Goal: Information Seeking & Learning: Learn about a topic

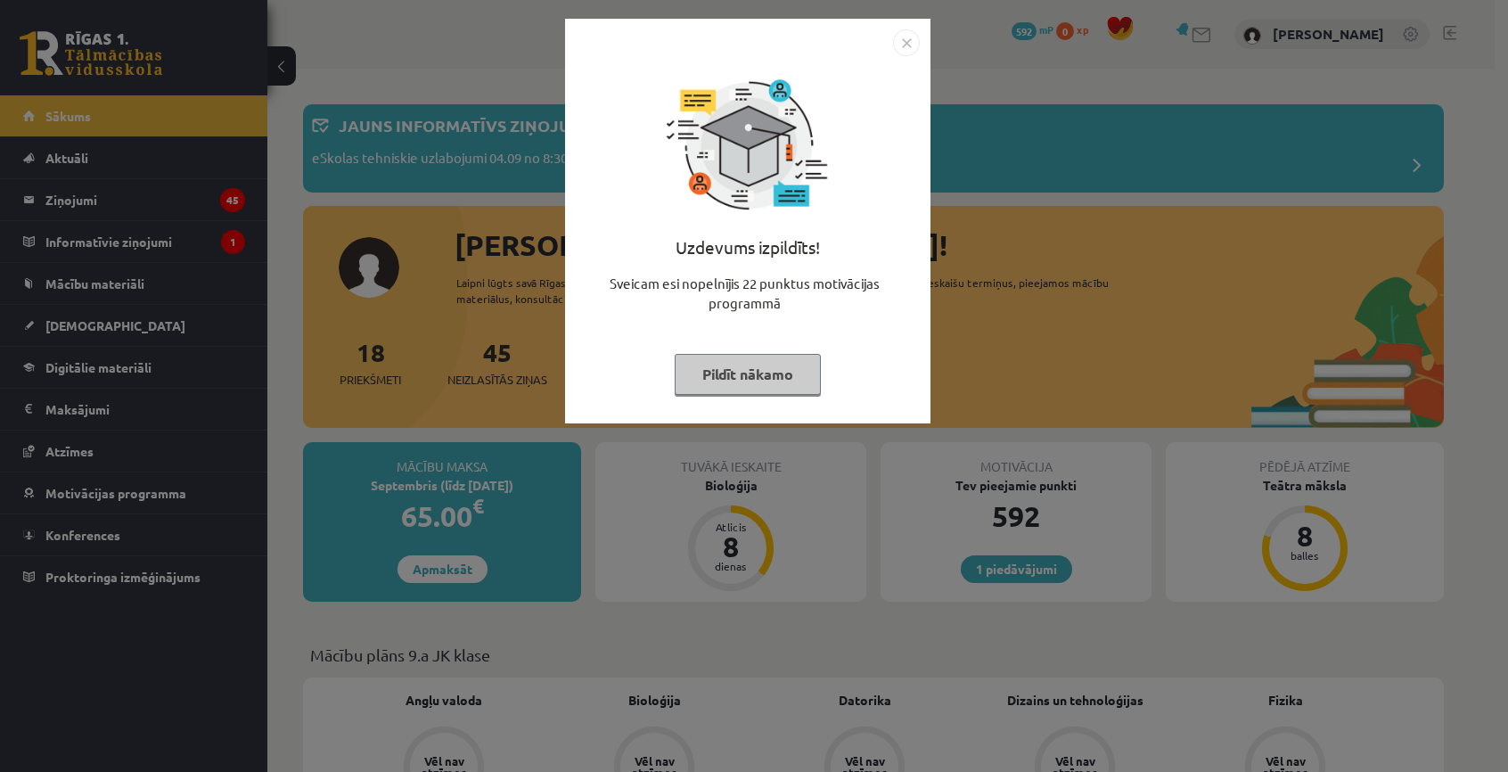
click at [907, 38] on img "Close" at bounding box center [906, 42] width 27 height 27
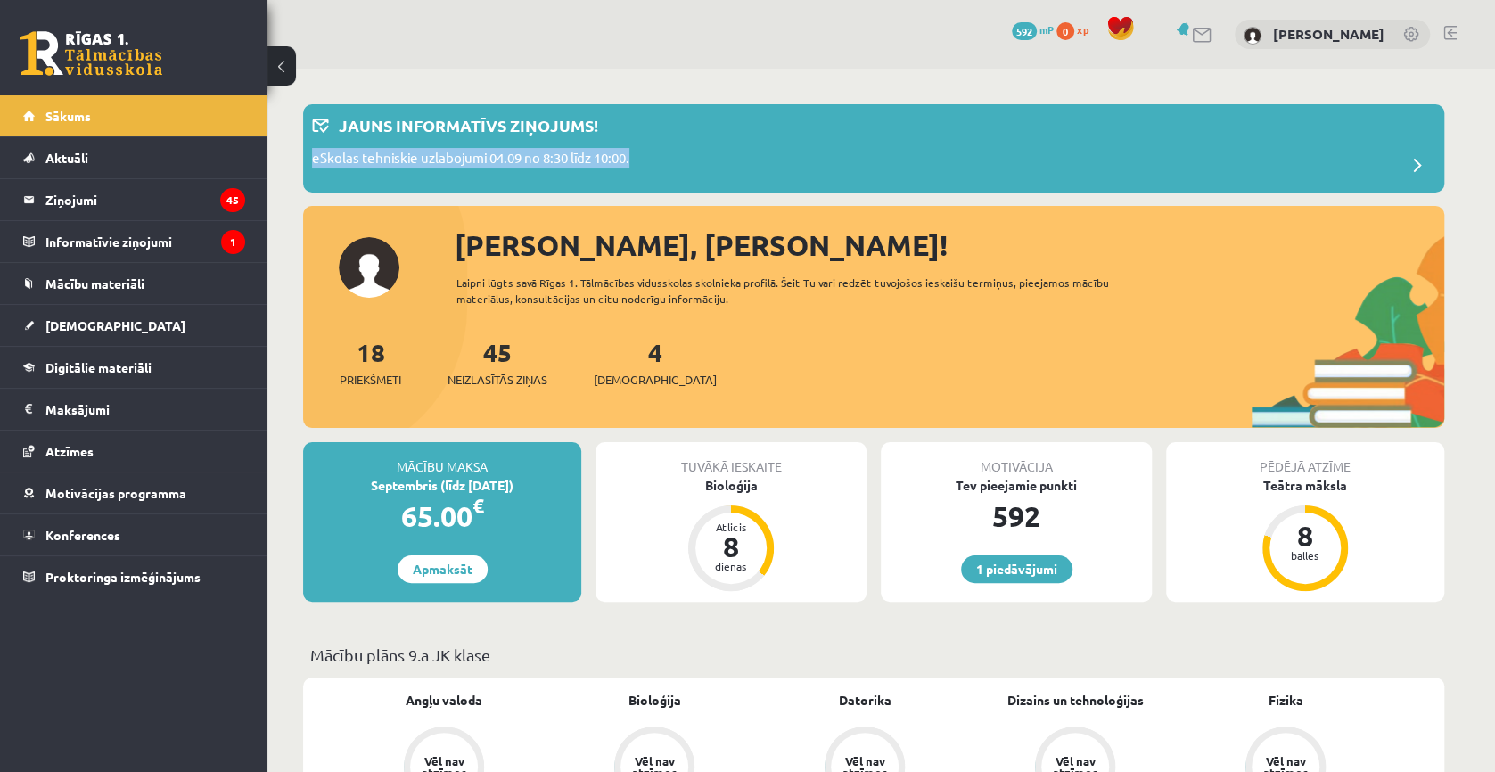
drag, startPoint x: 318, startPoint y: 201, endPoint x: 276, endPoint y: 193, distance: 42.8
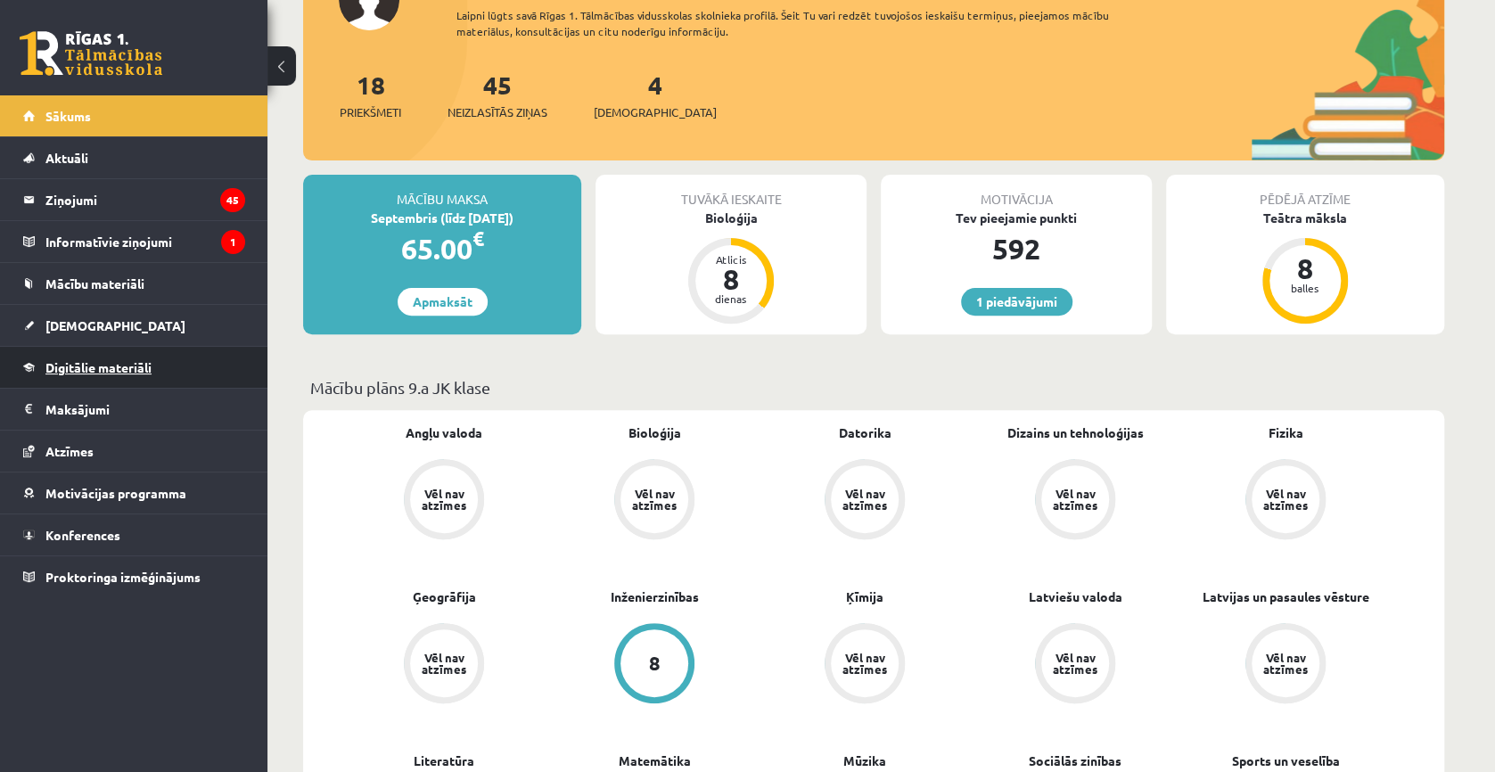
scroll to position [89, 0]
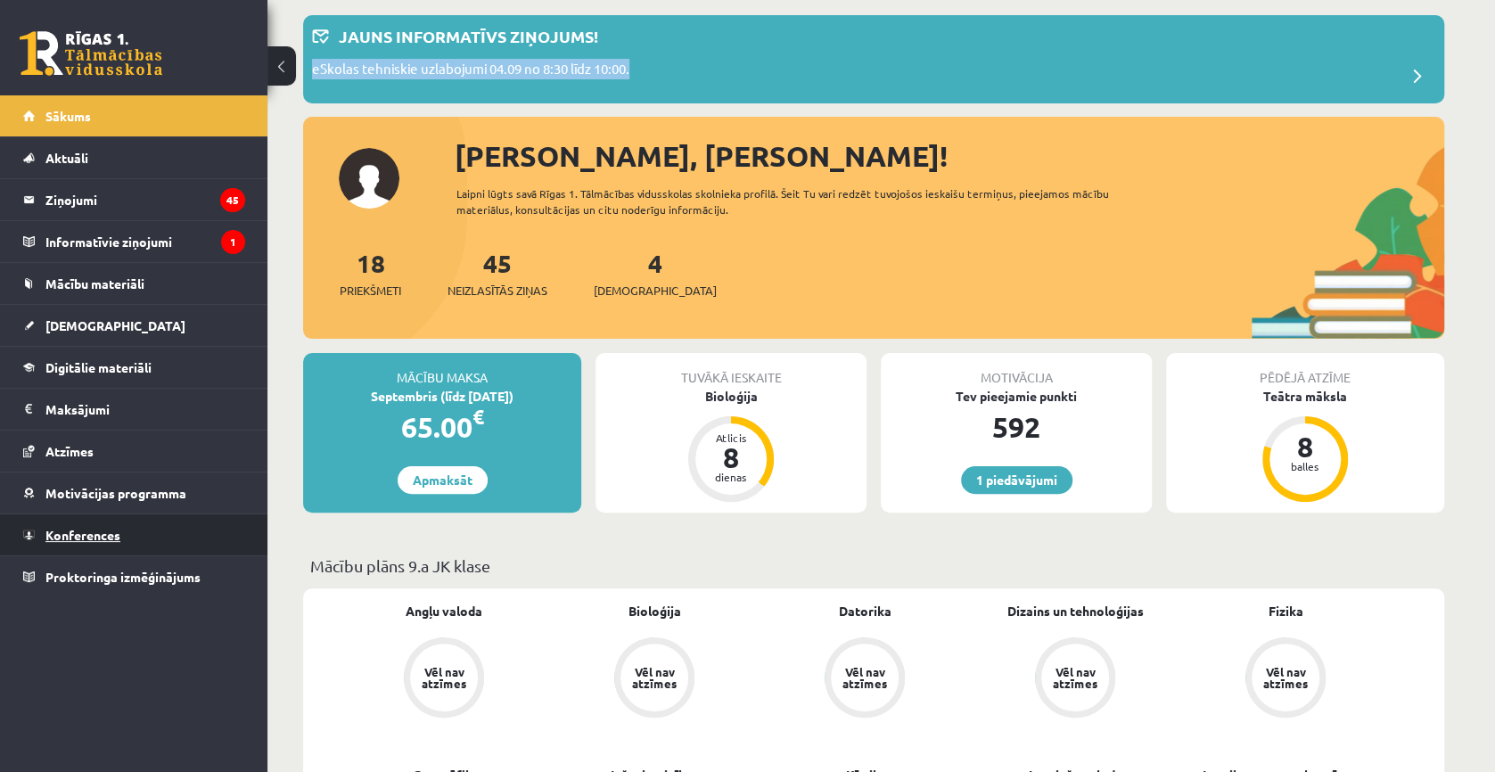
click at [94, 541] on link "Konferences" at bounding box center [134, 534] width 222 height 41
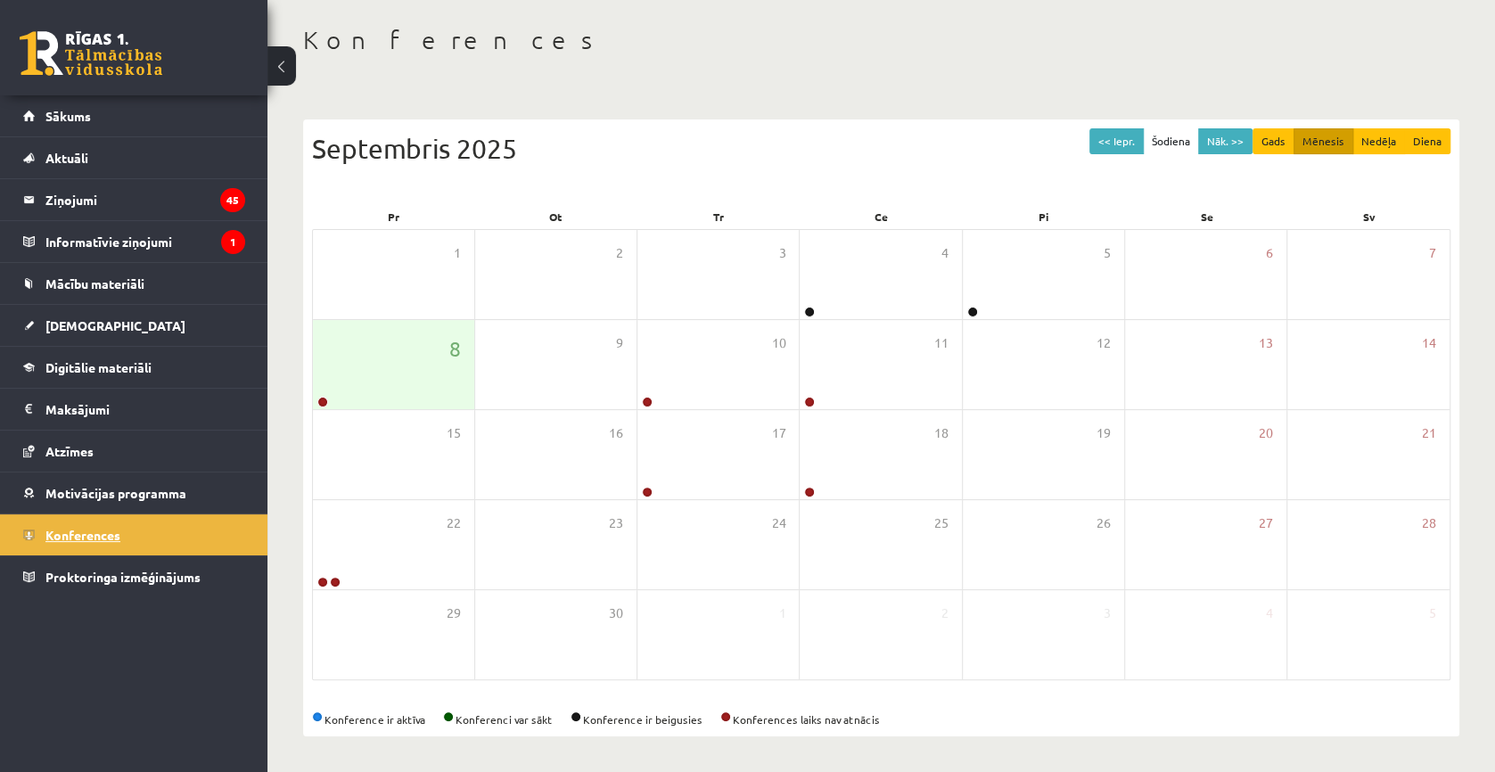
scroll to position [78, 0]
click at [404, 357] on div "8" at bounding box center [393, 366] width 161 height 89
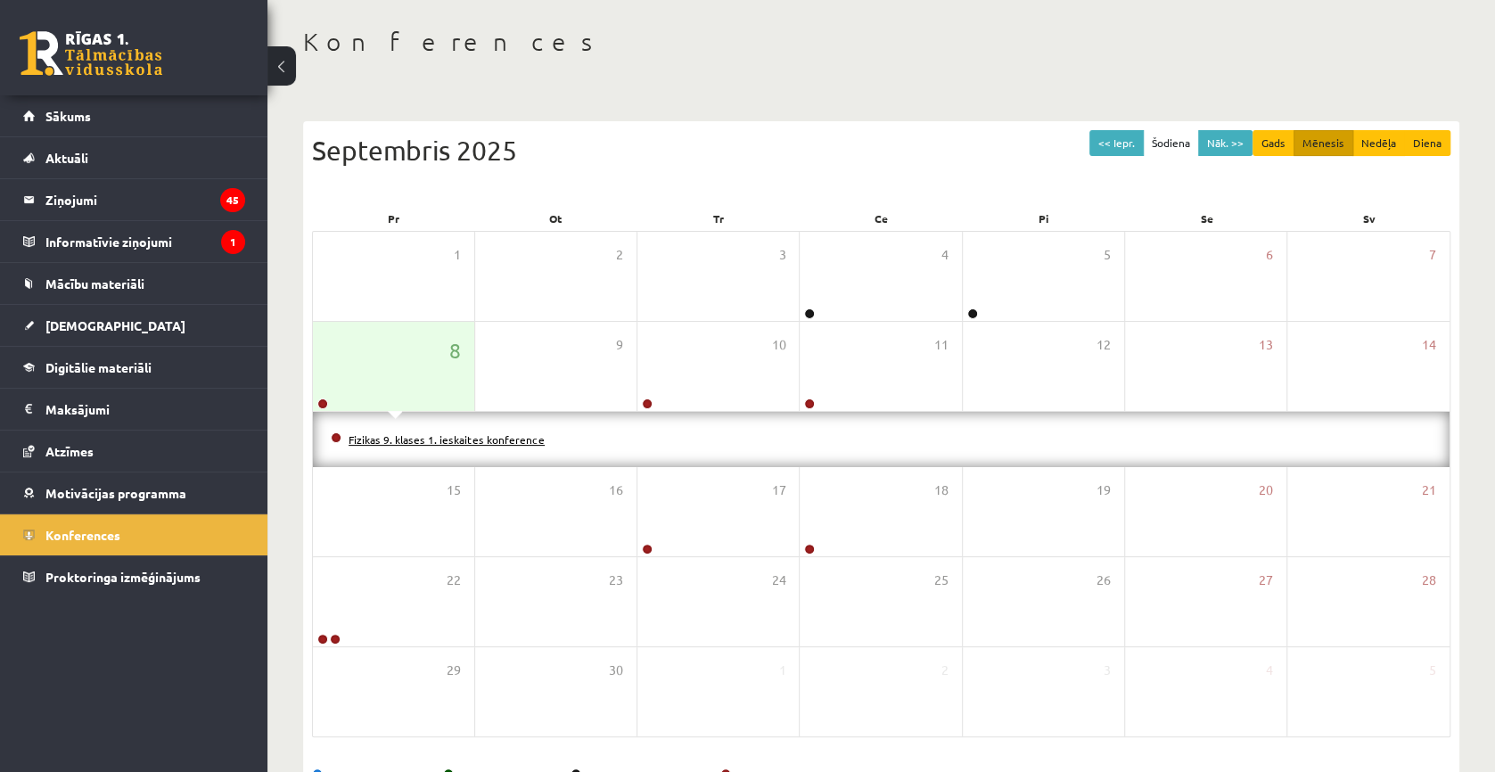
click at [422, 438] on link "Fizikas 9. klases 1. ieskaites konference" at bounding box center [447, 439] width 196 height 14
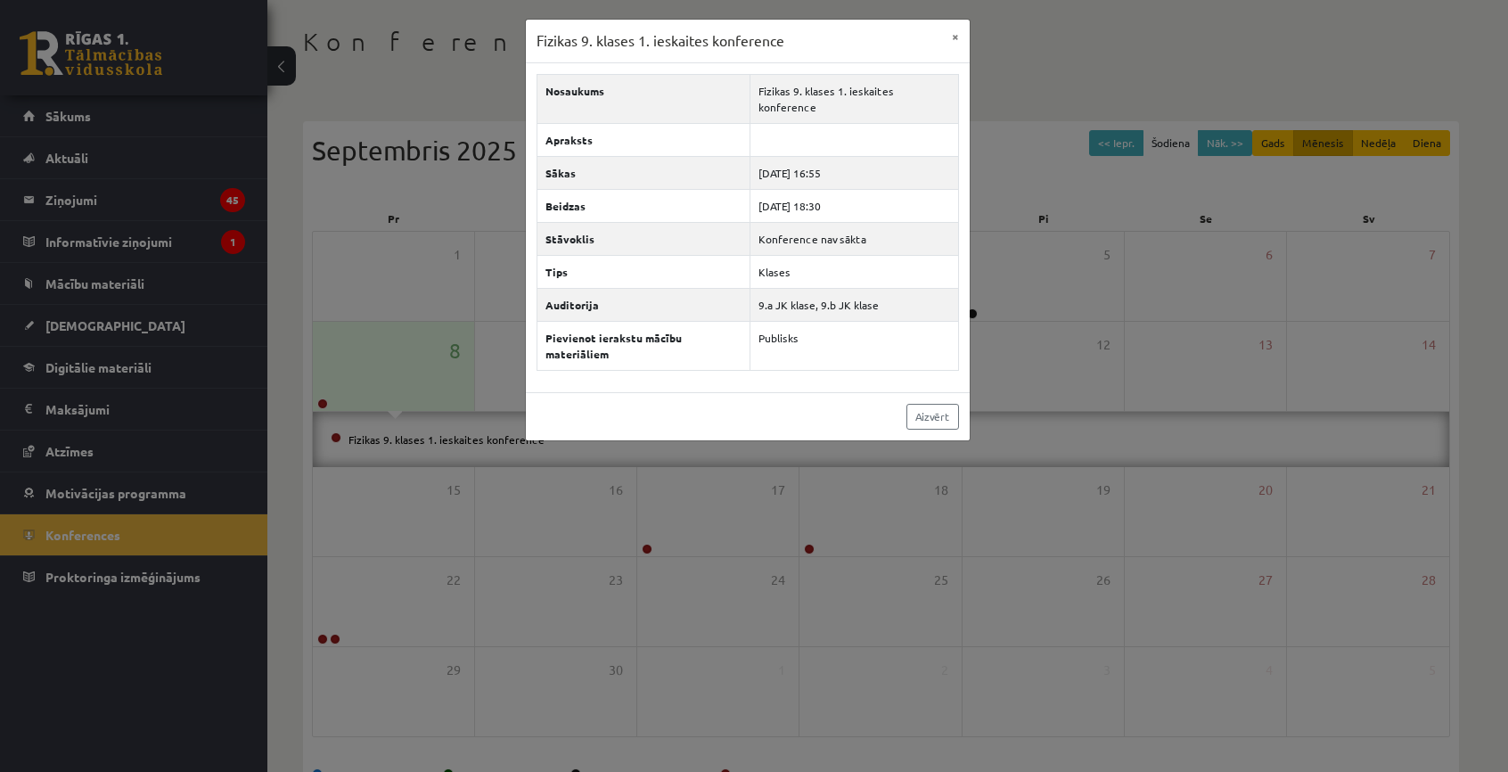
click at [431, 427] on div "Fizikas 9. klases 1. ieskaites konference × Nosaukums Fizikas 9. klases 1. iesk…" at bounding box center [754, 386] width 1508 height 772
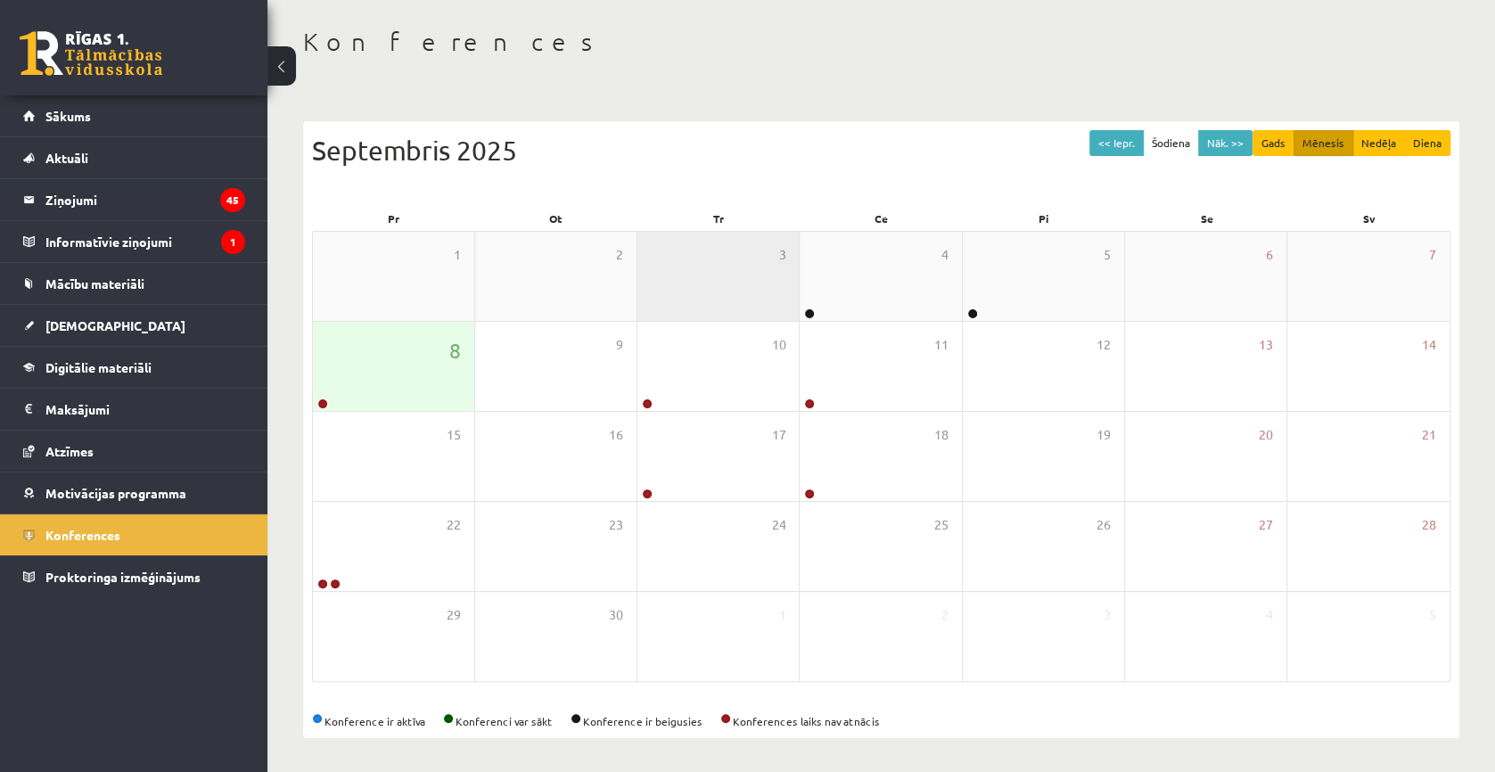
click at [728, 277] on div "3" at bounding box center [717, 276] width 161 height 89
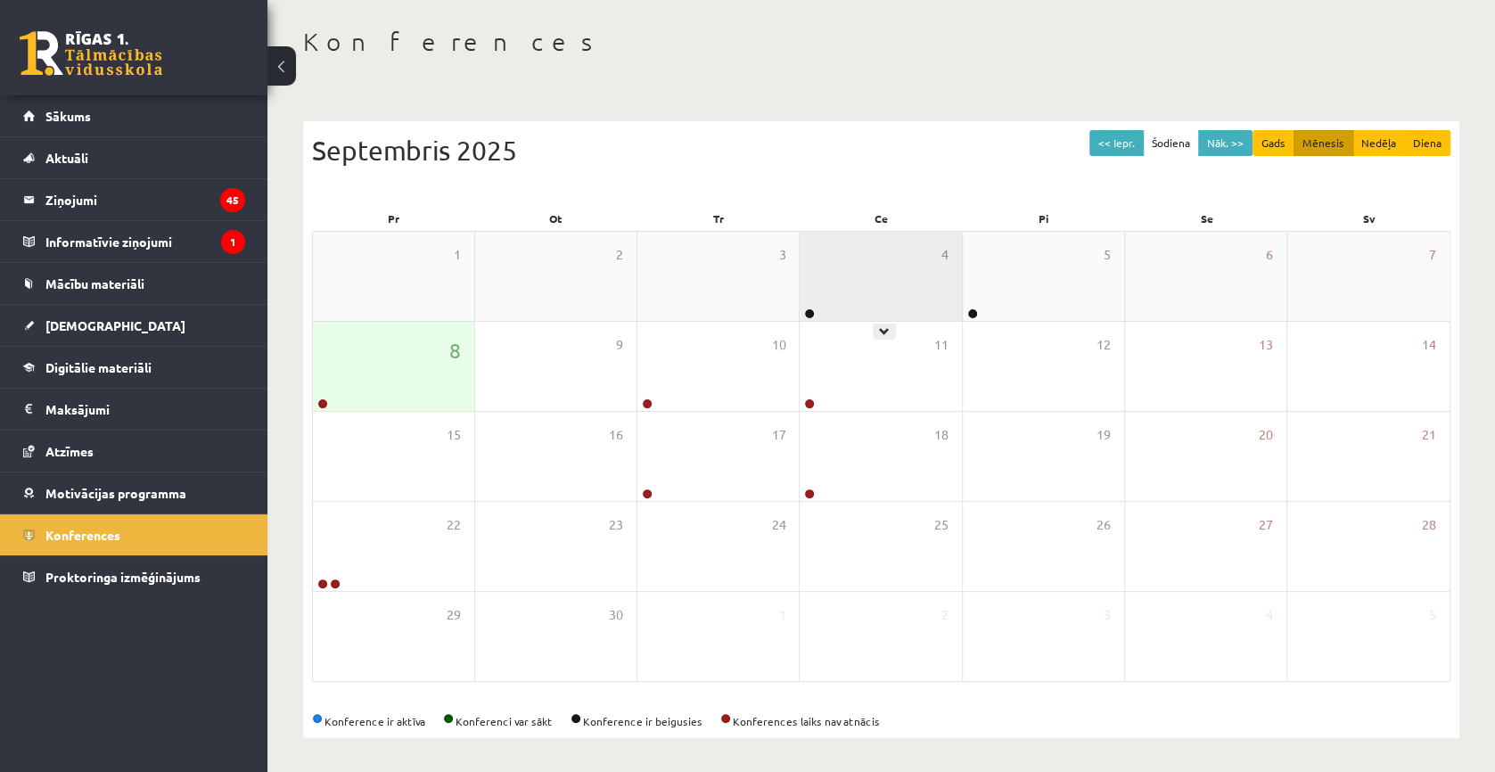
click at [883, 315] on div "4" at bounding box center [880, 276] width 161 height 89
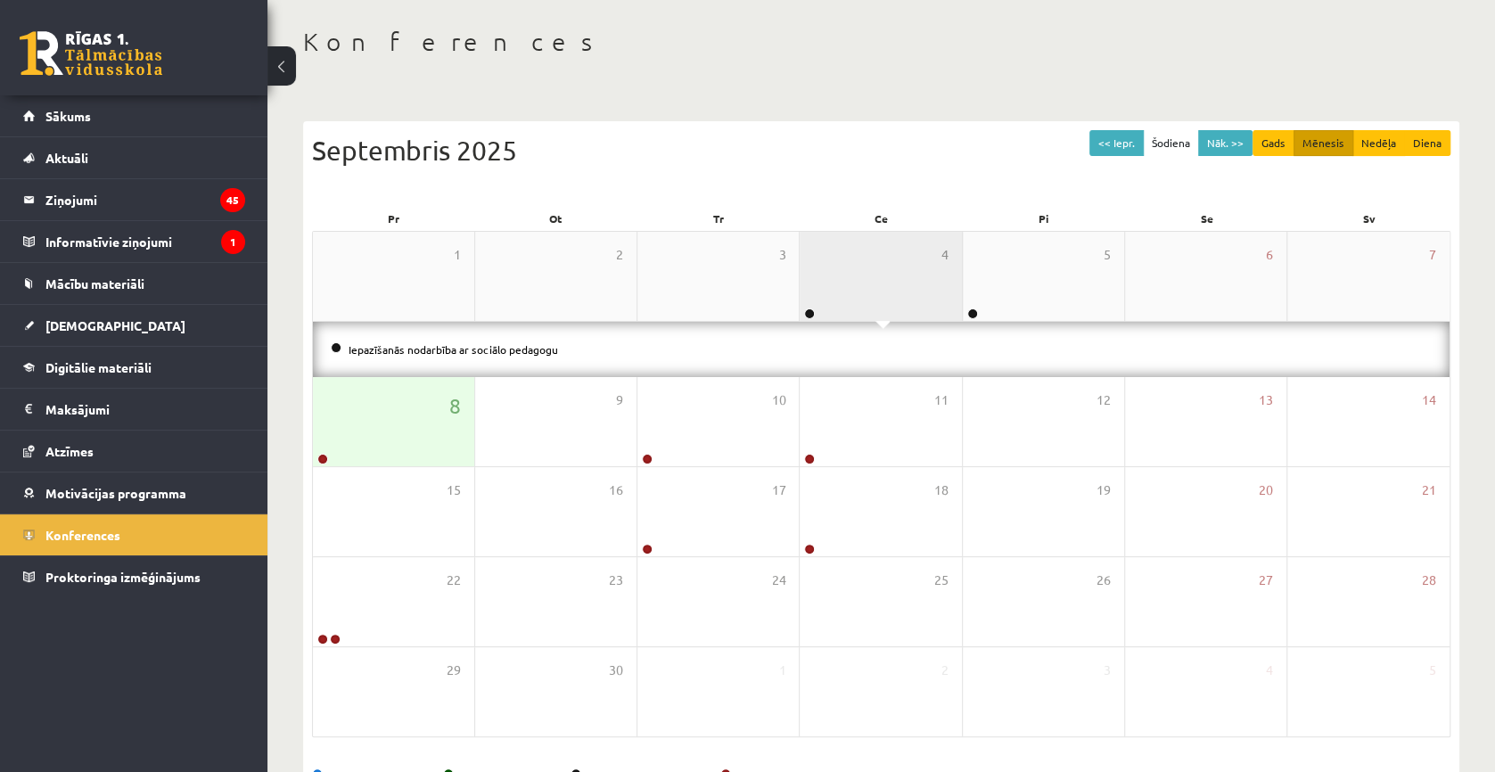
click at [883, 293] on div "4" at bounding box center [880, 276] width 161 height 89
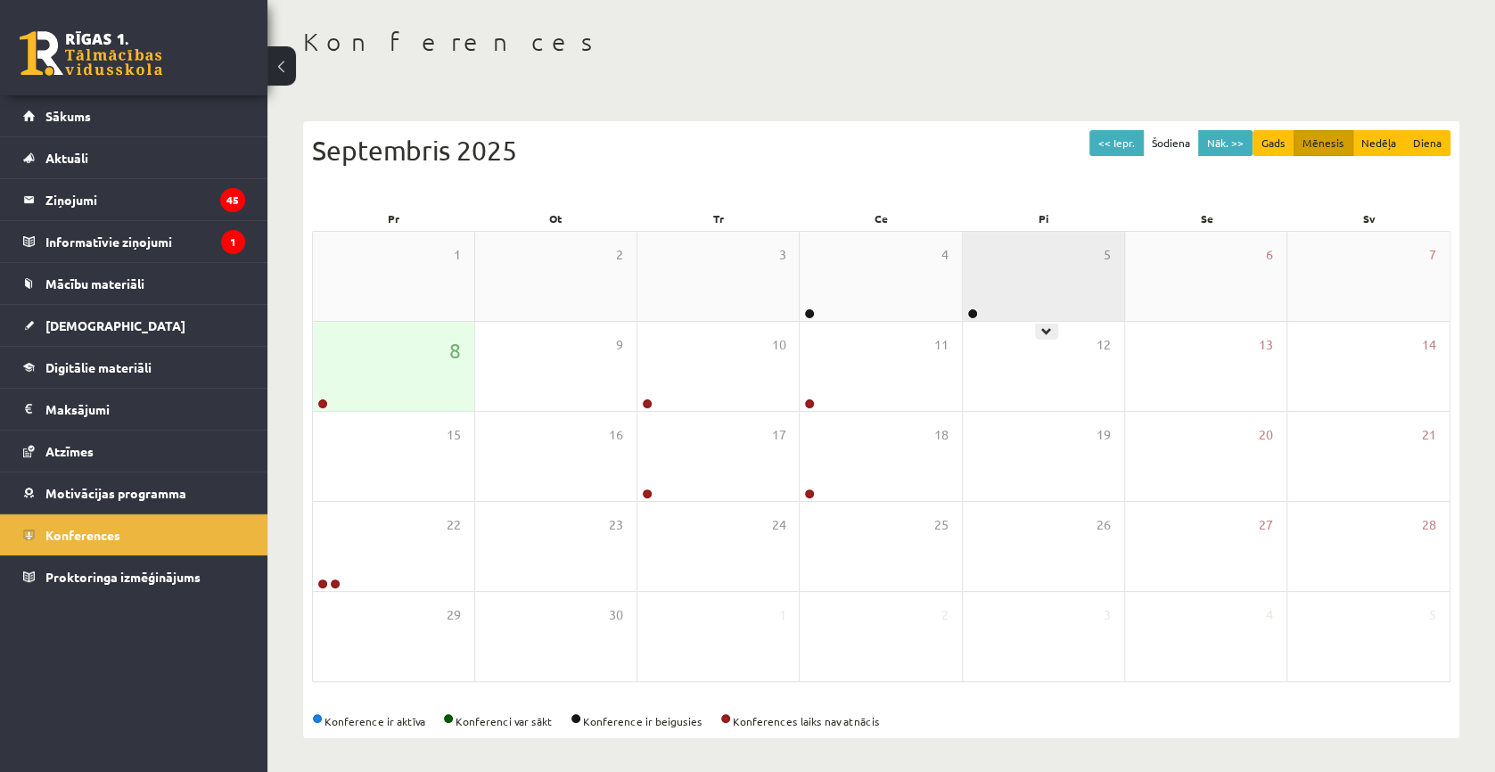
click at [986, 285] on div "5" at bounding box center [1043, 276] width 161 height 89
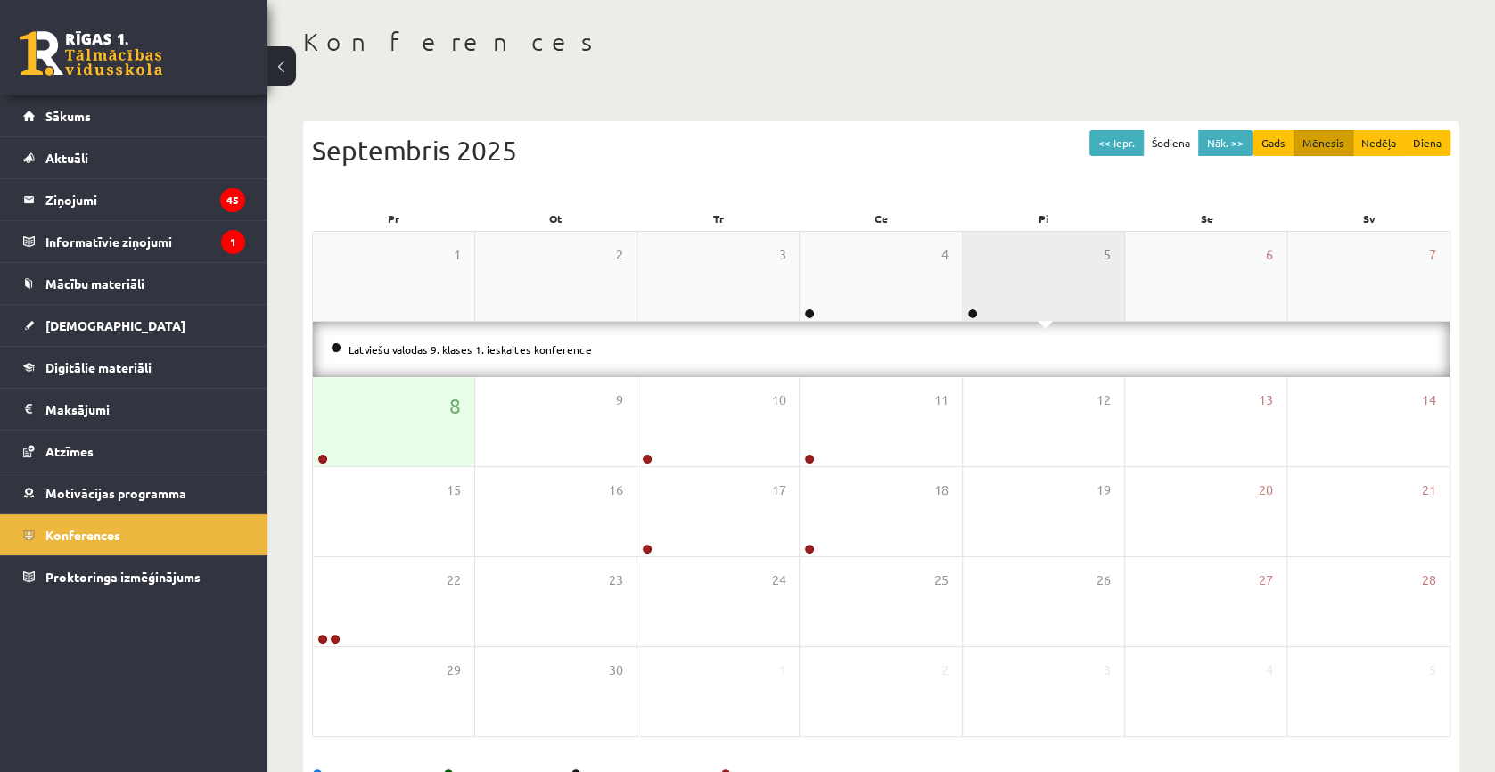
click at [986, 285] on div "5" at bounding box center [1043, 276] width 161 height 89
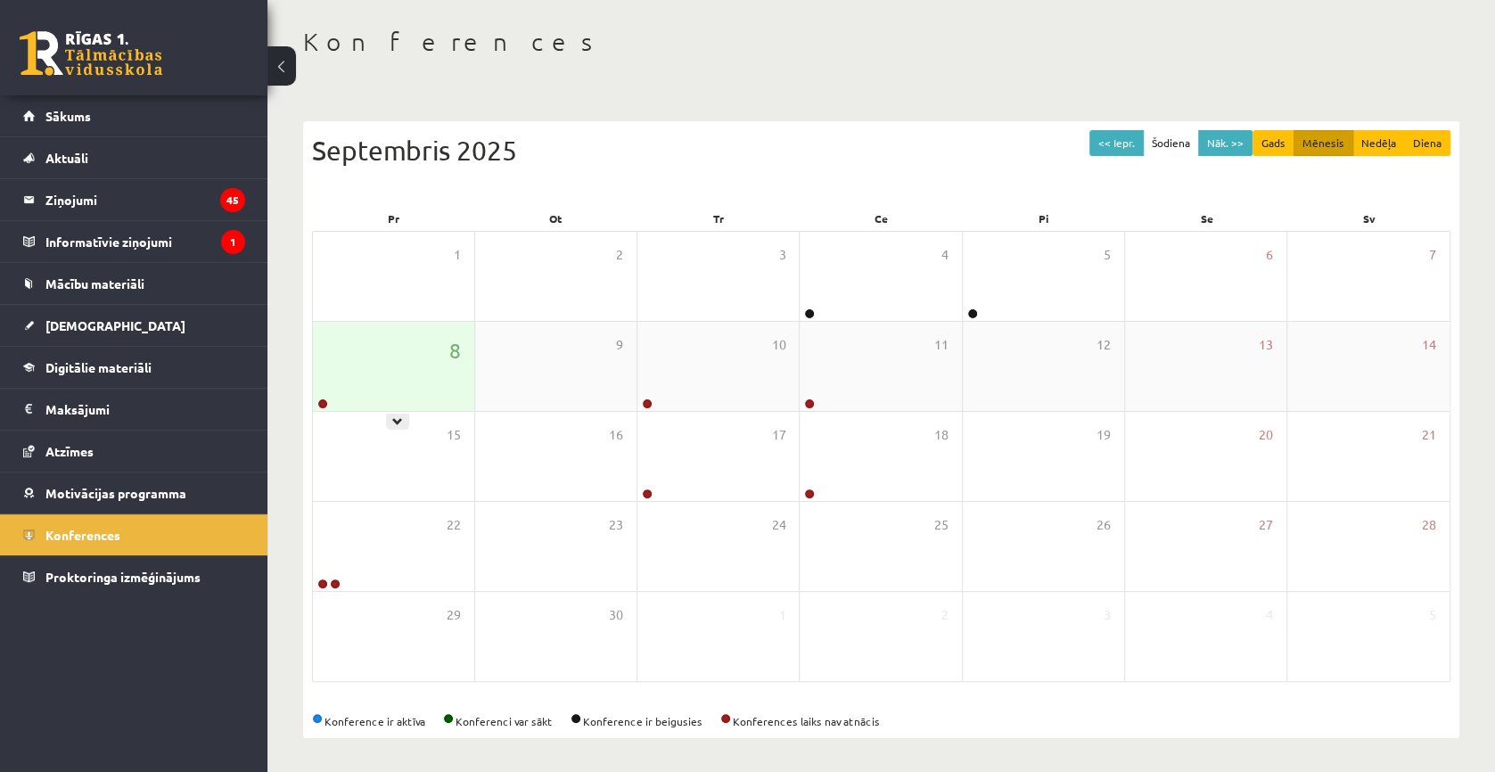
click at [406, 368] on div "8" at bounding box center [393, 366] width 161 height 89
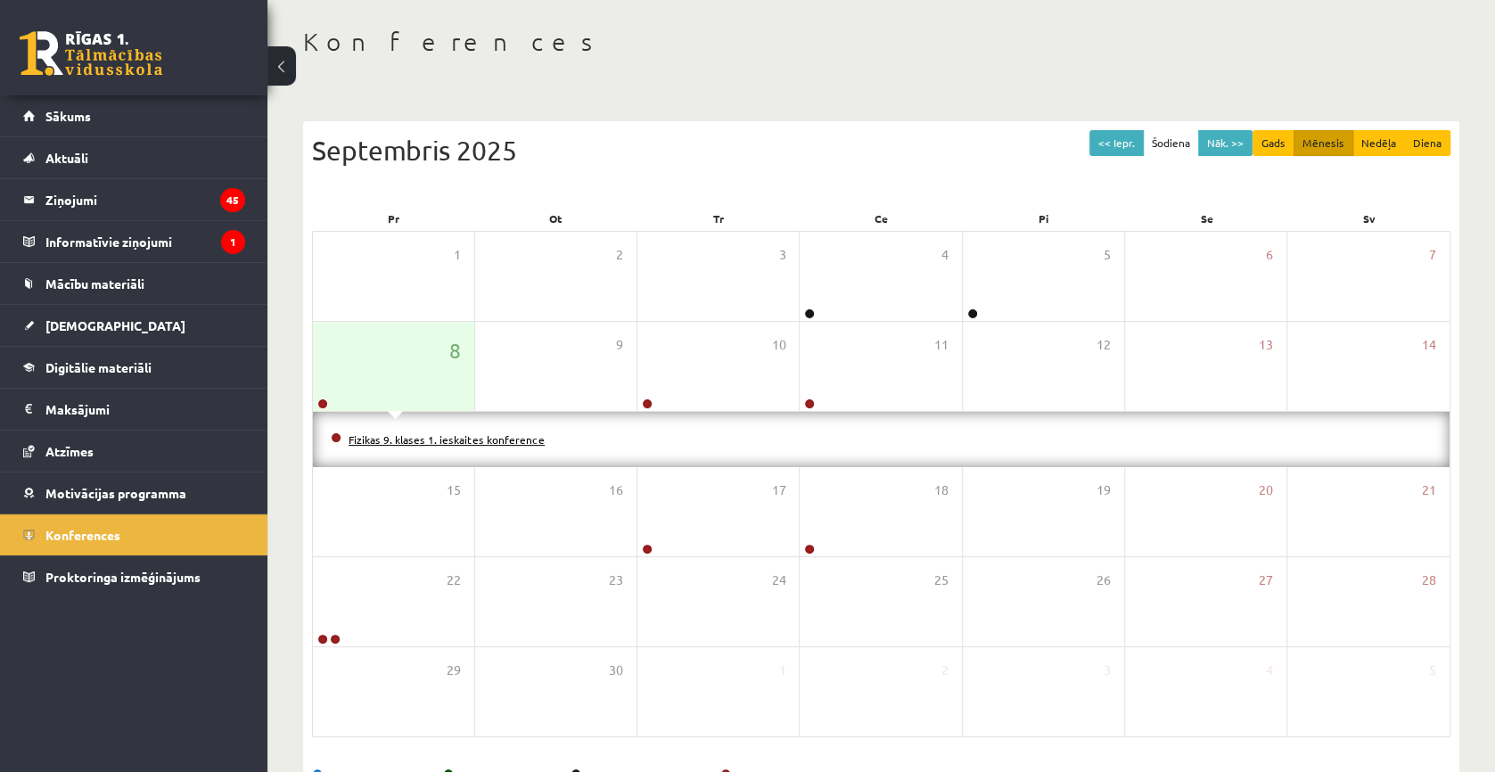
click at [408, 436] on link "Fizikas 9. klases 1. ieskaites konference" at bounding box center [447, 439] width 196 height 14
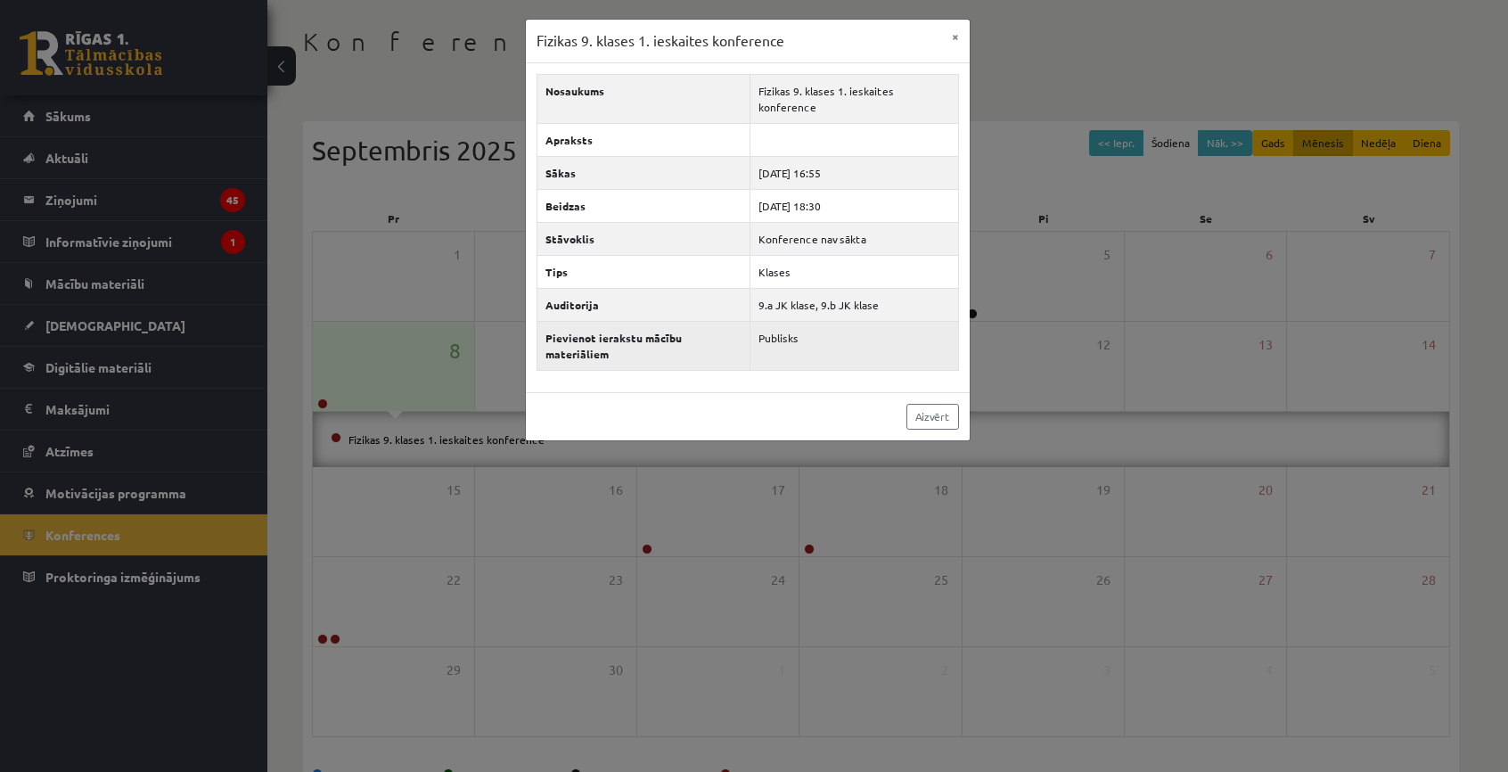
click at [823, 321] on td "Publisks" at bounding box center [855, 345] width 208 height 49
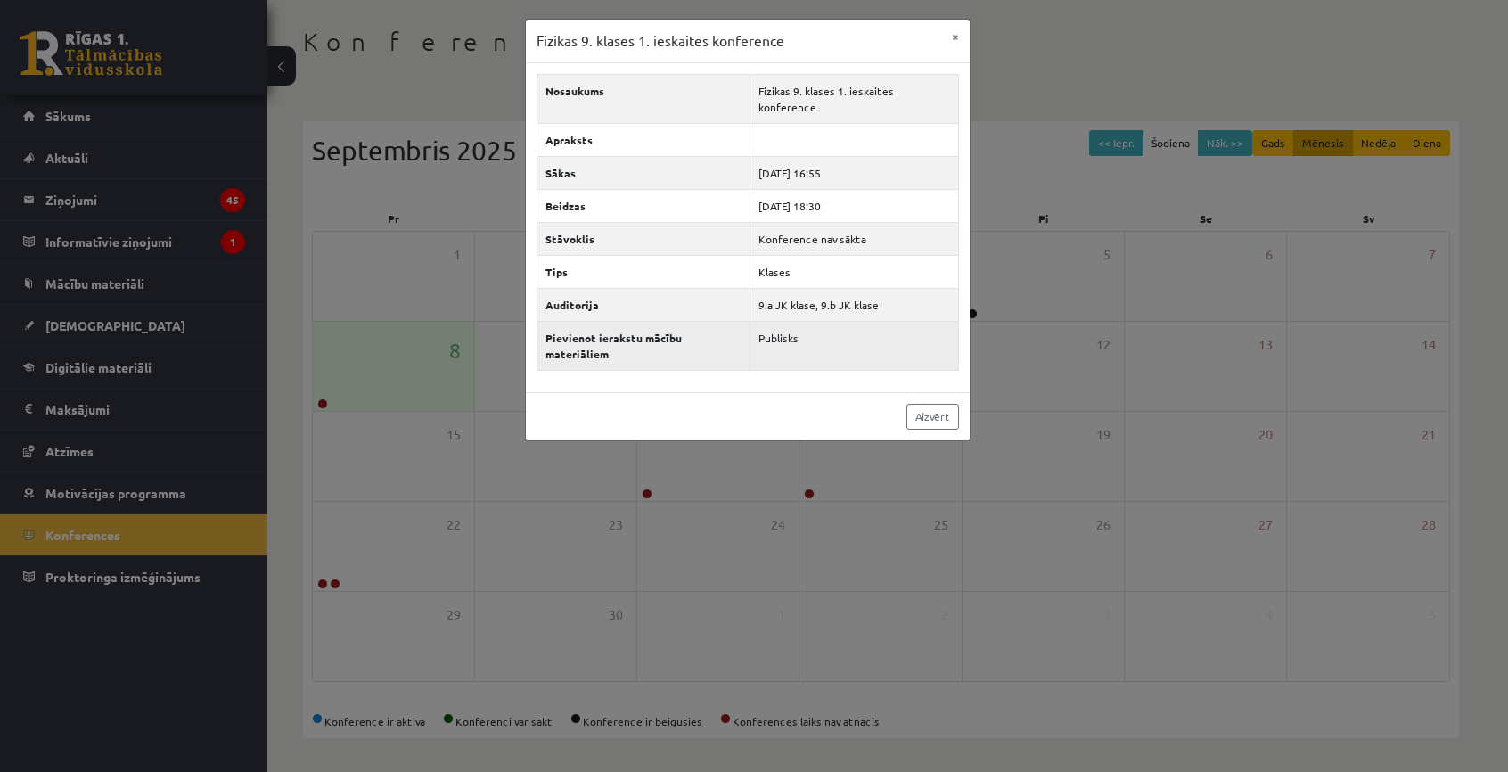
click at [810, 321] on td "Publisks" at bounding box center [855, 345] width 208 height 49
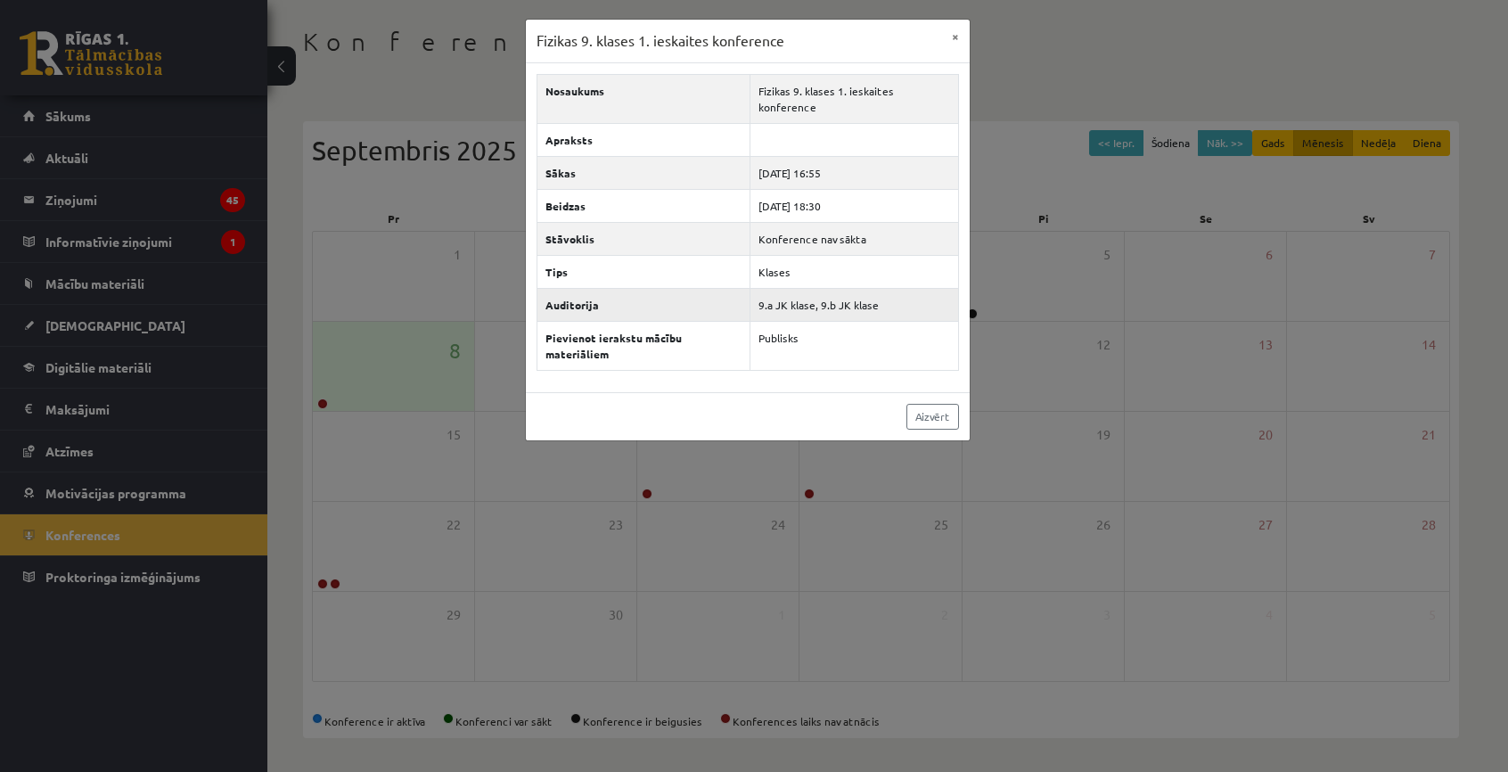
click at [817, 288] on td "9.a JK klase, 9.b JK klase" at bounding box center [855, 304] width 208 height 33
click at [827, 255] on td "Klases" at bounding box center [855, 271] width 208 height 33
click at [831, 222] on td "Konference nav sākta" at bounding box center [855, 238] width 208 height 33
click at [834, 189] on td "2025-09-08 18:30" at bounding box center [855, 205] width 208 height 33
click at [838, 156] on td "2025-09-08 16:55" at bounding box center [855, 172] width 208 height 33
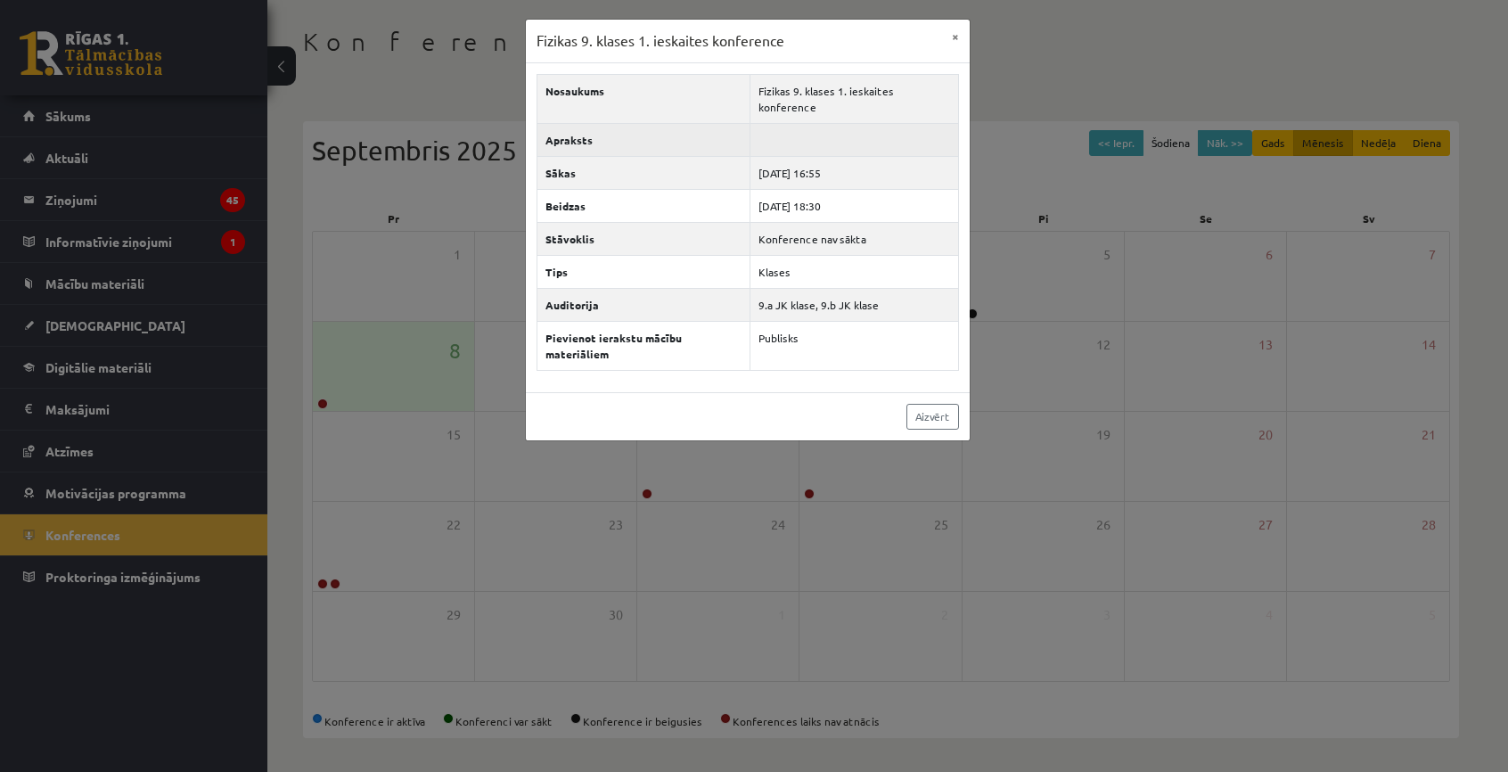
click at [838, 123] on td at bounding box center [855, 139] width 208 height 33
click at [834, 83] on td "Fizikas 9. klases 1. ieskaites konference" at bounding box center [855, 98] width 208 height 49
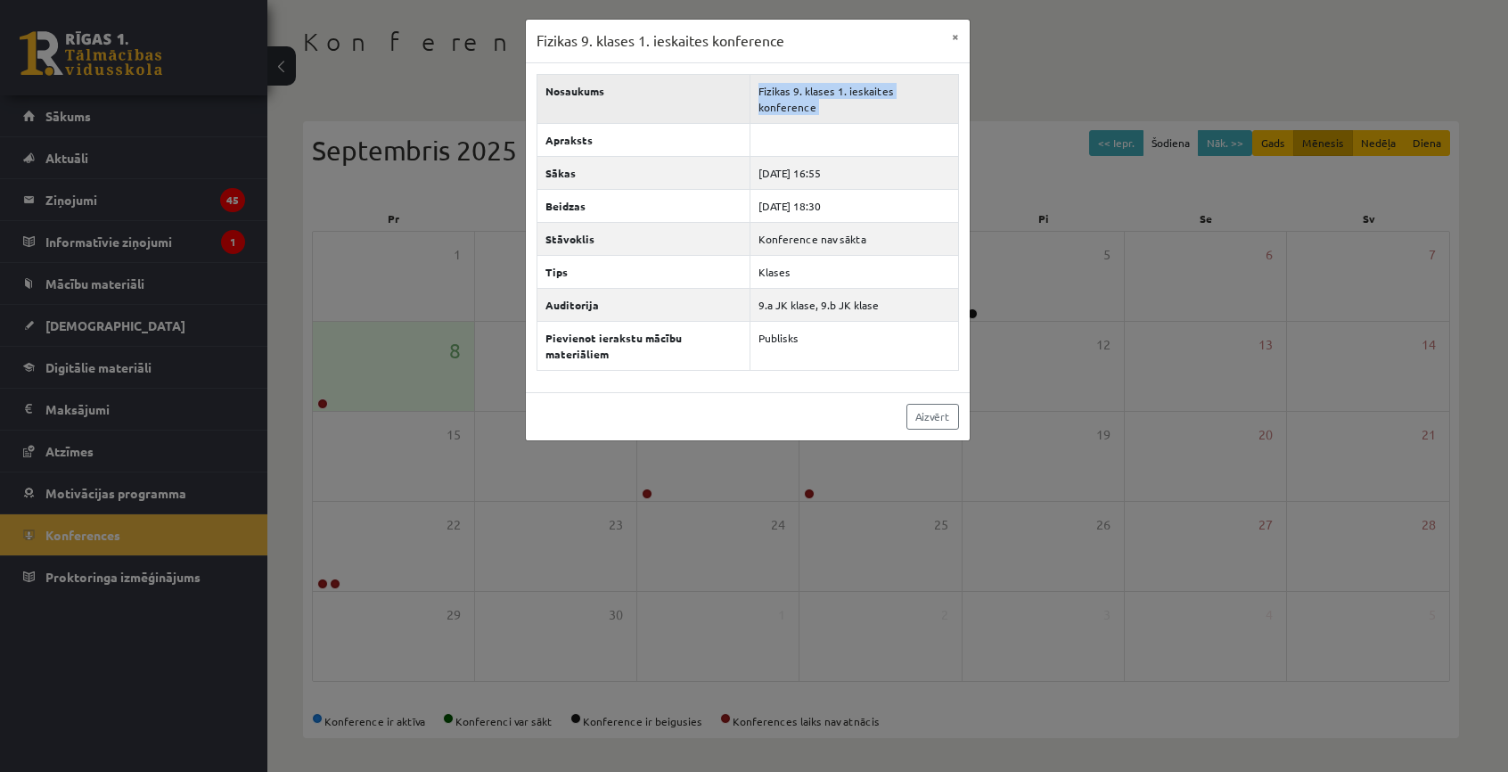
click at [834, 83] on td "Fizikas 9. klases 1. ieskaites konference" at bounding box center [855, 98] width 208 height 49
click at [924, 404] on link "Aizvērt" at bounding box center [933, 417] width 53 height 26
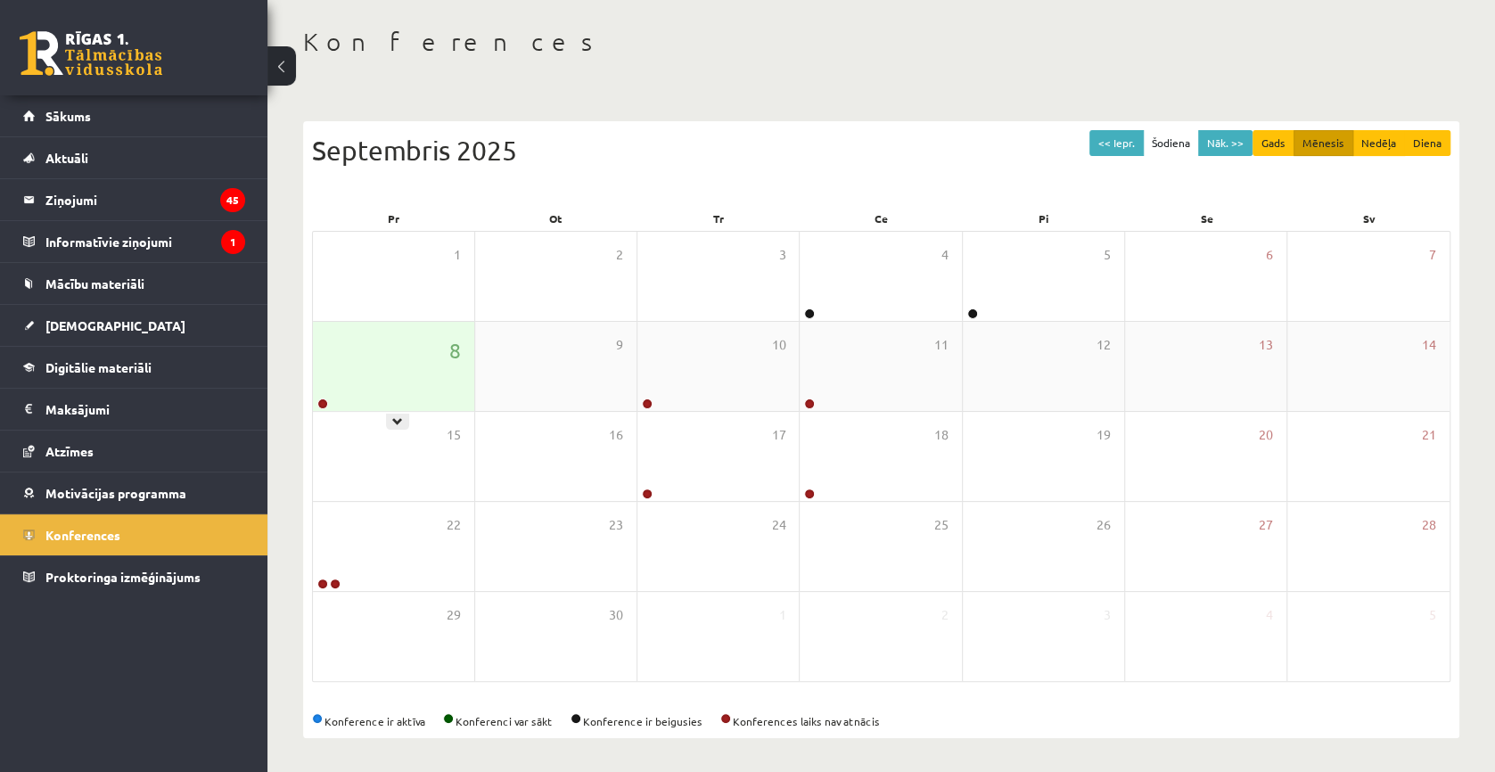
click at [408, 384] on div "8" at bounding box center [393, 366] width 161 height 89
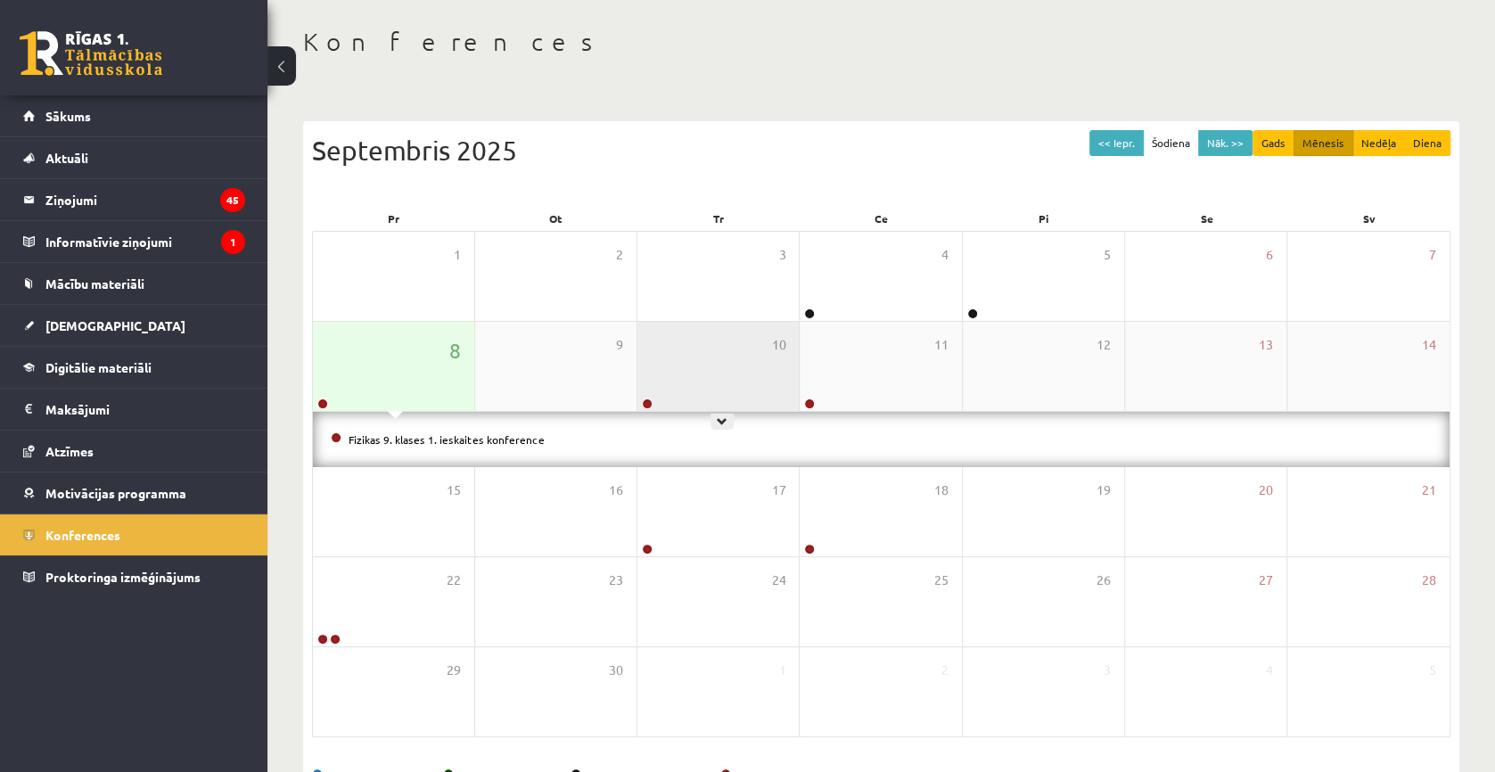
click at [724, 357] on div "10" at bounding box center [717, 366] width 161 height 89
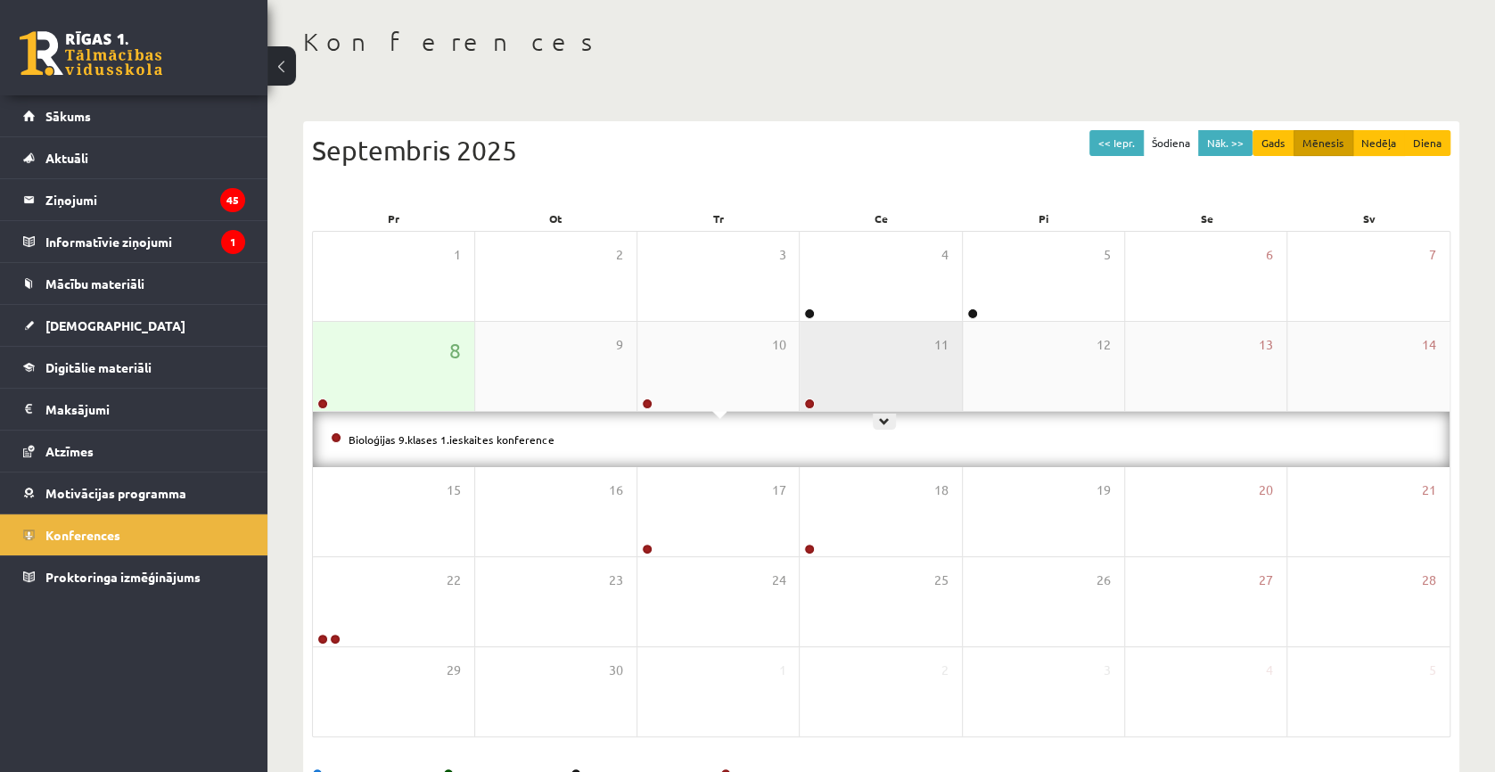
click at [843, 360] on div "11" at bounding box center [880, 366] width 161 height 89
click at [365, 366] on div "8" at bounding box center [393, 366] width 161 height 89
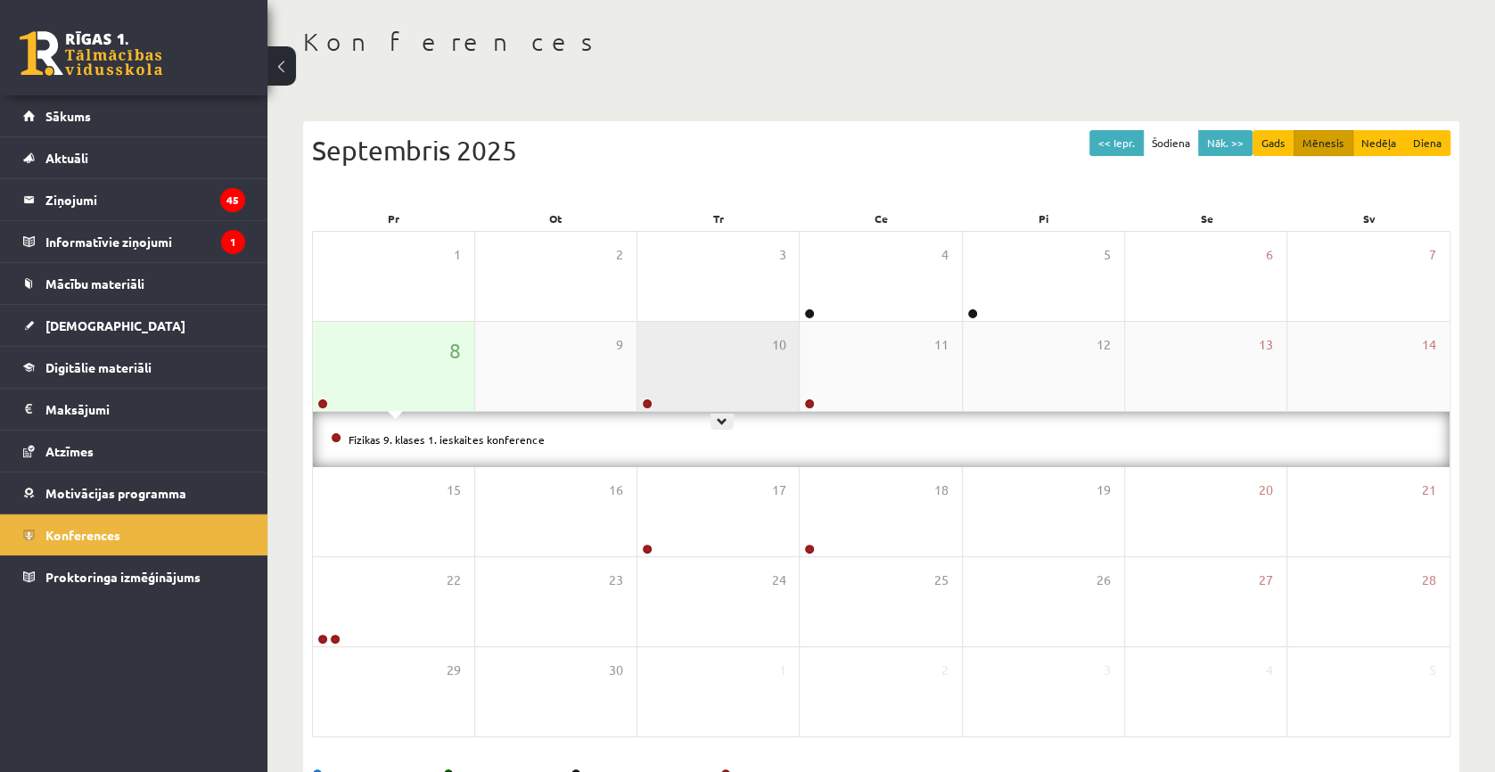
click at [653, 351] on div "10" at bounding box center [717, 366] width 161 height 89
click at [451, 434] on link "Bioloģijas 9.klases 1.ieskaites konference" at bounding box center [452, 439] width 206 height 14
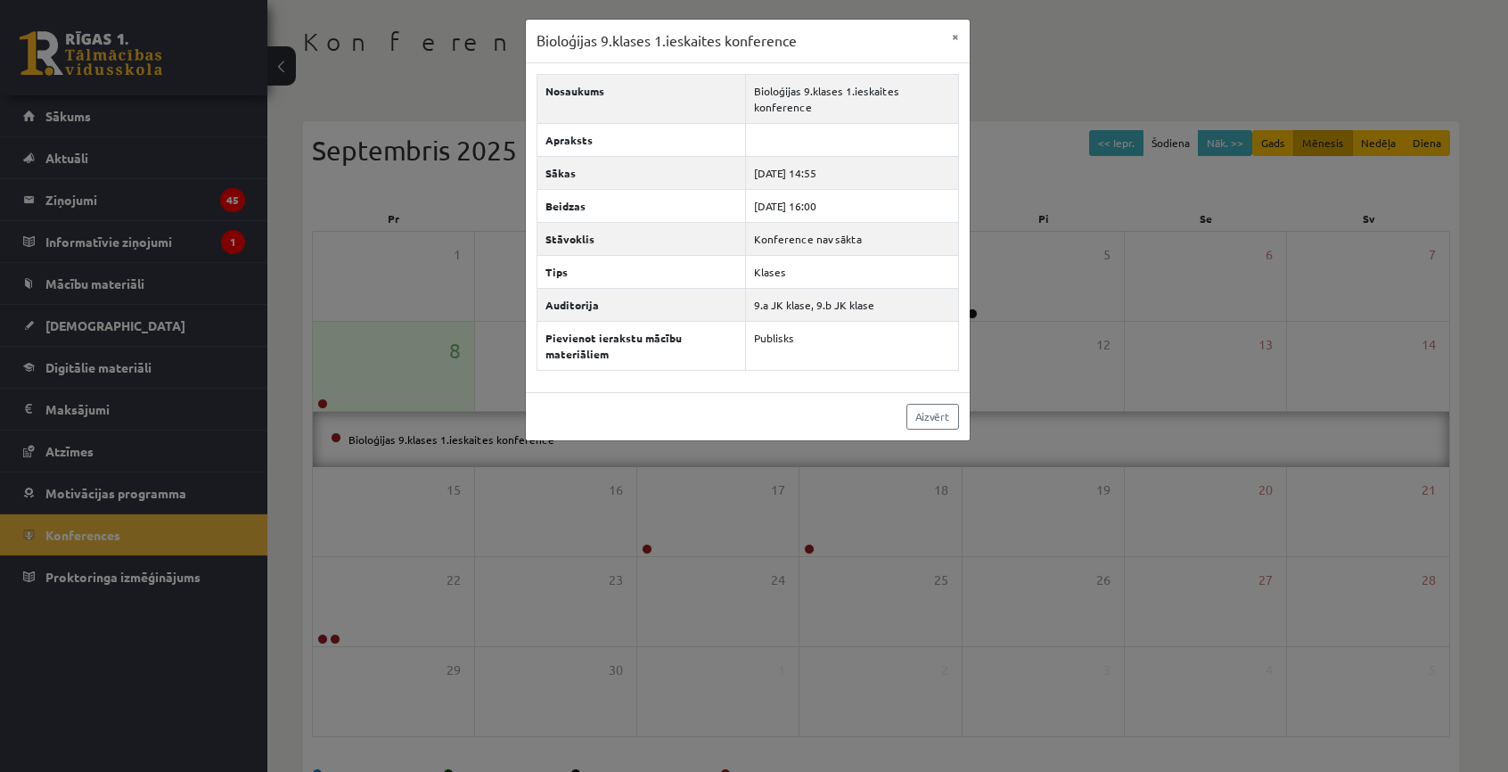
click at [1014, 288] on div "Bioloģijas 9.klases 1.ieskaites konference × Nosaukums Bioloģijas 9.klases 1.ie…" at bounding box center [754, 386] width 1508 height 772
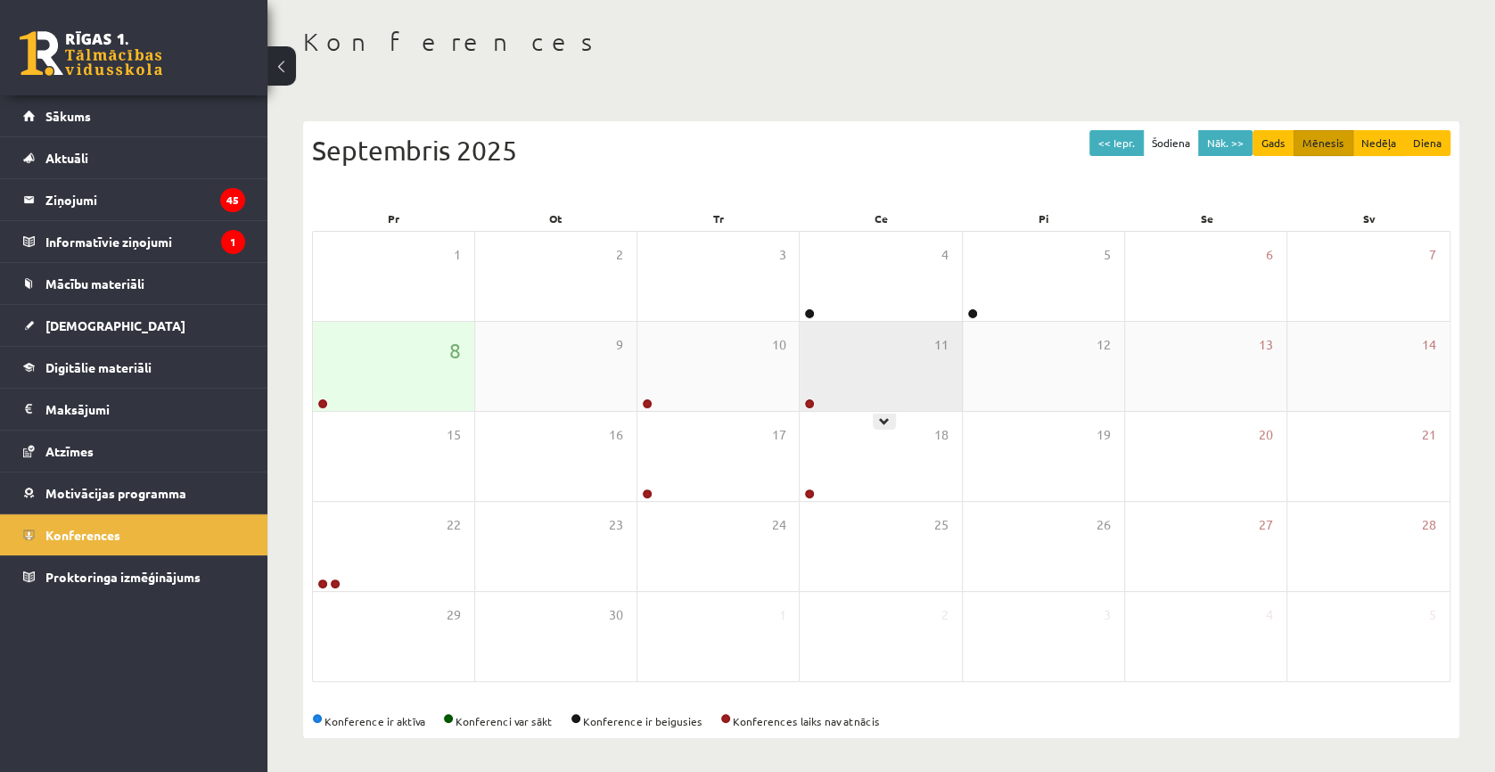
click at [908, 354] on div "11" at bounding box center [880, 366] width 161 height 89
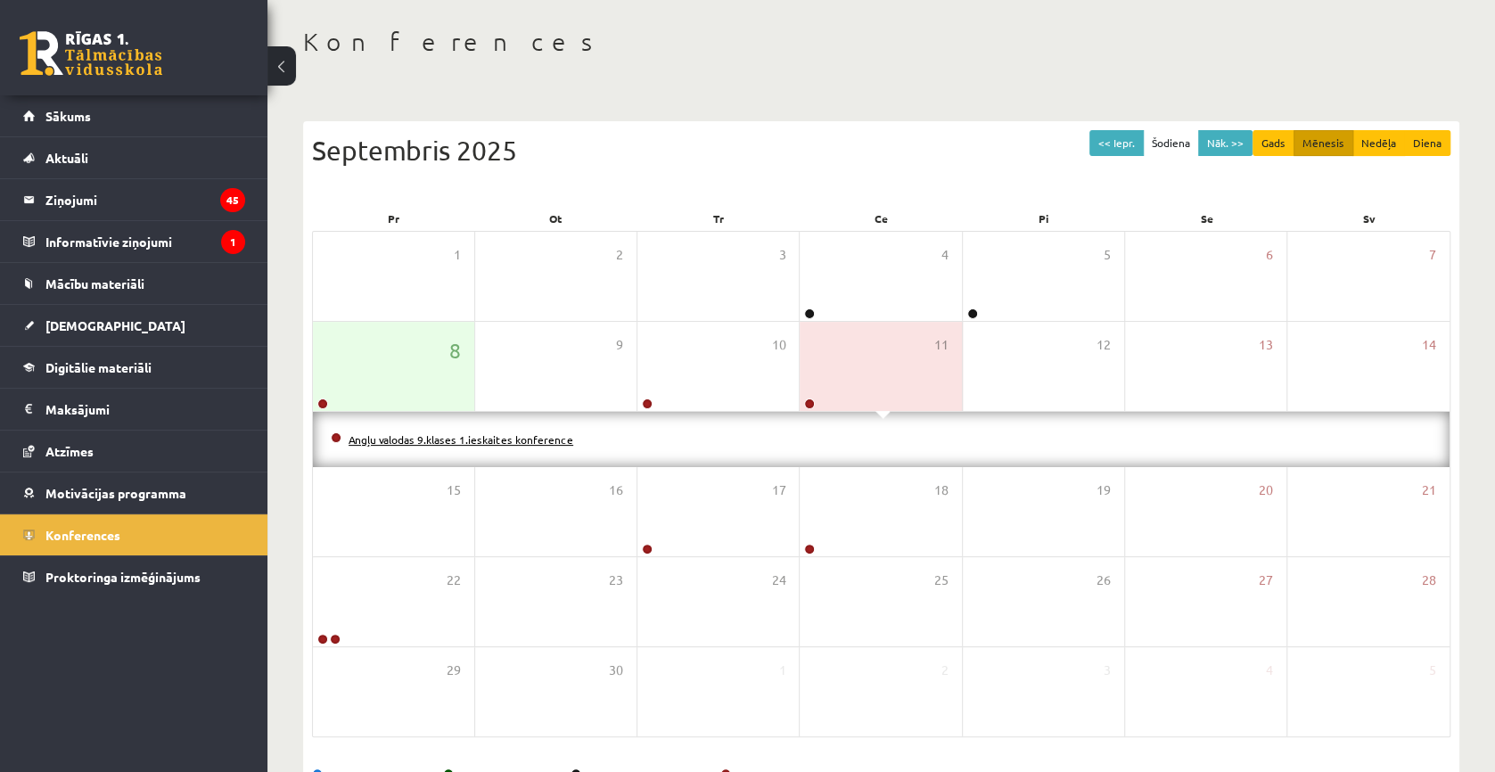
click at [557, 436] on link "Angļu valodas 9.klases 1.ieskaites konference" at bounding box center [461, 439] width 225 height 14
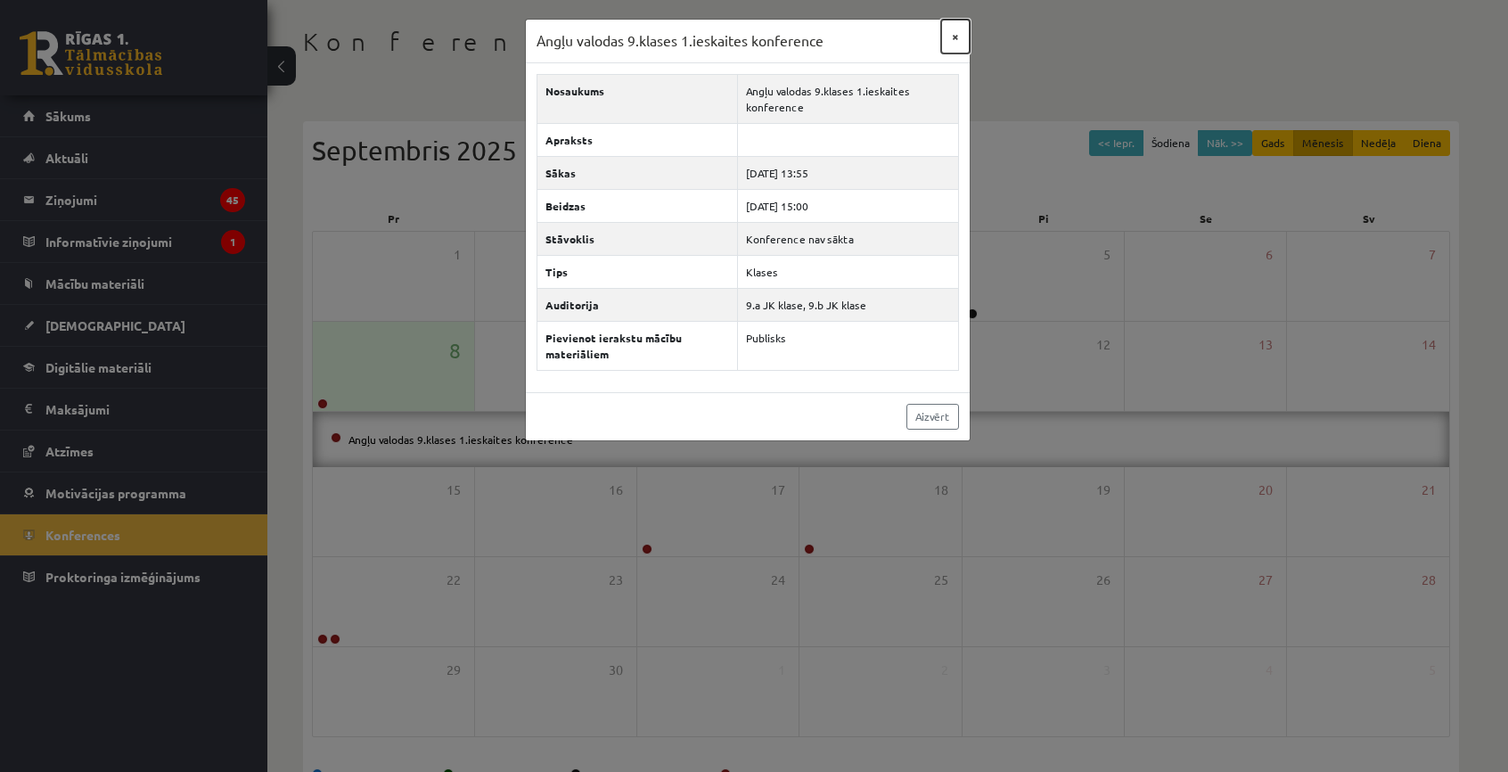
click at [948, 40] on button "×" at bounding box center [955, 37] width 29 height 34
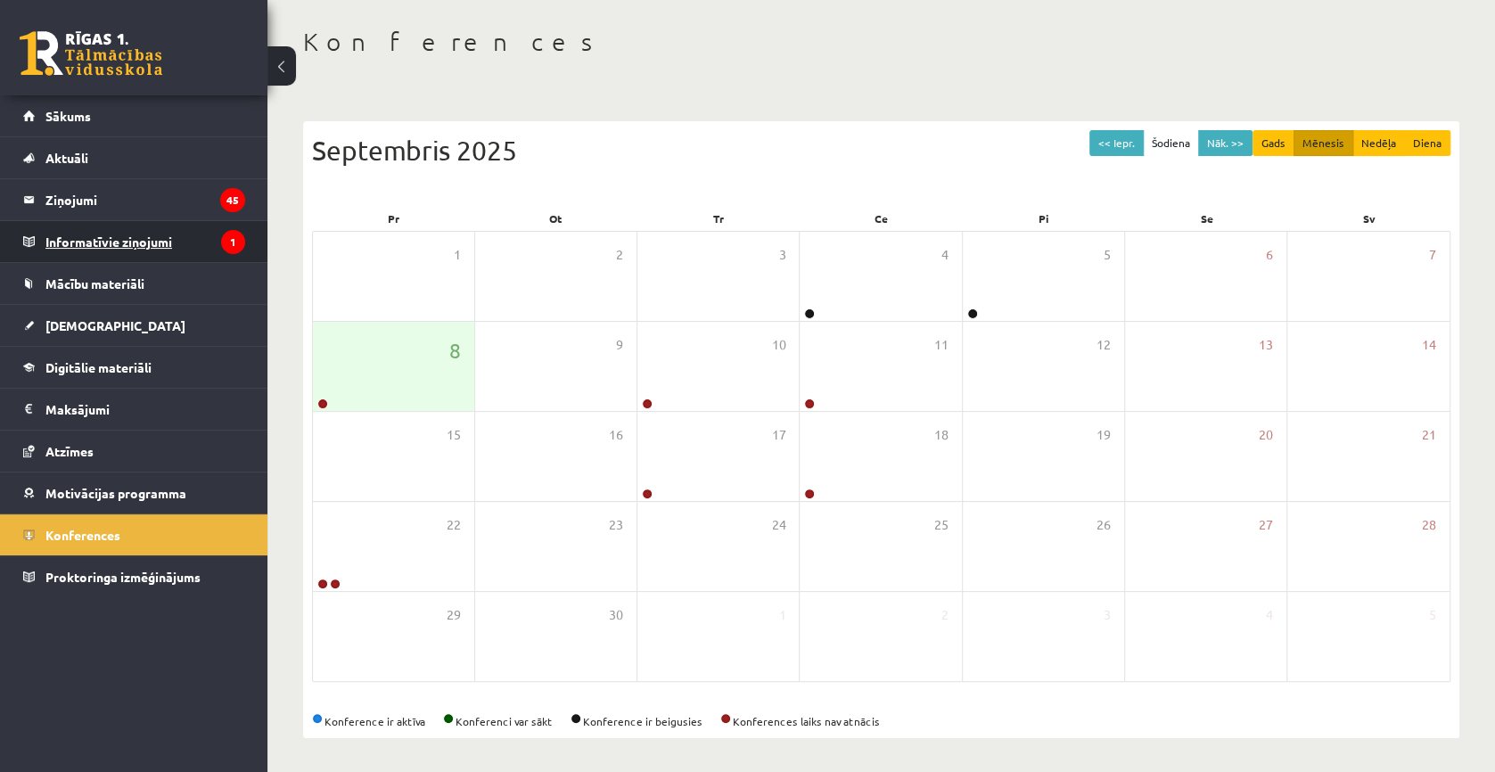
click at [137, 242] on legend "Informatīvie ziņojumi 1" at bounding box center [145, 241] width 200 height 41
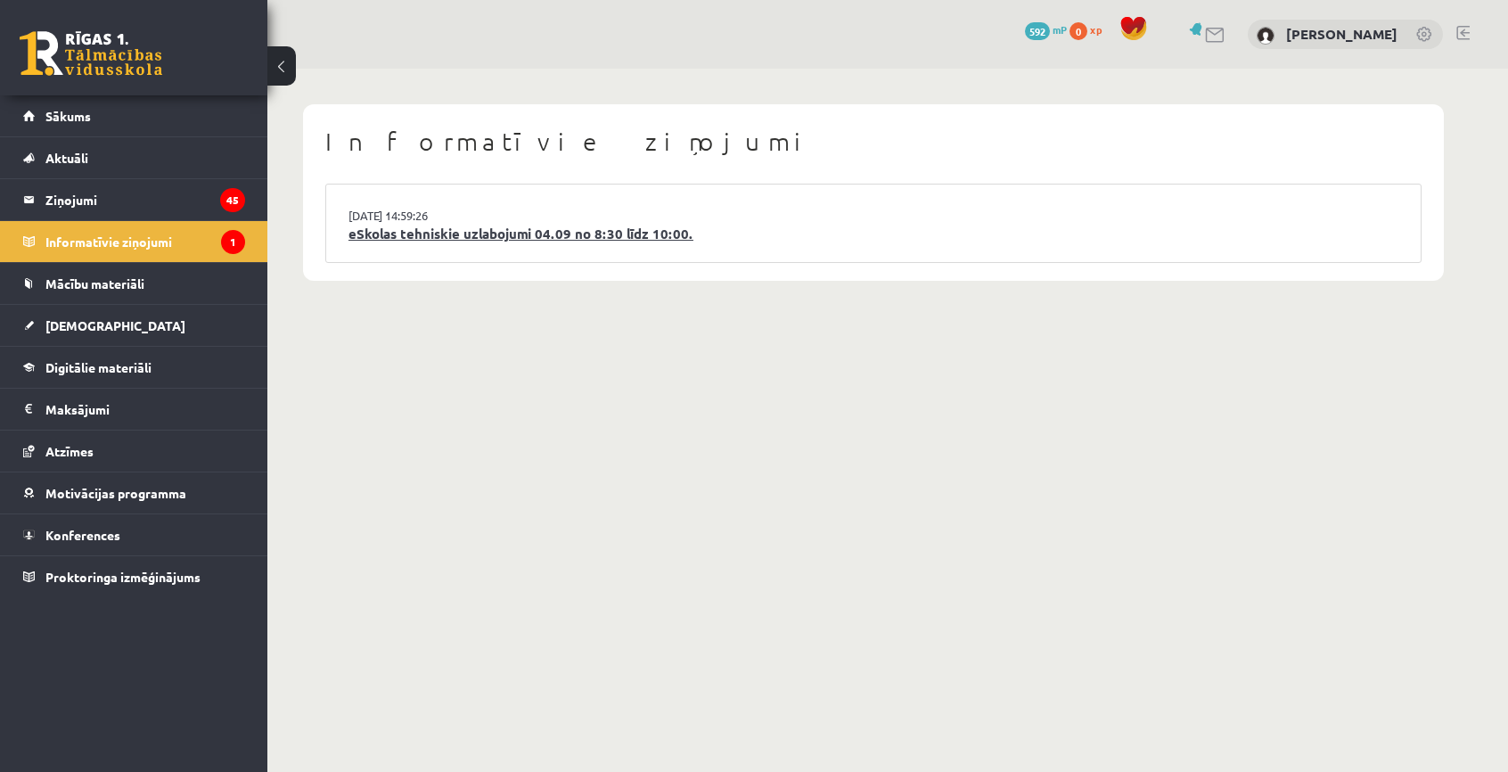
click at [478, 234] on link "eSkolas tehniskie uzlabojumi 04.09 no 8:30 līdz 10:00." at bounding box center [874, 234] width 1050 height 21
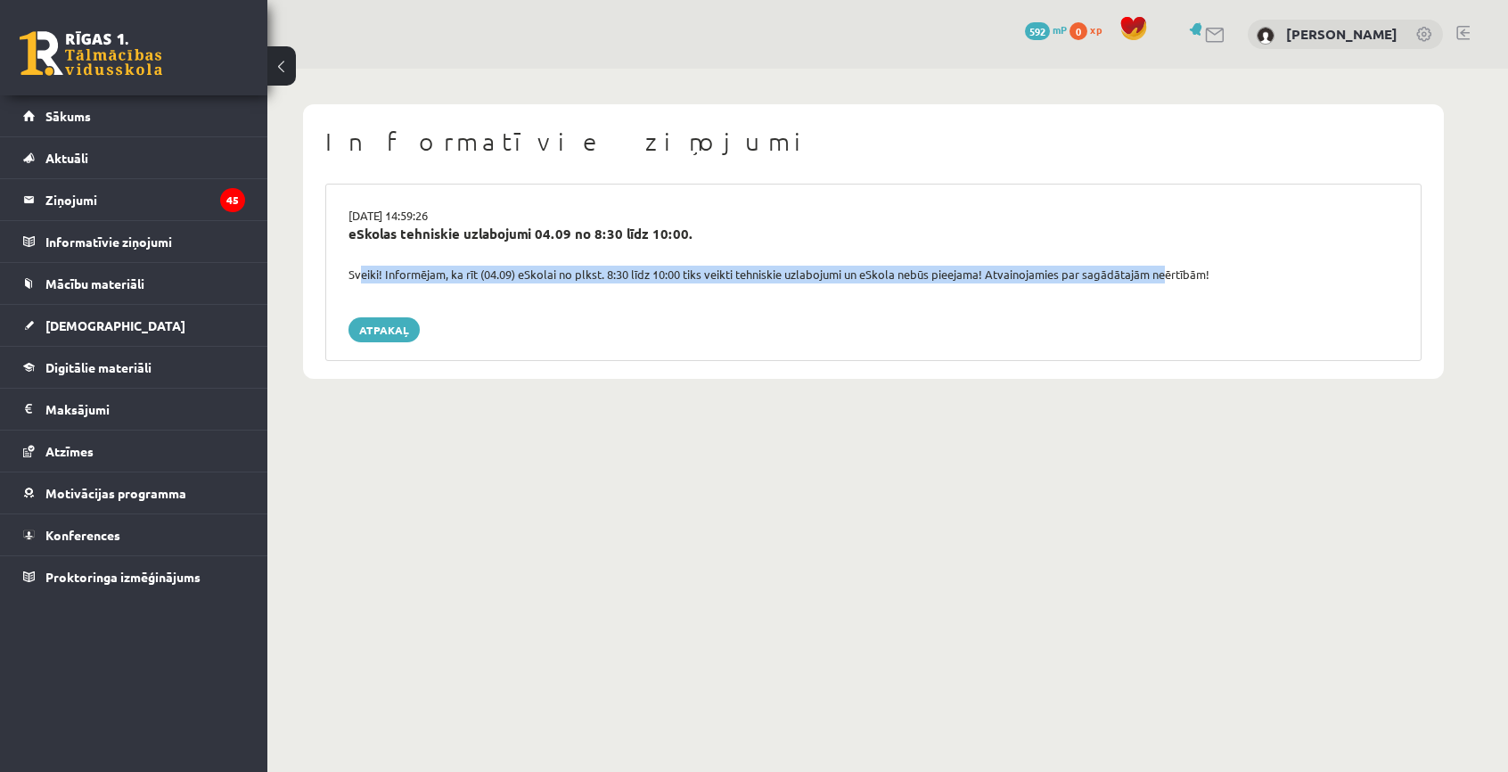
drag, startPoint x: 355, startPoint y: 279, endPoint x: 1164, endPoint y: 274, distance: 809.4
click at [1164, 274] on div "Sveiki! Informējam, ka rīt (04.09) eSkolai no plkst. 8:30 līdz 10:00 tiks veikt…" at bounding box center [873, 275] width 1077 height 18
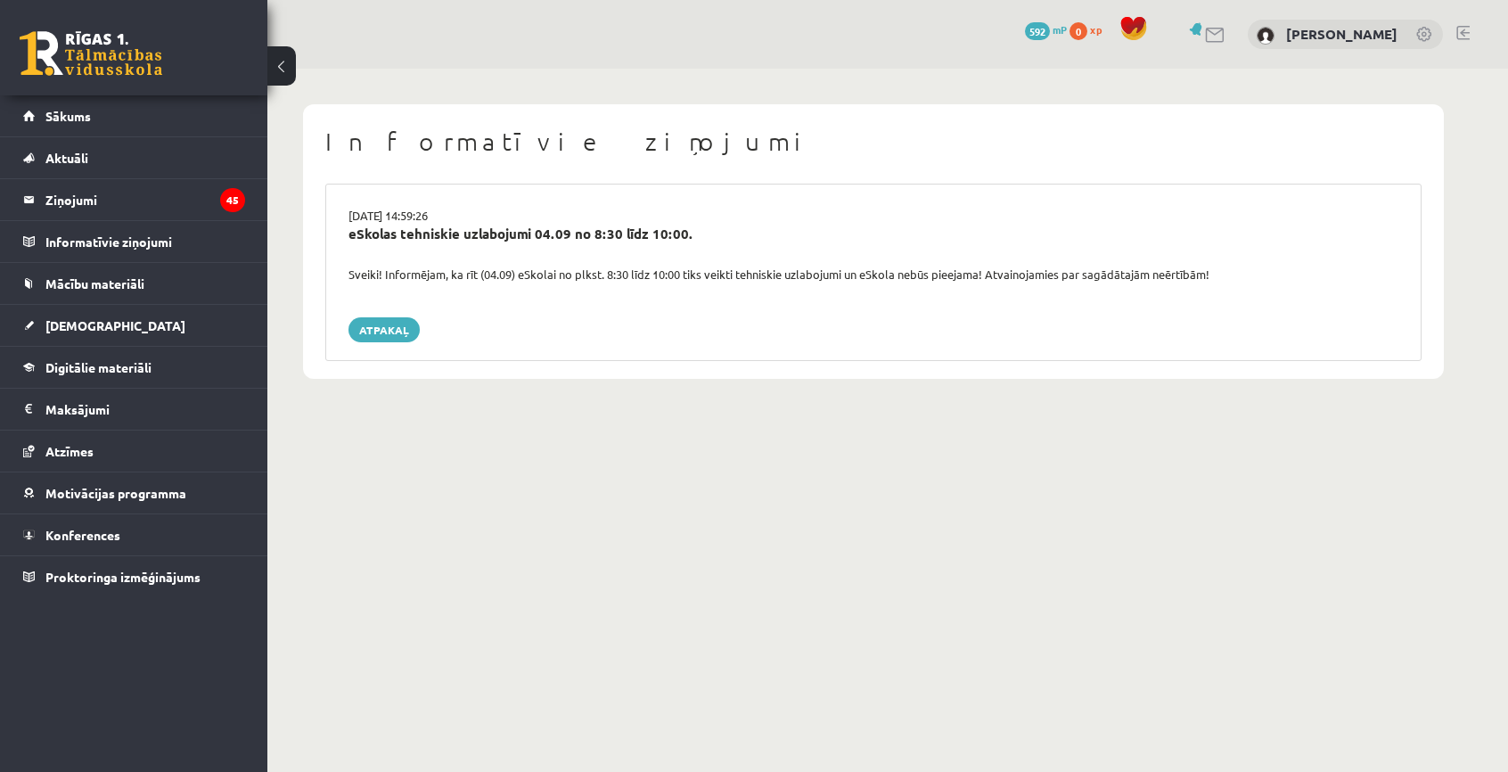
click at [1133, 361] on div "Informatīvie ziņojumi 03.09.2025 14:59:26 eSkolas tehniskie uzlabojumi 04.09 no…" at bounding box center [873, 241] width 1141 height 275
click at [111, 199] on legend "Ziņojumi 45" at bounding box center [145, 199] width 200 height 41
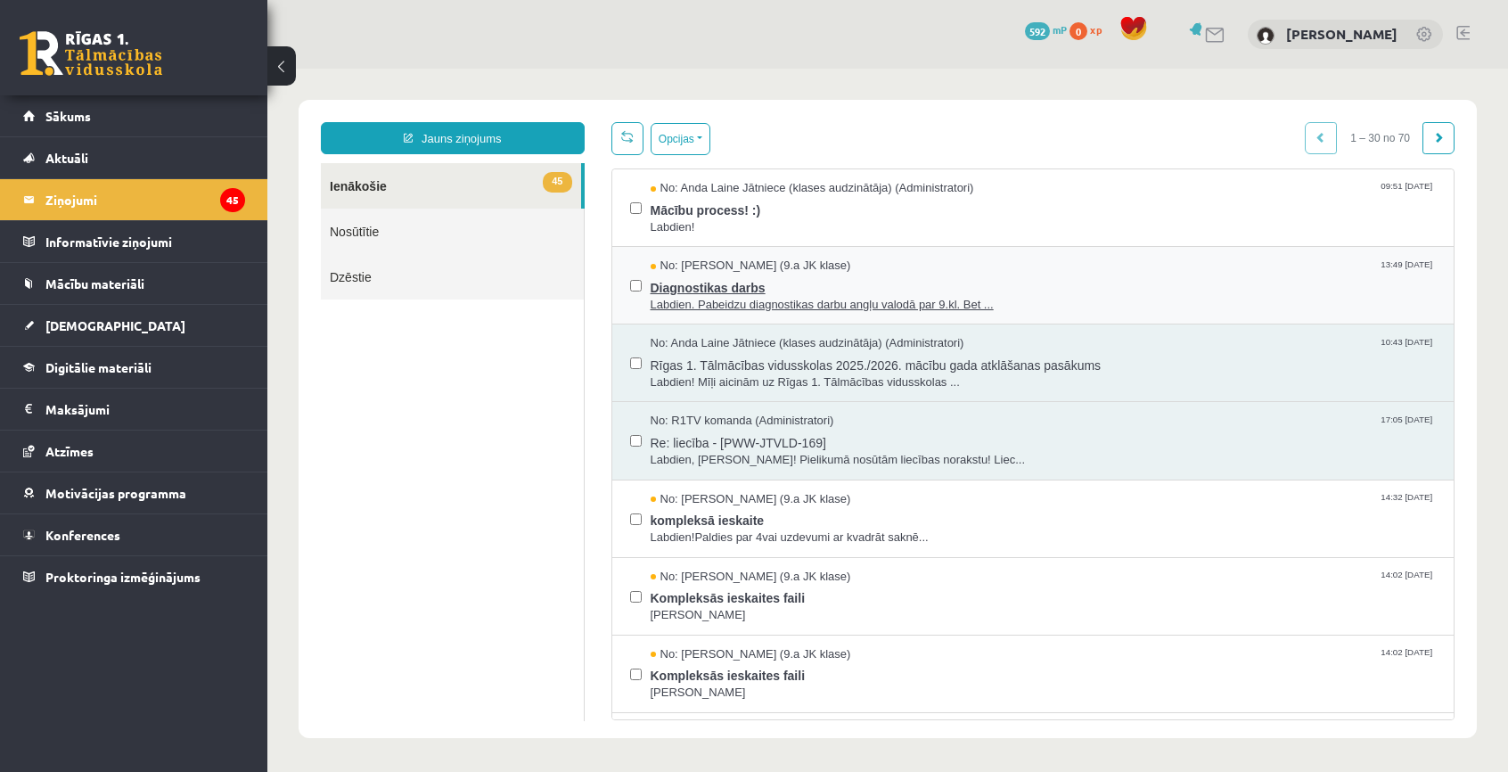
click at [788, 306] on span "Labdien. Pabeidzu diagnostikas darbu angļu valodā par 9.kl. Bet ..." at bounding box center [1044, 305] width 786 height 17
click at [891, 222] on span "Labdien!" at bounding box center [1044, 227] width 786 height 17
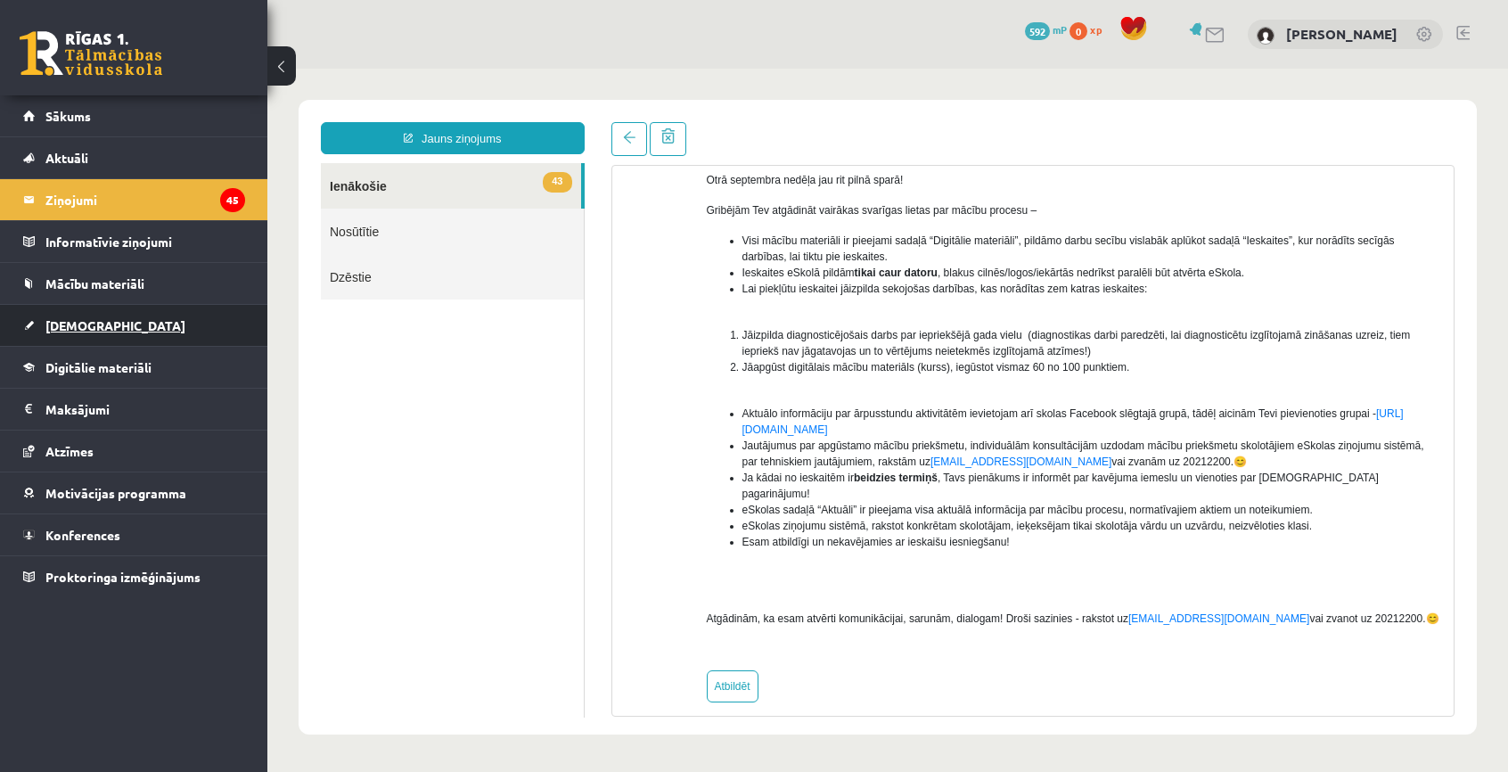
click at [97, 328] on span "[DEMOGRAPHIC_DATA]" at bounding box center [115, 325] width 140 height 16
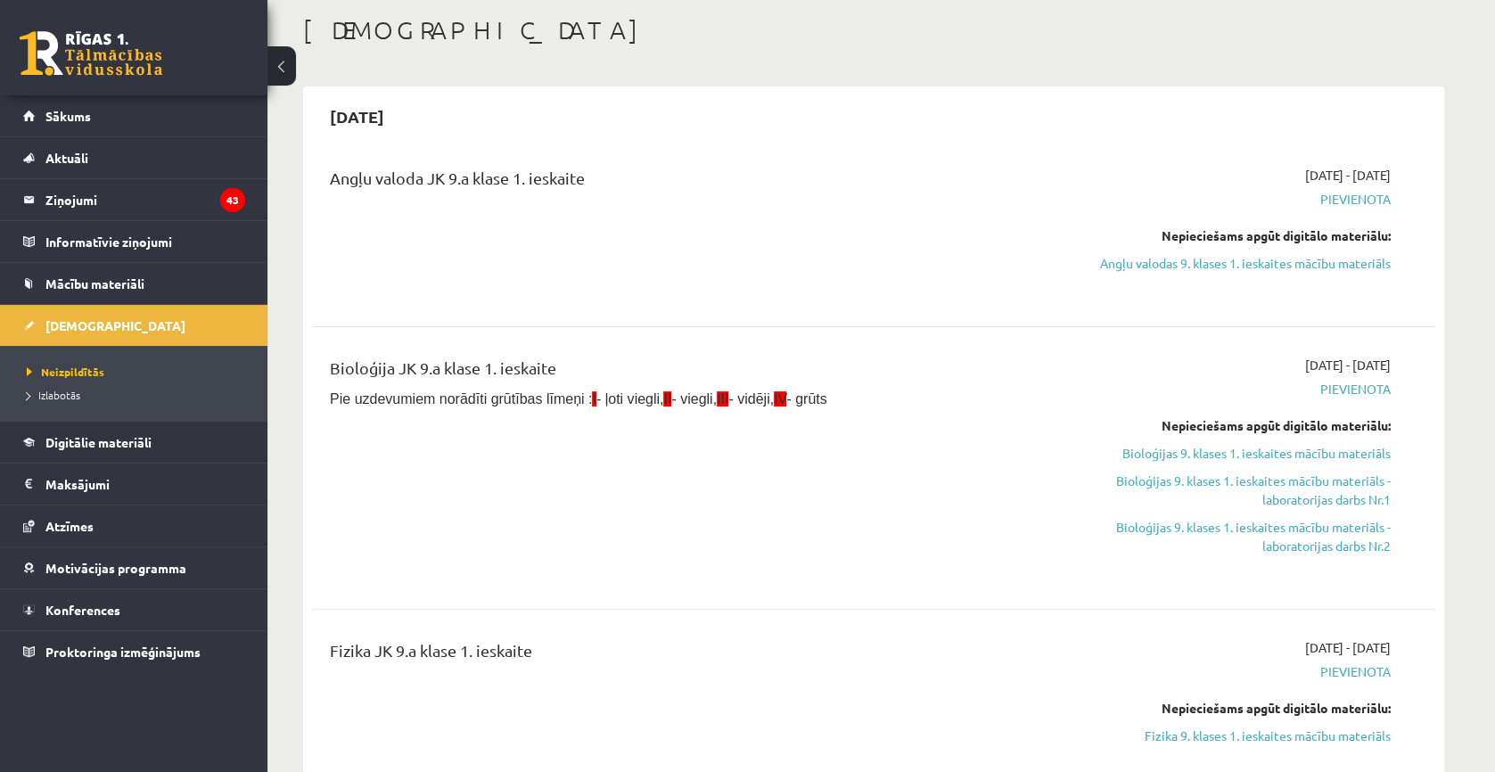
scroll to position [267, 0]
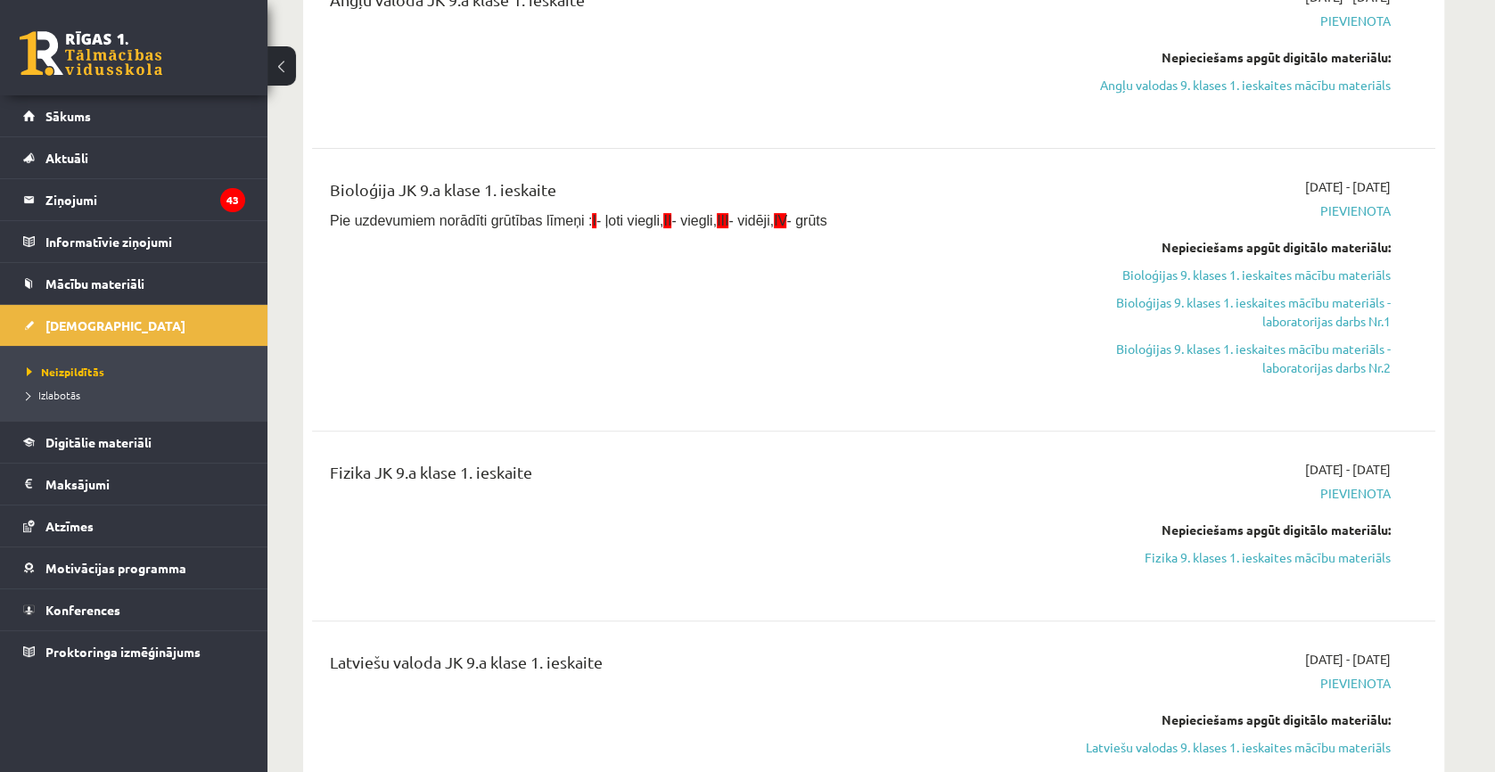
click at [1202, 567] on div "2025-09-01 - 2025-09-15 Pievienota Nepieciešams apgūt digitālo materiālu: Fizik…" at bounding box center [1222, 526] width 363 height 132
click at [1203, 559] on link "Fizika 9. klases 1. ieskaites mācību materiāls" at bounding box center [1223, 557] width 336 height 19
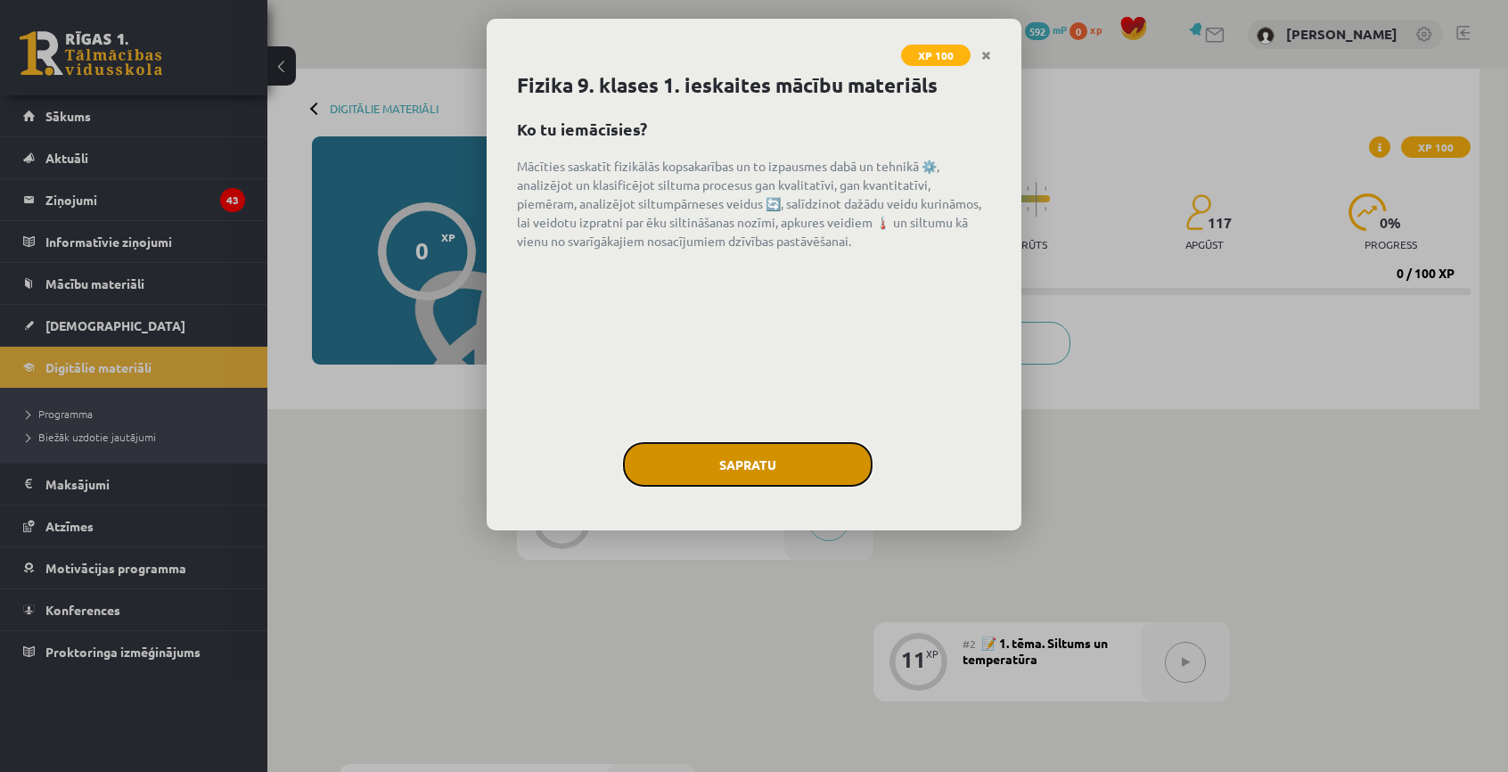
click at [822, 457] on button "Sapratu" at bounding box center [748, 464] width 250 height 45
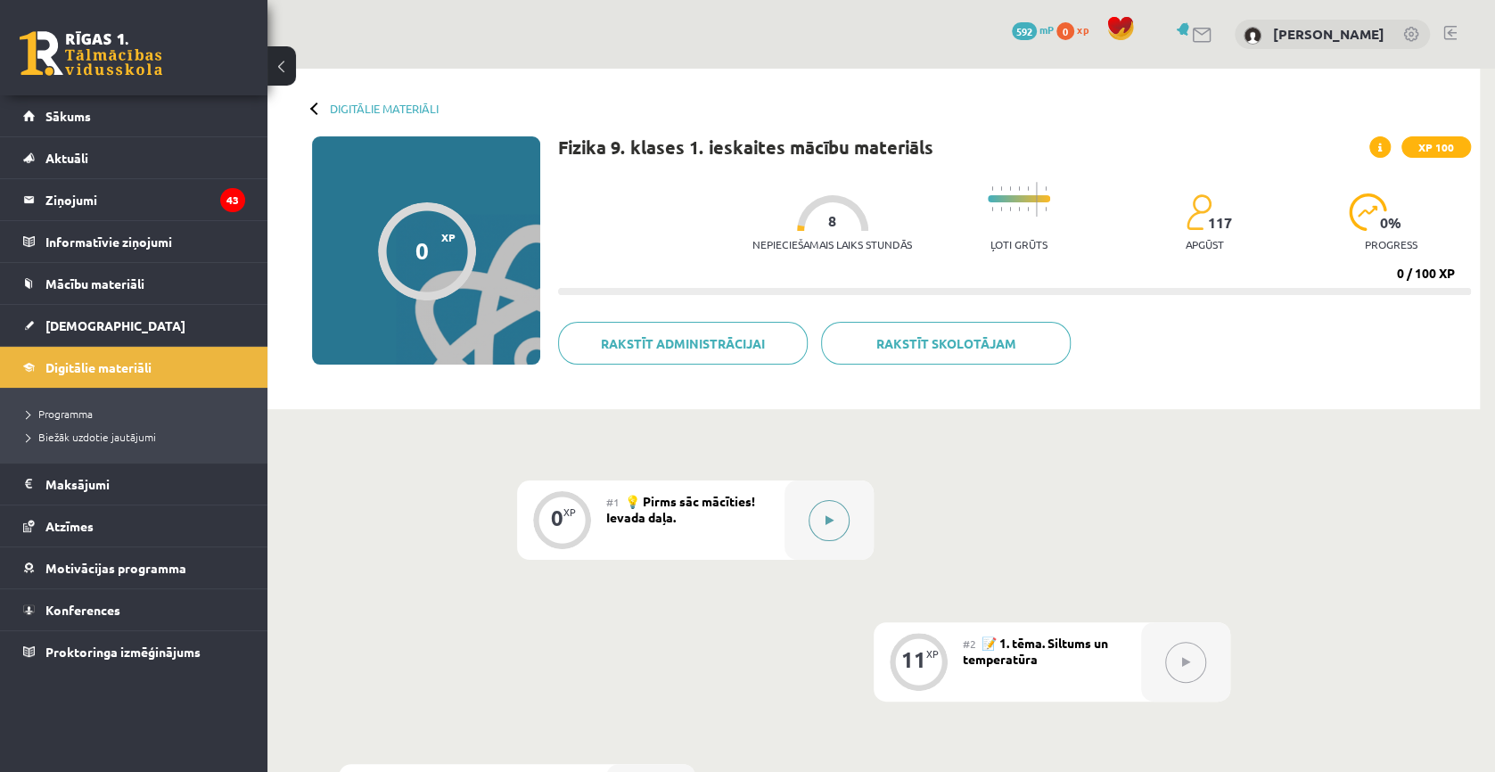
click at [822, 521] on button at bounding box center [829, 520] width 41 height 41
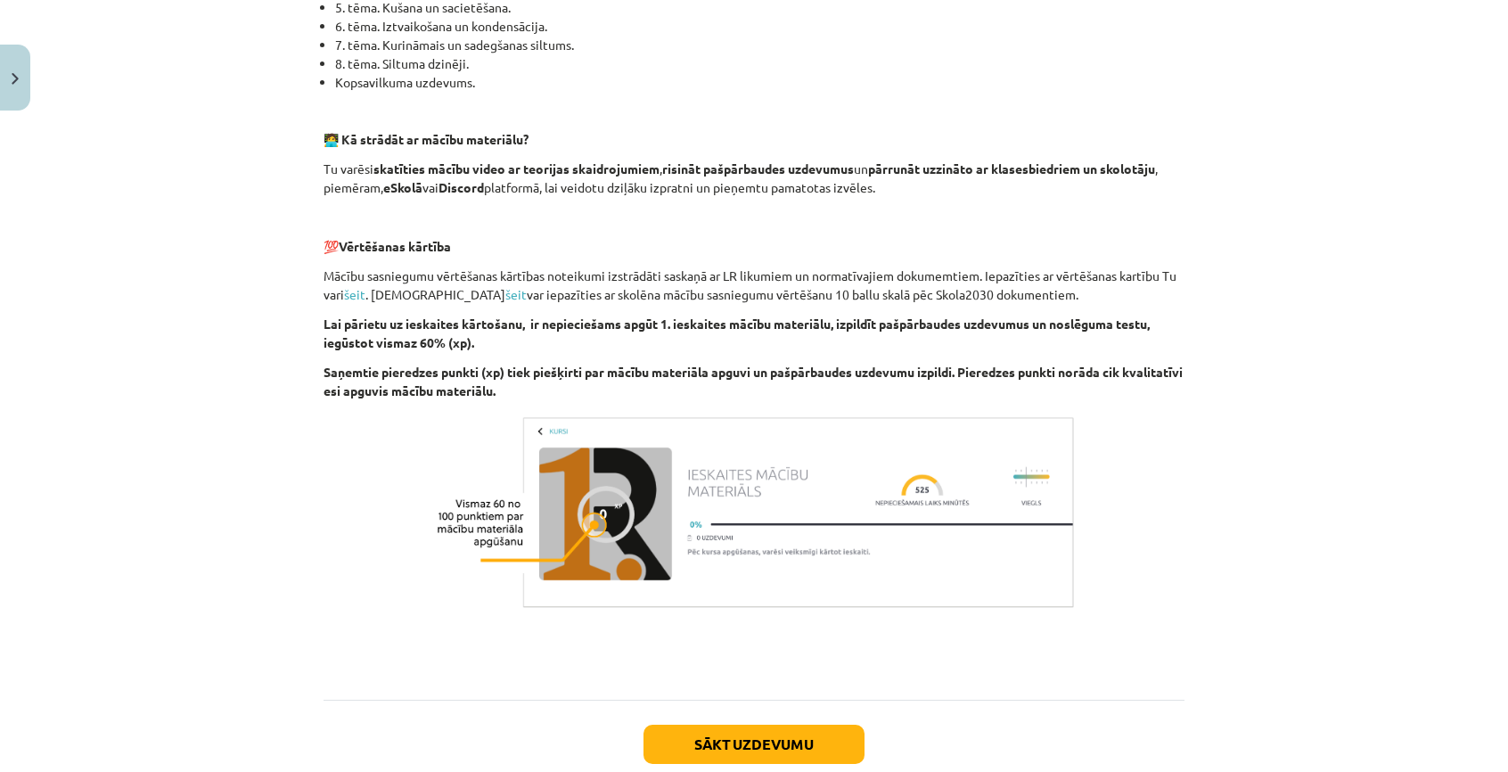
scroll to position [1088, 0]
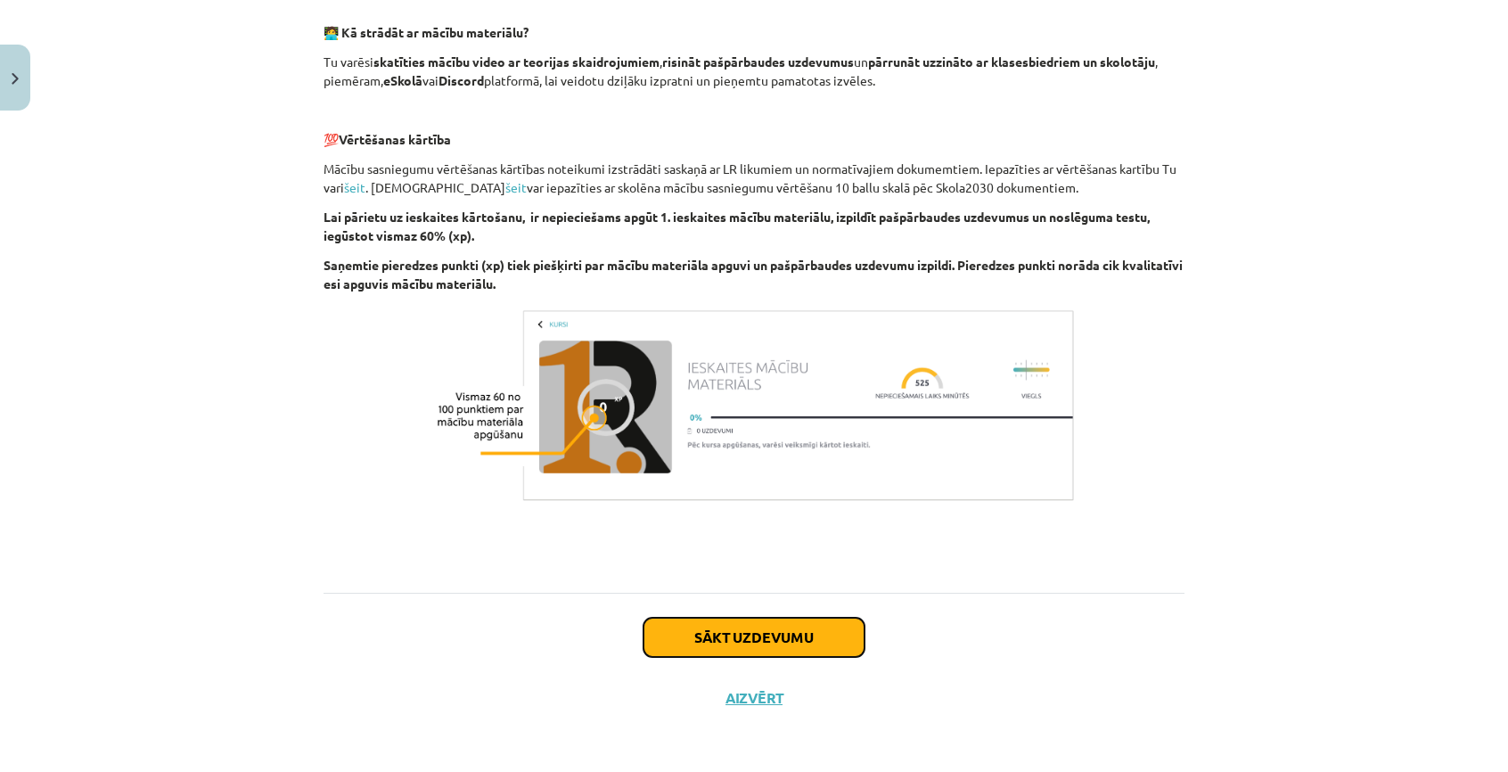
click at [833, 644] on button "Sākt uzdevumu" at bounding box center [754, 637] width 221 height 39
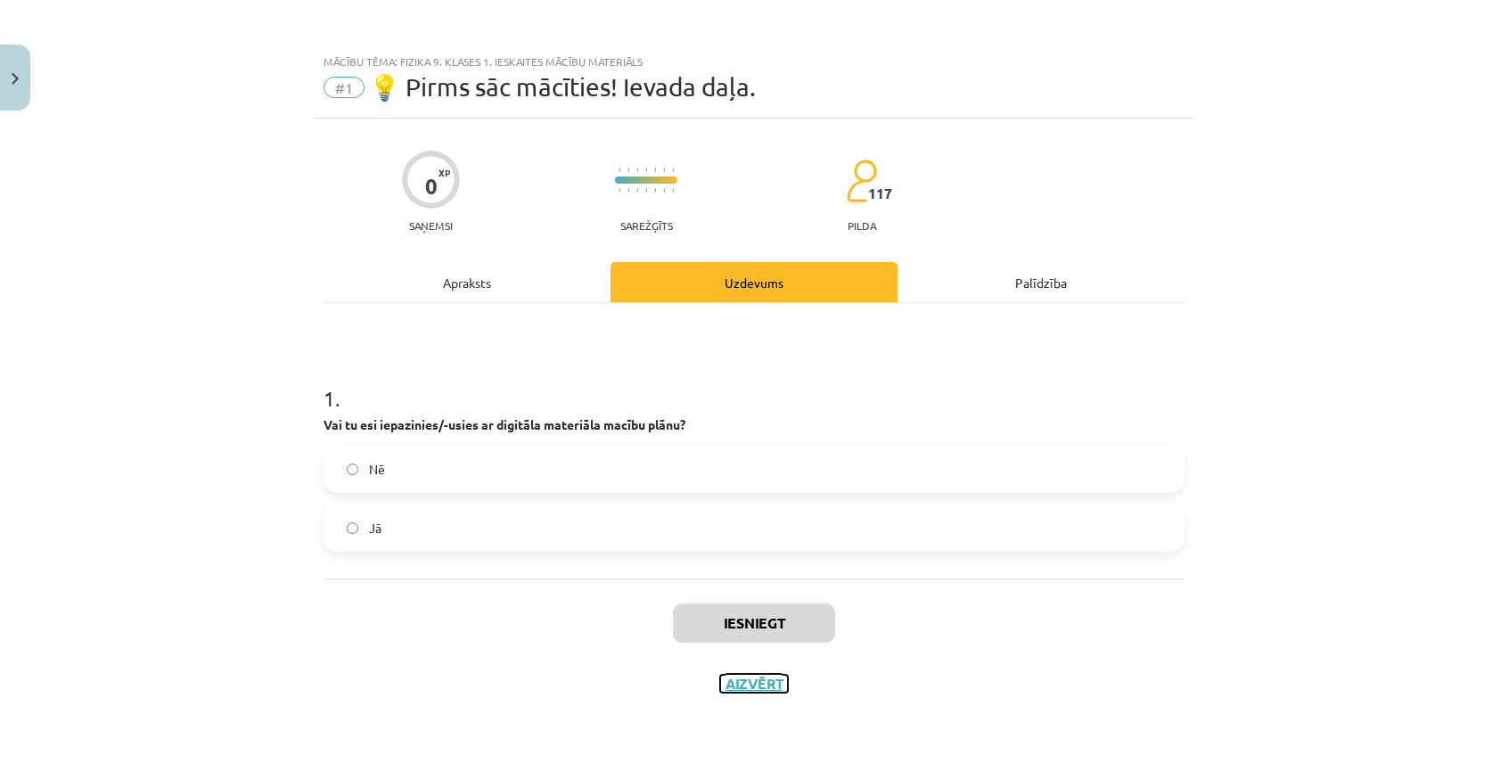
click at [747, 680] on button "Aizvērt" at bounding box center [754, 684] width 68 height 18
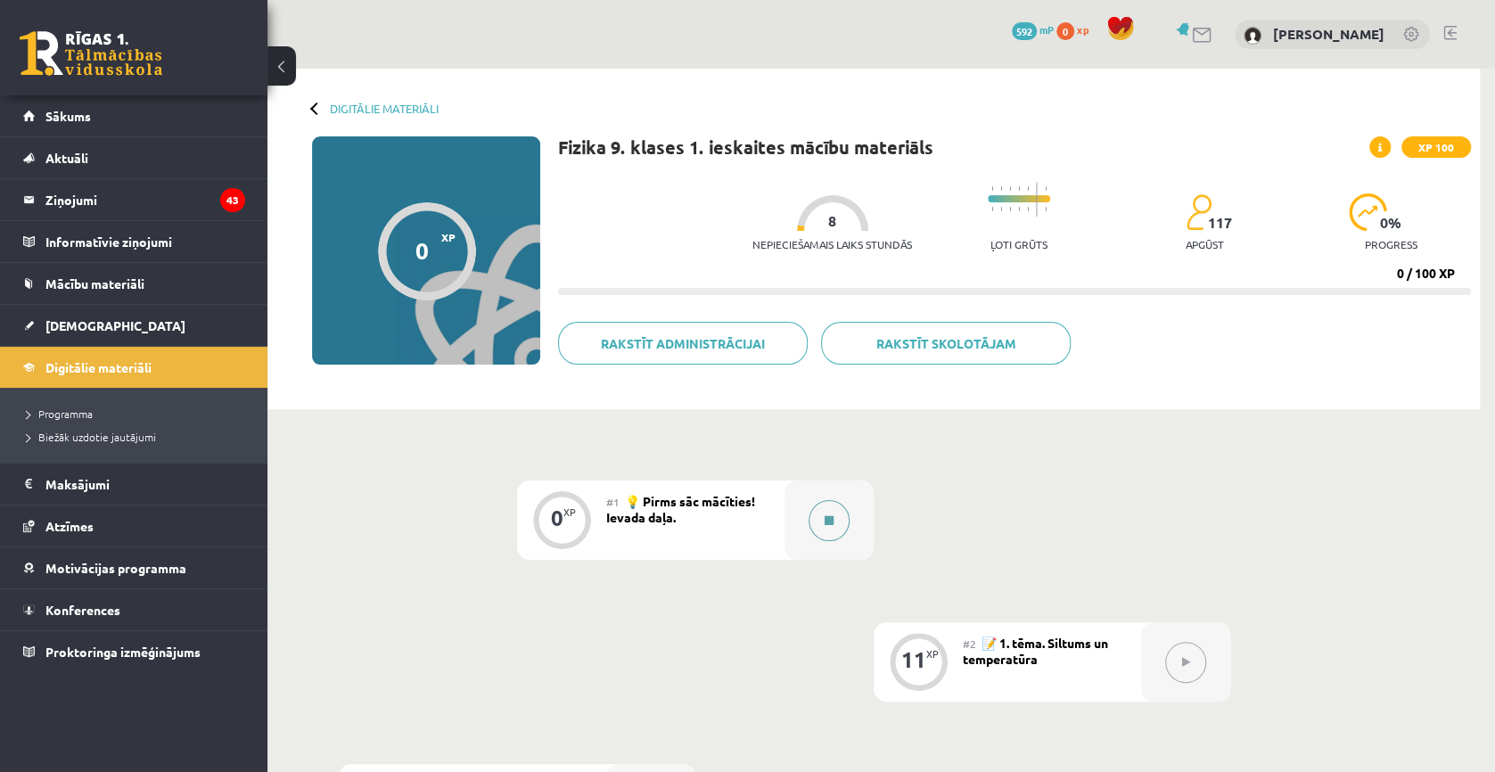
click at [831, 518] on icon at bounding box center [829, 520] width 9 height 11
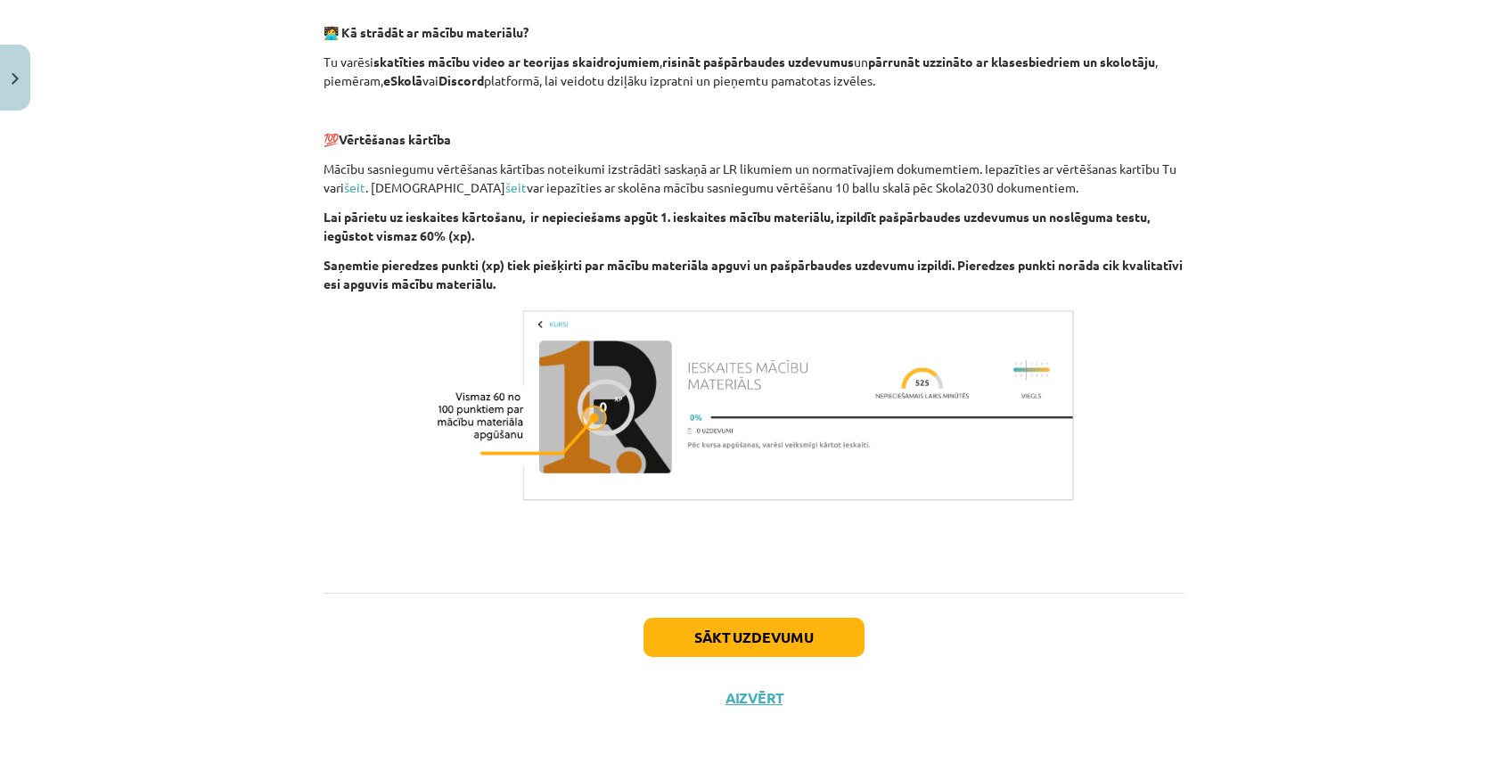
scroll to position [642, 0]
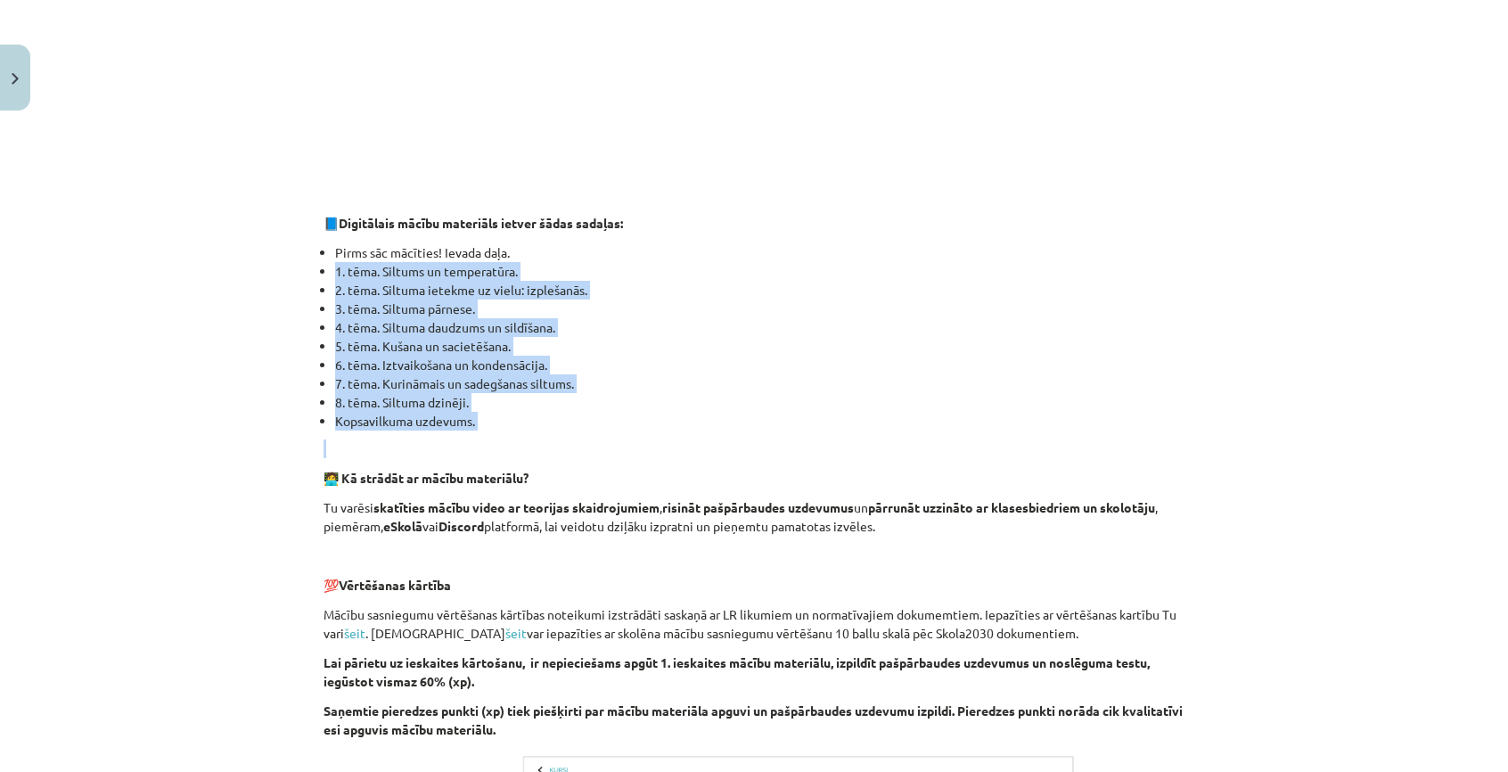
drag, startPoint x: 329, startPoint y: 268, endPoint x: 574, endPoint y: 449, distance: 304.7
click at [574, 449] on div "👋 Esi sveicināts priekšmeta Fizika 1. ieskaites mācību materiāla apguvē. Esmu R…" at bounding box center [754, 344] width 861 height 1334
click at [574, 448] on p at bounding box center [754, 448] width 861 height 19
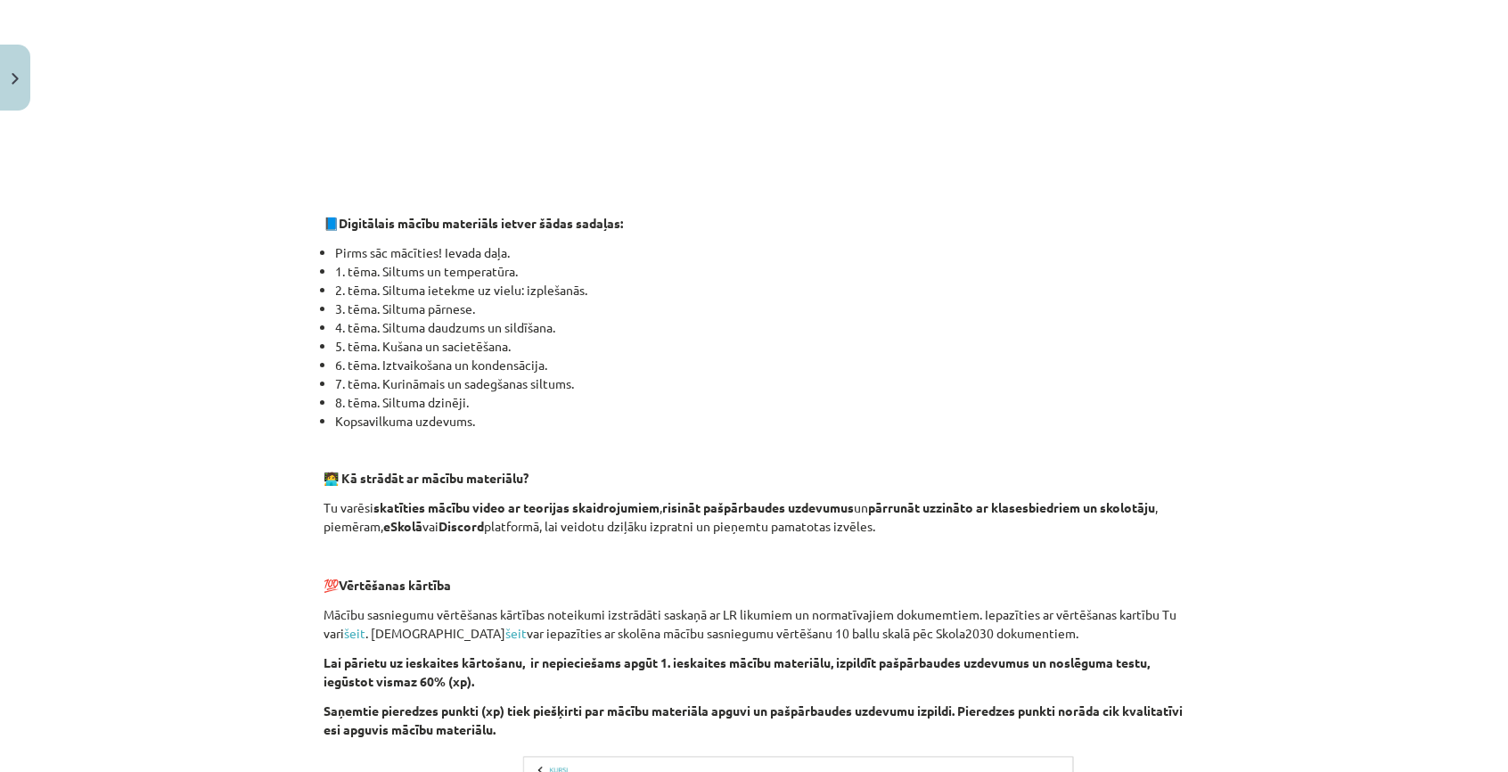
scroll to position [1088, 0]
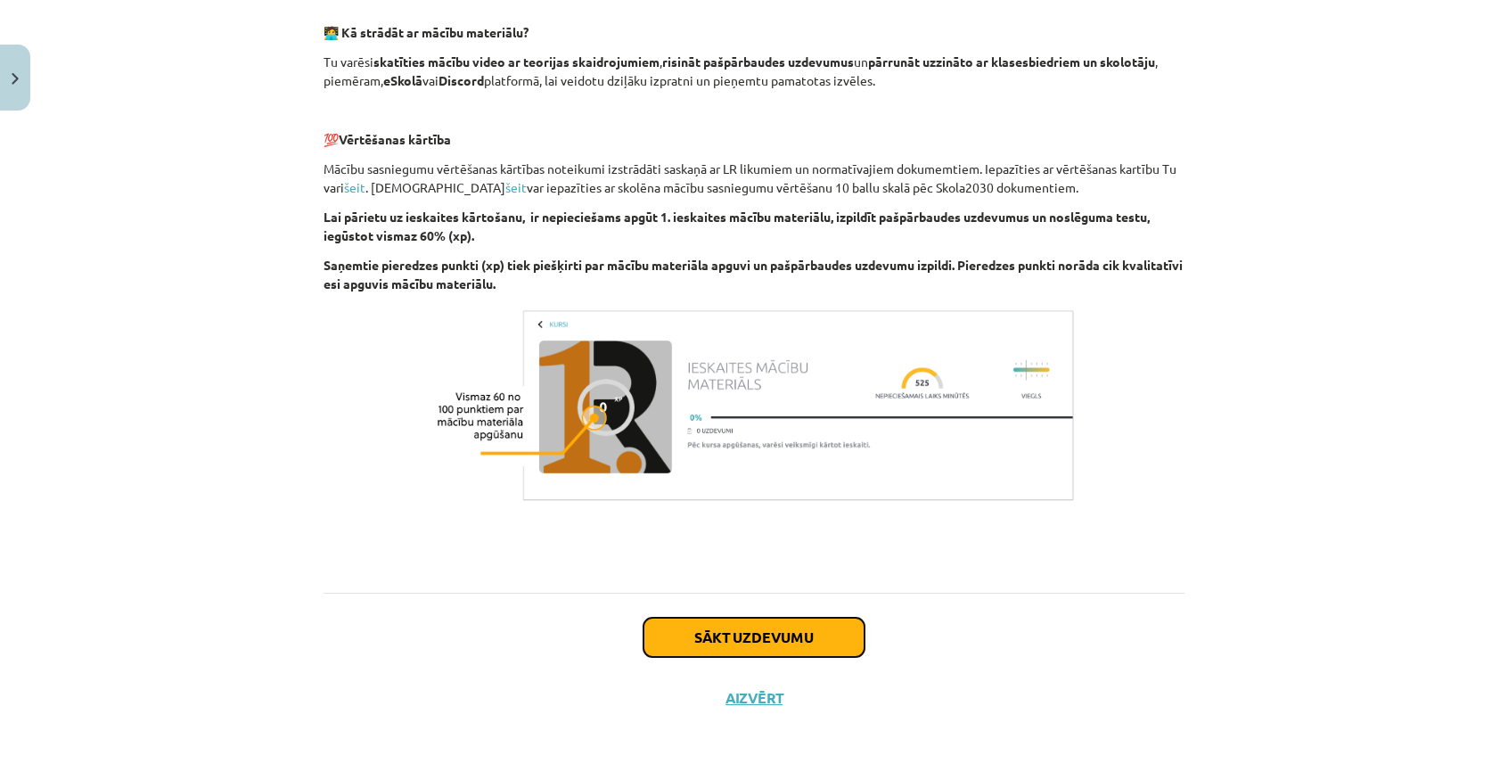
click at [752, 631] on button "Sākt uzdevumu" at bounding box center [754, 637] width 221 height 39
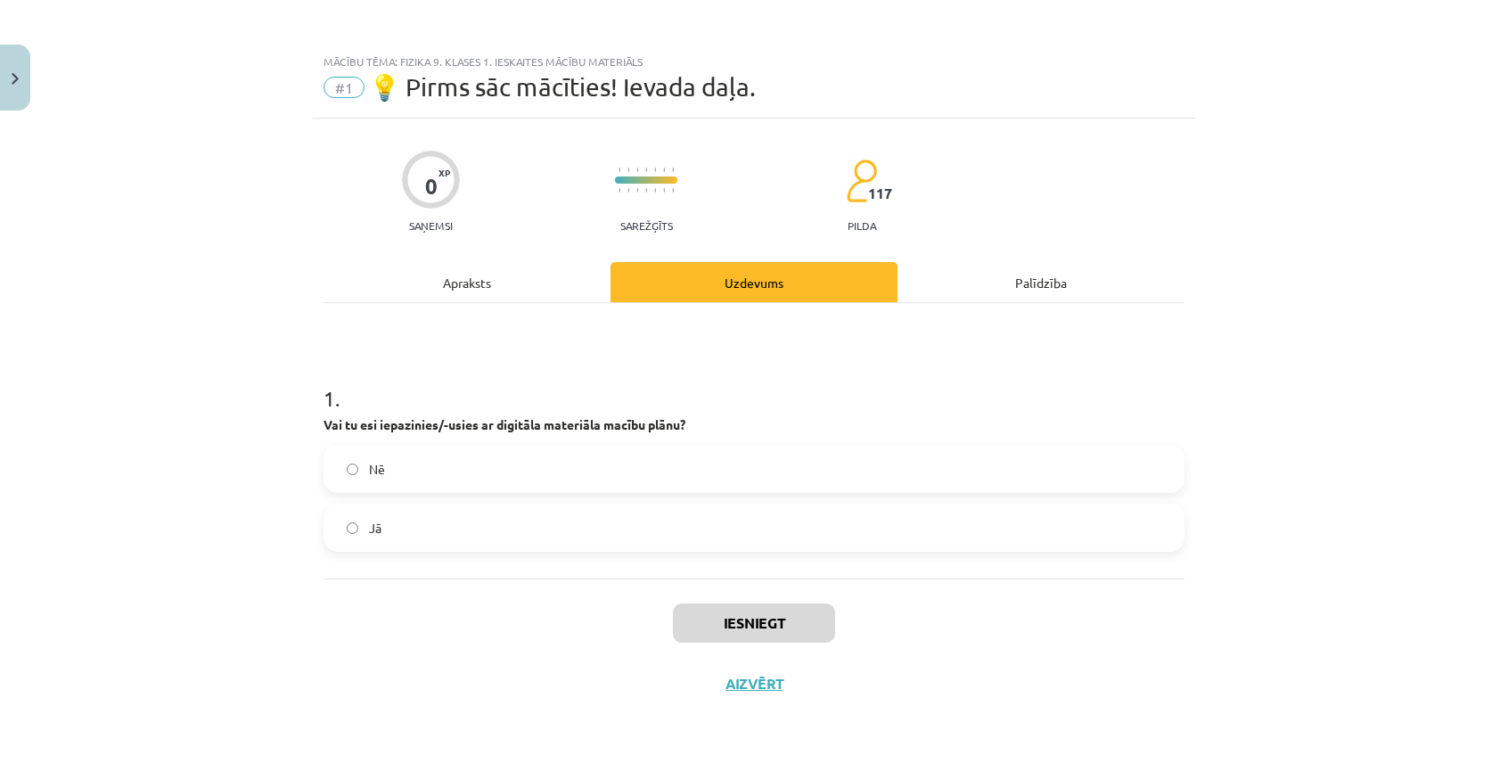
click at [550, 523] on label "Jā" at bounding box center [754, 527] width 858 height 45
click at [751, 616] on button "Iesniegt" at bounding box center [754, 622] width 162 height 39
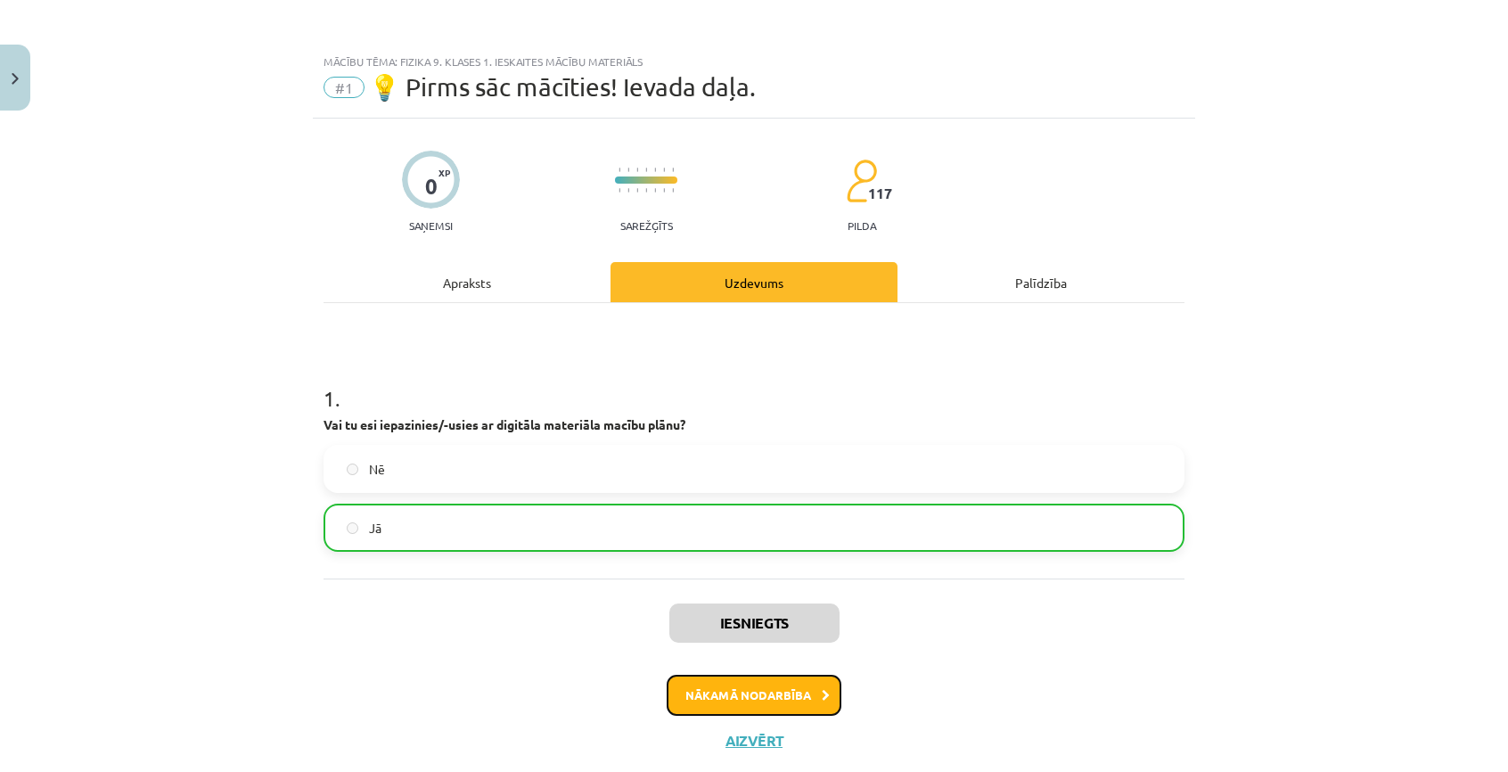
click at [732, 695] on button "Nākamā nodarbība" at bounding box center [754, 695] width 175 height 41
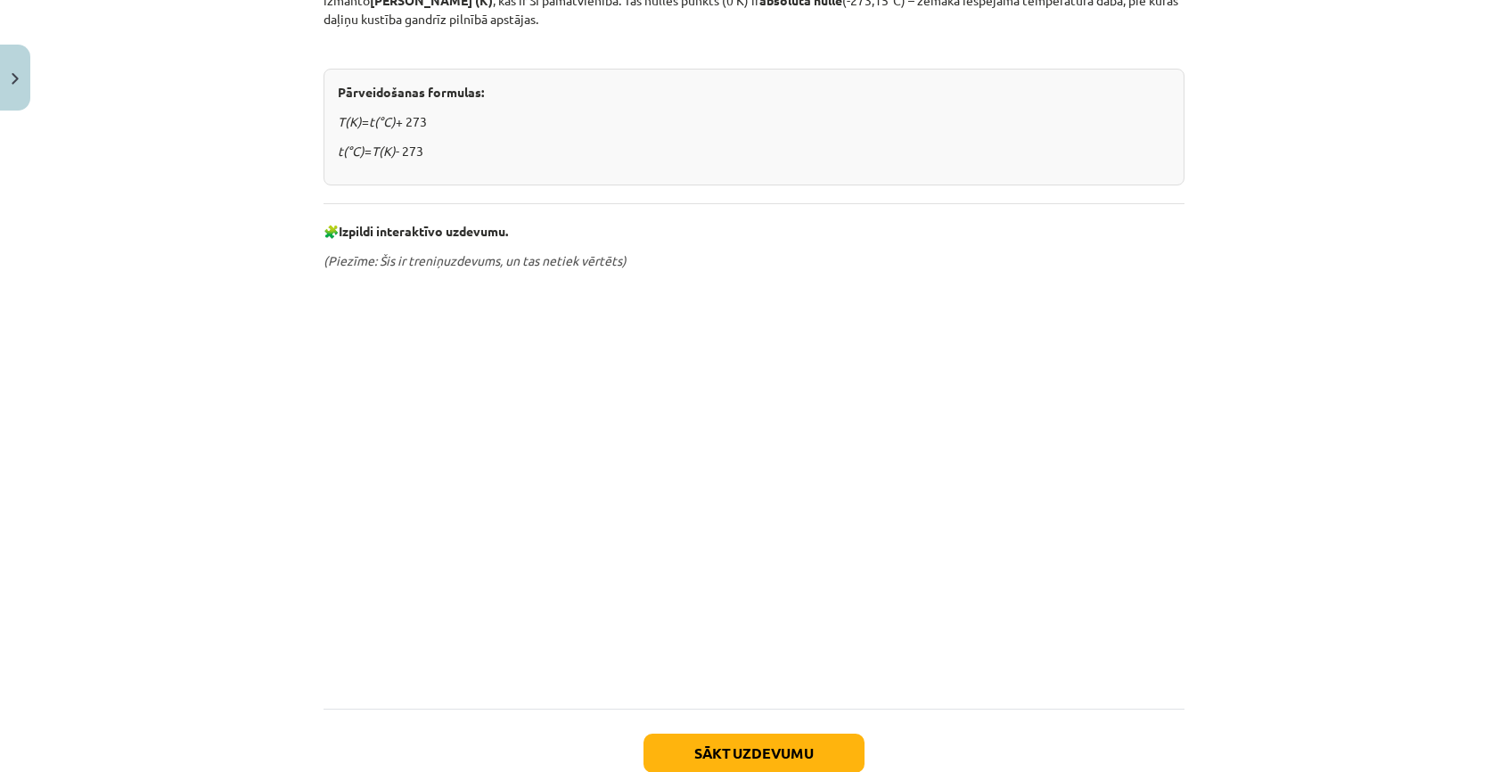
scroll to position [535, 0]
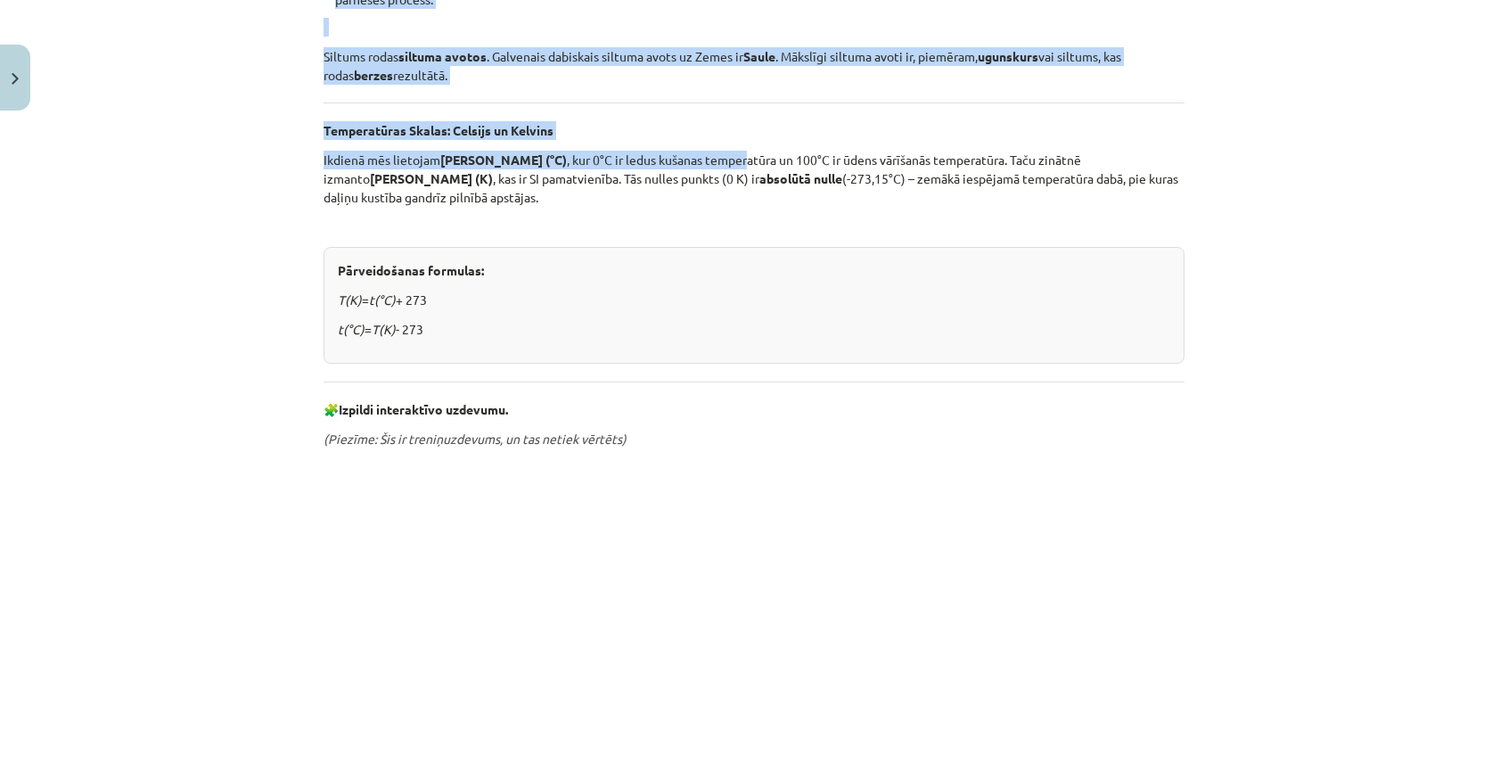
drag, startPoint x: 637, startPoint y: 183, endPoint x: 677, endPoint y: 349, distance: 170.4
click at [677, 349] on div "Siltums un temperatūra Siltums ir mums visapkārt – no sildošas Saules gaismas l…" at bounding box center [754, 322] width 861 height 1076
copy div "Siltums un temperatūra Siltums ir mums visapkārt – no sildošas Saules gaismas l…"
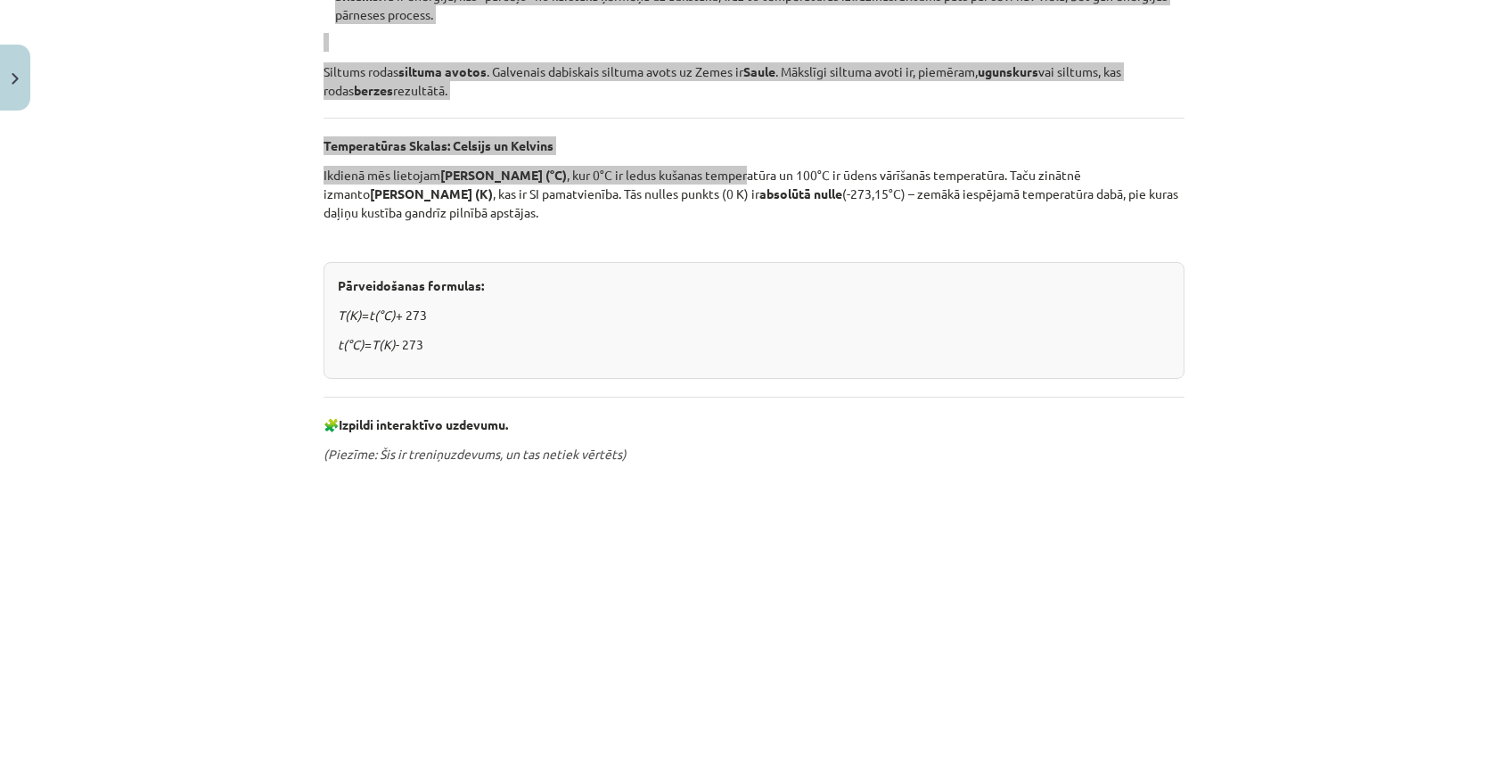
scroll to position [609, 0]
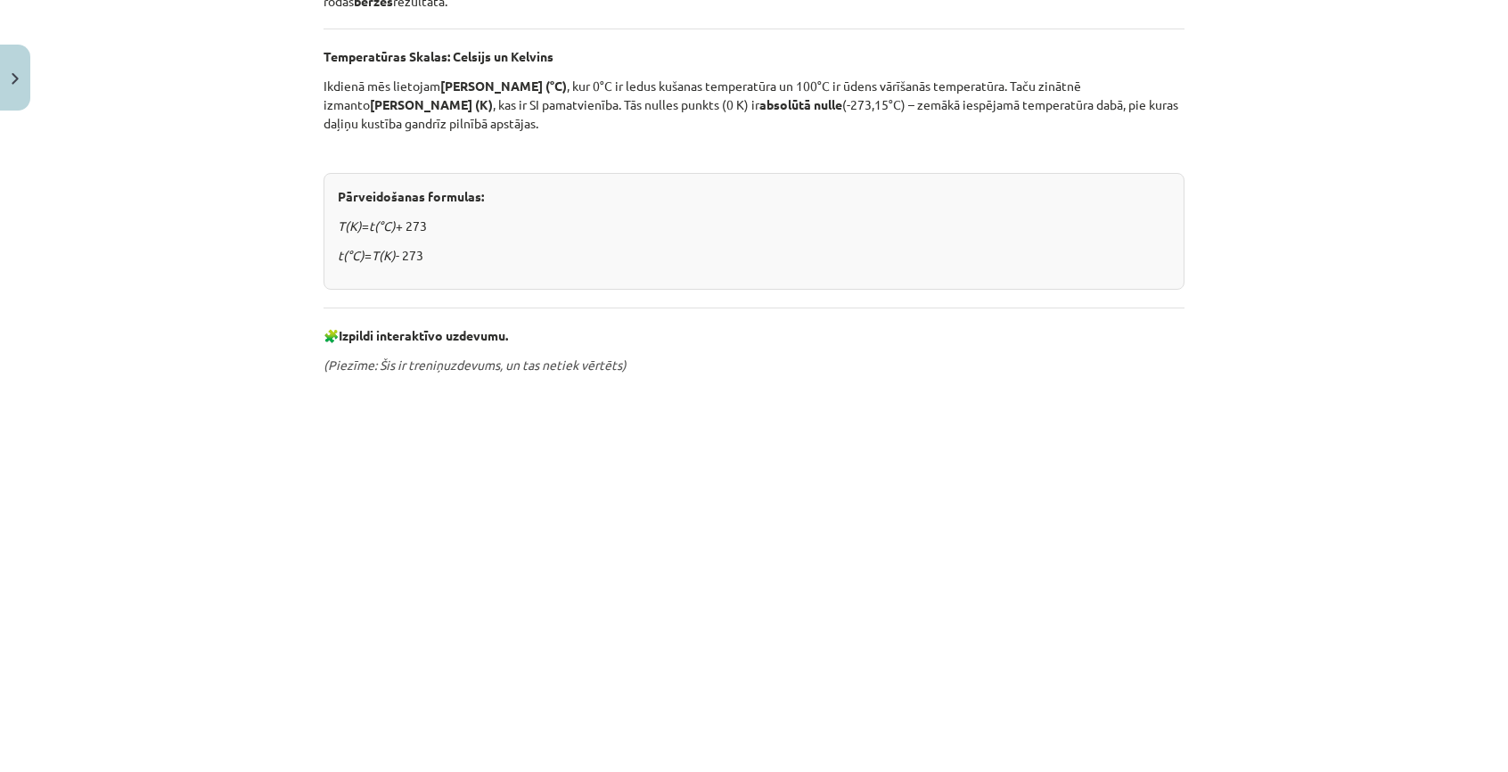
click at [530, 290] on div "Siltums un temperatūra Siltums ir mums visapkārt – no sildošas Saules gaismas l…" at bounding box center [754, 317] width 861 height 1214
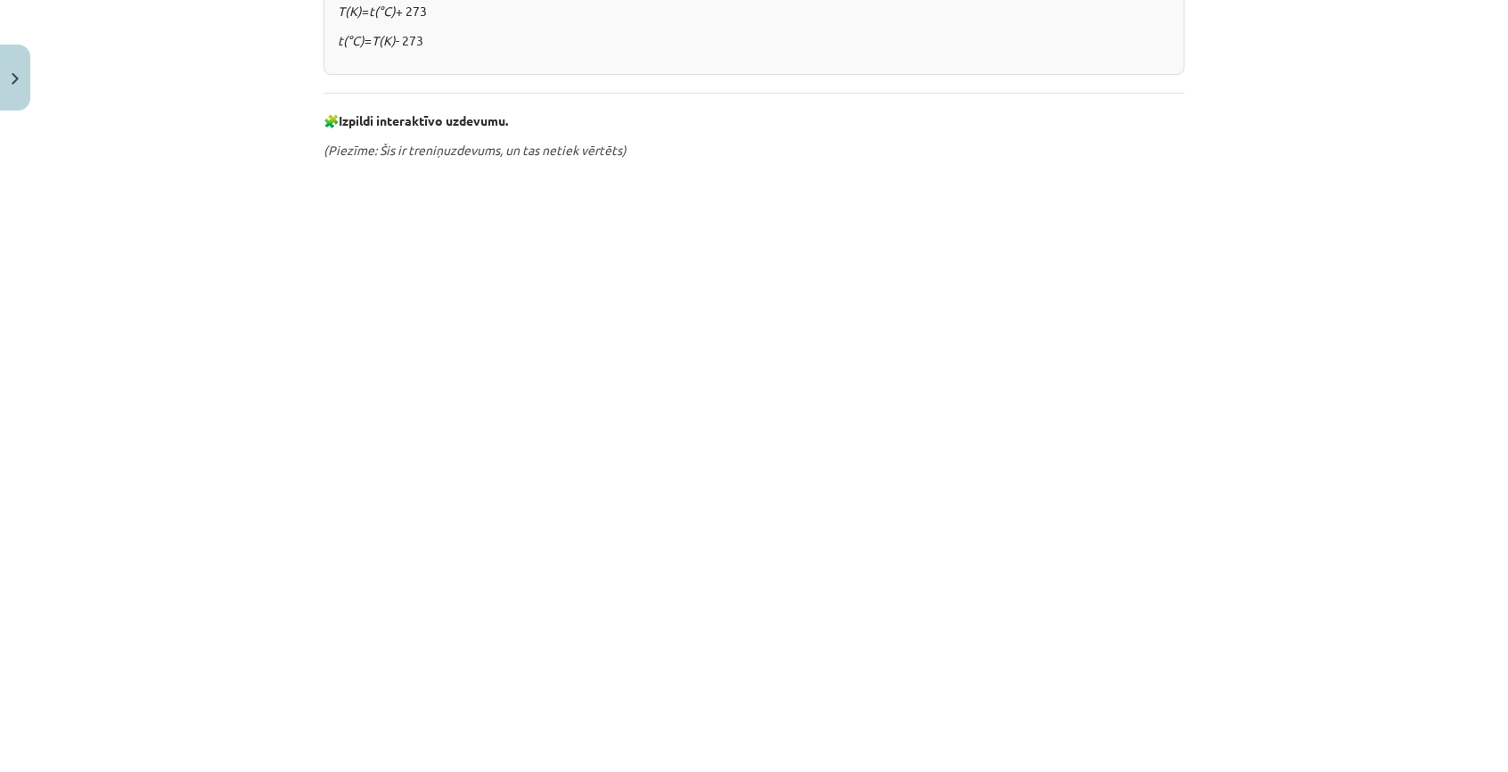
scroll to position [913, 0]
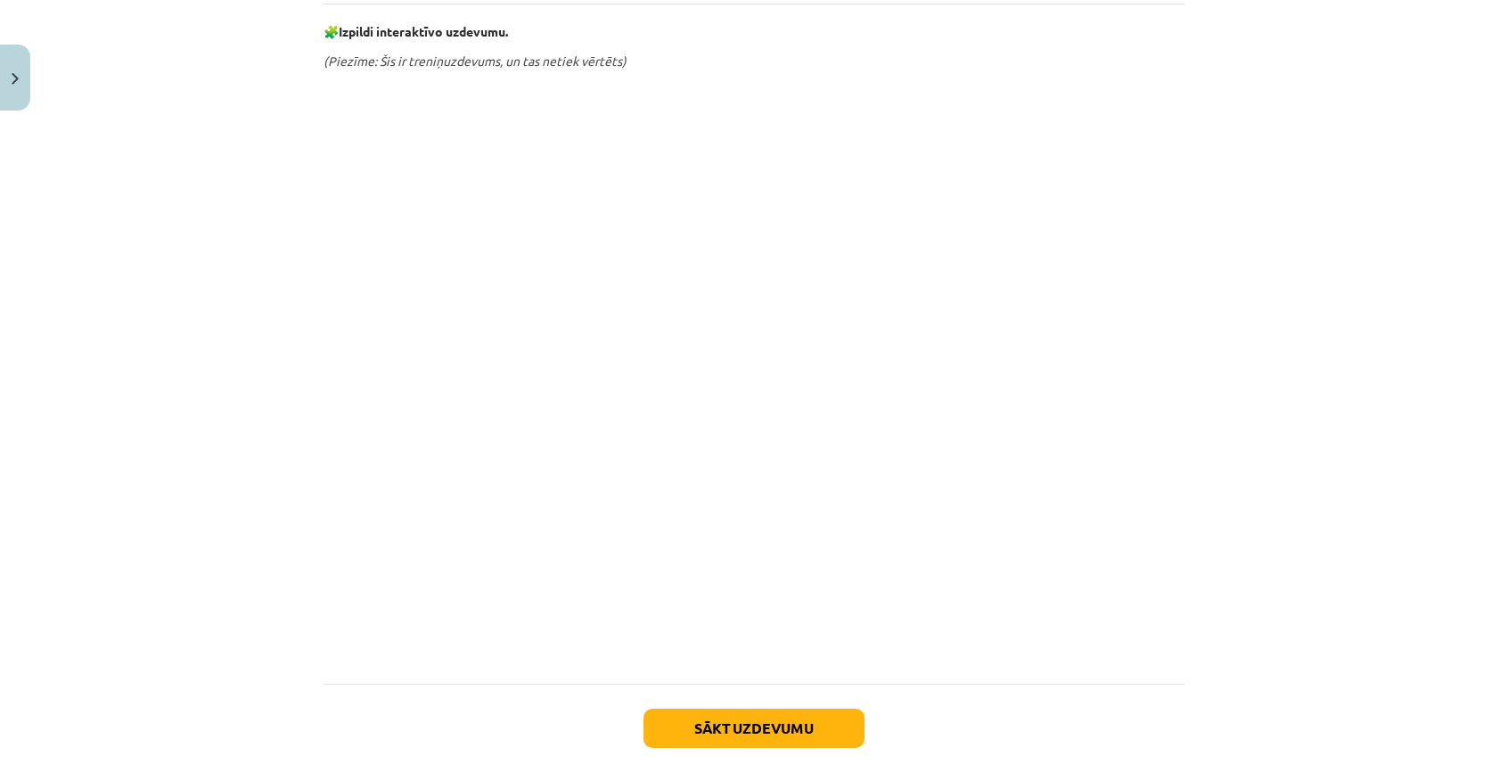
click at [1236, 222] on div "Mācību tēma: Fizika 9. klases 1. ieskaites mācību materiāls #2 📝 1. tēma. Siltu…" at bounding box center [754, 386] width 1508 height 772
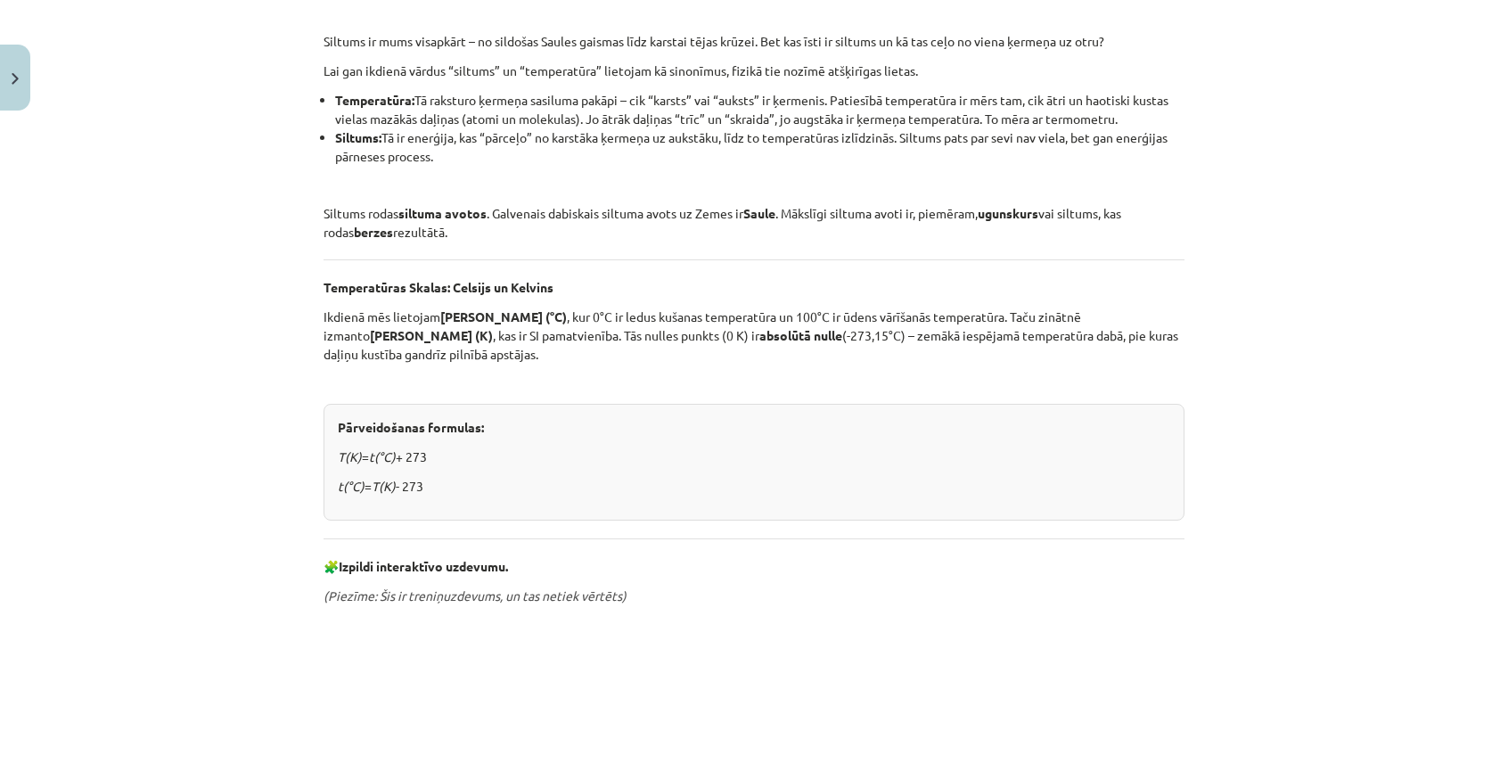
scroll to position [0, 0]
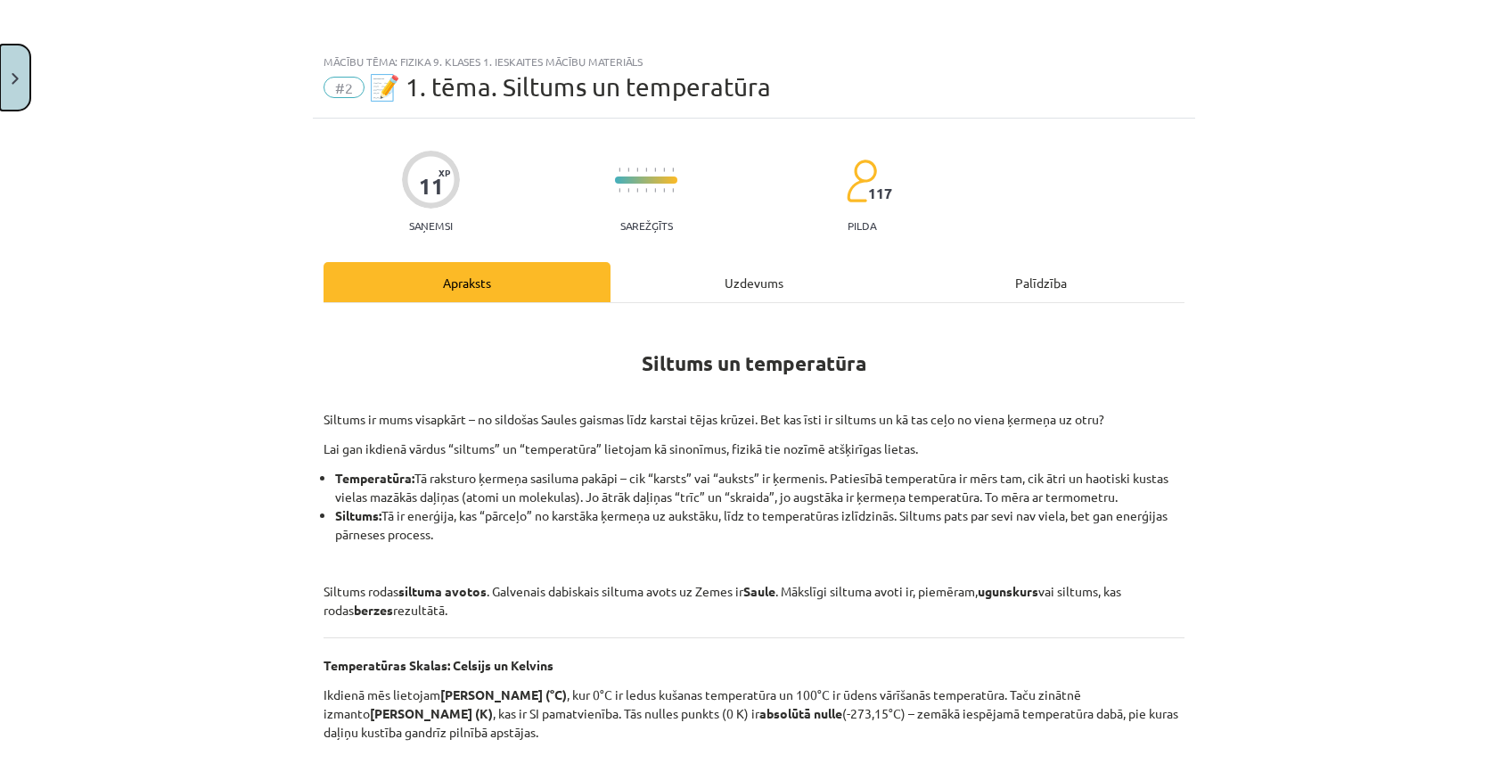
click at [9, 80] on button "Close" at bounding box center [15, 78] width 30 height 66
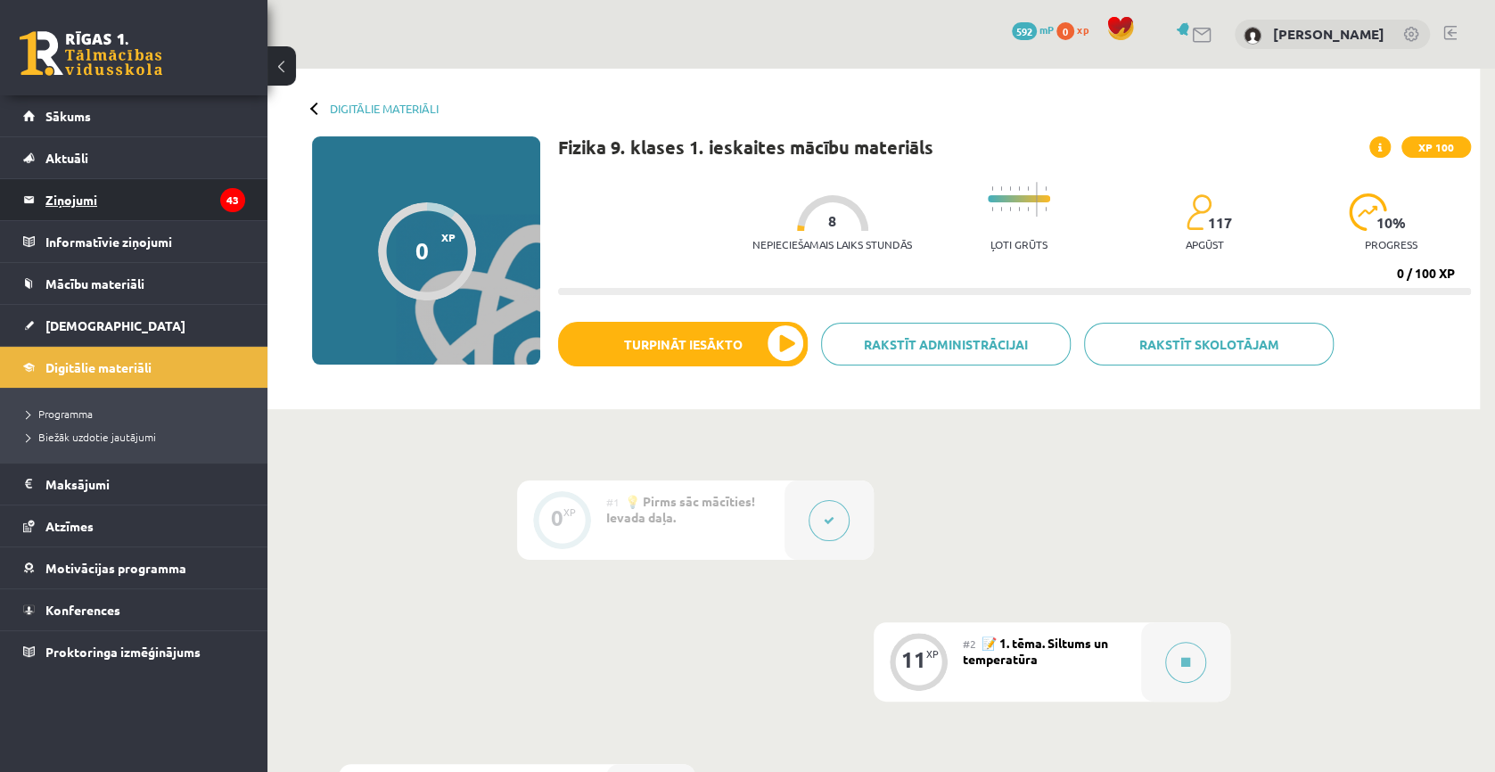
click at [59, 188] on legend "Ziņojumi 43" at bounding box center [145, 199] width 200 height 41
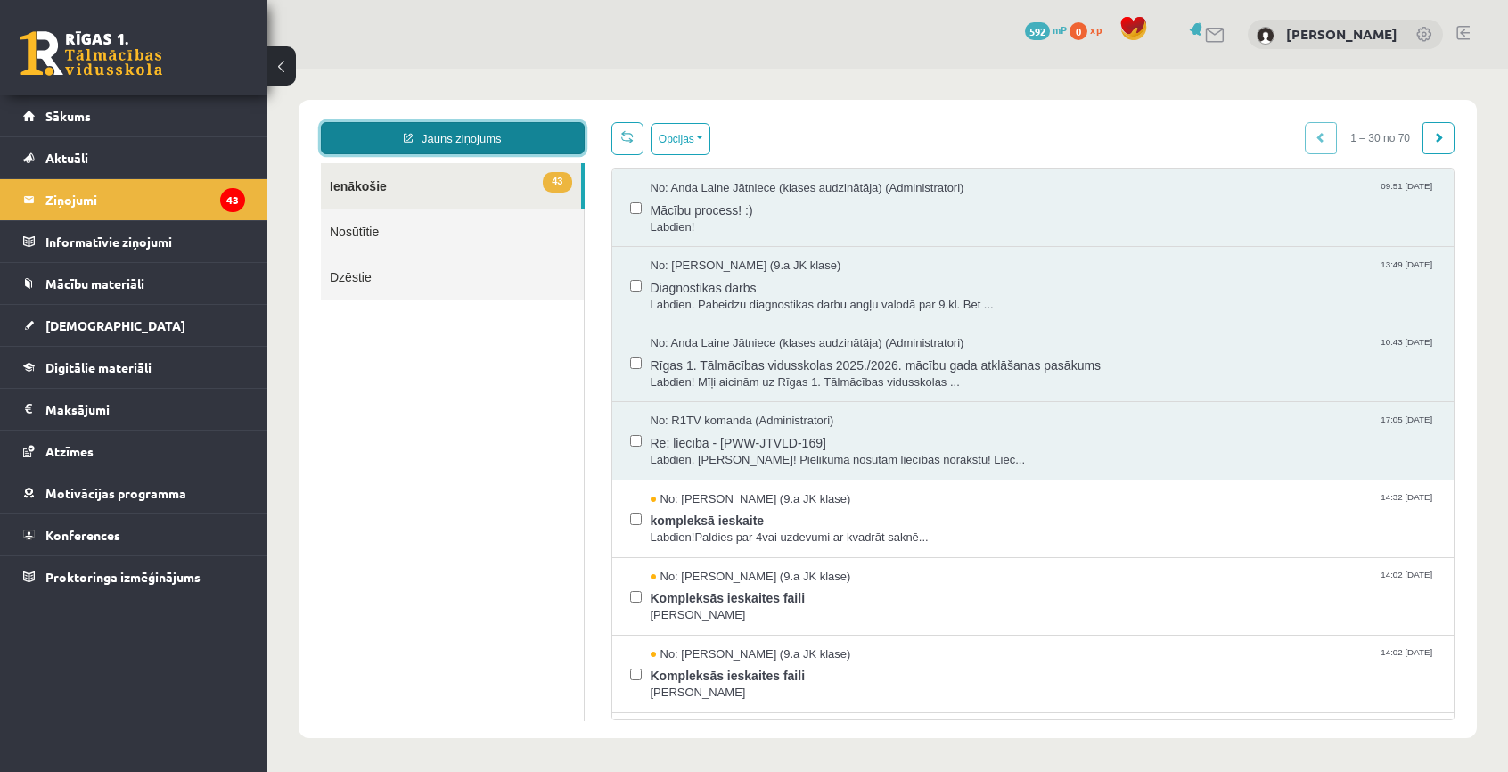
click at [447, 144] on link "Jauns ziņojums" at bounding box center [453, 138] width 264 height 32
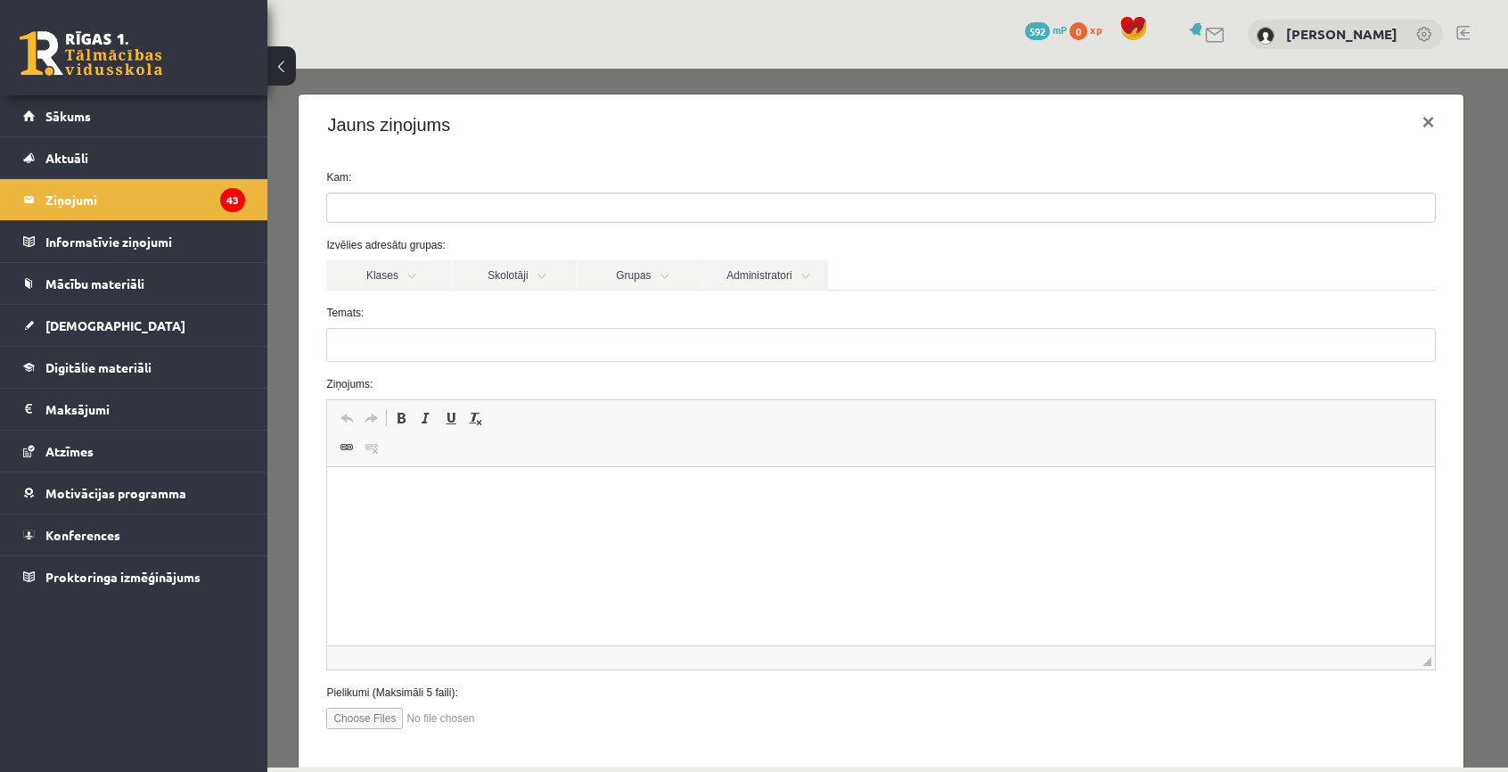
click at [456, 214] on ul at bounding box center [881, 207] width 1108 height 29
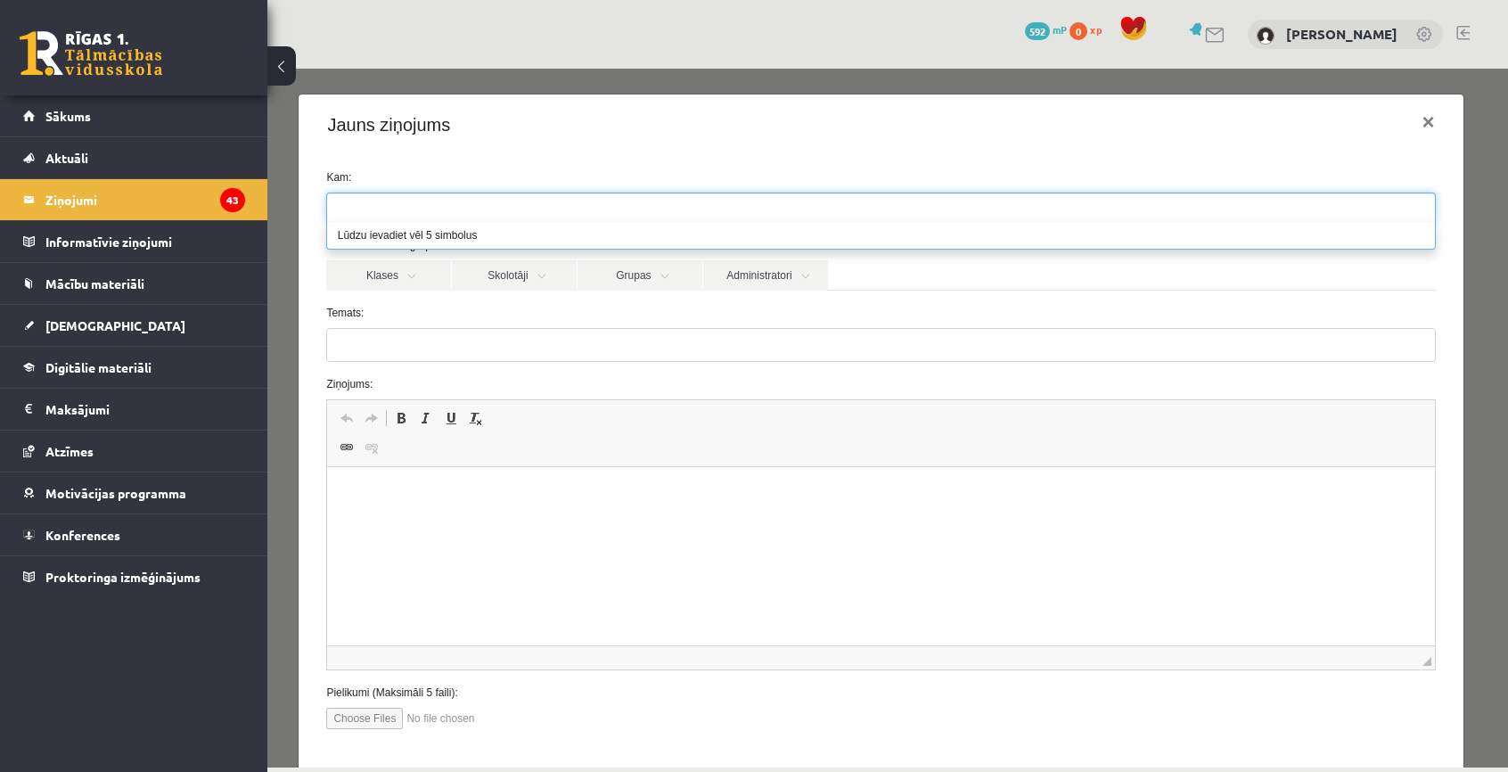
click at [395, 308] on label "Temats:" at bounding box center [881, 313] width 1136 height 16
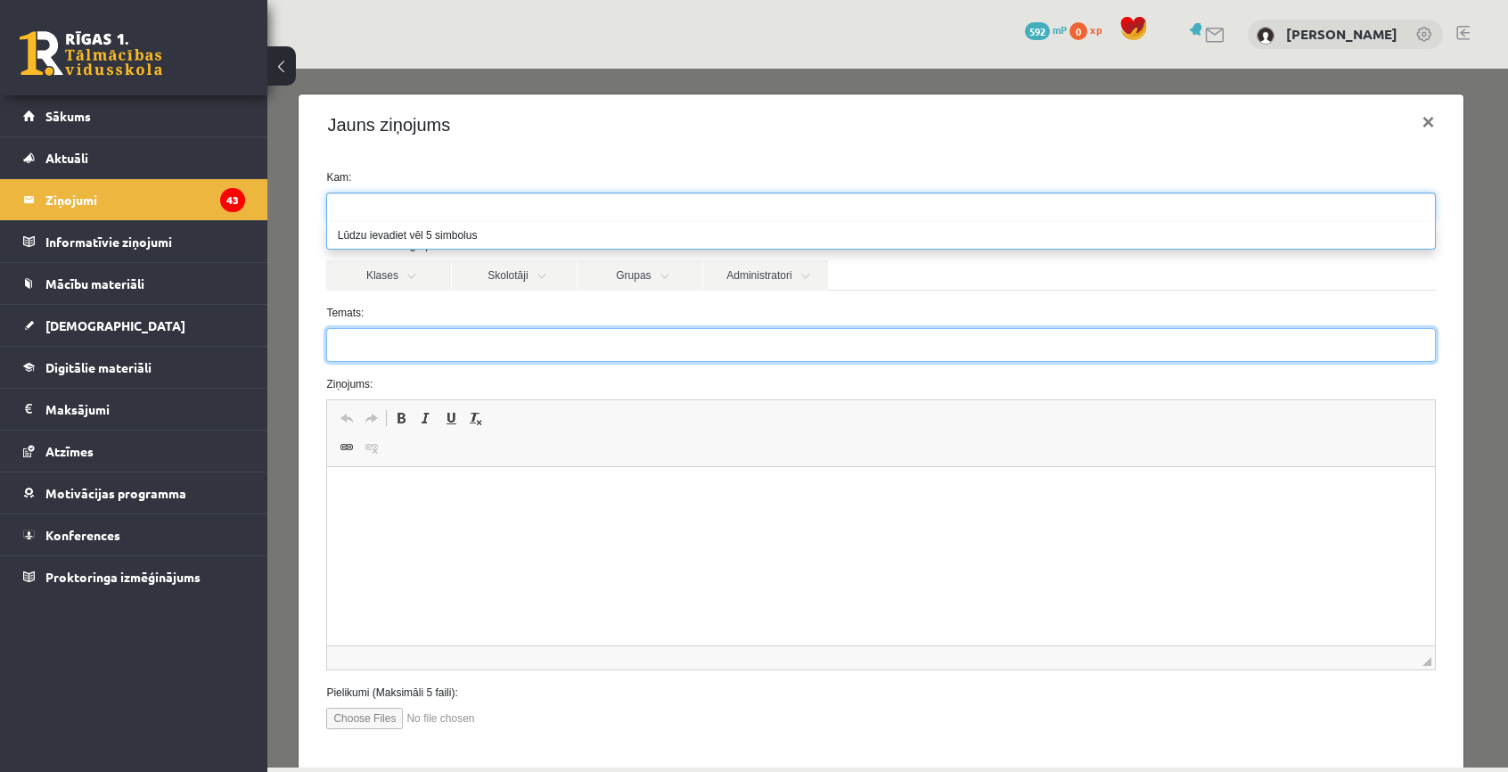
click at [395, 328] on input "Temats:" at bounding box center [880, 345] width 1109 height 34
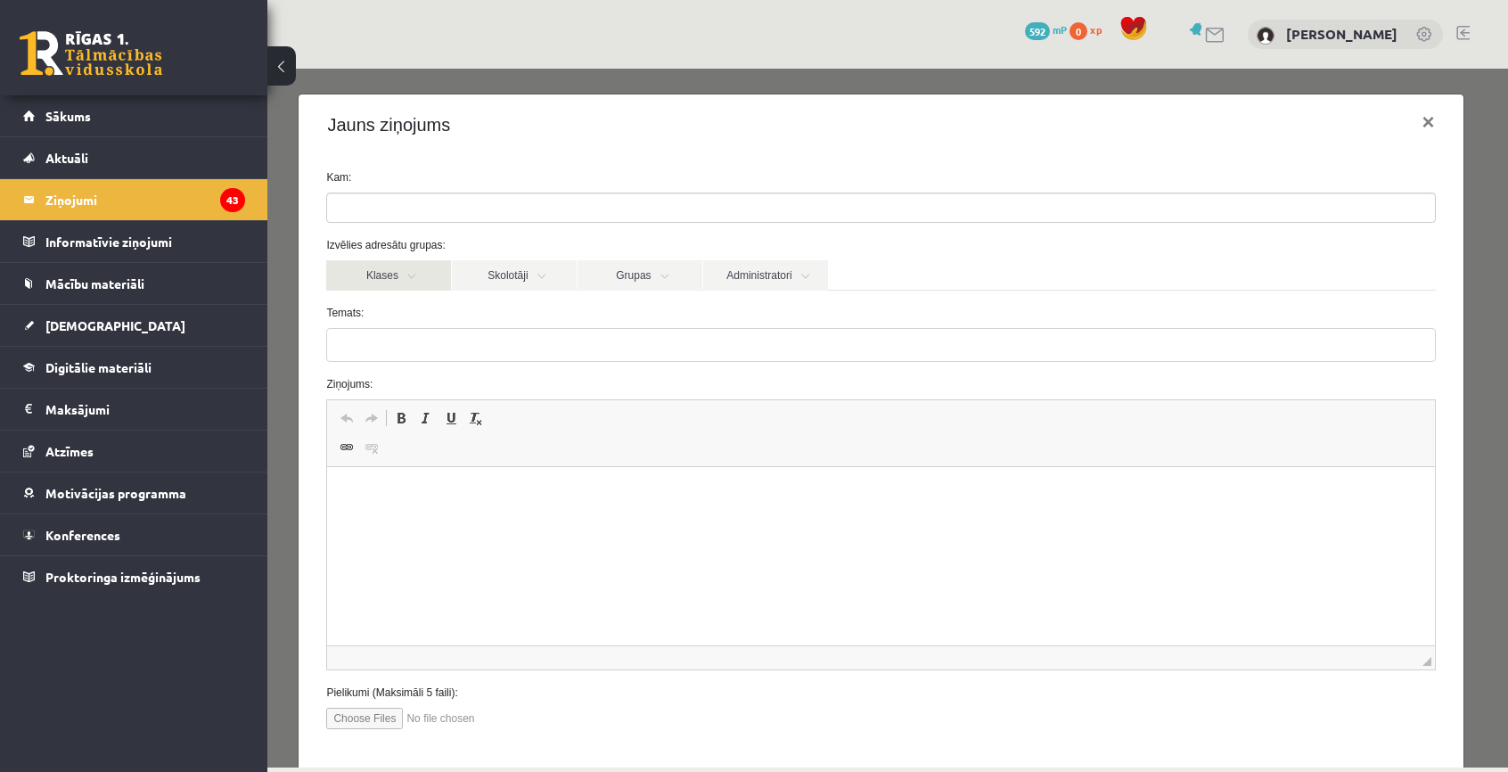
click at [391, 274] on link "Klases" at bounding box center [388, 275] width 125 height 30
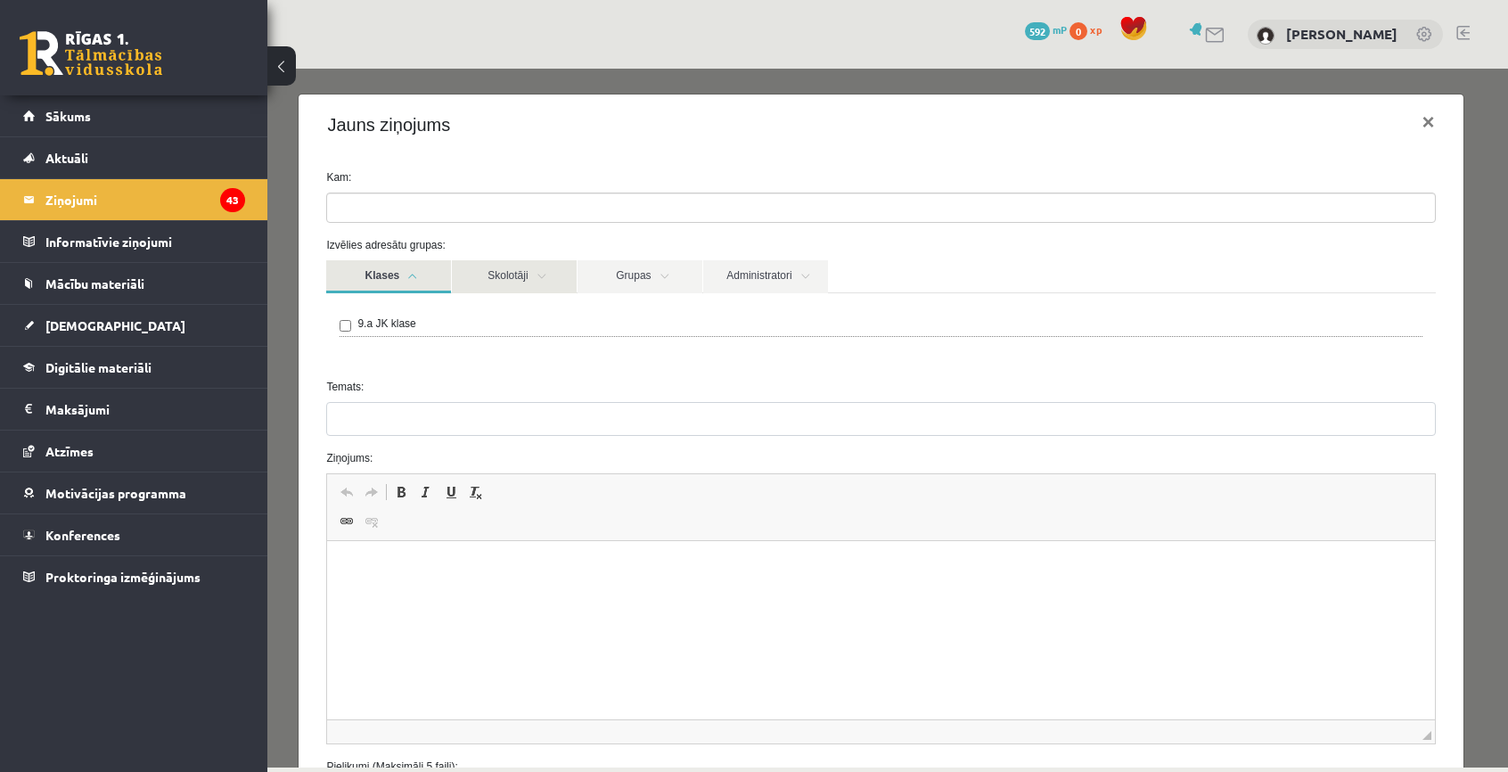
click at [529, 288] on link "Skolotāji" at bounding box center [514, 276] width 125 height 33
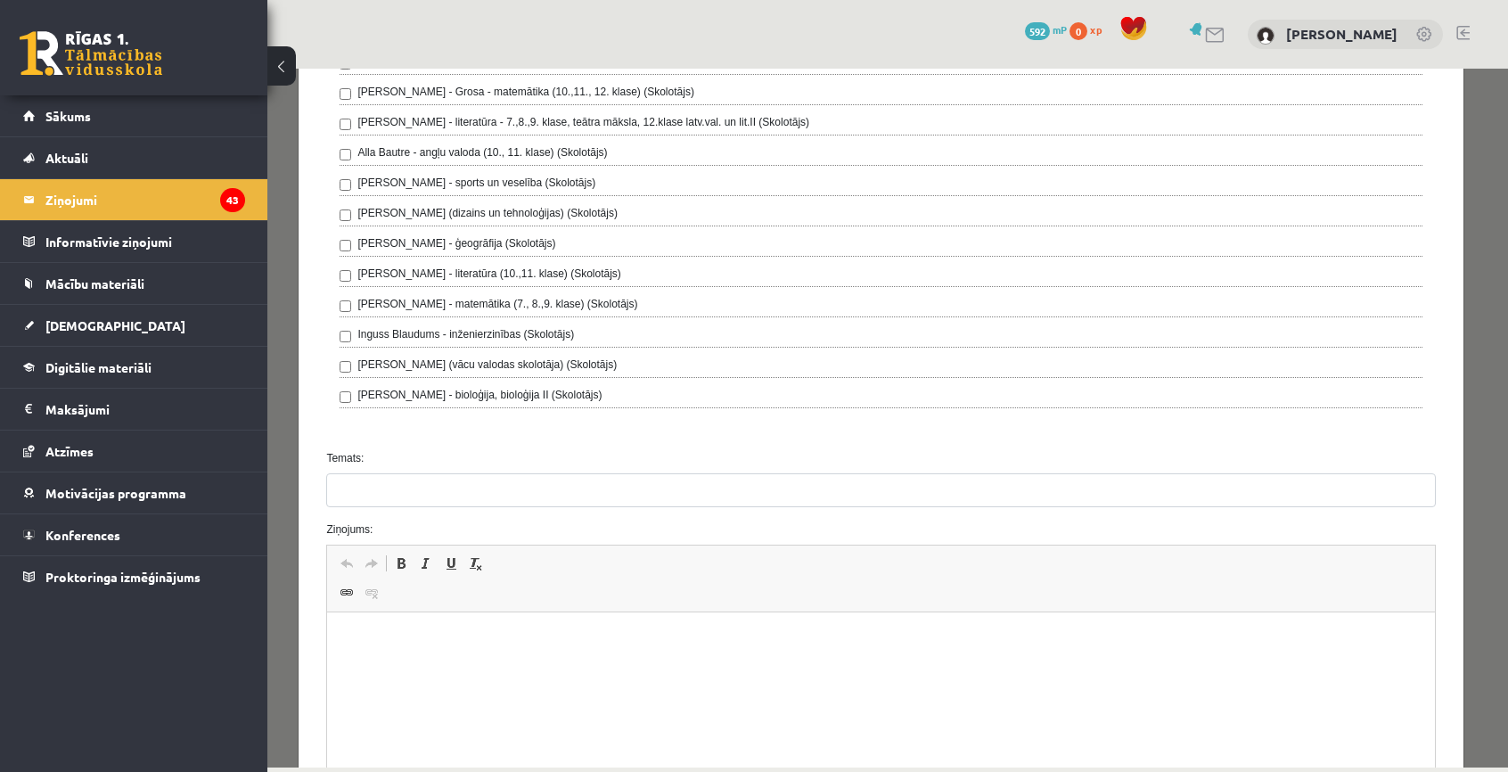
scroll to position [761, 0]
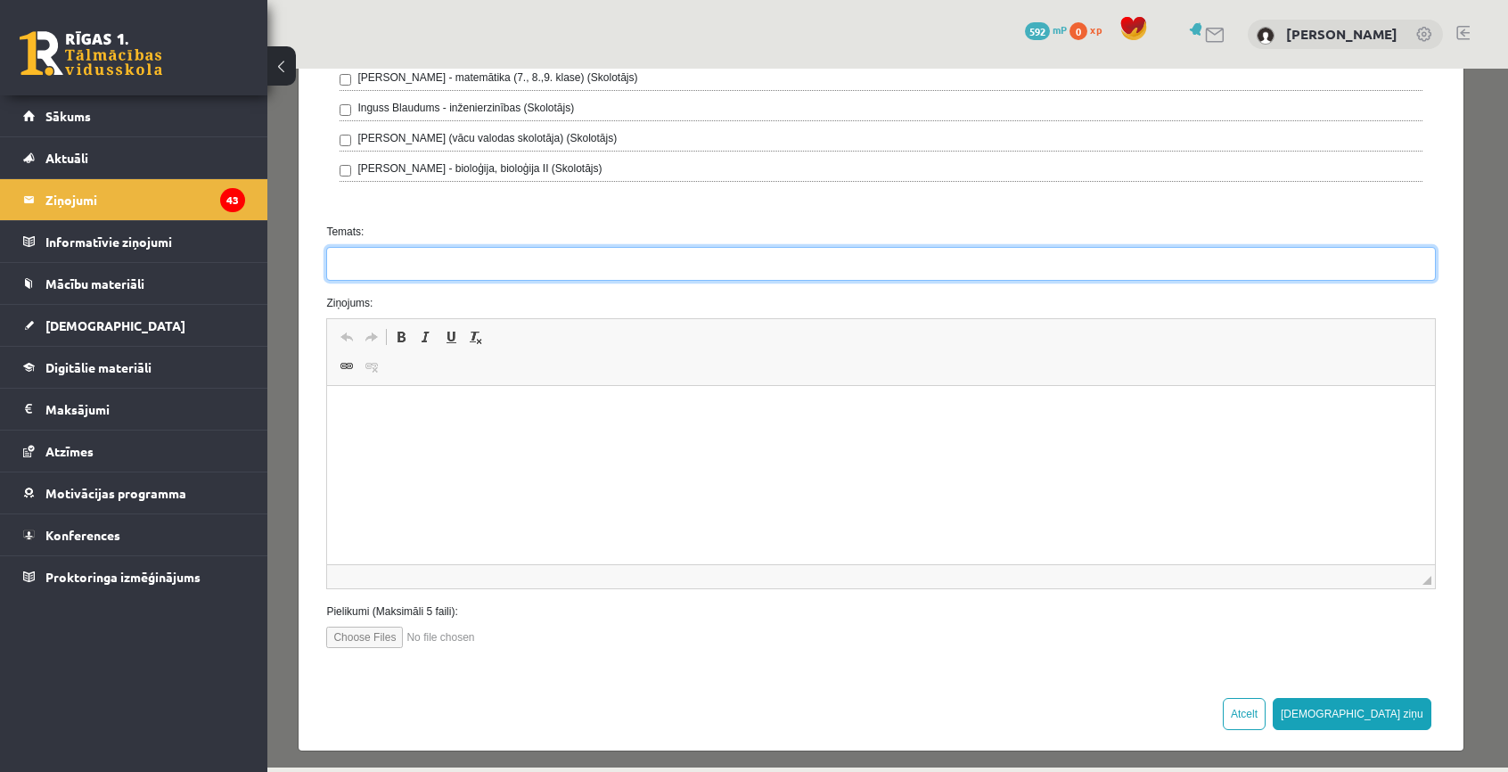
click at [406, 265] on input "Temats:" at bounding box center [880, 264] width 1109 height 34
type input "**********"
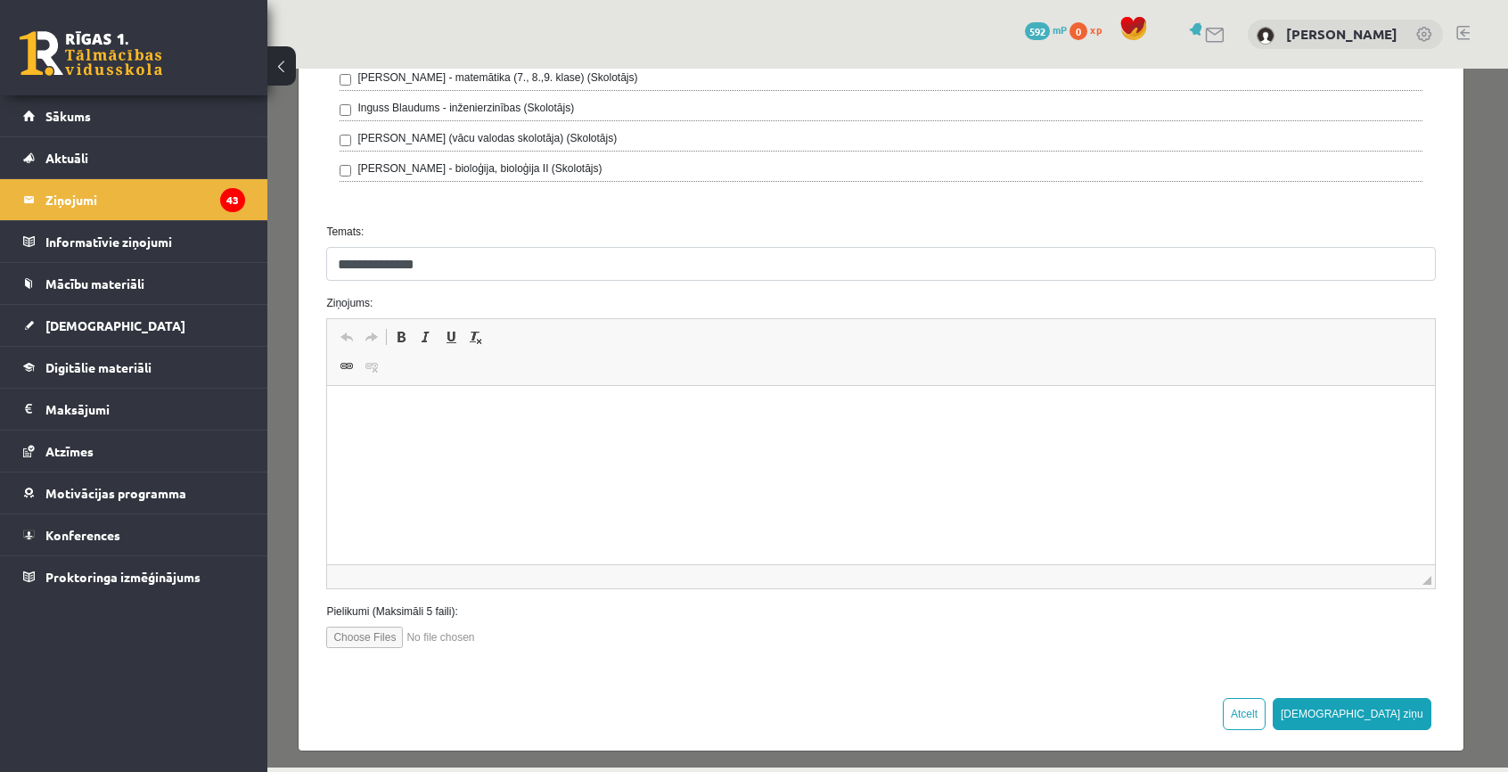
click at [435, 440] on html at bounding box center [880, 413] width 1107 height 54
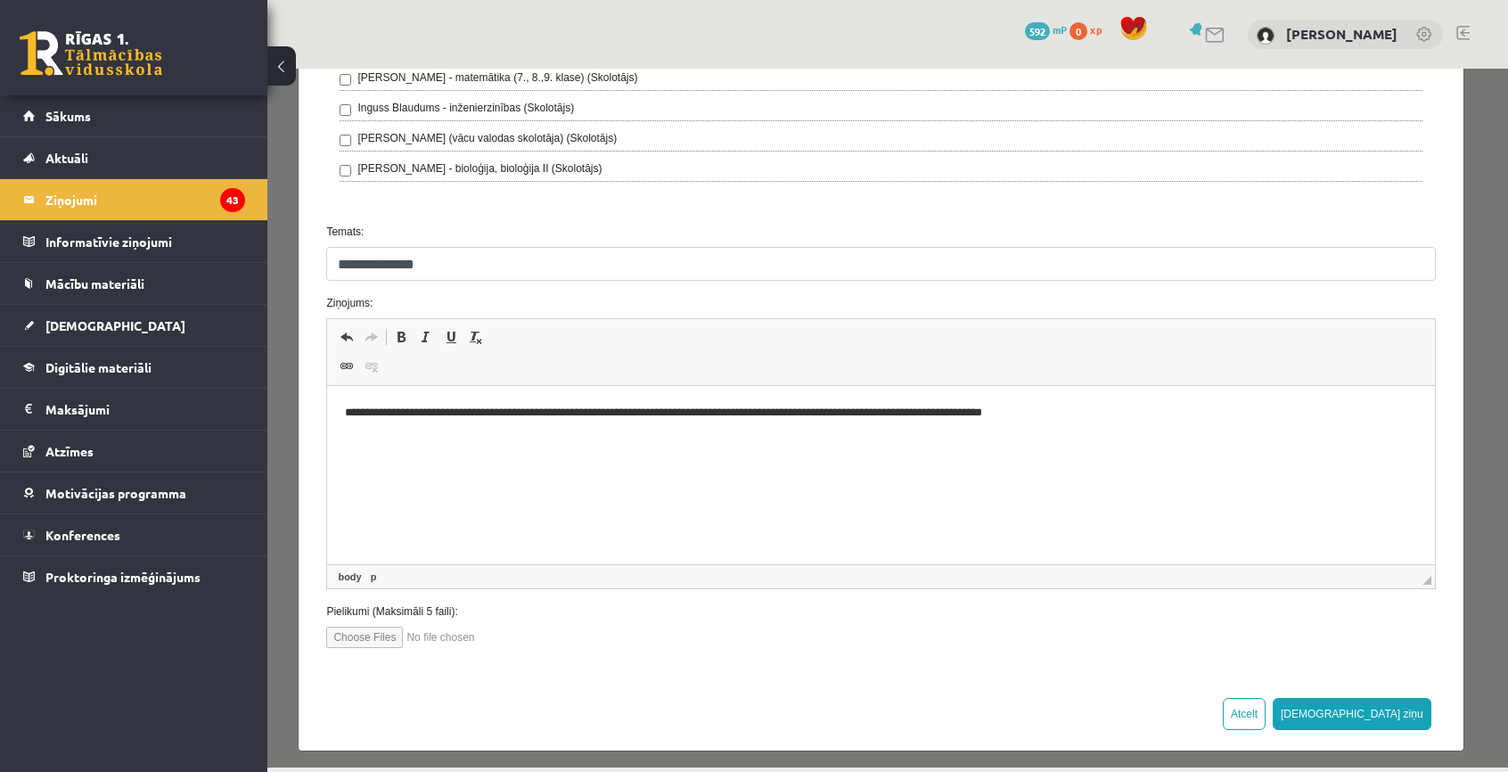
click at [349, 628] on input "file" at bounding box center [427, 637] width 202 height 21
type input "**********"
click at [447, 631] on input "file" at bounding box center [427, 637] width 202 height 21
click at [356, 635] on input "file" at bounding box center [427, 637] width 202 height 21
type input "**********"
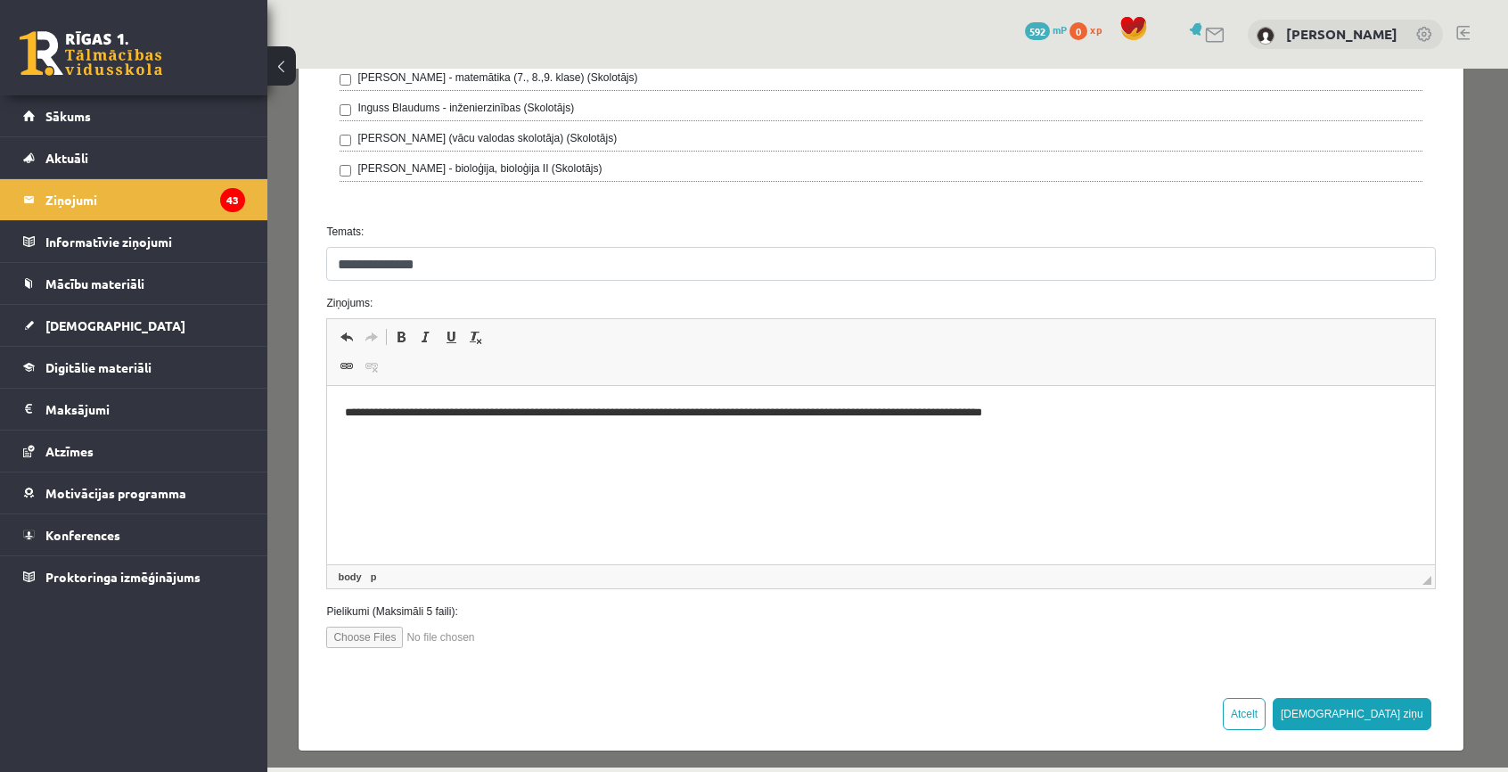
click at [869, 682] on div "Atcelt Sūtīt ziņu" at bounding box center [881, 713] width 1164 height 73
click at [1395, 702] on button "[DEMOGRAPHIC_DATA] ziņu" at bounding box center [1352, 714] width 159 height 32
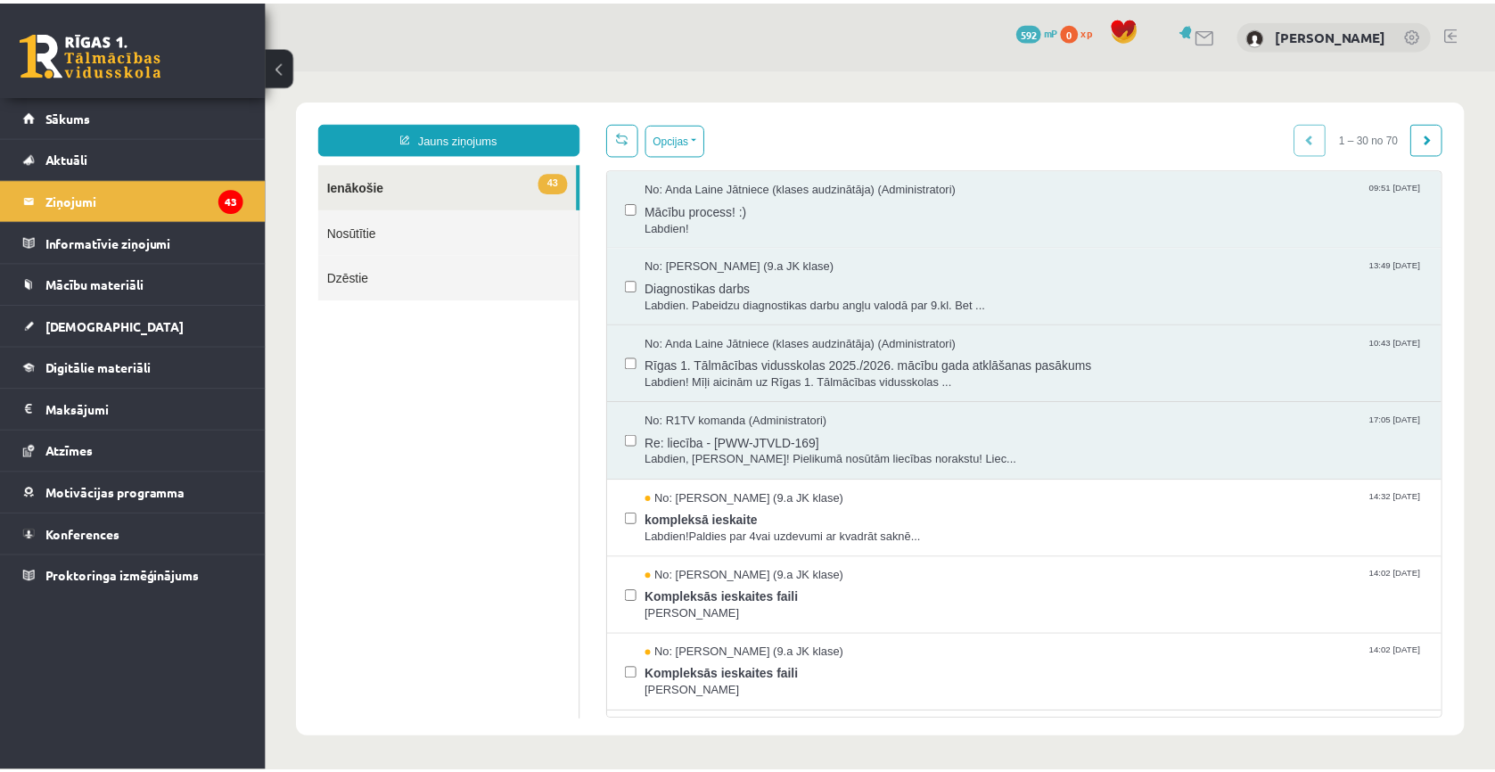
scroll to position [0, 0]
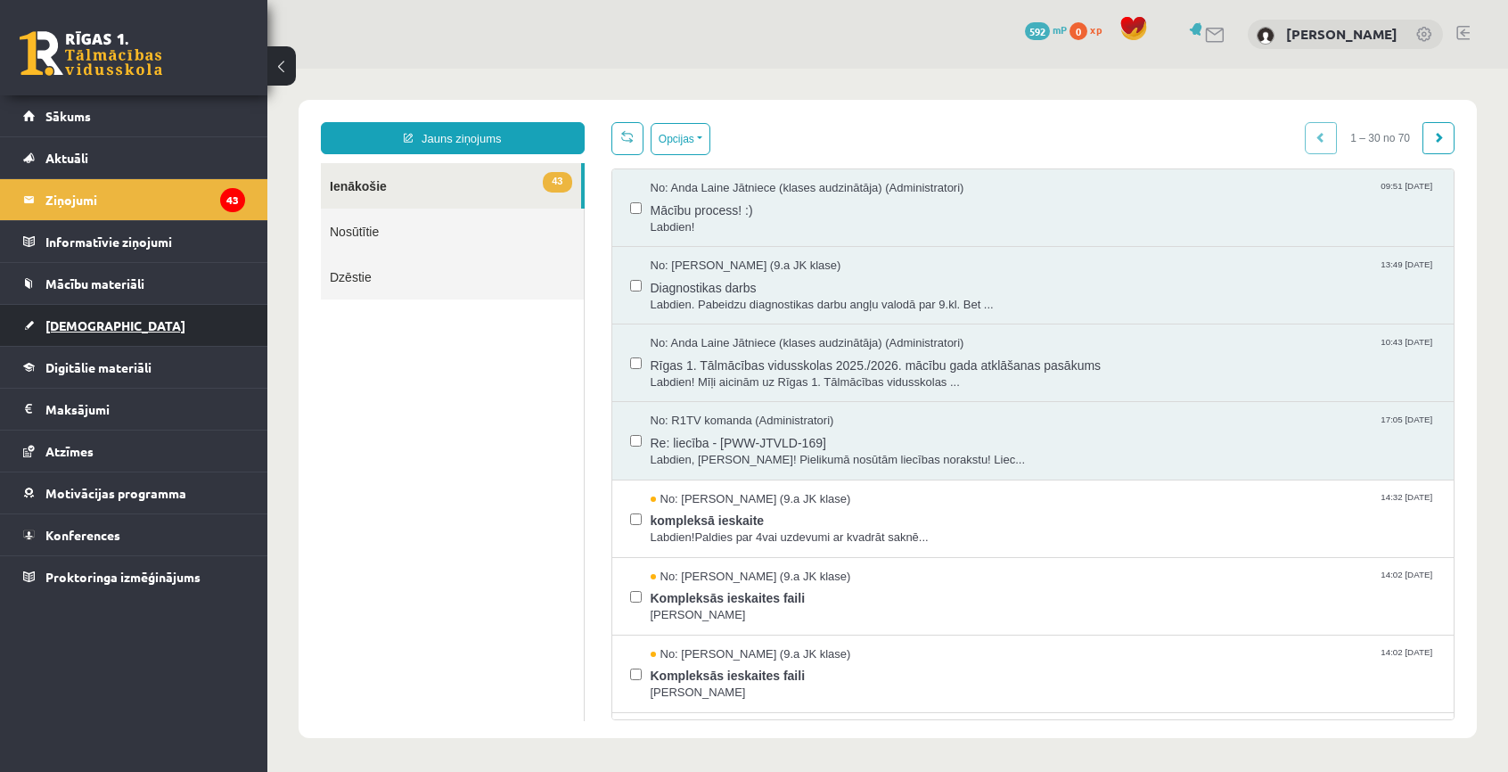
click at [61, 320] on span "[DEMOGRAPHIC_DATA]" at bounding box center [115, 325] width 140 height 16
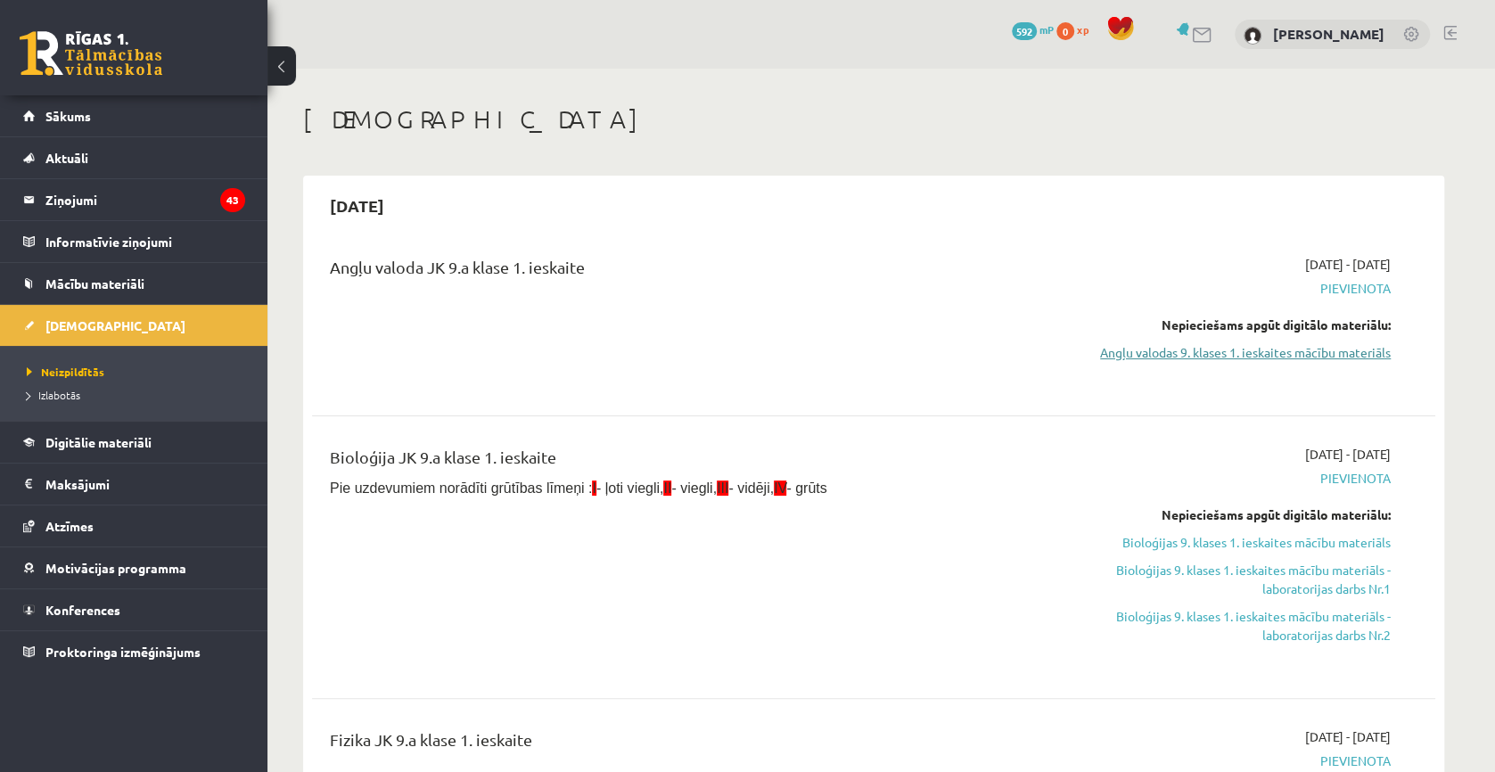
click at [1142, 354] on link "Angļu valodas 9. klases 1. ieskaites mācību materiāls" at bounding box center [1223, 352] width 336 height 19
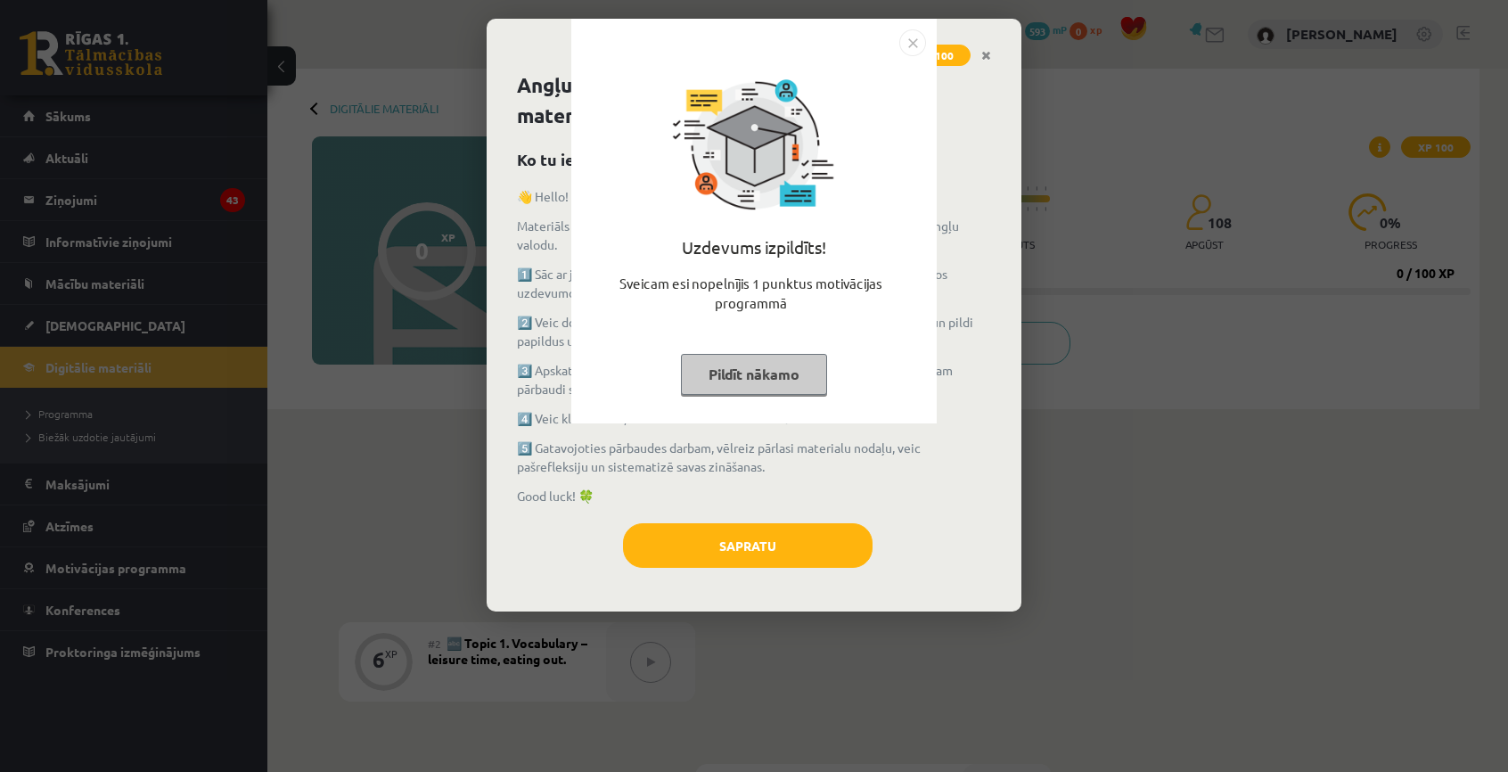
click at [1021, 391] on div "Uzdevums izpildīts! Sveicam esi nopelnījis 1 punktus motivācijas programmā Pild…" at bounding box center [754, 386] width 1508 height 772
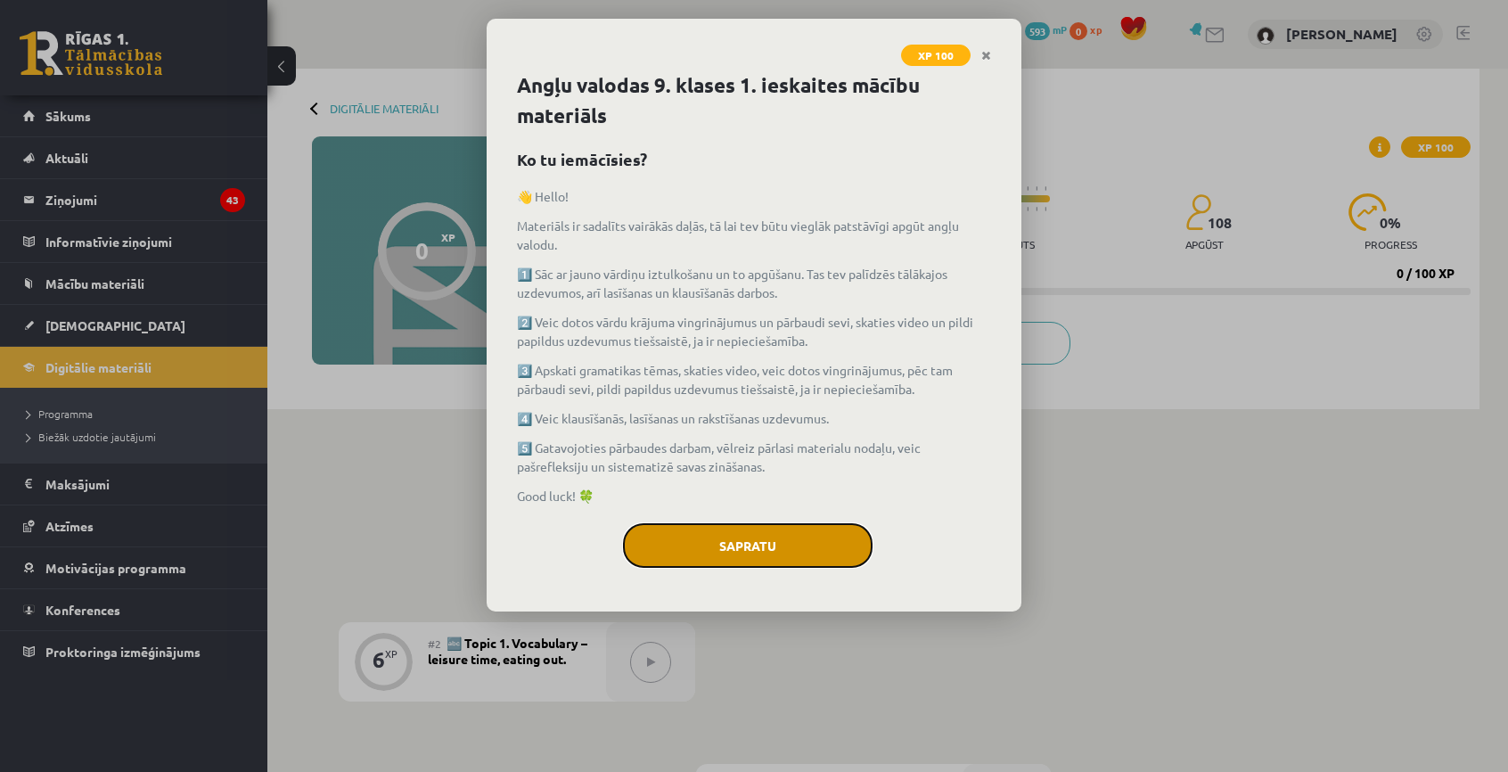
click at [749, 554] on button "Sapratu" at bounding box center [748, 545] width 250 height 45
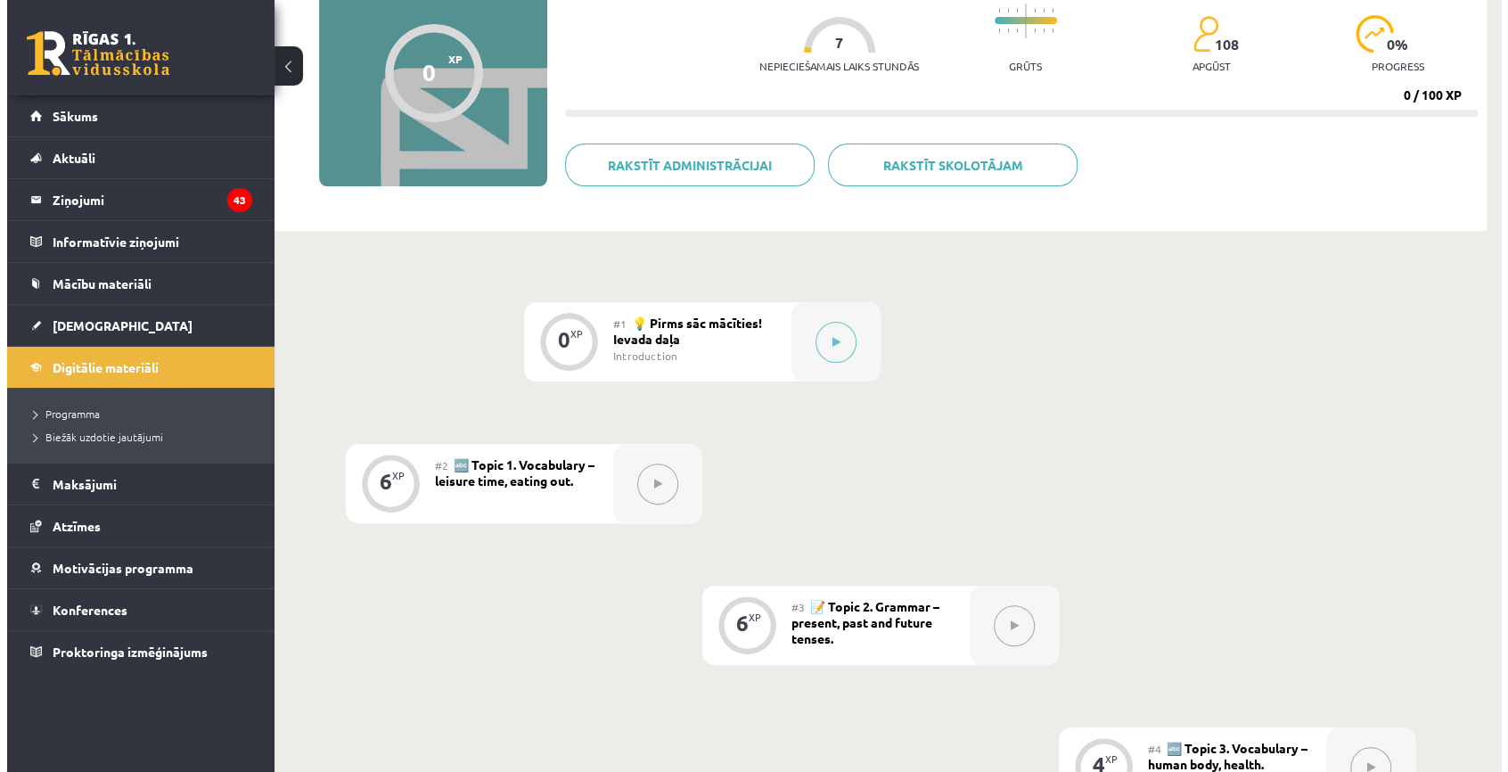
scroll to position [89, 0]
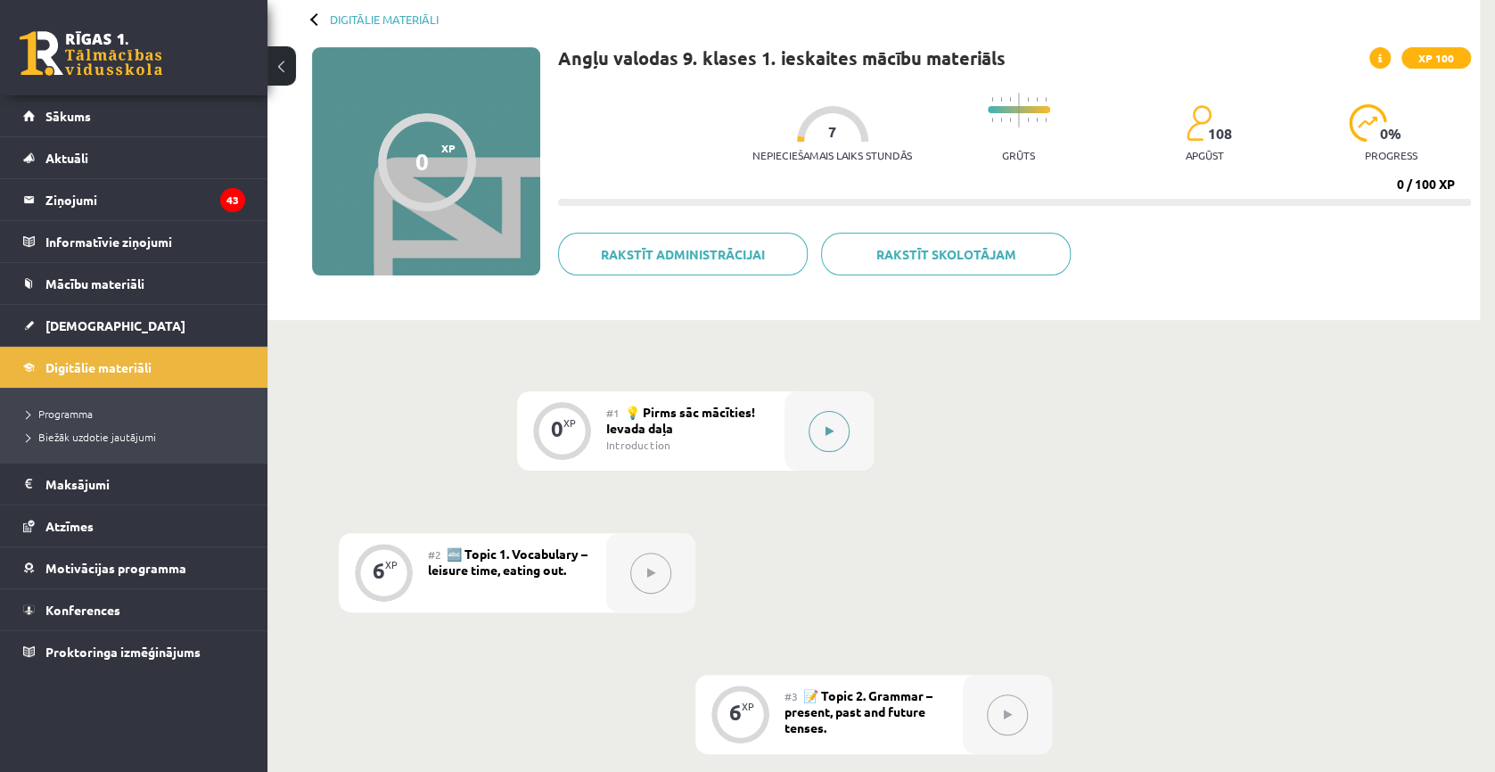
click at [843, 426] on button at bounding box center [829, 431] width 41 height 41
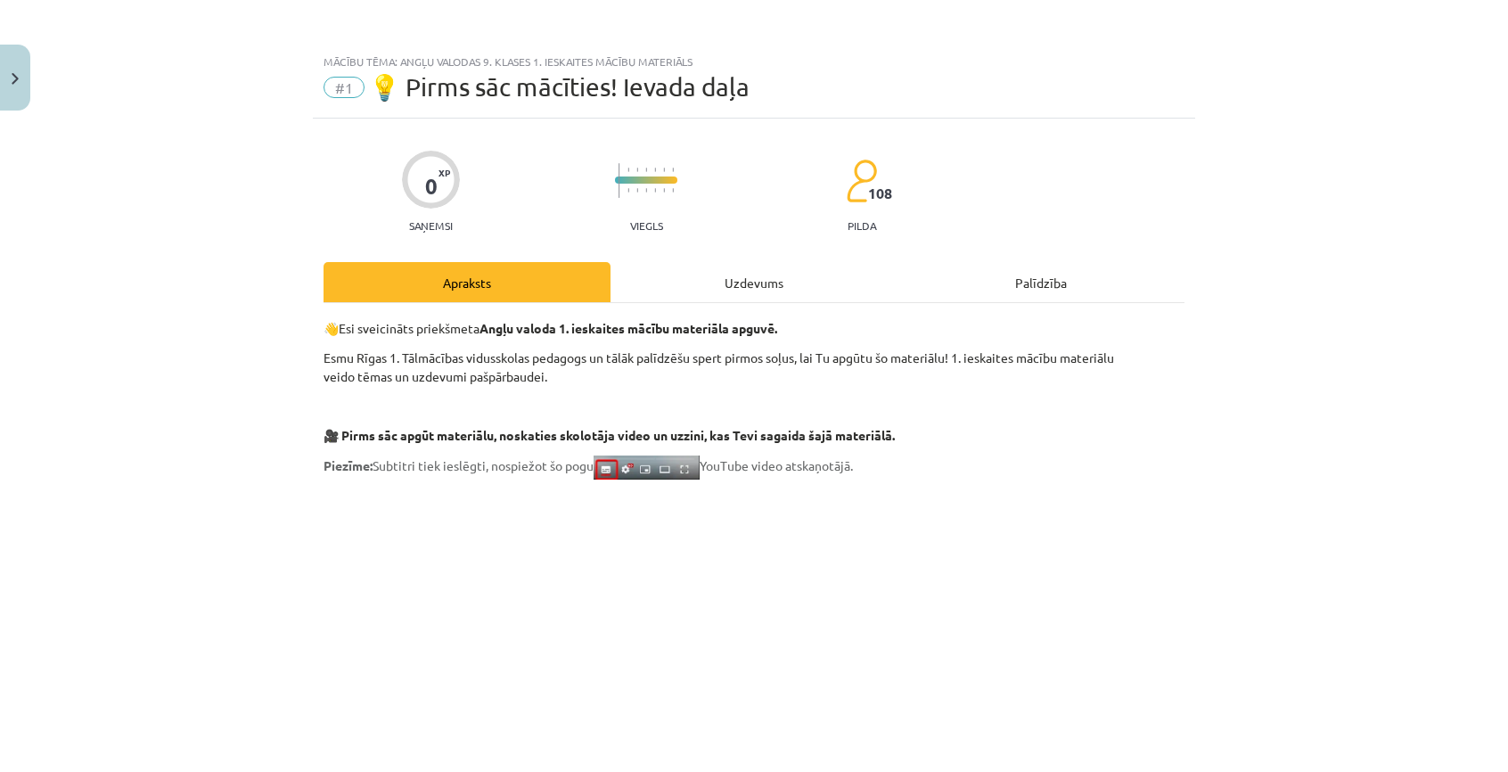
click at [772, 295] on div "Uzdevums" at bounding box center [754, 282] width 287 height 40
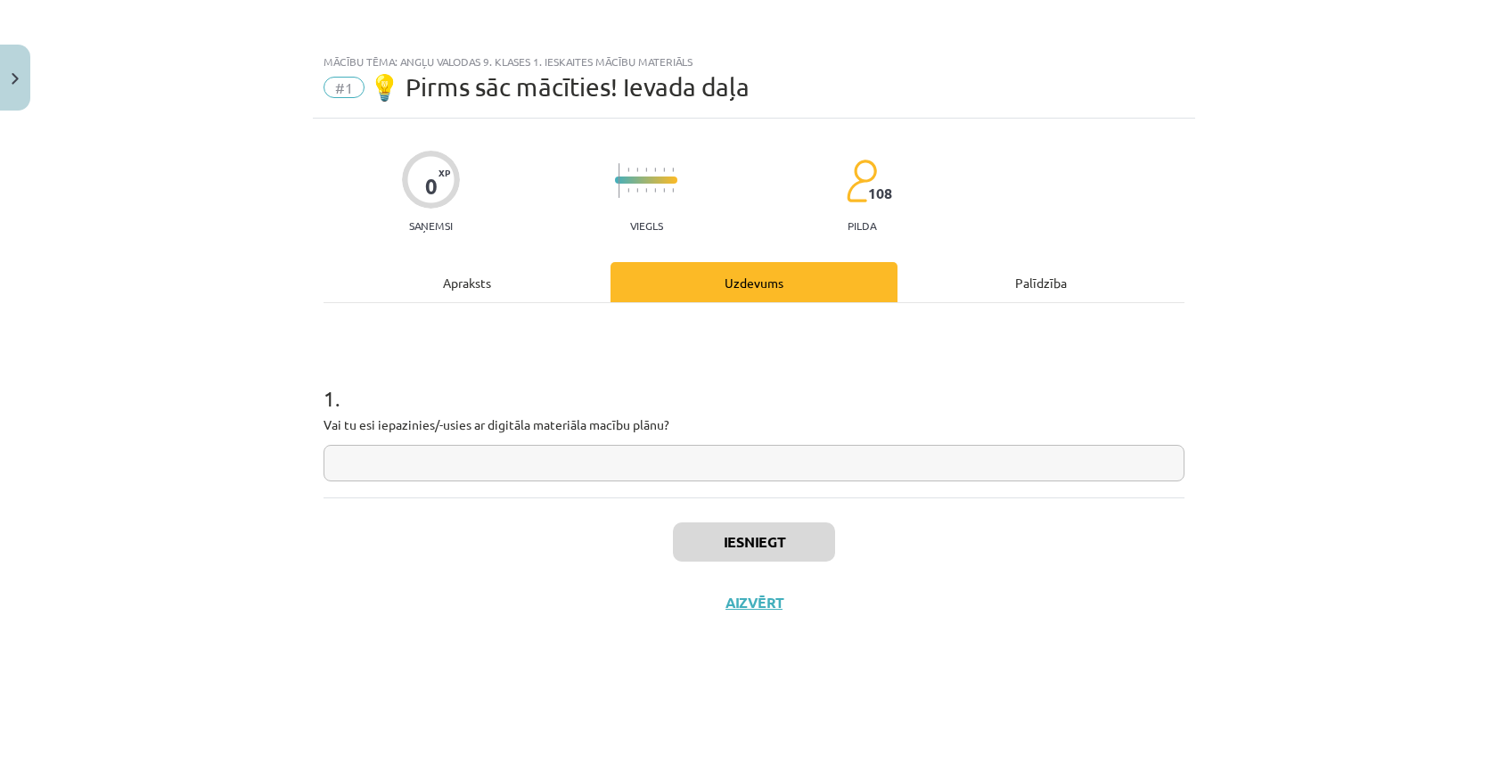
click at [777, 288] on div "Uzdevums" at bounding box center [754, 282] width 287 height 40
click at [745, 452] on input "text" at bounding box center [754, 463] width 861 height 37
type input "**"
click at [765, 535] on button "Iesniegt" at bounding box center [754, 541] width 162 height 39
click at [791, 604] on button "Nākamā nodarbība" at bounding box center [754, 614] width 175 height 41
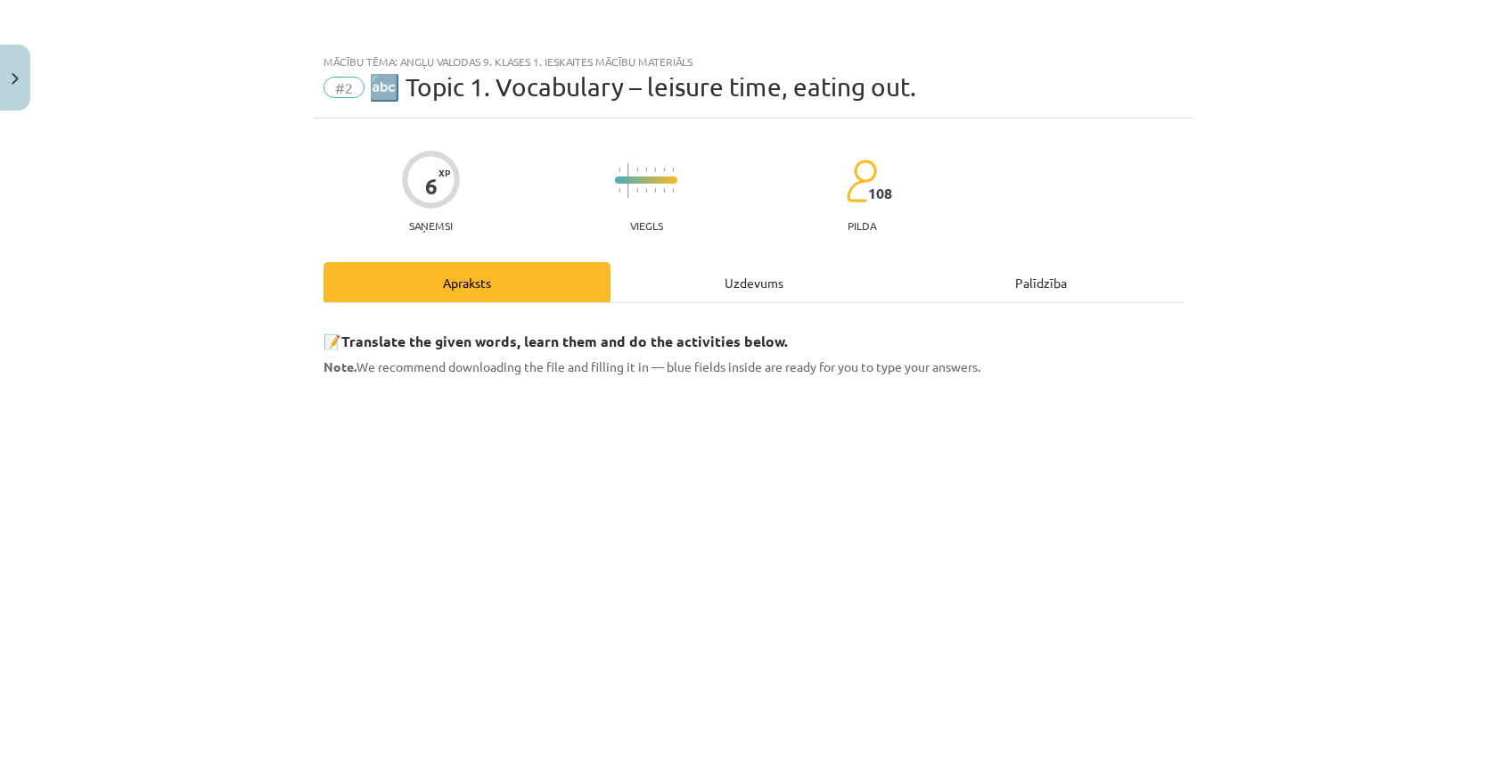
click at [704, 297] on div "Uzdevums" at bounding box center [754, 282] width 287 height 40
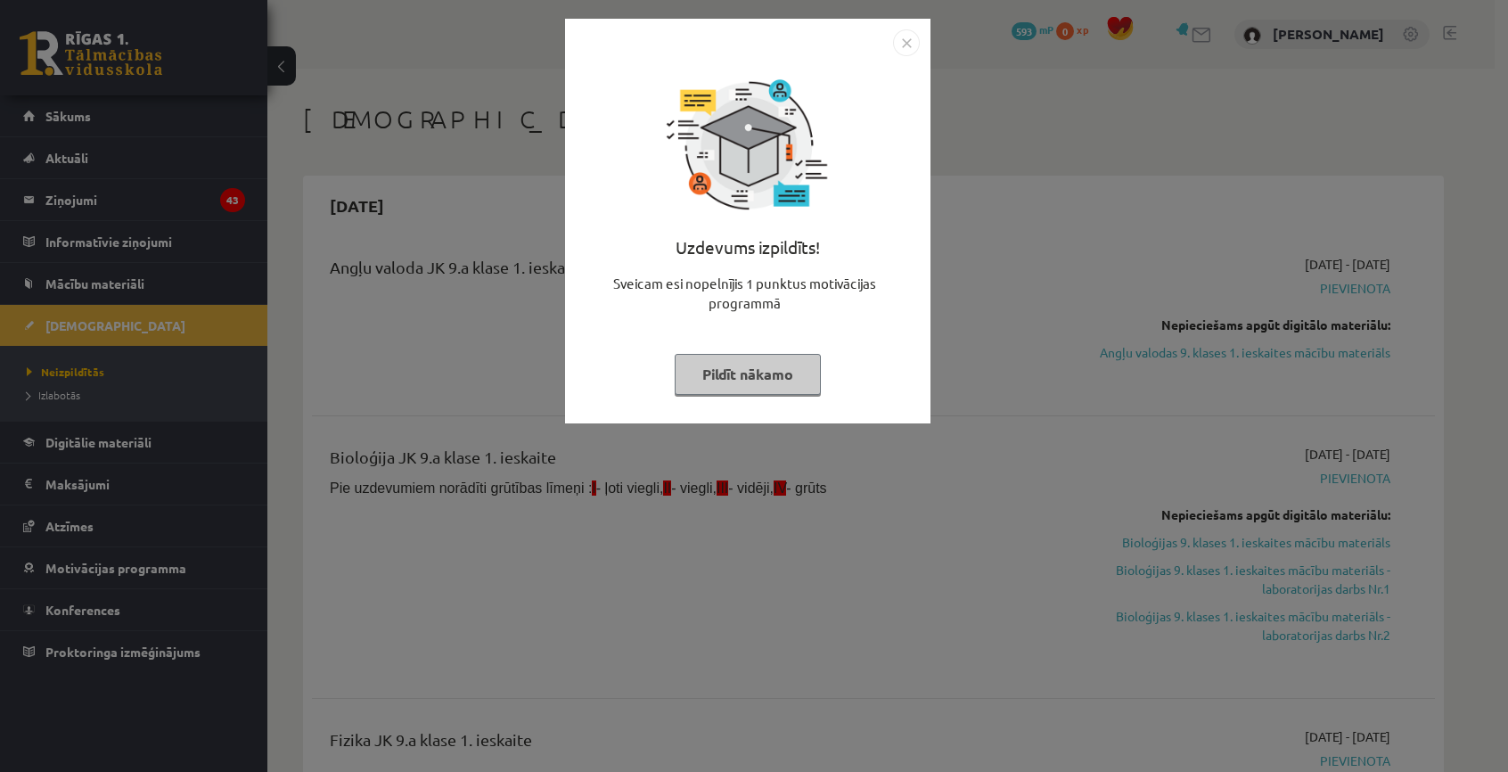
click at [390, 344] on div "Uzdevums izpildīts! Sveicam esi nopelnījis 1 punktus motivācijas programmā Pild…" at bounding box center [754, 386] width 1508 height 772
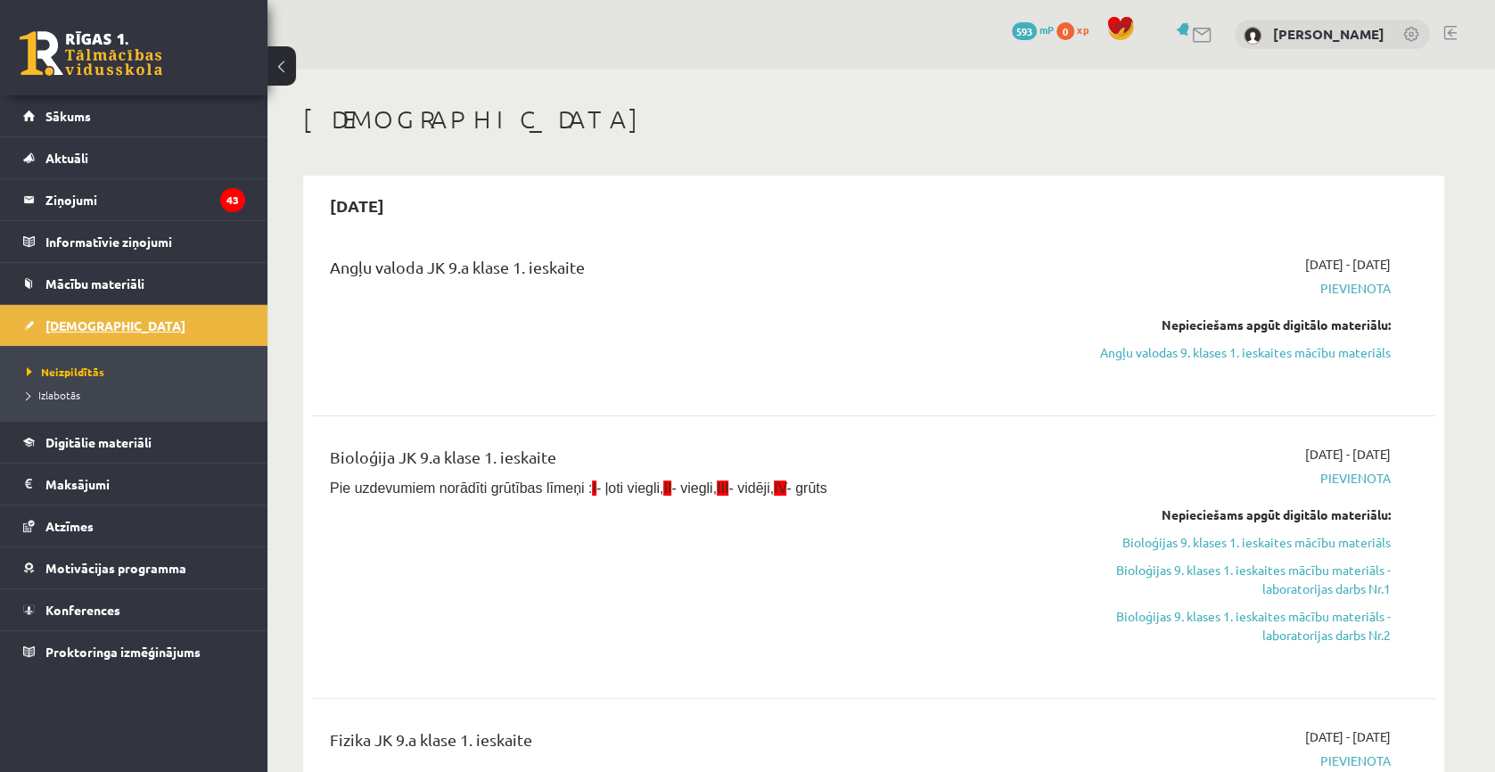
click at [89, 324] on span "[DEMOGRAPHIC_DATA]" at bounding box center [115, 325] width 140 height 16
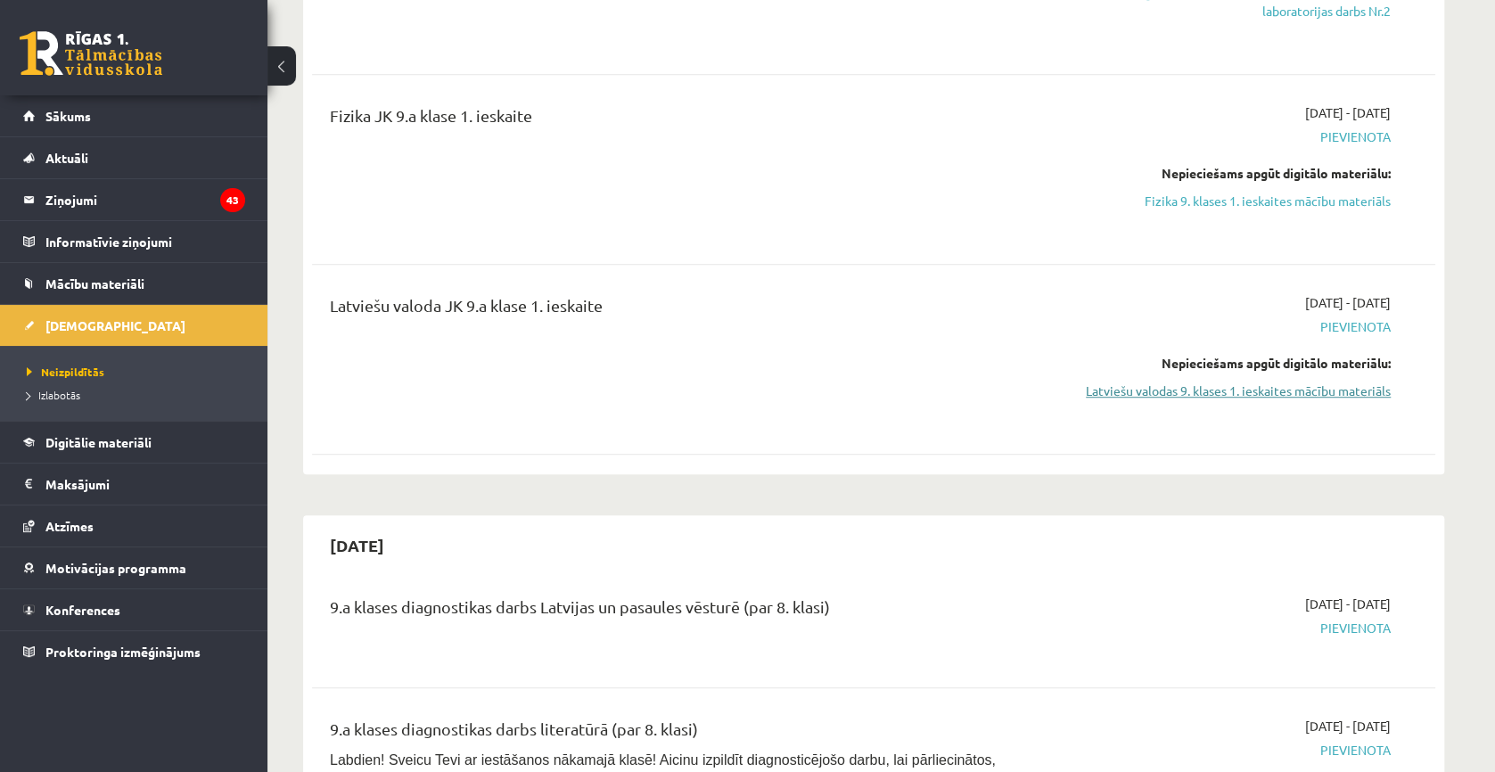
scroll to position [446, 0]
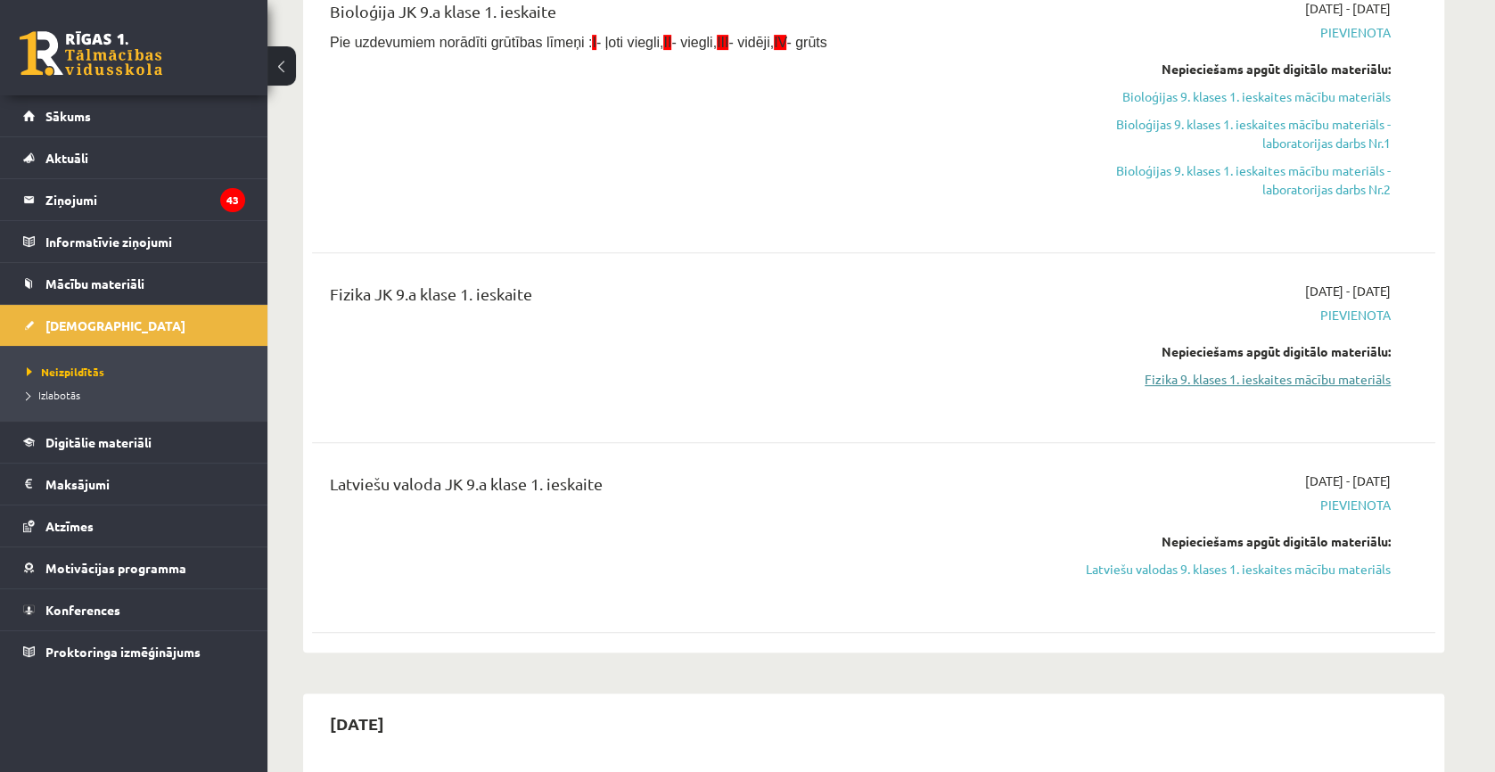
click at [1227, 379] on link "Fizika 9. klases 1. ieskaites mācību materiāls" at bounding box center [1223, 379] width 336 height 19
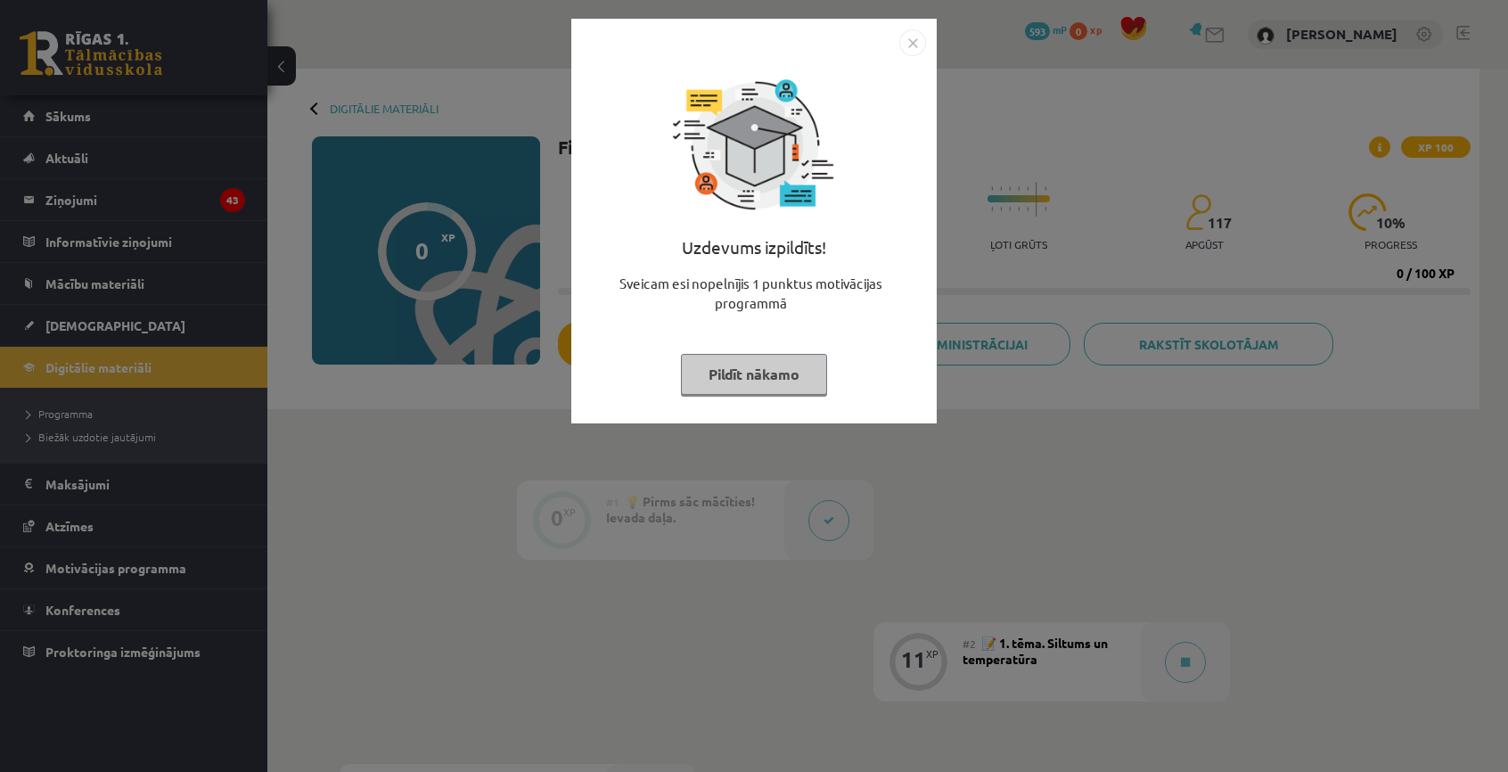
click at [826, 398] on div "Uzdevums izpildīts! Sveicam esi nopelnījis 1 punktus motivācijas programmā Pild…" at bounding box center [754, 234] width 344 height 357
click at [906, 44] on img "Close" at bounding box center [912, 42] width 27 height 27
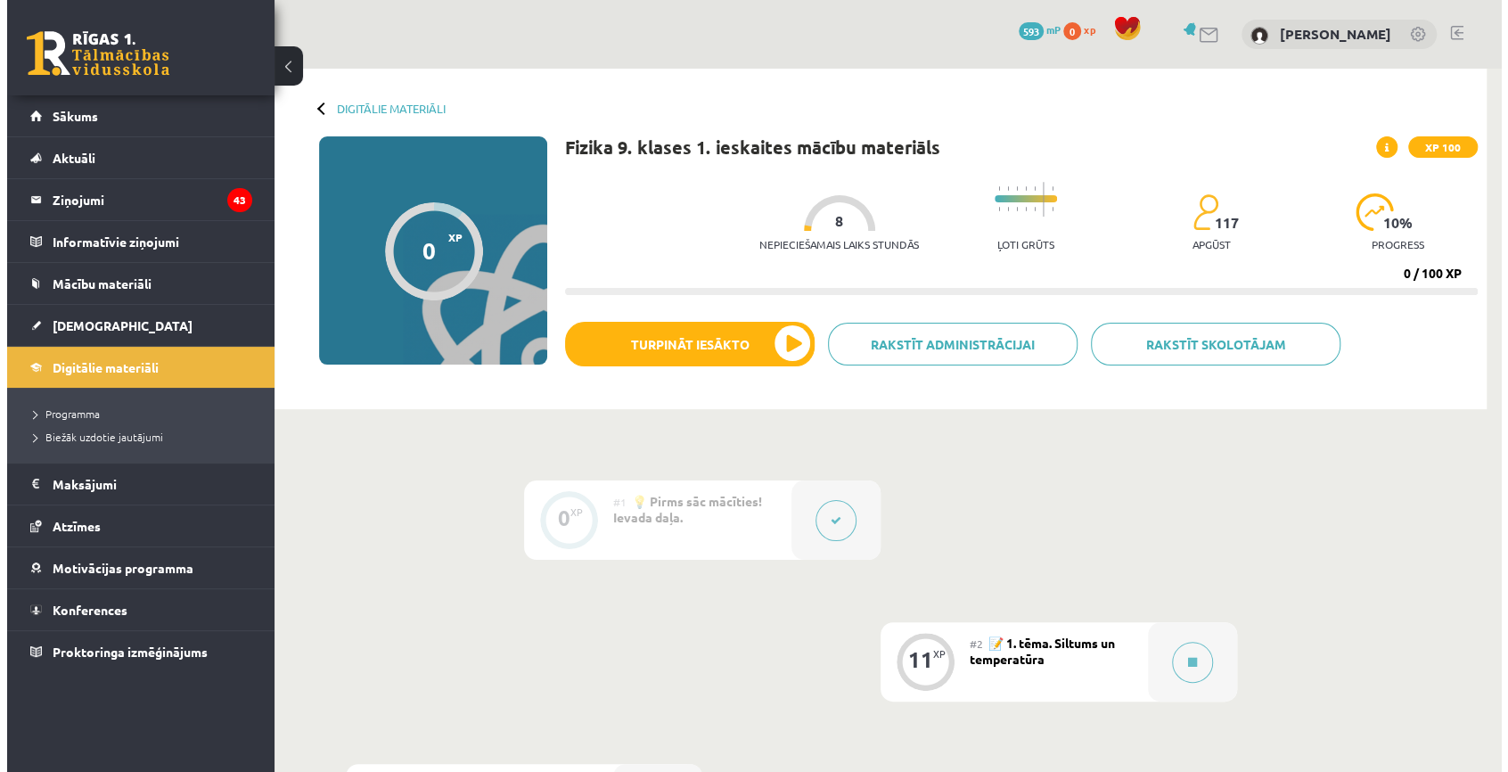
scroll to position [267, 0]
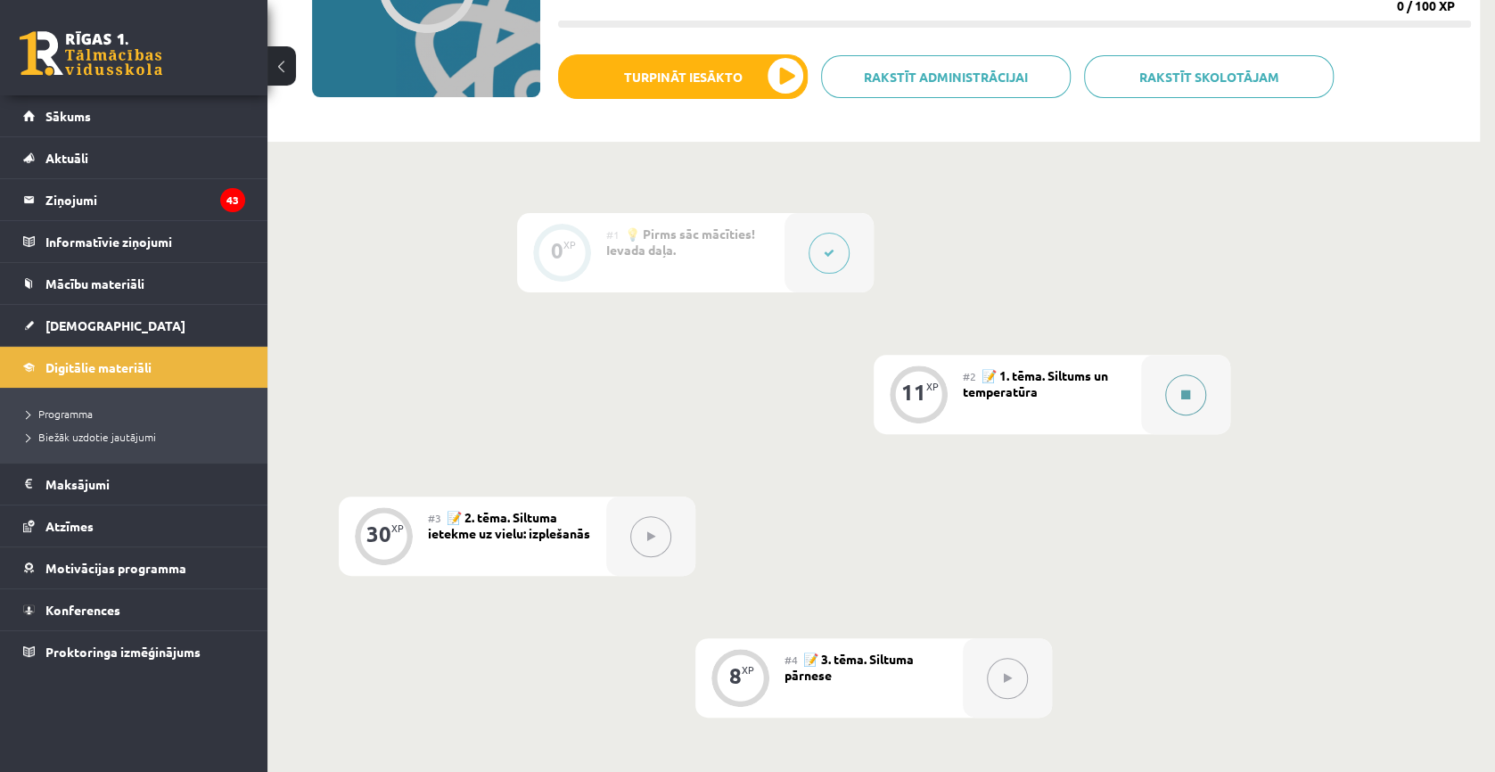
click at [1180, 406] on button at bounding box center [1185, 394] width 41 height 41
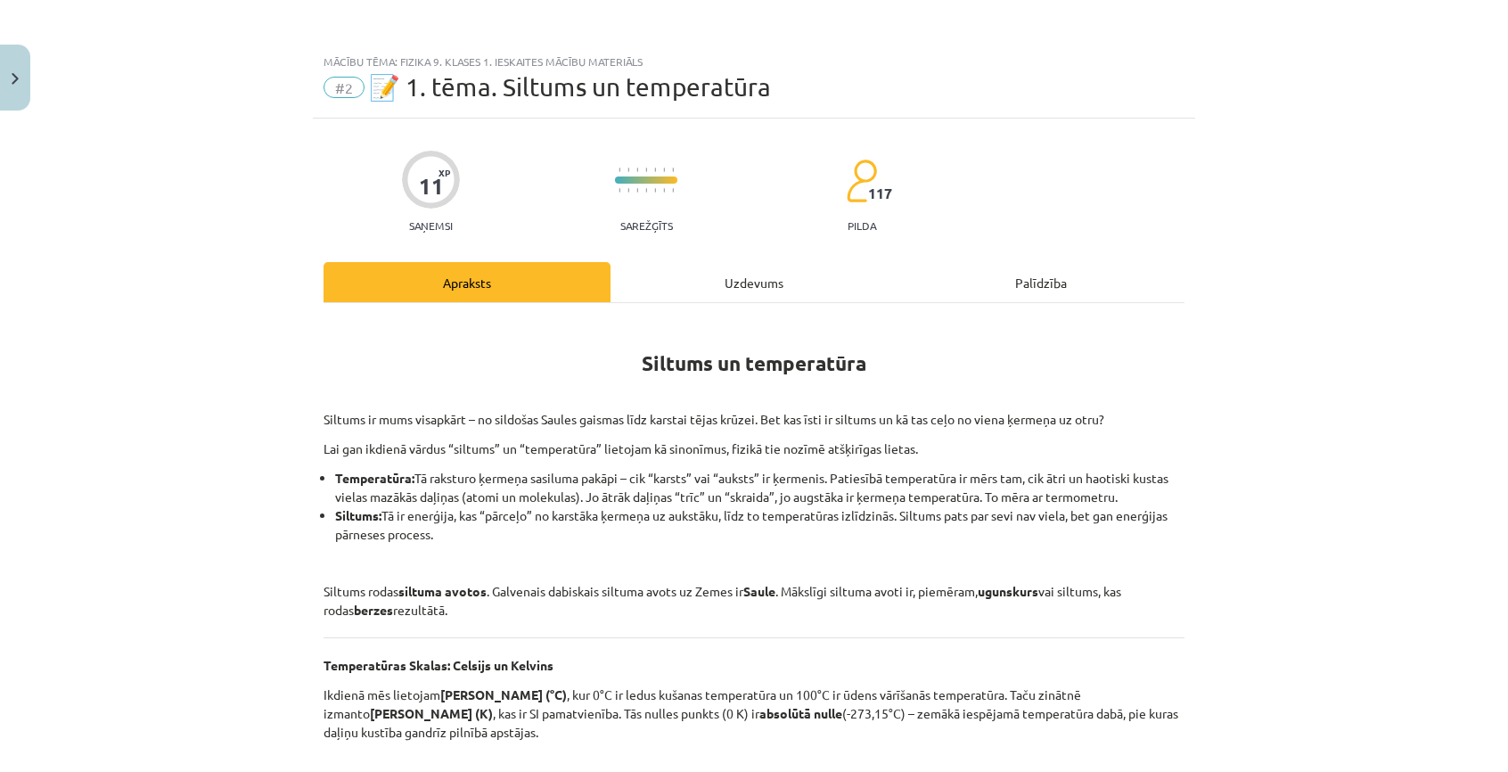
click at [843, 285] on div "Uzdevums" at bounding box center [754, 282] width 287 height 40
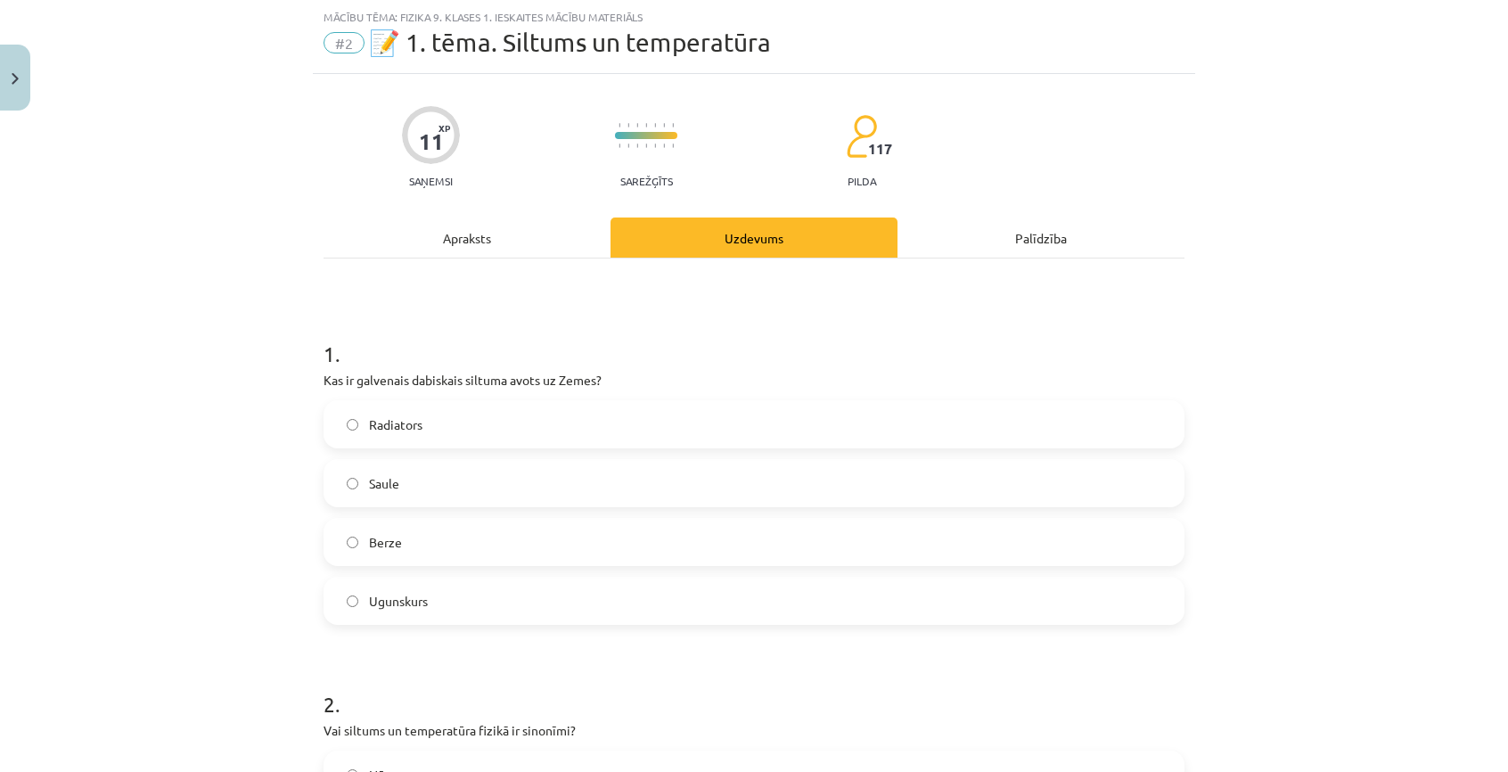
click at [488, 473] on label "Saule" at bounding box center [754, 483] width 858 height 45
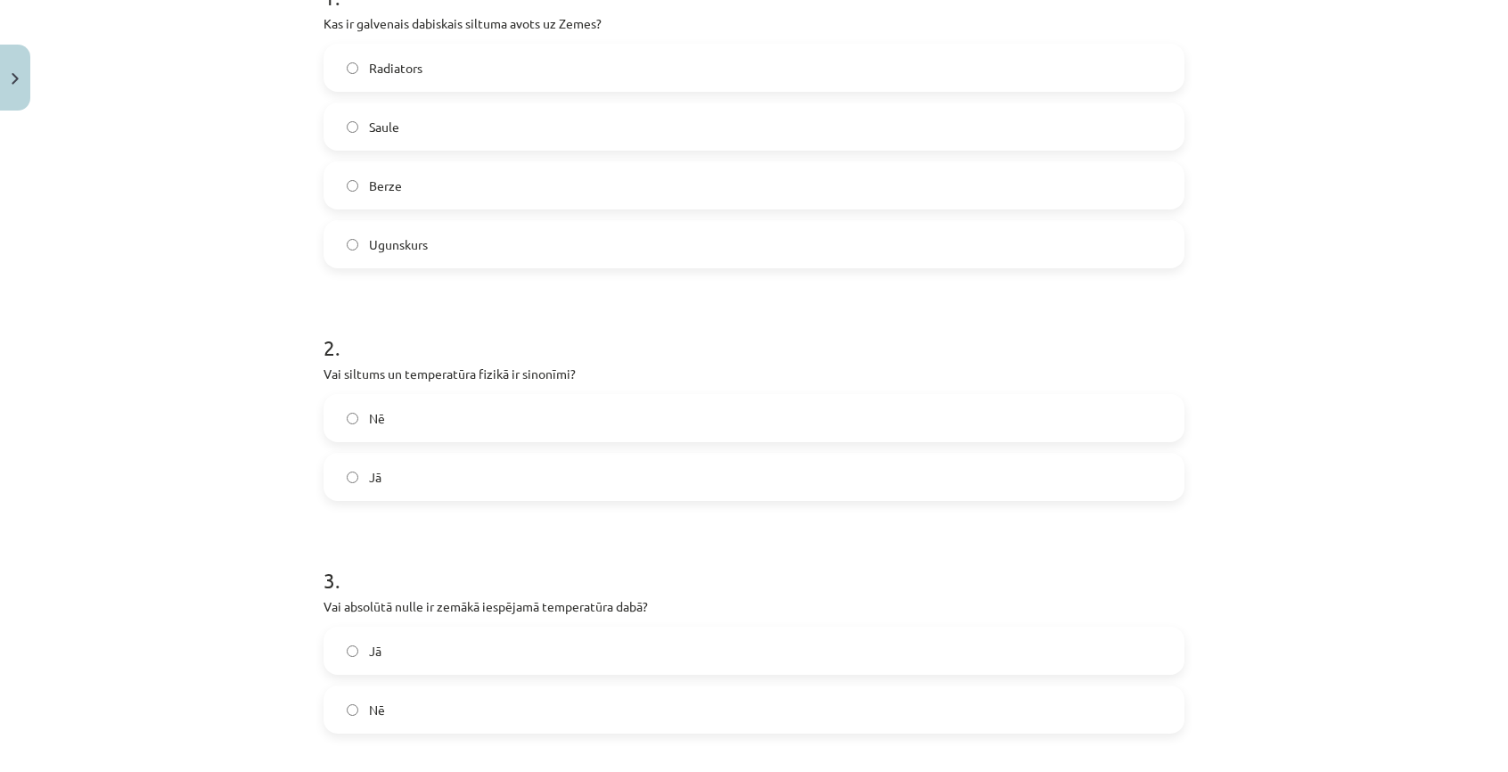
scroll to position [490, 0]
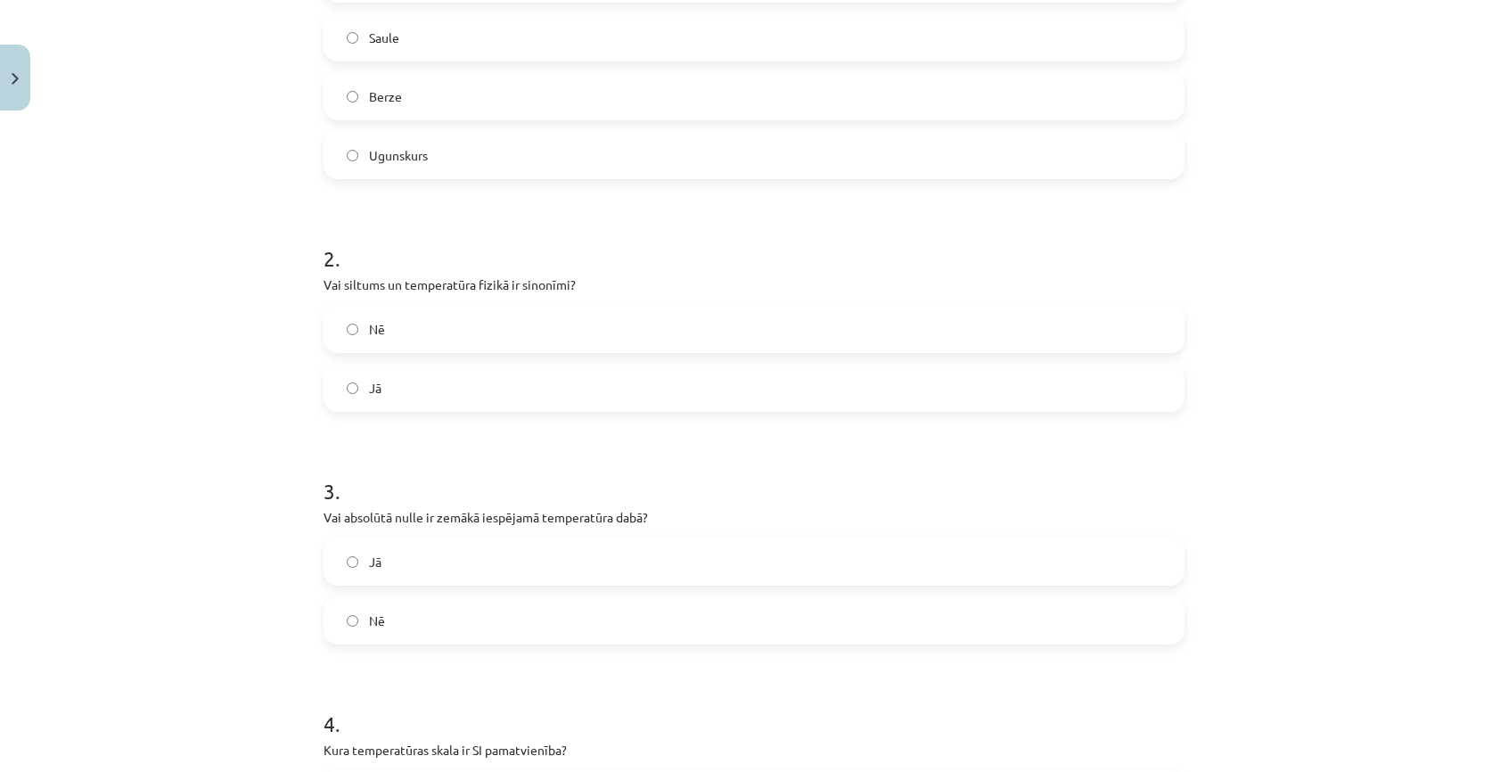
click at [412, 329] on label "Nē" at bounding box center [754, 329] width 858 height 45
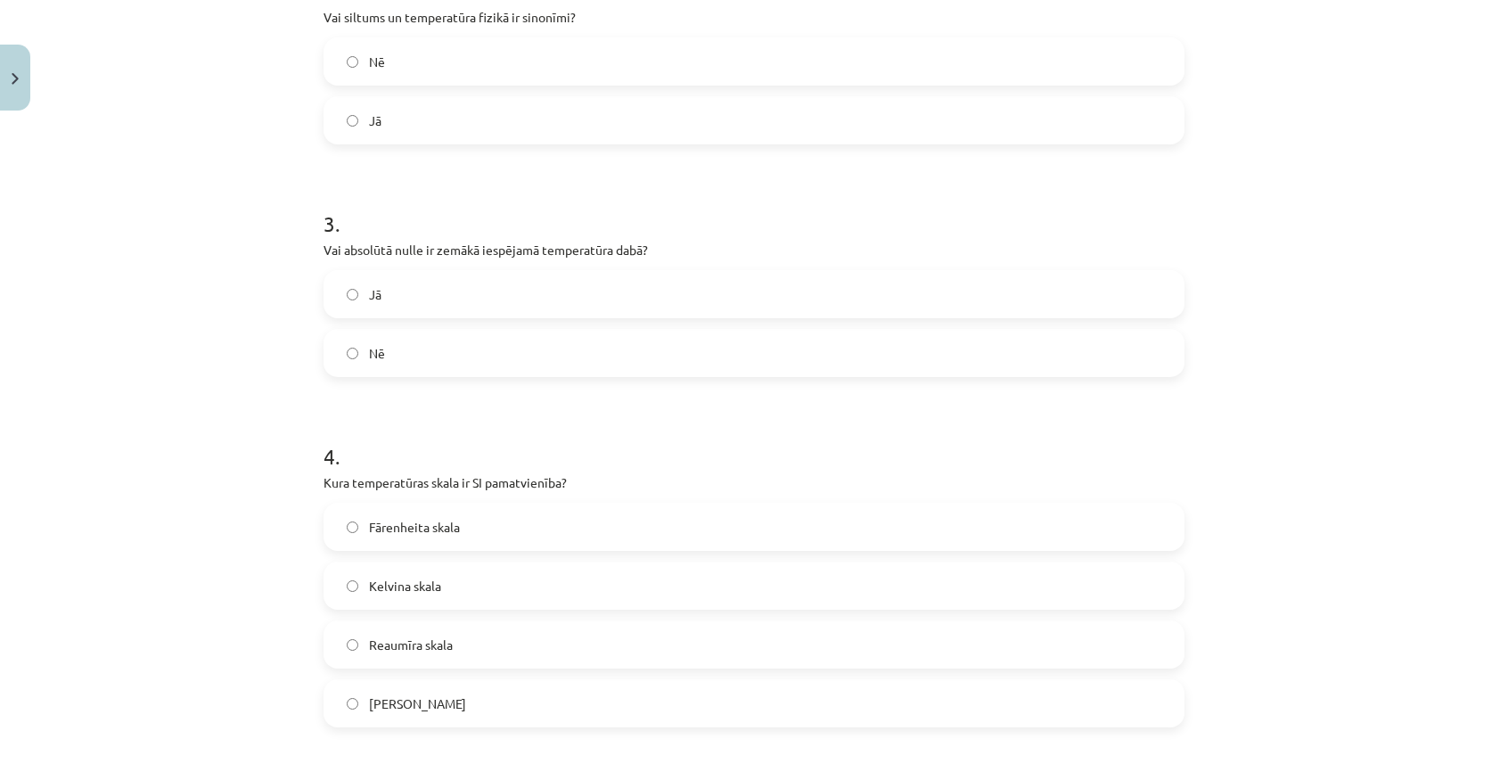
click at [388, 290] on label "Jā" at bounding box center [754, 294] width 858 height 45
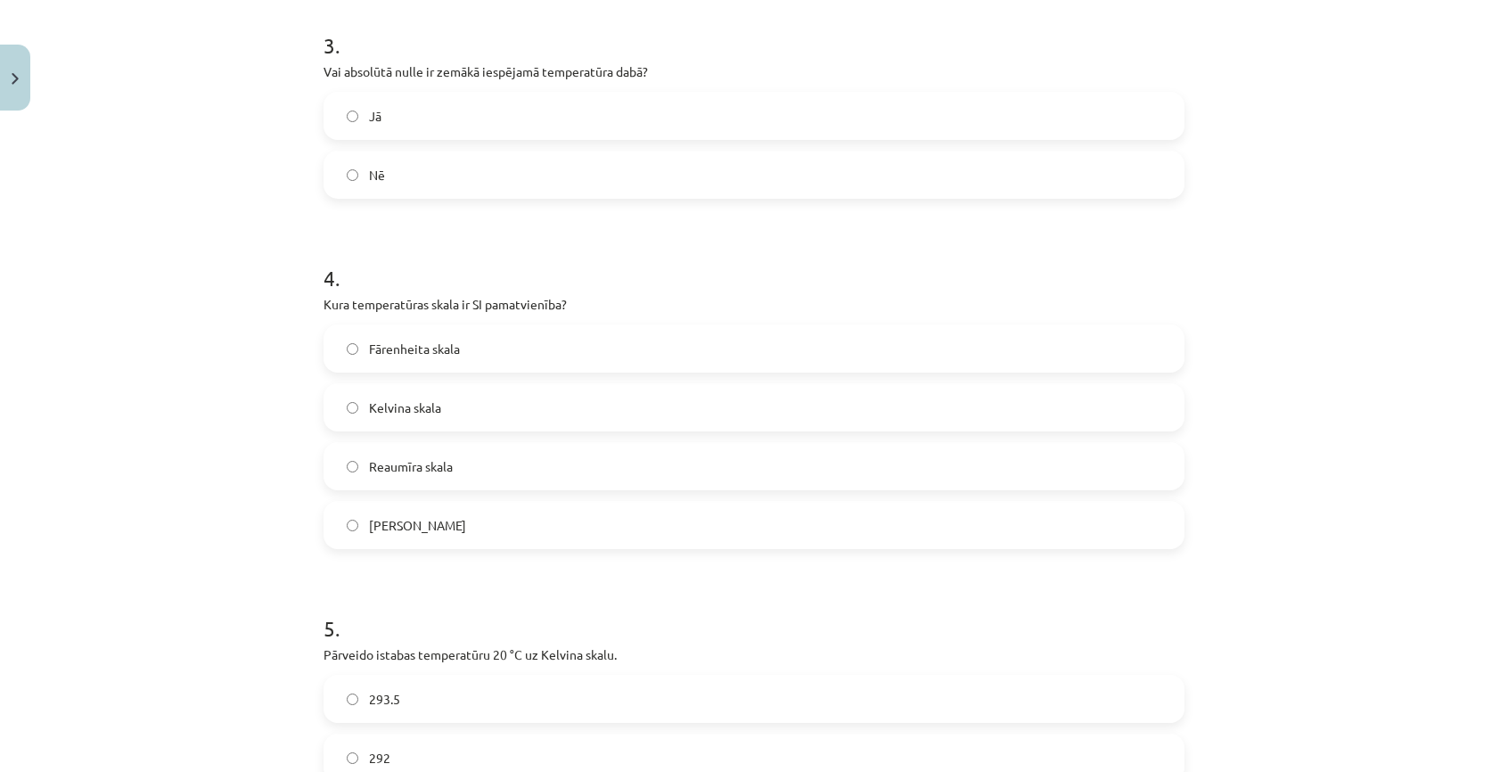
click at [401, 398] on span "Kelvina skala" at bounding box center [405, 407] width 72 height 19
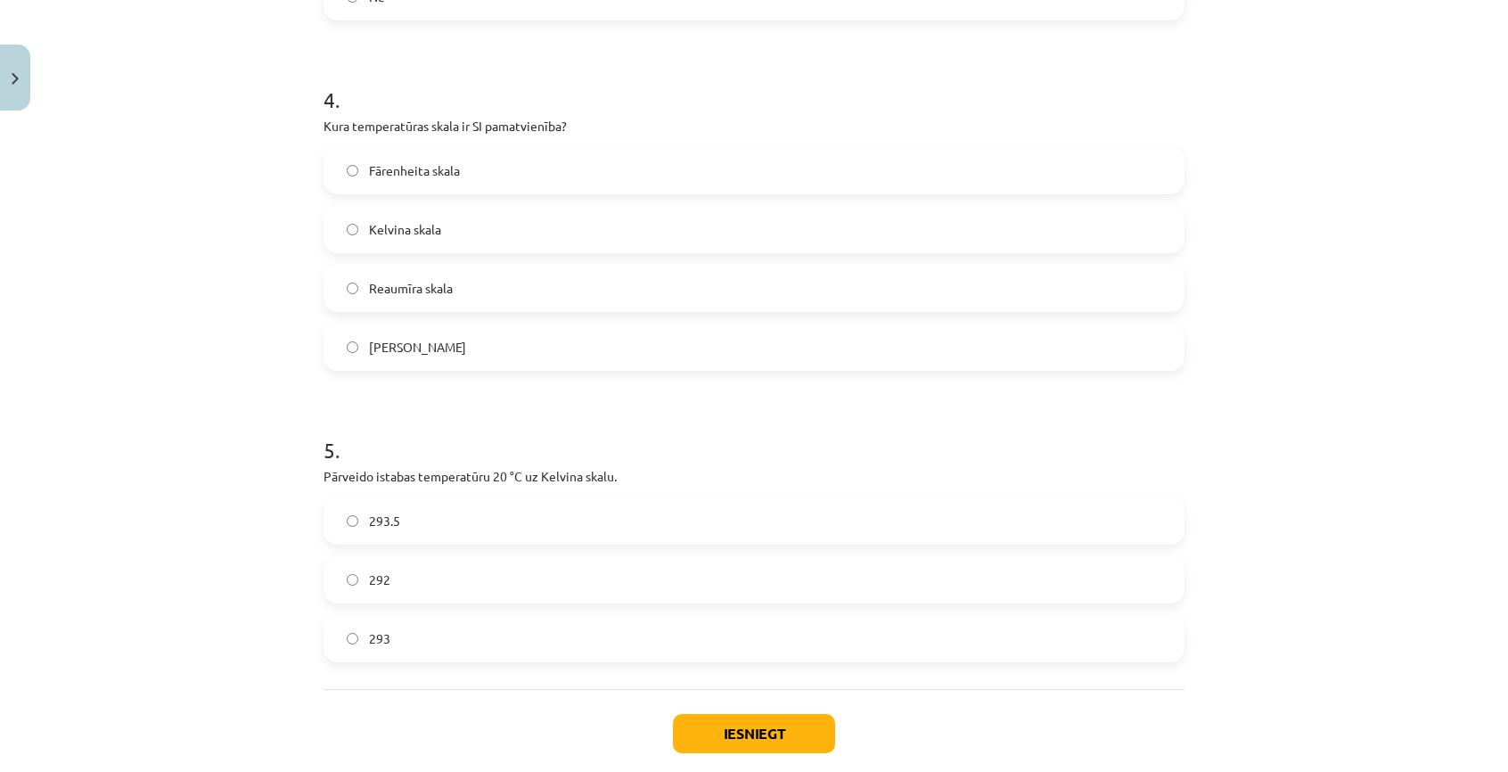
scroll to position [1211, 0]
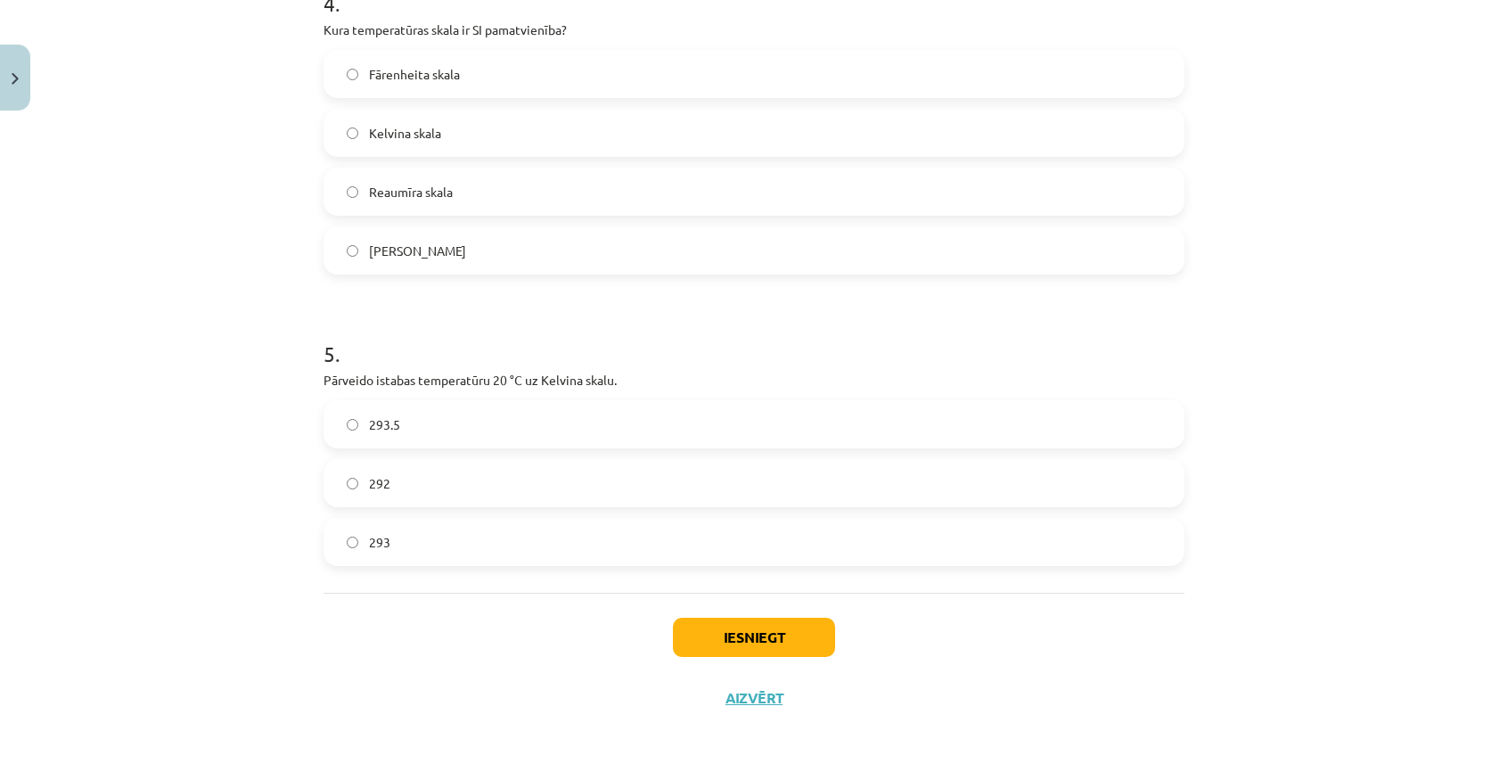
click at [423, 539] on label "293" at bounding box center [754, 542] width 858 height 45
click at [767, 647] on button "Iesniegt" at bounding box center [754, 637] width 162 height 39
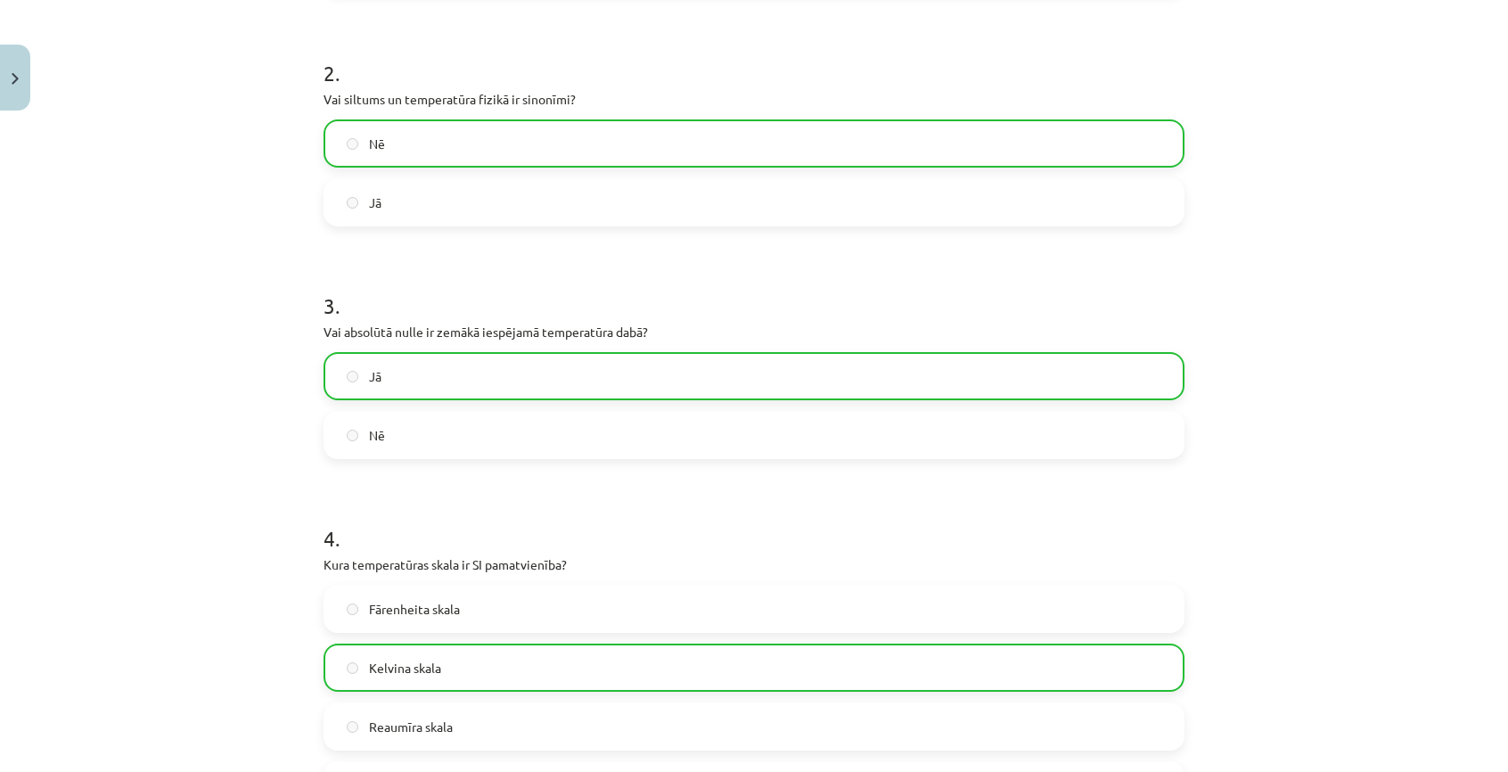
scroll to position [1266, 0]
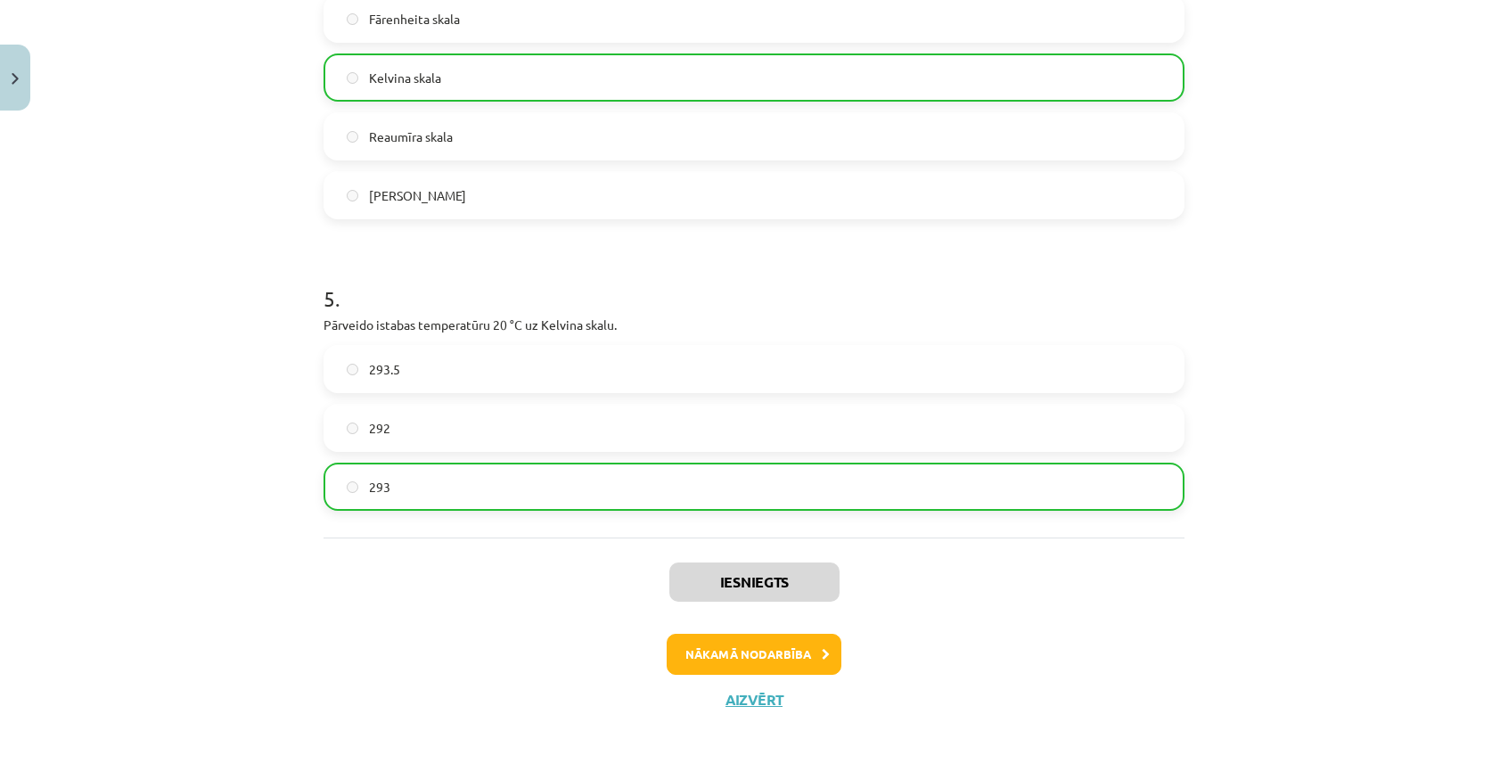
click at [499, 491] on label "293" at bounding box center [754, 486] width 858 height 45
click at [749, 650] on button "Nākamā nodarbība" at bounding box center [754, 654] width 175 height 41
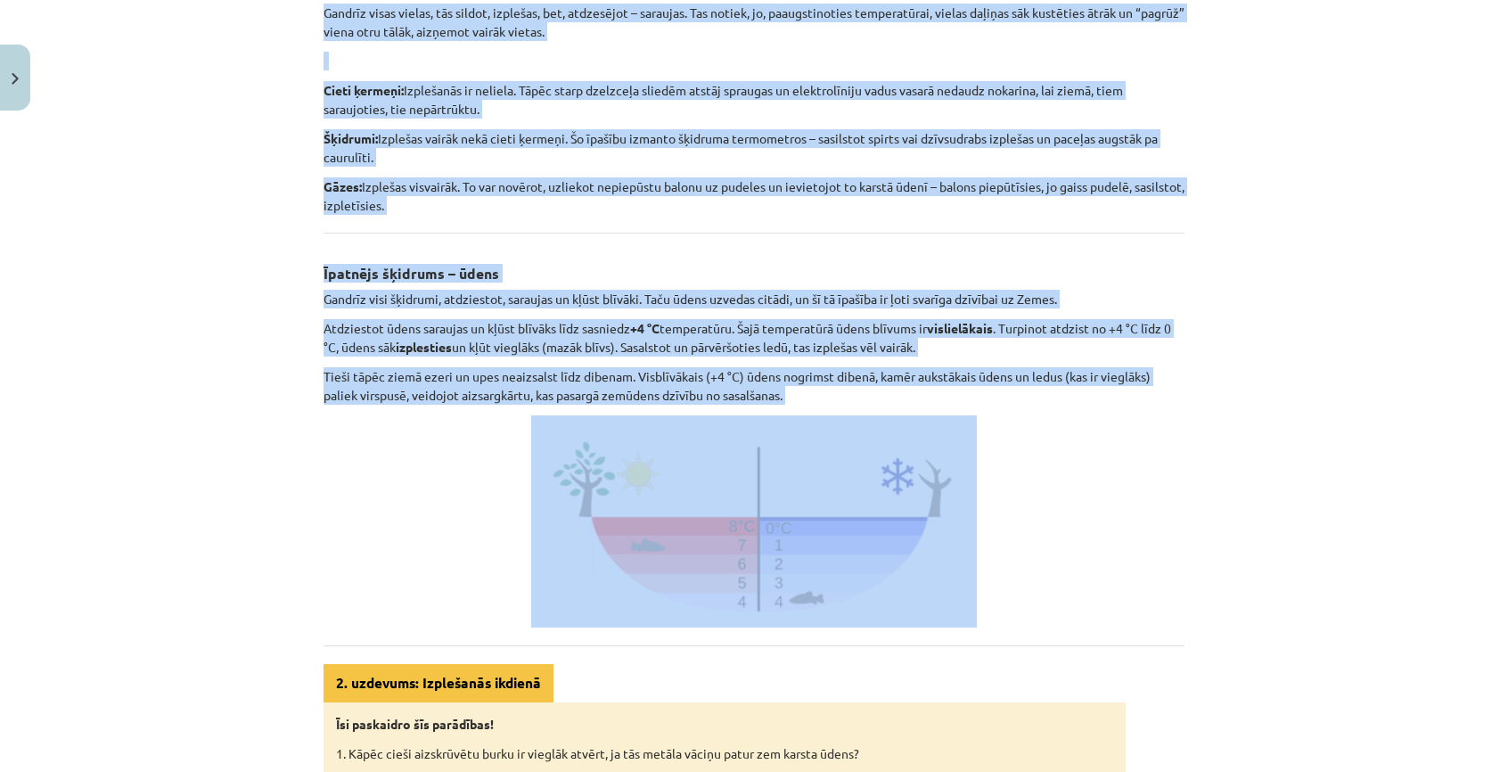
scroll to position [669, 0]
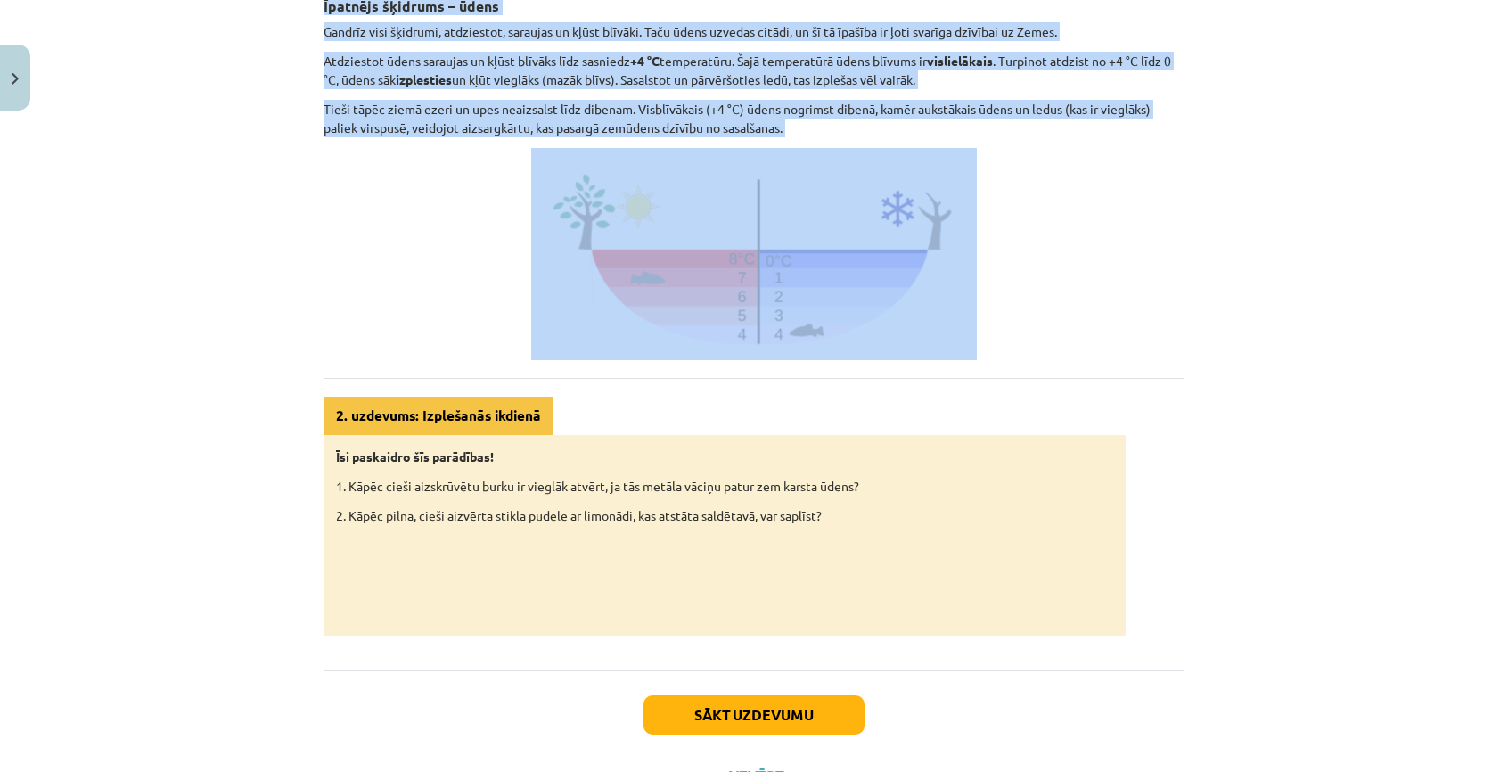
drag, startPoint x: 576, startPoint y: 315, endPoint x: 1019, endPoint y: 352, distance: 444.6
click at [1019, 352] on div "Siltuma ietekme uz vielu: izplešanās Gandrīz visas vielas, tās sildot, izplešas…" at bounding box center [754, 144] width 861 height 986
copy div "Siltuma ietekme uz vielu: izplešanās Gandrīz visas vielas, tās sildot, izplešas…"
click at [365, 161] on p at bounding box center [754, 254] width 861 height 212
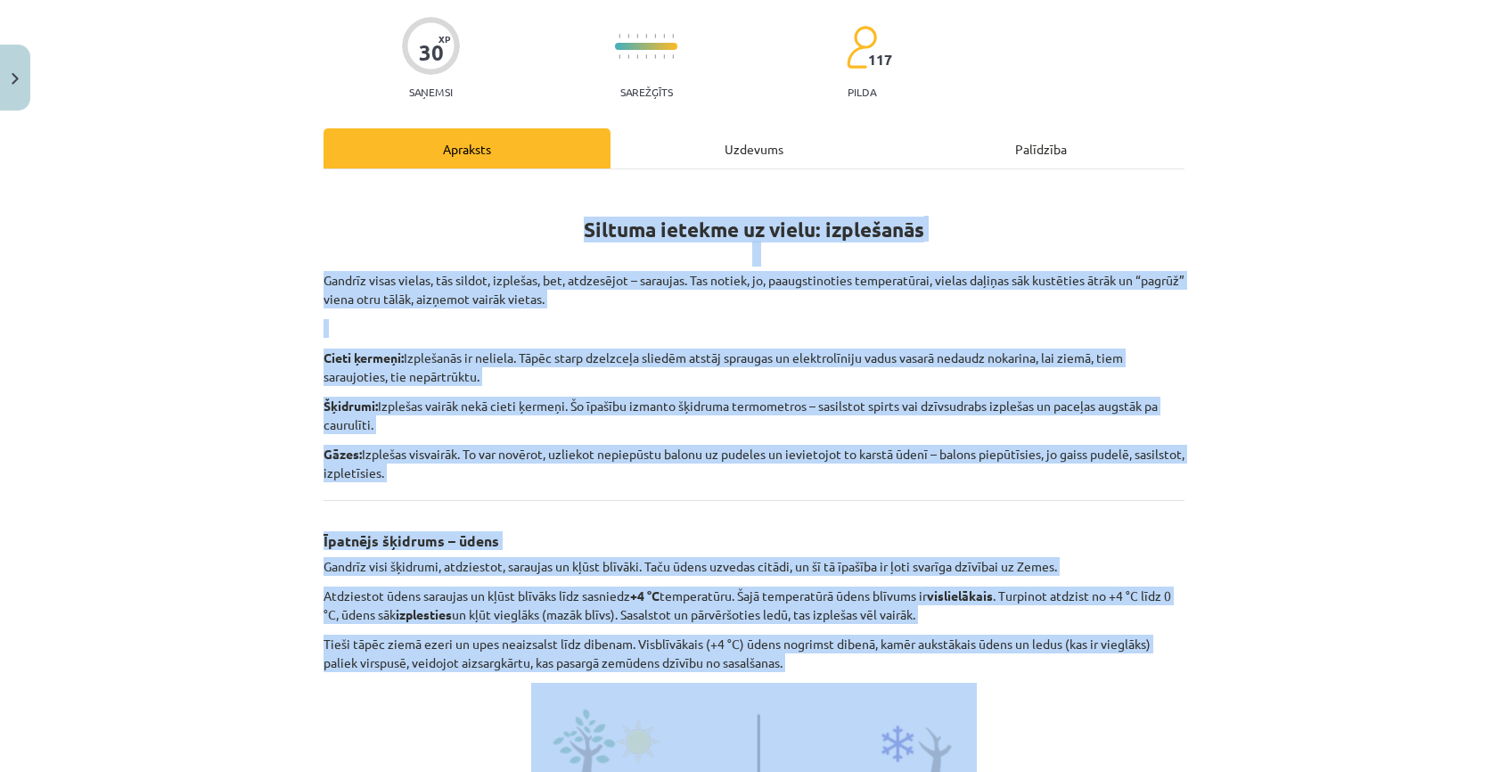
scroll to position [0, 0]
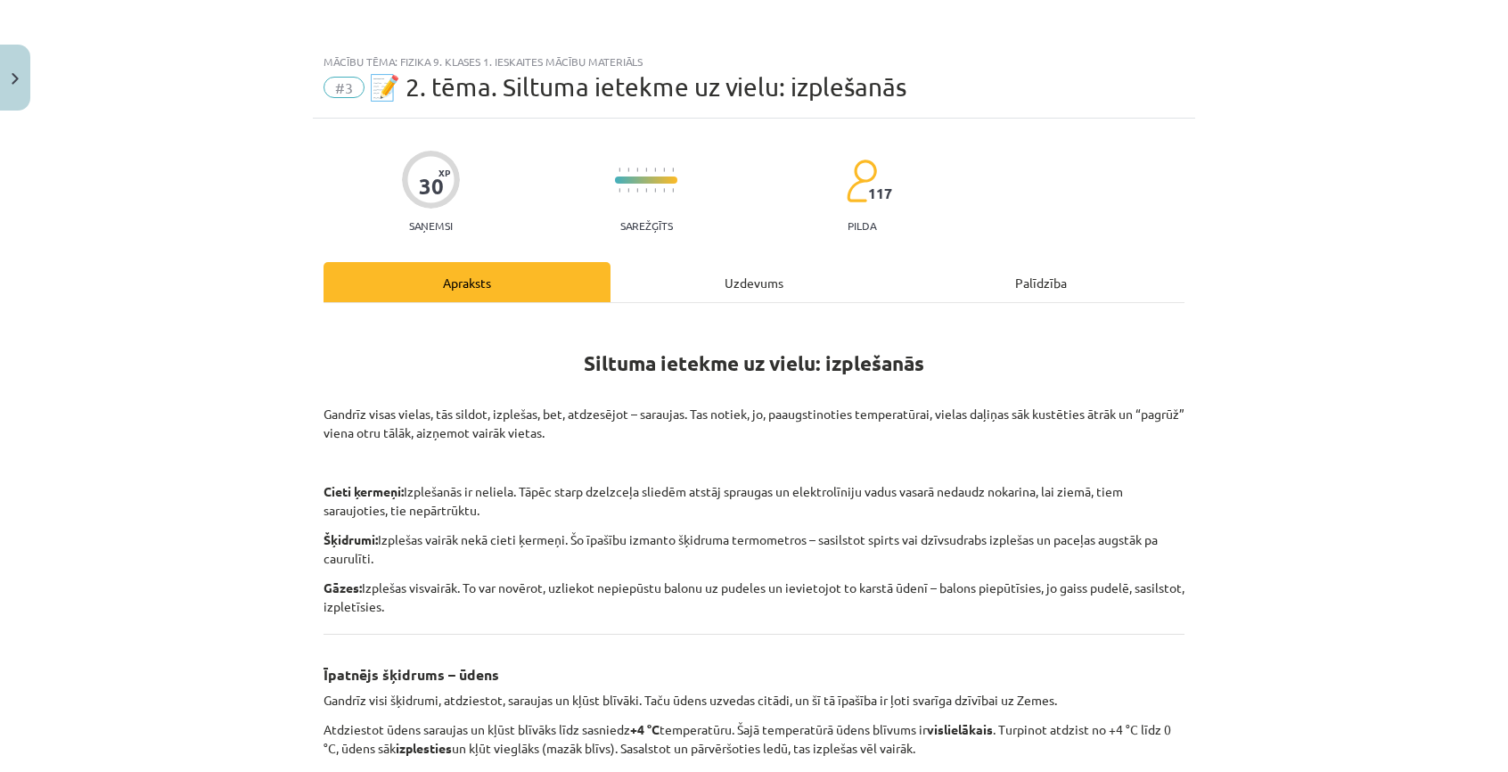
click at [212, 151] on div "Mācību tēma: Fizika 9. klases 1. ieskaites mācību materiāls #3 📝 2. tēma. Siltu…" at bounding box center [754, 386] width 1508 height 772
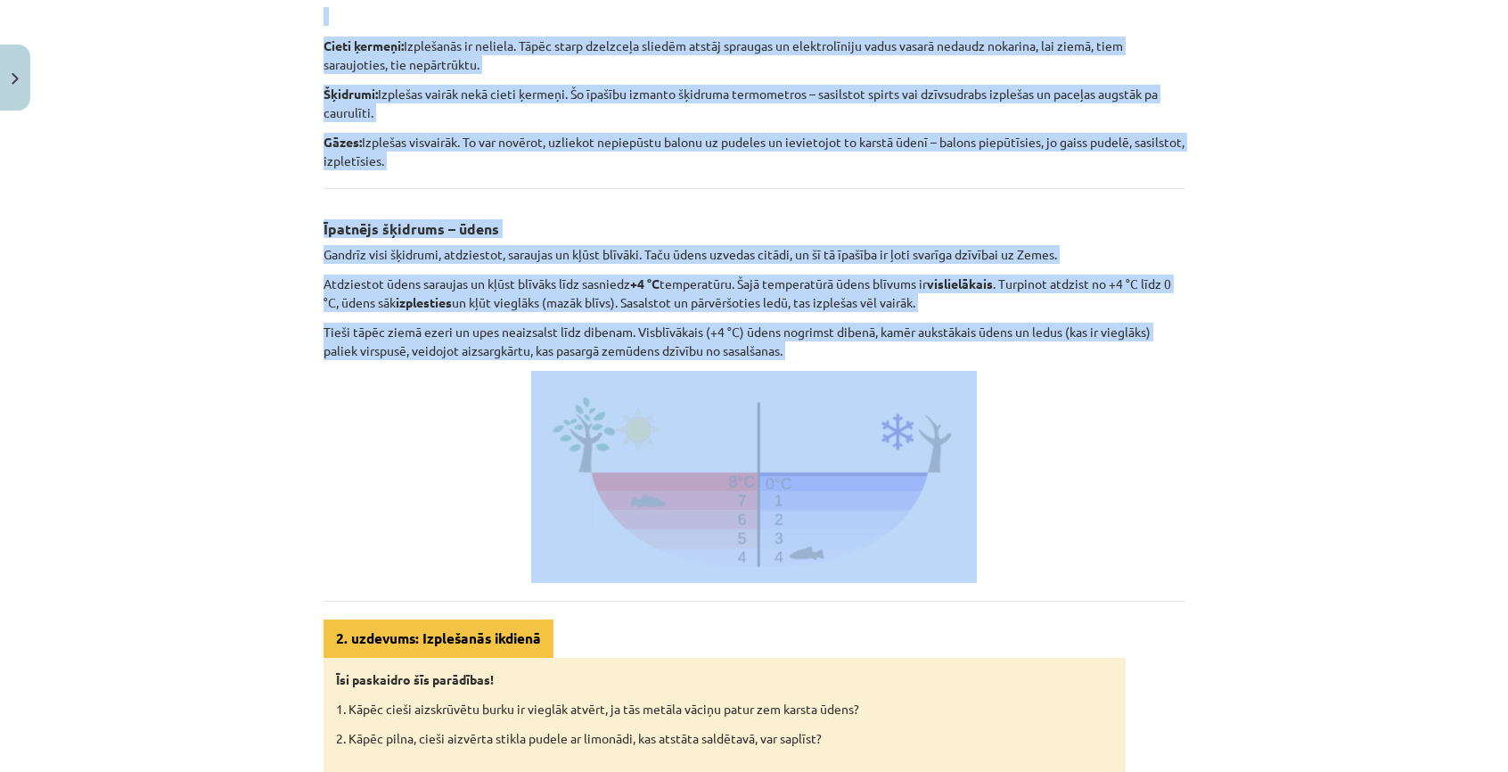
scroll to position [535, 0]
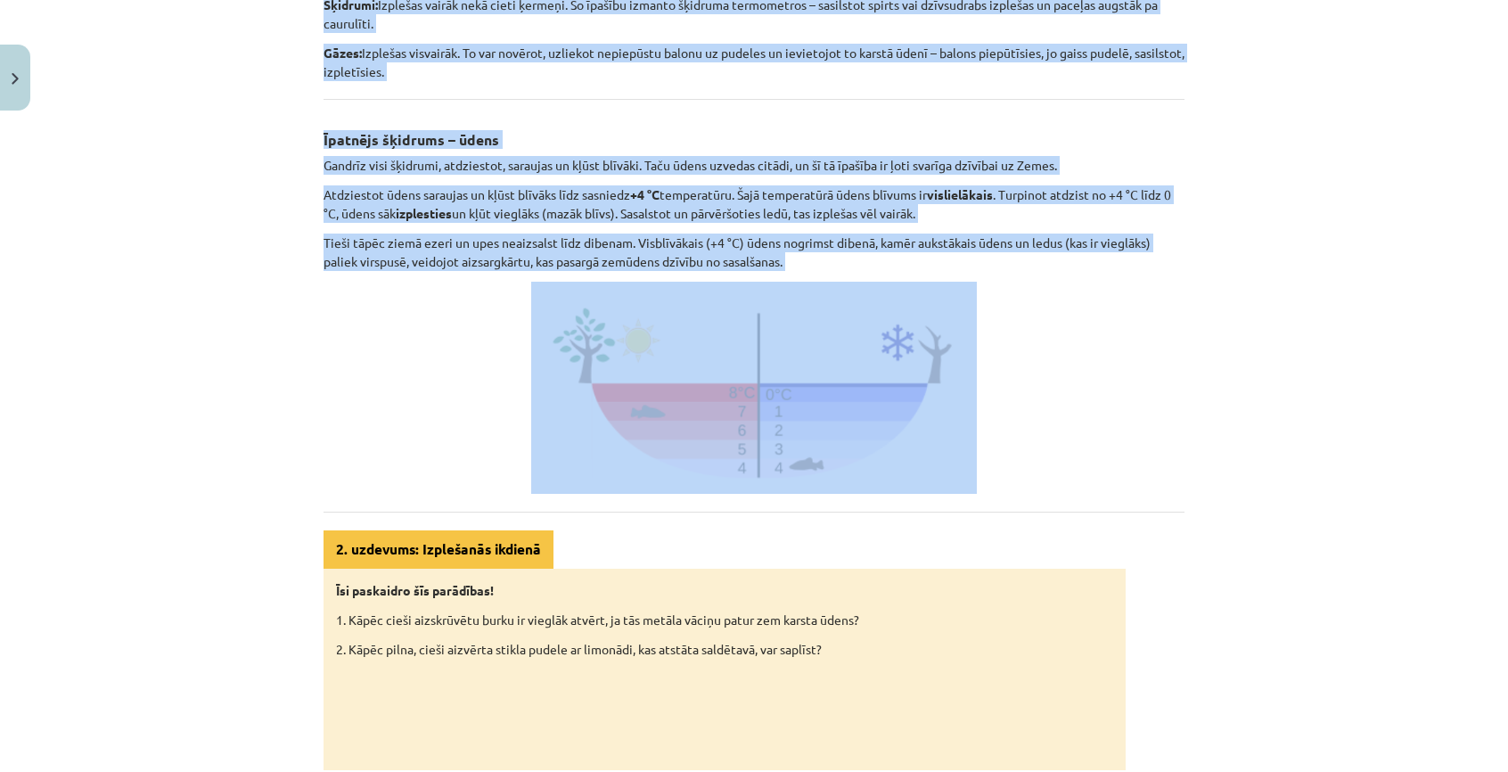
drag, startPoint x: 574, startPoint y: 353, endPoint x: 1038, endPoint y: 362, distance: 463.6
click at [1038, 362] on div "Siltuma ietekme uz vielu: izplešanās Gandrīz visas vielas, tās sildot, izplešas…" at bounding box center [754, 277] width 861 height 986
copy div "Siltuma ietekme uz vielu: izplešanās Gandrīz visas vielas, tās sildot, izplešas…"
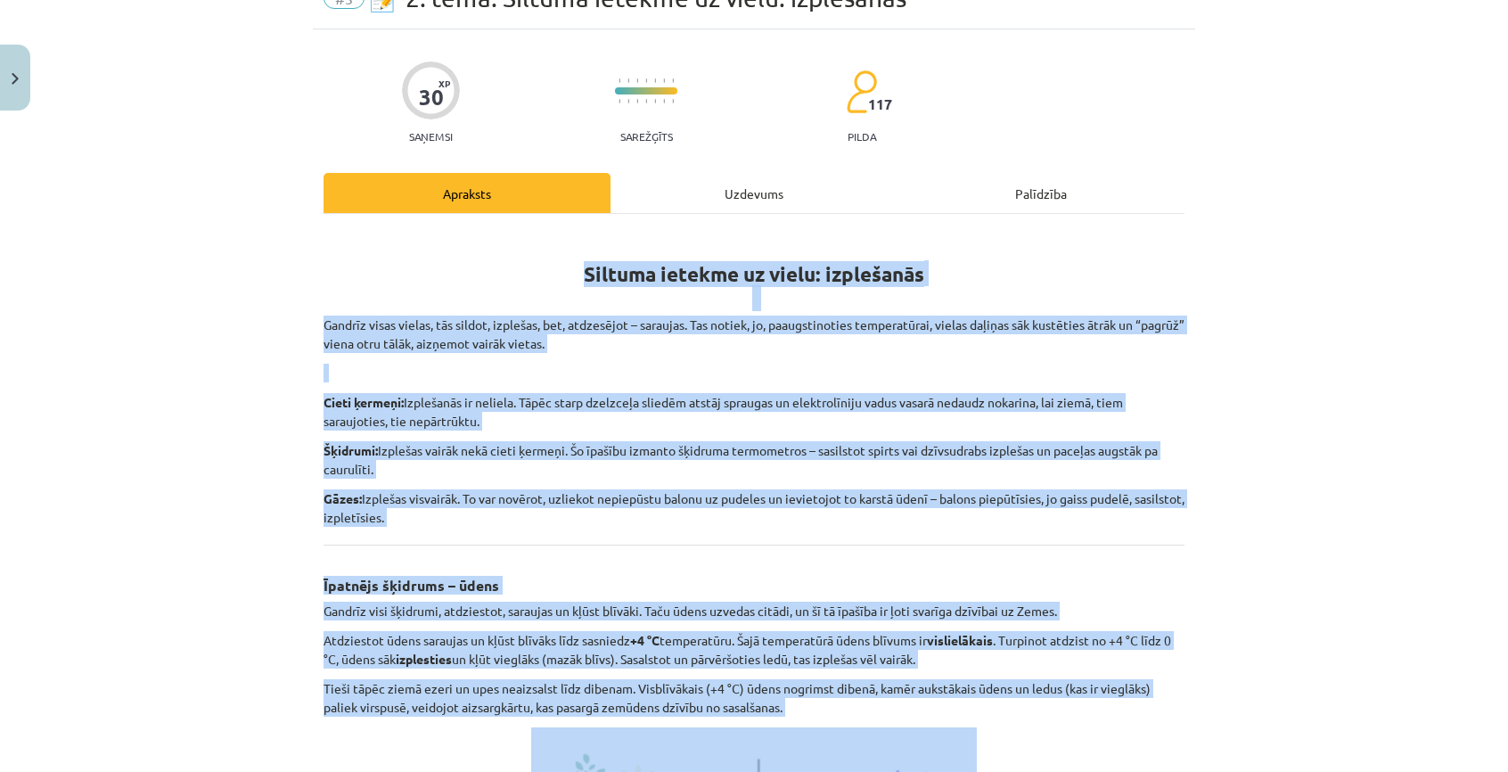
scroll to position [0, 0]
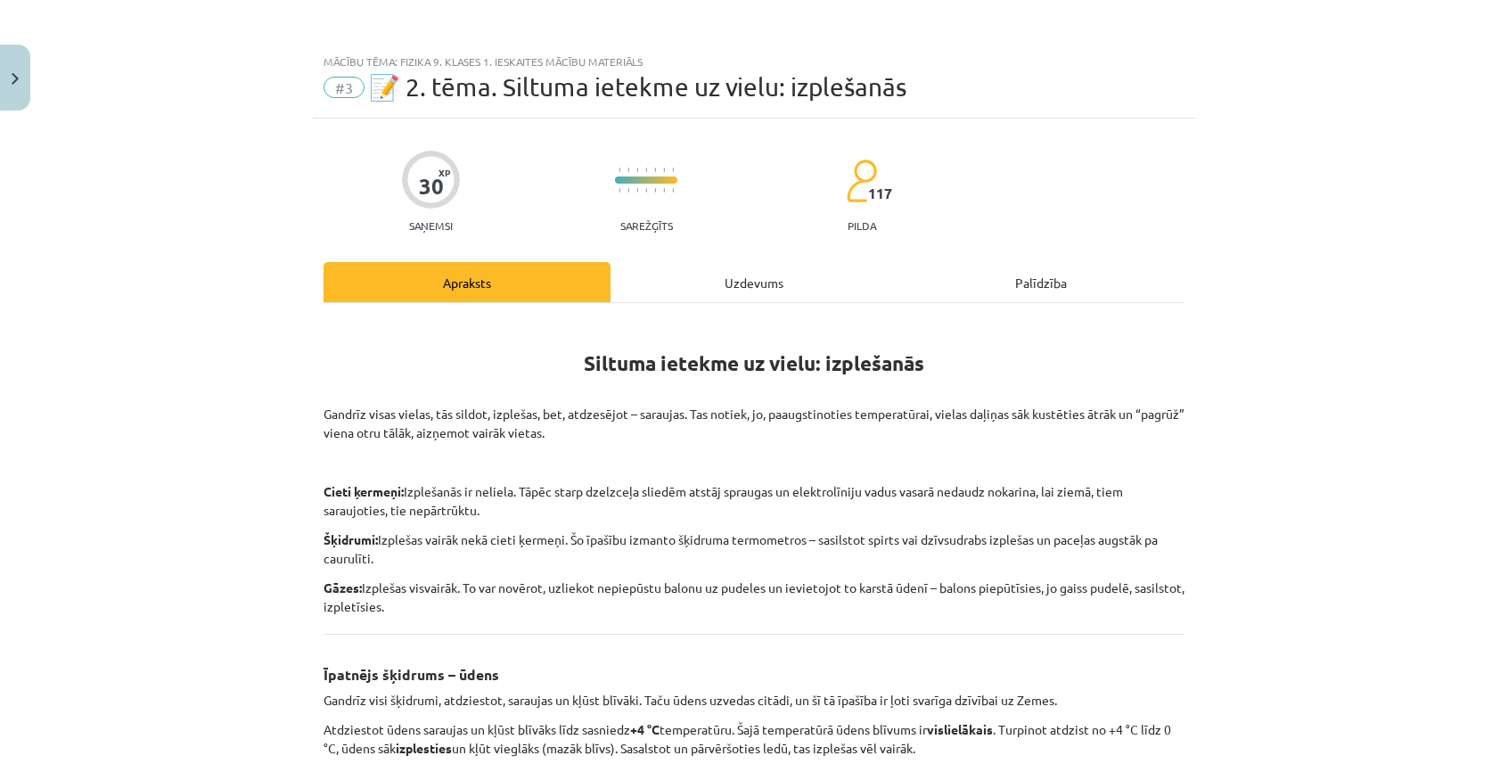
click at [187, 242] on div "Mācību tēma: Fizika 9. klases 1. ieskaites mācību materiāls #3 📝 2. tēma. Siltu…" at bounding box center [754, 386] width 1508 height 772
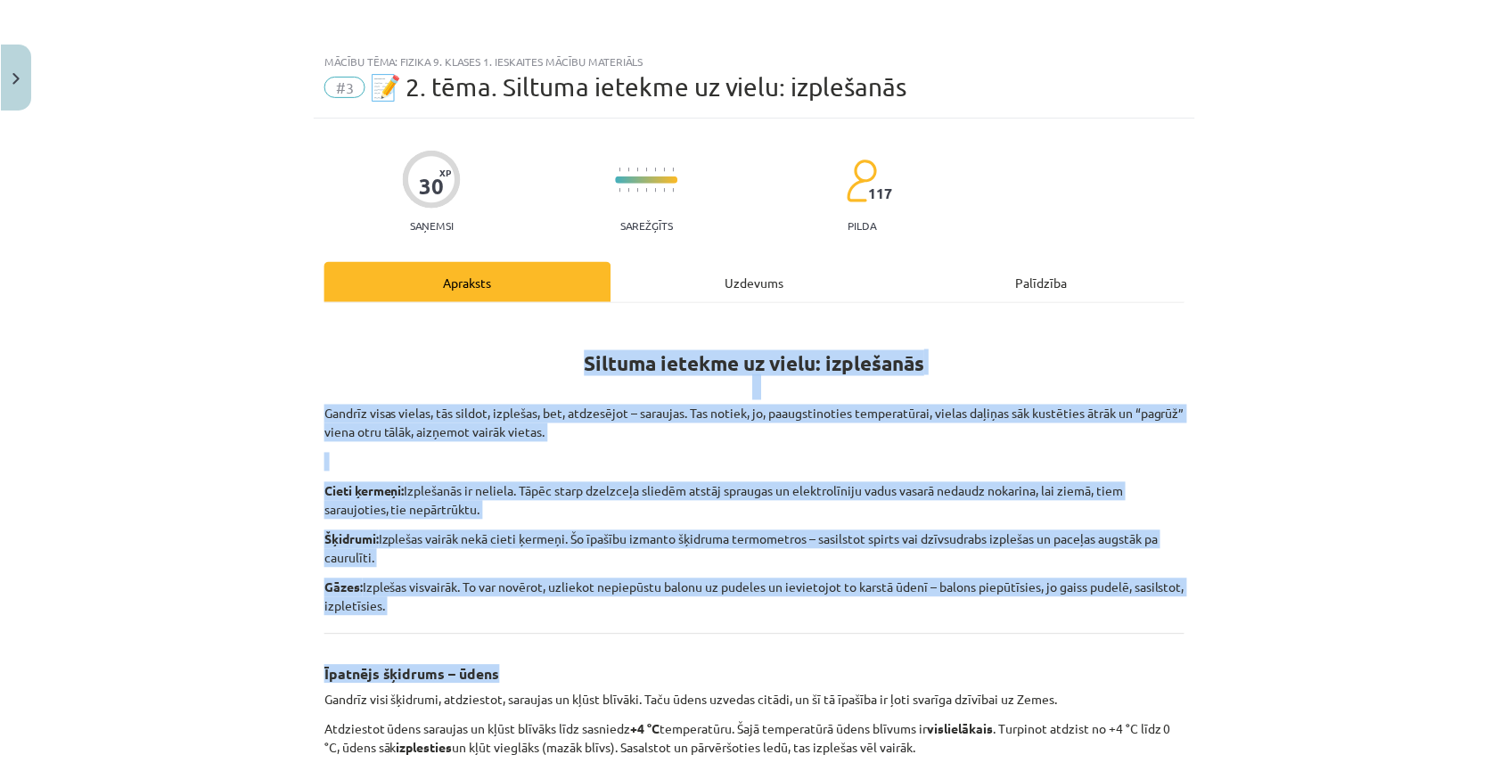
scroll to position [446, 0]
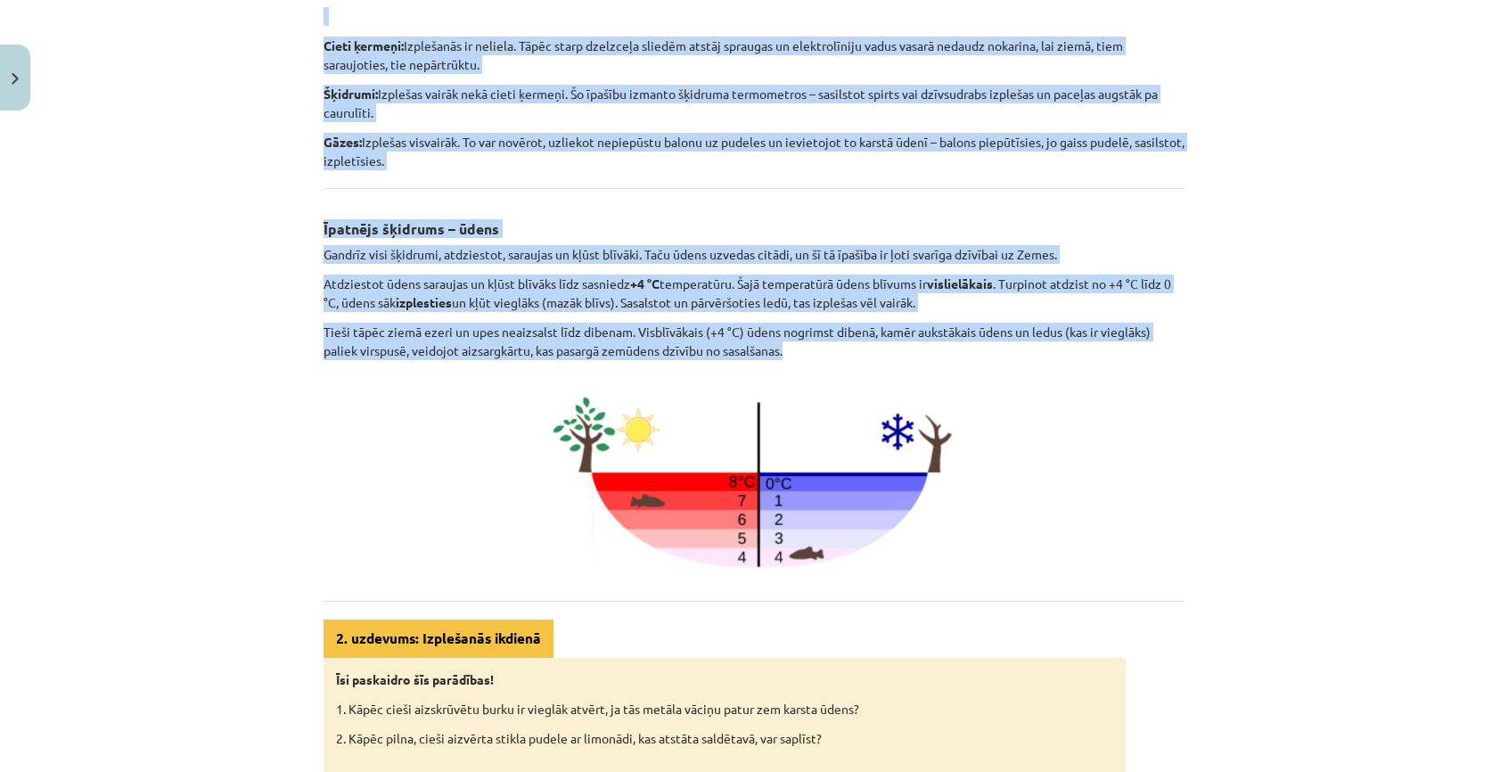
drag, startPoint x: 581, startPoint y: 366, endPoint x: 932, endPoint y: 346, distance: 351.8
click at [932, 346] on div "Siltuma ietekme uz vielu: izplešanās Gandrīz visas vielas, tās sildot, izplešas…" at bounding box center [754, 366] width 861 height 986
copy div "Siltuma ietekme uz vielu: izplešanās Gandrīz visas vielas, tās sildot, izplešas…"
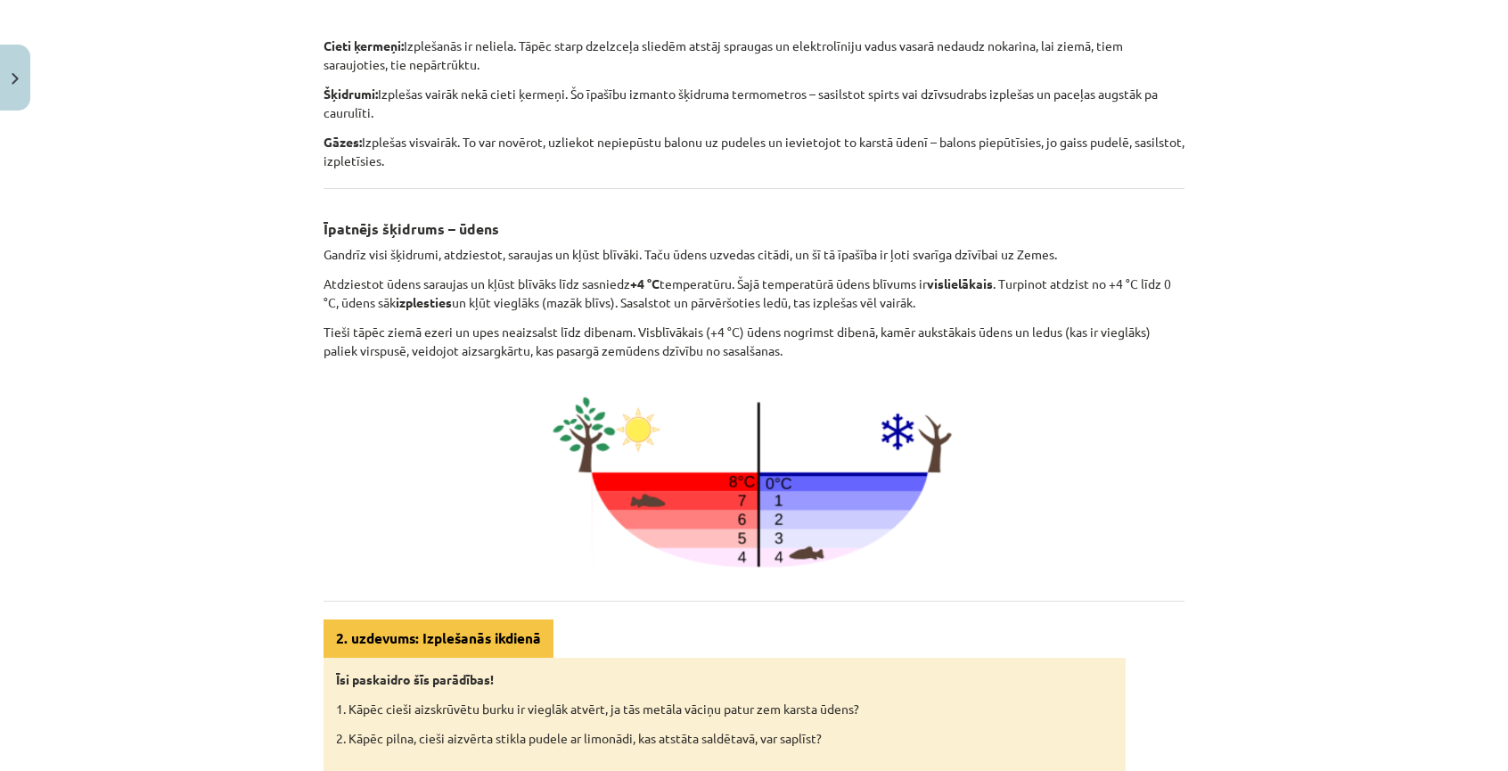
click at [189, 388] on div "Mācību tēma: Fizika 9. klases 1. ieskaites mācību materiāls #3 📝 2. tēma. Siltu…" at bounding box center [754, 385] width 1508 height 771
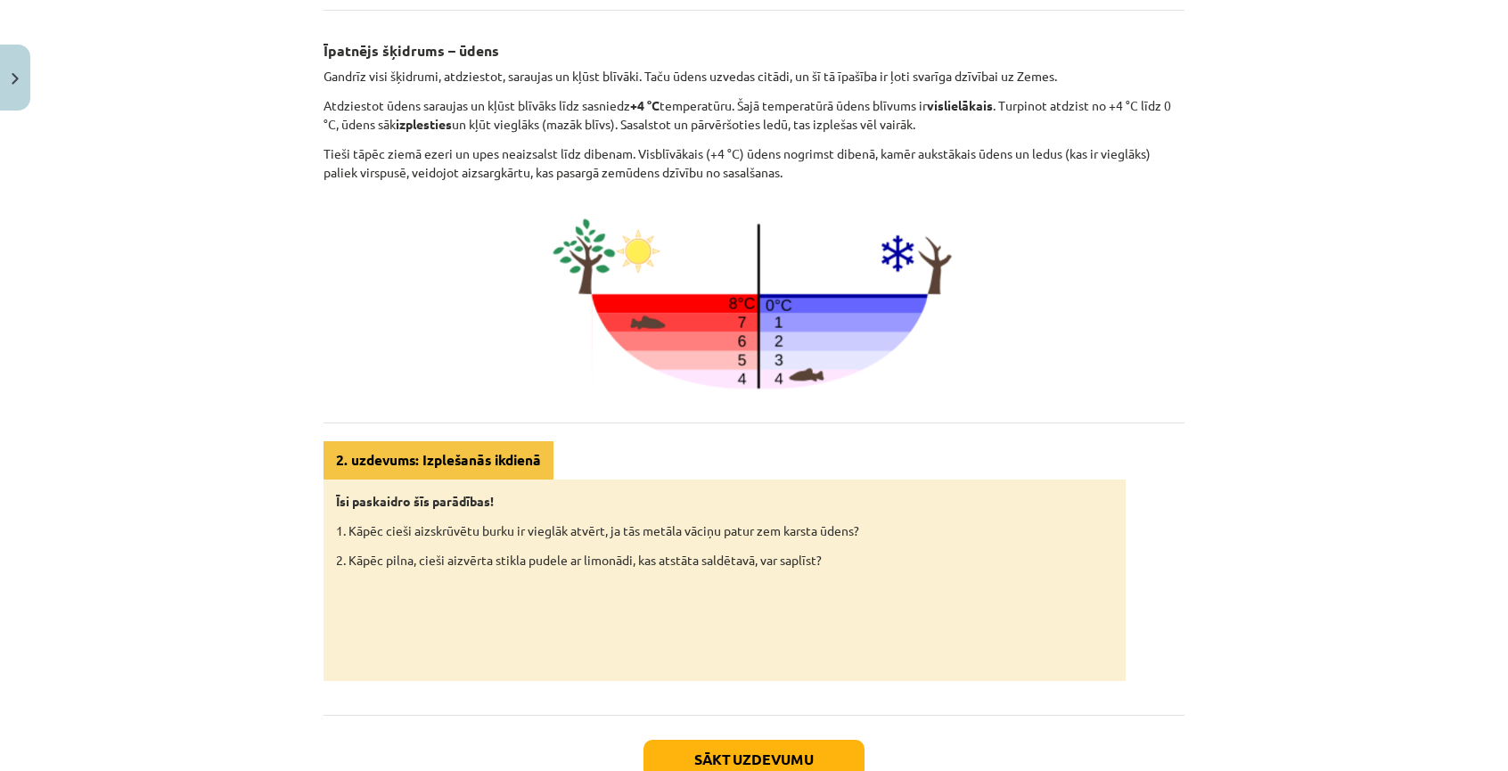
scroll to position [713, 0]
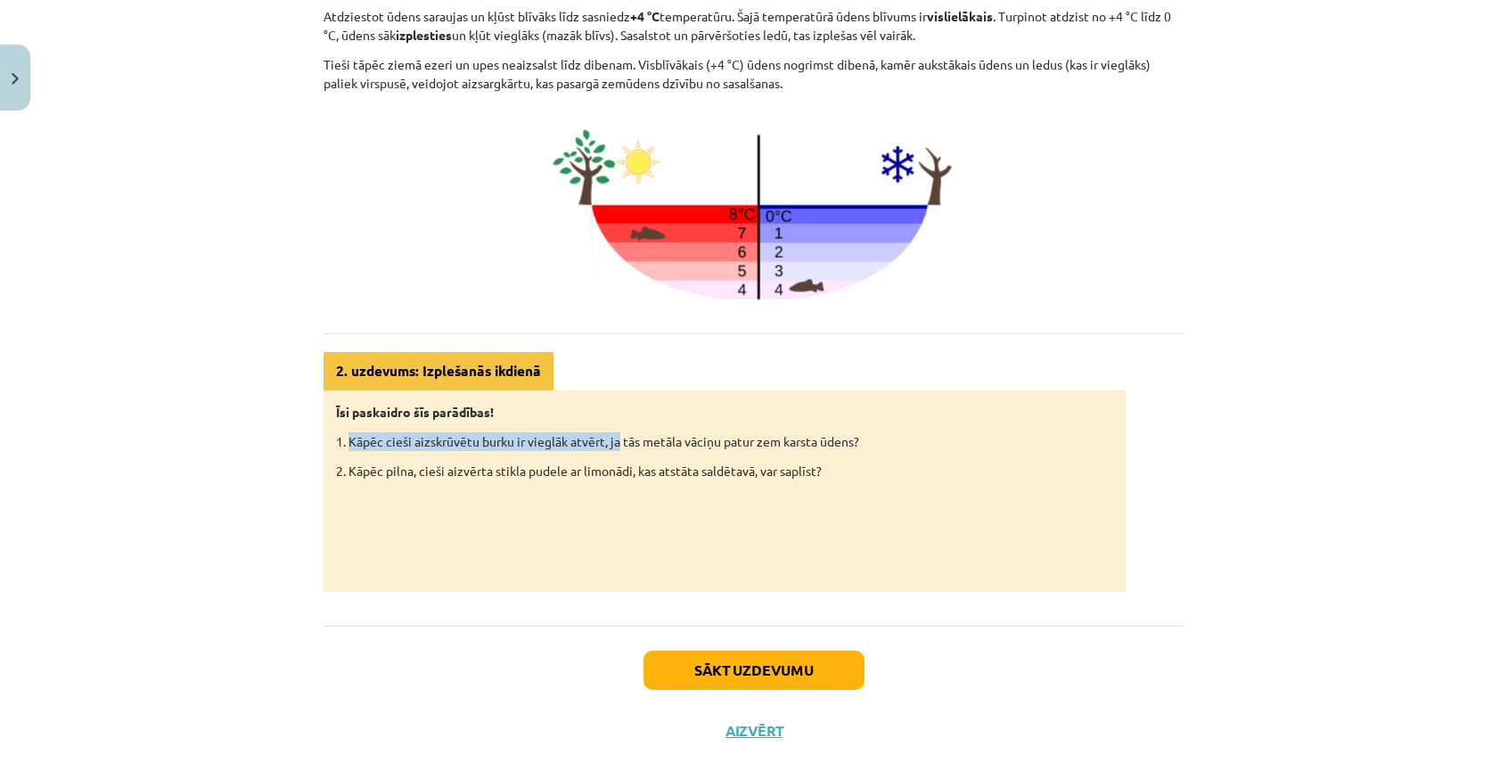
drag, startPoint x: 342, startPoint y: 441, endPoint x: 615, endPoint y: 444, distance: 272.8
click at [615, 444] on p "1. Kāpēc cieši aizskrūvētu burku ir vieglāk atvērt, ja tās metāla vāciņu patur …" at bounding box center [724, 441] width 777 height 19
drag, startPoint x: 643, startPoint y: 441, endPoint x: 890, endPoint y: 447, distance: 247.0
click at [890, 447] on p "1. Kāpēc cieši aizskrūvētu burku ir vieglāk atvērt, ja tās metāla vāciņu patur …" at bounding box center [724, 441] width 777 height 19
click at [915, 448] on div "Īsi paskaidro šīs parādības! 1. Kāpēc cieši aizskrūvētu burku ir vieglāk atvērt…" at bounding box center [725, 490] width 802 height 201
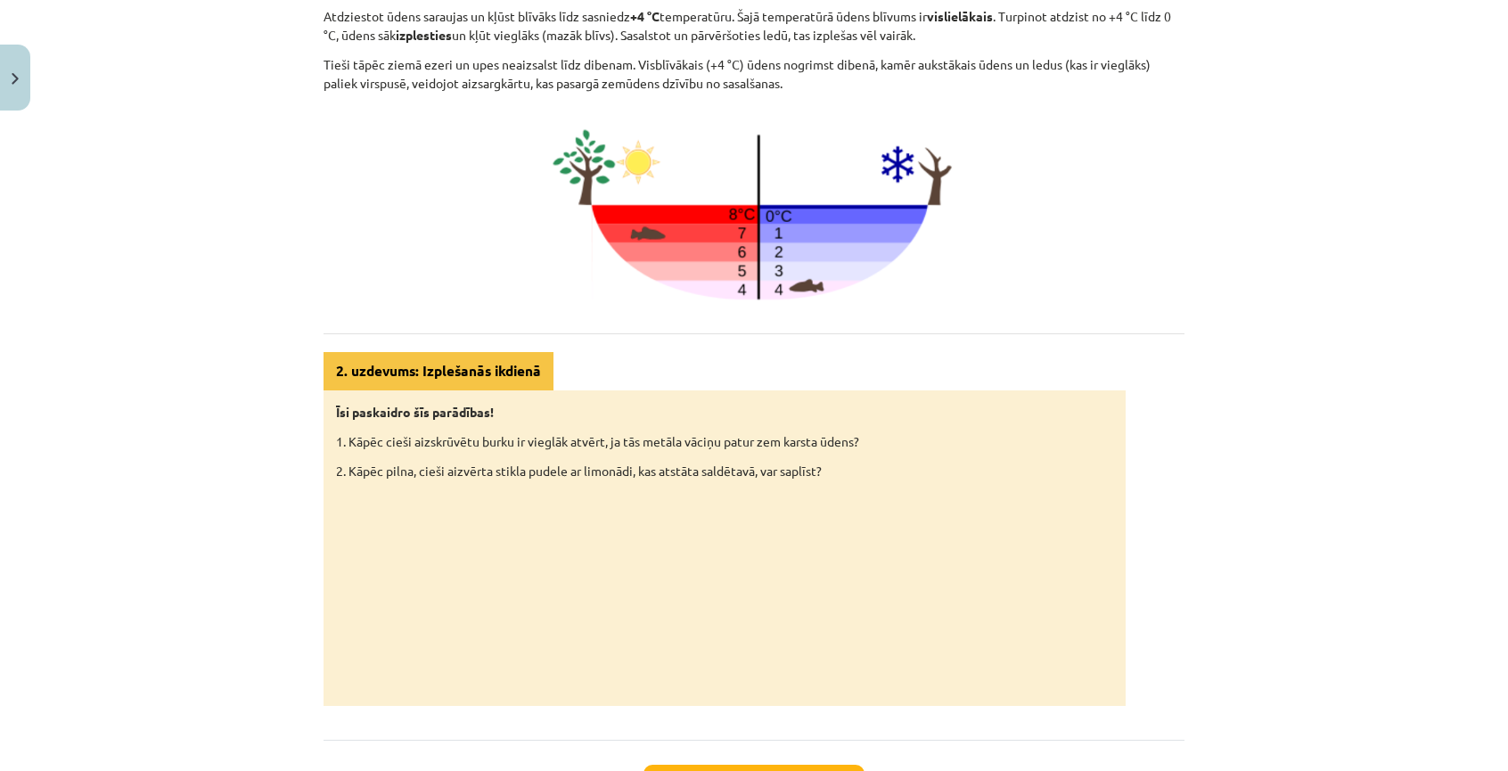
scroll to position [858, 0]
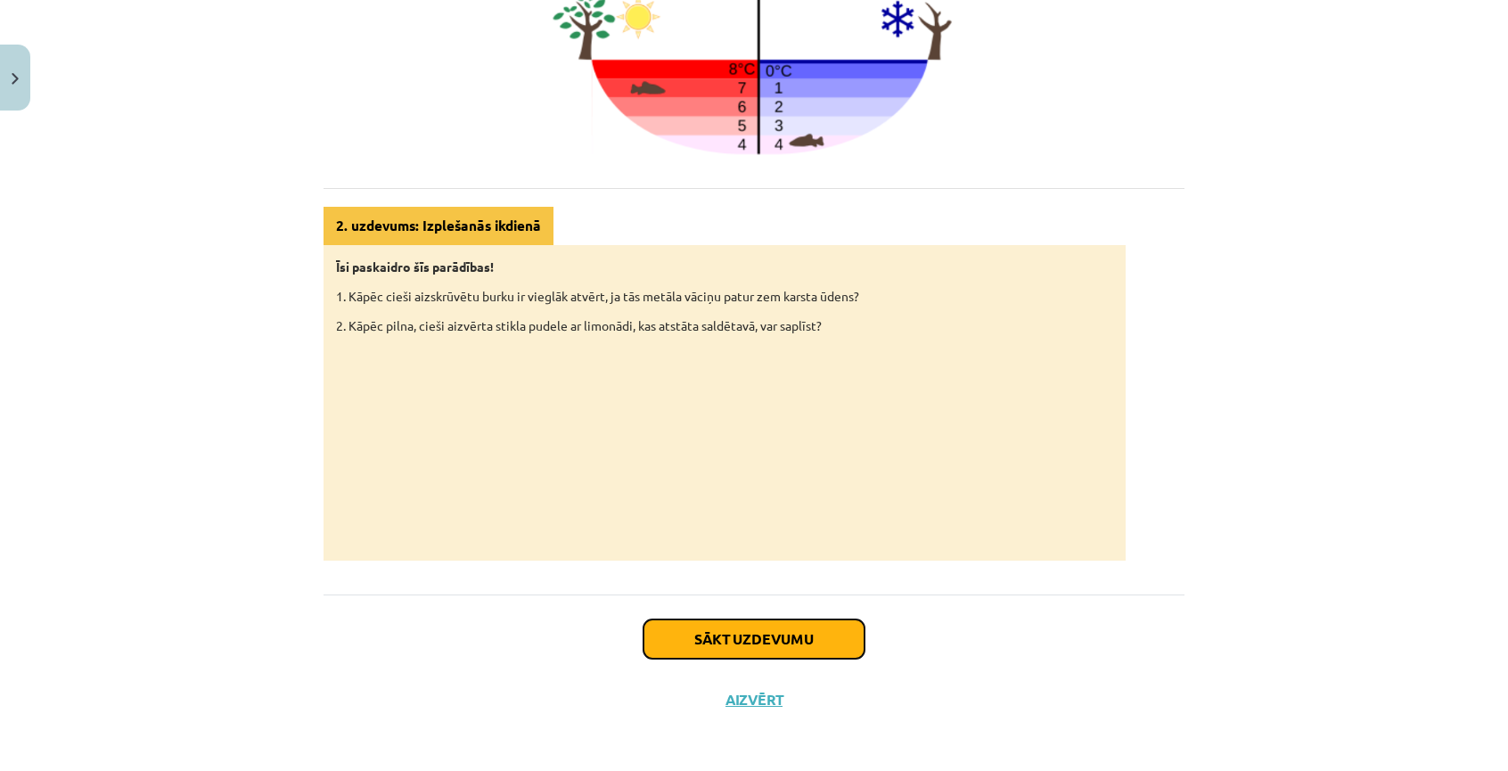
click at [786, 640] on button "Sākt uzdevumu" at bounding box center [754, 639] width 221 height 39
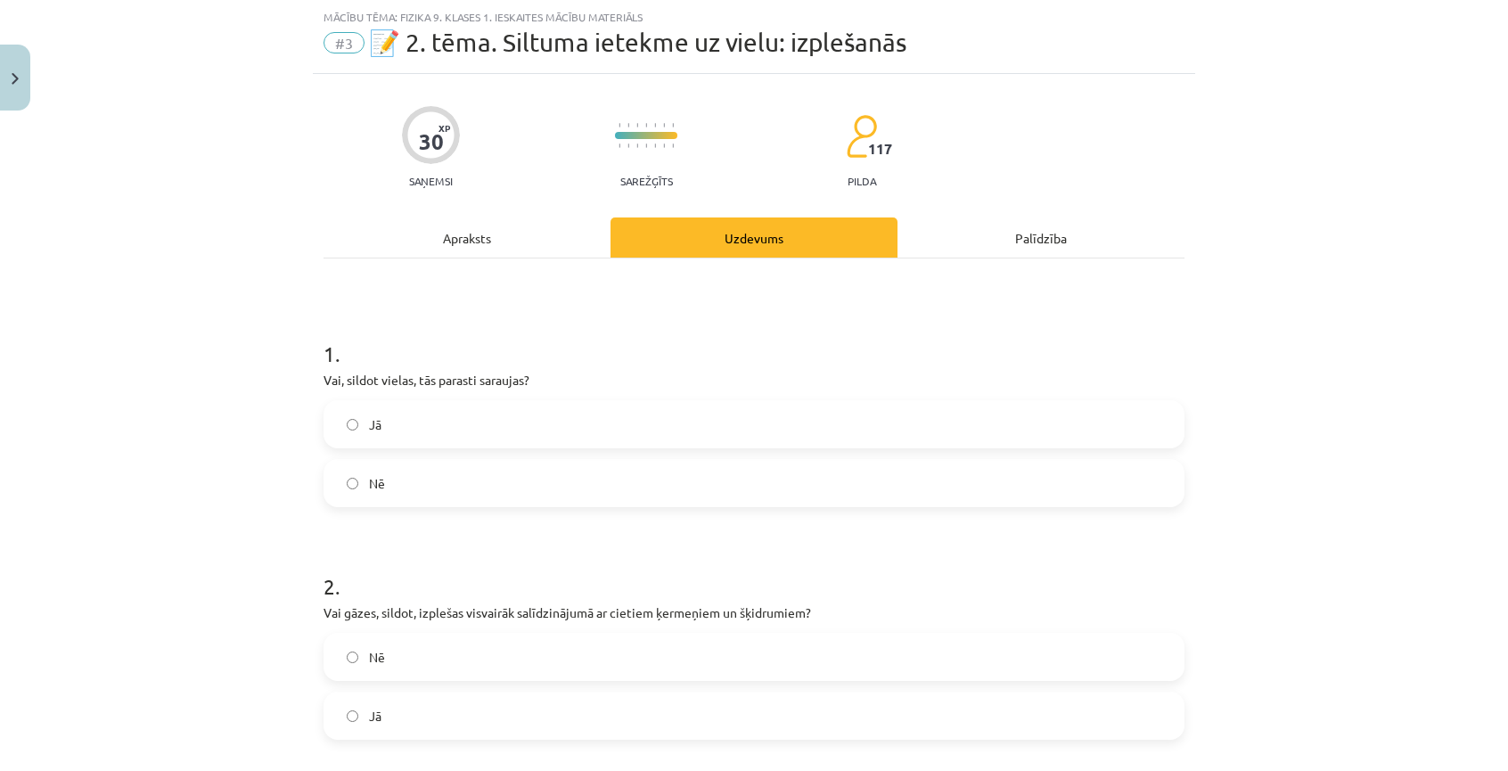
click at [462, 480] on label "Nē" at bounding box center [754, 483] width 858 height 45
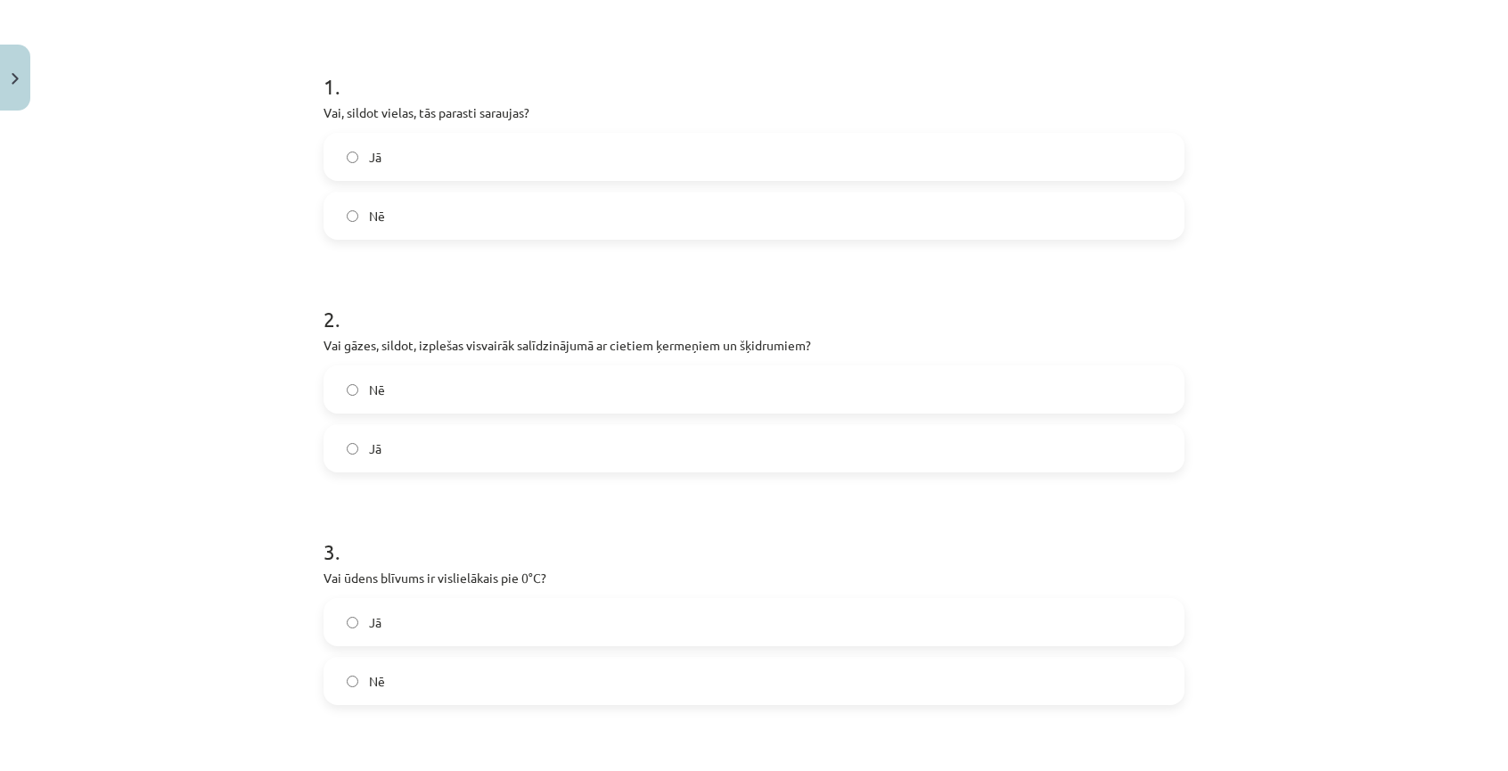
click at [410, 451] on label "Jā" at bounding box center [754, 448] width 858 height 45
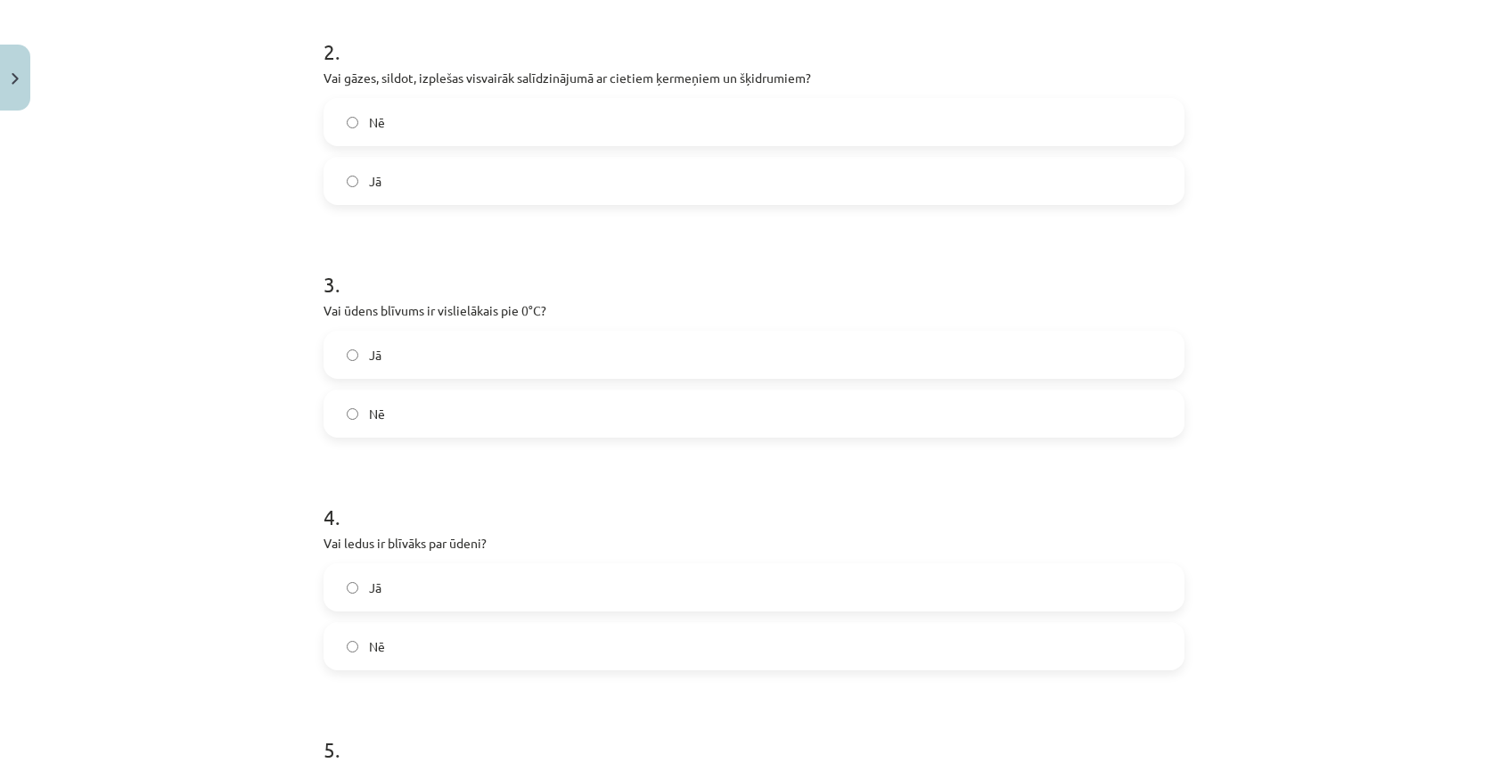
click at [406, 409] on label "Nē" at bounding box center [754, 413] width 858 height 45
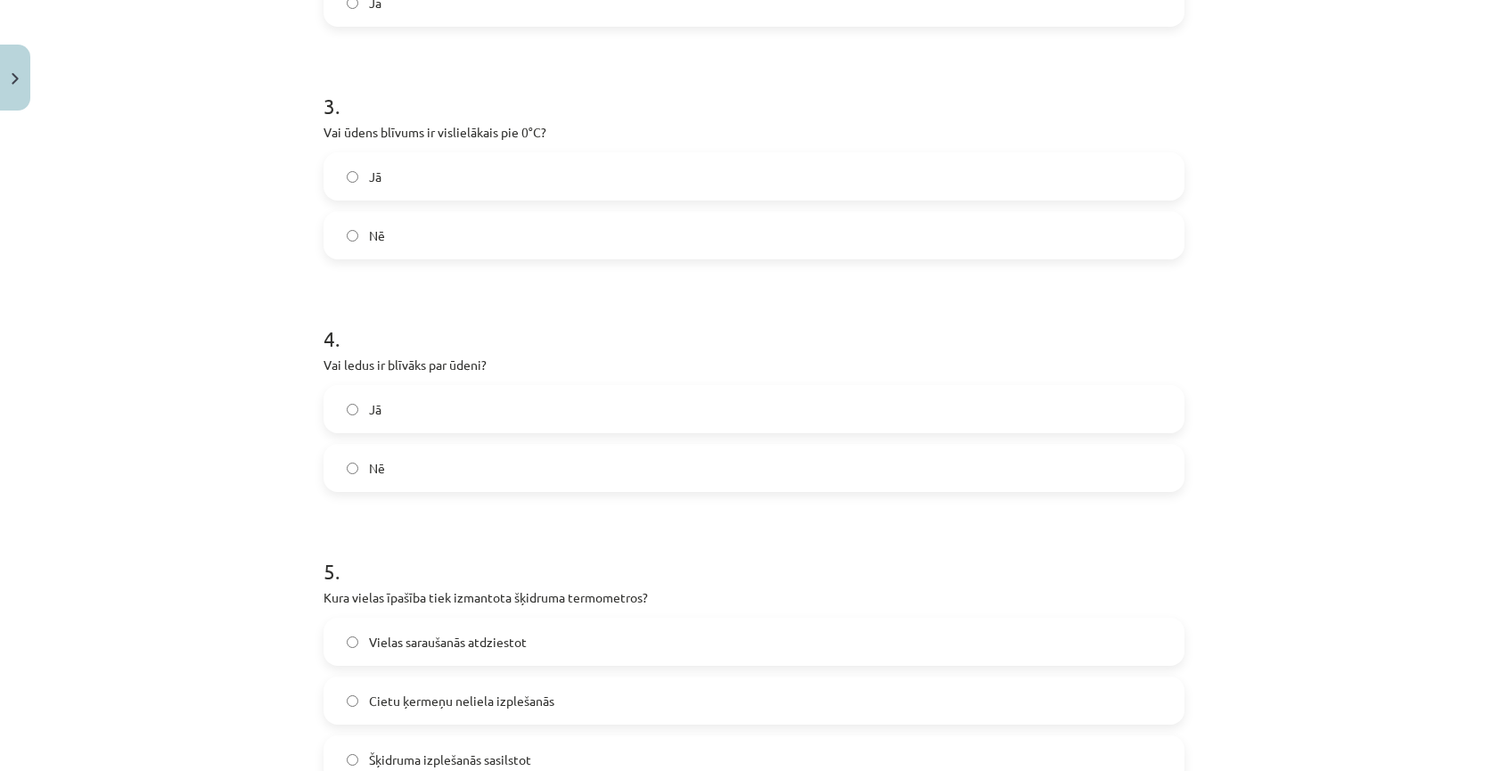
click at [394, 464] on label "Nē" at bounding box center [754, 468] width 858 height 45
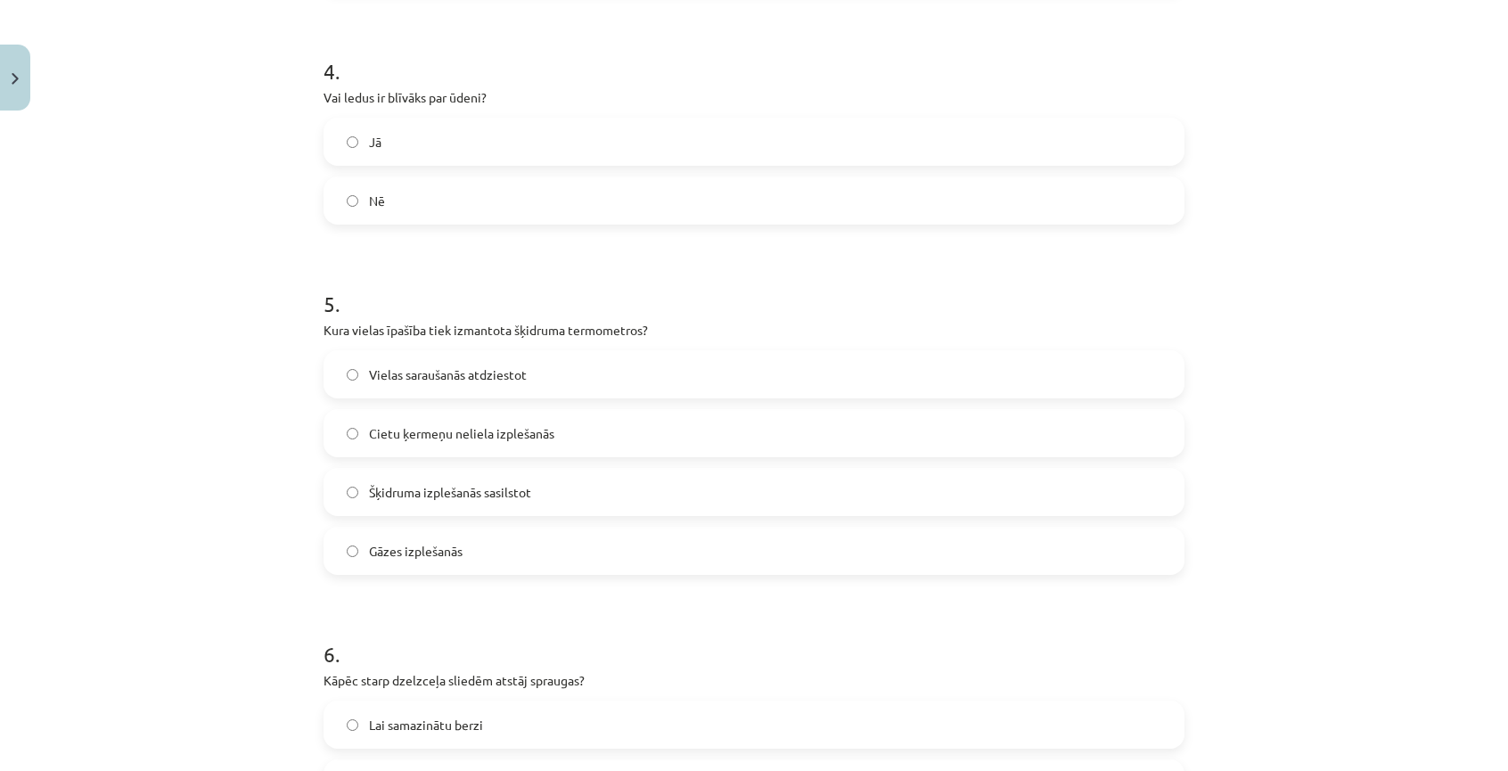
click at [462, 497] on span "Šķidruma izplešanās sasilstot" at bounding box center [450, 492] width 162 height 19
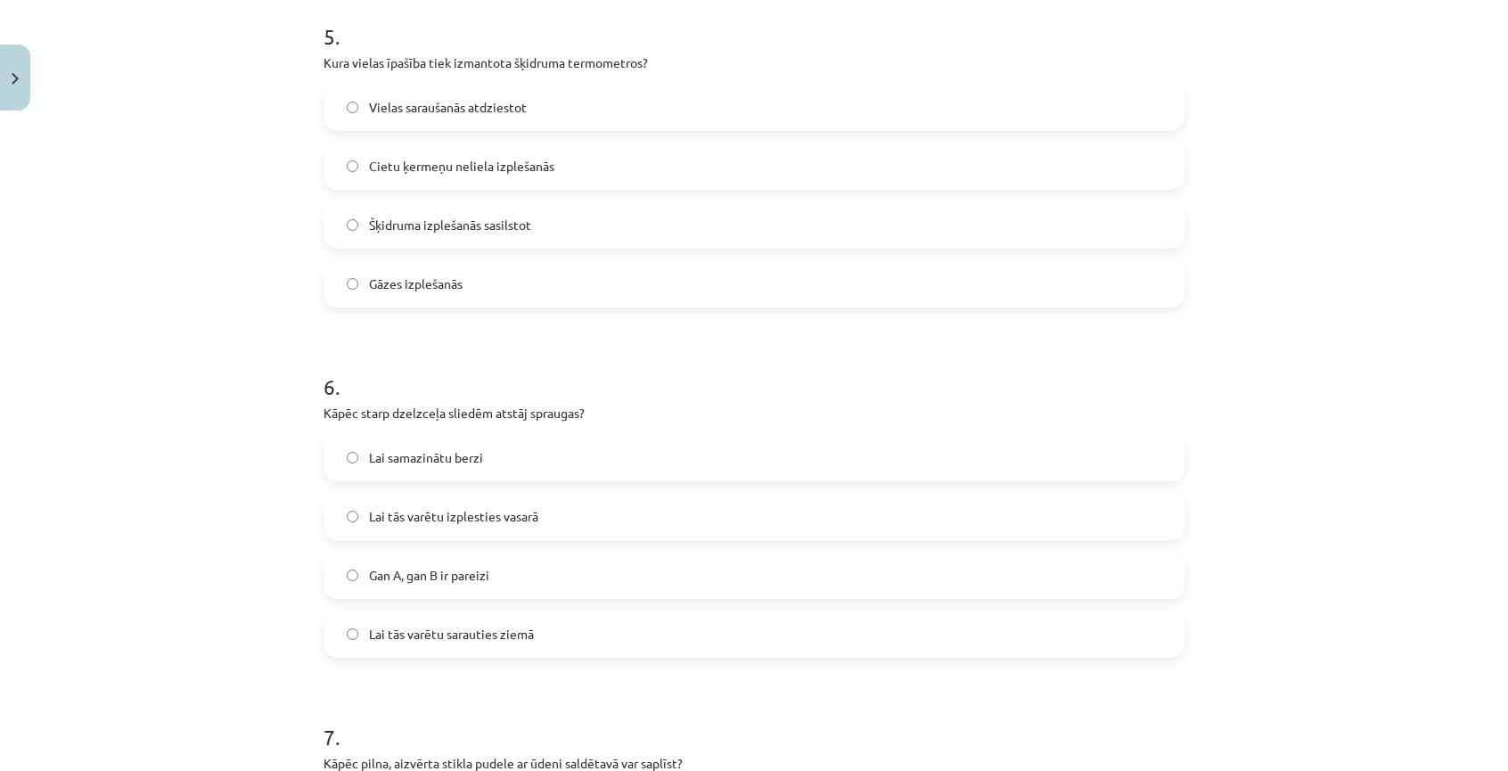
click at [361, 569] on label "Gan A, gan B ir pareizi" at bounding box center [754, 575] width 858 height 45
click at [398, 524] on span "Lai tās varētu izplesties vasarā" at bounding box center [453, 516] width 169 height 19
drag, startPoint x: 407, startPoint y: 611, endPoint x: 408, endPoint y: 625, distance: 14.3
click at [407, 612] on div "Lai samazinātu berzi Lai tās varētu izplesties vasarā Gan A, gan B ir pareizi L…" at bounding box center [754, 545] width 861 height 225
click at [408, 627] on span "Lai tās varētu sarauties ziemā" at bounding box center [451, 634] width 165 height 19
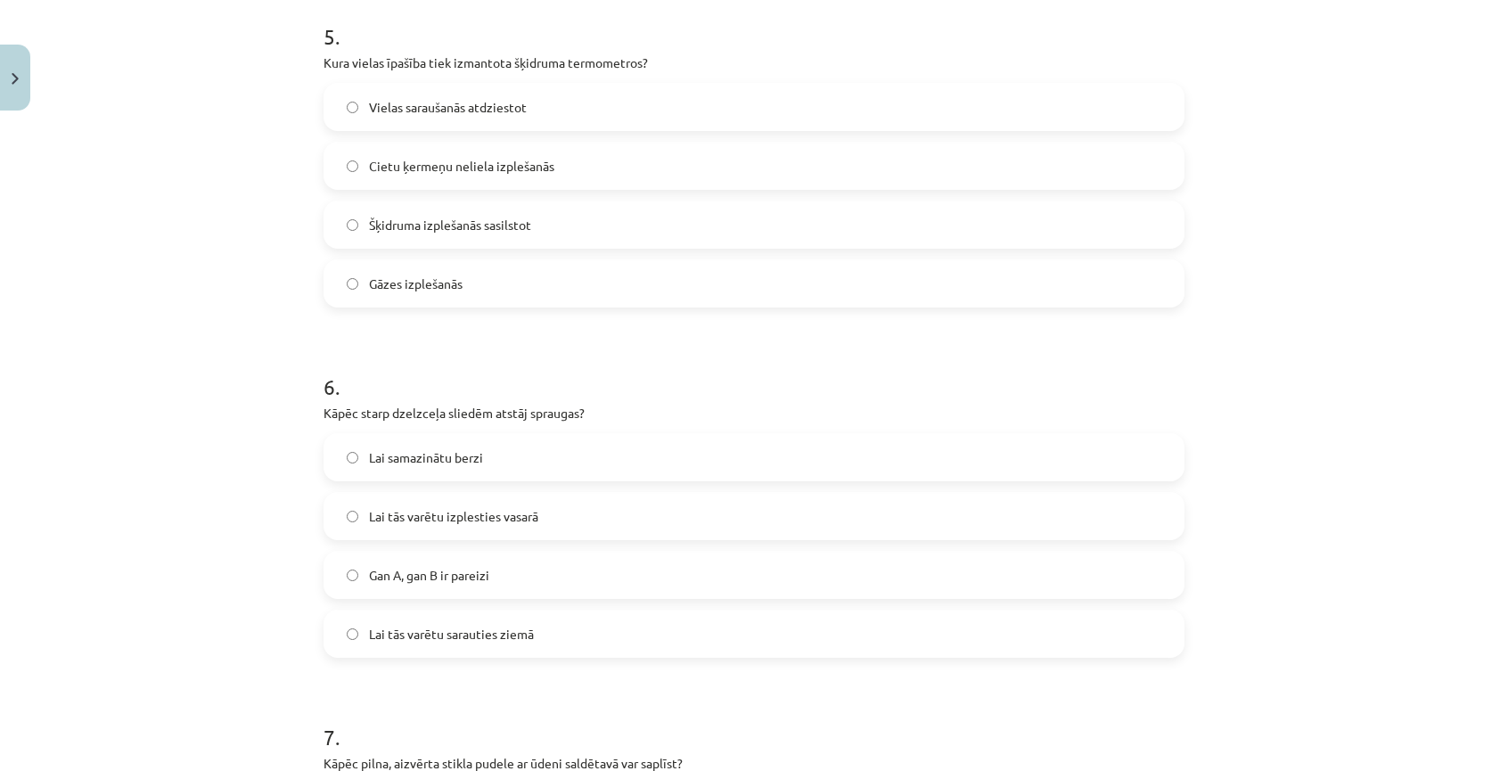
click at [406, 507] on span "Lai tās varētu izplesties vasarā" at bounding box center [453, 516] width 169 height 19
click at [415, 639] on span "Lai tās varētu sarauties ziemā" at bounding box center [451, 634] width 165 height 19
click at [399, 521] on span "Lai tās varētu izplesties vasarā" at bounding box center [453, 516] width 169 height 19
click at [414, 637] on span "Lai tās varētu sarauties ziemā" at bounding box center [451, 634] width 165 height 19
click at [451, 508] on span "Lai tās varētu izplesties vasarā" at bounding box center [453, 516] width 169 height 19
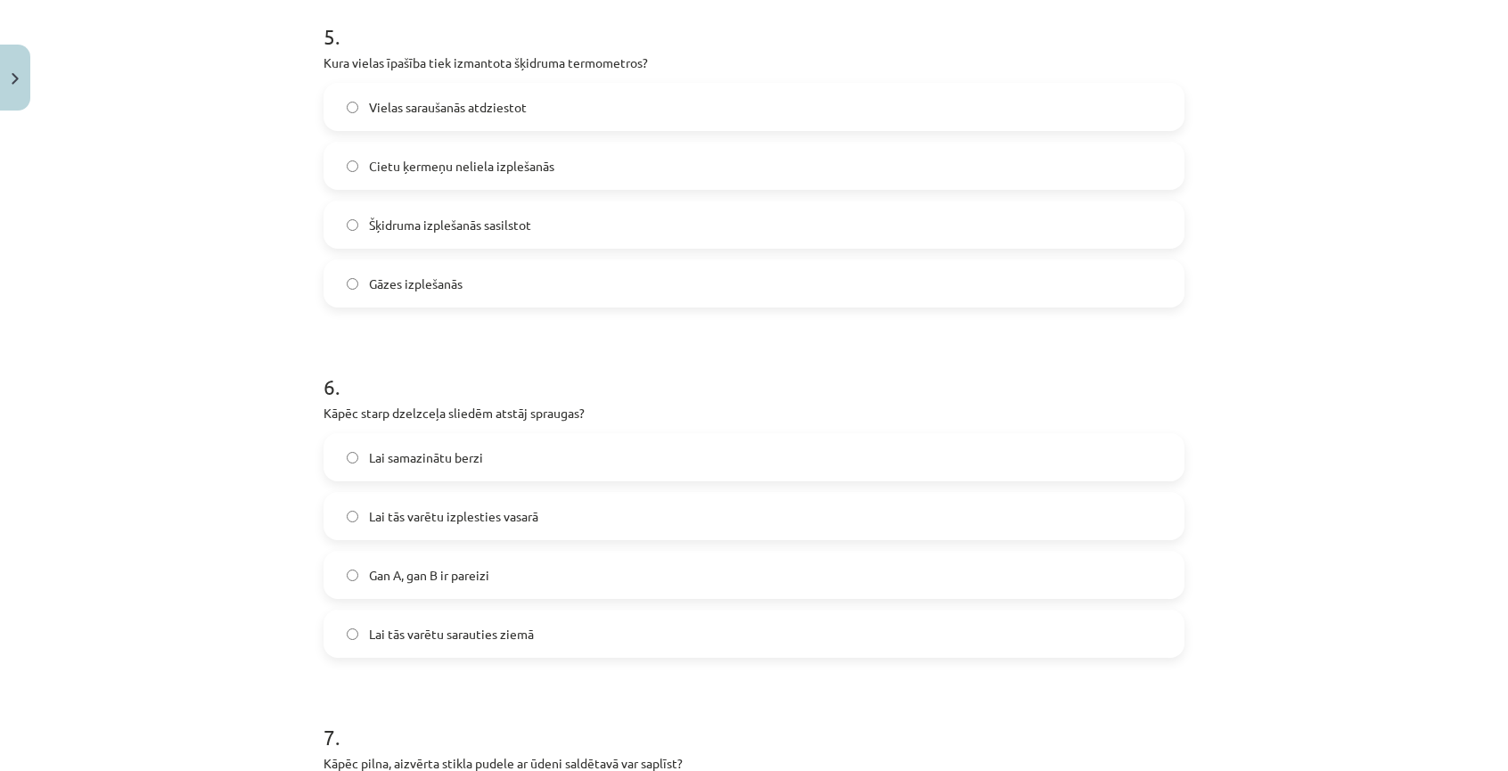
drag, startPoint x: 446, startPoint y: 612, endPoint x: 453, endPoint y: 509, distance: 102.8
click at [446, 607] on div "Lai samazinātu berzi Lai tās varētu izplesties vasarā Gan A, gan B ir pareizi L…" at bounding box center [754, 545] width 861 height 225
click at [453, 495] on label "Lai tās varētu izplesties vasarā" at bounding box center [754, 516] width 858 height 45
click at [451, 612] on label "Lai tās varētu sarauties ziemā" at bounding box center [754, 634] width 858 height 45
click at [451, 513] on span "Lai tās varētu izplesties vasarā" at bounding box center [453, 516] width 169 height 19
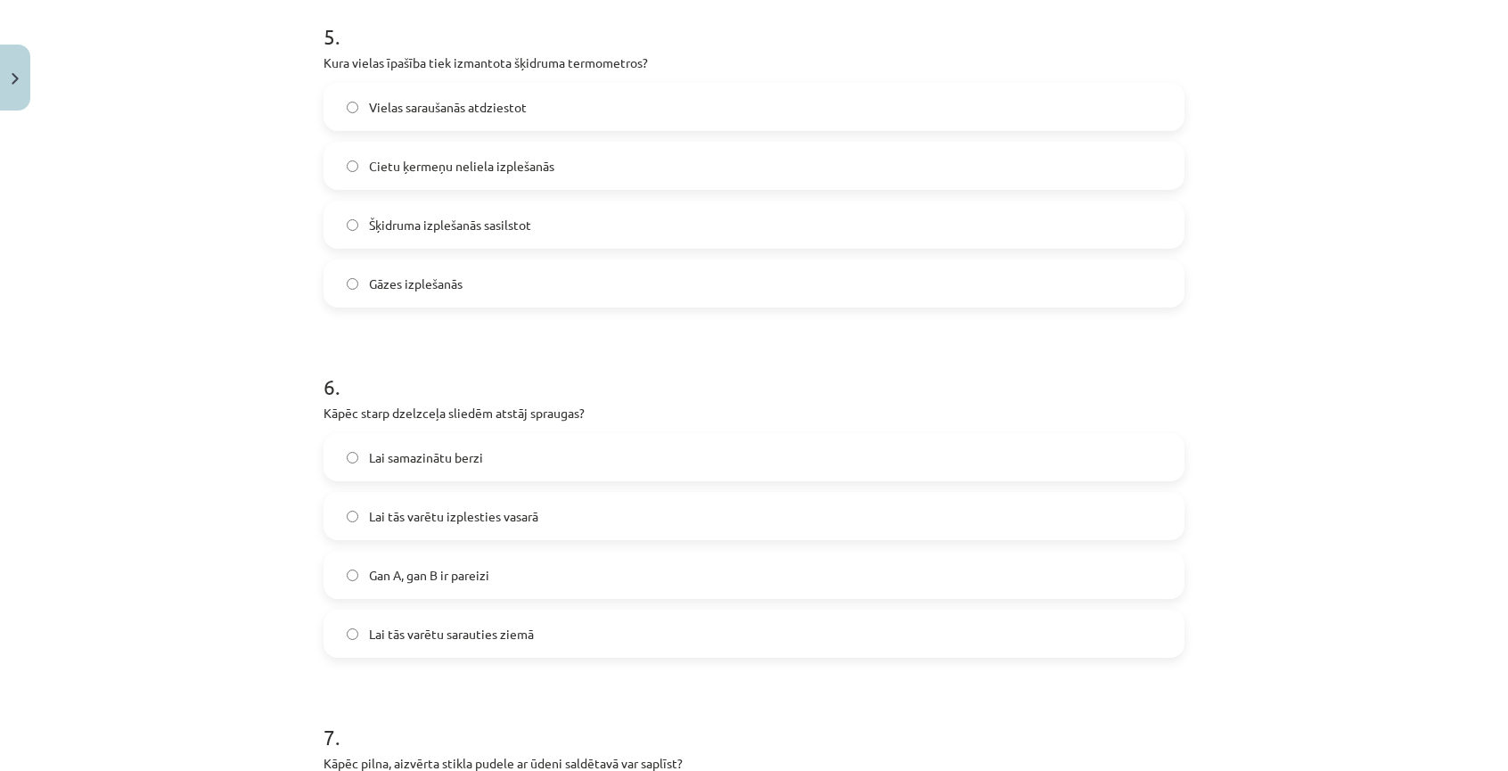
click at [451, 627] on span "Lai tās varētu sarauties ziemā" at bounding box center [451, 634] width 165 height 19
click at [456, 513] on span "Lai tās varētu izplesties vasarā" at bounding box center [453, 516] width 169 height 19
click at [456, 639] on span "Lai tās varētu sarauties ziemā" at bounding box center [451, 634] width 165 height 19
click at [455, 504] on label "Lai tās varētu izplesties vasarā" at bounding box center [754, 516] width 858 height 45
drag, startPoint x: 456, startPoint y: 630, endPoint x: 451, endPoint y: 525, distance: 105.3
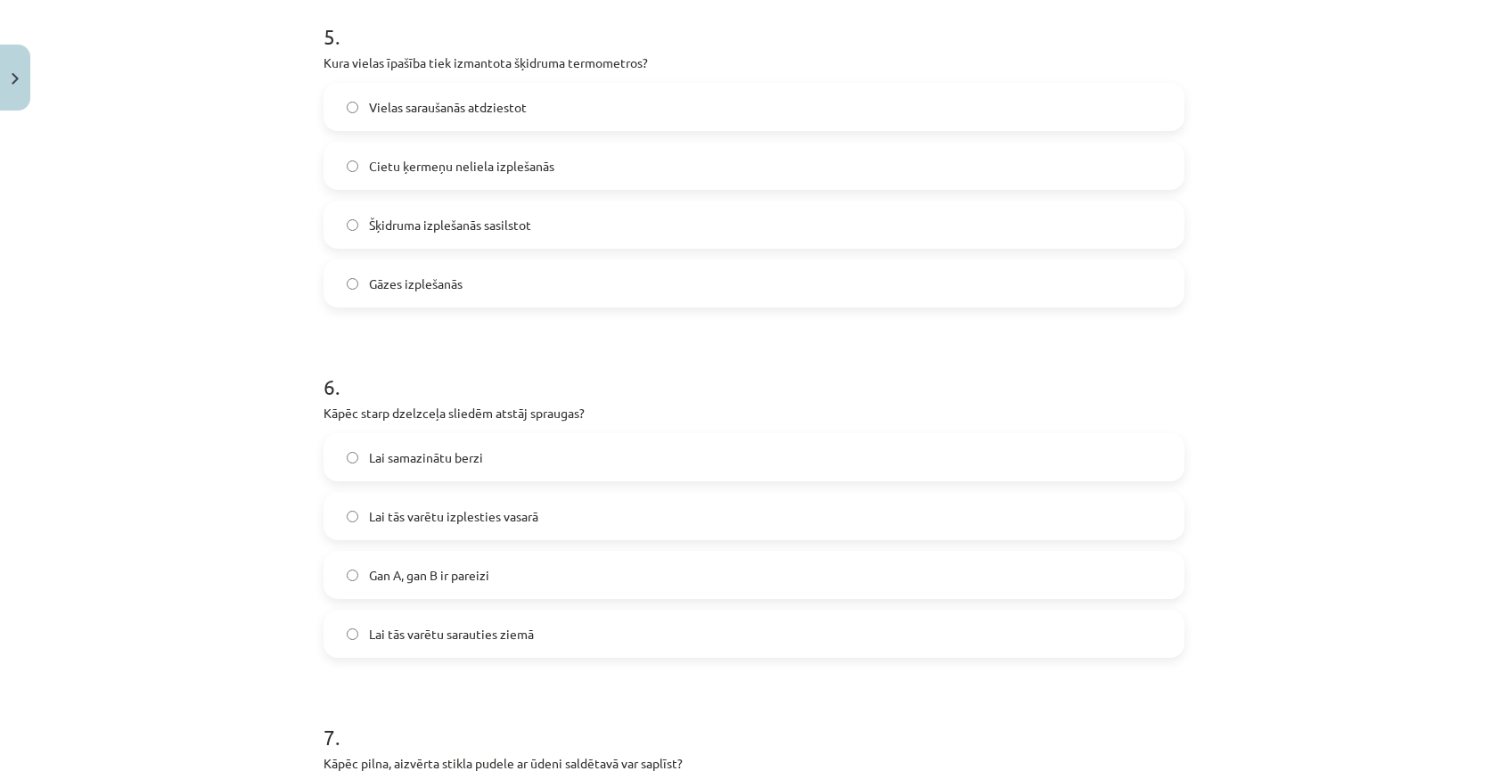
click at [456, 620] on label "Lai tās varētu sarauties ziemā" at bounding box center [754, 634] width 858 height 45
click at [451, 510] on span "Lai tās varētu izplesties vasarā" at bounding box center [453, 516] width 169 height 19
click at [461, 603] on div "Lai samazinātu berzi Lai tās varētu izplesties vasarā Gan A, gan B ir pareizi L…" at bounding box center [754, 545] width 861 height 225
click at [460, 612] on label "Lai tās varētu sarauties ziemā" at bounding box center [754, 634] width 858 height 45
click at [403, 566] on span "Gan A, gan B ir pareizi" at bounding box center [429, 575] width 120 height 19
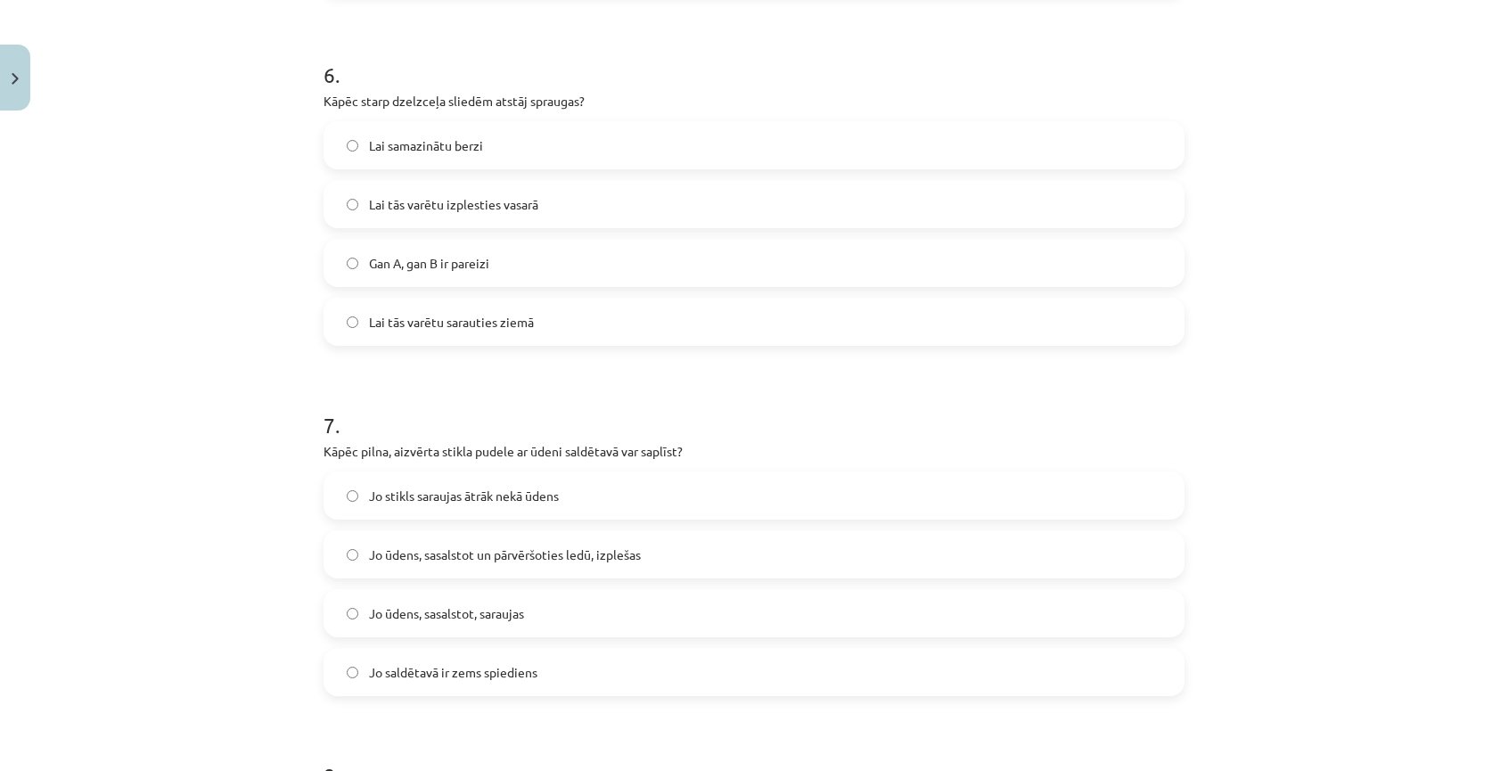
scroll to position [1694, 0]
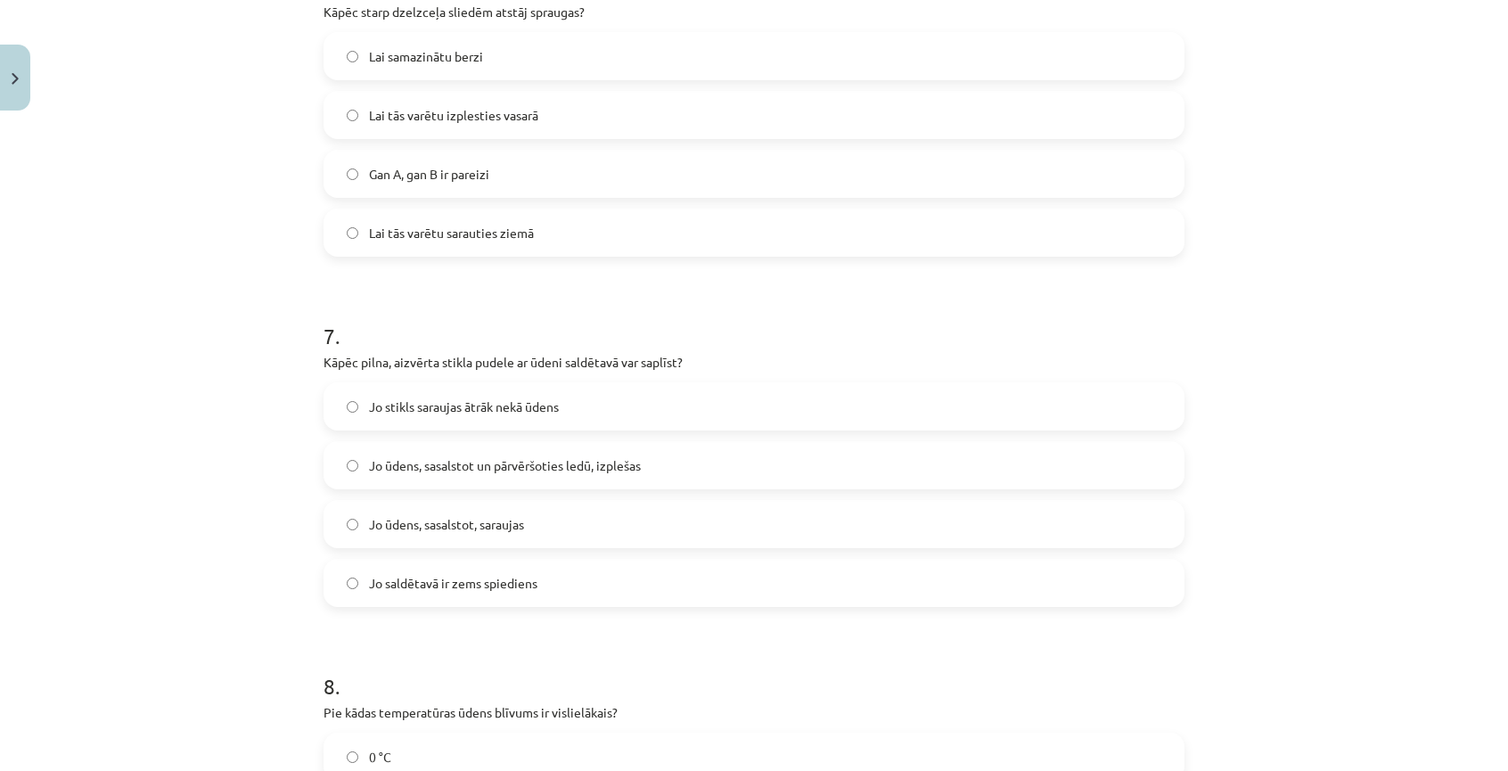
click at [400, 121] on span "Lai tās varētu izplesties vasarā" at bounding box center [453, 115] width 169 height 19
click at [402, 224] on span "Lai tās varētu sarauties ziemā" at bounding box center [451, 233] width 165 height 19
click at [410, 179] on span "Gan A, gan B ir pareizi" at bounding box center [429, 174] width 120 height 19
click at [369, 468] on span "Jo ūdens, sasalstot un pārvēršoties ledū, izplešas" at bounding box center [505, 465] width 272 height 19
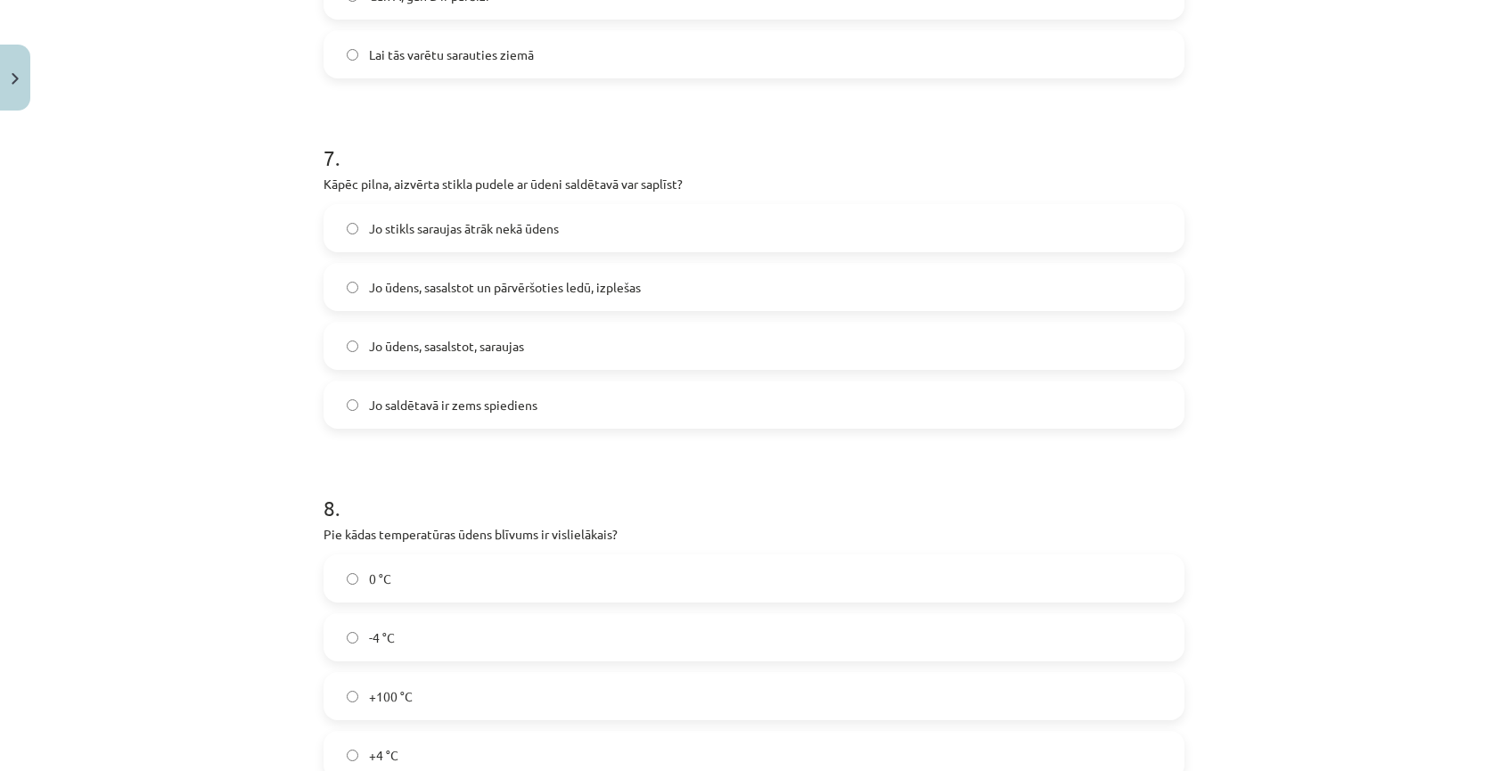
scroll to position [2050, 0]
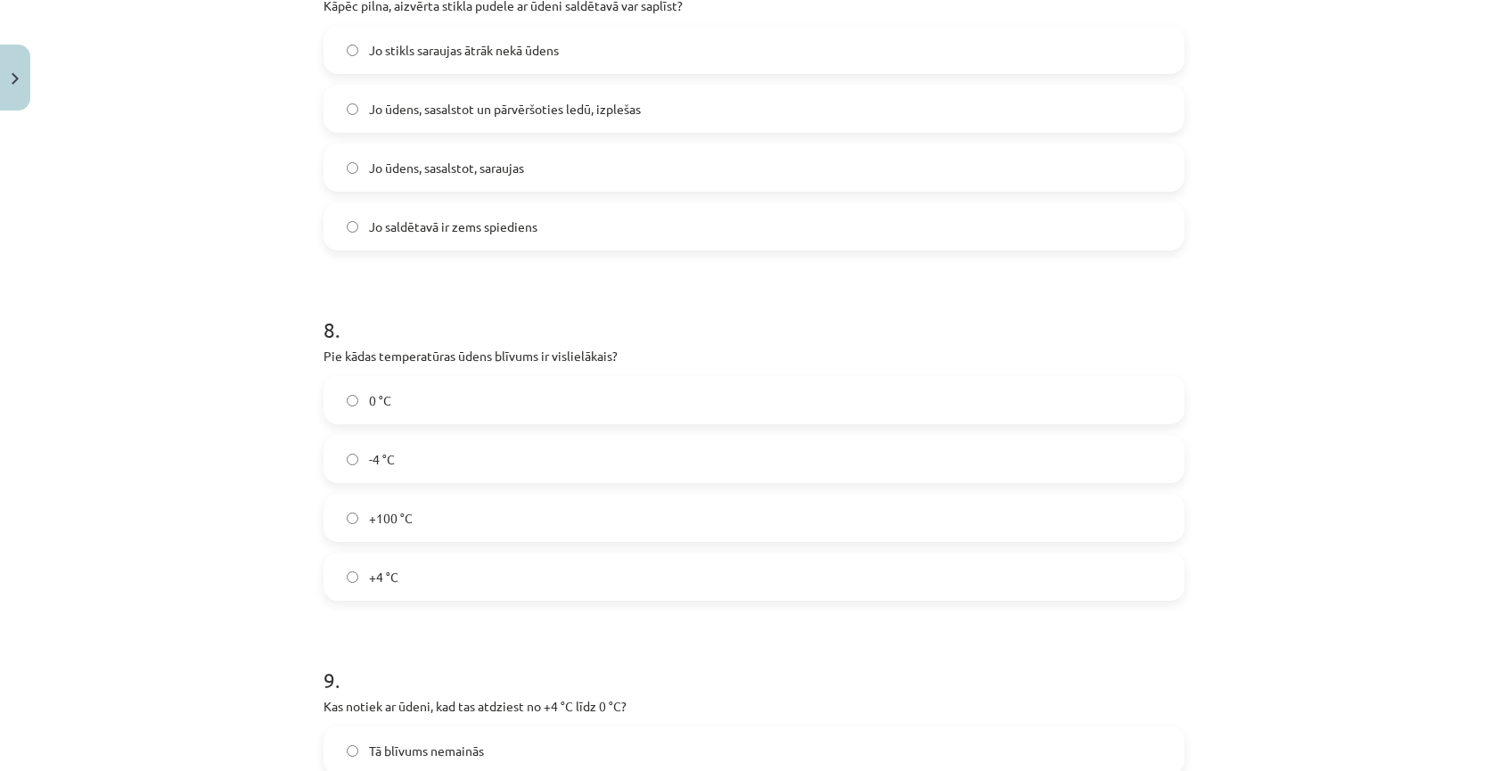
click at [417, 576] on label "+4 °C" at bounding box center [754, 576] width 858 height 45
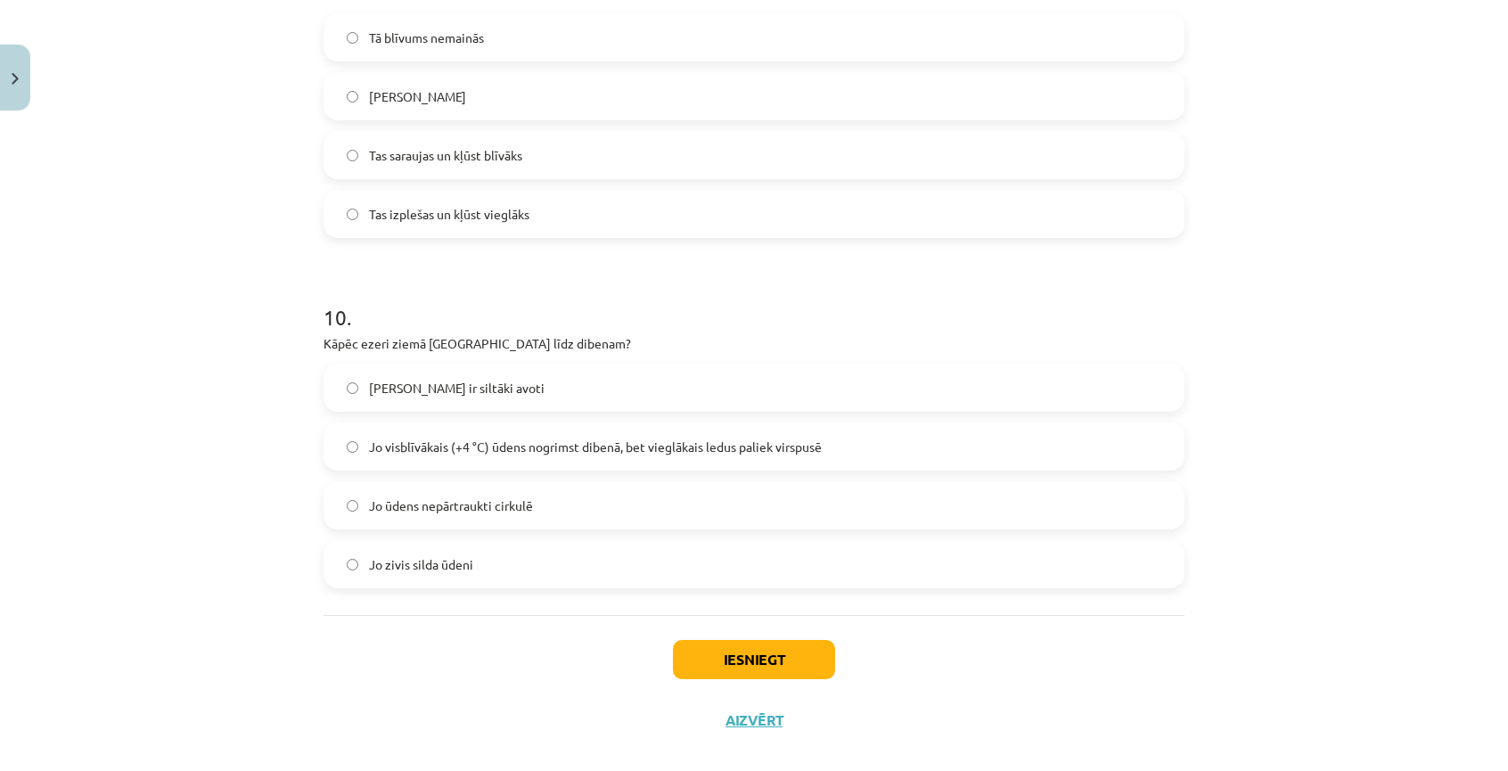
scroll to position [2496, 0]
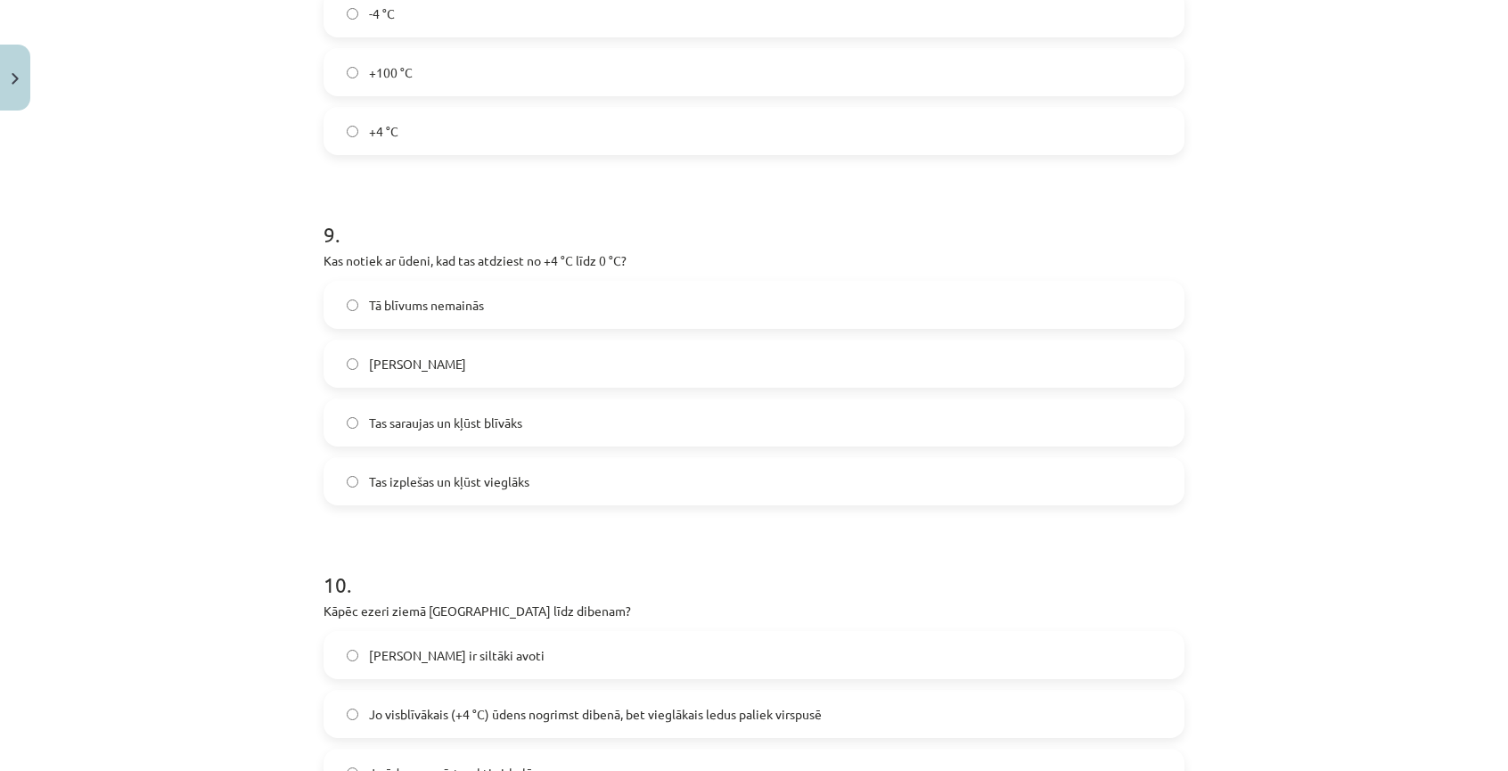
click at [447, 421] on span "Tas saraujas un kļūst blīvāks" at bounding box center [445, 423] width 153 height 19
click at [384, 495] on label "Tas izplešas un kļūst vieglāks" at bounding box center [754, 481] width 858 height 45
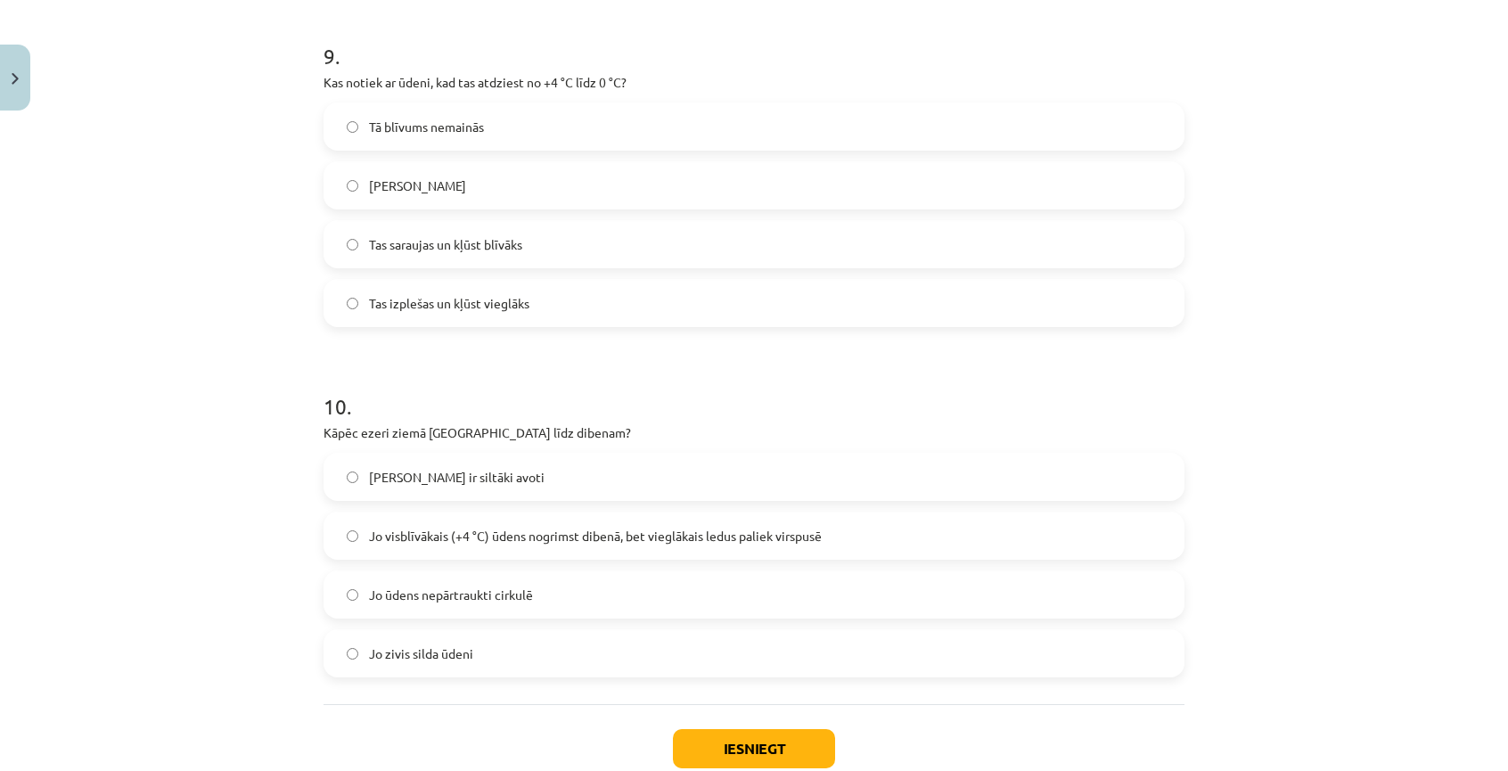
scroll to position [2763, 0]
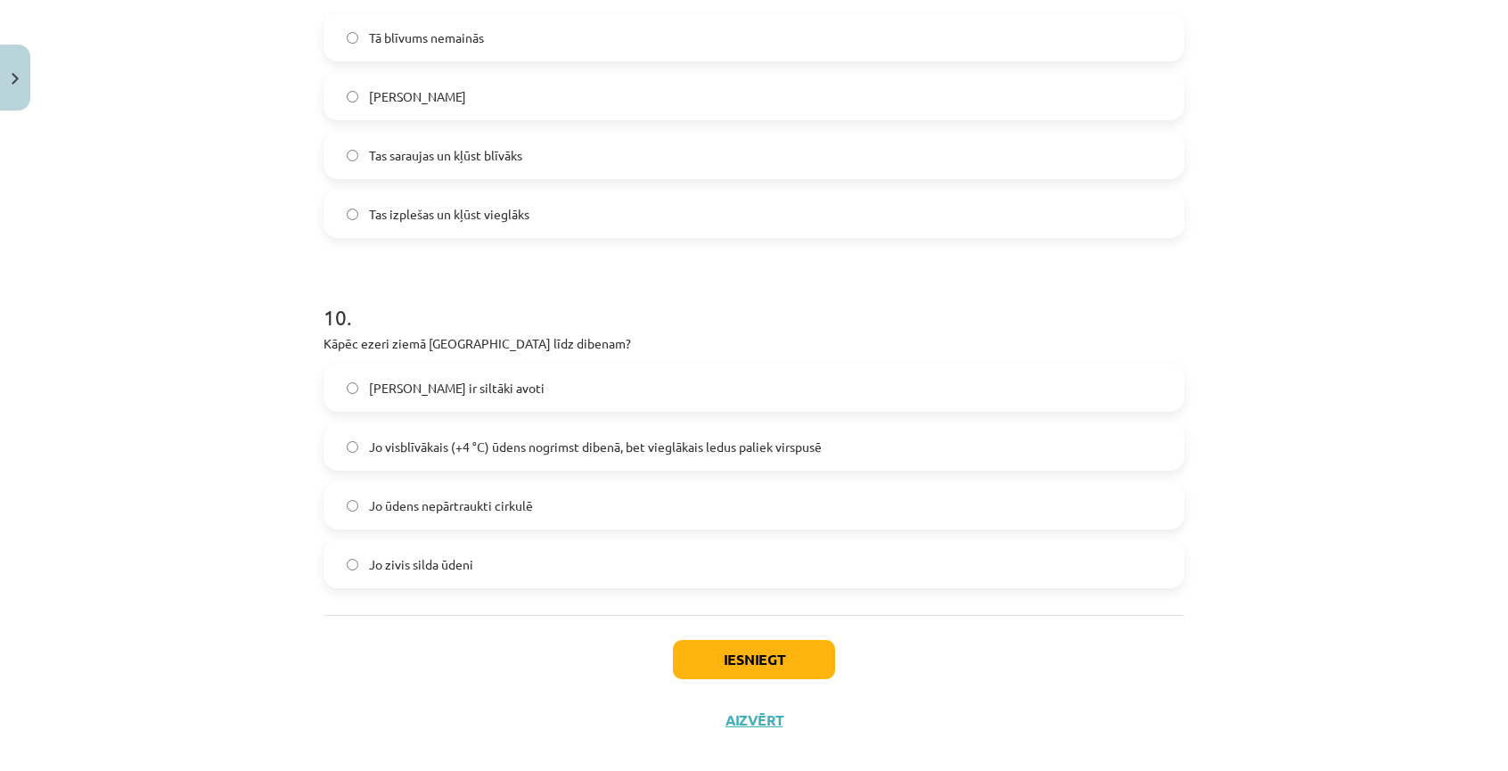
click at [521, 447] on span "Jo visblīvākais (+4 °C) ūdens nogrimst dibenā, bet vieglākais ledus paliek virs…" at bounding box center [595, 447] width 453 height 19
click at [706, 659] on button "Iesniegt" at bounding box center [754, 659] width 162 height 39
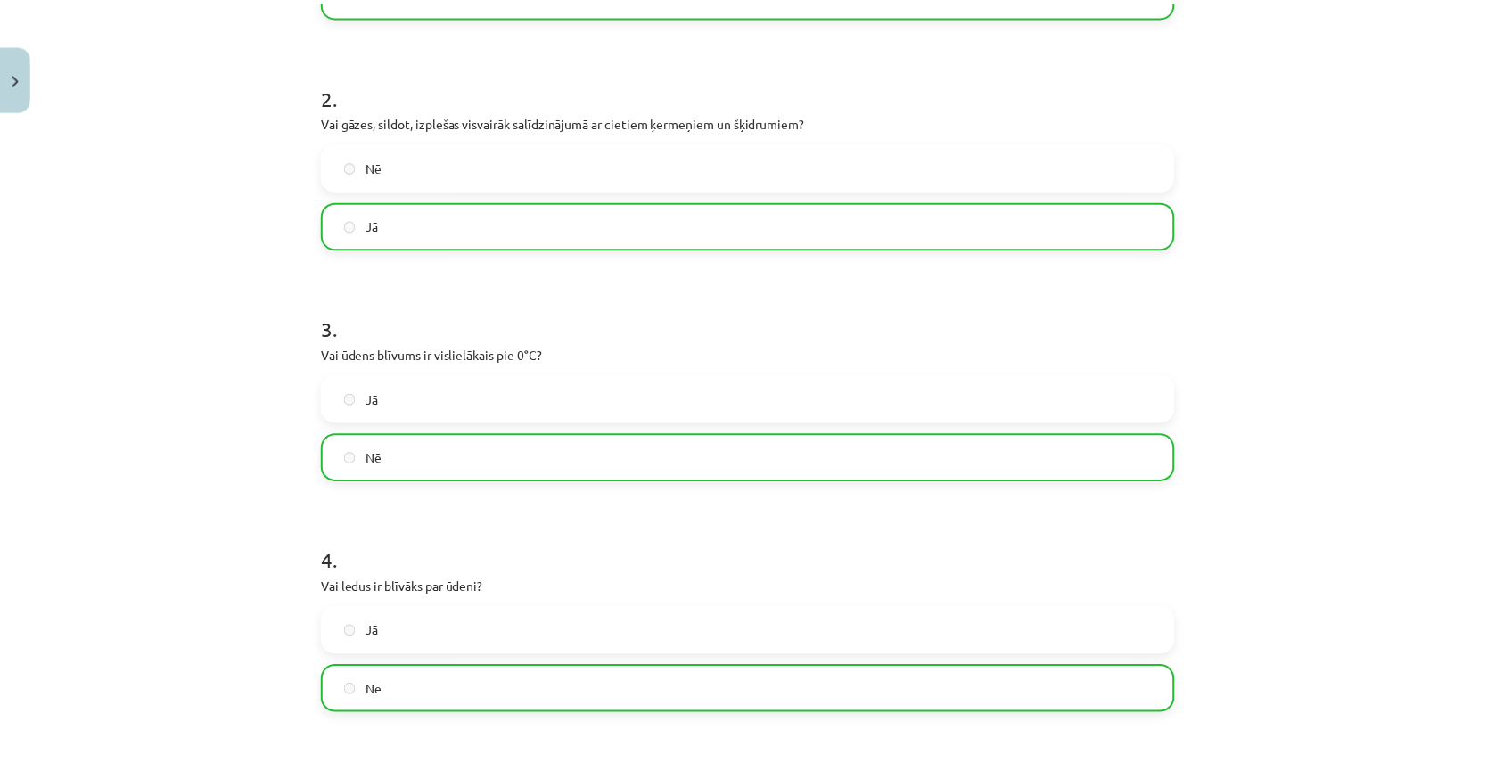
scroll to position [0, 0]
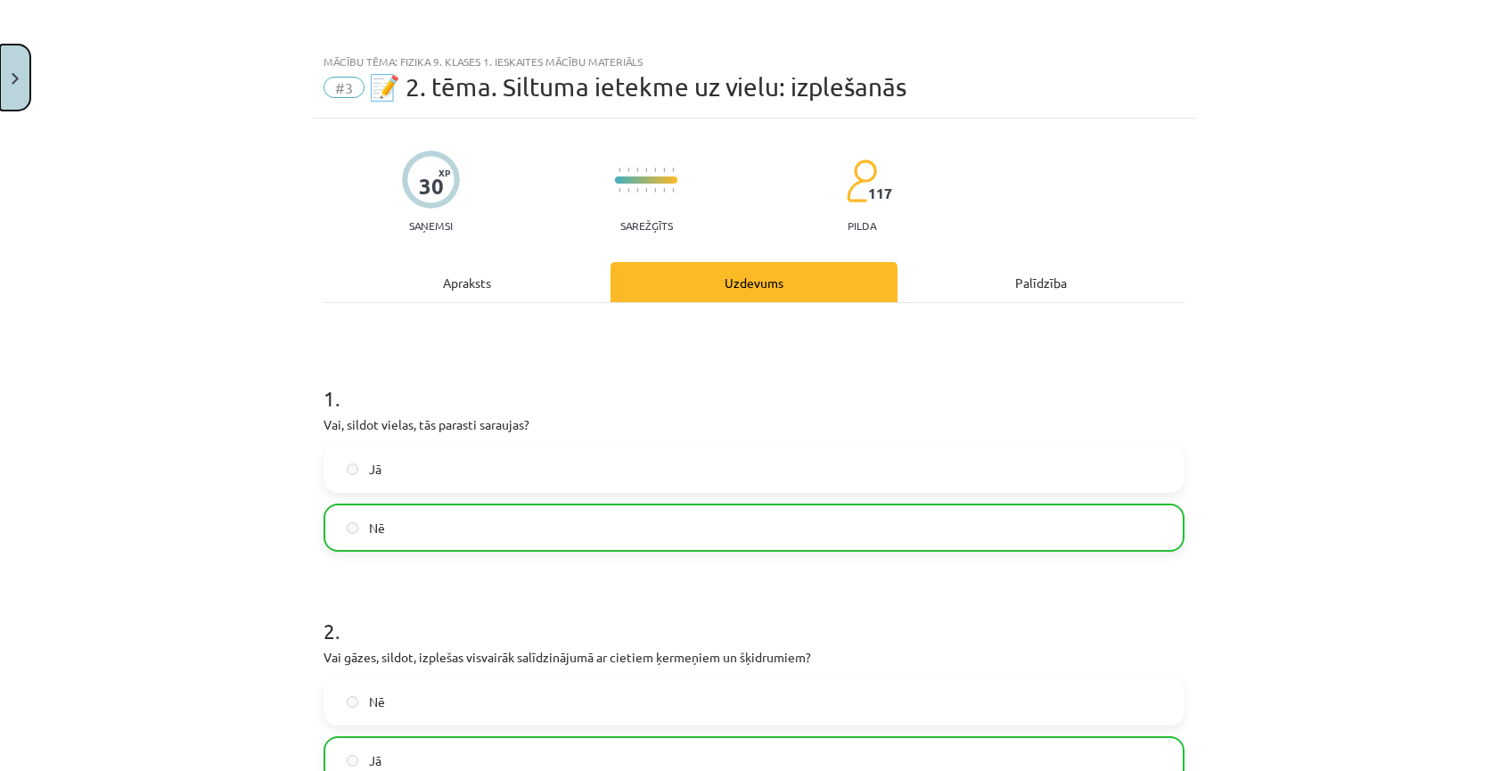
click at [13, 62] on button "Close" at bounding box center [15, 78] width 30 height 66
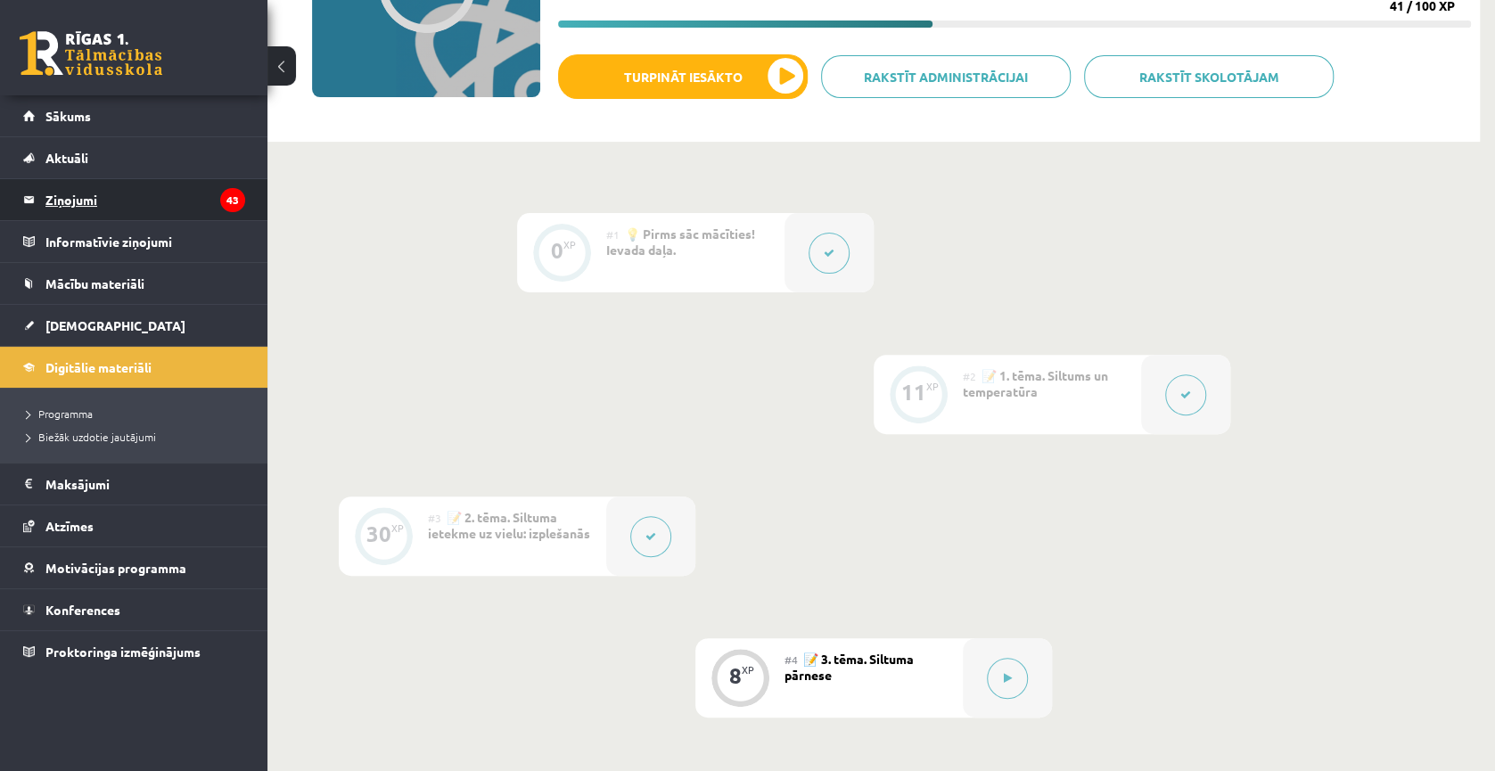
click at [78, 205] on legend "Ziņojumi 43" at bounding box center [145, 199] width 200 height 41
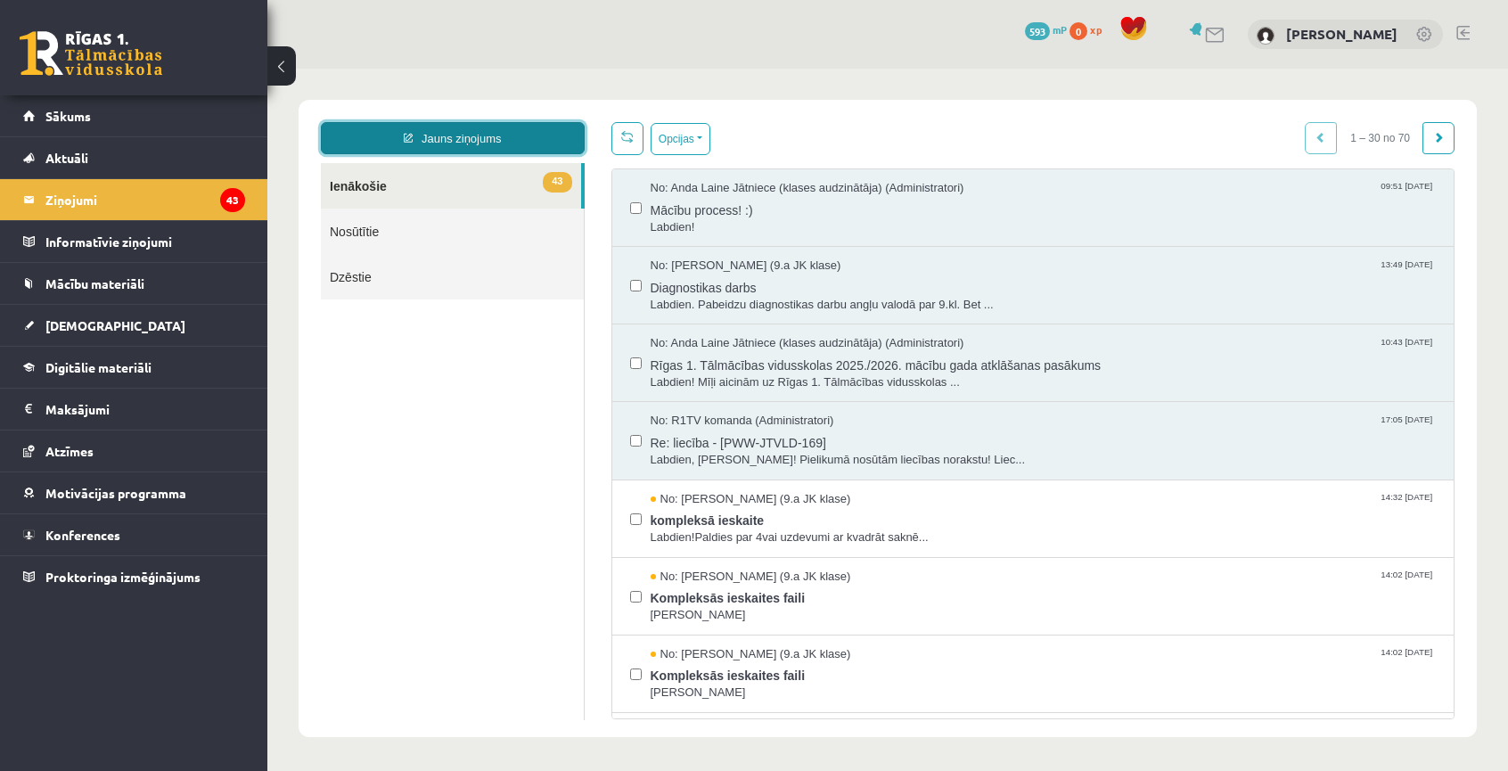
click at [432, 134] on link "Jauns ziņojums" at bounding box center [453, 138] width 264 height 32
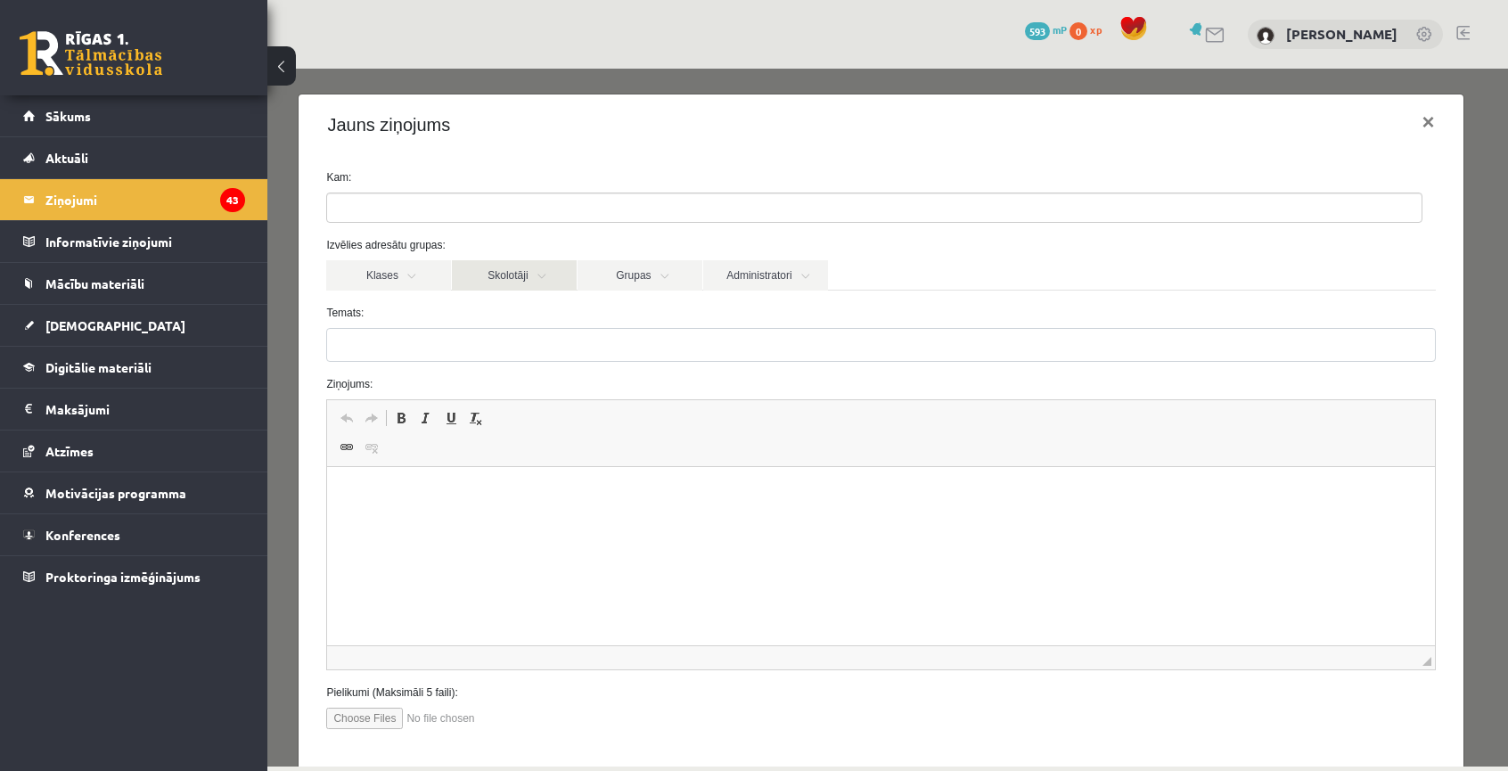
click at [550, 278] on link "Skolotāji" at bounding box center [514, 275] width 125 height 30
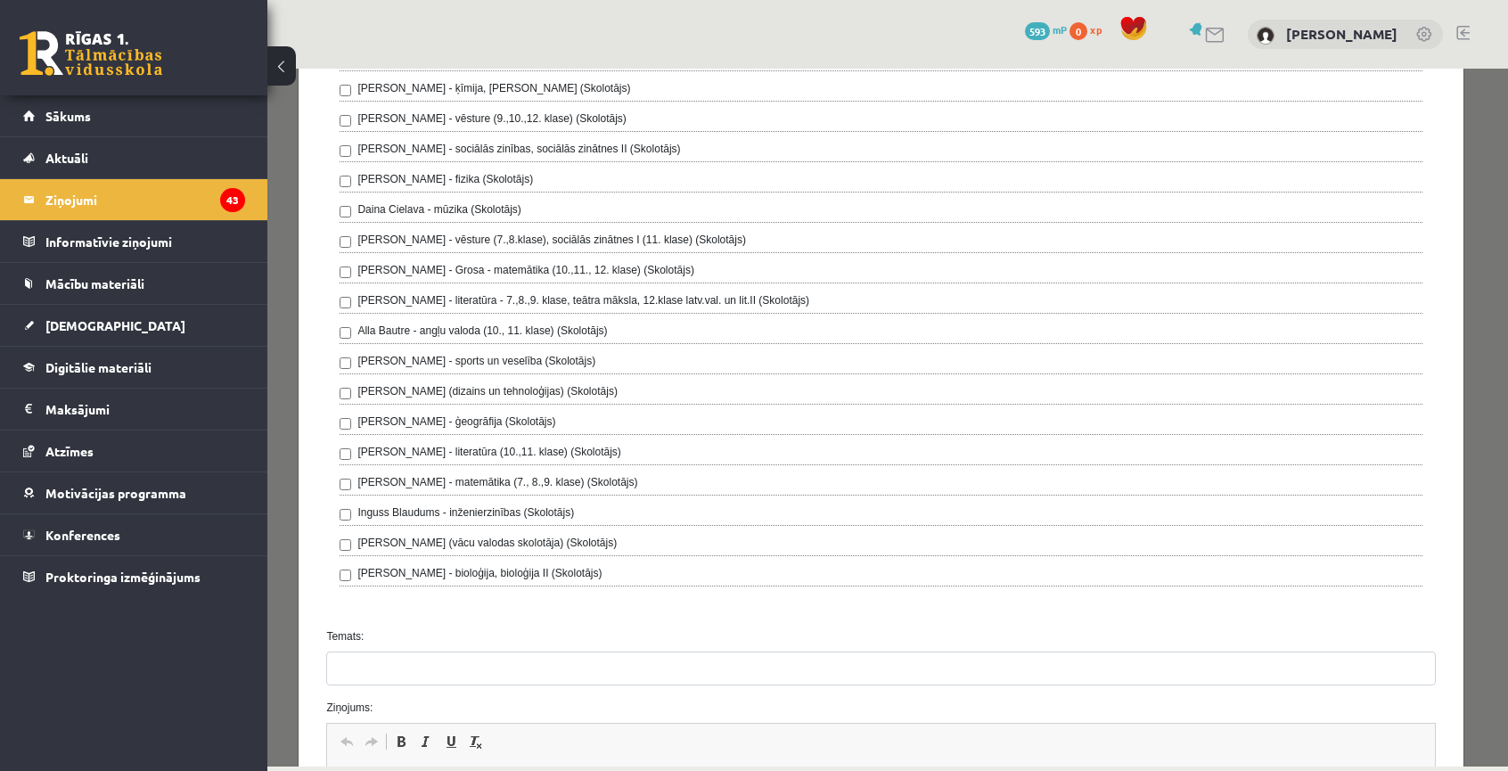
scroll to position [762, 0]
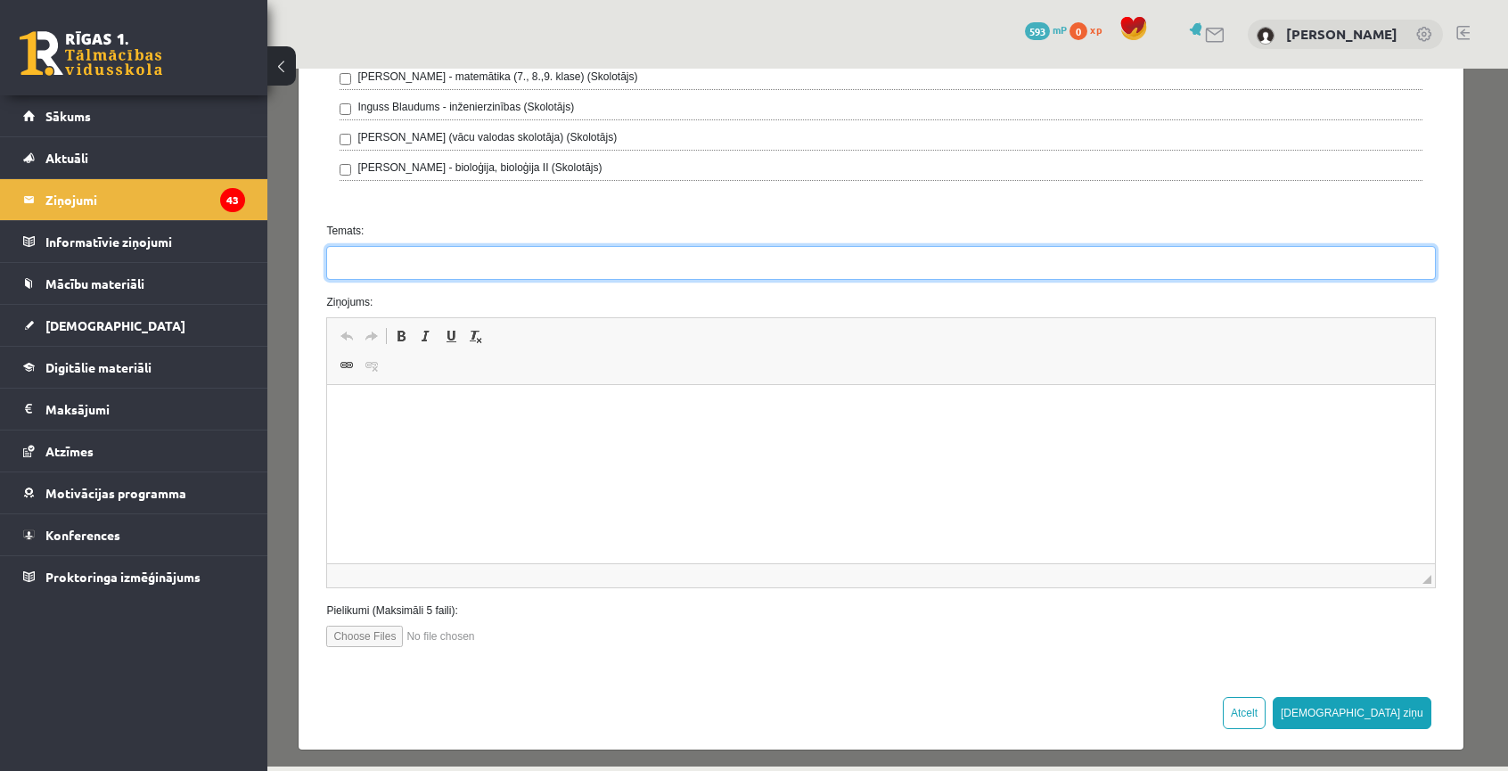
click at [452, 259] on input "Temats:" at bounding box center [880, 263] width 1109 height 34
type input "**********"
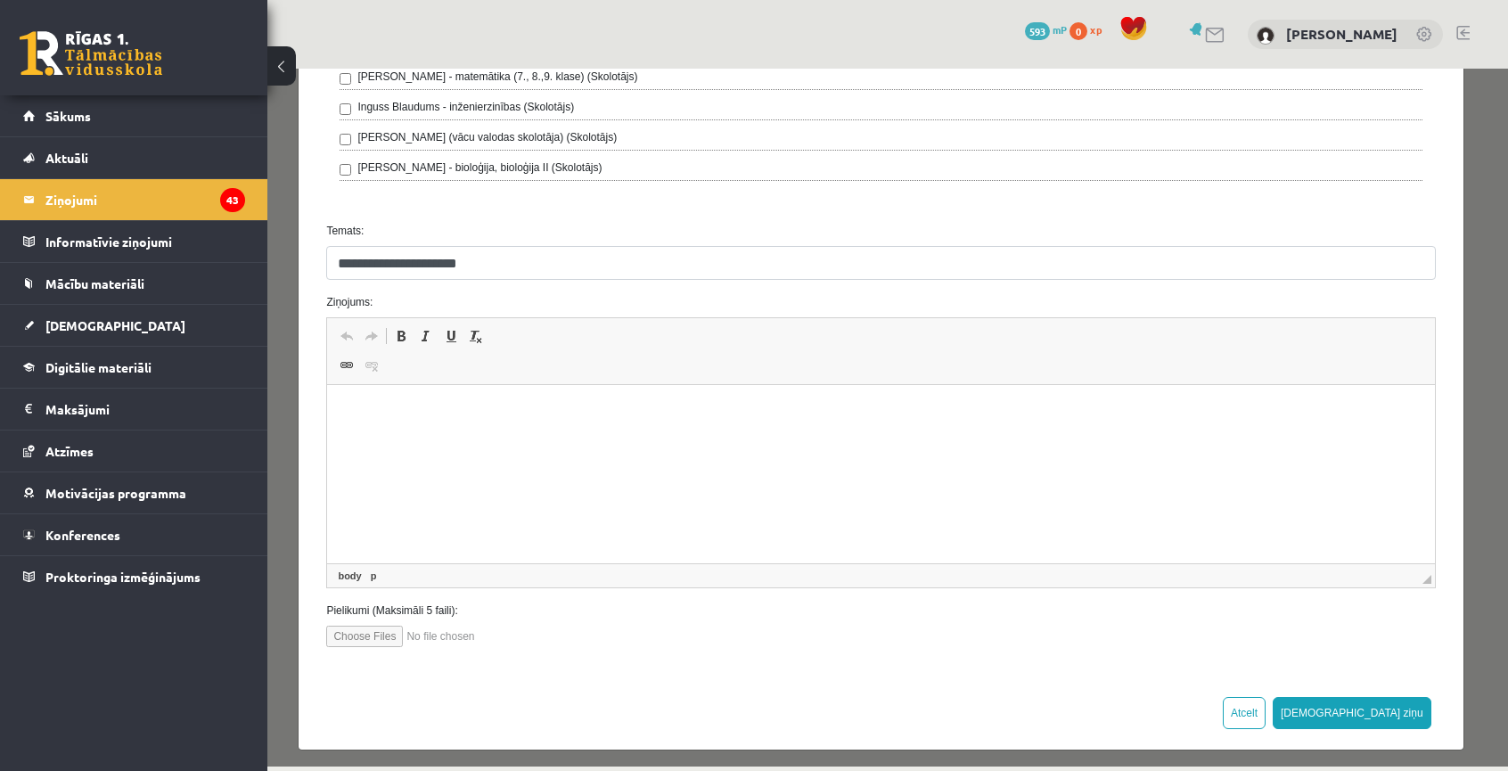
click at [602, 439] on html at bounding box center [880, 412] width 1107 height 54
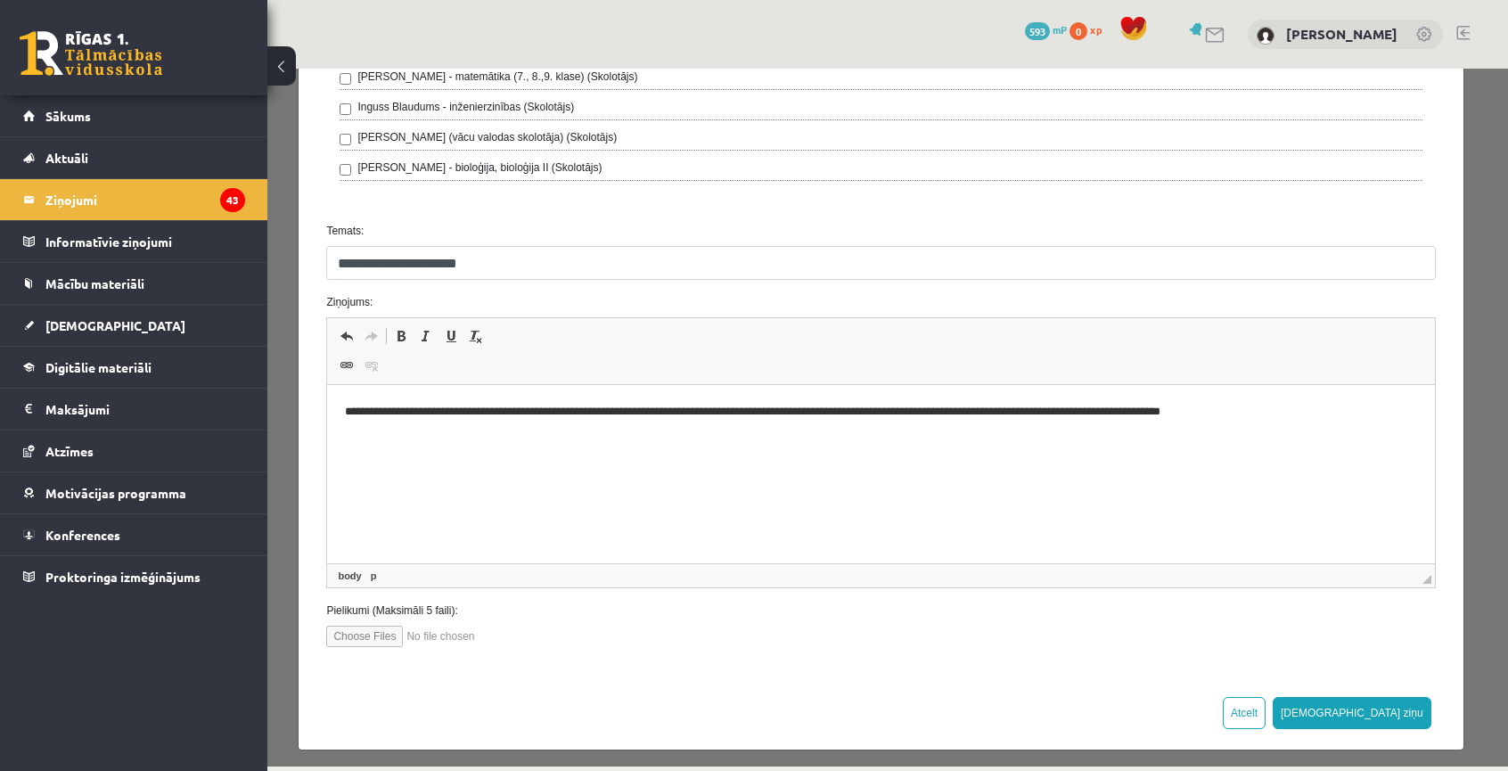
click at [357, 626] on input "file" at bounding box center [427, 636] width 202 height 21
type input "**********"
drag, startPoint x: 1199, startPoint y: 414, endPoint x: 1225, endPoint y: 447, distance: 42.6
click at [1208, 419] on p "**********" at bounding box center [875, 412] width 1060 height 19
click at [1215, 403] on p "**********" at bounding box center [875, 412] width 1060 height 19
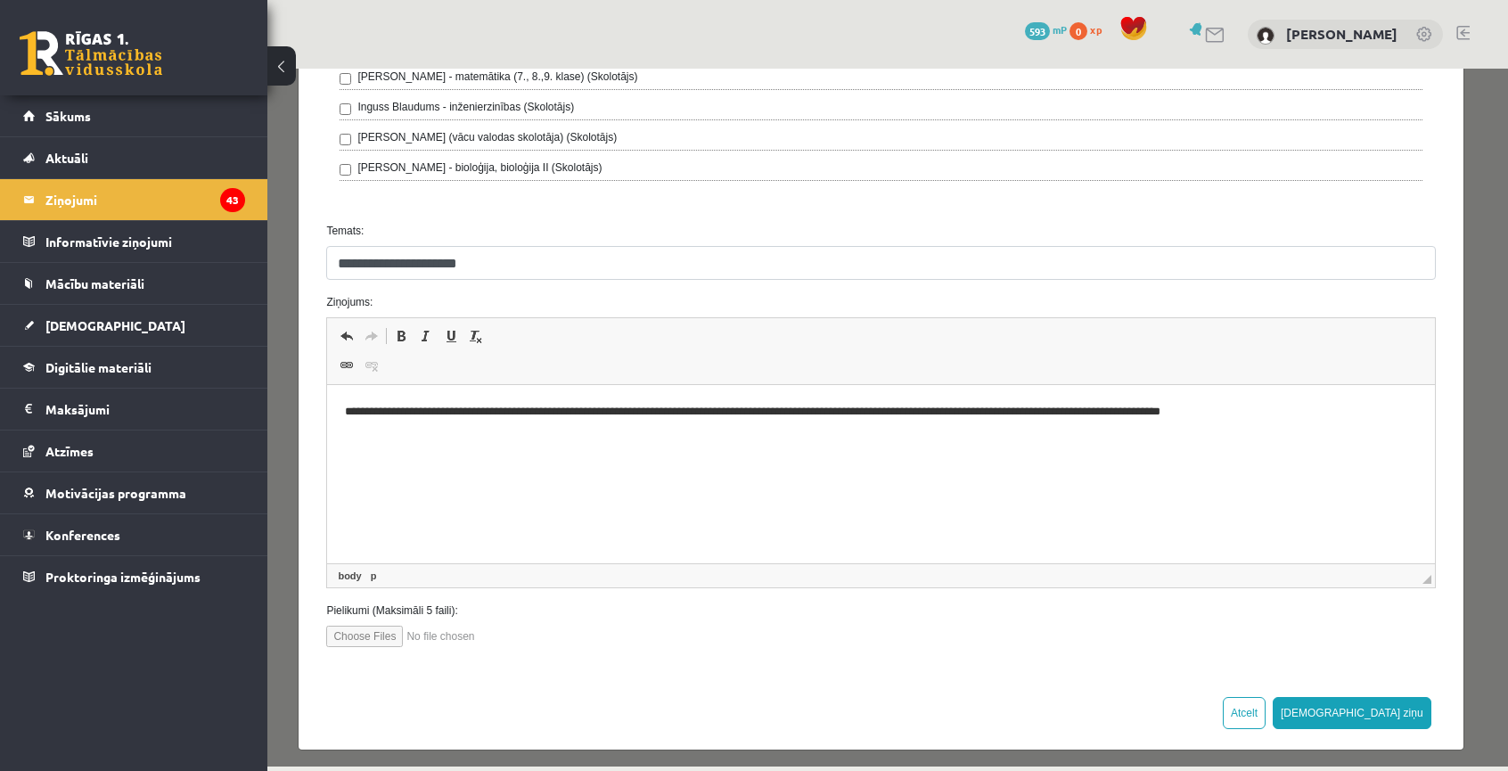
drag, startPoint x: 1199, startPoint y: 412, endPoint x: 1219, endPoint y: 427, distance: 24.8
click at [1200, 412] on p "**********" at bounding box center [875, 412] width 1060 height 19
click at [1380, 702] on button "[DEMOGRAPHIC_DATA] ziņu" at bounding box center [1352, 713] width 159 height 32
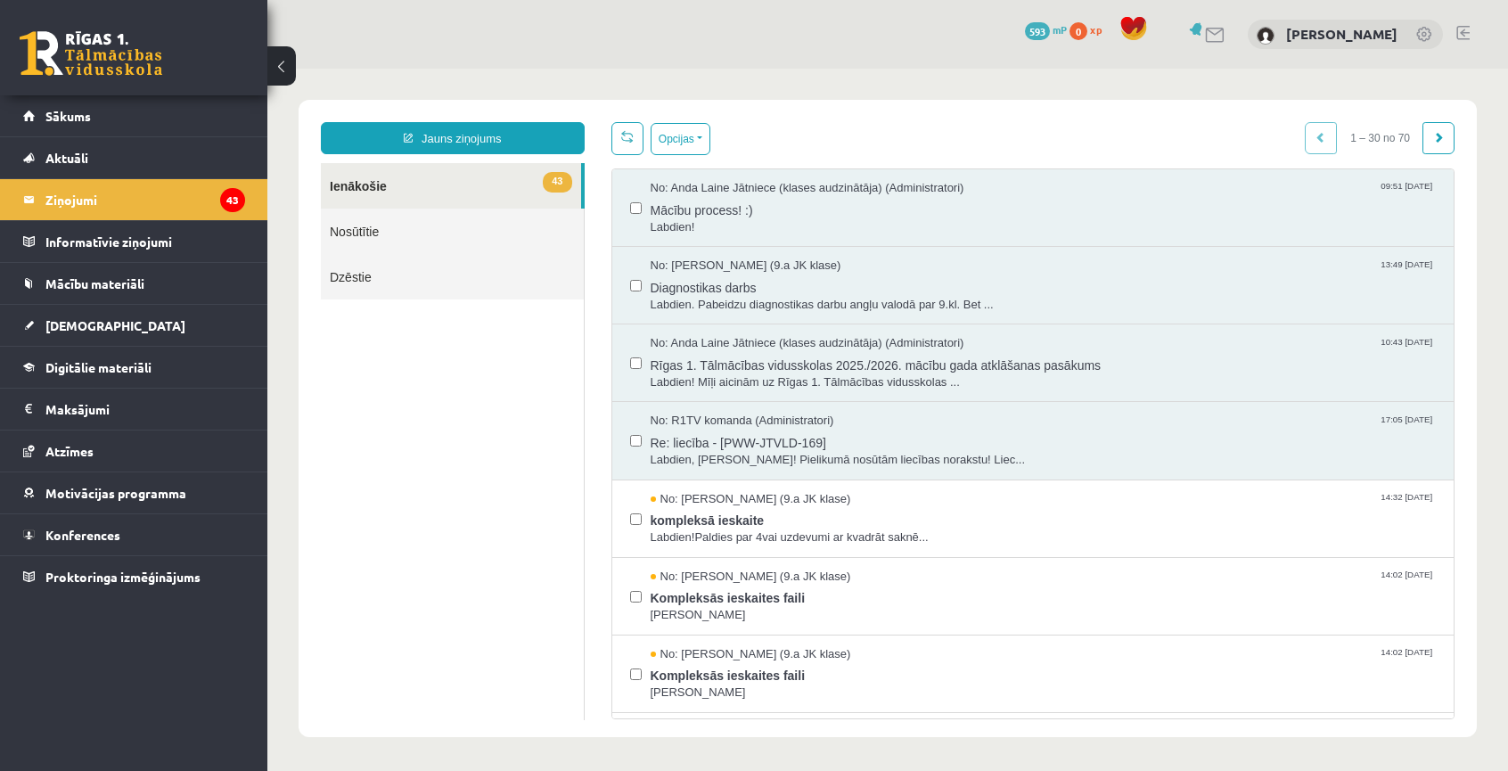
scroll to position [0, 0]
click at [402, 241] on link "Nosūtītie" at bounding box center [452, 231] width 263 height 45
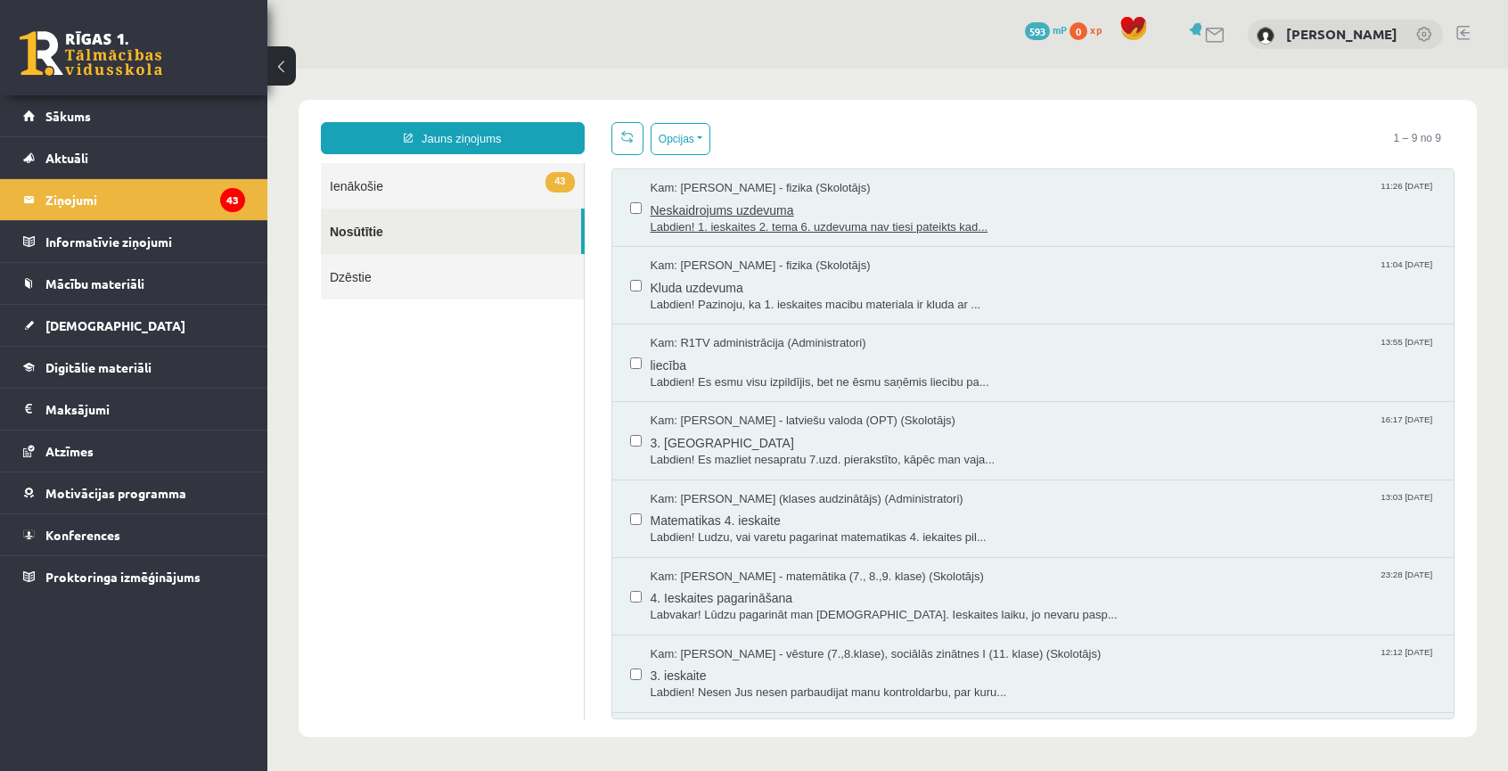
click at [724, 212] on span "Neskaidrojums uzdevuma" at bounding box center [1044, 208] width 786 height 22
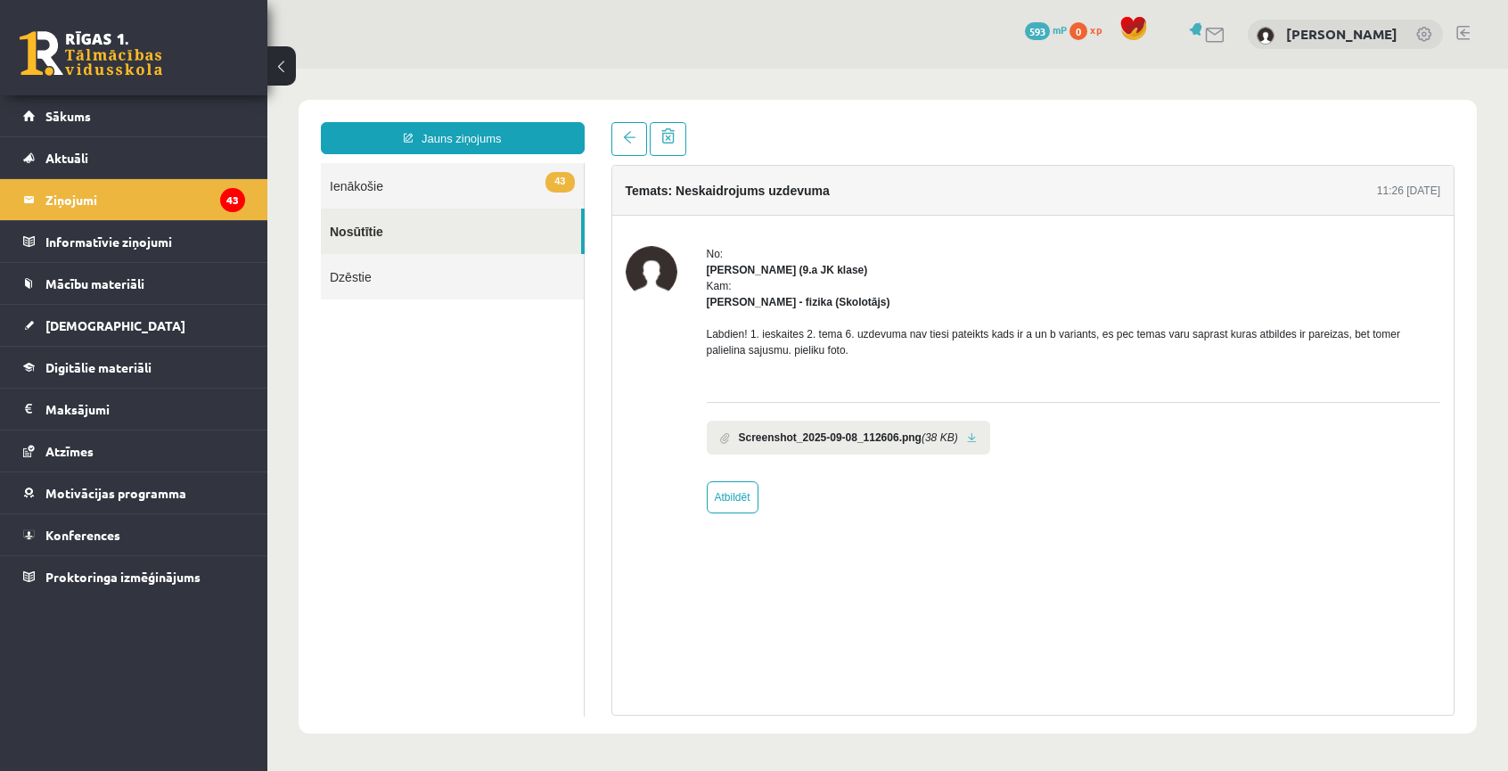
click at [809, 435] on b "Screenshot_2025-09-08_112606.png" at bounding box center [830, 438] width 183 height 16
click at [883, 438] on b "Screenshot_2025-09-08_112606.png" at bounding box center [830, 438] width 183 height 16
click at [967, 439] on link at bounding box center [972, 438] width 10 height 12
click at [101, 317] on link "[DEMOGRAPHIC_DATA]" at bounding box center [134, 325] width 222 height 41
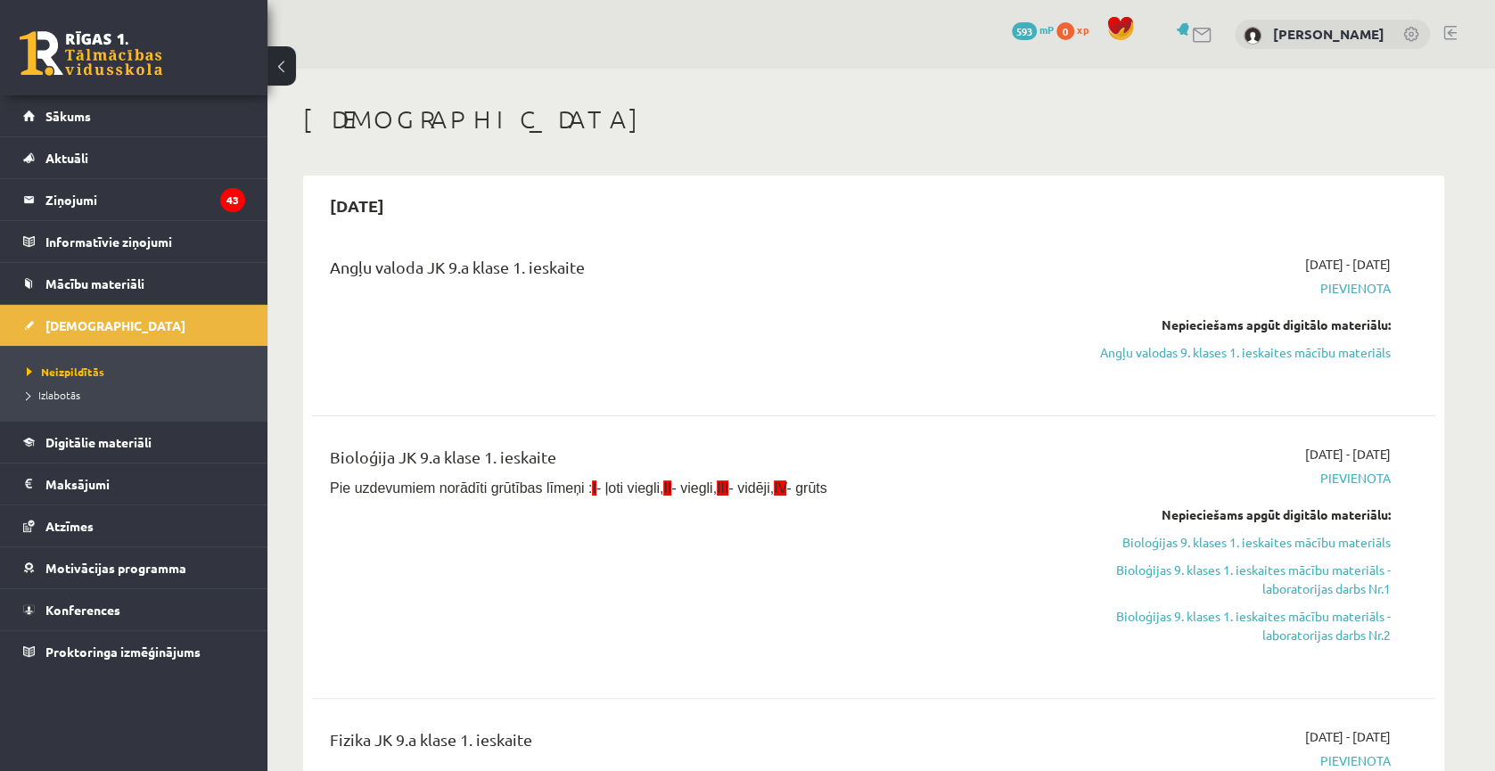
scroll to position [357, 0]
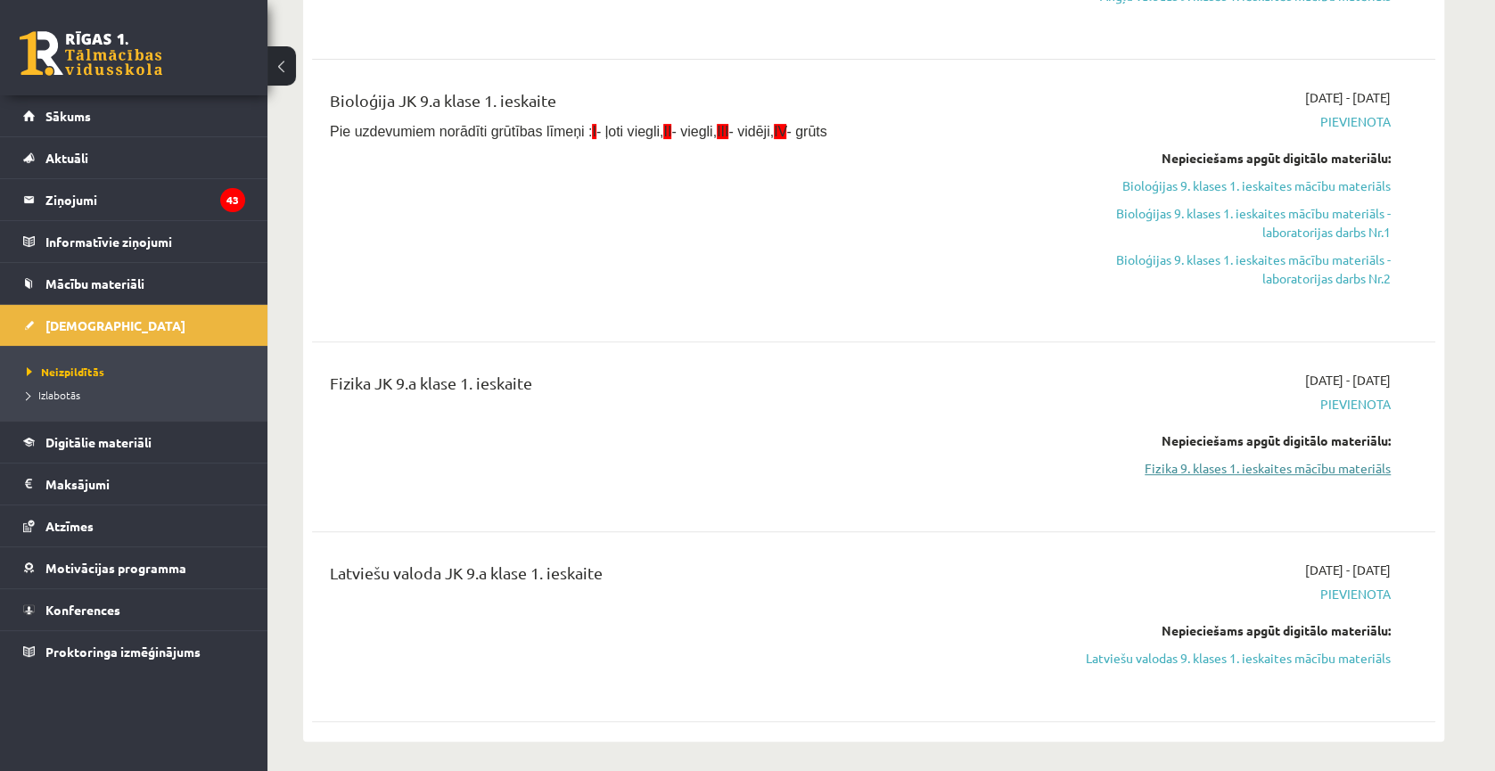
click at [1252, 464] on link "Fizika 9. klases 1. ieskaites mācību materiāls" at bounding box center [1223, 468] width 336 height 19
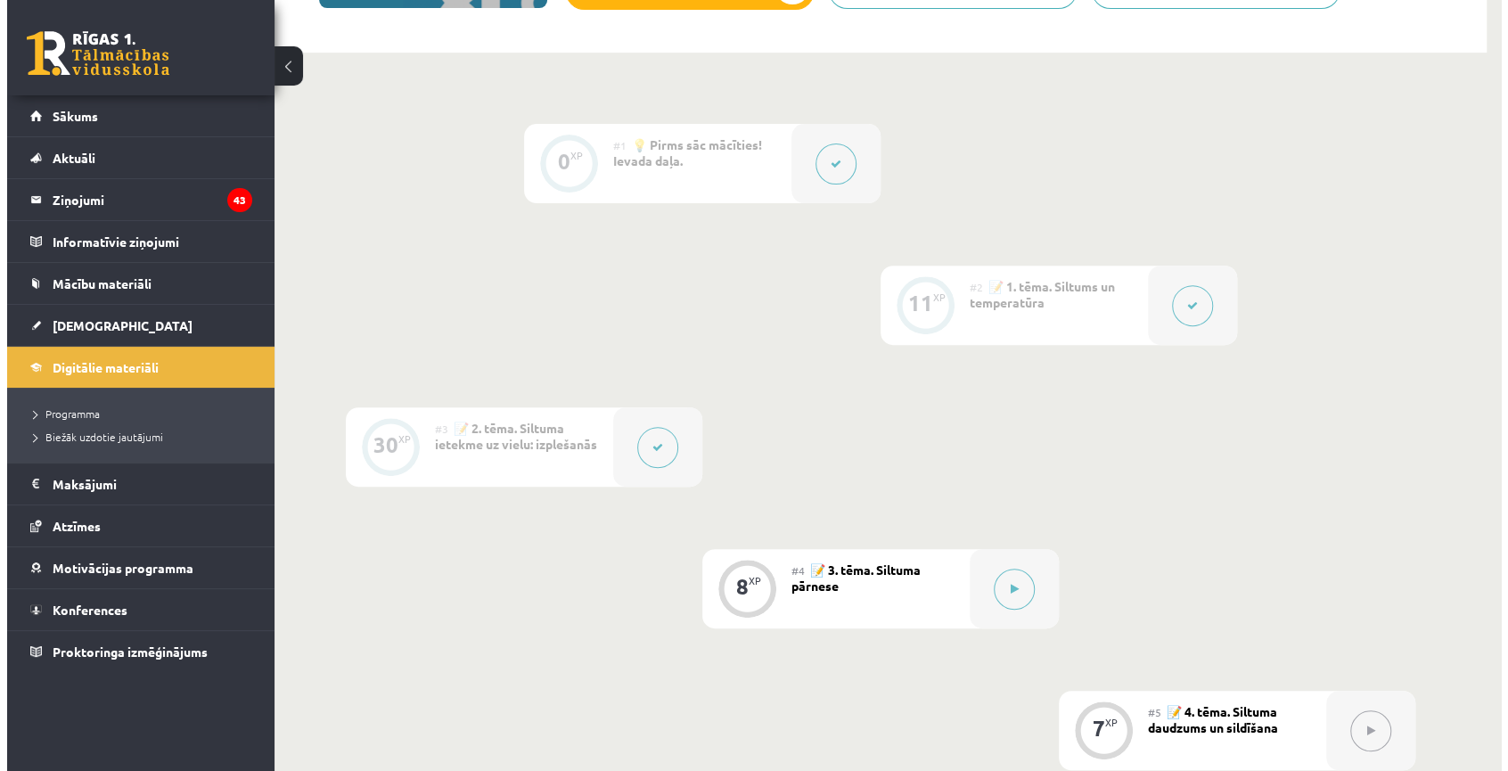
scroll to position [535, 0]
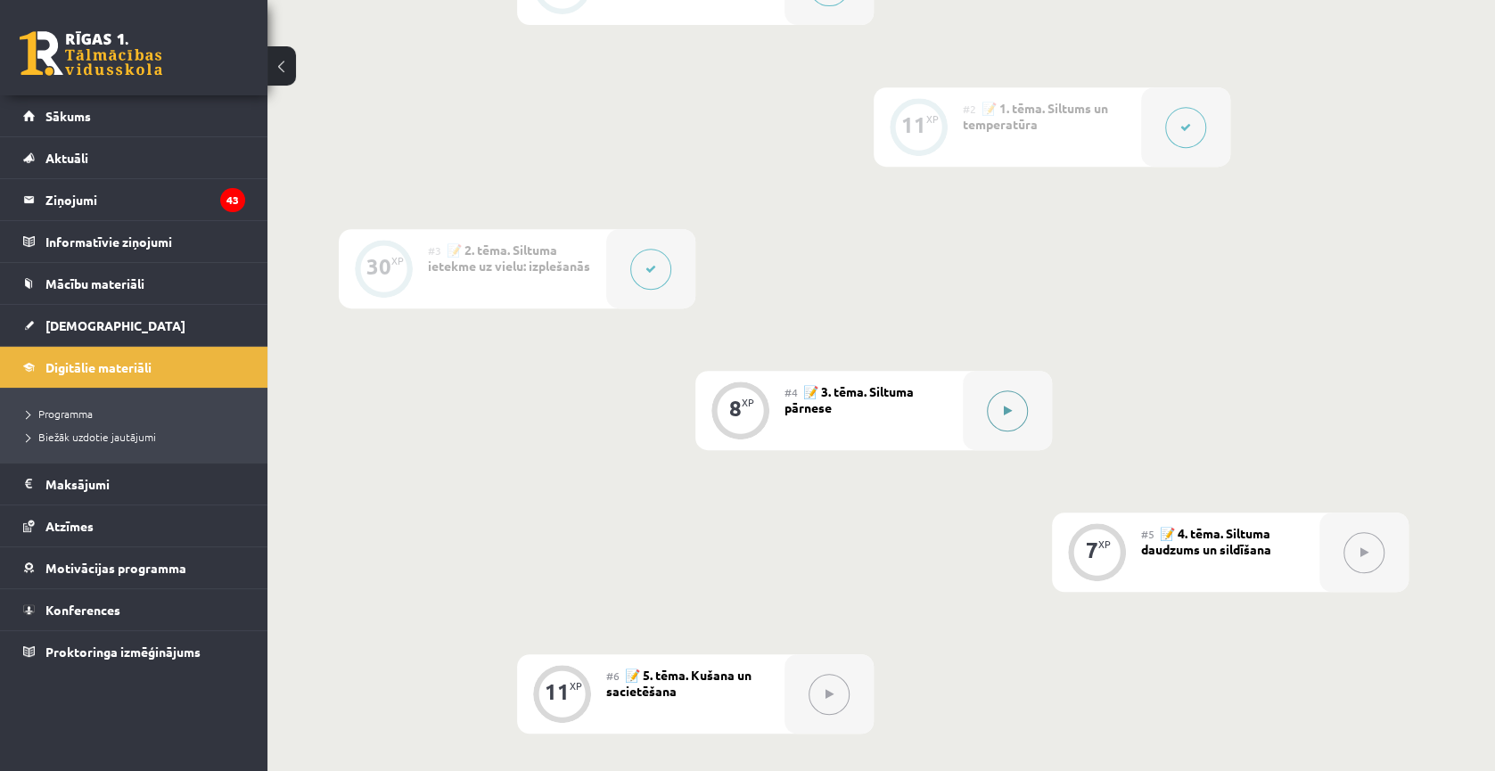
click at [1023, 415] on button at bounding box center [1007, 410] width 41 height 41
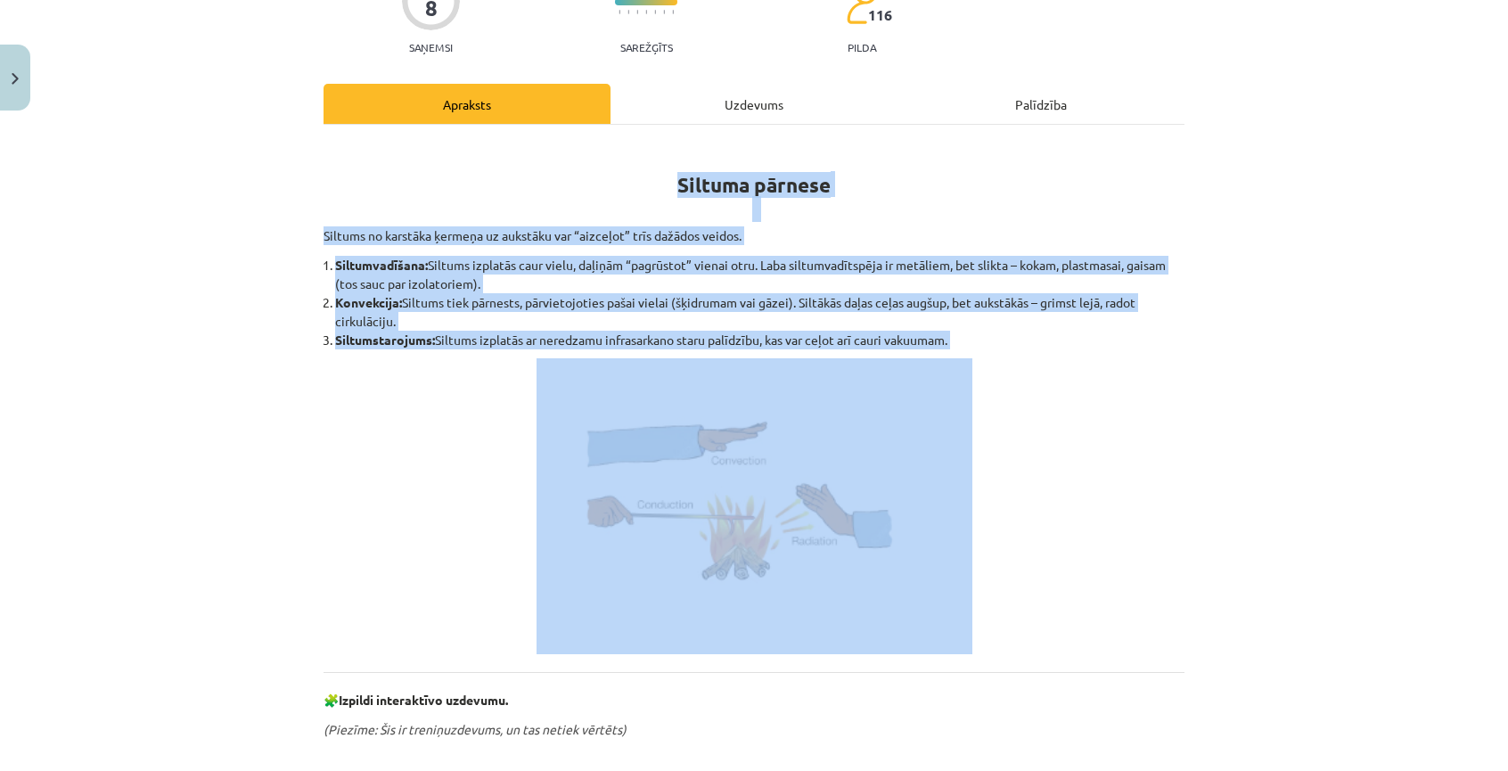
scroll to position [357, 0]
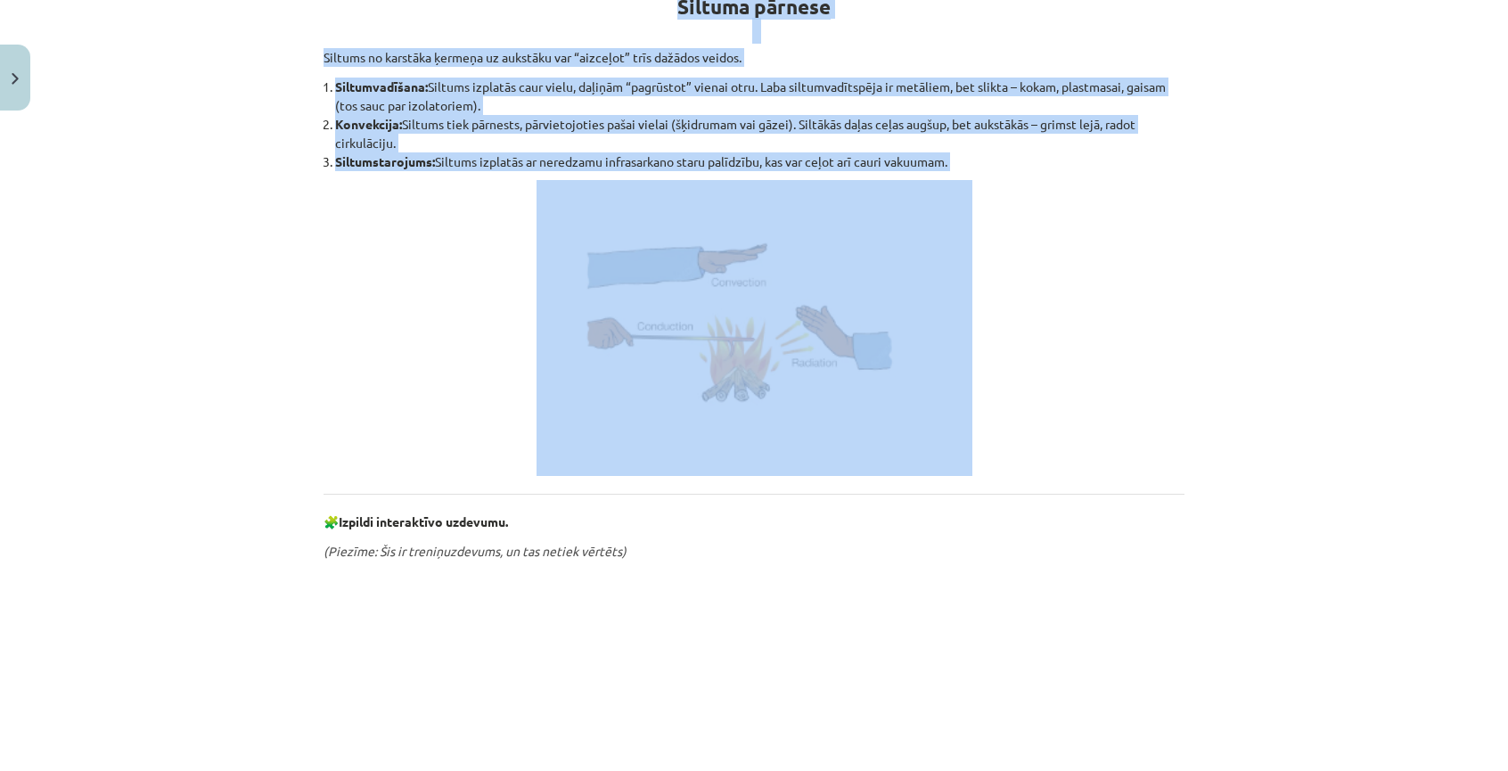
drag, startPoint x: 670, startPoint y: 361, endPoint x: 949, endPoint y: 340, distance: 279.8
click at [949, 340] on div "Siltuma pārnese Siltums no karstāka ķermeņa uz aukstāku var “aizceļot” trīs daž…" at bounding box center [754, 580] width 861 height 1234
copy div "Siltuma pārnese Siltums no karstāka ķermeņa uz aukstāku var “aizceļot” trīs daž…"
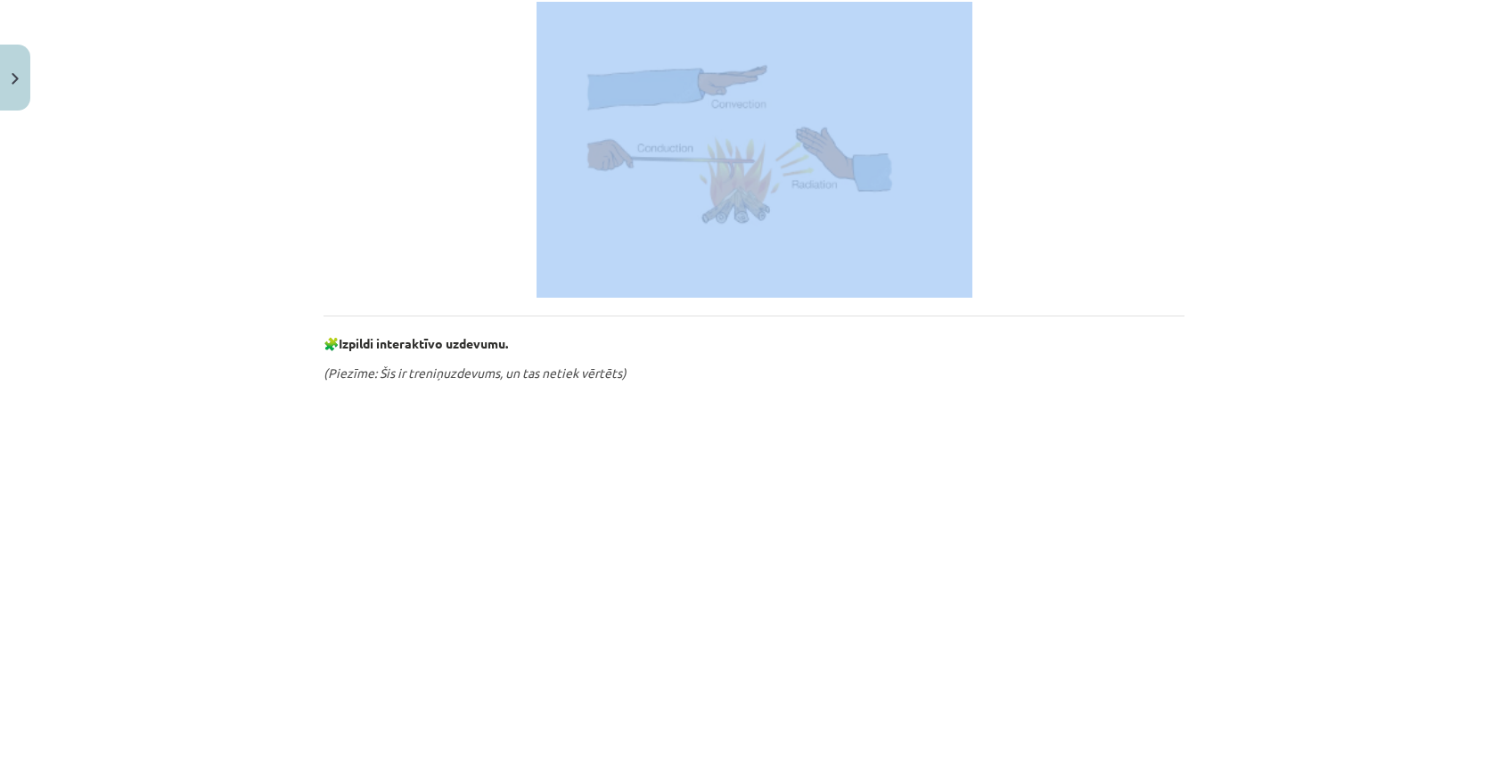
scroll to position [891, 0]
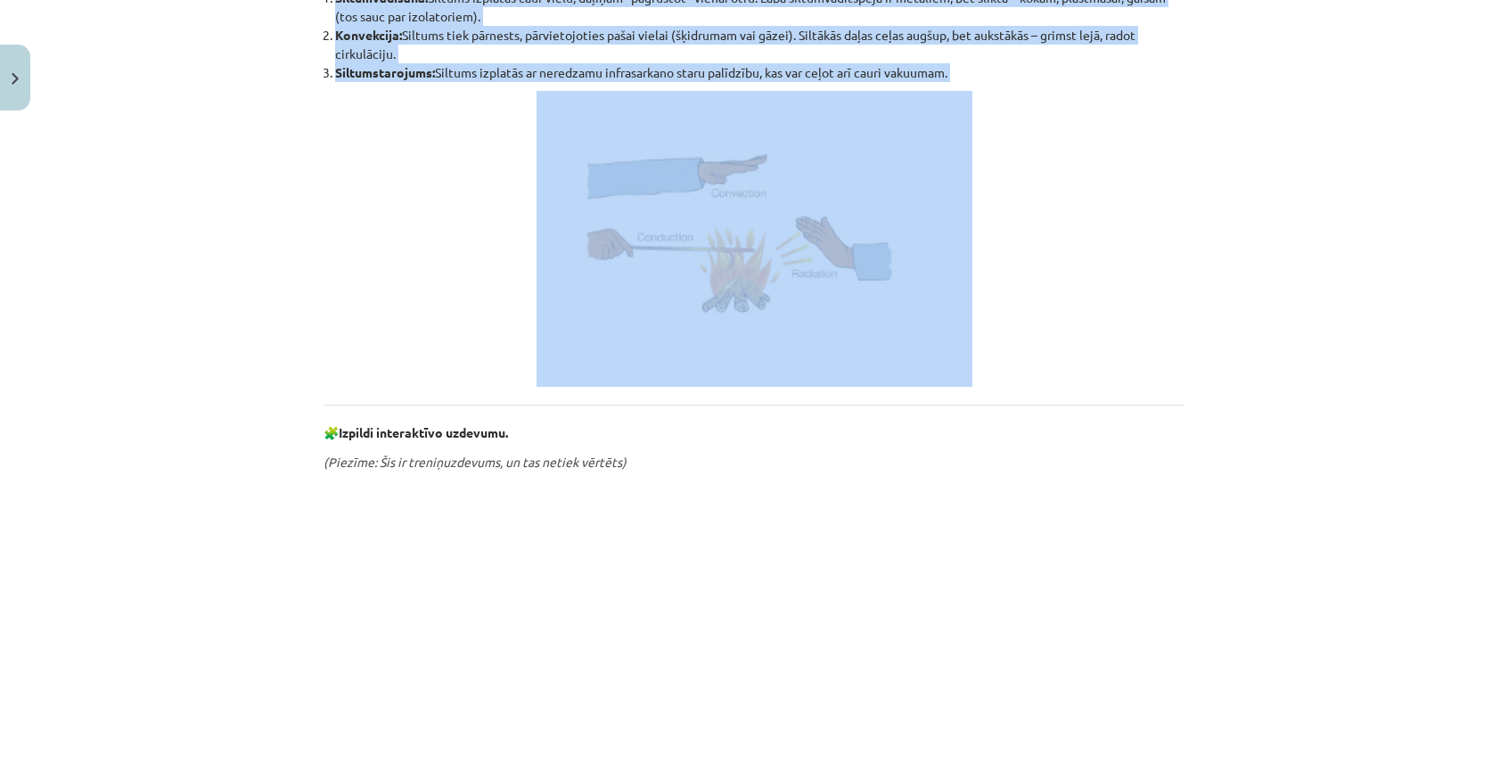
click at [313, 383] on div "8 XP Saņemsi Sarežģīts 116 pilda Apraksts Uzdevums Palīdzība Siltuma pārnese Si…" at bounding box center [754, 471] width 883 height 1597
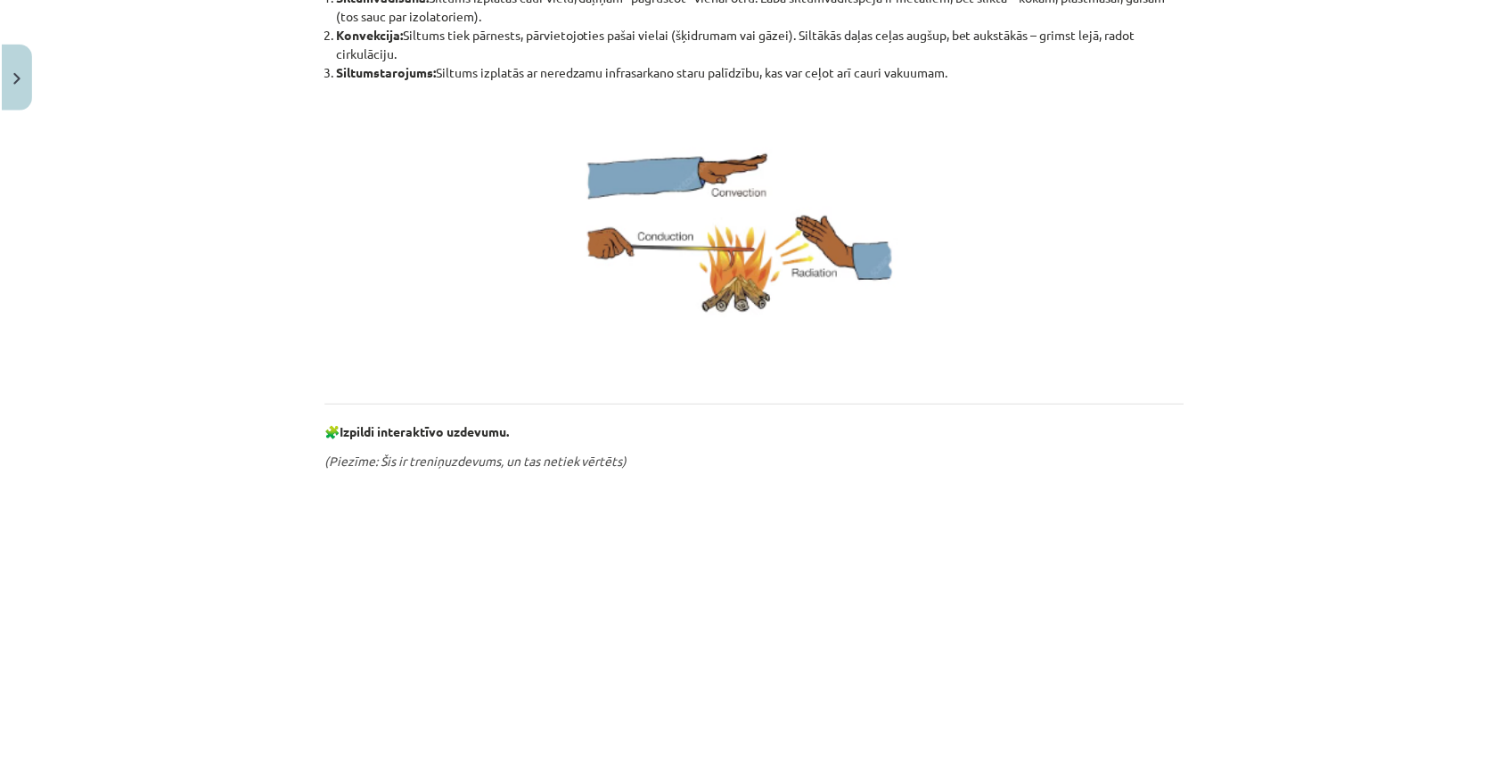
scroll to position [89, 0]
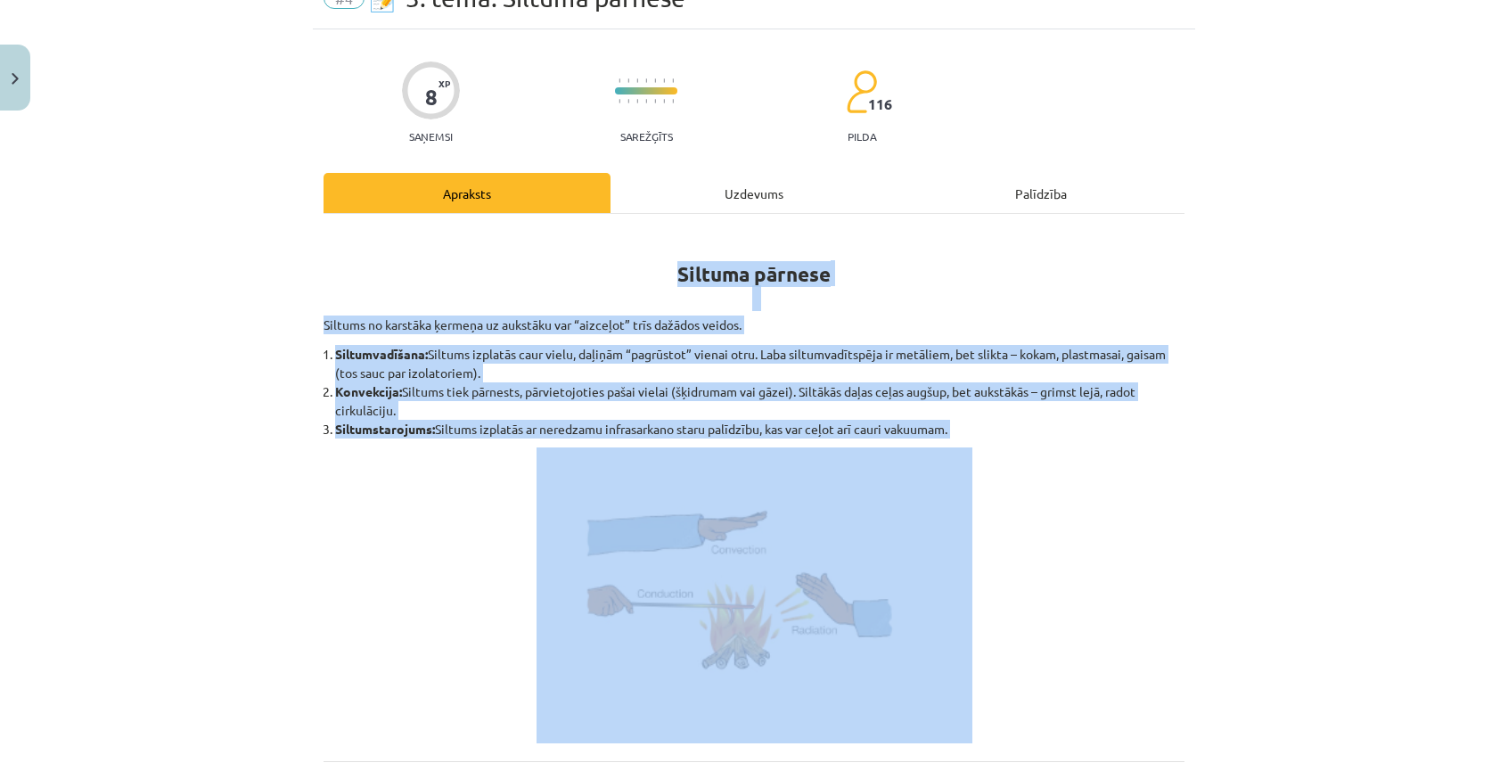
drag, startPoint x: 673, startPoint y: 269, endPoint x: 871, endPoint y: 579, distance: 368.0
copy div "Siltuma pārnese Siltums no karstāka ķermeņa uz aukstāku var “aizceļot” trīs daž…"
click at [719, 568] on img at bounding box center [755, 595] width 436 height 296
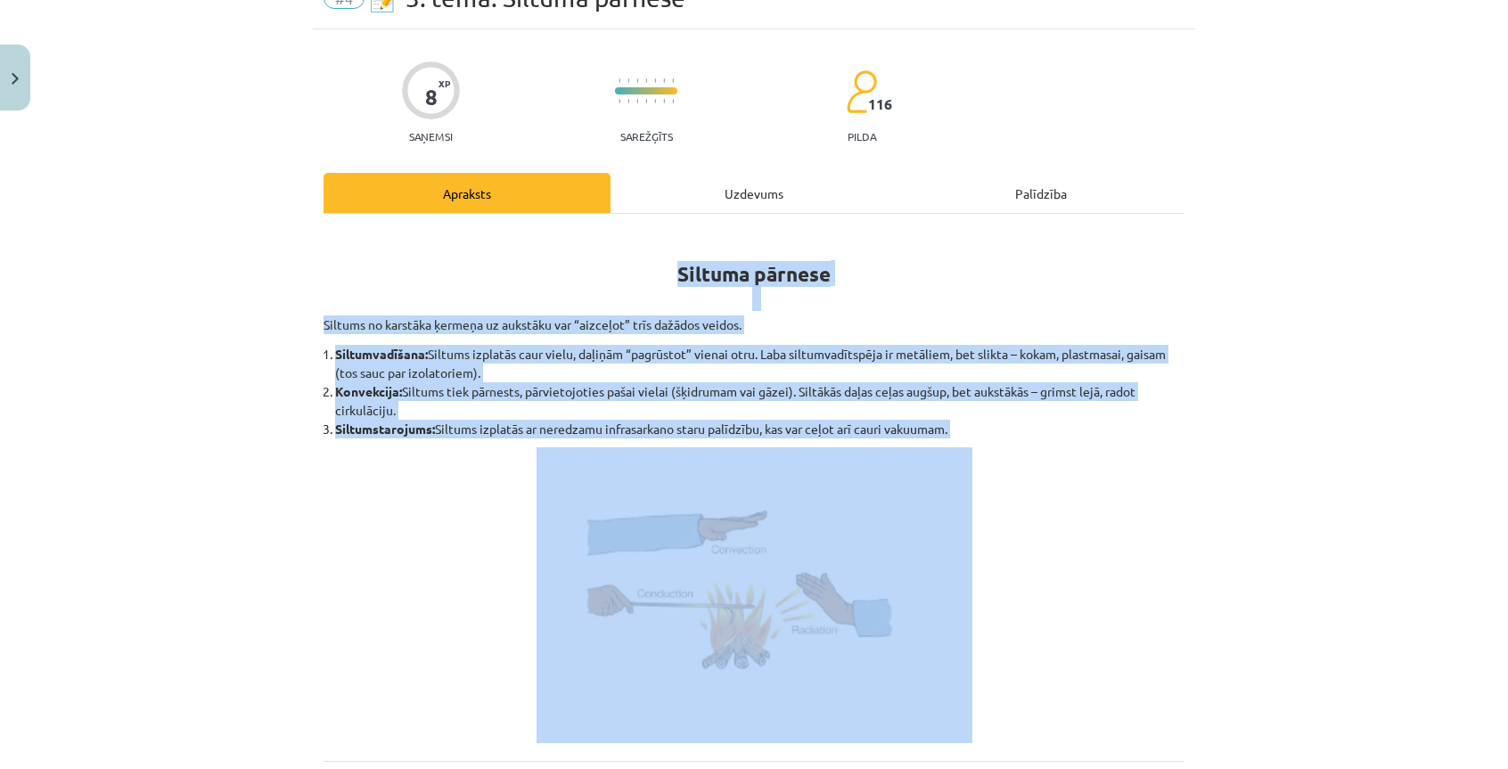
click at [439, 515] on p at bounding box center [754, 595] width 861 height 296
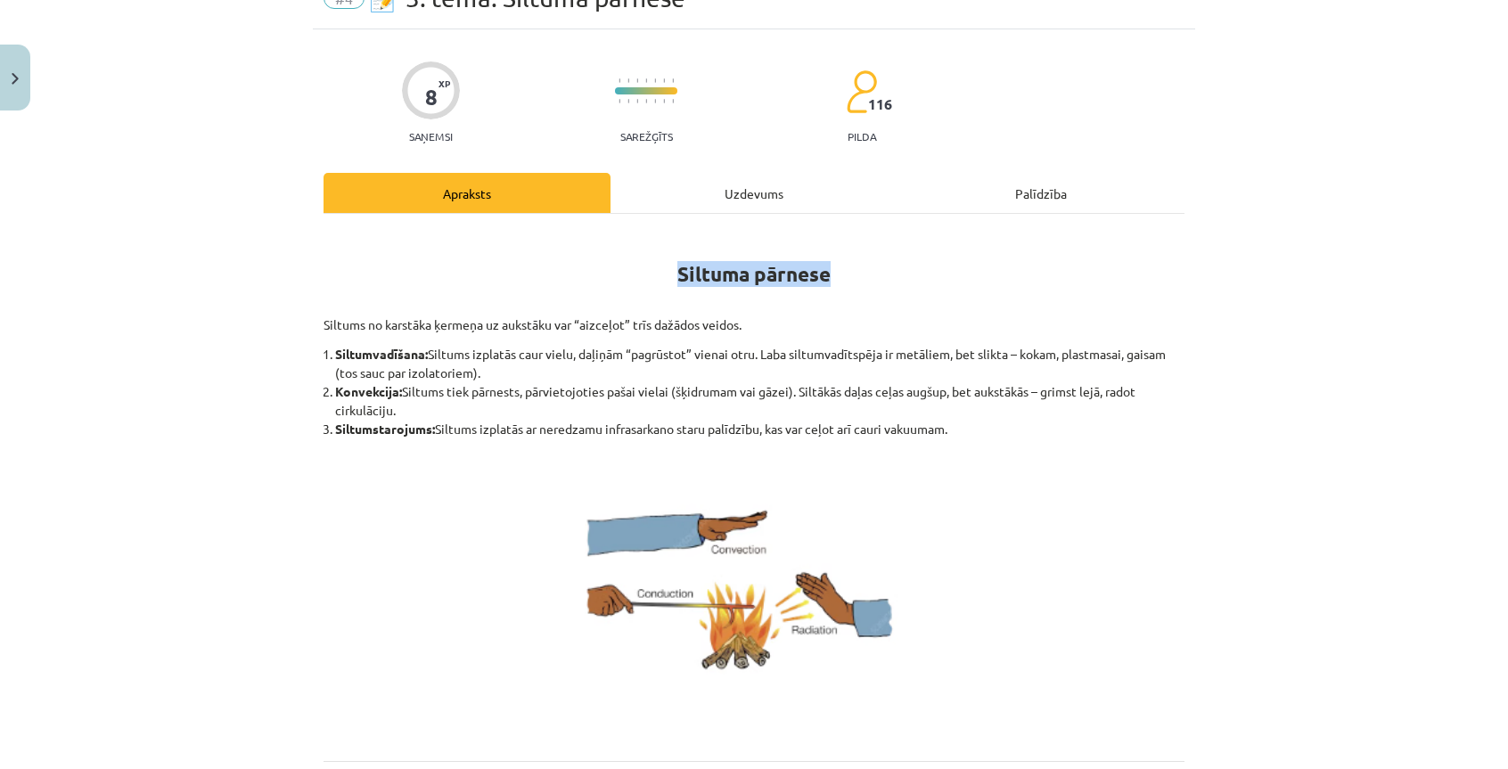
drag, startPoint x: 661, startPoint y: 277, endPoint x: 845, endPoint y: 269, distance: 183.8
click at [845, 269] on h1 "Siltuma pārnese" at bounding box center [754, 270] width 861 height 80
copy strong "Siltuma pārnese"
drag, startPoint x: 329, startPoint y: 352, endPoint x: 417, endPoint y: 359, distance: 88.5
click at [417, 359] on b "Siltumvadīšana:" at bounding box center [381, 354] width 93 height 16
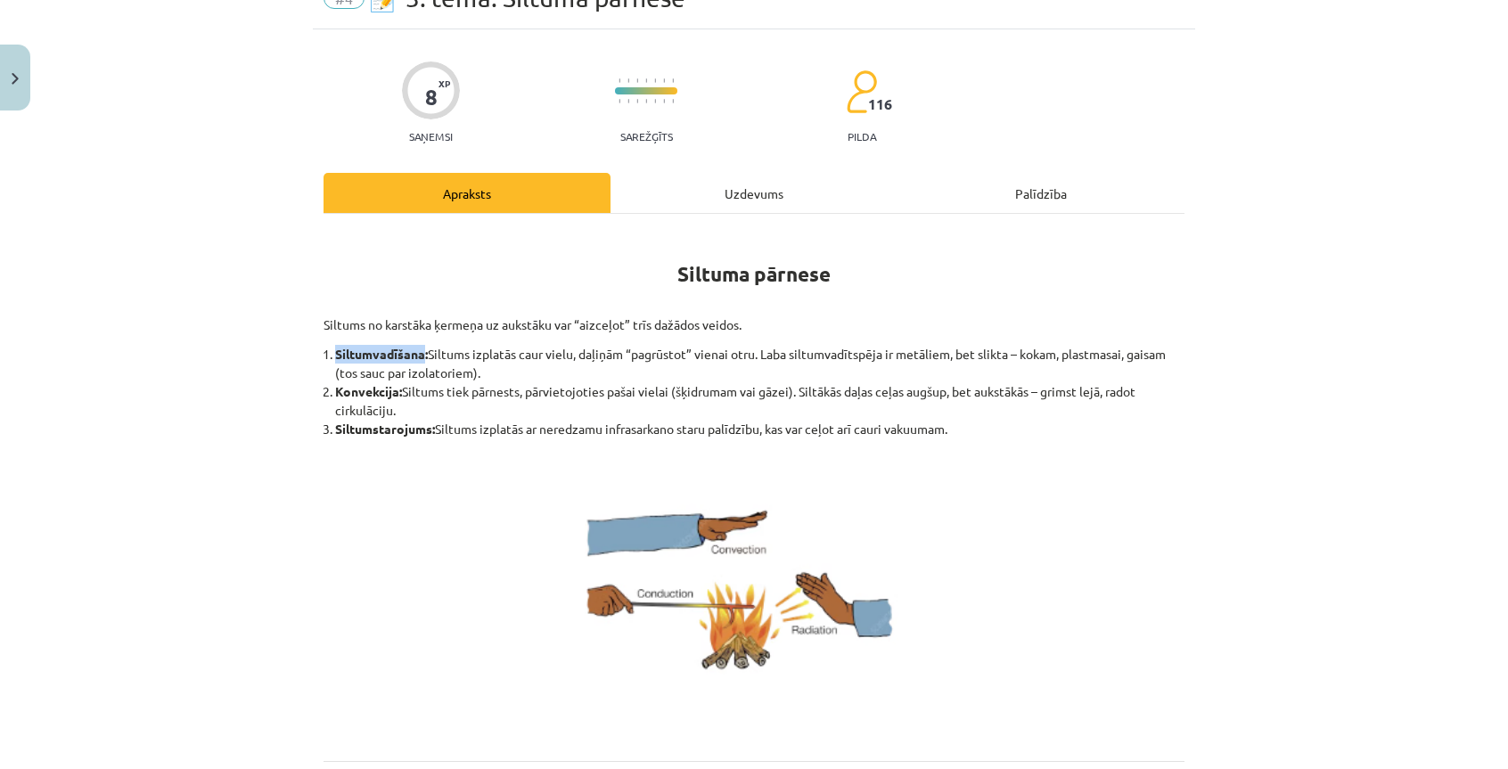
copy b "Siltumvadīšana"
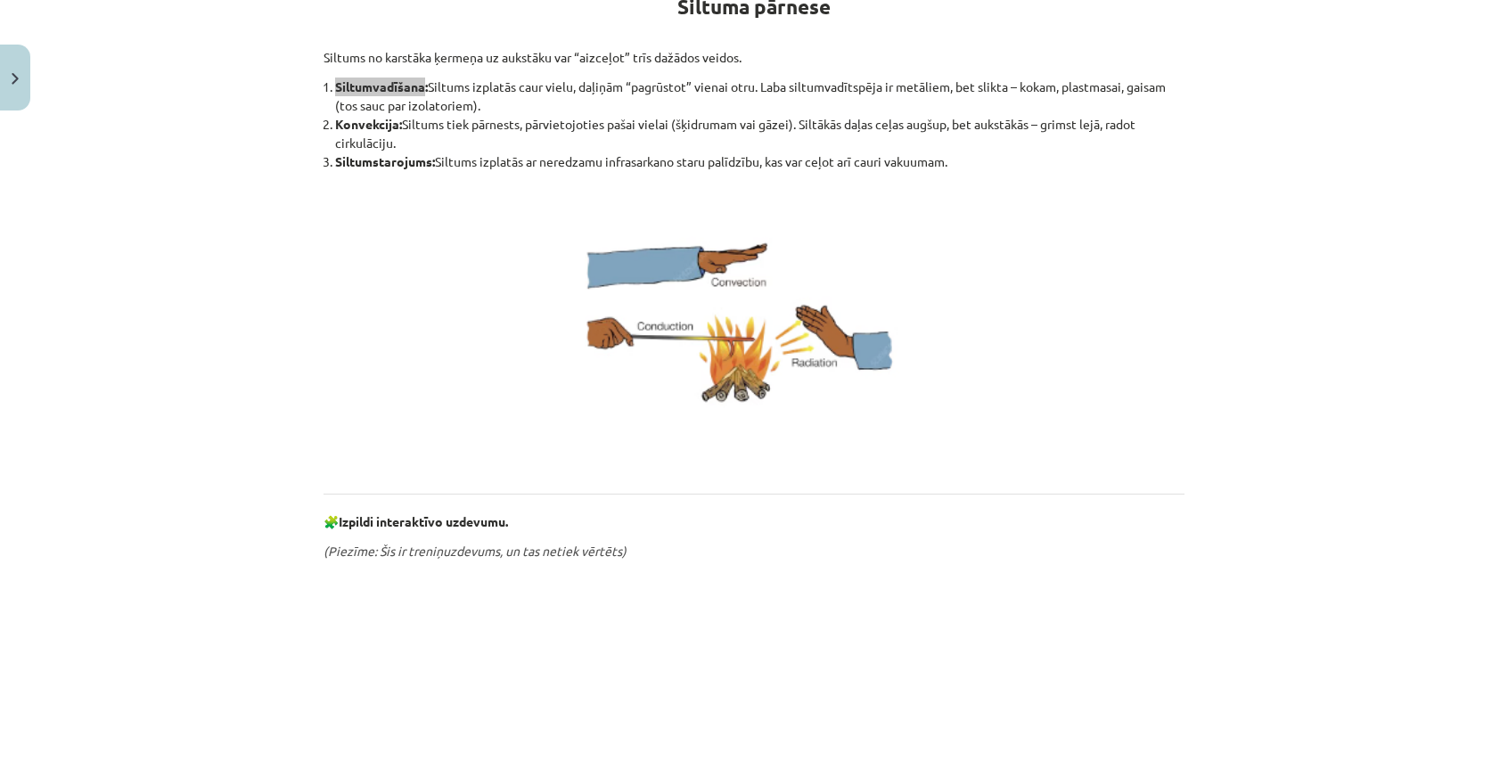
scroll to position [267, 0]
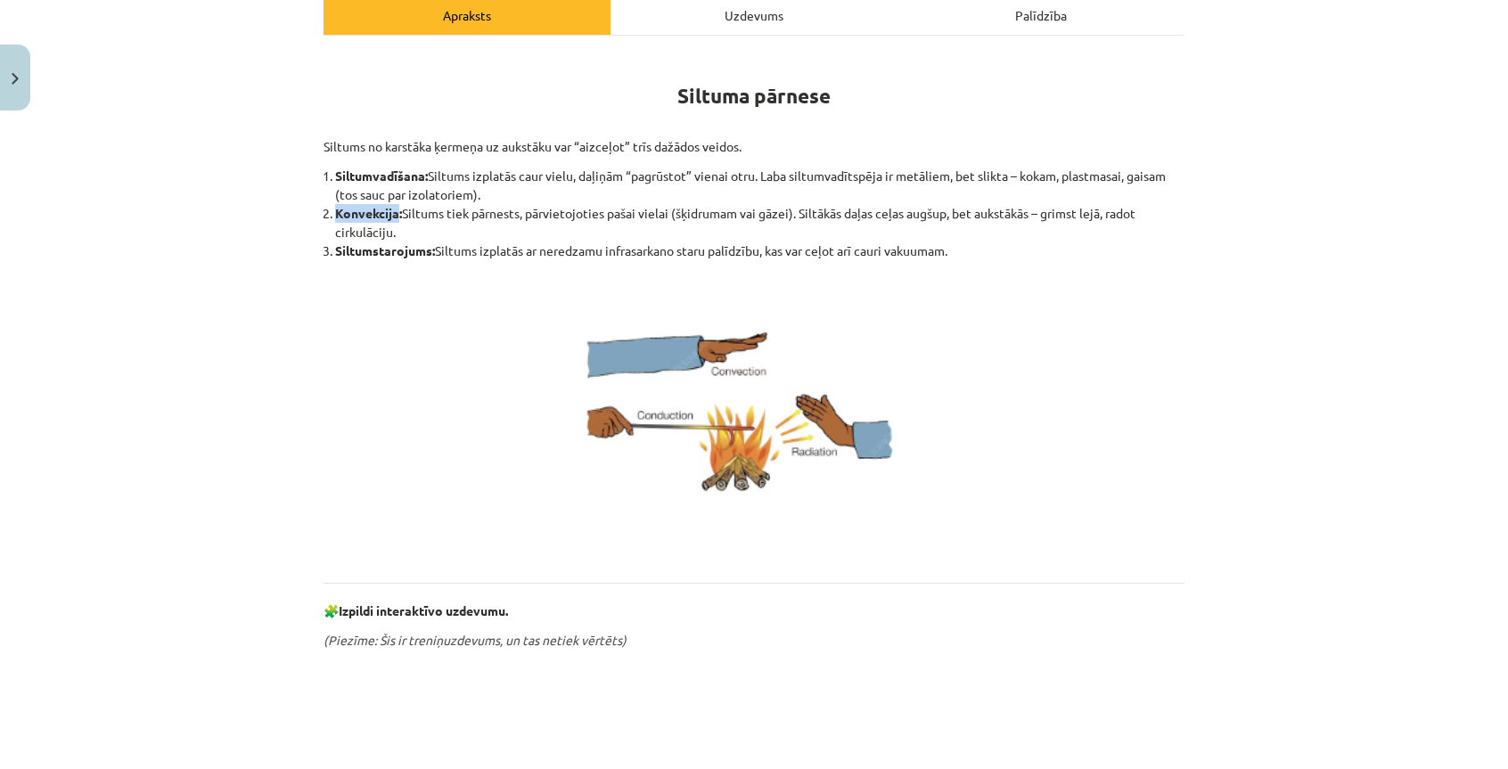
drag, startPoint x: 329, startPoint y: 213, endPoint x: 390, endPoint y: 209, distance: 61.6
click at [390, 209] on b "Konvekcija:" at bounding box center [368, 213] width 67 height 16
copy b "Konvekcija"
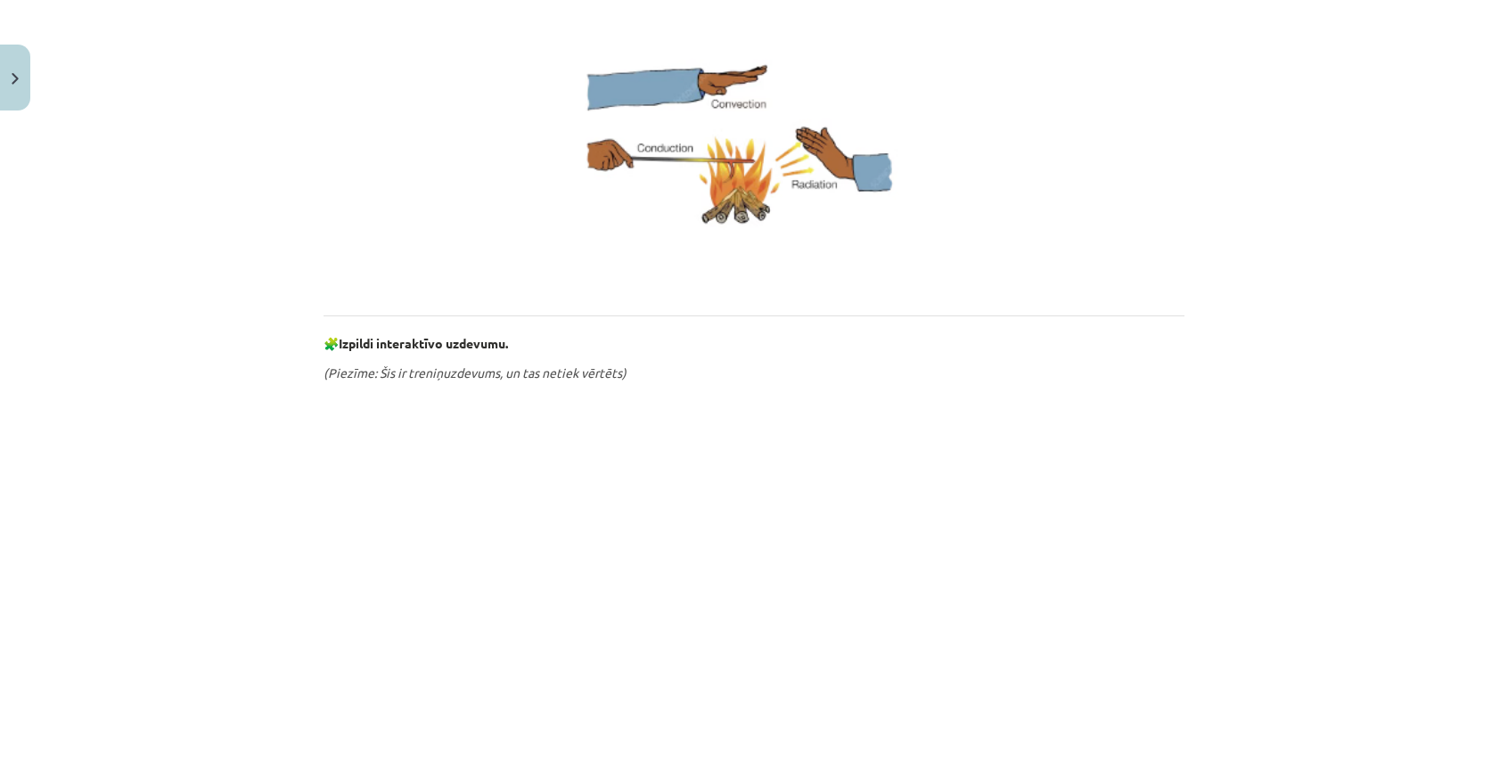
scroll to position [178, 0]
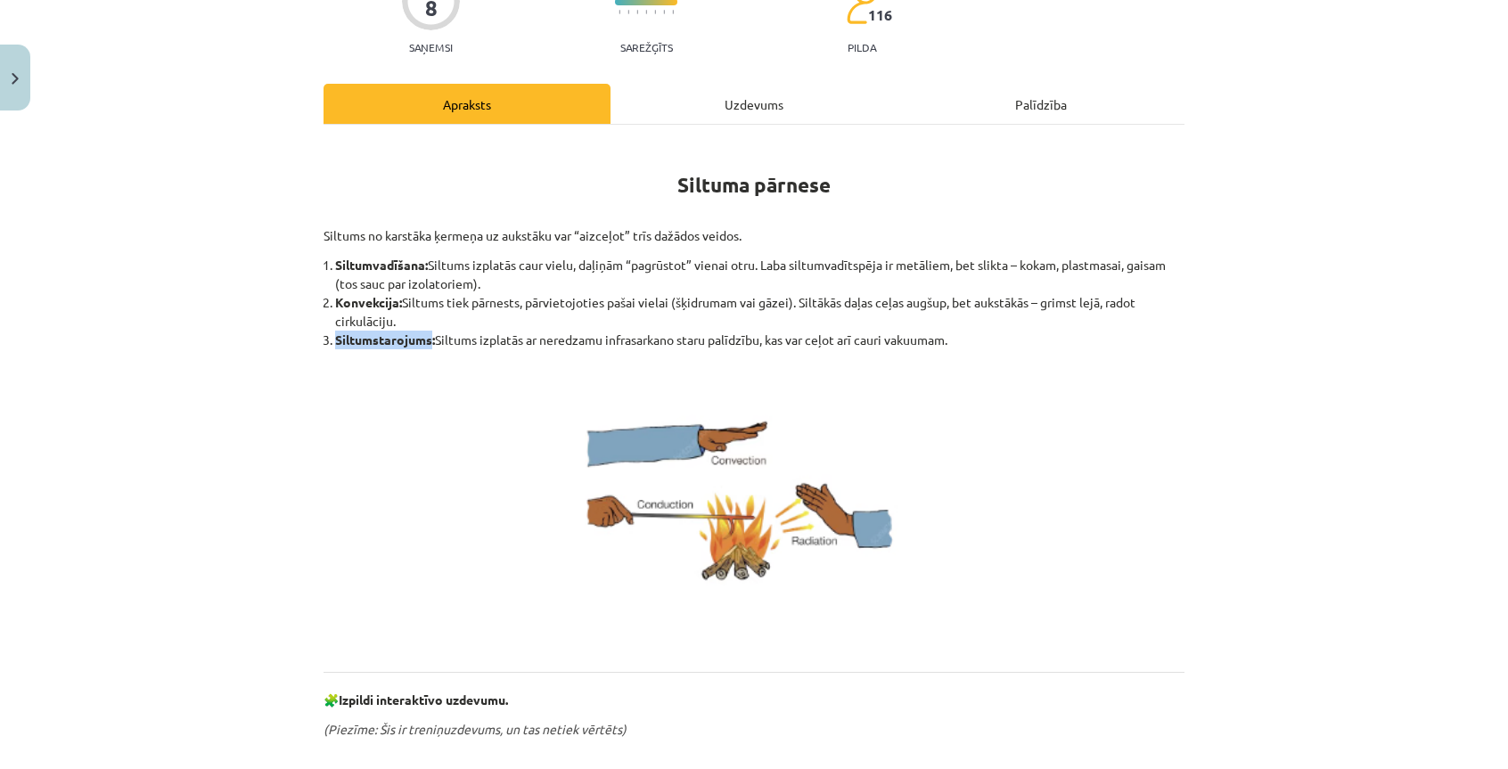
drag, startPoint x: 328, startPoint y: 338, endPoint x: 423, endPoint y: 344, distance: 95.6
click at [423, 344] on b "Siltumstarojums:" at bounding box center [385, 340] width 100 height 16
copy b "Siltumstarojums"
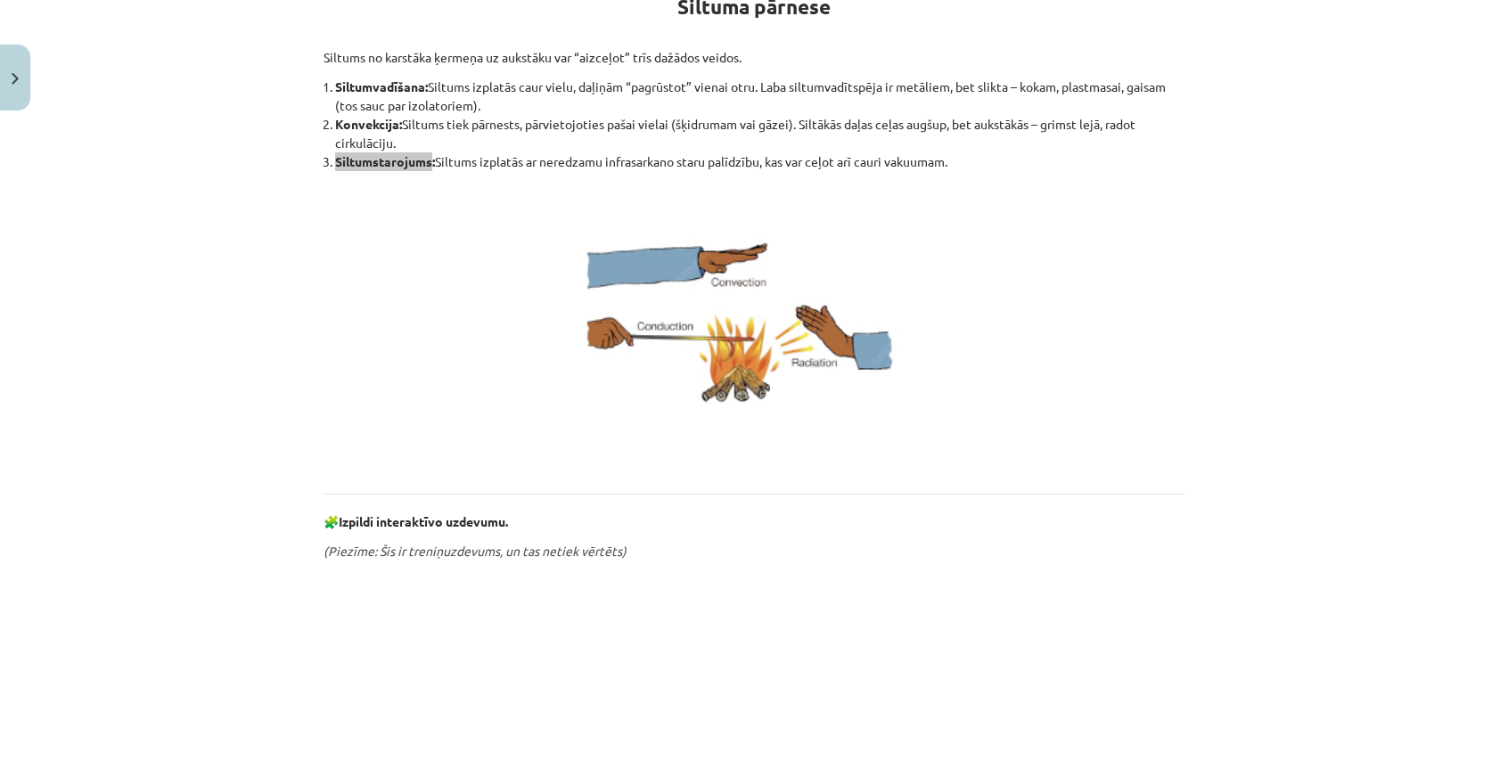
scroll to position [0, 0]
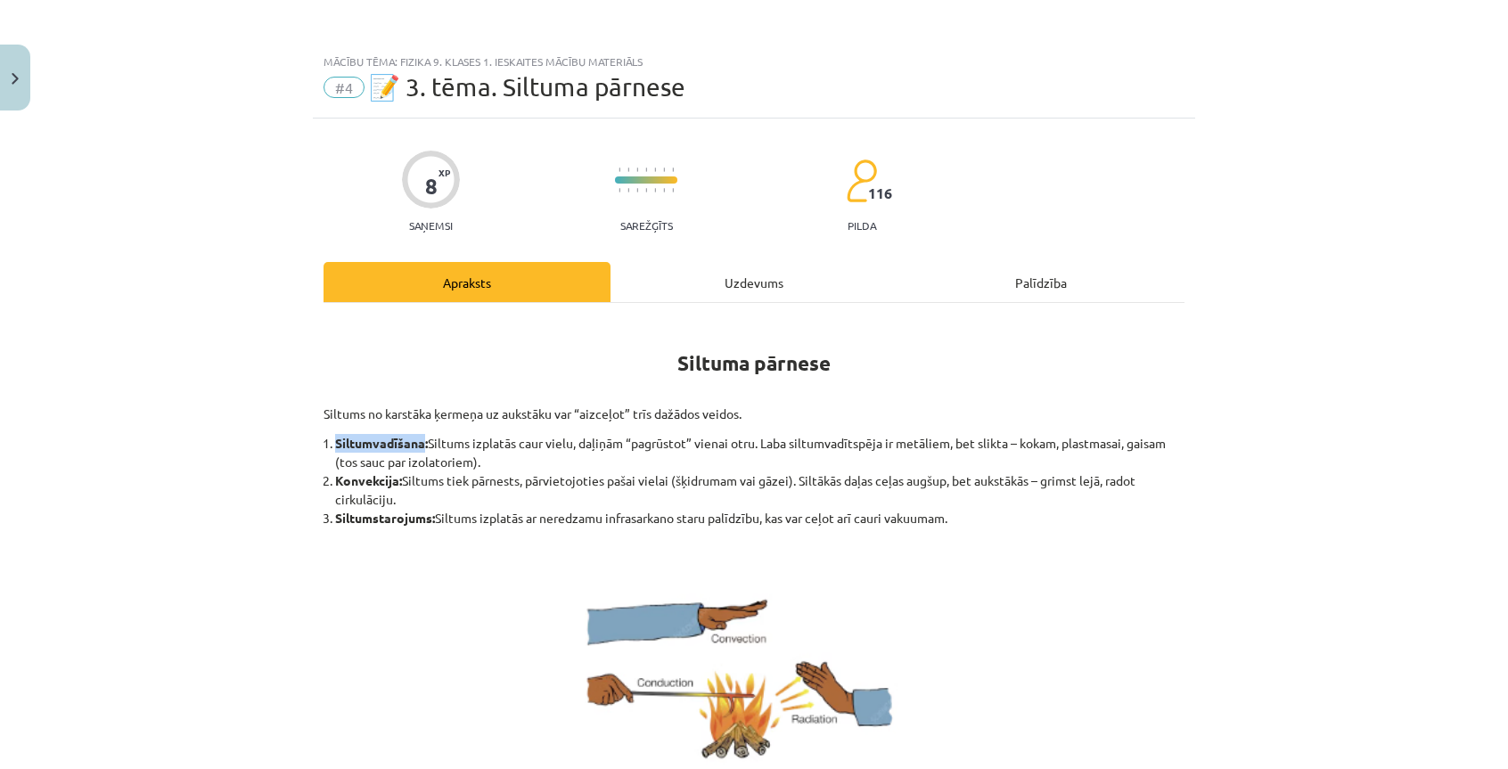
drag, startPoint x: 328, startPoint y: 439, endPoint x: 419, endPoint y: 448, distance: 91.4
click at [419, 448] on b "Siltumvadīšana:" at bounding box center [381, 443] width 93 height 16
click at [421, 537] on p at bounding box center [754, 685] width 861 height 296
drag, startPoint x: 328, startPoint y: 480, endPoint x: 392, endPoint y: 486, distance: 64.4
click at [392, 486] on li "Konvekcija: Siltums tiek pārnests, pārvietojoties pašai vielai (šķidrumam vai g…" at bounding box center [760, 490] width 850 height 37
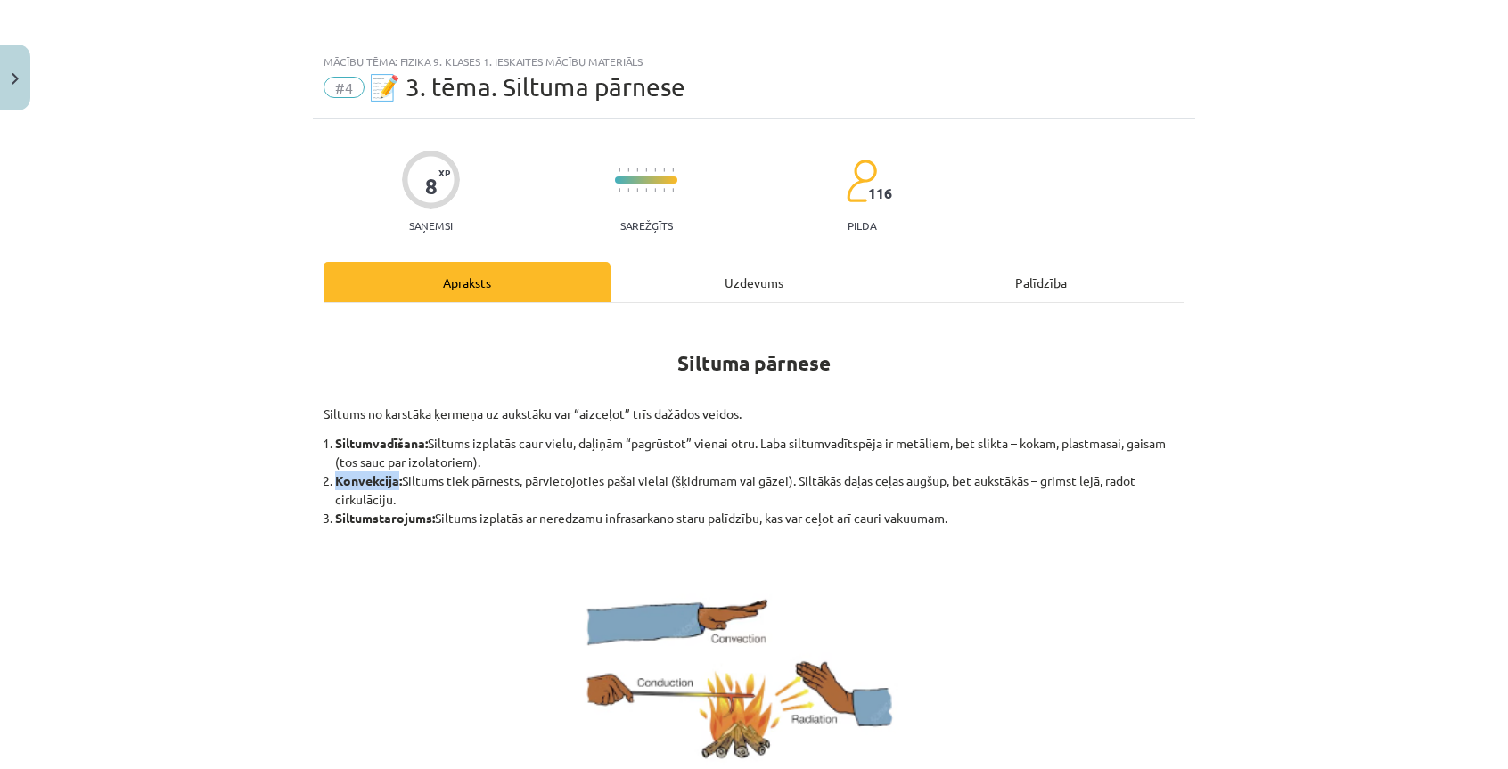
copy b "Konvekcija"
drag, startPoint x: 330, startPoint y: 442, endPoint x: 419, endPoint y: 445, distance: 89.2
click at [419, 445] on b "Siltumvadīšana:" at bounding box center [381, 443] width 93 height 16
copy b "Siltumvadīšana"
drag, startPoint x: 660, startPoint y: 365, endPoint x: 838, endPoint y: 379, distance: 178.9
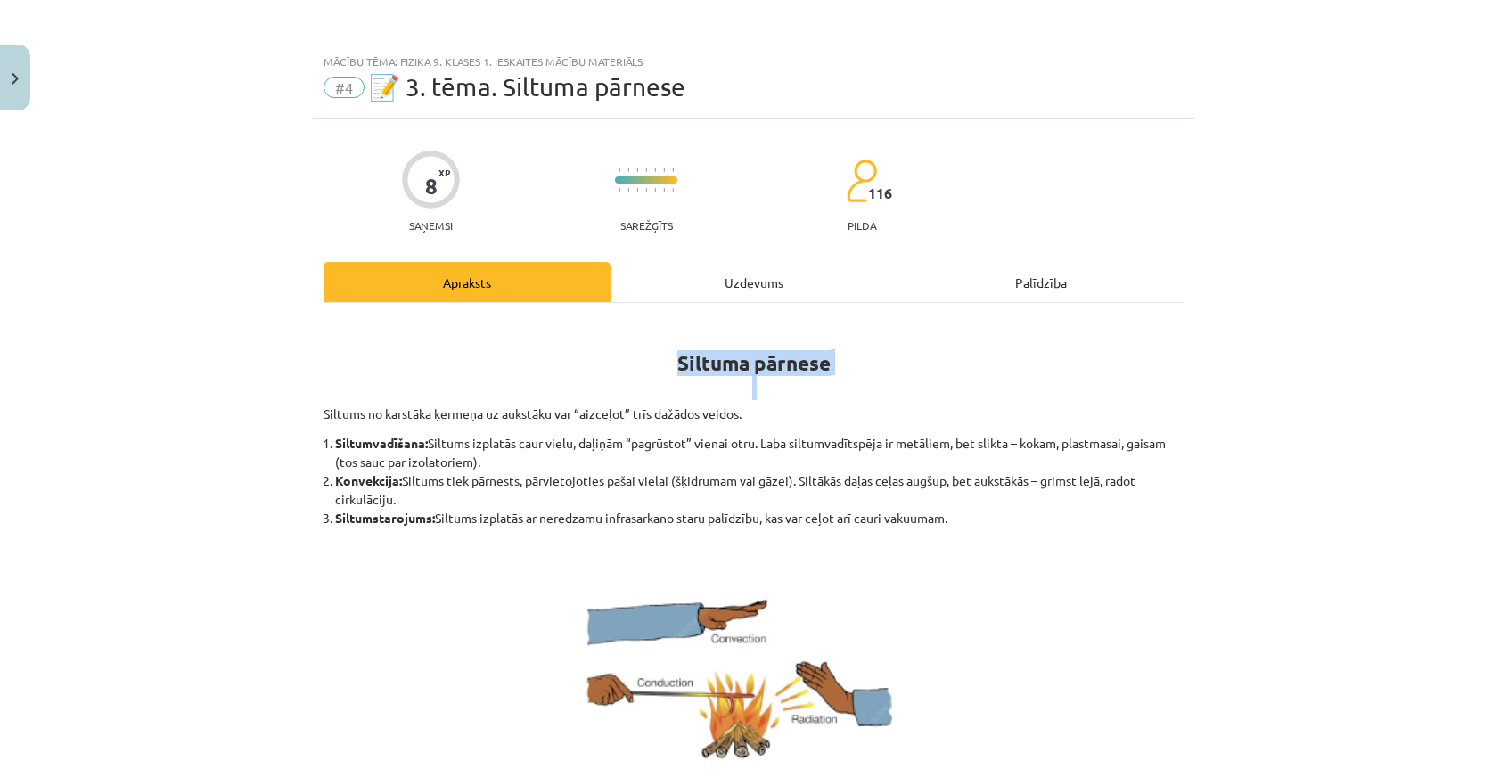
click at [838, 379] on h1 "Siltuma pārnese" at bounding box center [754, 359] width 861 height 80
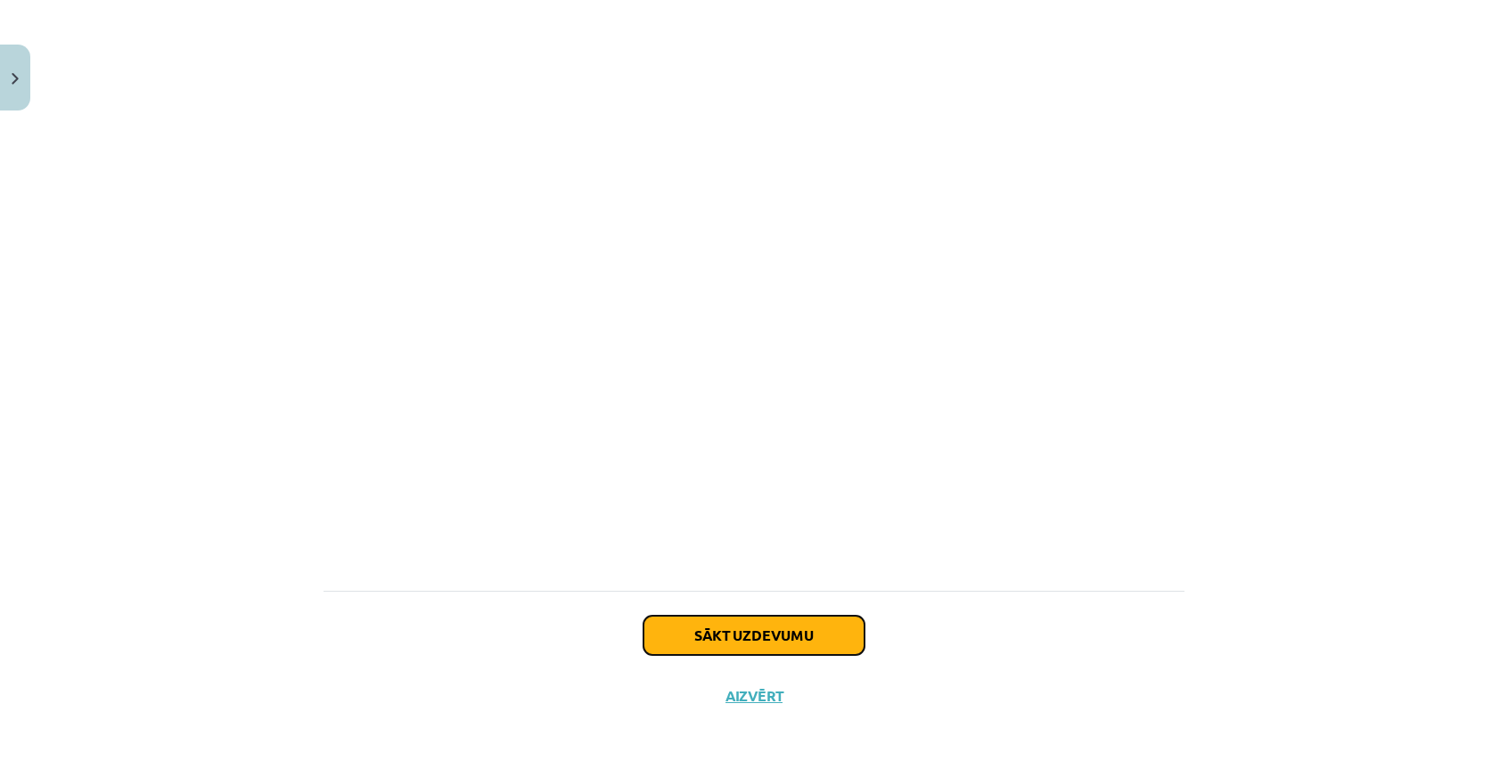
click at [786, 647] on button "Sākt uzdevumu" at bounding box center [754, 635] width 221 height 39
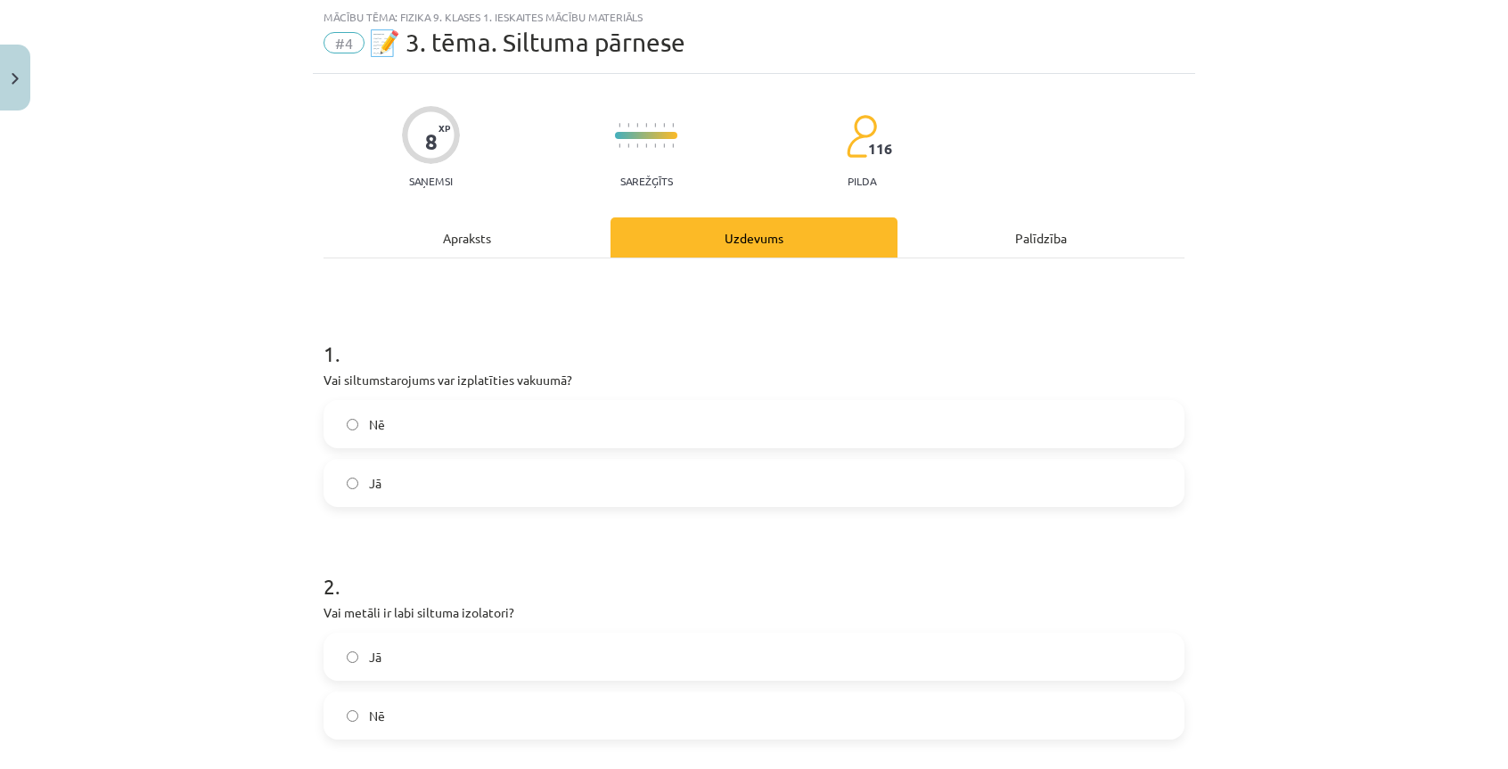
click at [462, 433] on label "Nē" at bounding box center [754, 424] width 858 height 45
click at [479, 477] on label "Jā" at bounding box center [754, 483] width 858 height 45
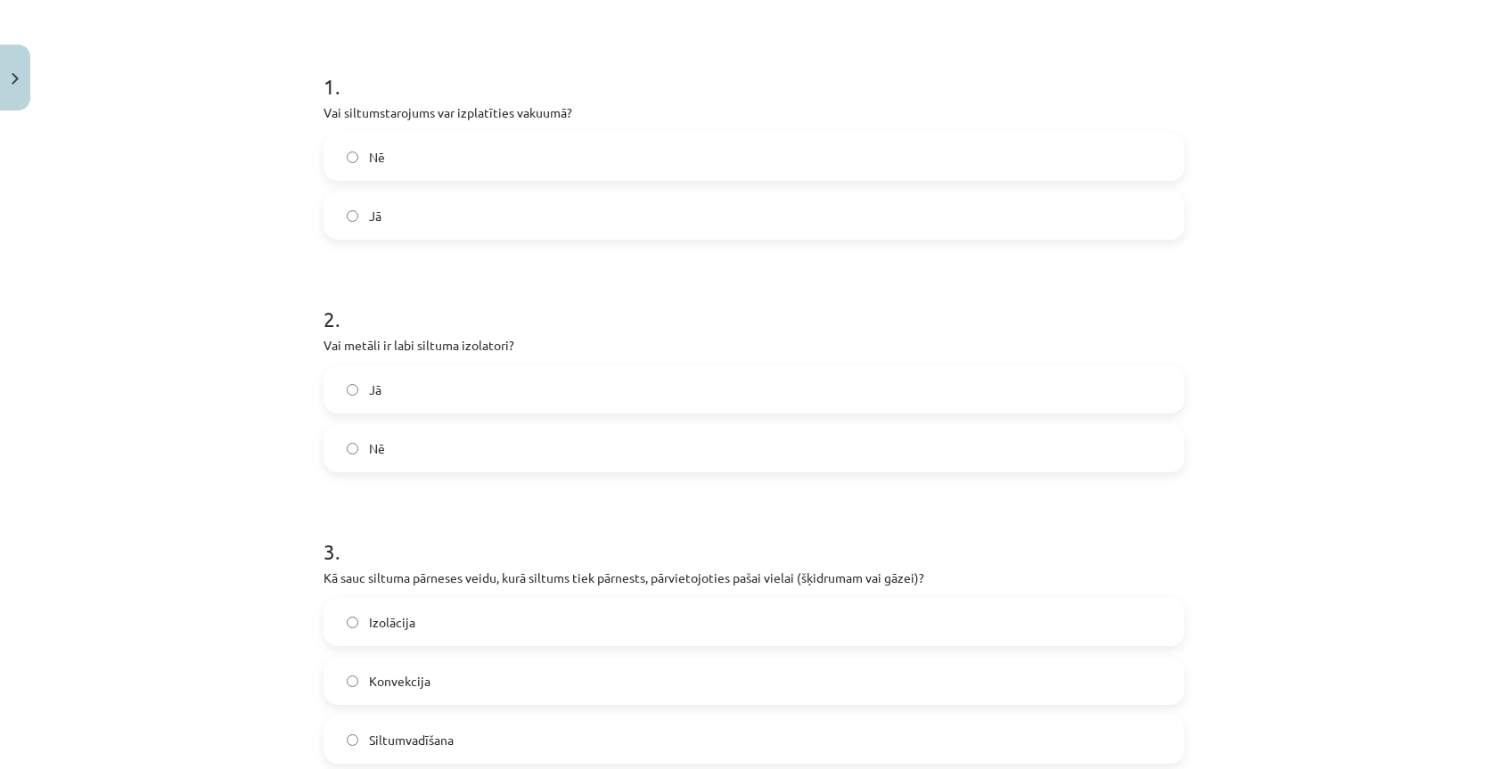
click at [480, 447] on label "Nē" at bounding box center [754, 448] width 858 height 45
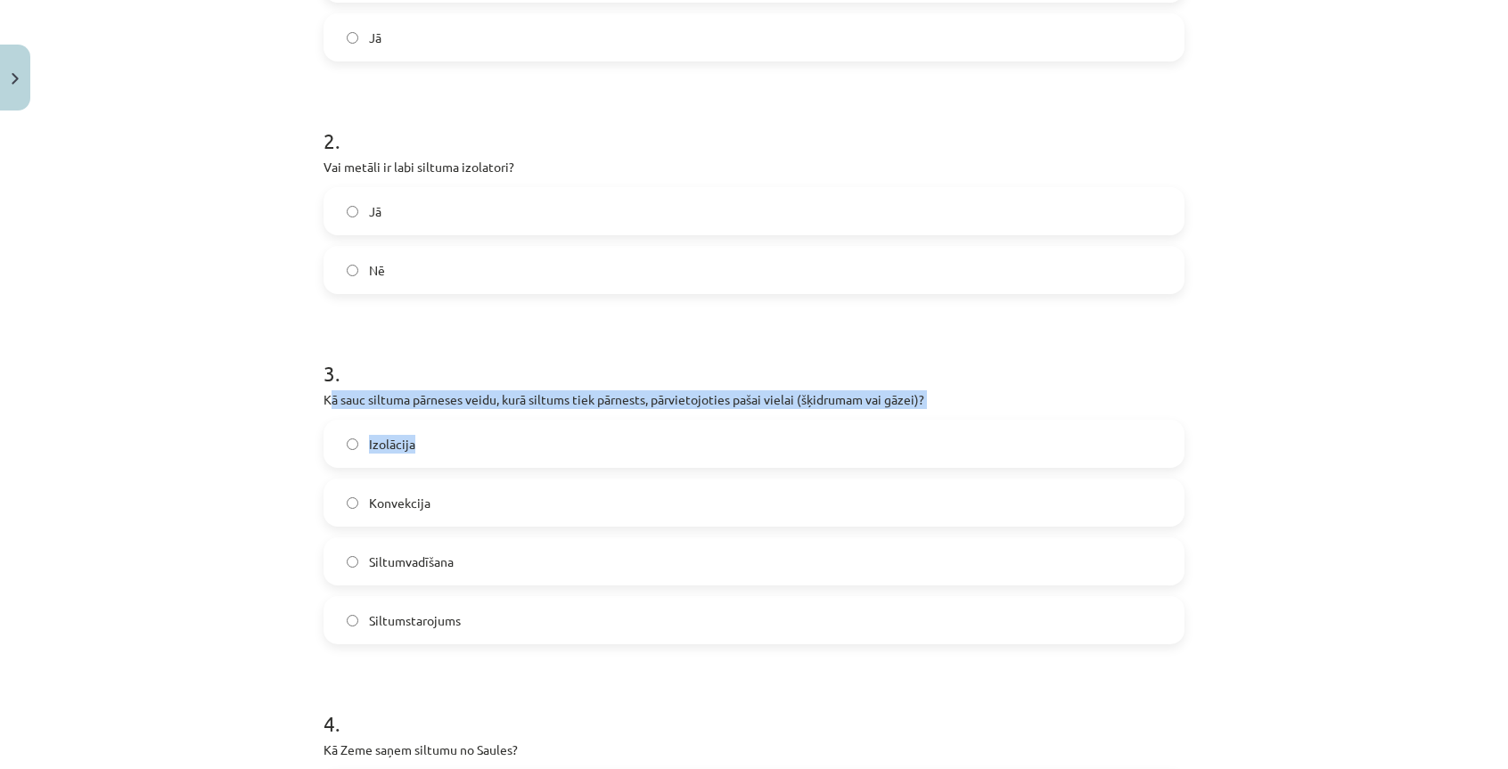
drag, startPoint x: 323, startPoint y: 404, endPoint x: 497, endPoint y: 413, distance: 174.1
click at [497, 413] on div "3 . Kā sauc siltuma pārneses veidu, kurā siltums tiek pārnests, pārvietojoties …" at bounding box center [754, 487] width 861 height 315
click at [505, 403] on p "Kā sauc siltuma pārneses veidu, kurā siltums tiek pārnests, pārvietojoties paša…" at bounding box center [754, 399] width 861 height 19
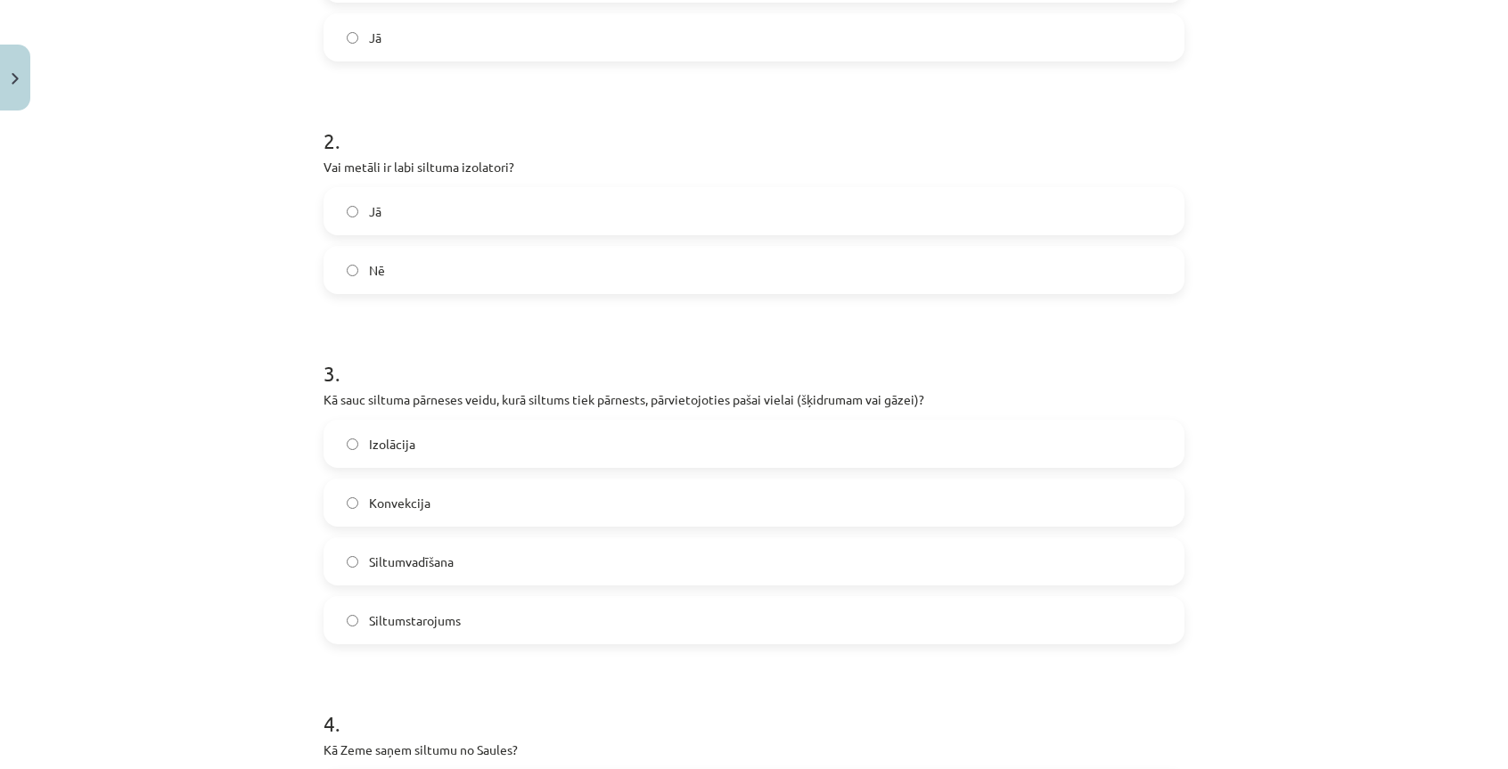
click at [399, 509] on span "Konvekcija" at bounding box center [400, 503] width 62 height 19
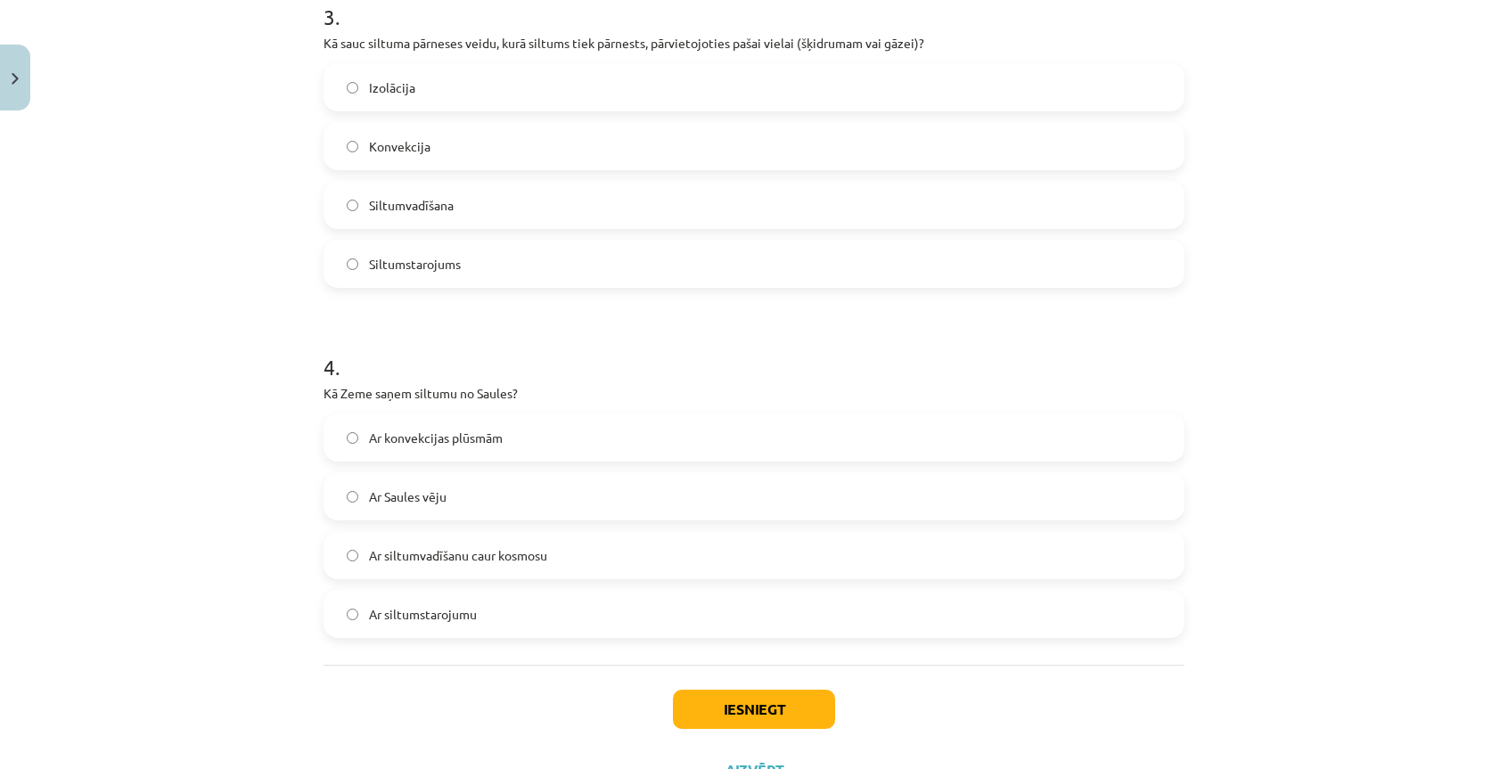
scroll to position [922, 0]
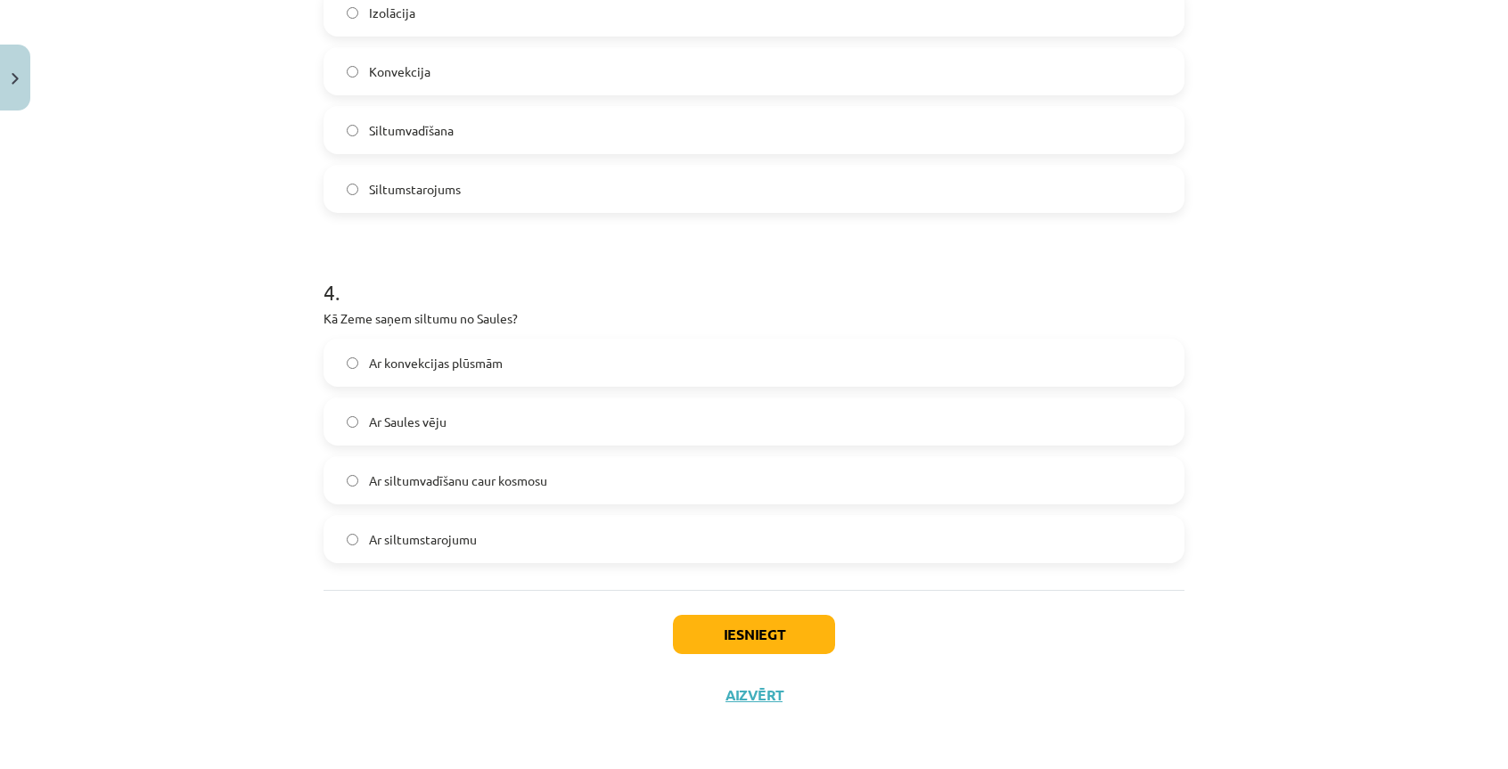
click at [430, 546] on span "Ar siltumstarojumu" at bounding box center [423, 539] width 108 height 19
click at [372, 480] on span "Ar siltumvadīšanu caur kosmosu" at bounding box center [458, 481] width 178 height 19
click at [741, 646] on button "Iesniegt" at bounding box center [754, 634] width 162 height 39
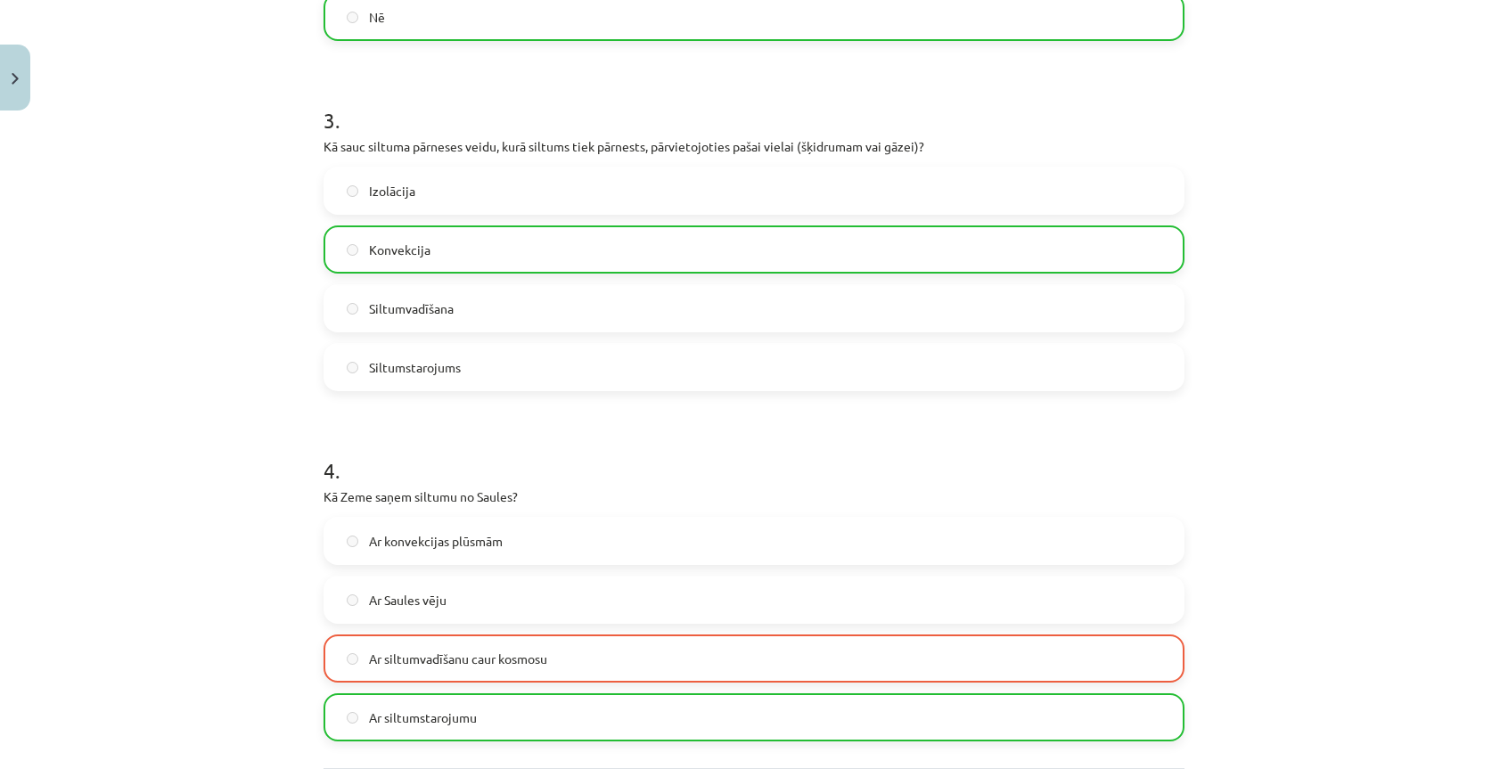
scroll to position [977, 0]
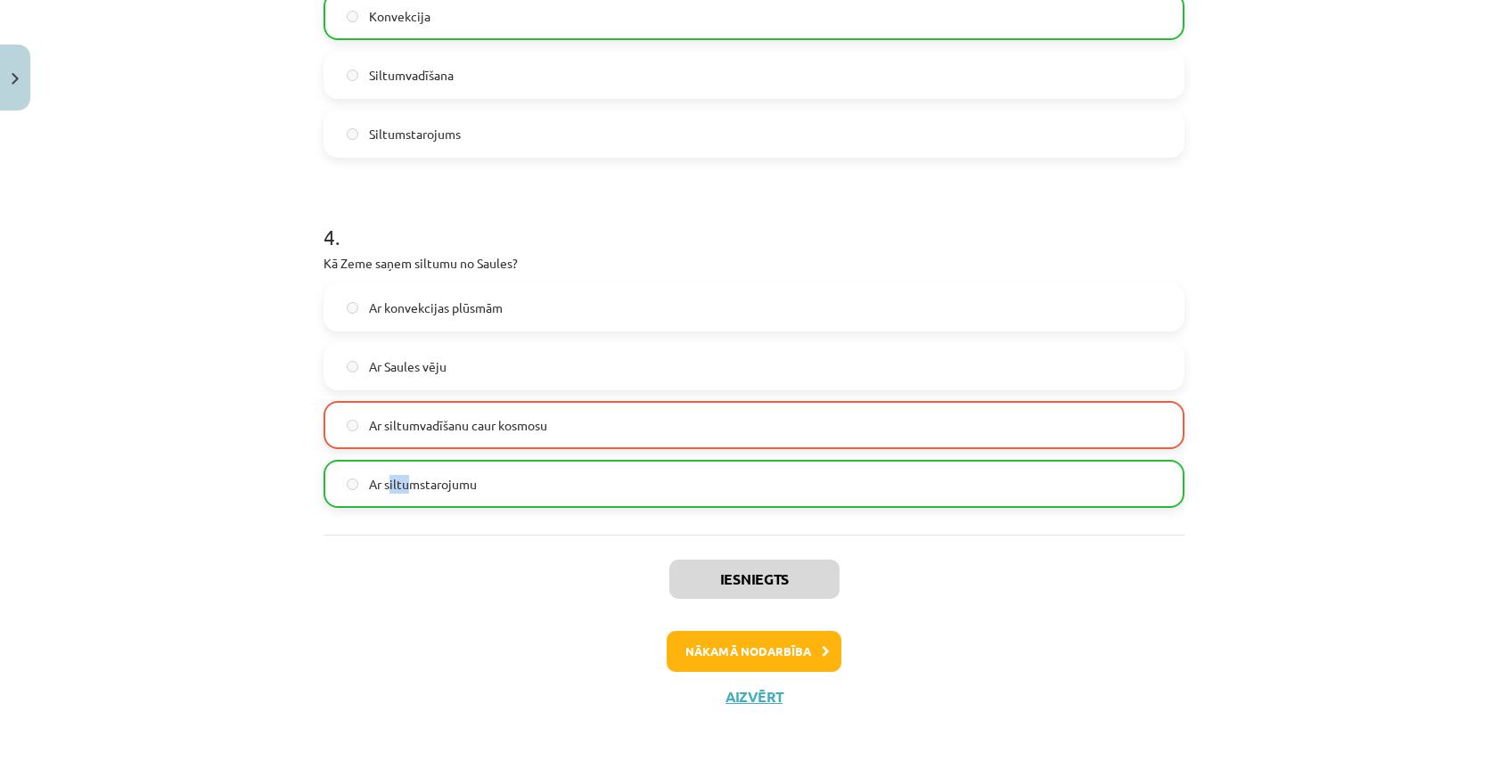
drag, startPoint x: 401, startPoint y: 500, endPoint x: 385, endPoint y: 494, distance: 17.2
click at [385, 495] on label "Ar siltumstarojumu" at bounding box center [754, 484] width 858 height 45
click at [385, 494] on label "Ar siltumstarojumu" at bounding box center [754, 484] width 858 height 45
click at [383, 494] on label "Ar siltumstarojumu" at bounding box center [754, 484] width 858 height 45
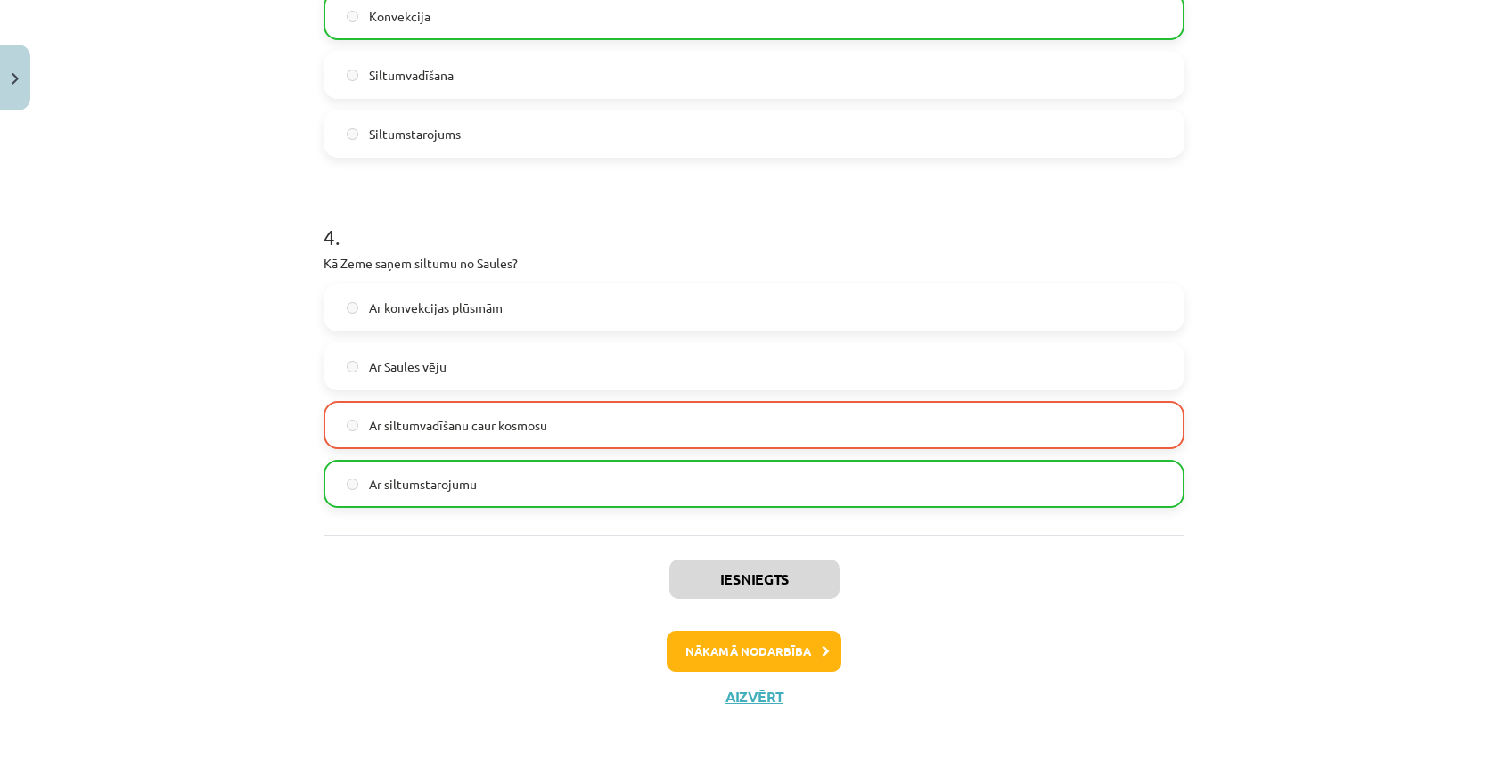
click at [723, 644] on button "Nākamā nodarbība" at bounding box center [754, 651] width 175 height 41
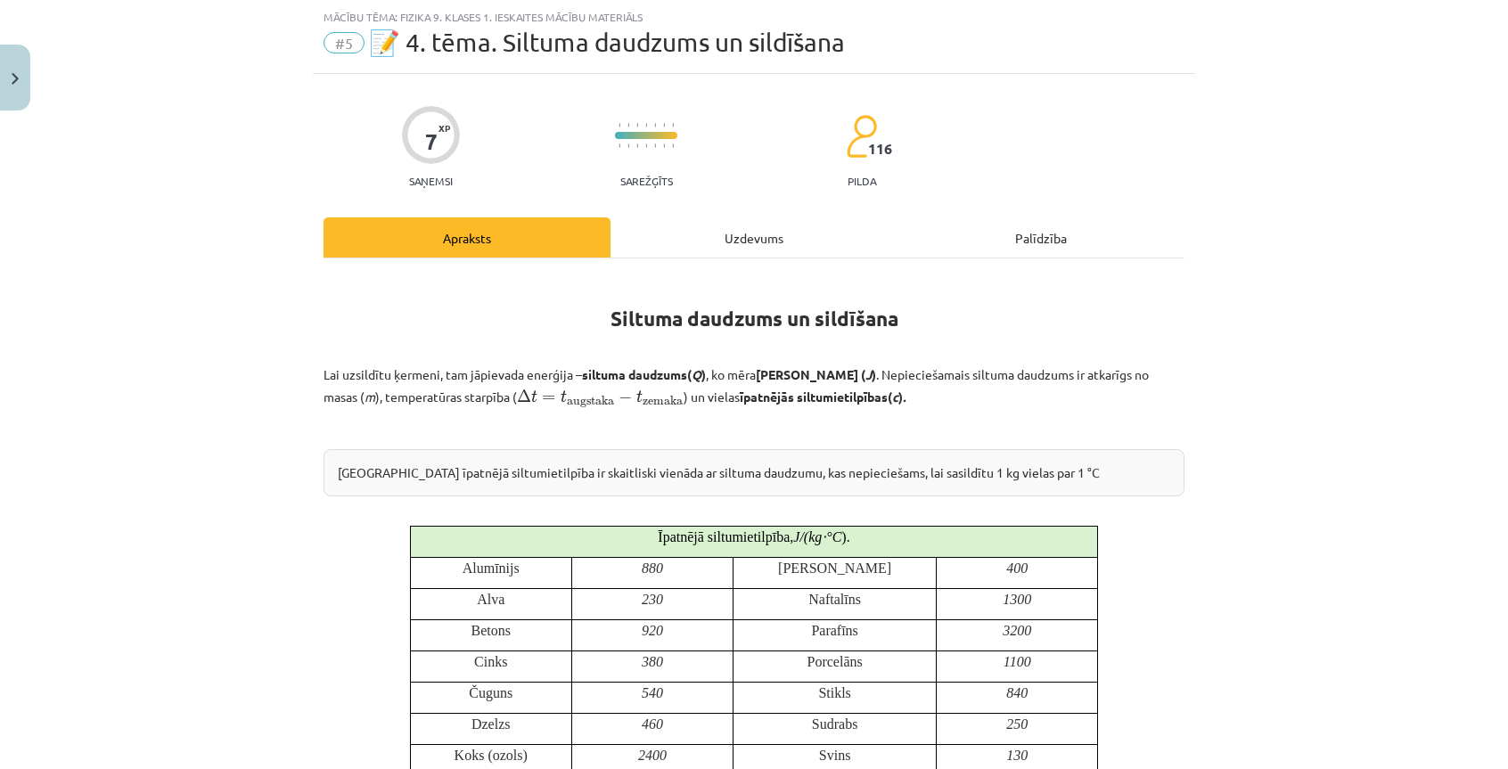
drag, startPoint x: 840, startPoint y: 231, endPoint x: 854, endPoint y: 283, distance: 53.6
click at [843, 249] on div "Uzdevums" at bounding box center [754, 238] width 287 height 40
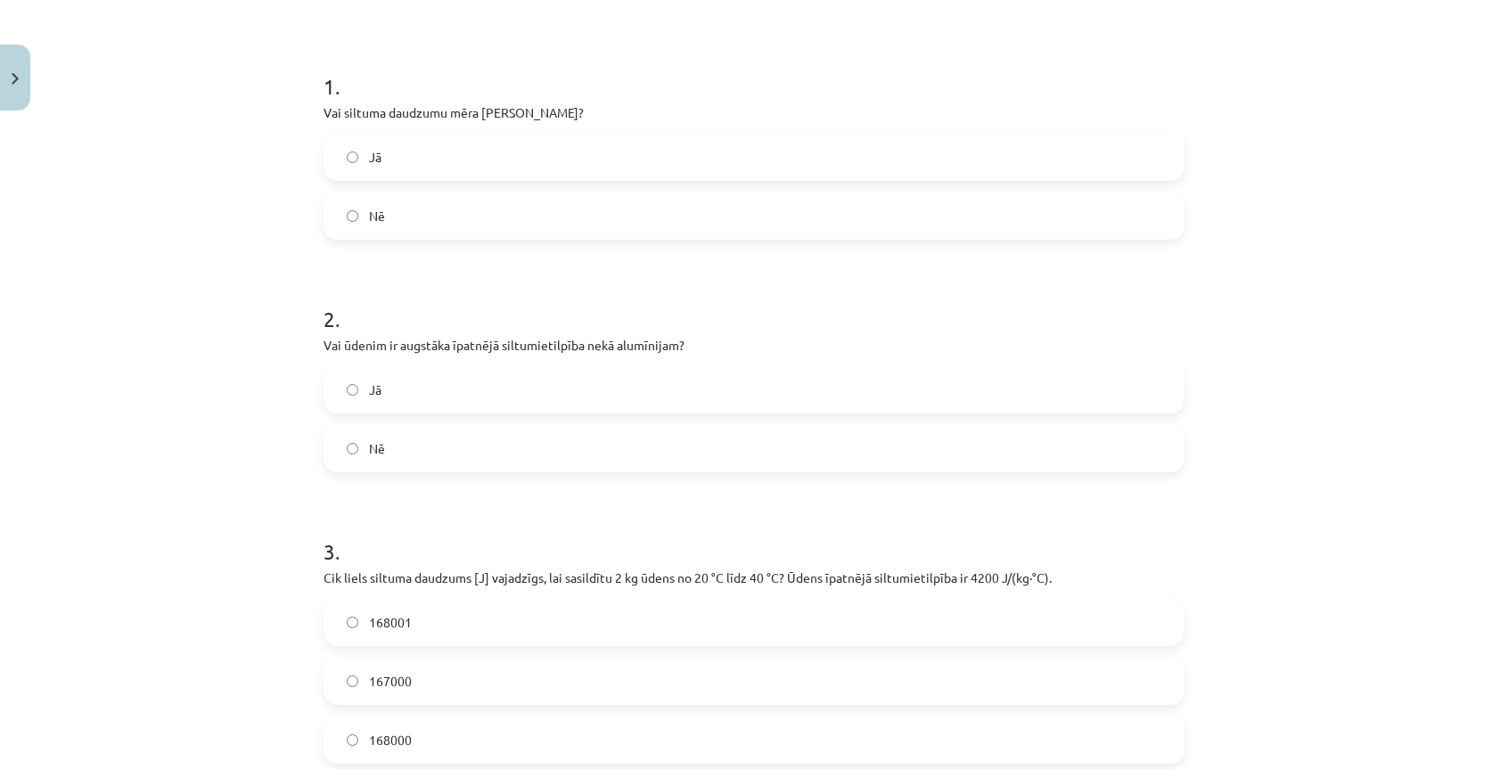
scroll to position [0, 0]
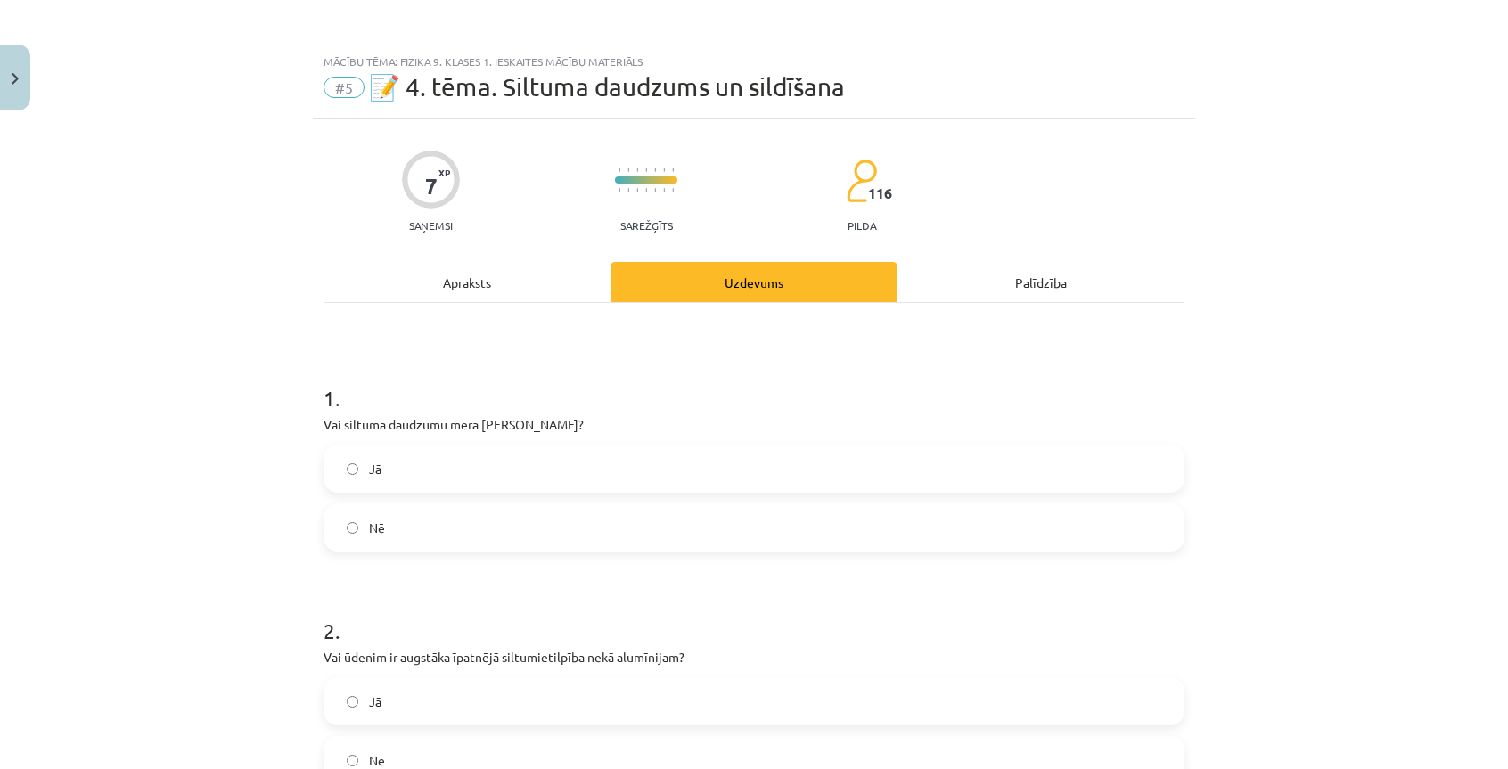
click at [553, 286] on div "Apraksts" at bounding box center [467, 282] width 287 height 40
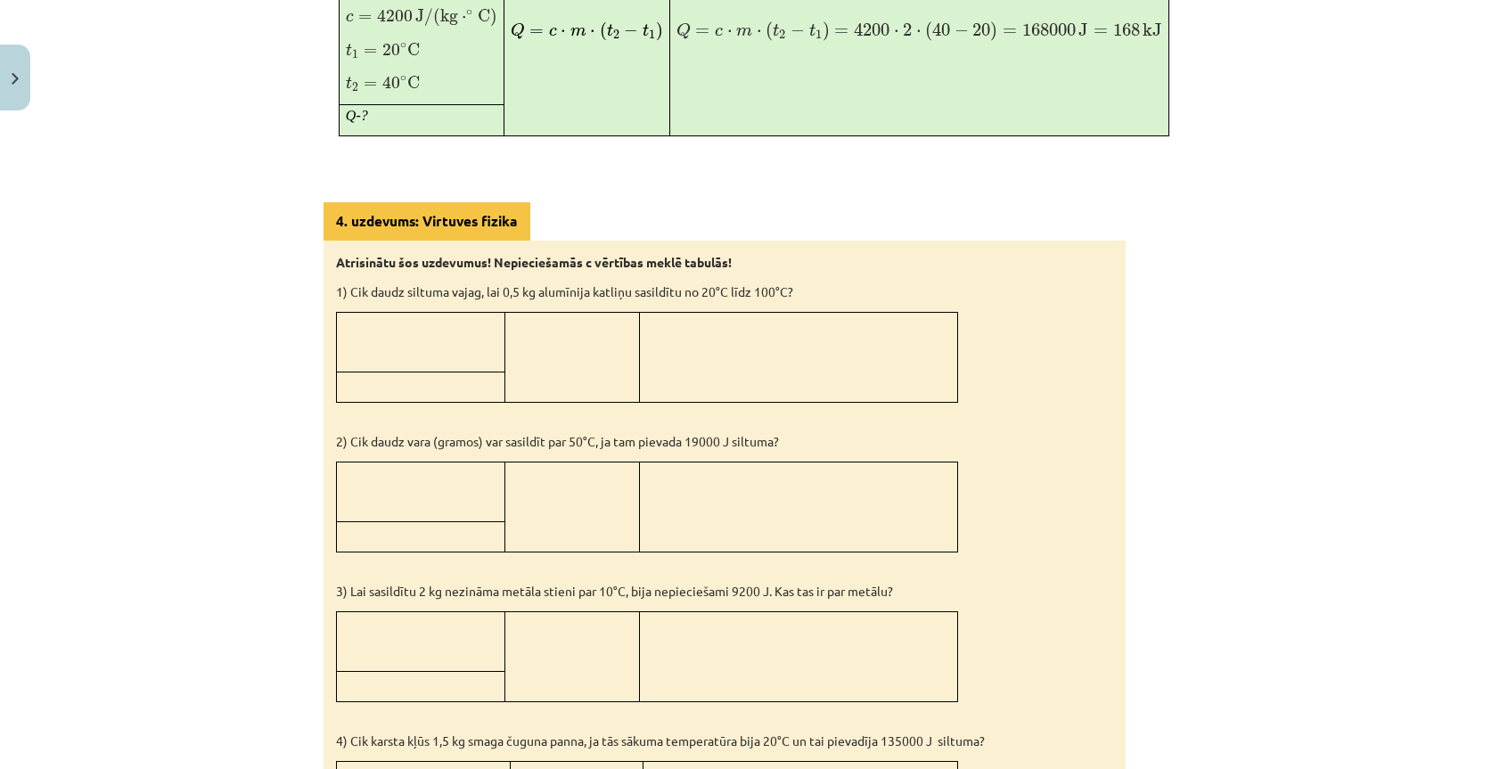
scroll to position [1192, 0]
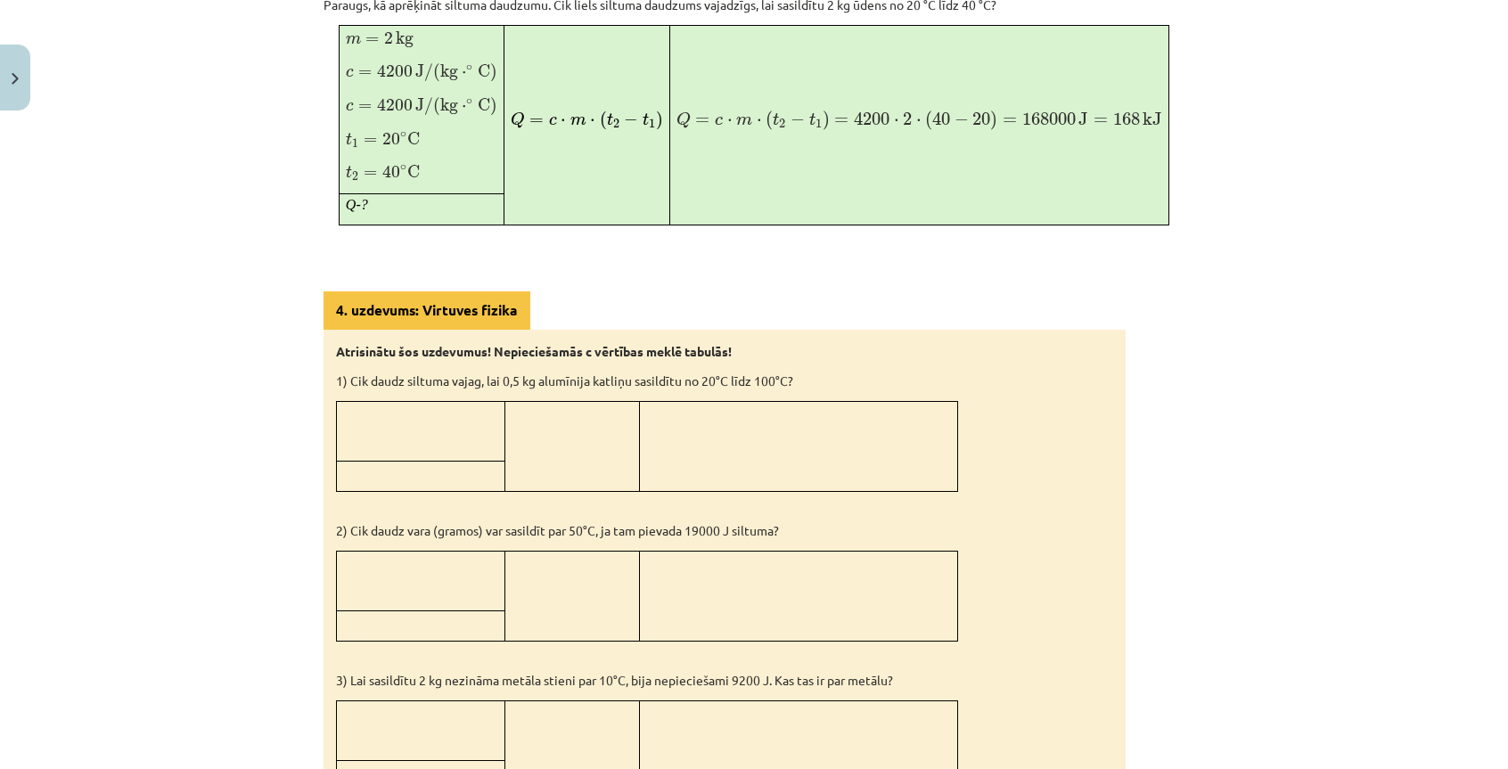
click at [460, 402] on p at bounding box center [420, 411] width 155 height 19
click at [447, 452] on td at bounding box center [421, 431] width 168 height 60
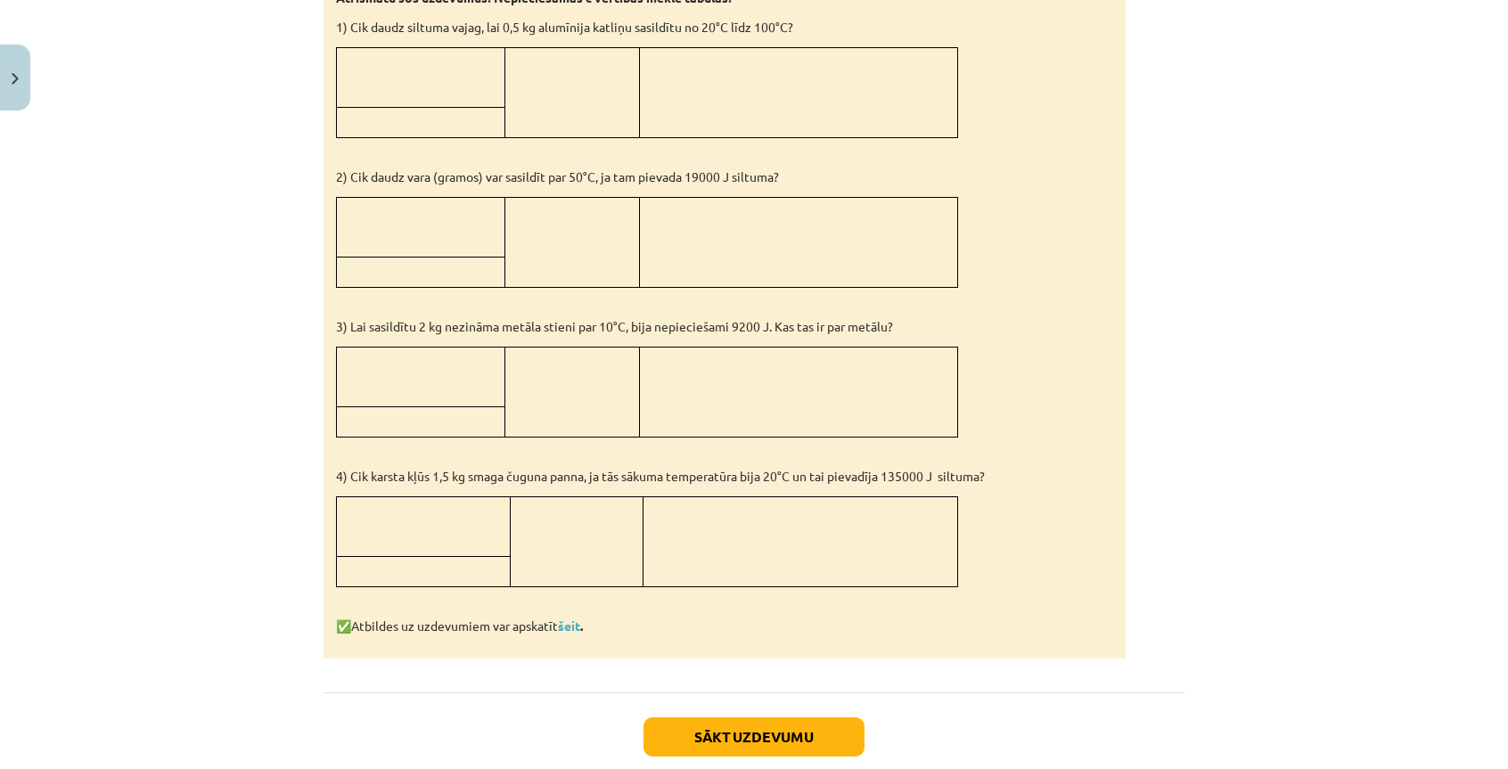
click at [410, 527] on p at bounding box center [423, 536] width 160 height 19
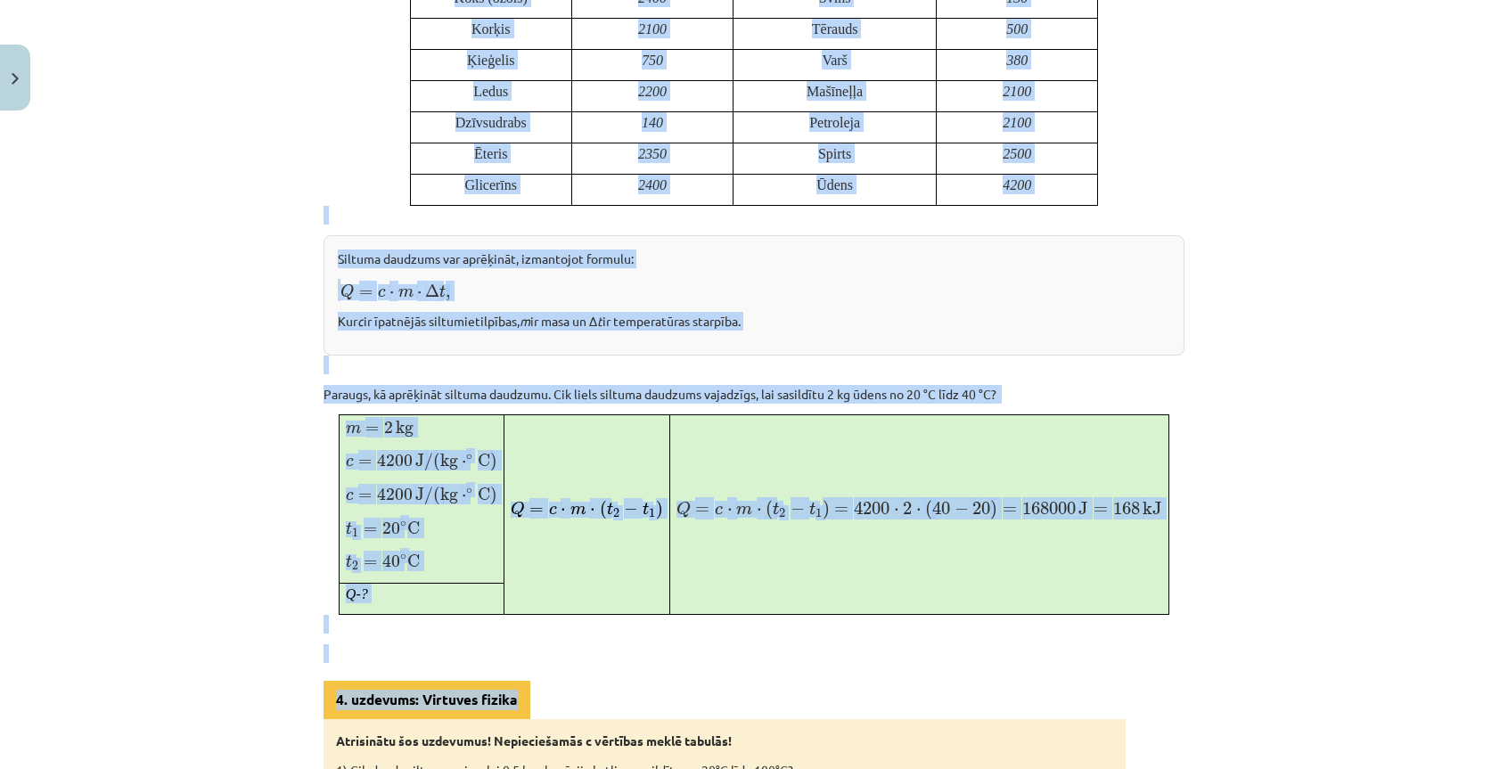
scroll to position [1070, 0]
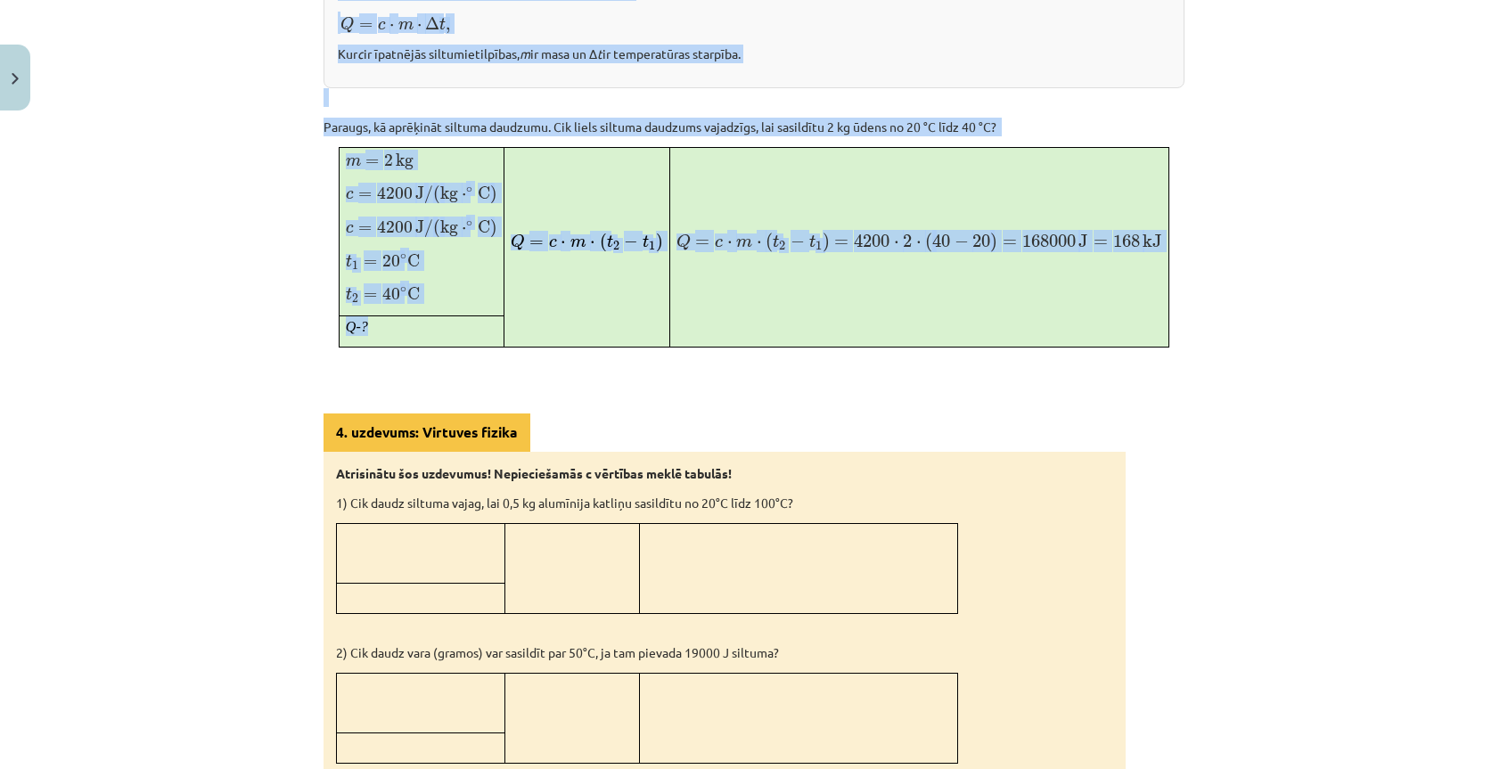
drag, startPoint x: 604, startPoint y: 361, endPoint x: 405, endPoint y: 318, distance: 204.2
click at [405, 318] on div "Siltuma daudzums un sildīšana Lai uzsildītu ķermeni, tam jāpievada enerģija – s…" at bounding box center [754, 191] width 861 height 1885
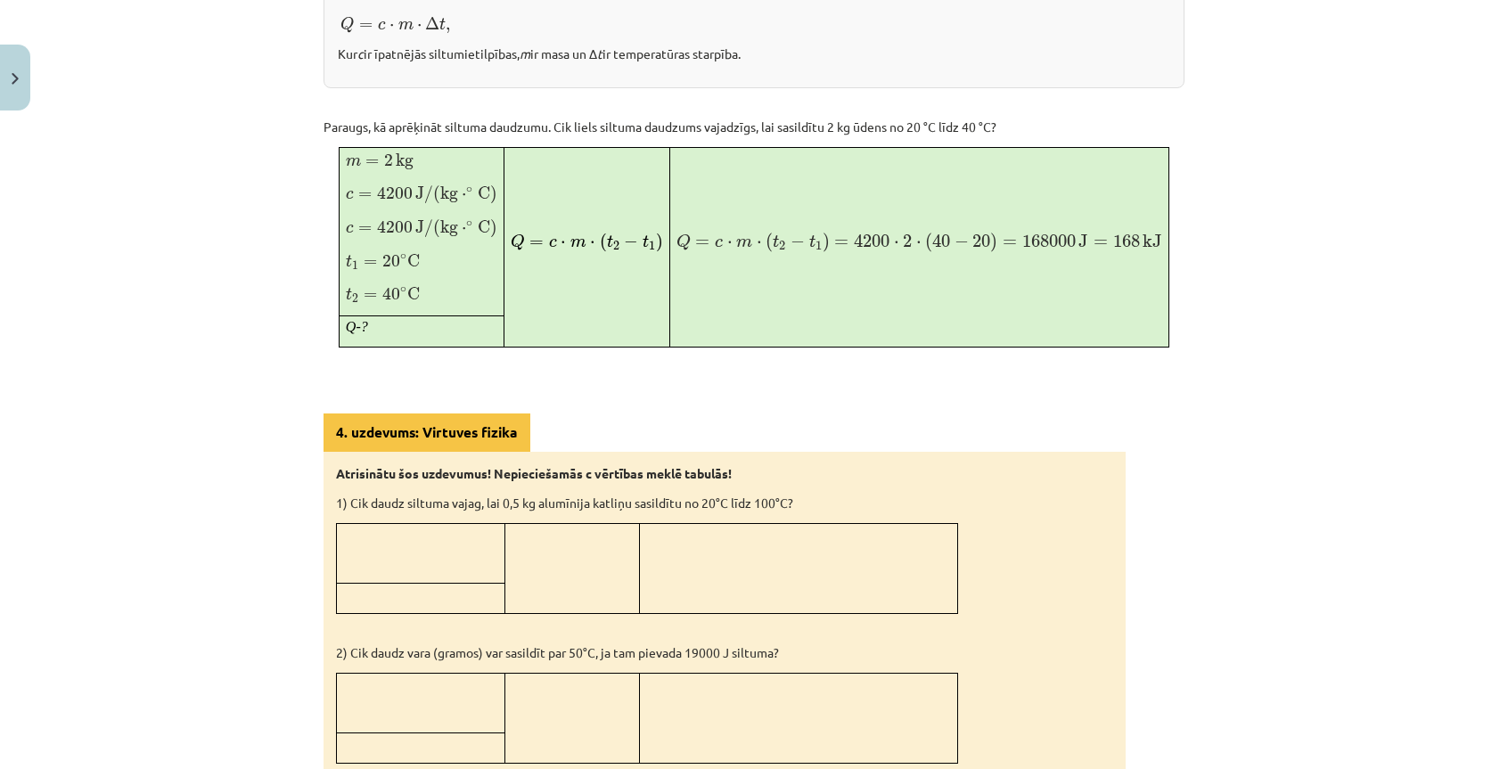
click at [595, 428] on div "4. uzdevums: Virtuves fizika Atrisinātu šos uzdevumus! Nepieciešamās c vērtības…" at bounding box center [725, 774] width 802 height 721
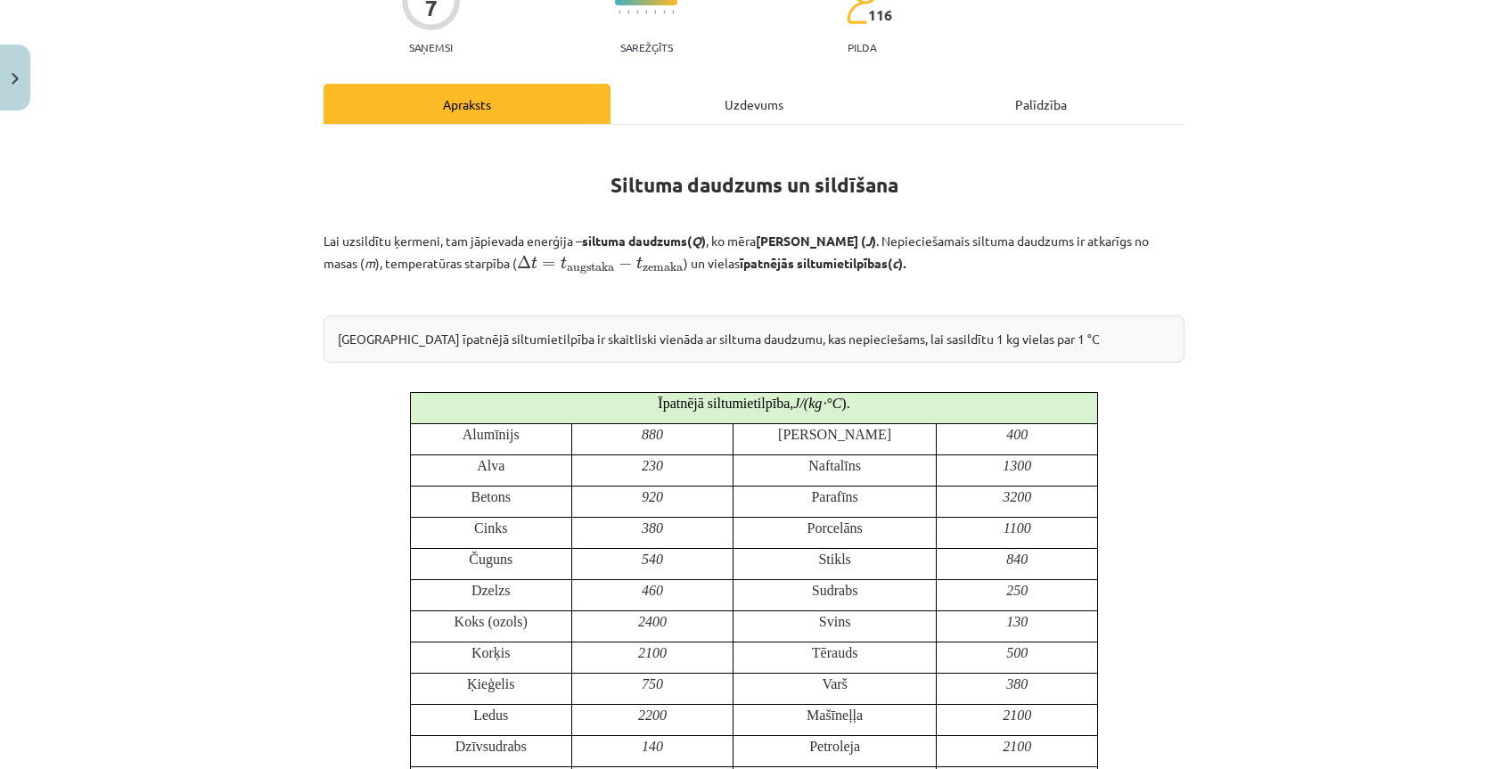
scroll to position [89, 0]
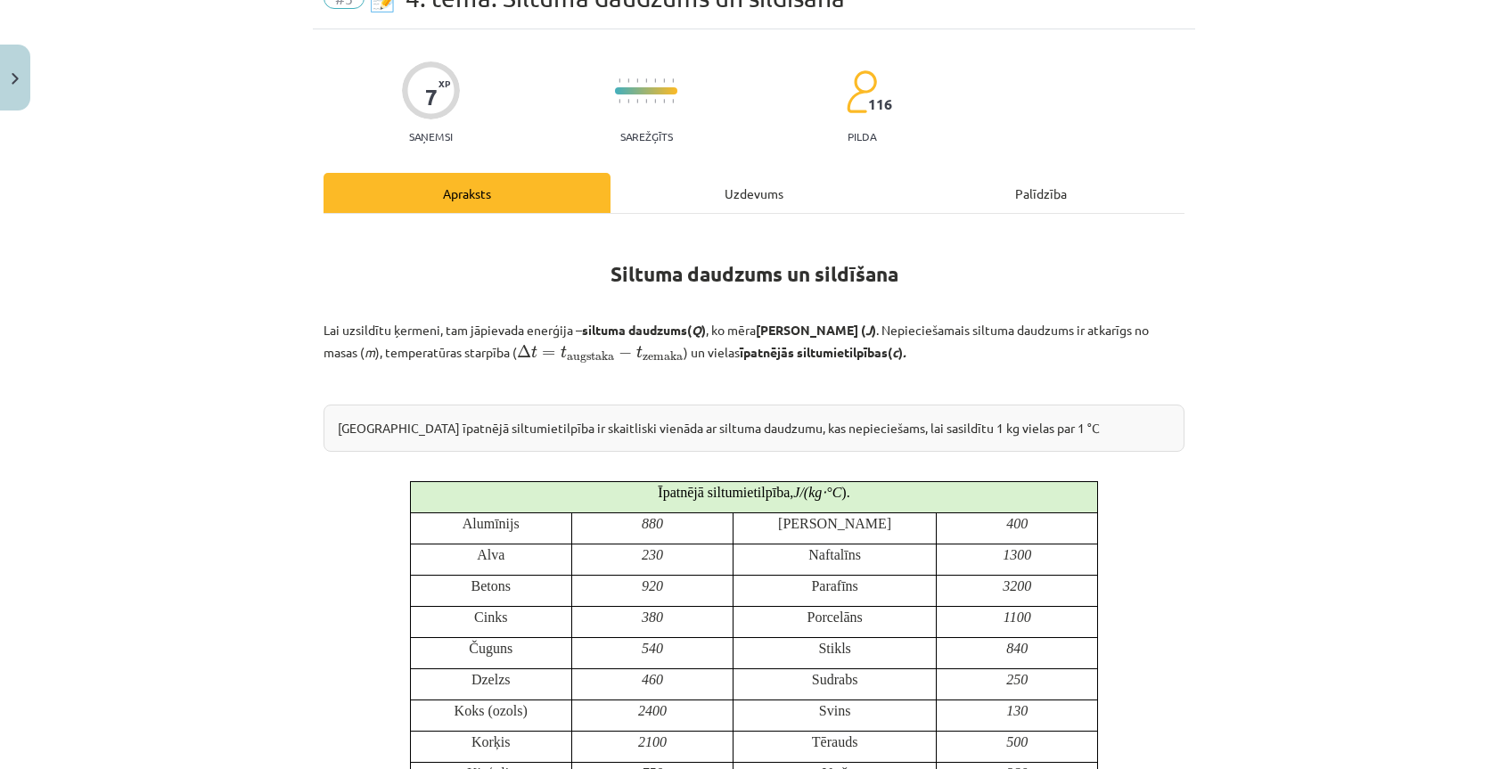
drag, startPoint x: 447, startPoint y: 351, endPoint x: 851, endPoint y: 353, distance: 404.7
click at [851, 353] on p "Lai uzsildītu ķermeni, tam jāpievada enerģija – siltuma daudzums ( Q ) , ko mēr…" at bounding box center [754, 343] width 861 height 44
drag, startPoint x: 308, startPoint y: 320, endPoint x: 861, endPoint y: 347, distance: 553.3
click at [257, 162] on div "Mācību tēma: Fizika 9. klases 1. ieskaites mācību materiāls #5 📝 4. tēma. Siltu…" at bounding box center [754, 384] width 1508 height 769
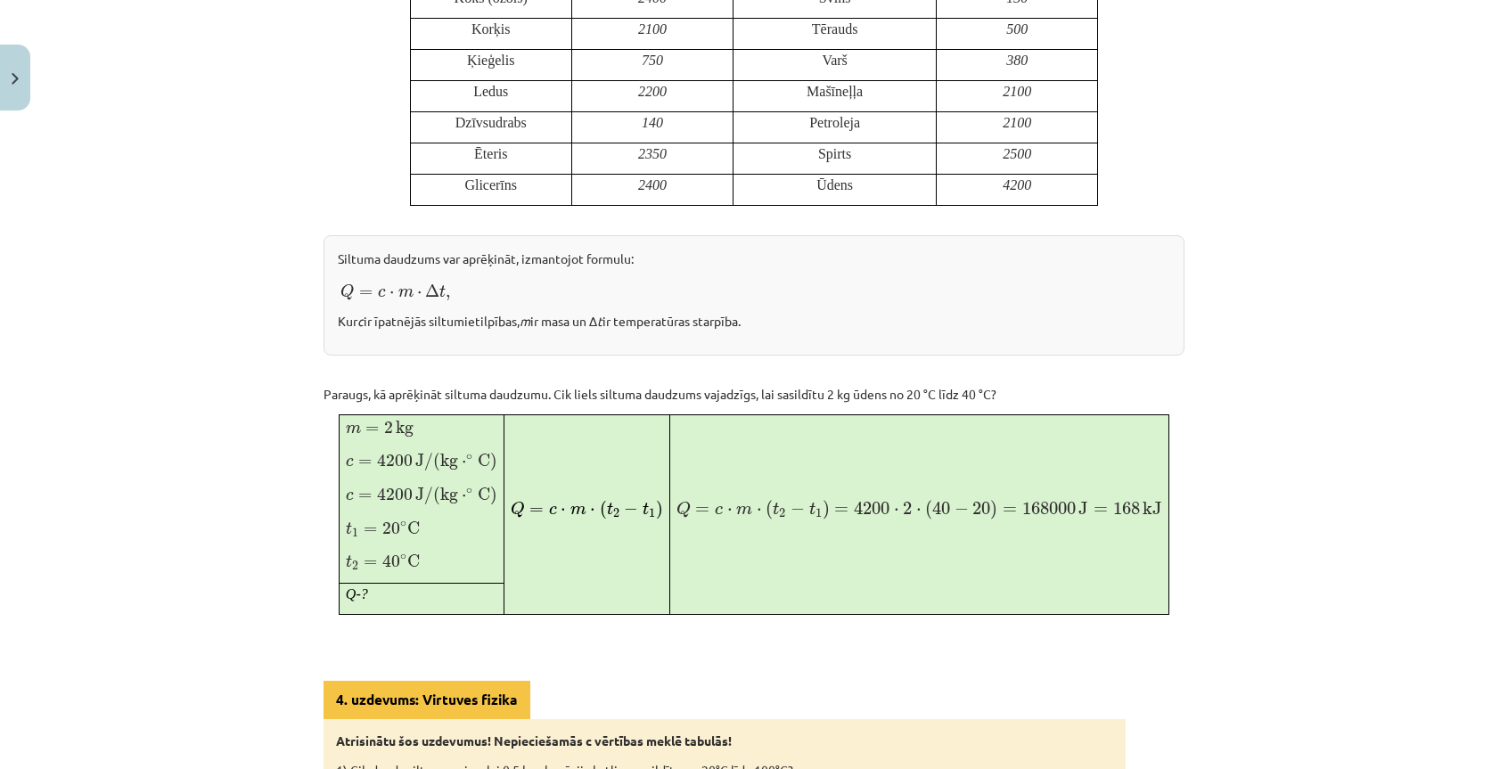
scroll to position [981, 0]
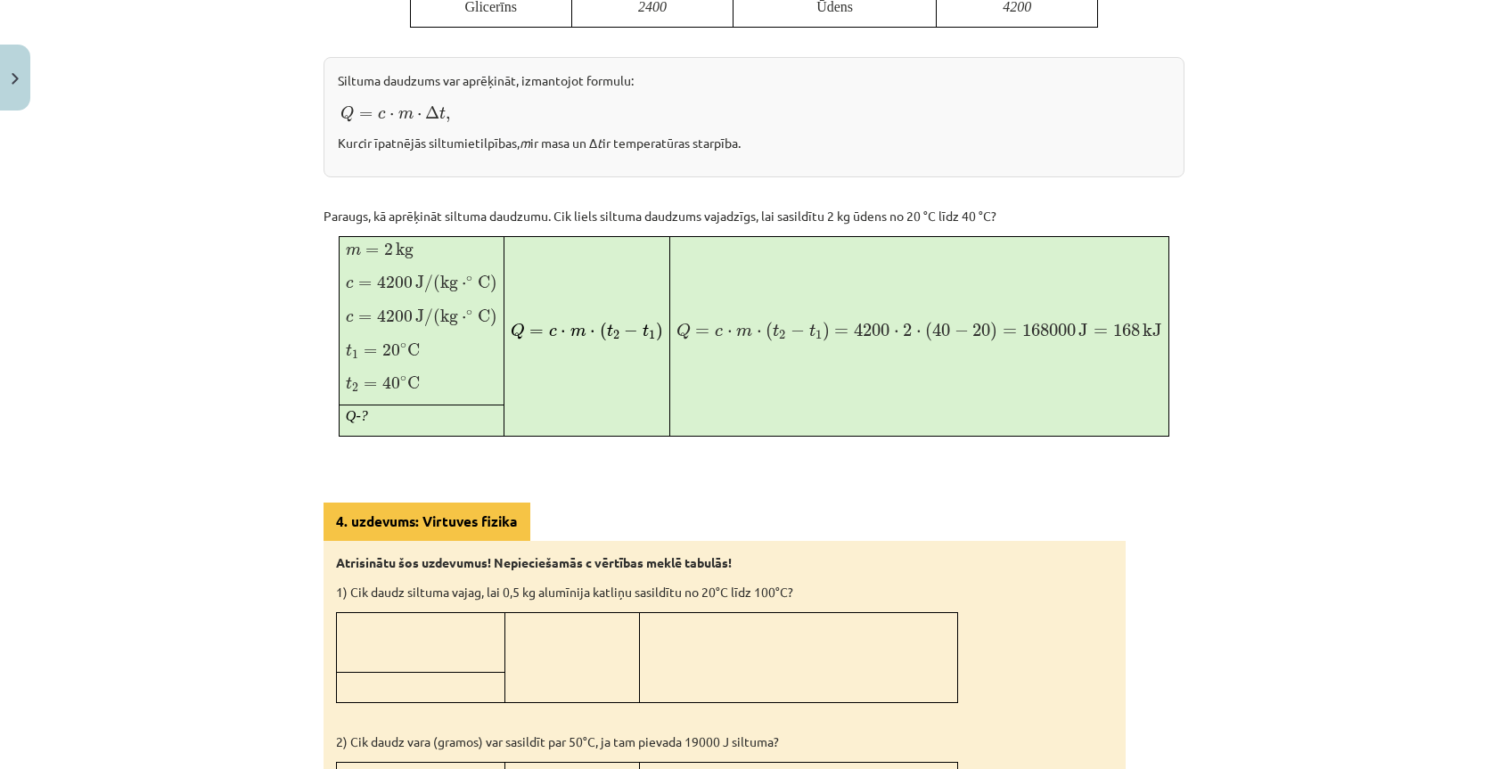
drag, startPoint x: 553, startPoint y: 282, endPoint x: 253, endPoint y: 349, distance: 307.1
click at [253, 349] on div "Mācību tēma: Fizika 9. klases 1. ieskaites mācību materiāls #5 📝 4. tēma. Siltu…" at bounding box center [754, 384] width 1508 height 769
click at [1411, 91] on div "Mācību tēma: Fizika 9. klases 1. ieskaites mācību materiāls #5 📝 4. tēma. Siltu…" at bounding box center [754, 384] width 1508 height 769
click at [1224, 539] on div "Mācību tēma: Fizika 9. klases 1. ieskaites mācību materiāls #5 📝 4. tēma. Siltu…" at bounding box center [754, 384] width 1508 height 769
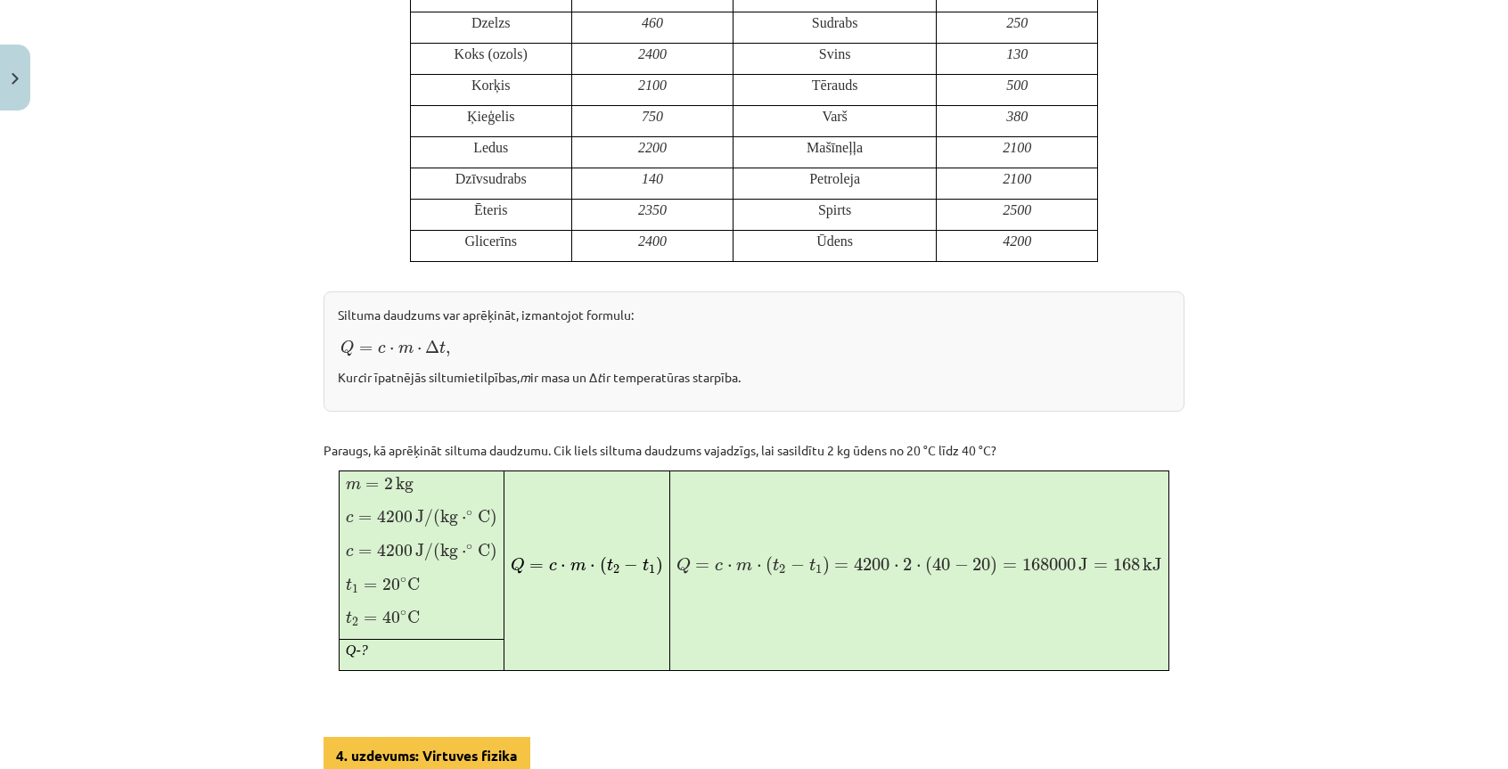
scroll to position [390, 0]
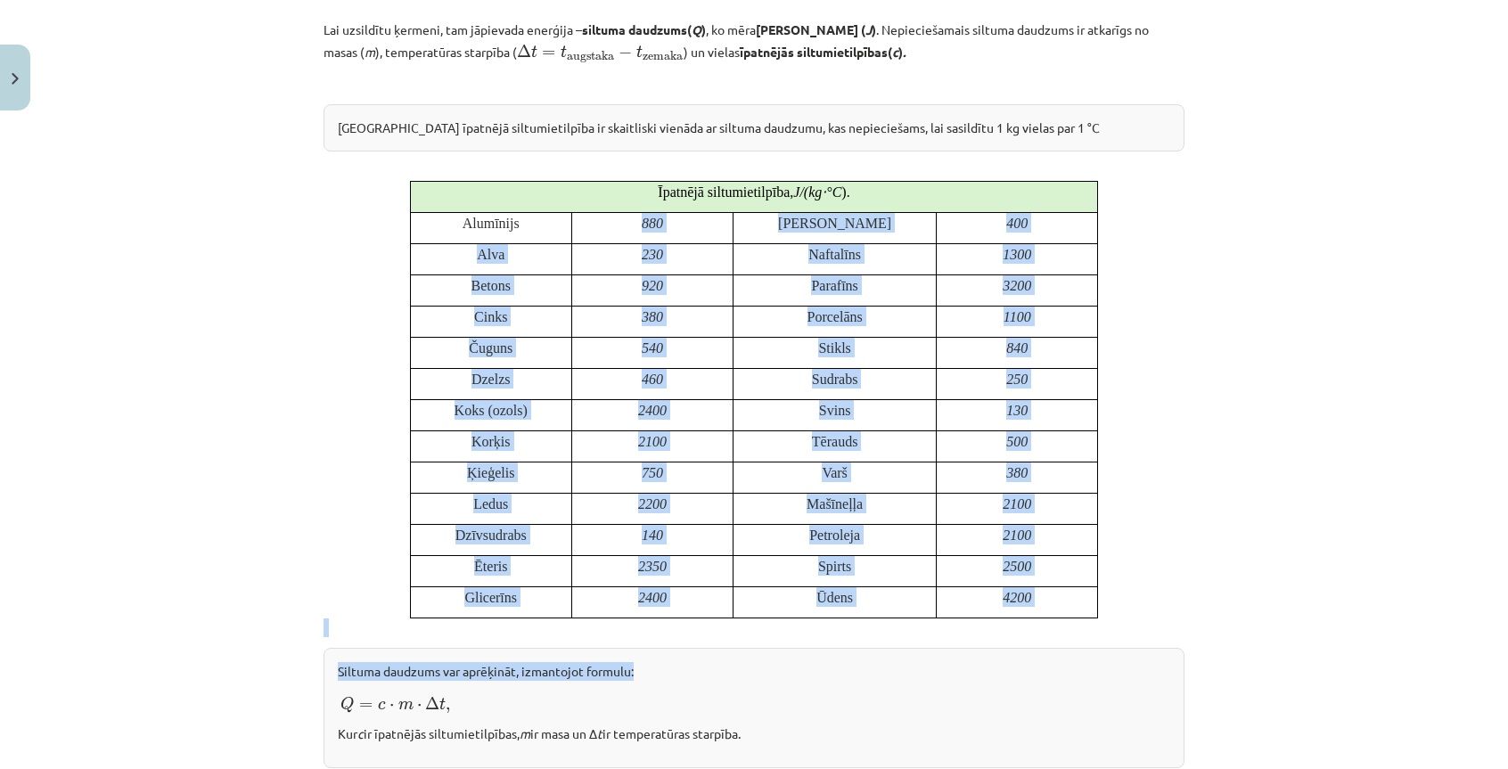
drag, startPoint x: 652, startPoint y: 218, endPoint x: 651, endPoint y: 642, distance: 423.4
drag, startPoint x: 999, startPoint y: 231, endPoint x: 1002, endPoint y: 669, distance: 437.7
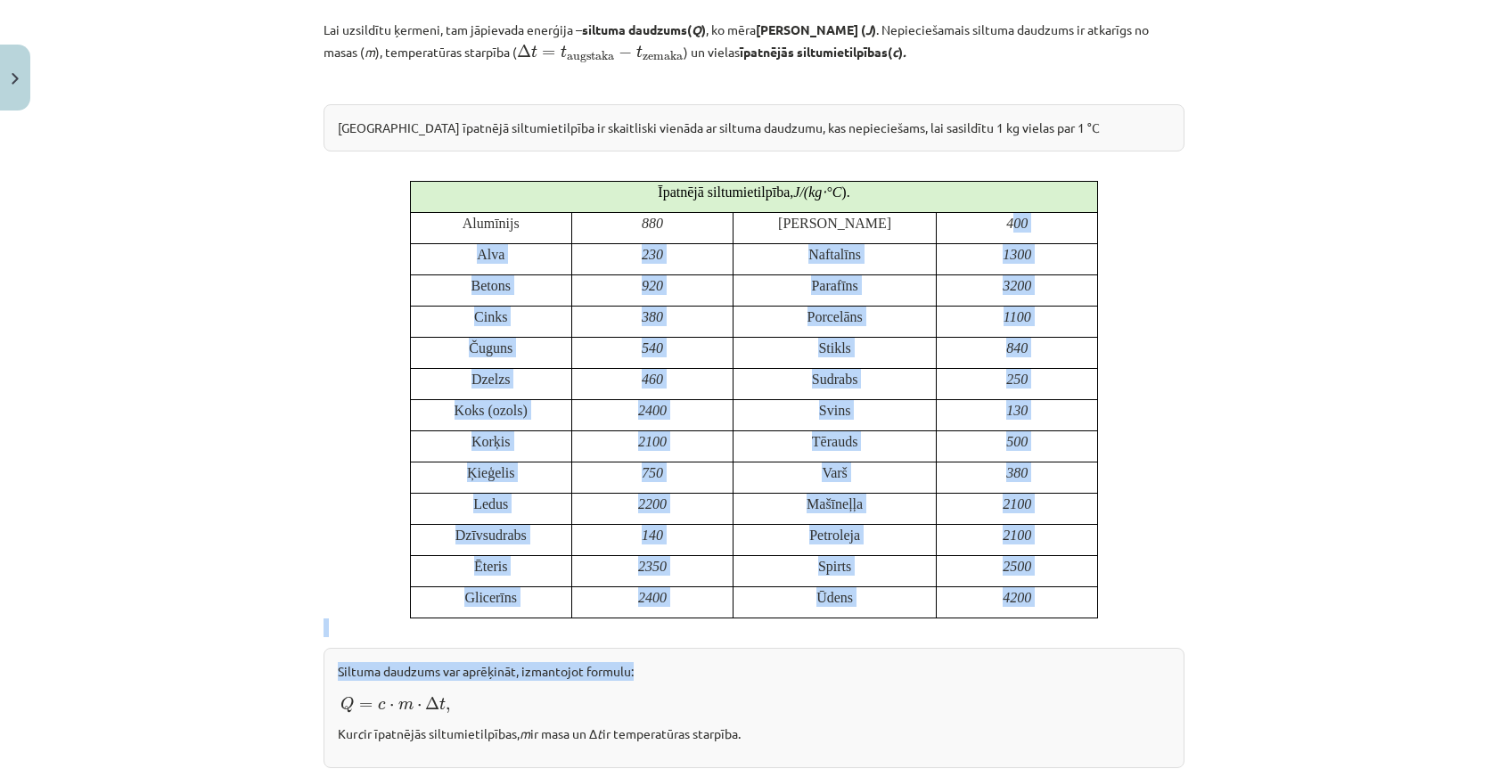
click at [1002, 669] on p "Siltuma daudzums var aprēķināt, izmantojot formulu:" at bounding box center [754, 671] width 833 height 19
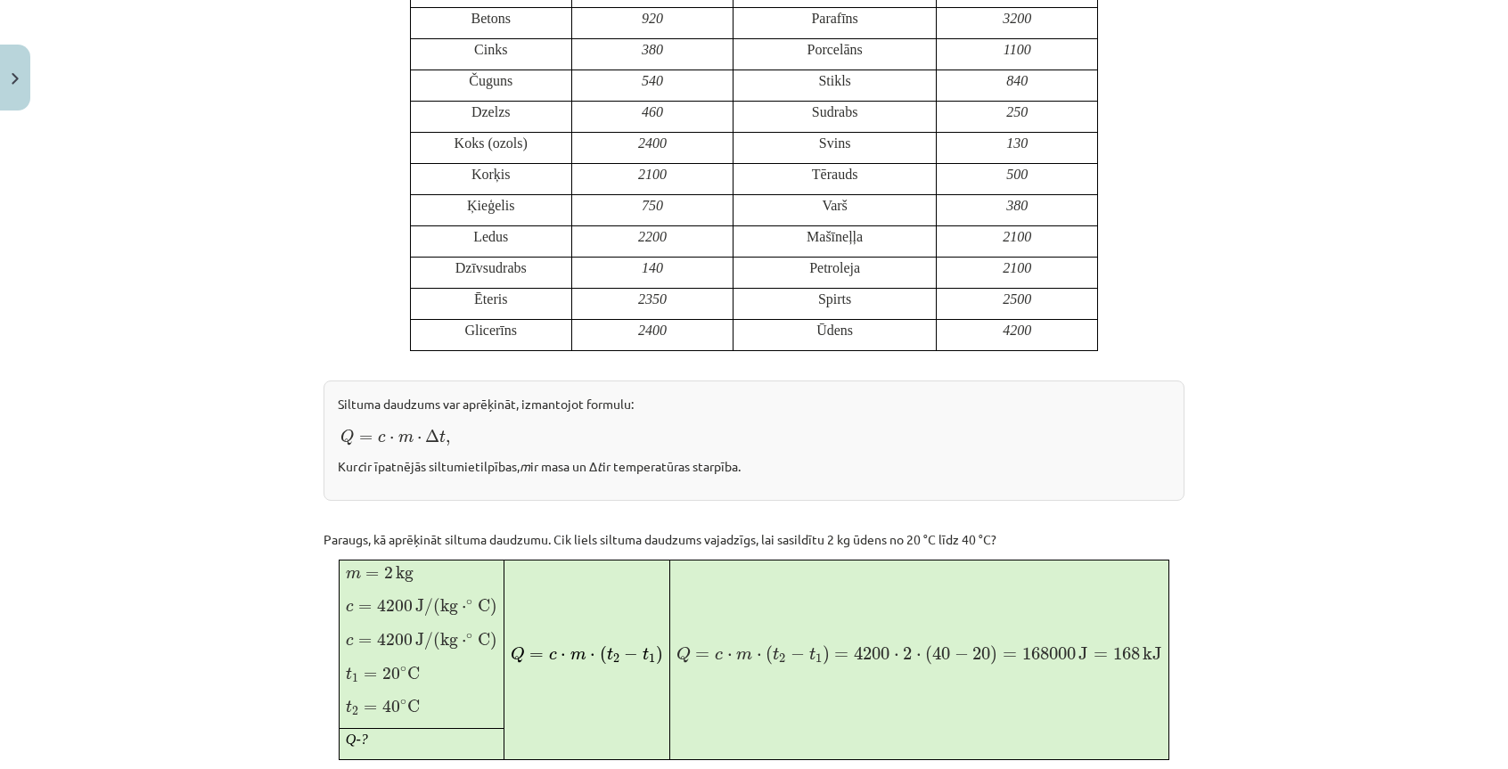
scroll to position [479, 0]
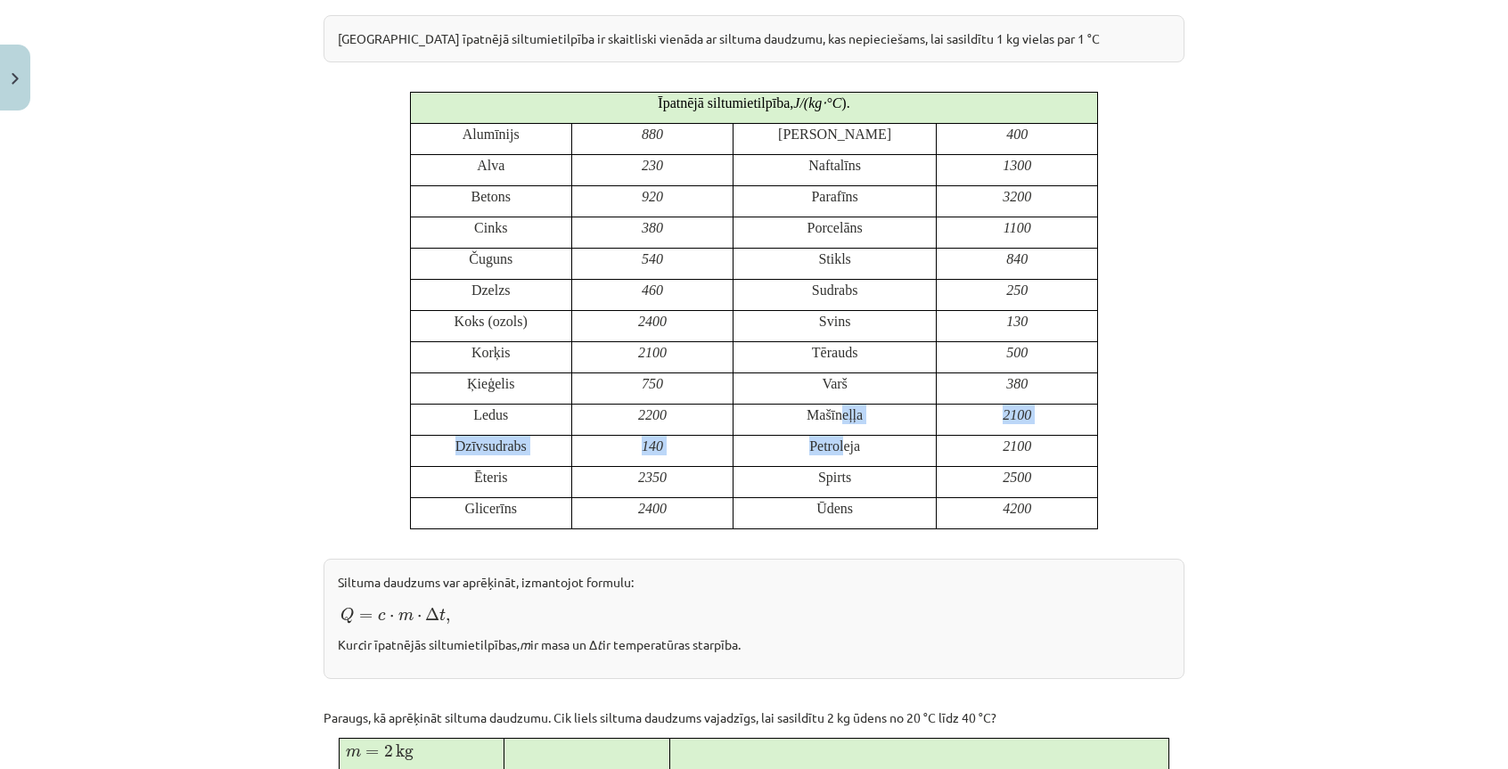
drag, startPoint x: 840, startPoint y: 431, endPoint x: 841, endPoint y: 439, distance: 9.0
click at [841, 439] on tbody "Īpatnējā siltumietilpība, J /( kg ⋅ ° C ). Alumīnijs 880 Misiņš 400 Alva 230 Na…" at bounding box center [754, 310] width 688 height 437
click at [833, 532] on p at bounding box center [754, 539] width 861 height 19
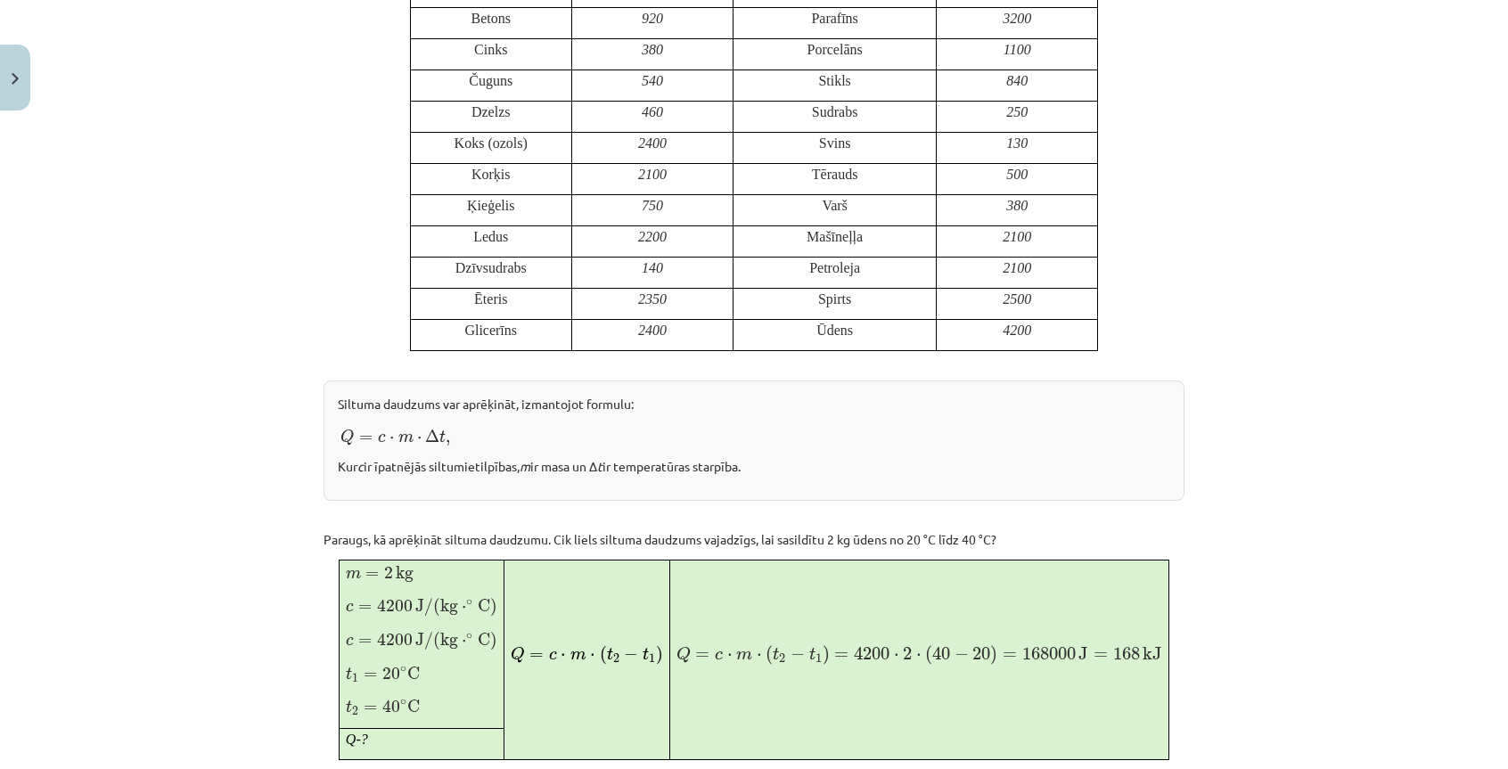
scroll to position [568, 0]
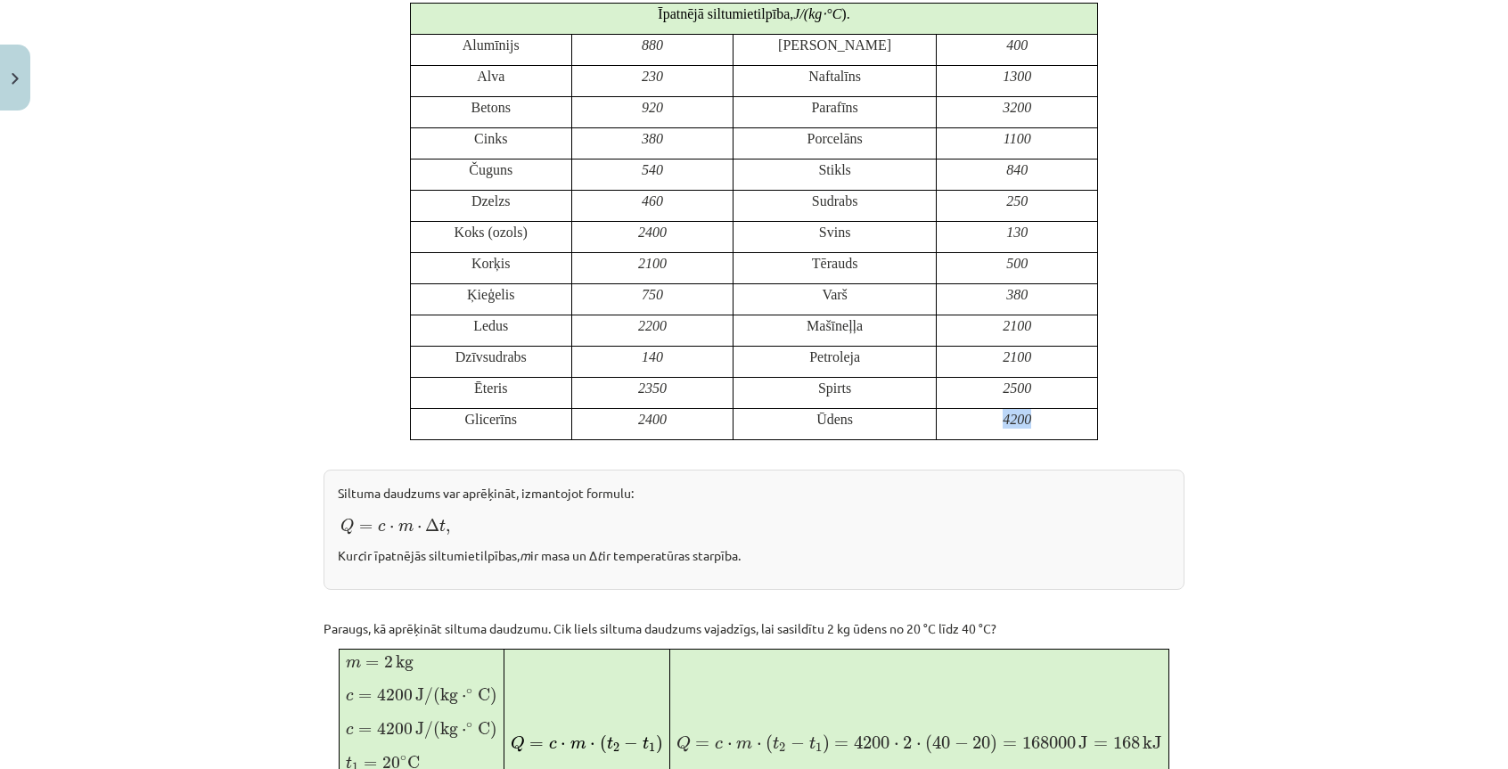
drag, startPoint x: 843, startPoint y: 411, endPoint x: 1066, endPoint y: 424, distance: 223.3
click at [1066, 424] on tr "Glicerīns 2400 Ūdens 4200" at bounding box center [754, 423] width 688 height 31
click at [1064, 423] on p "4200" at bounding box center [1017, 419] width 148 height 20
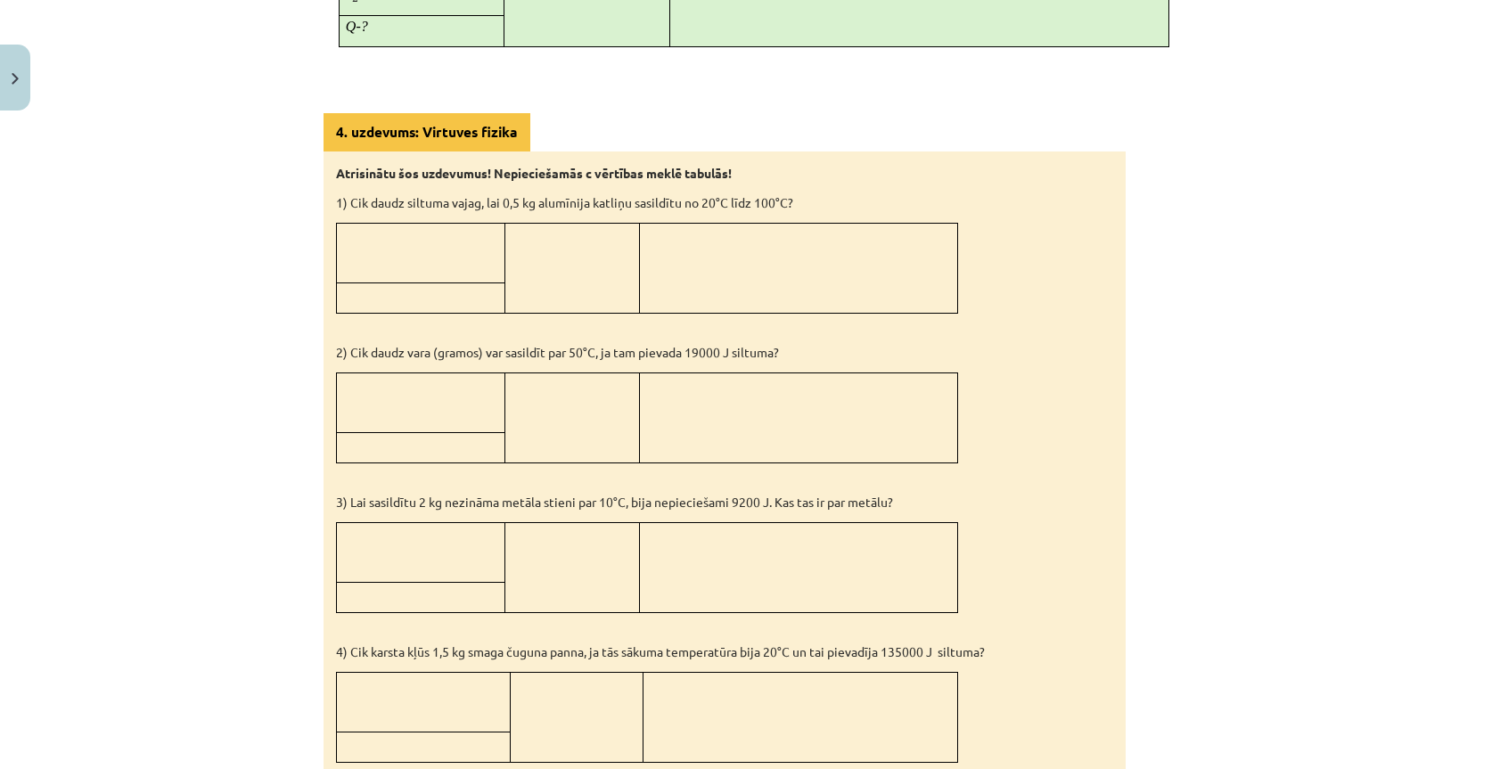
scroll to position [1459, 0]
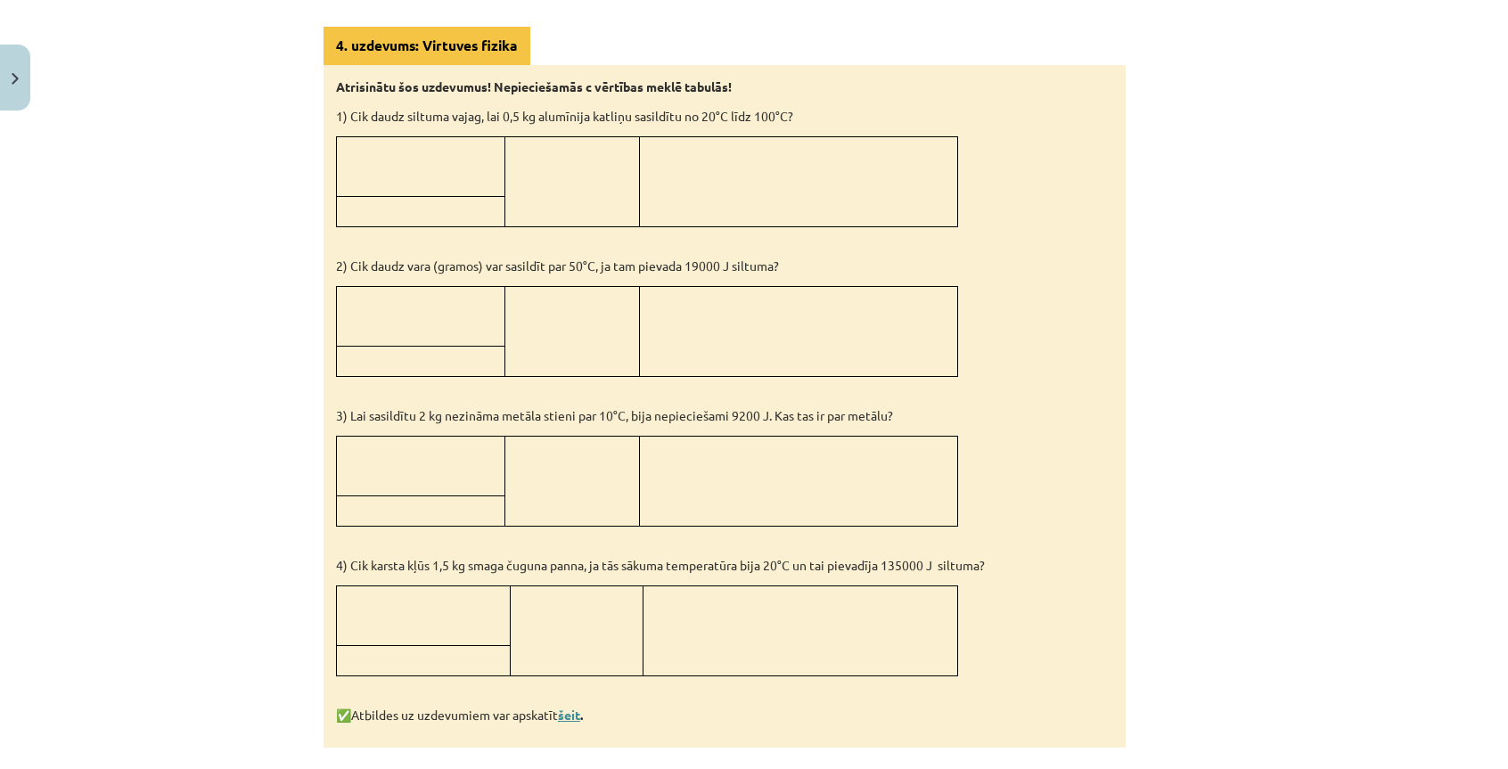
click at [571, 707] on link "šeit" at bounding box center [569, 715] width 22 height 16
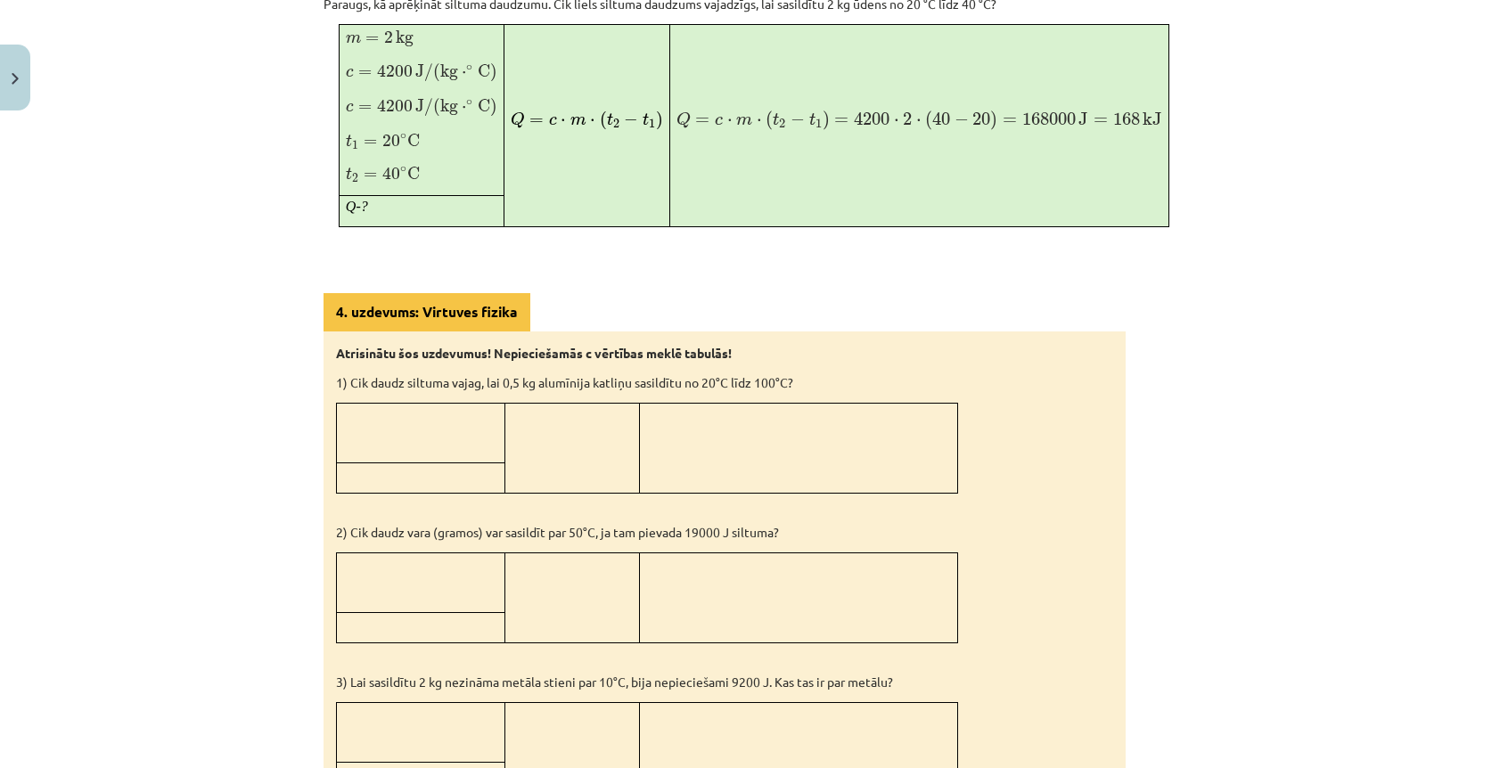
scroll to position [1638, 0]
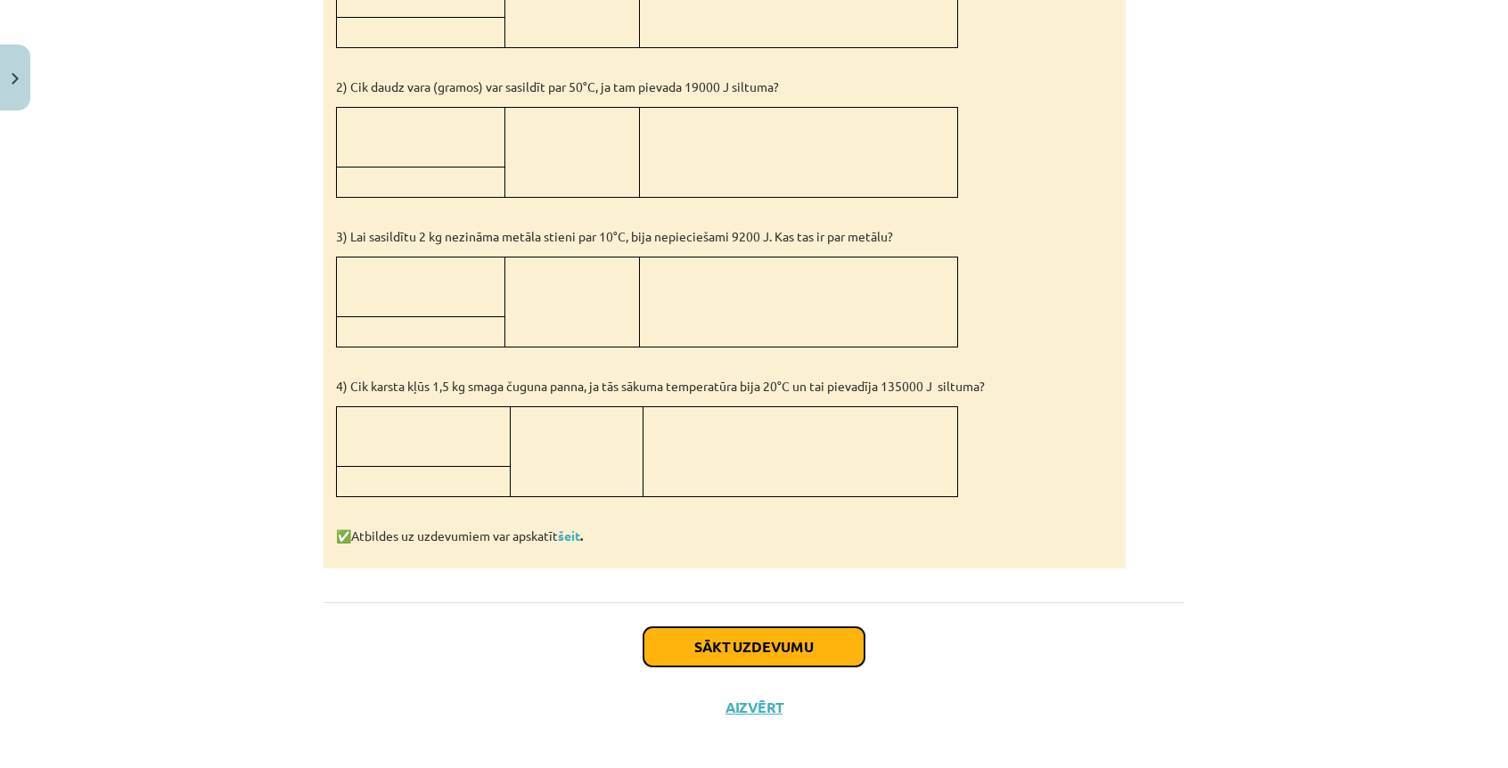
click at [725, 628] on button "Sākt uzdevumu" at bounding box center [754, 647] width 221 height 39
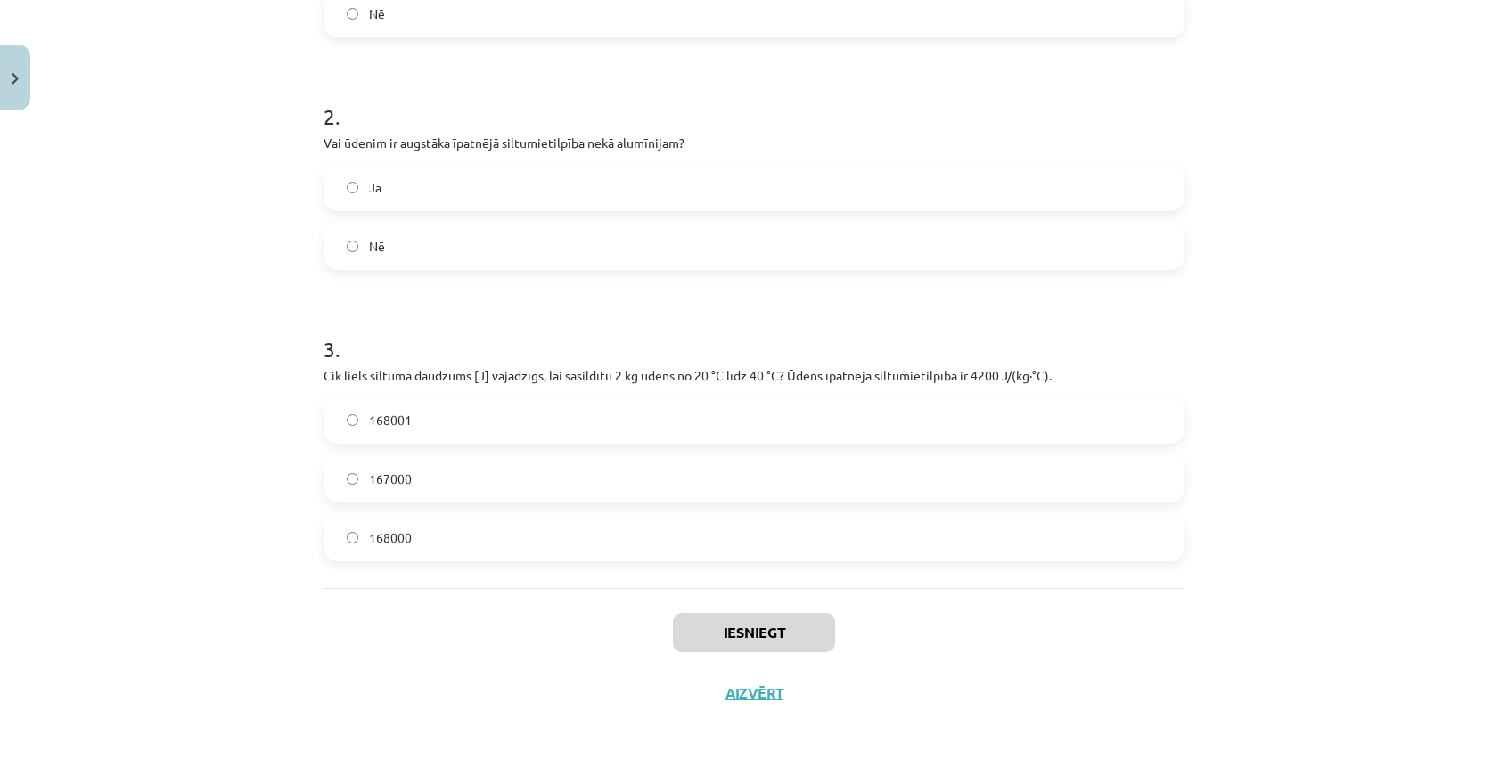
scroll to position [45, 0]
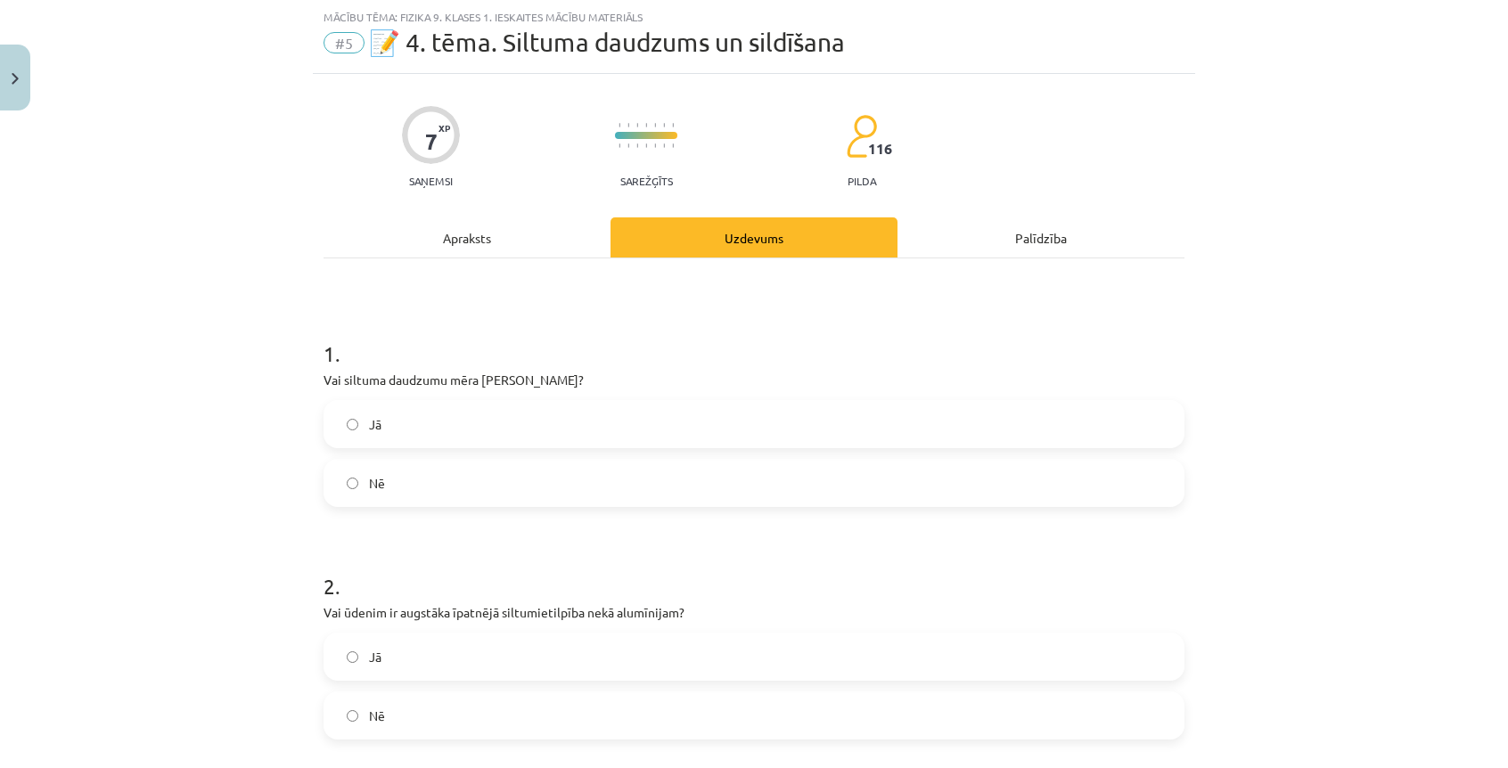
click at [381, 493] on label "Nē" at bounding box center [754, 483] width 858 height 45
click at [376, 472] on label "Nē" at bounding box center [754, 483] width 858 height 45
click at [376, 431] on label "Jā" at bounding box center [754, 424] width 858 height 45
click at [385, 487] on label "Nē" at bounding box center [754, 483] width 858 height 45
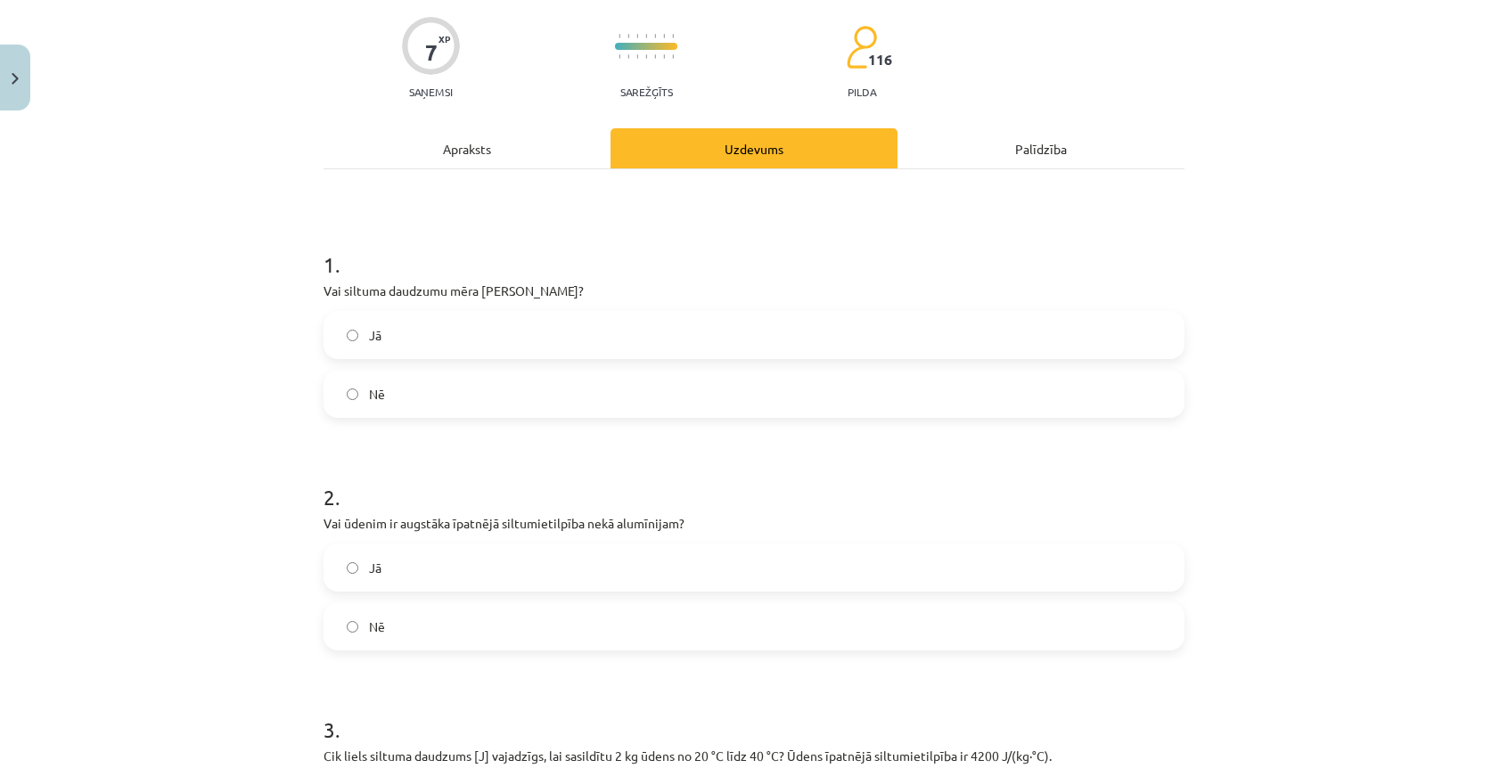
scroll to position [223, 0]
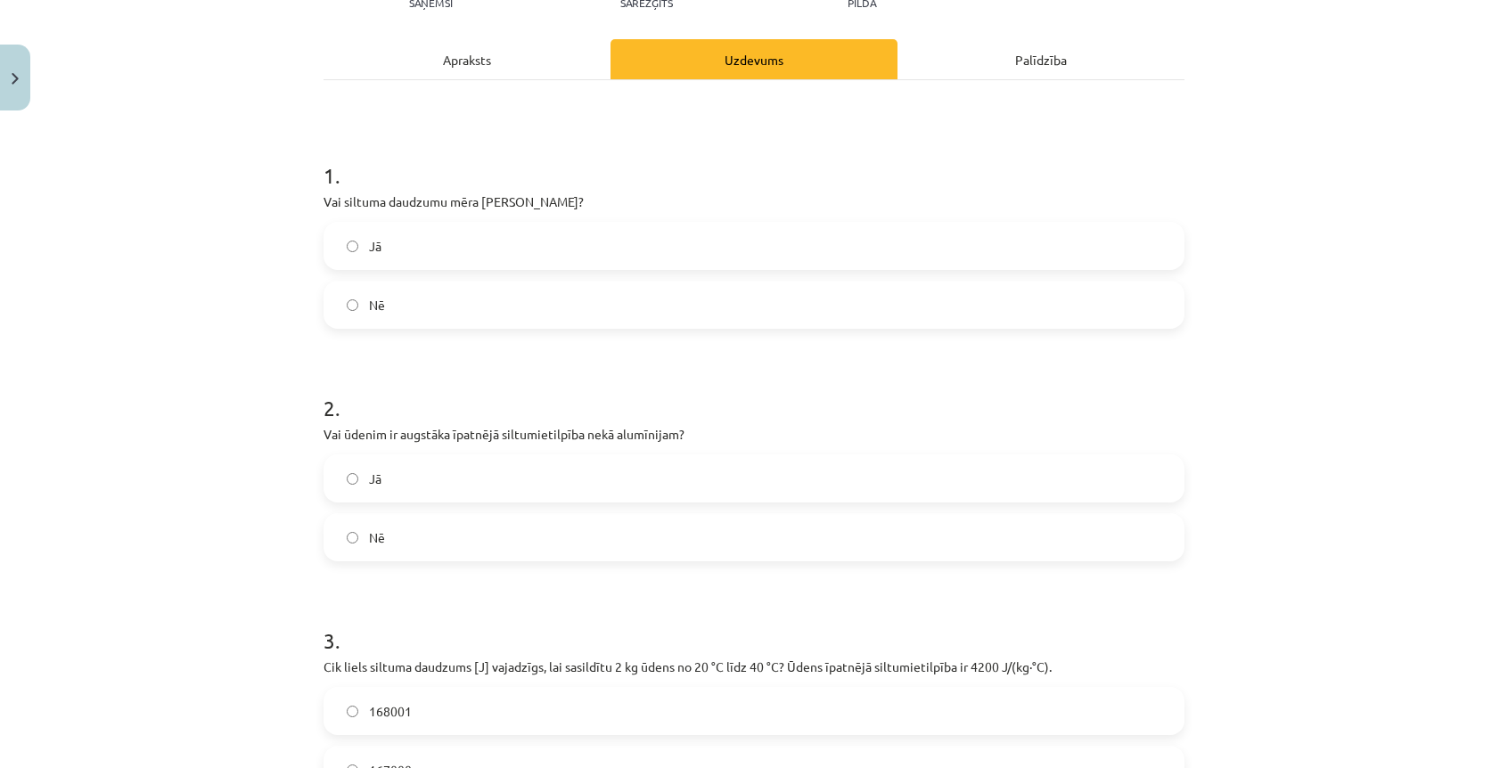
click at [400, 472] on label "Jā" at bounding box center [754, 478] width 858 height 45
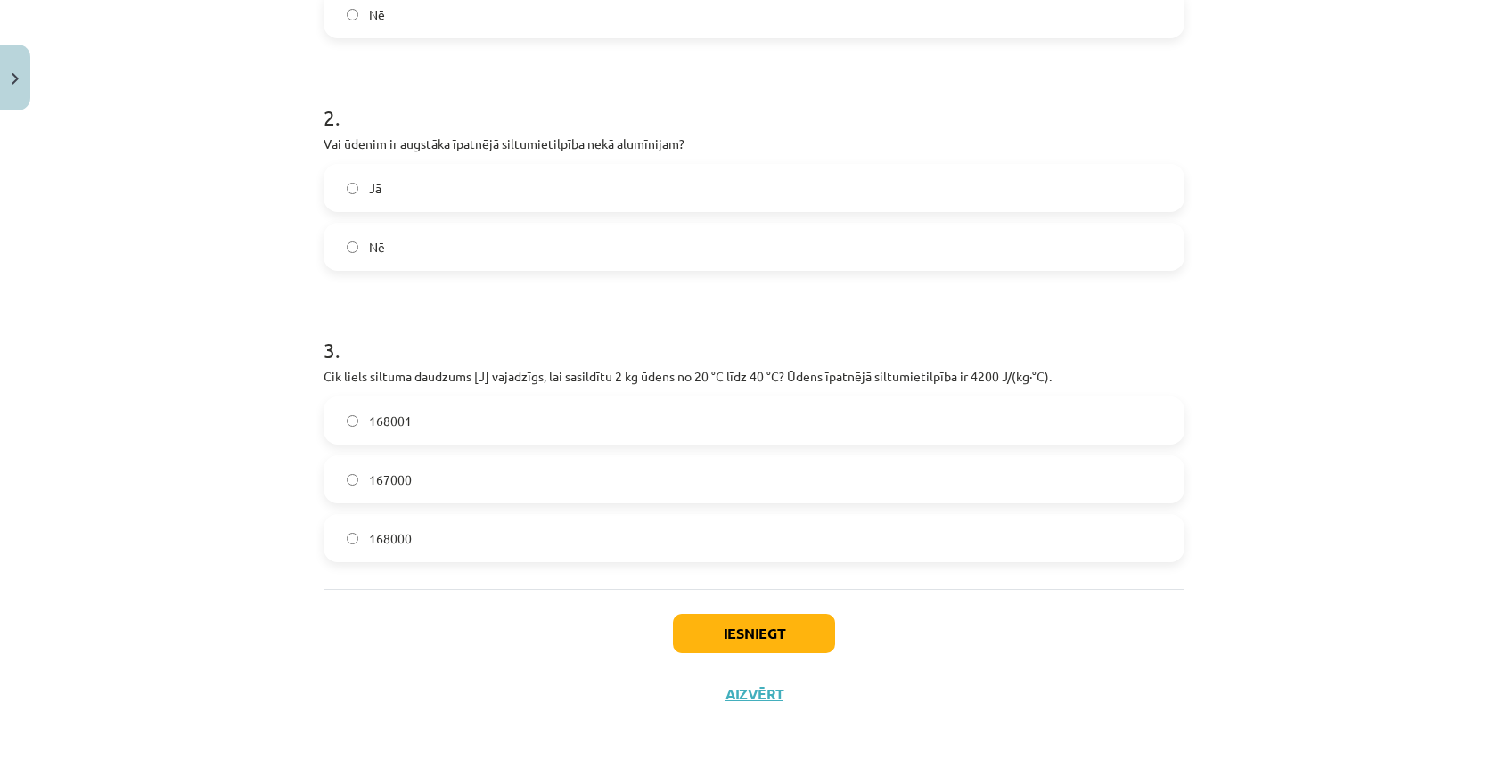
click at [497, 541] on label "168000" at bounding box center [754, 538] width 858 height 45
click at [757, 632] on button "Iesniegt" at bounding box center [754, 633] width 162 height 39
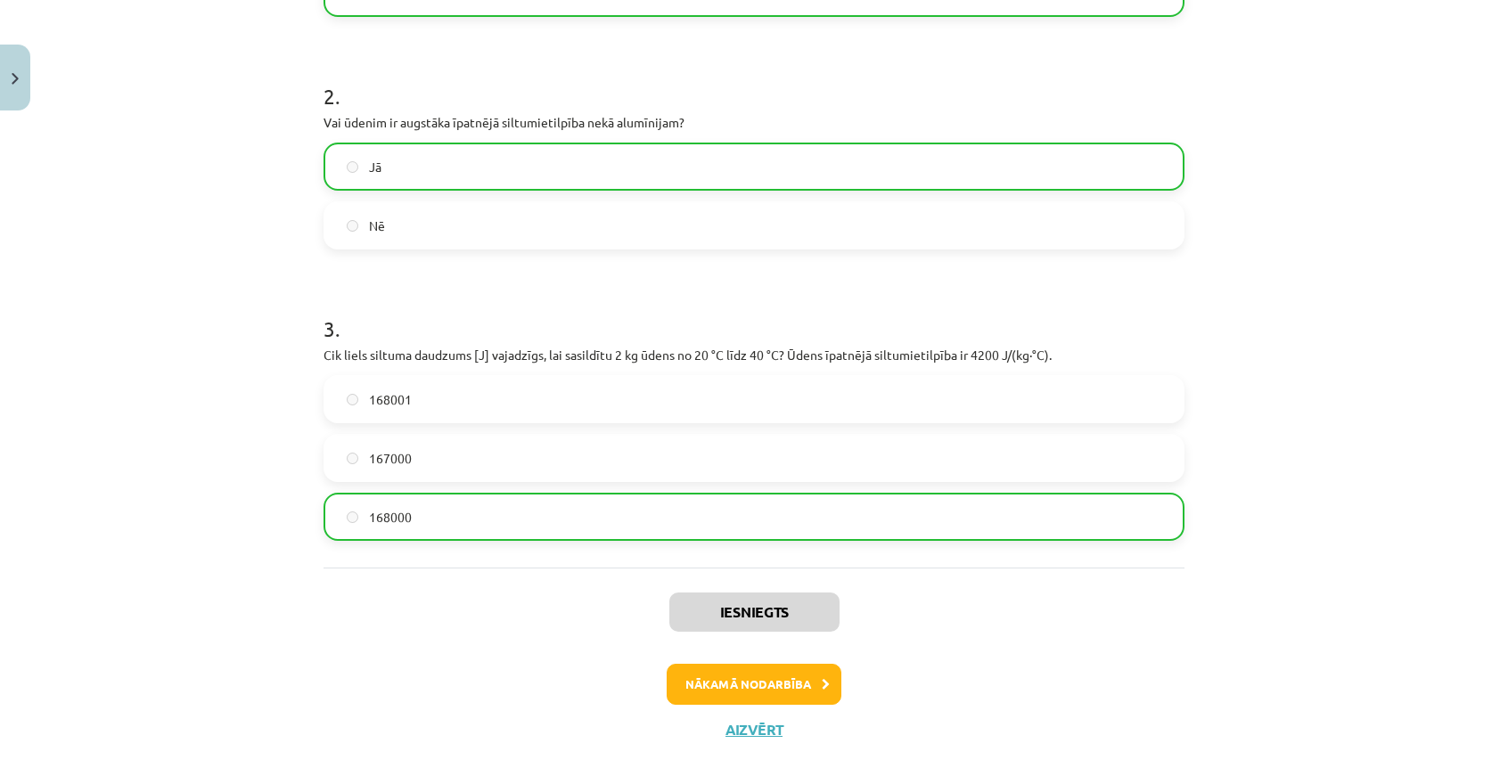
scroll to position [569, 0]
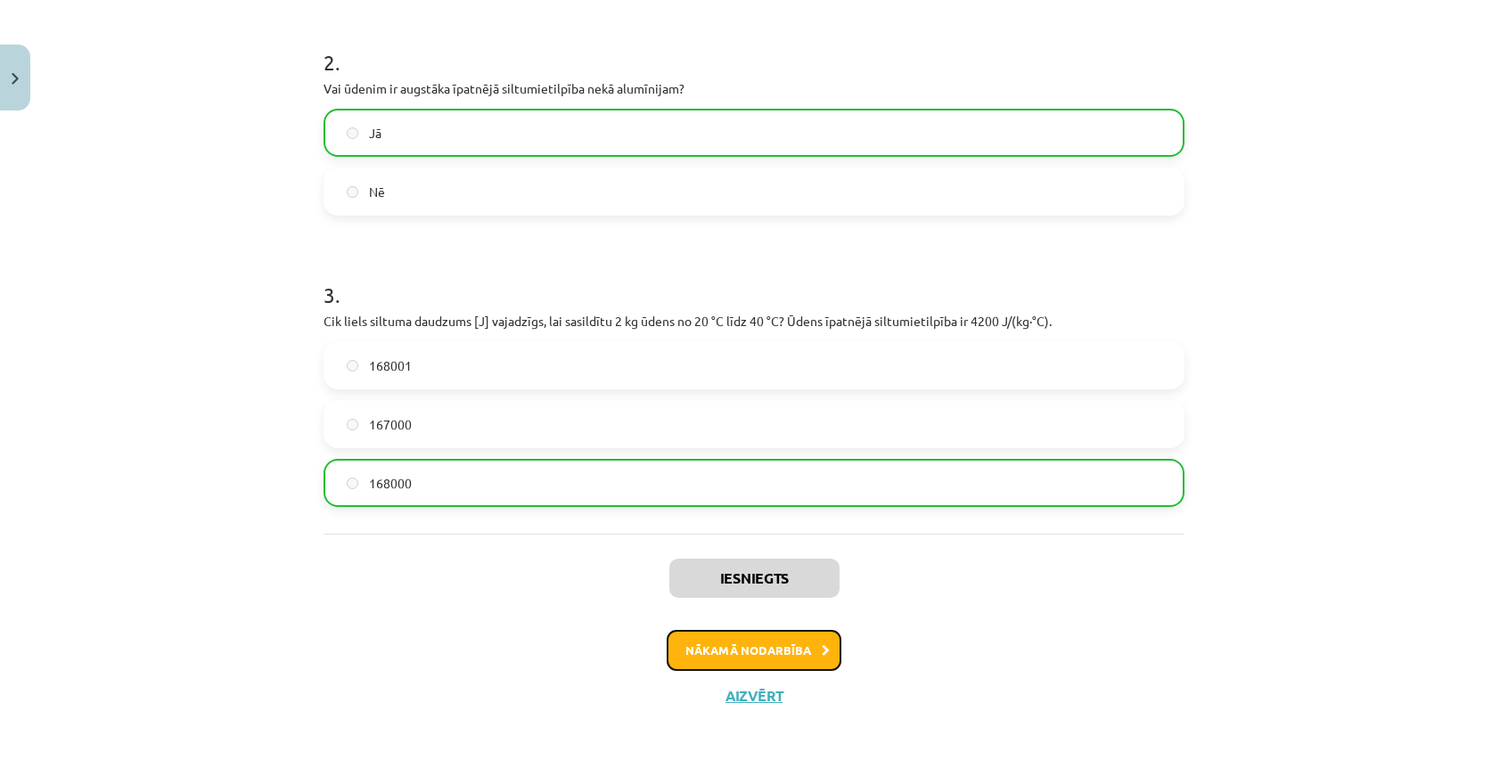
click at [733, 646] on button "Nākamā nodarbība" at bounding box center [754, 650] width 175 height 41
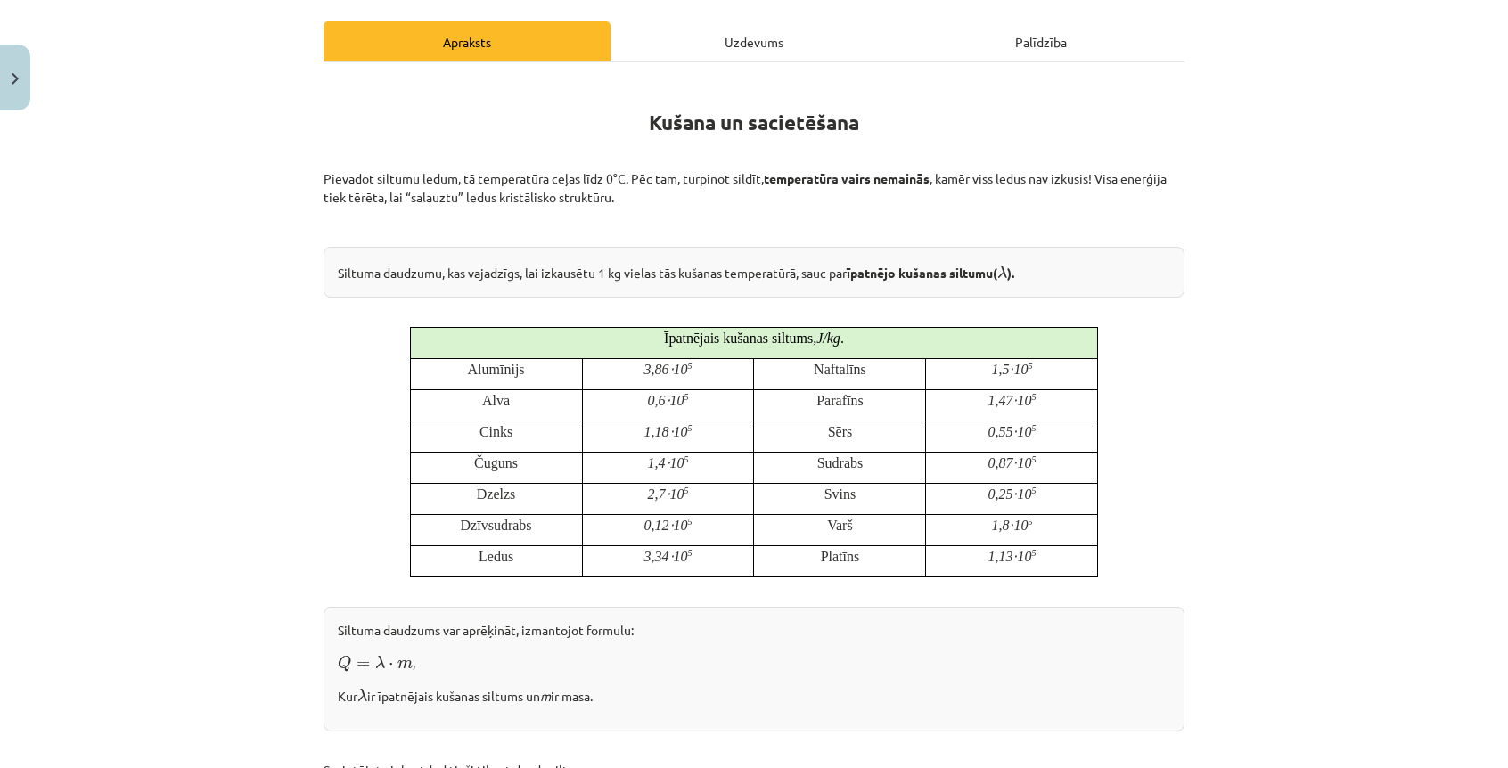
scroll to position [0, 0]
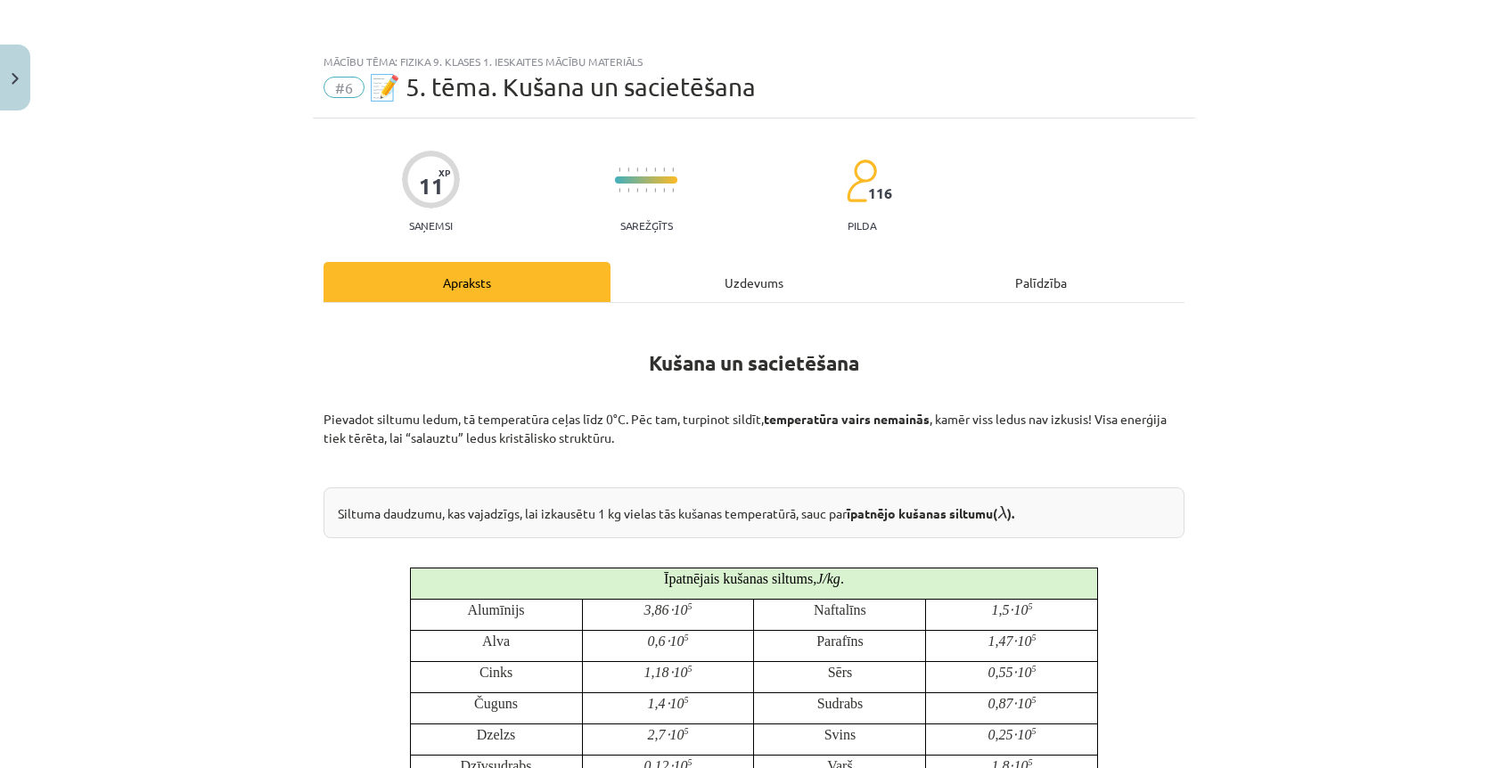
click at [707, 270] on div "Uzdevums" at bounding box center [754, 282] width 287 height 40
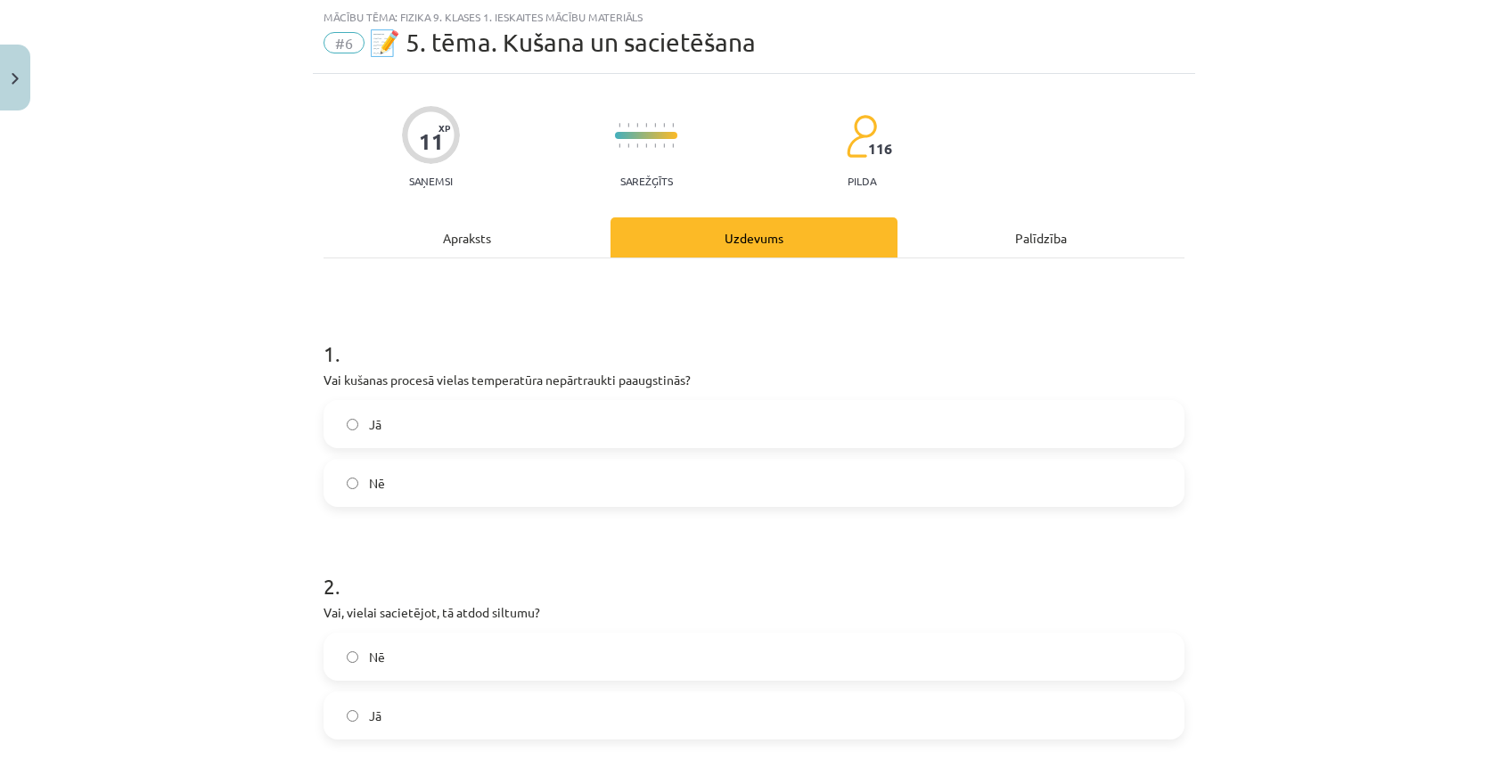
click at [518, 242] on div "Apraksts" at bounding box center [467, 238] width 287 height 40
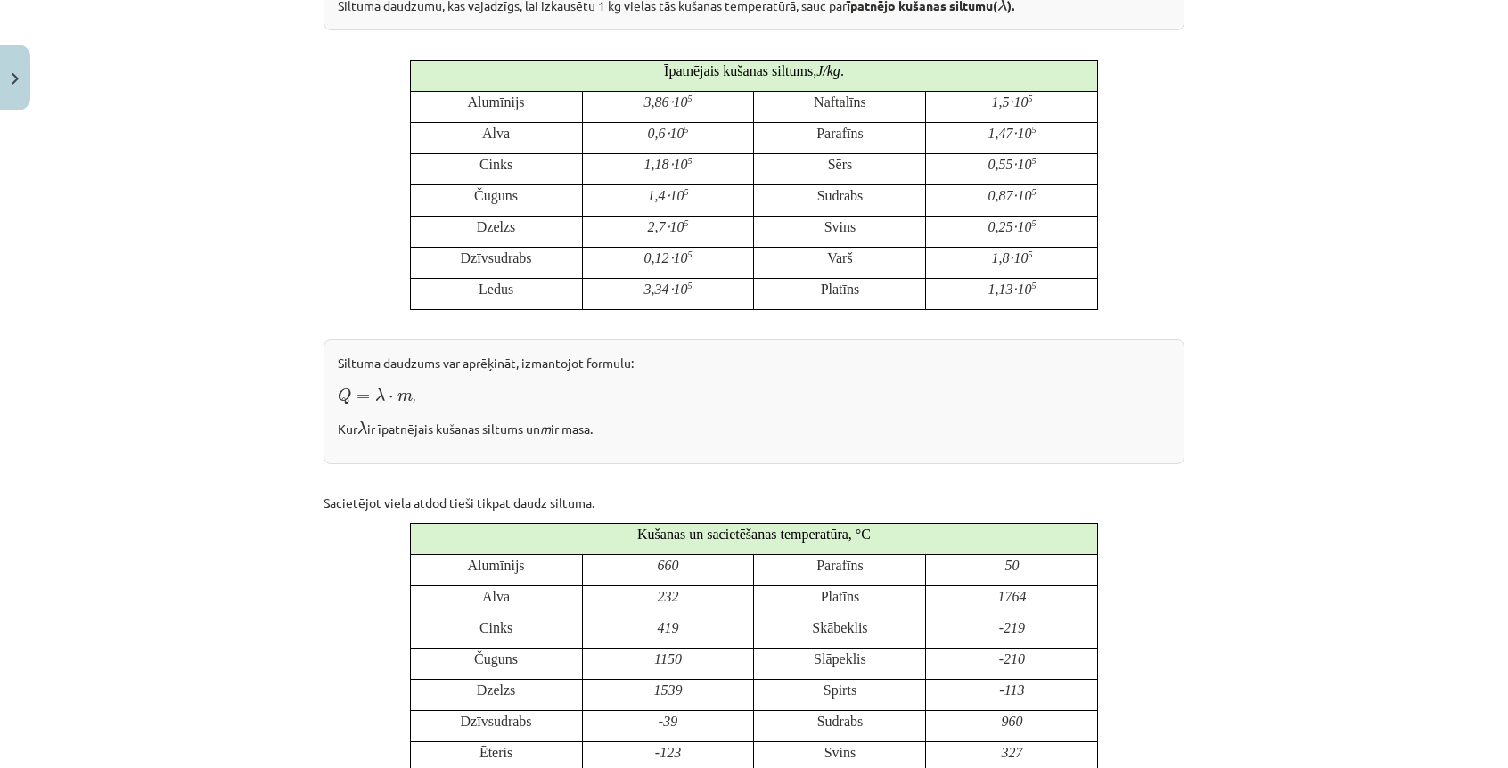
scroll to position [62, 0]
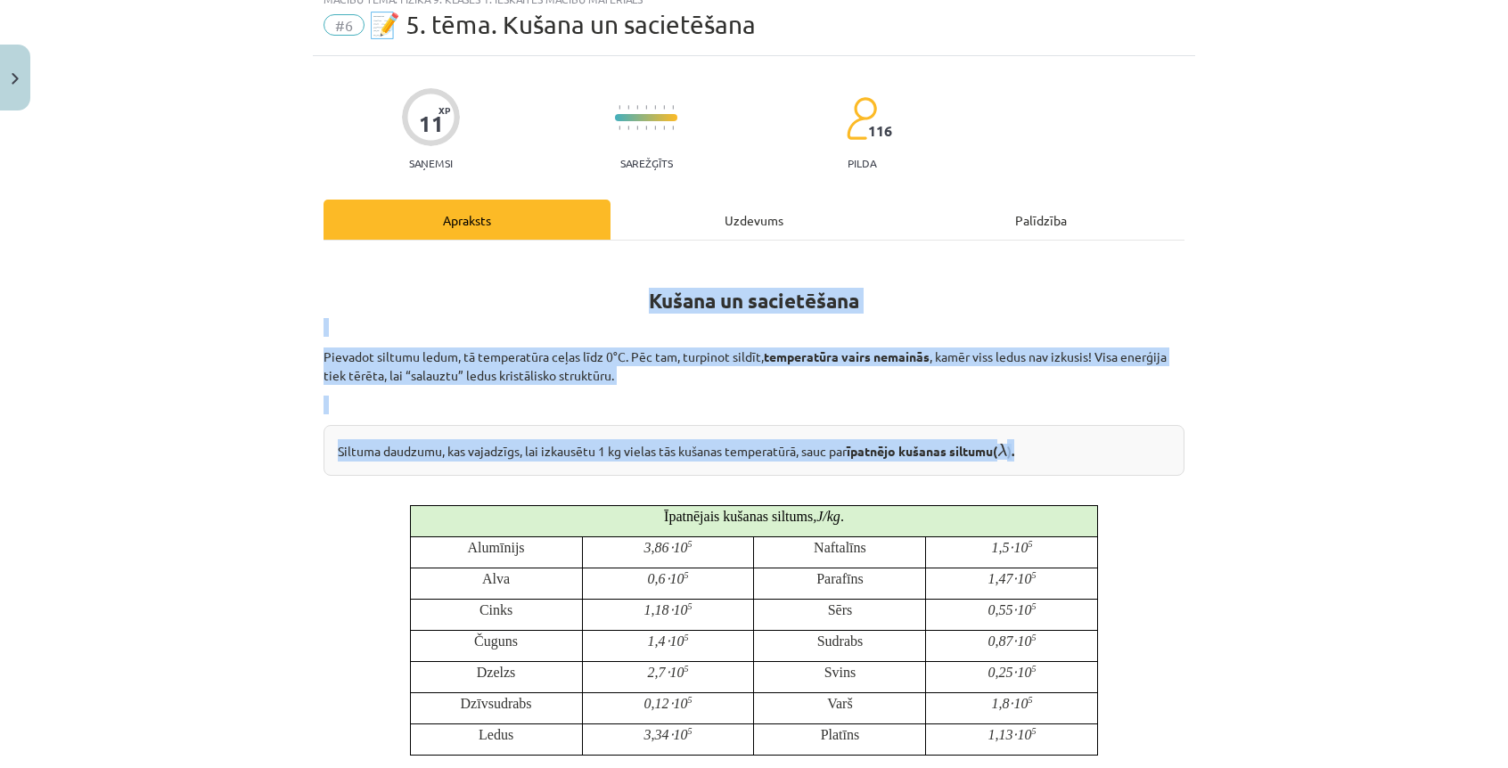
drag, startPoint x: 630, startPoint y: 293, endPoint x: 1057, endPoint y: 448, distance: 454.3
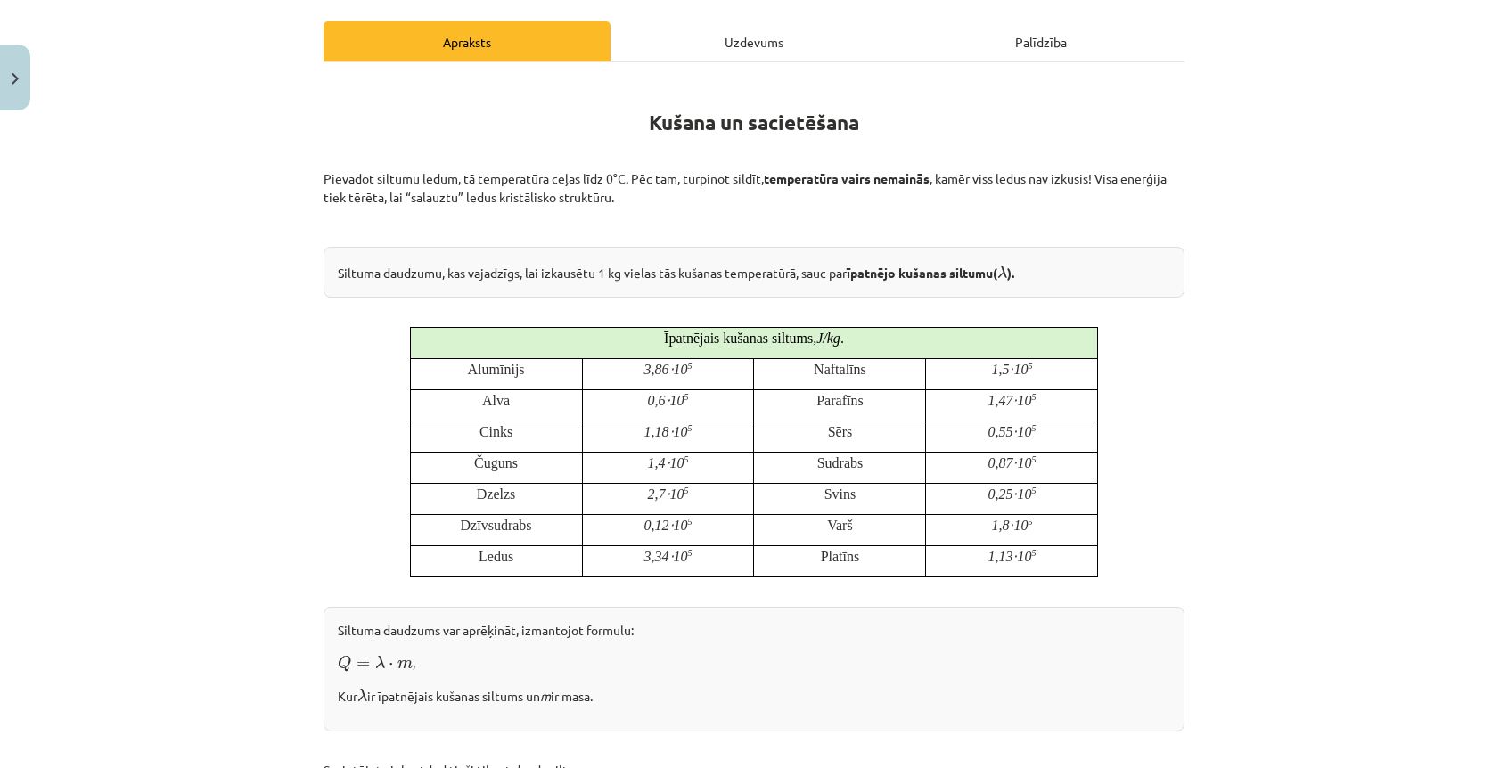
click at [1238, 410] on div "Mācību tēma: Fizika 9. klases 1. ieskaites mācību materiāls #6 📝 5. tēma. Kušan…" at bounding box center [754, 384] width 1508 height 768
drag, startPoint x: 1268, startPoint y: 222, endPoint x: 1260, endPoint y: 172, distance: 50.4
click at [1268, 222] on div "Mācību tēma: Fizika 9. klases 1. ieskaites mācību materiāls #6 📝 5. tēma. Kušan…" at bounding box center [754, 384] width 1508 height 768
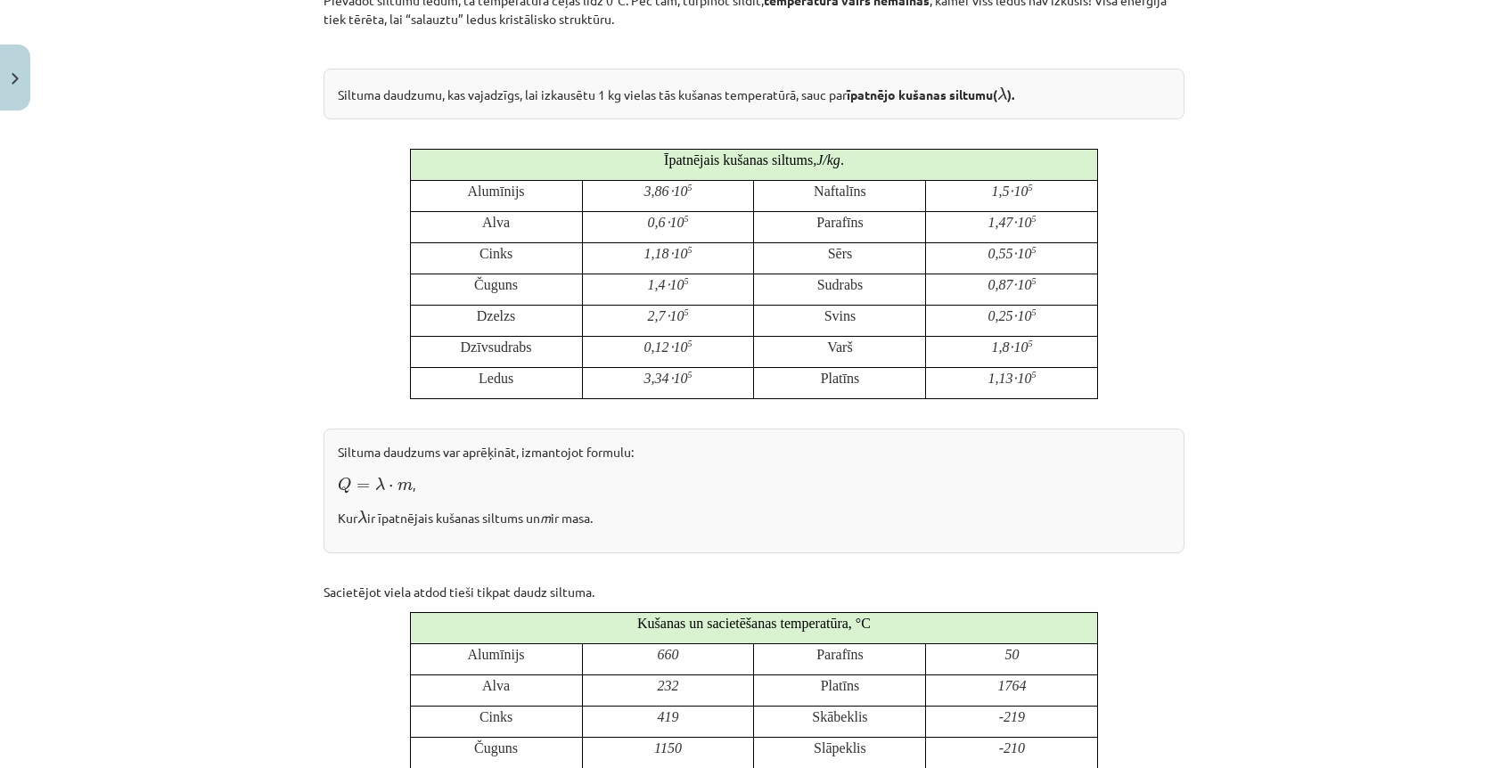
drag, startPoint x: 327, startPoint y: 447, endPoint x: 603, endPoint y: 520, distance: 285.6
click at [603, 520] on div "Siltuma daudzums var aprēķināt, izmantojot formulu: Q = λ ⋅ m Q = λ ⋅ m , Kur λ…" at bounding box center [754, 491] width 861 height 124
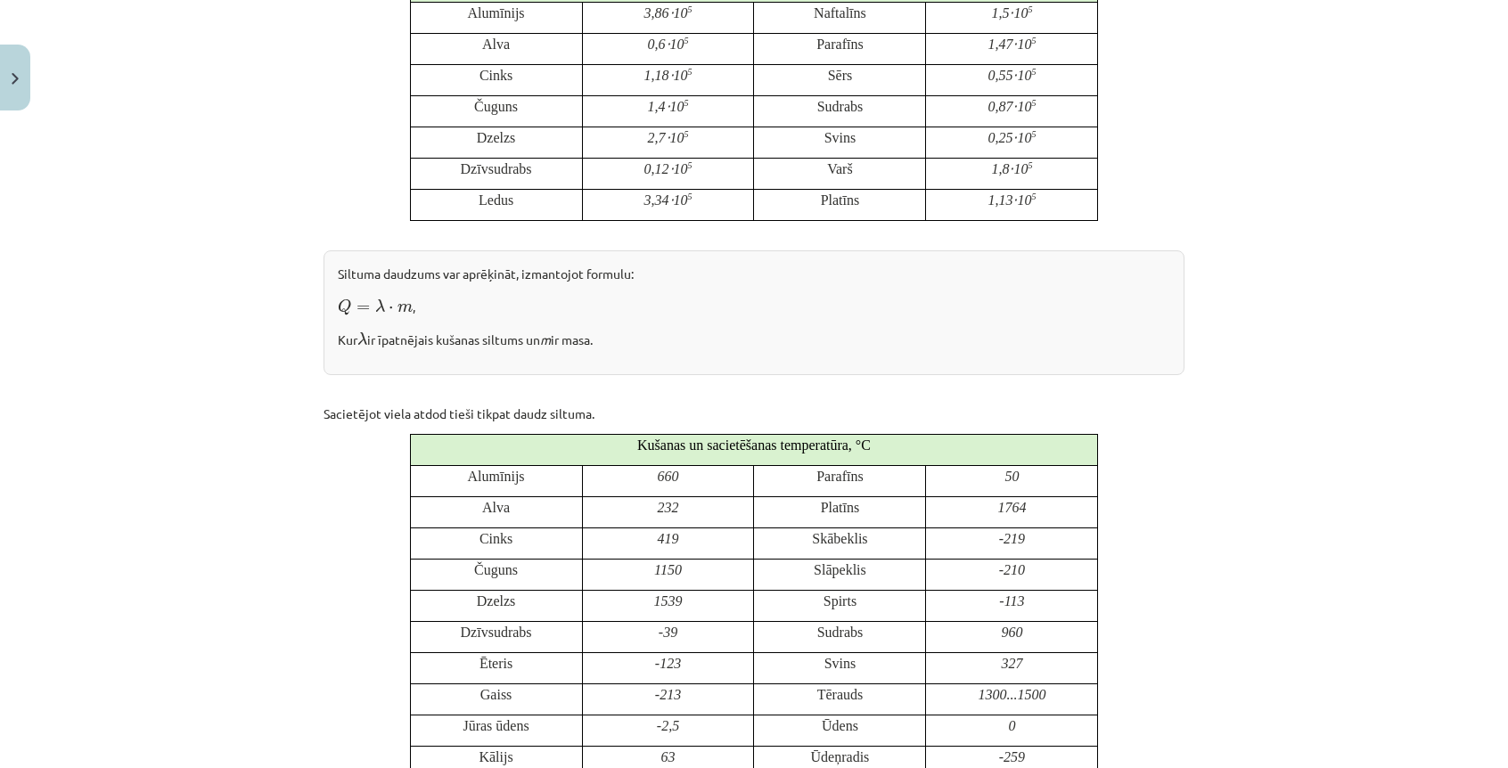
click at [239, 374] on div "Mācību tēma: Fizika 9. klases 1. ieskaites mācību materiāls #6 📝 5. tēma. Kušan…" at bounding box center [754, 384] width 1508 height 768
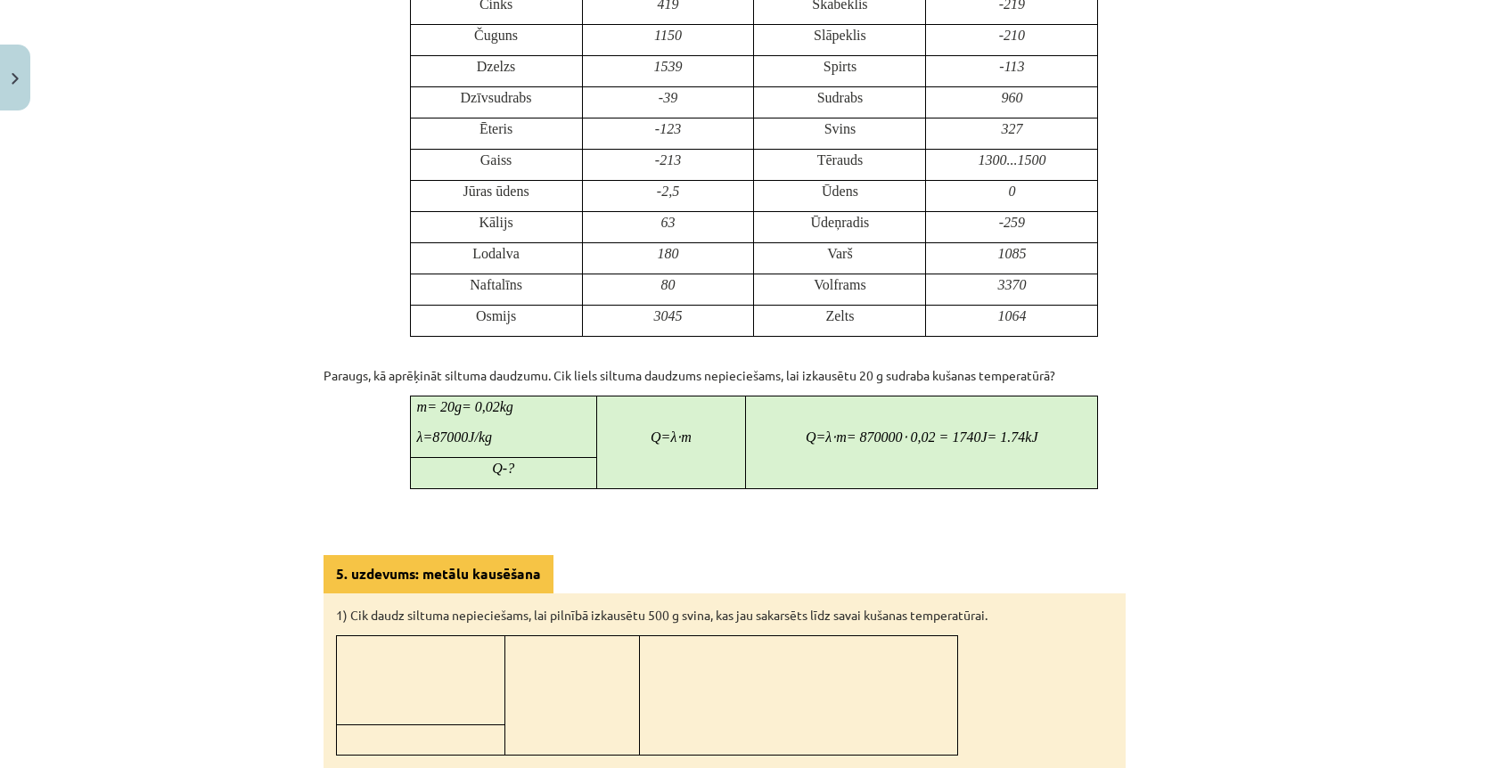
scroll to position [954, 0]
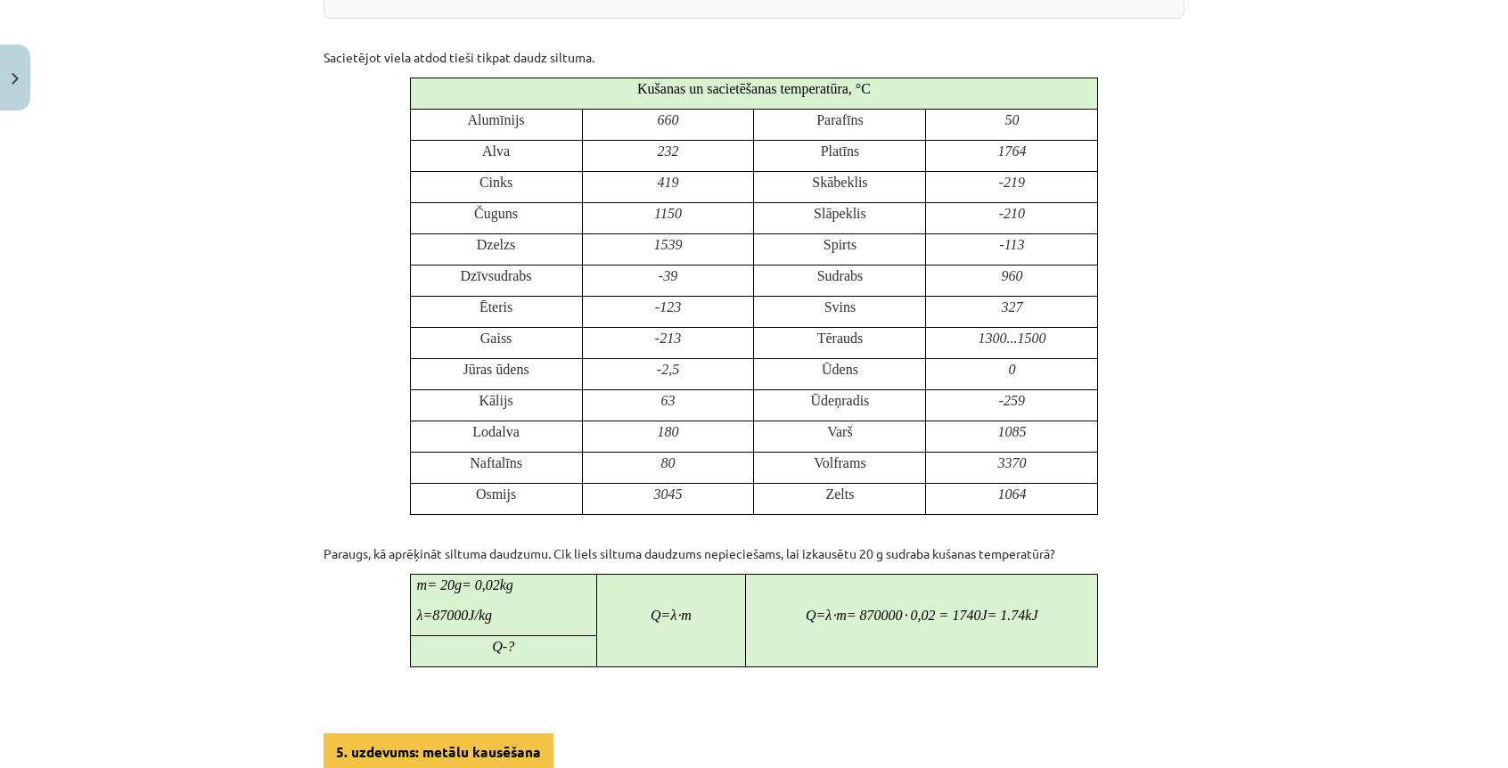
click at [1331, 297] on div "Mācību tēma: Fizika 9. klases 1. ieskaites mācību materiāls #6 📝 5. tēma. Kušan…" at bounding box center [754, 384] width 1508 height 768
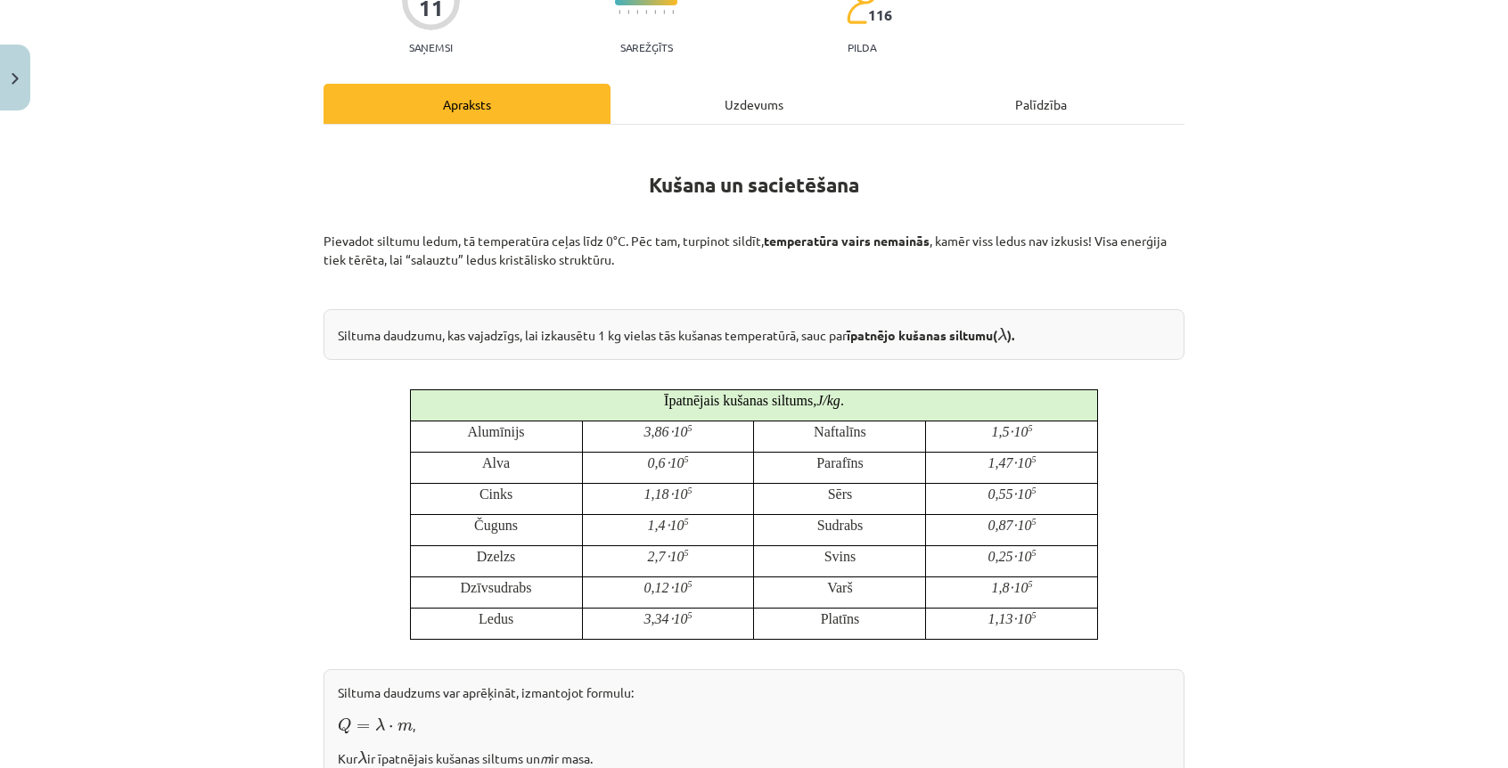
scroll to position [0, 0]
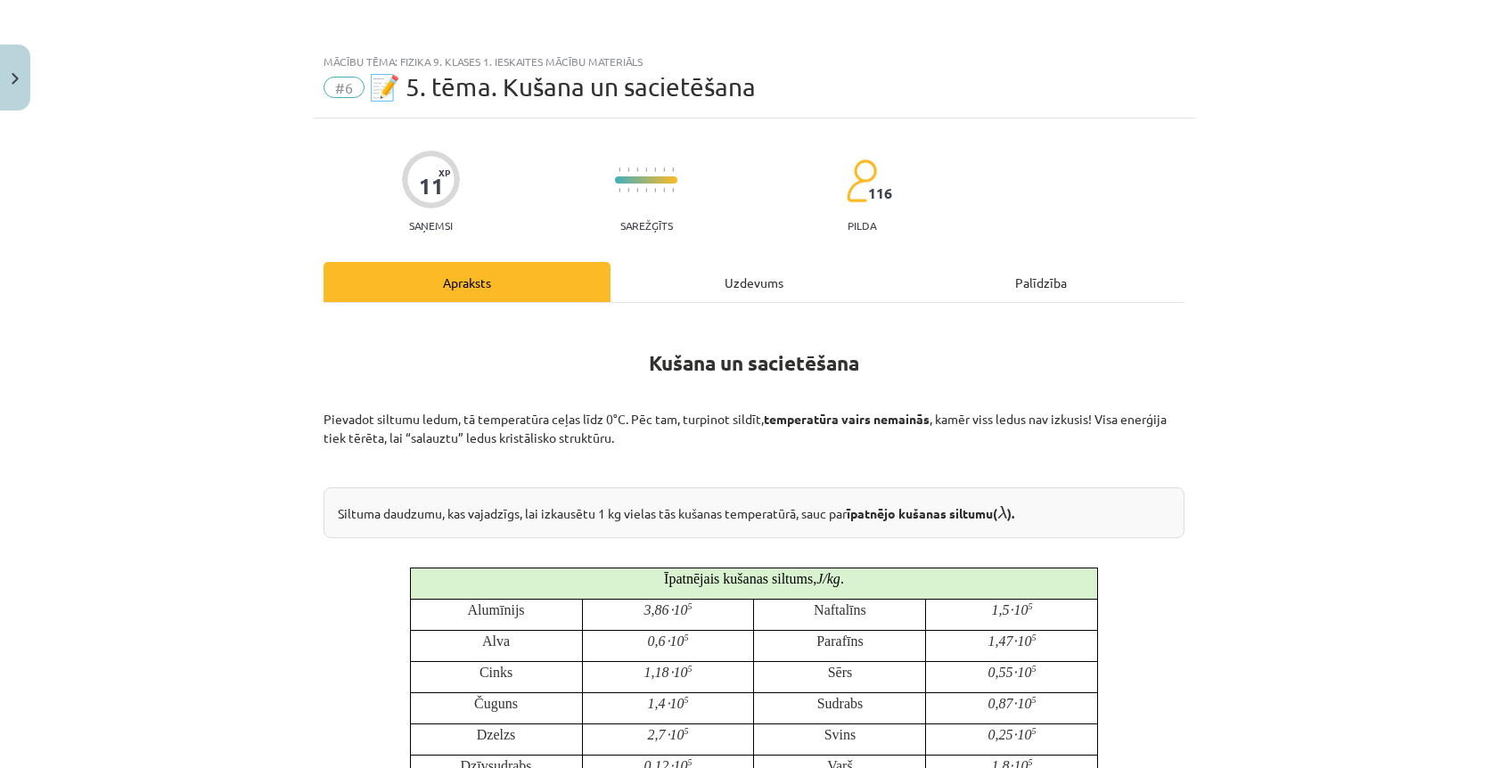
click at [723, 283] on div "Uzdevums" at bounding box center [754, 282] width 287 height 40
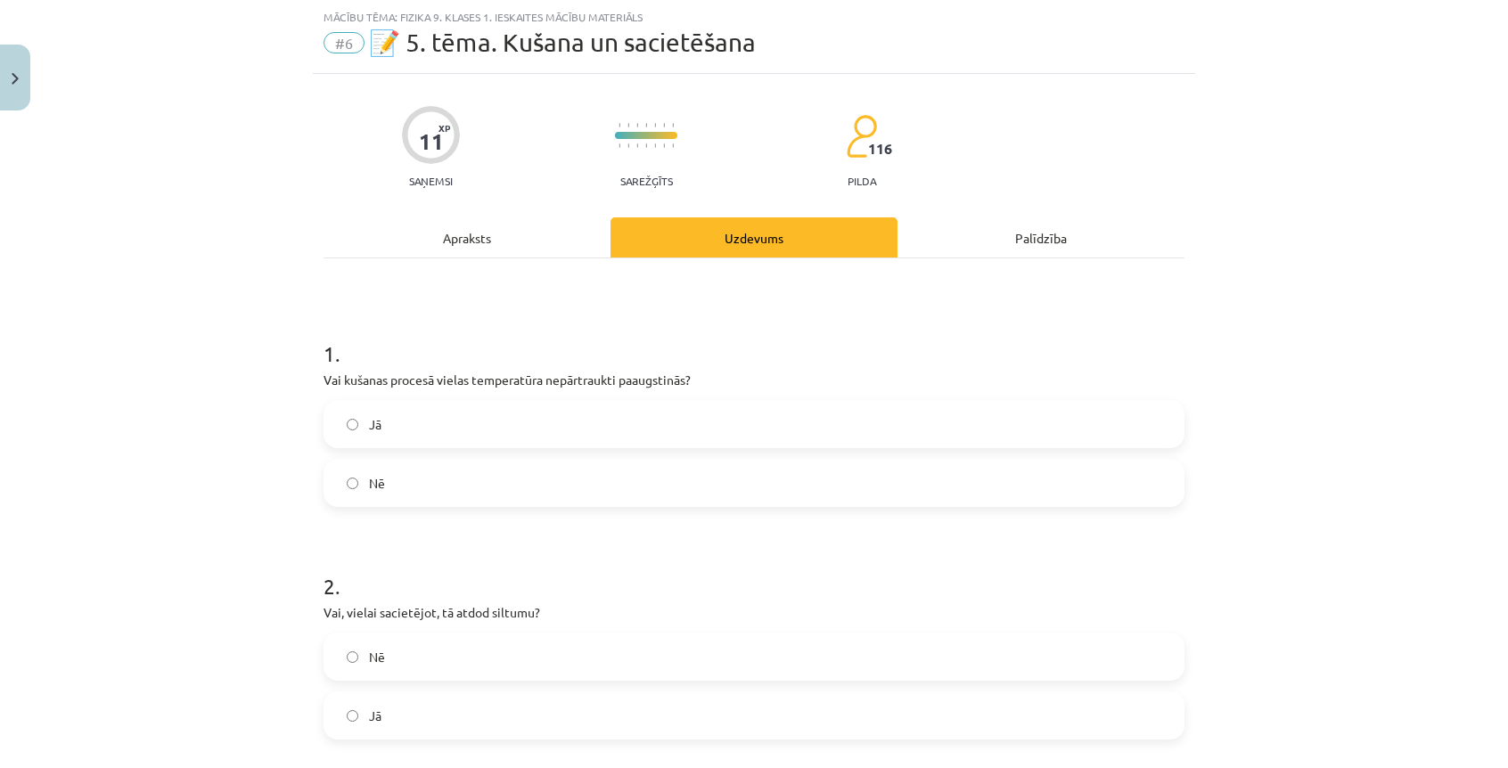
click at [576, 477] on label "Nē" at bounding box center [754, 483] width 858 height 45
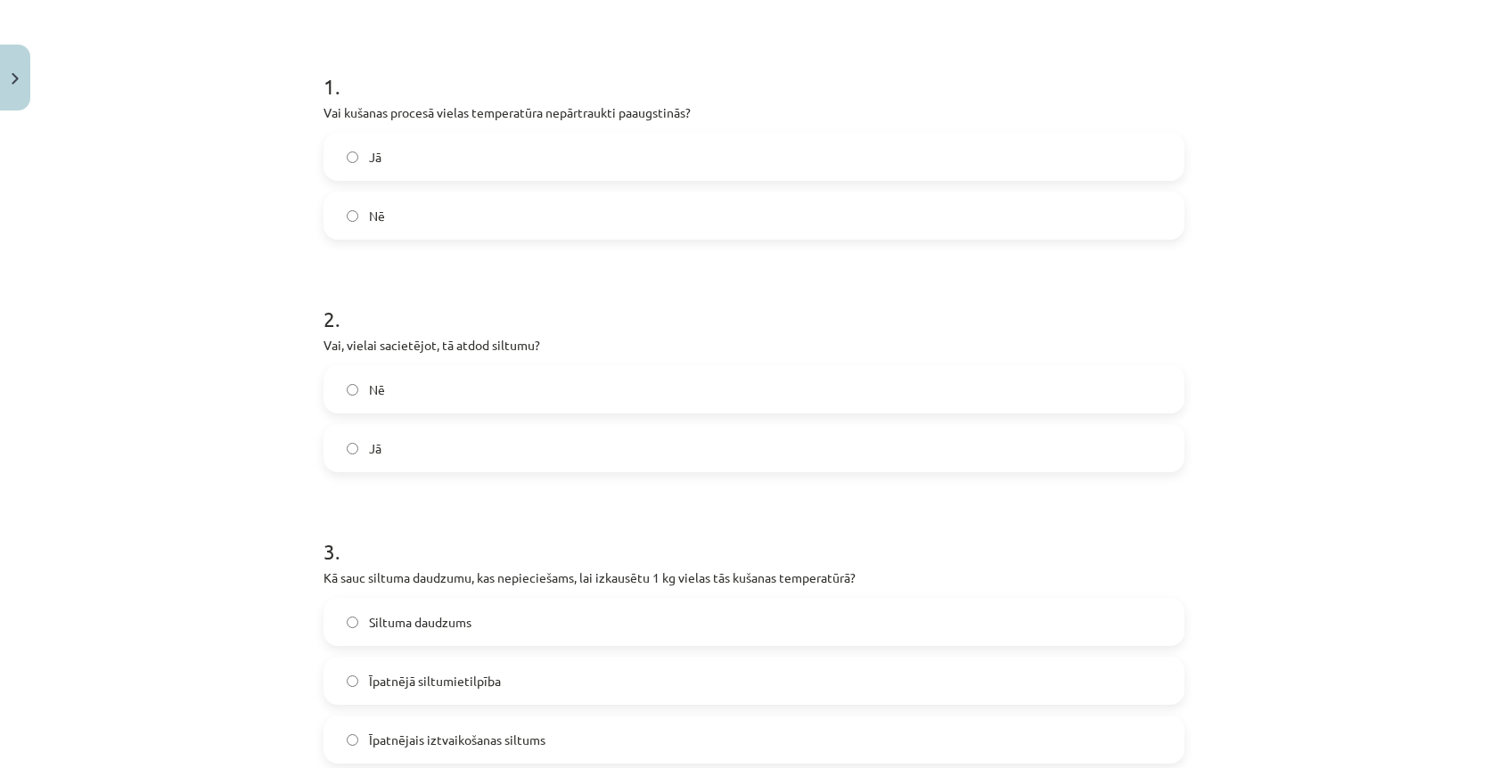
click at [414, 377] on label "Nē" at bounding box center [754, 389] width 858 height 45
click at [382, 470] on div "Jā" at bounding box center [754, 448] width 861 height 48
click at [396, 454] on label "Jā" at bounding box center [754, 448] width 858 height 45
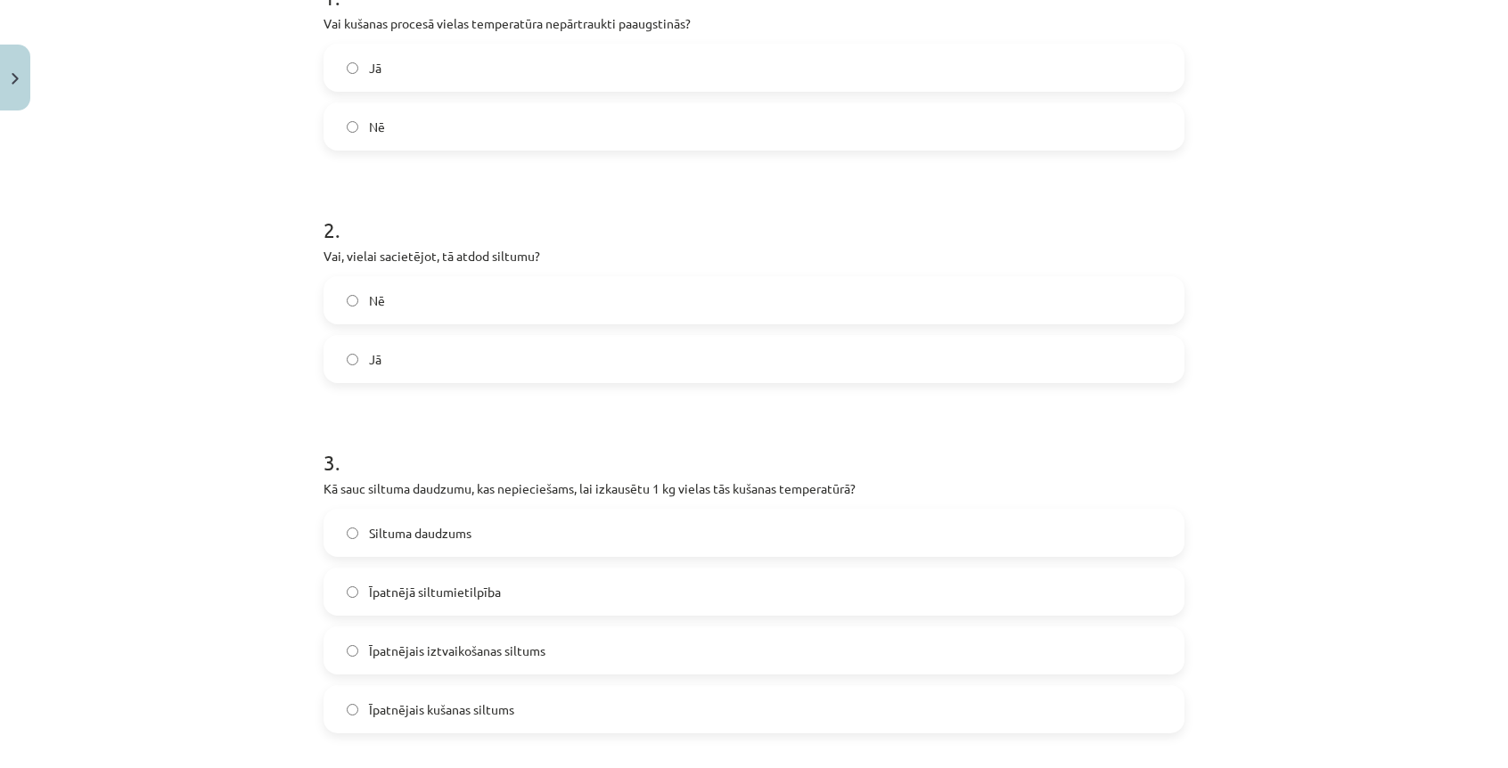
scroll to position [490, 0]
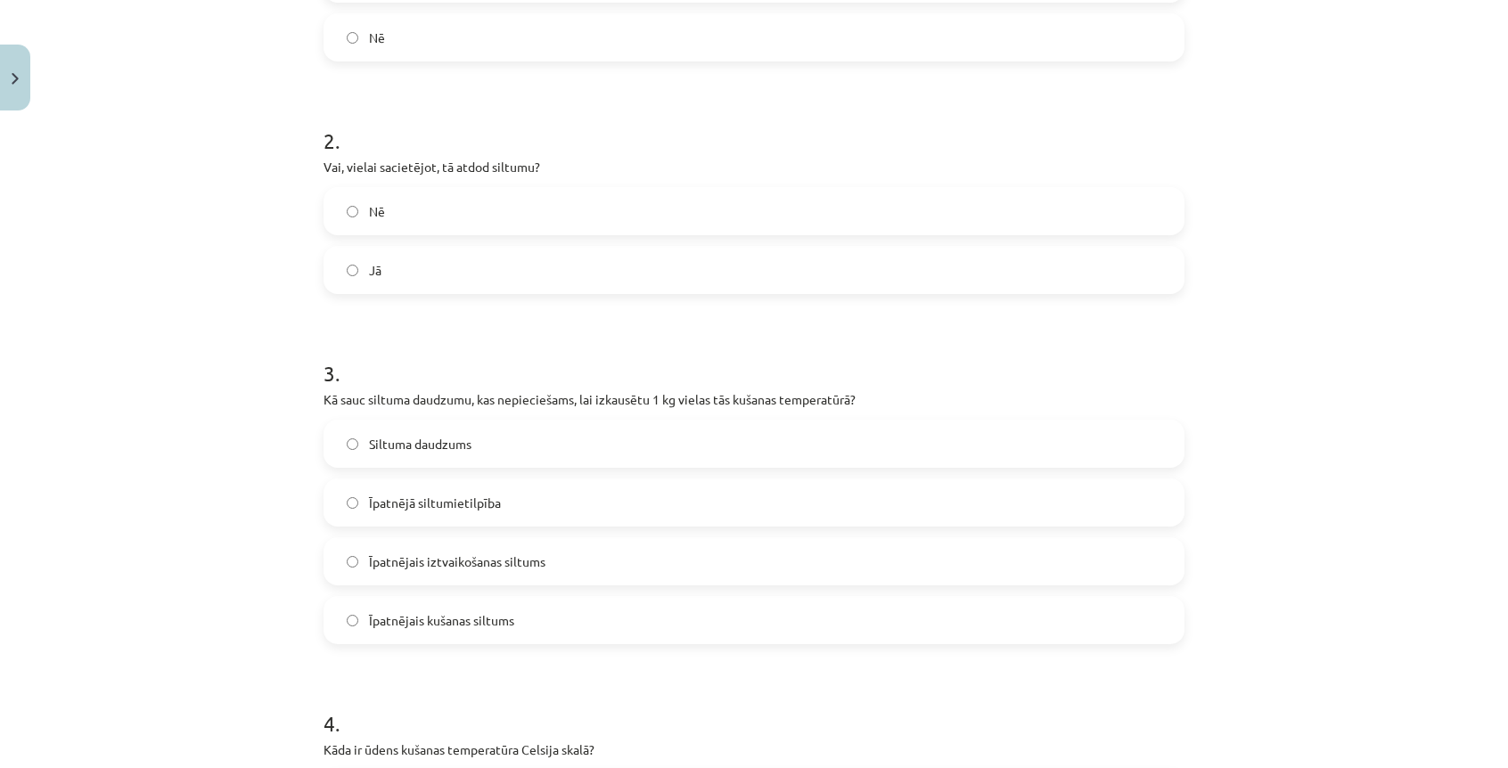
click at [387, 505] on span "Īpatnējā siltumietilpība" at bounding box center [435, 503] width 132 height 19
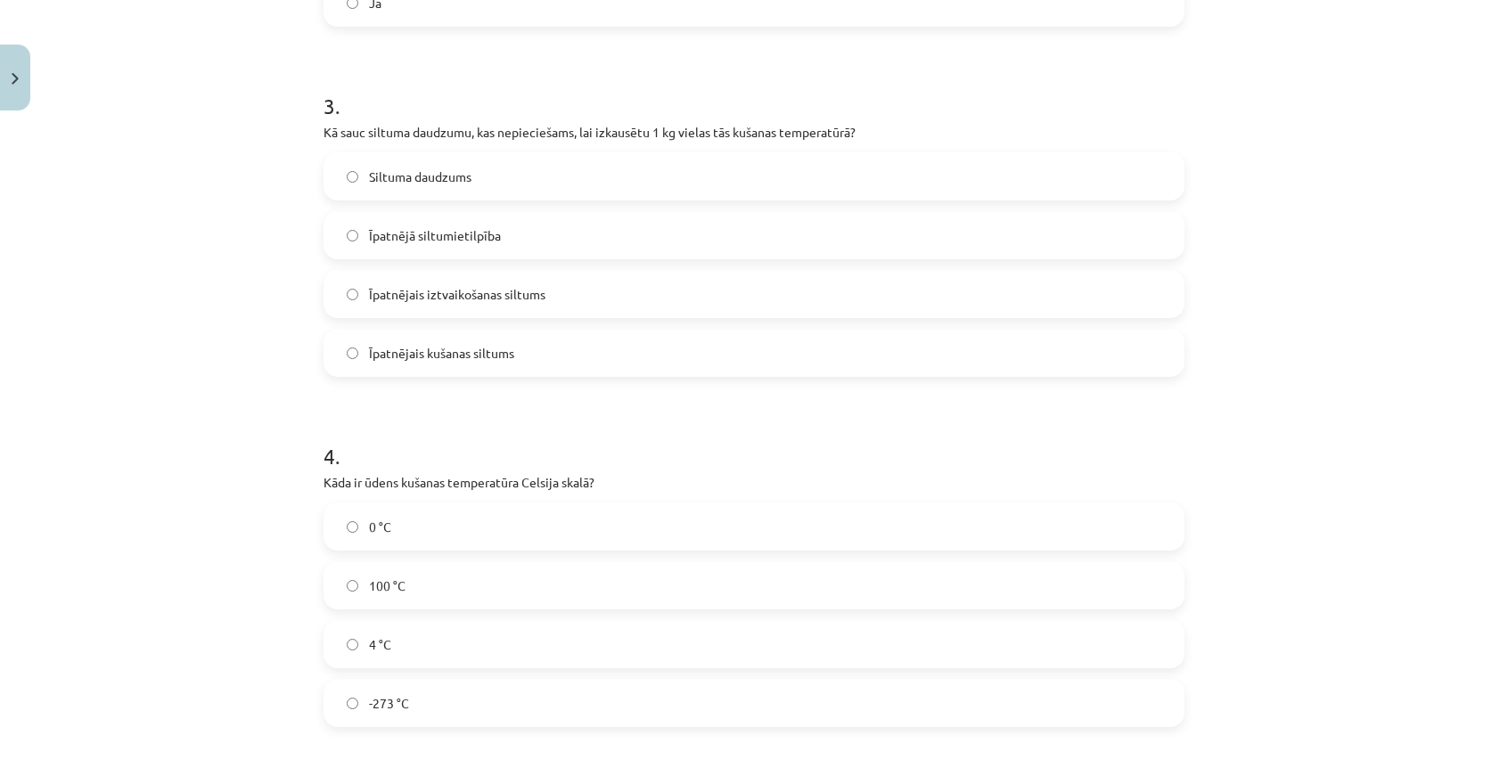
scroll to position [847, 0]
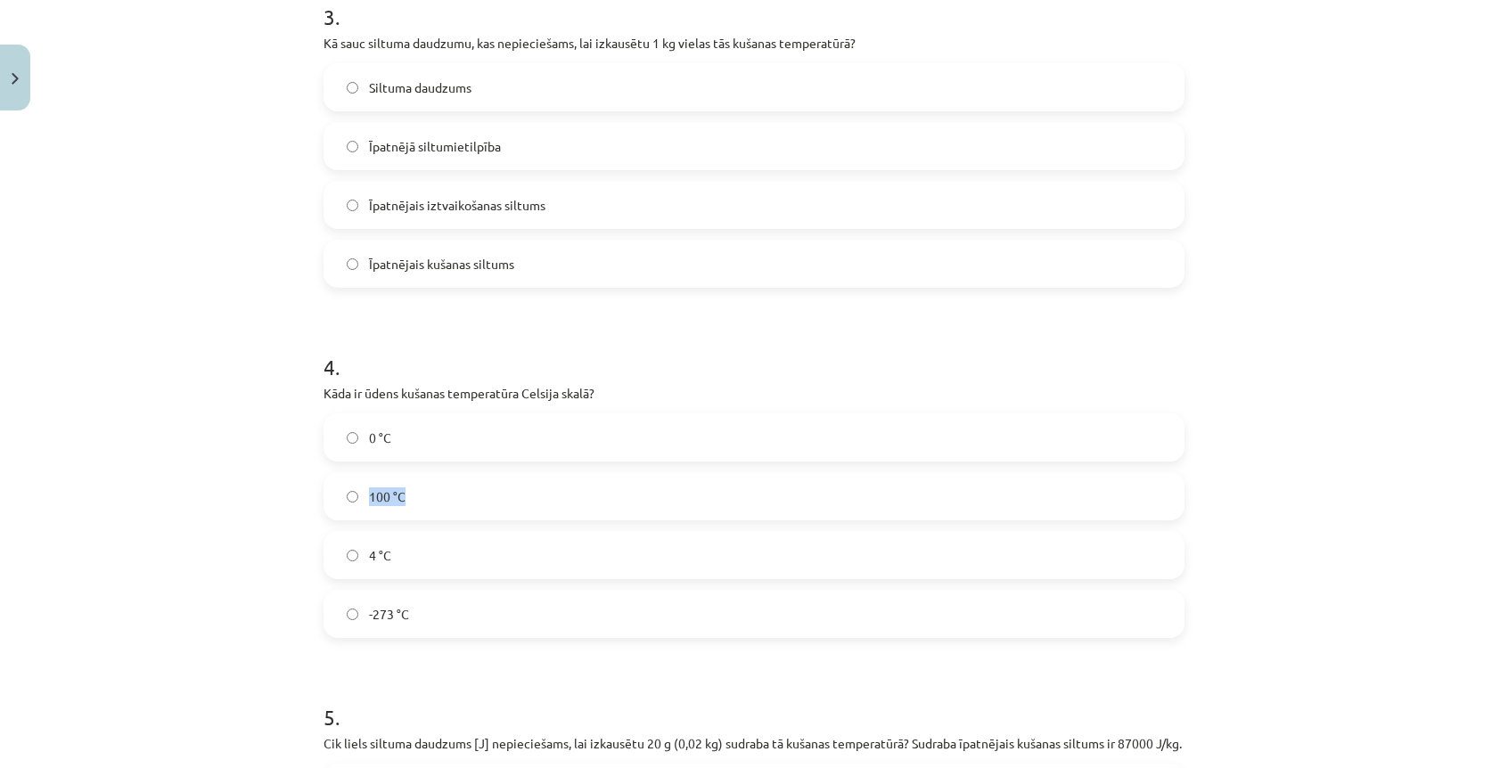
drag, startPoint x: 398, startPoint y: 456, endPoint x: 394, endPoint y: 468, distance: 13.3
click at [394, 468] on div "0 °C 100 °C 4 °C -273 °C" at bounding box center [754, 526] width 861 height 225
click at [398, 438] on label "0 °C" at bounding box center [754, 437] width 858 height 45
click at [369, 562] on span "4 °C" at bounding box center [380, 555] width 22 height 19
click at [533, 438] on label "0 °C" at bounding box center [754, 437] width 858 height 45
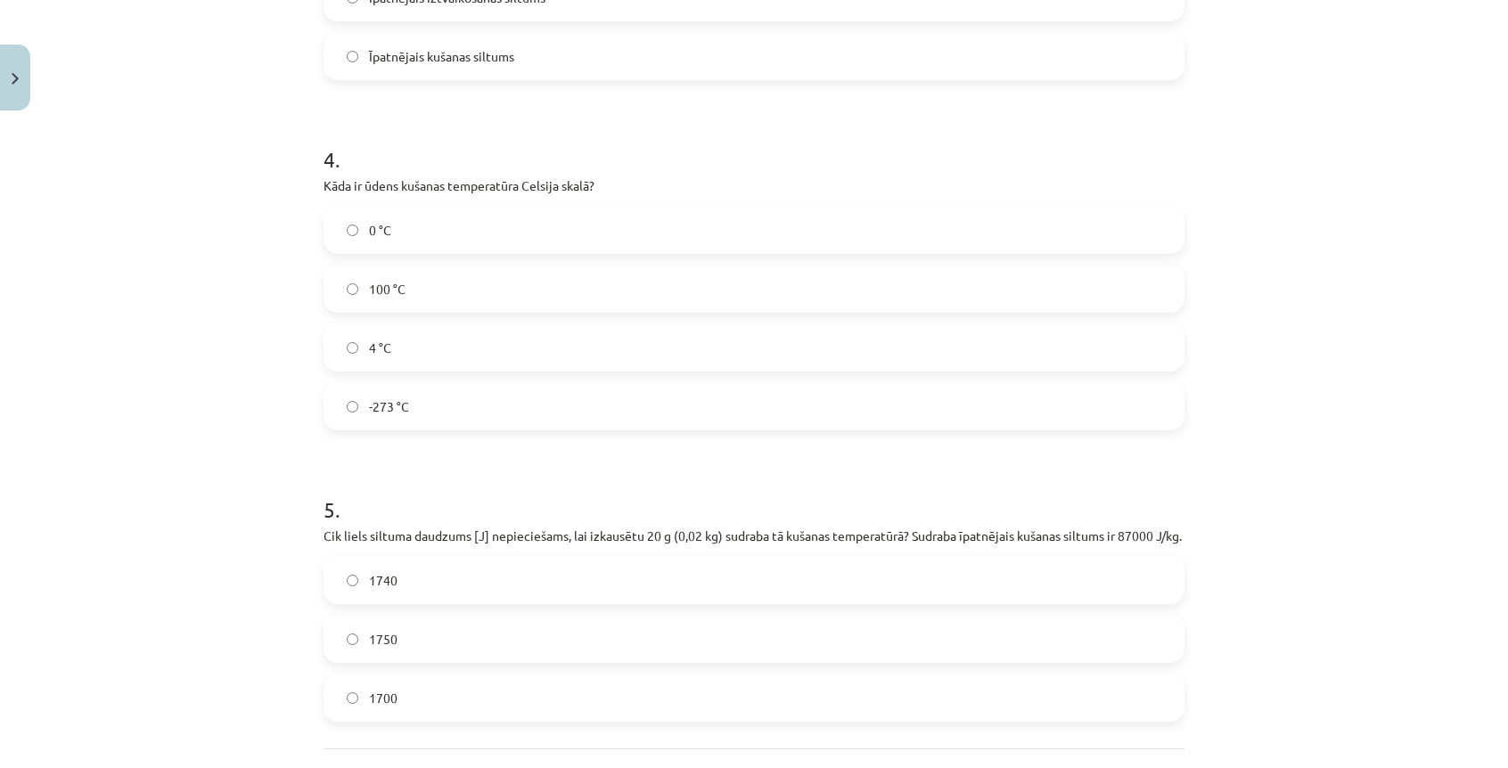
scroll to position [1233, 0]
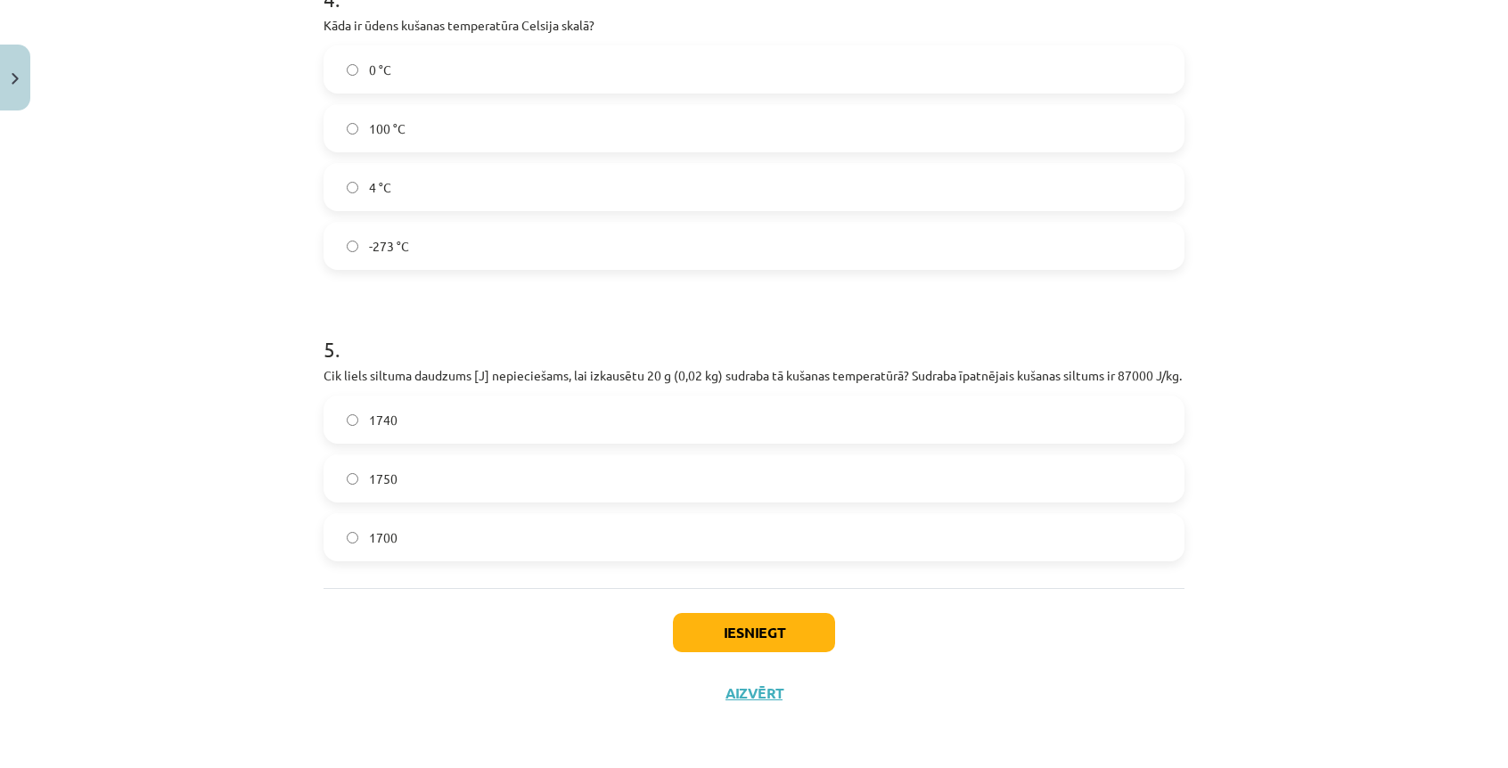
click at [497, 423] on label "1740" at bounding box center [754, 420] width 858 height 45
click at [731, 644] on button "Iesniegt" at bounding box center [754, 632] width 162 height 39
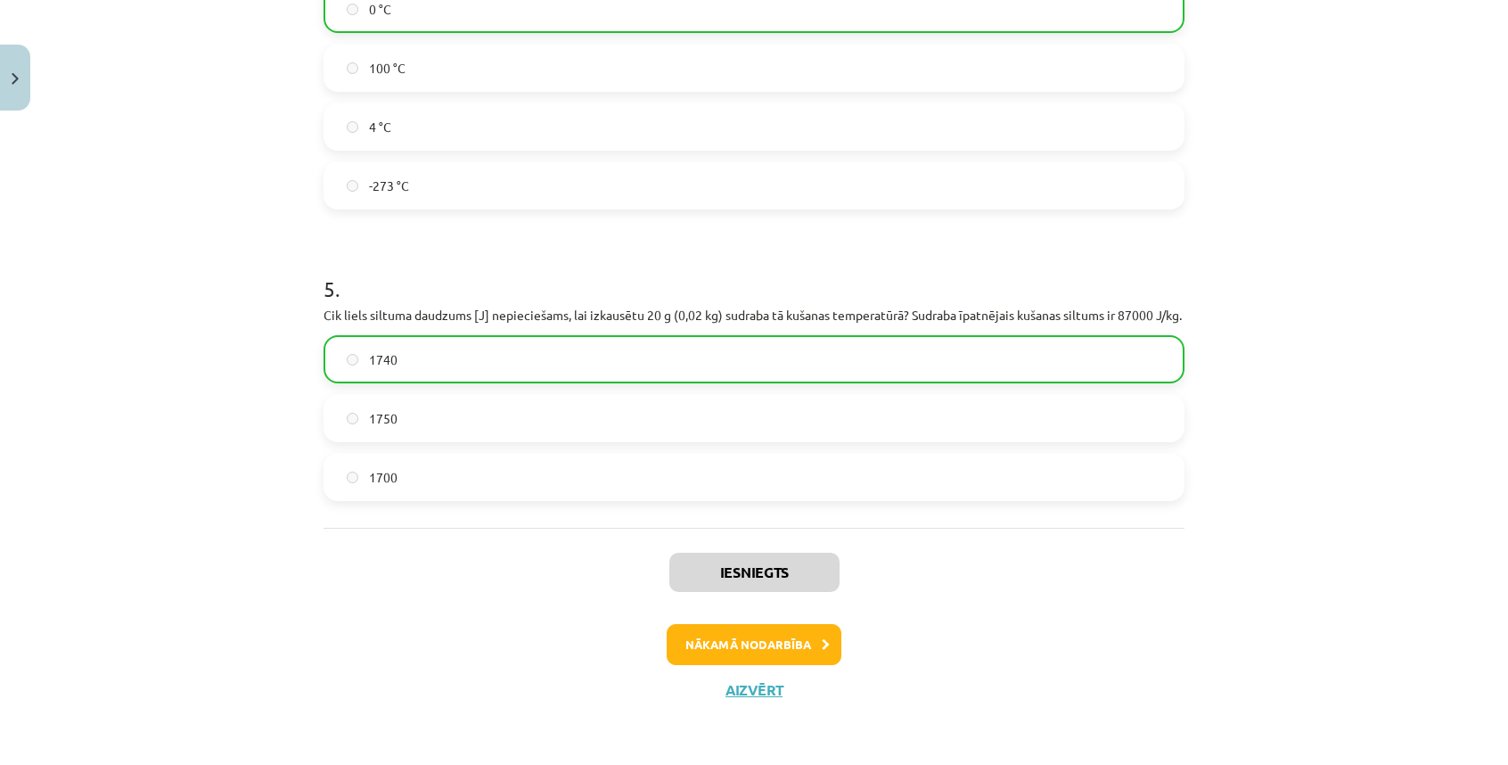
scroll to position [758, 0]
click at [775, 658] on button "Nākamā nodarbība" at bounding box center [754, 644] width 175 height 41
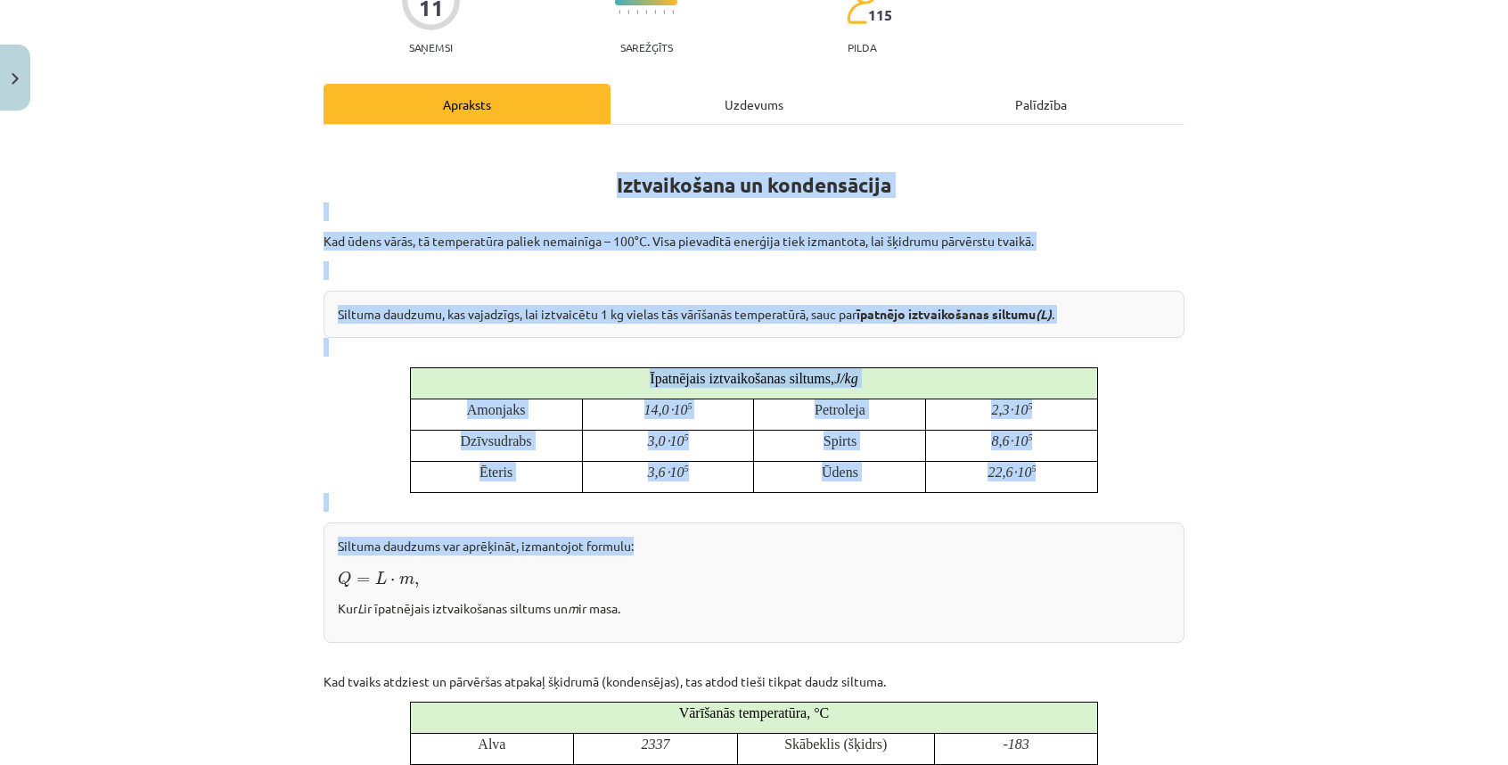
scroll to position [267, 0]
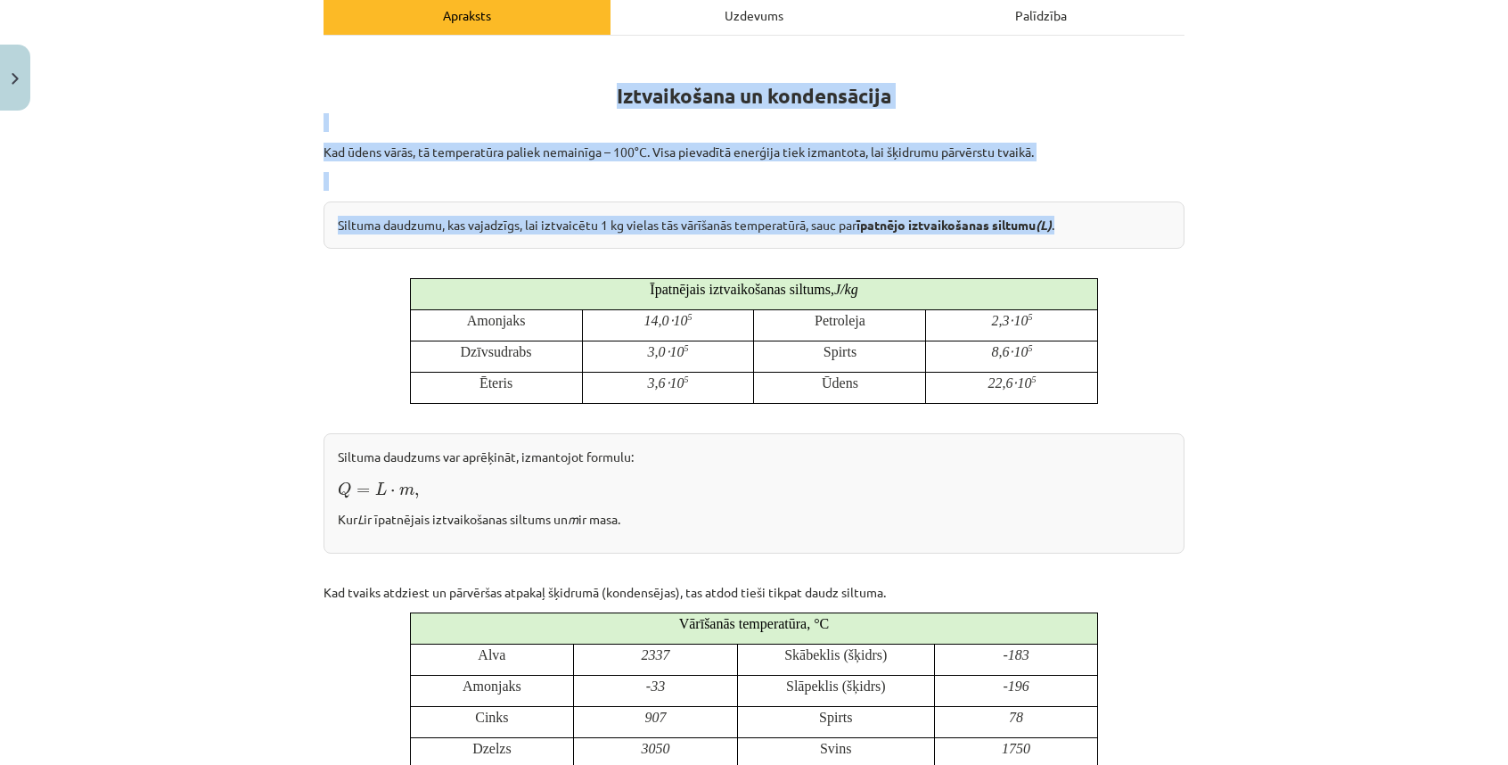
drag, startPoint x: 609, startPoint y: 366, endPoint x: 1073, endPoint y: 209, distance: 490.2
drag, startPoint x: 330, startPoint y: 456, endPoint x: 675, endPoint y: 529, distance: 352.5
click at [675, 529] on div "Siltuma daudzums var aprēķināt, izmantojot formulu: Q = L ⋅ m , Q = L ⋅ m , Kur…" at bounding box center [754, 493] width 861 height 120
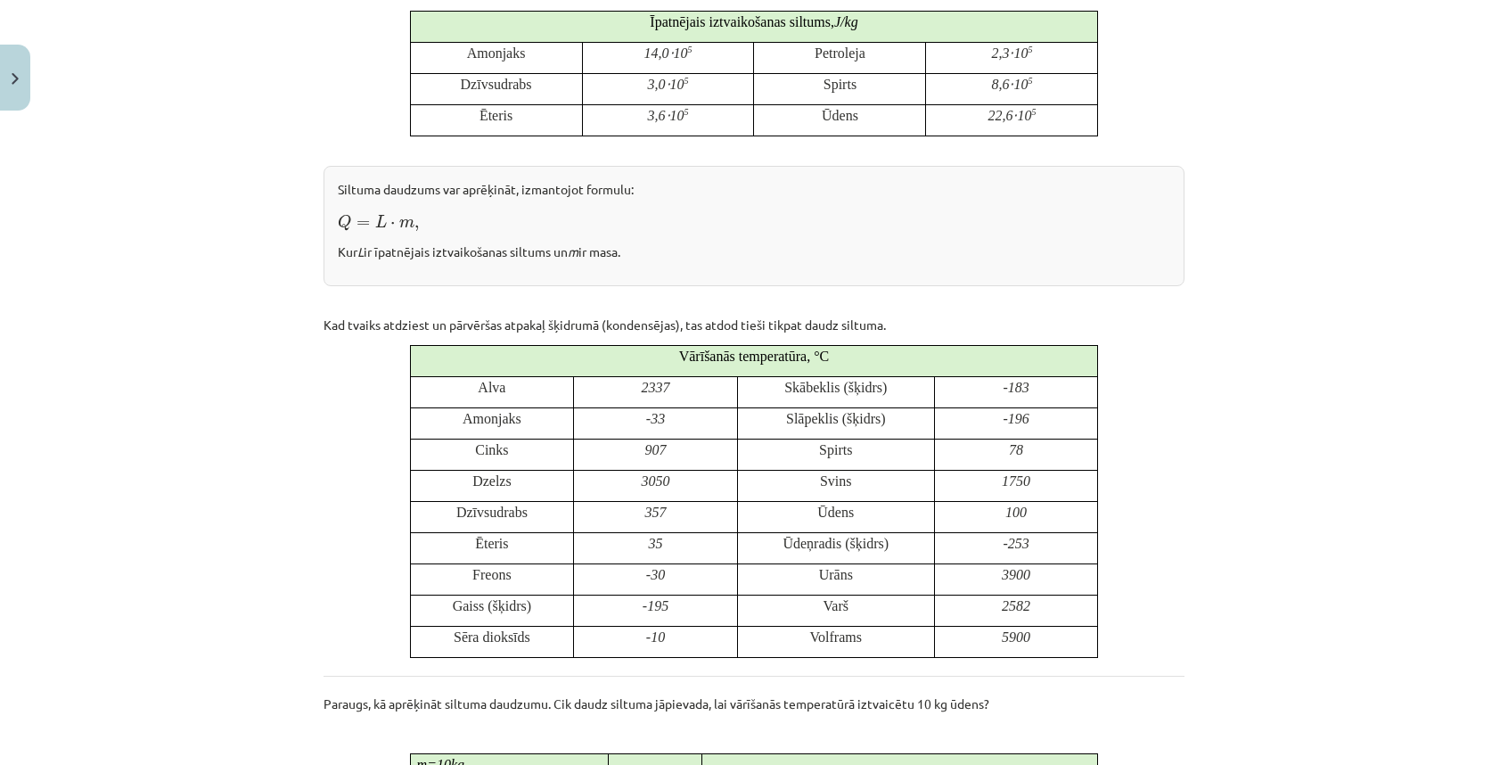
click at [243, 299] on div "Mācību tēma: Fizika 9. klases 1. ieskaites mācību materiāls #7 📝 6. tēma. Iztva…" at bounding box center [754, 382] width 1508 height 765
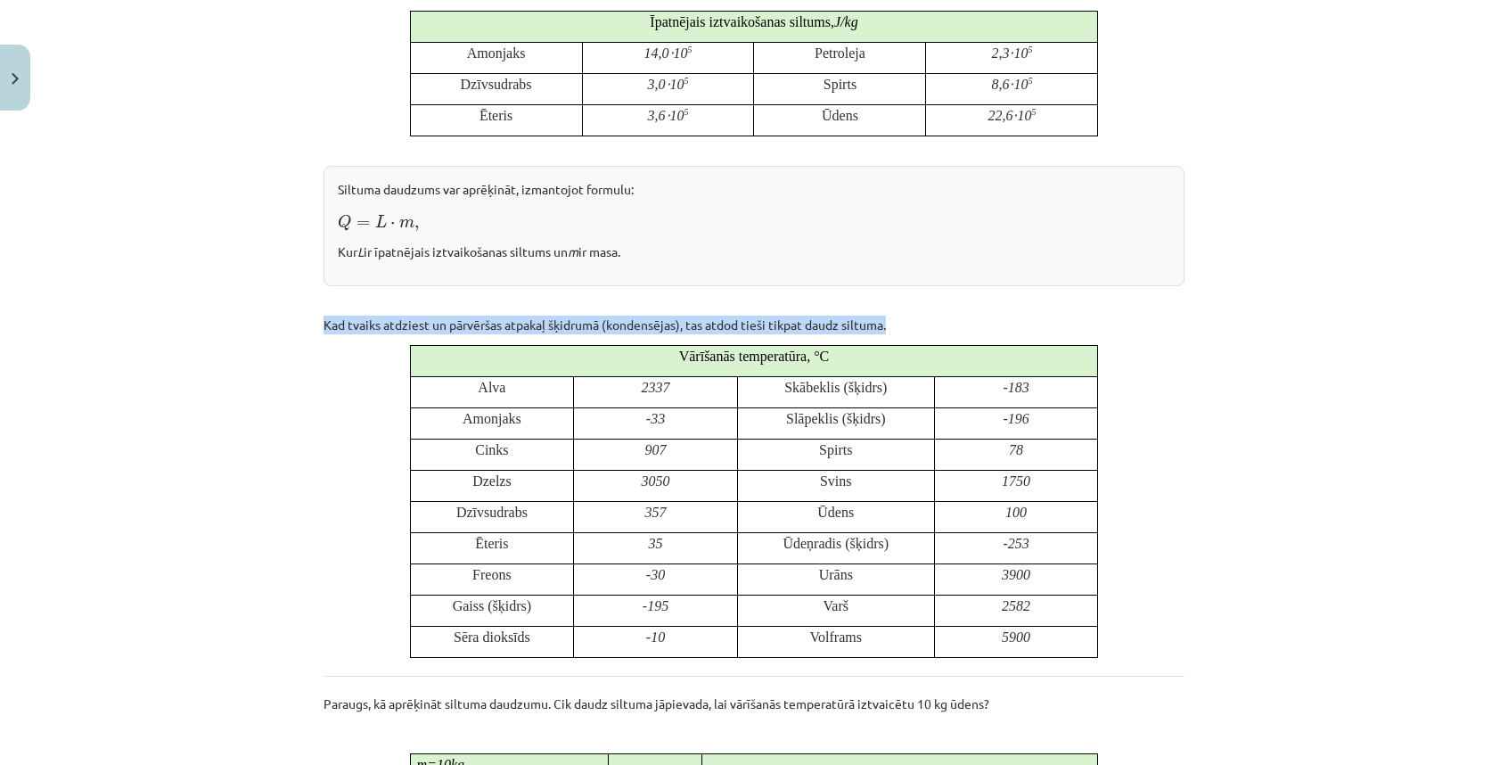
drag, startPoint x: 307, startPoint y: 320, endPoint x: 894, endPoint y: 316, distance: 587.5
click at [894, 316] on div "11 XP Saņemsi Sarežģīts 115 pilda Apraksts Uzdevums Palīdzība Iztvaikošana un k…" at bounding box center [754, 559] width 883 height 1950
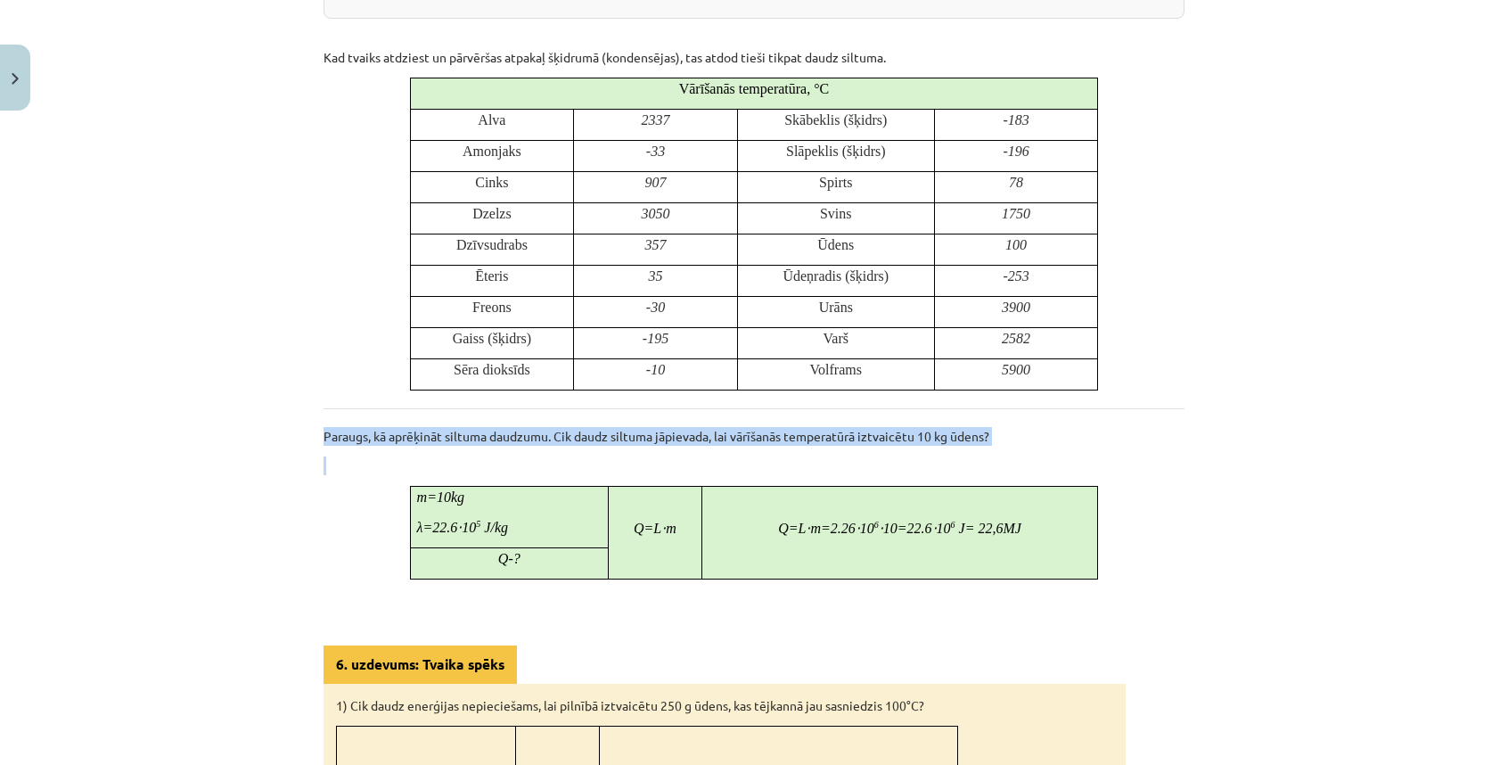
drag, startPoint x: 337, startPoint y: 431, endPoint x: 1113, endPoint y: 447, distance: 776.6
click at [1113, 447] on div "11 XP Saņemsi Sarežģīts 115 pilda Apraksts Uzdevums Palīdzība Iztvaikošana un k…" at bounding box center [754, 291] width 883 height 1950
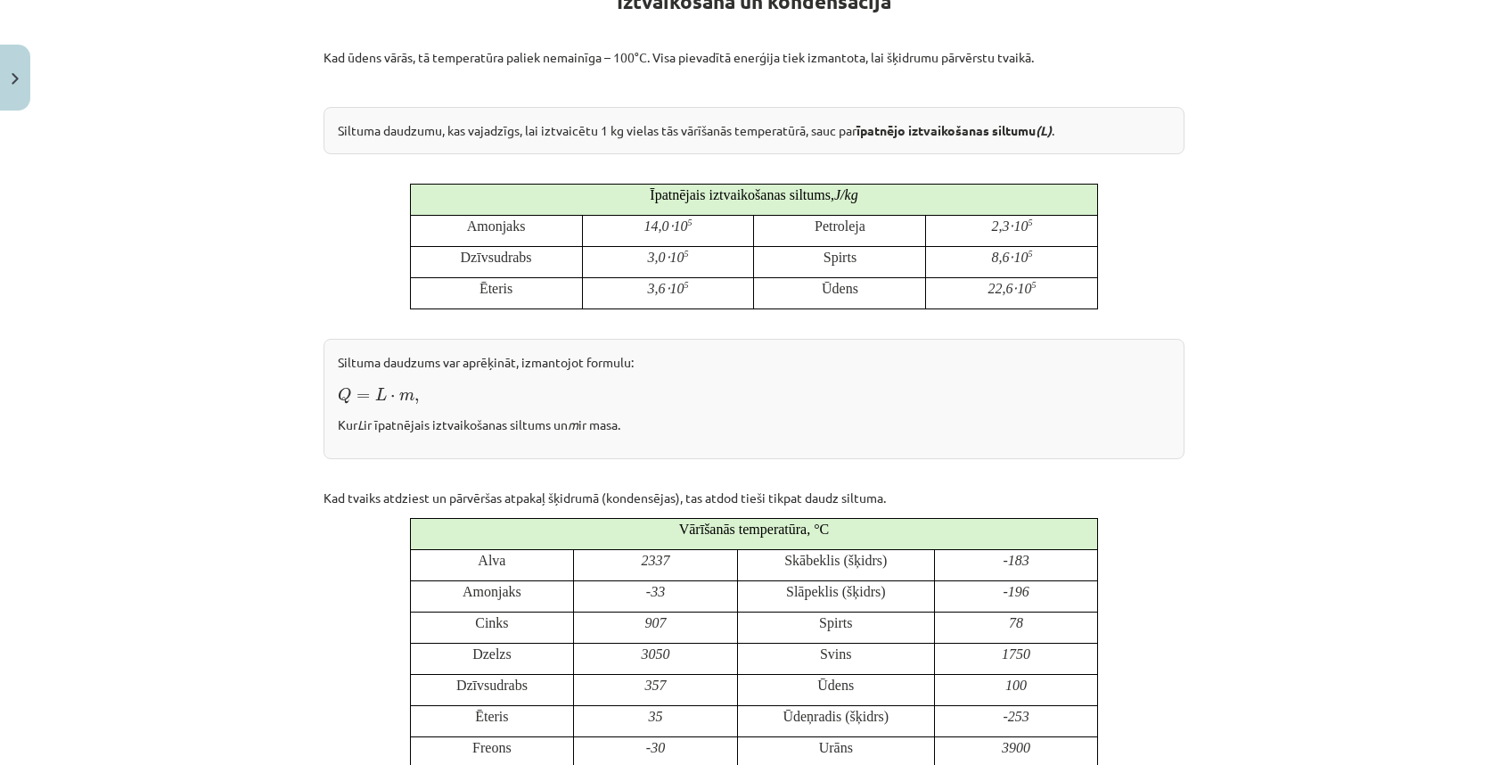
scroll to position [184, 0]
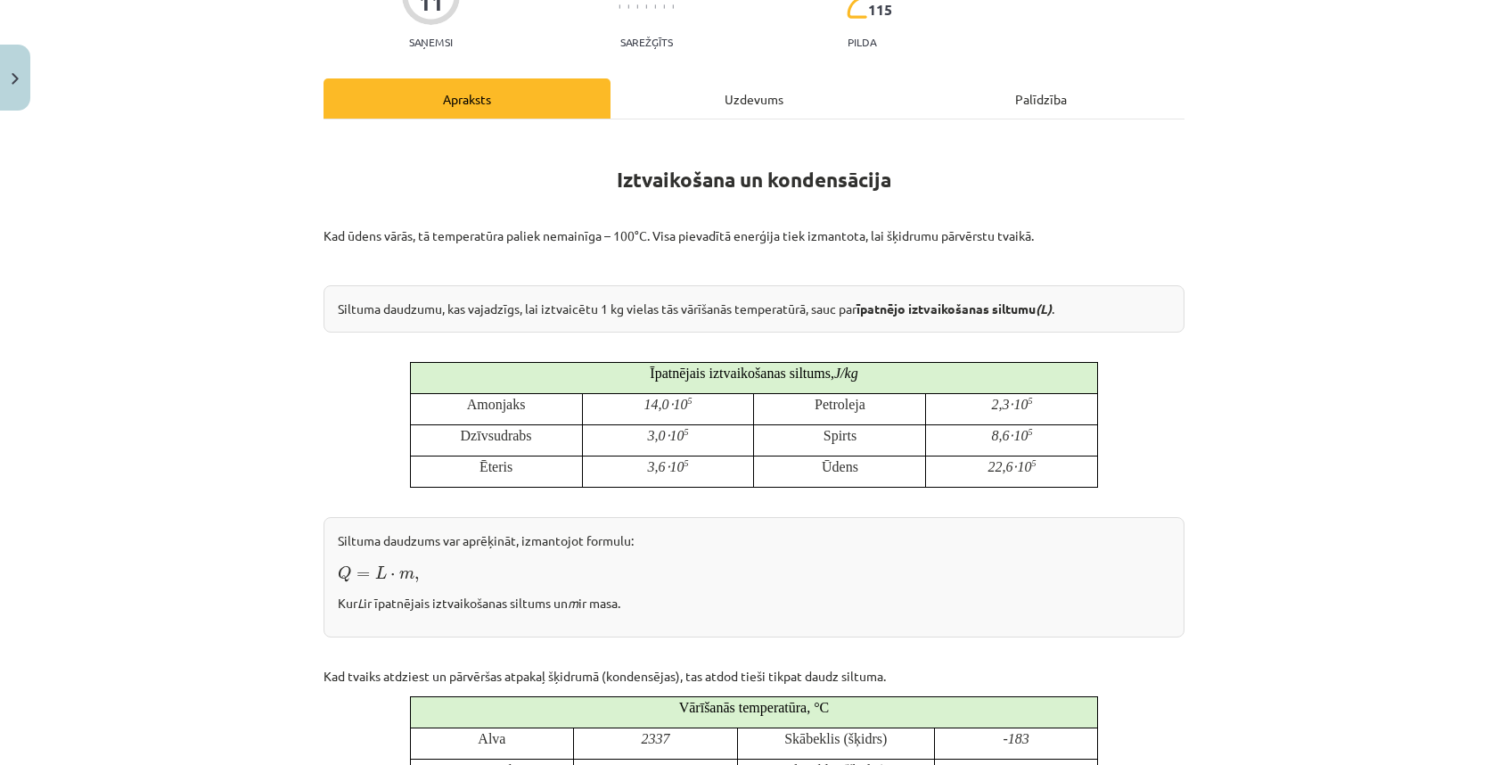
click at [221, 331] on div "Mācību tēma: Fizika 9. klases 1. ieskaites mācību materiāls #7 📝 6. tēma. Iztva…" at bounding box center [754, 382] width 1508 height 765
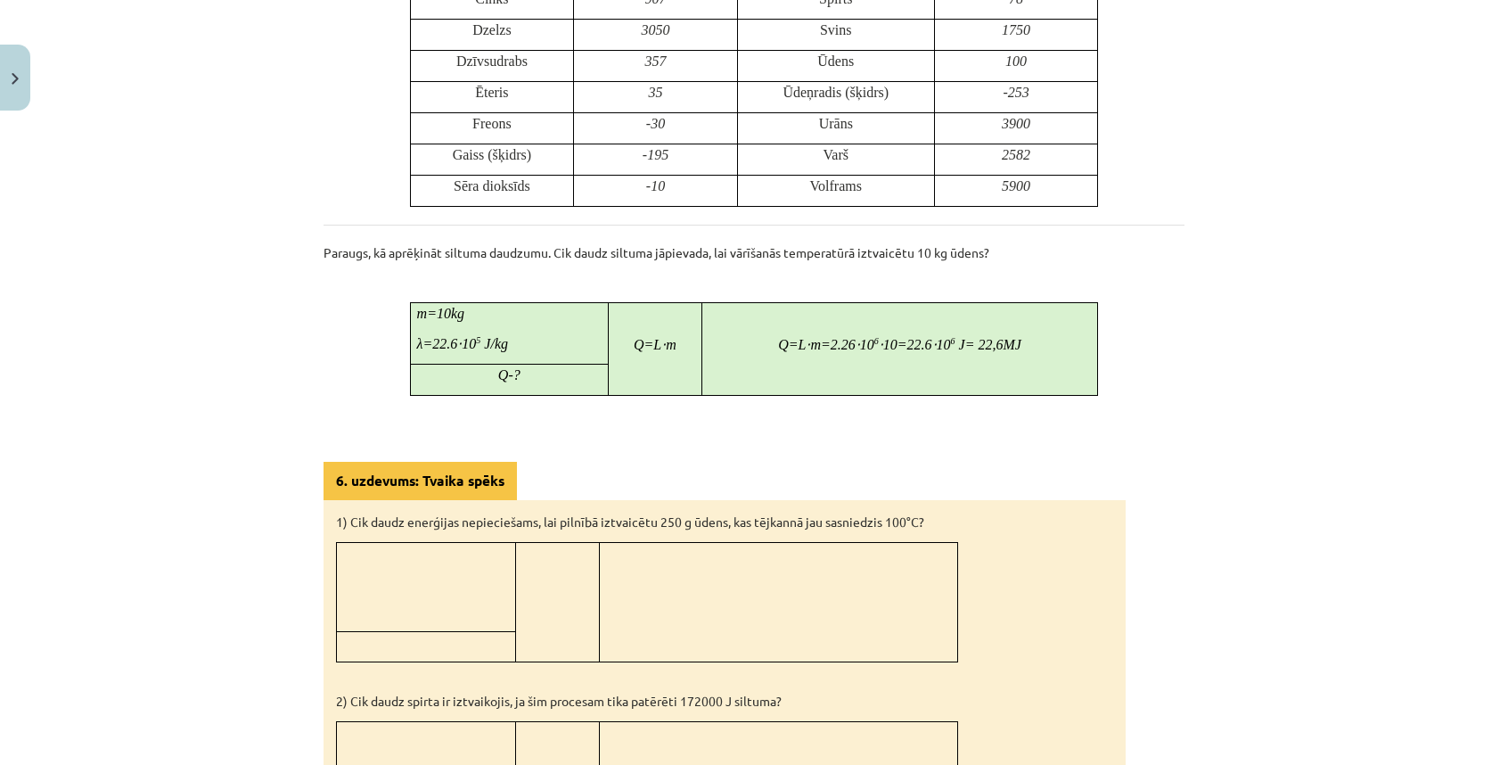
scroll to position [1253, 0]
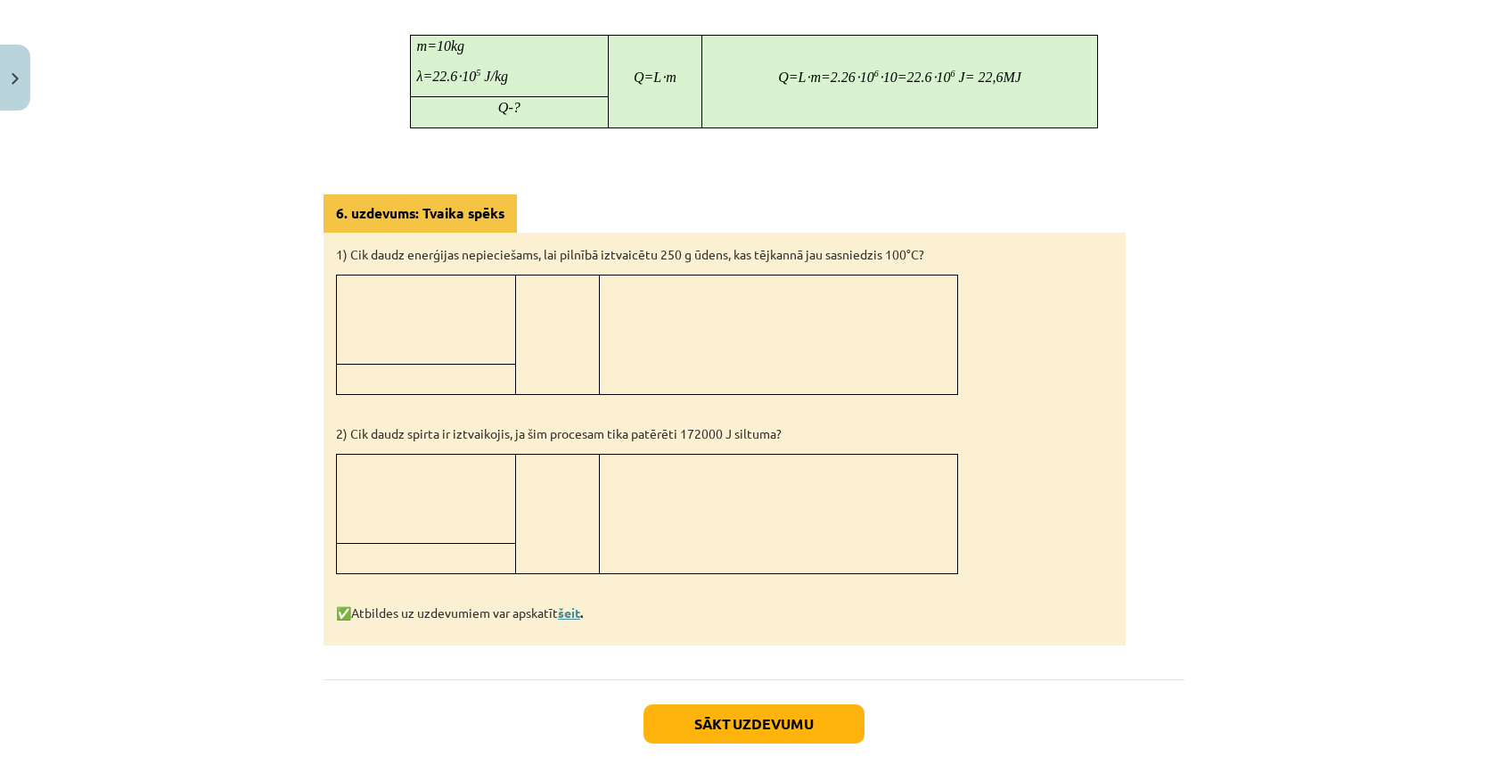
click at [568, 605] on link "šeit" at bounding box center [569, 612] width 22 height 16
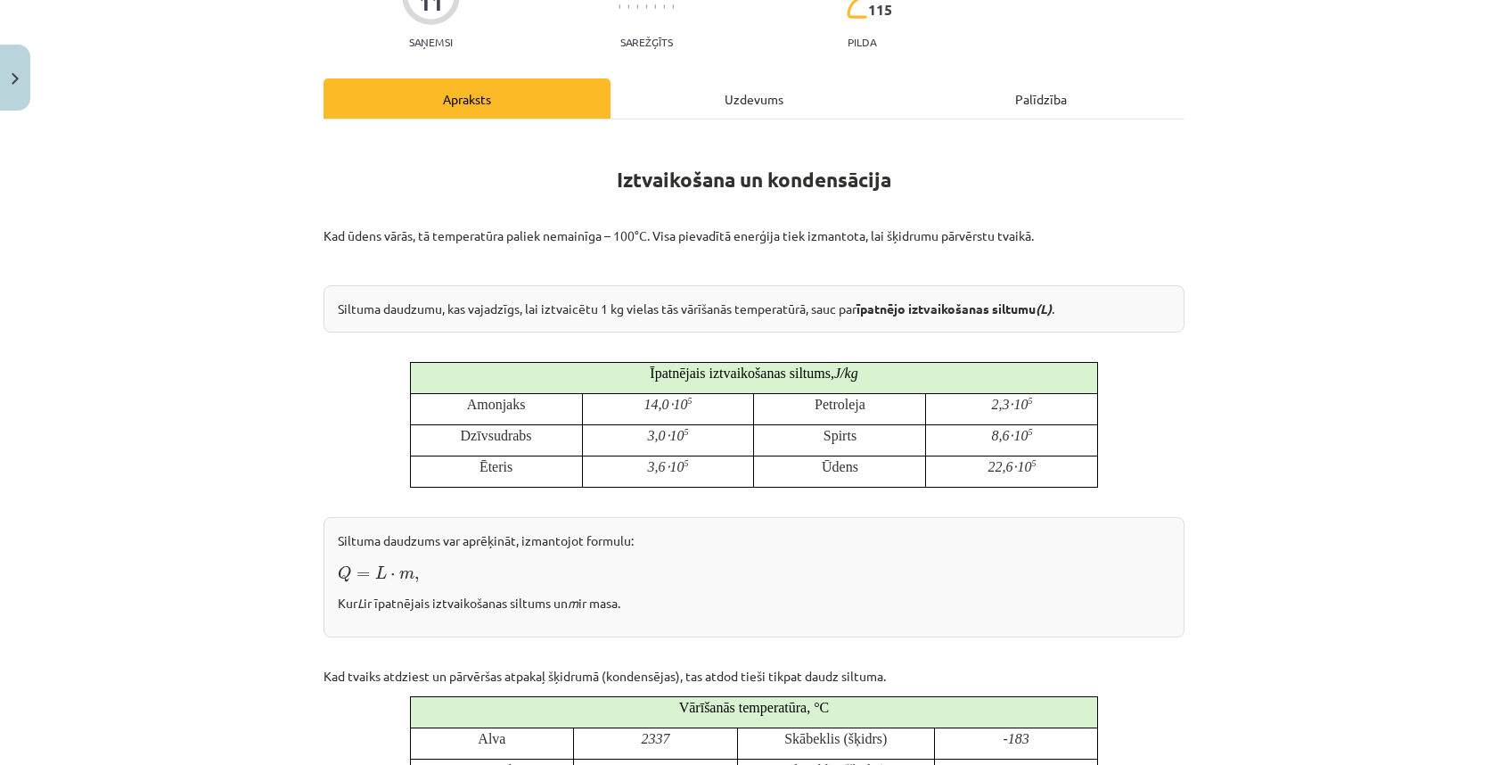
scroll to position [0, 0]
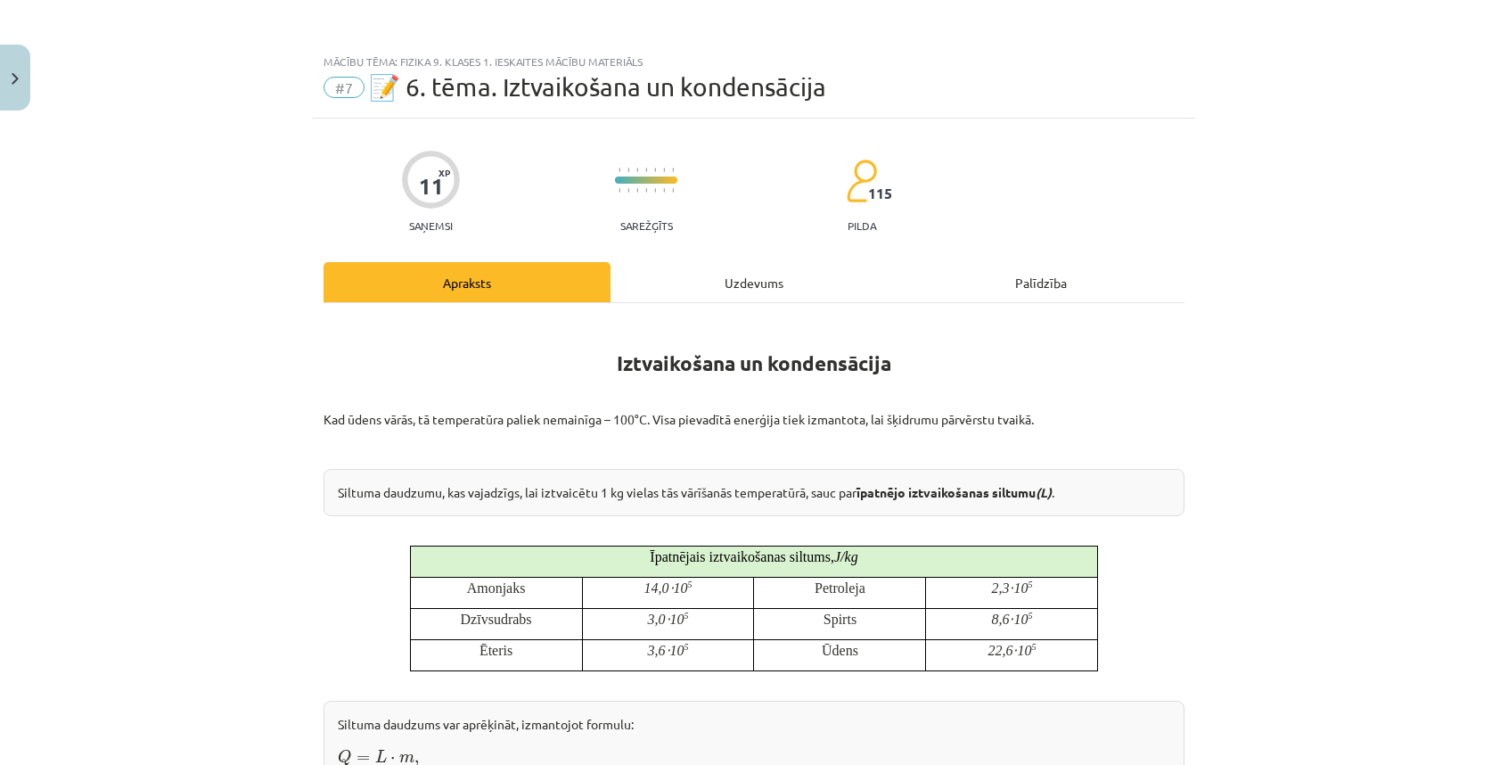
click at [739, 272] on div "Uzdevums" at bounding box center [754, 282] width 287 height 40
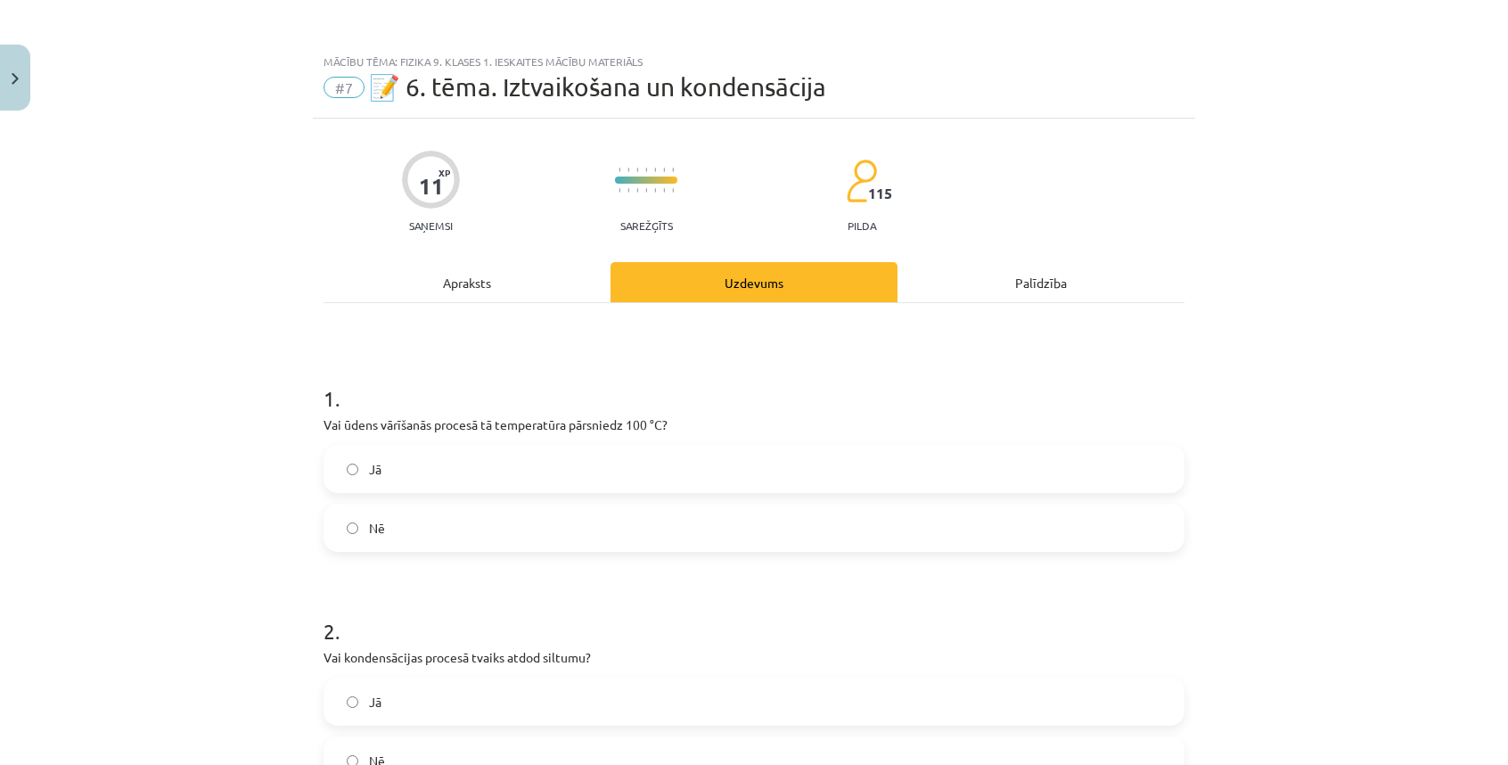
scroll to position [45, 0]
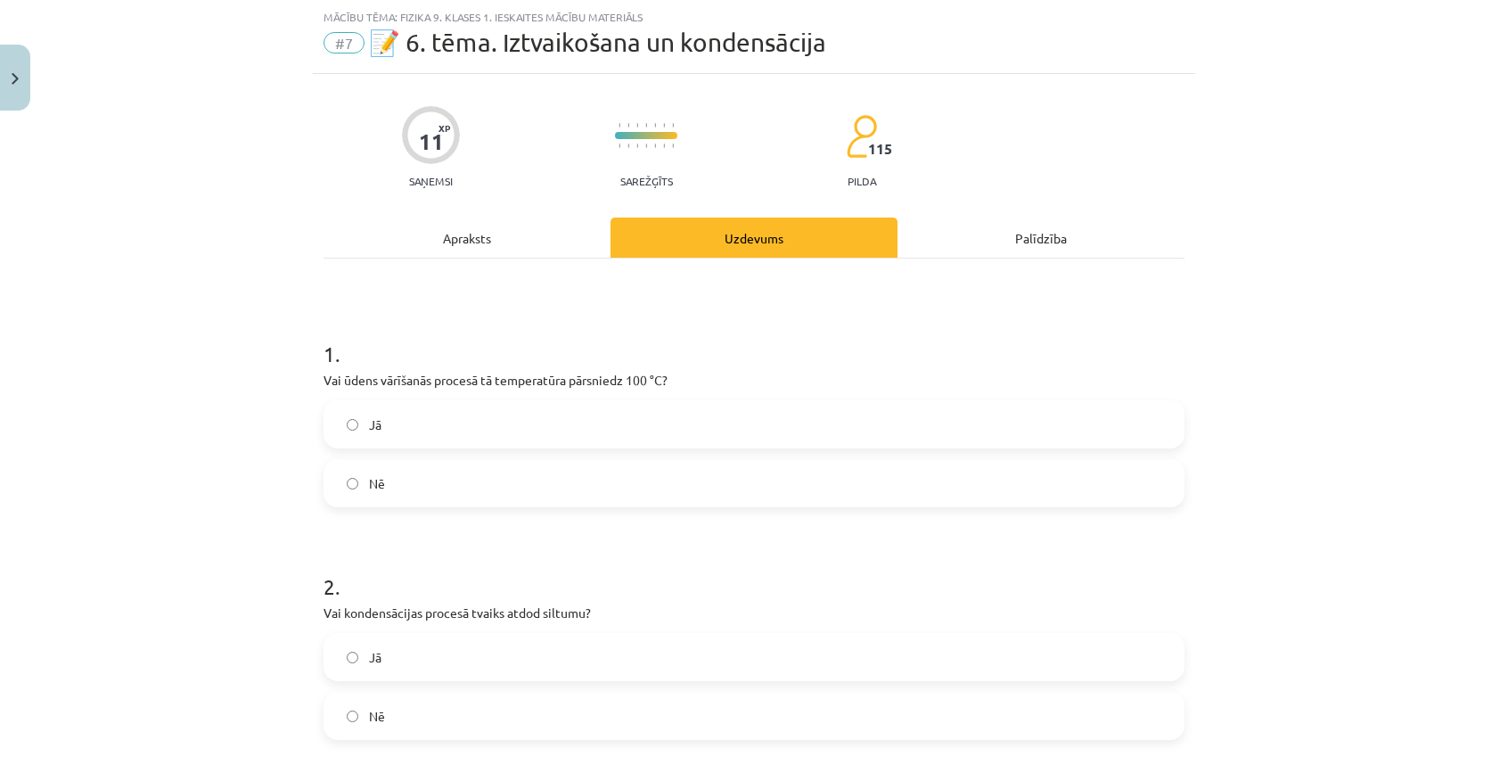
click at [439, 489] on label "Nē" at bounding box center [754, 483] width 858 height 45
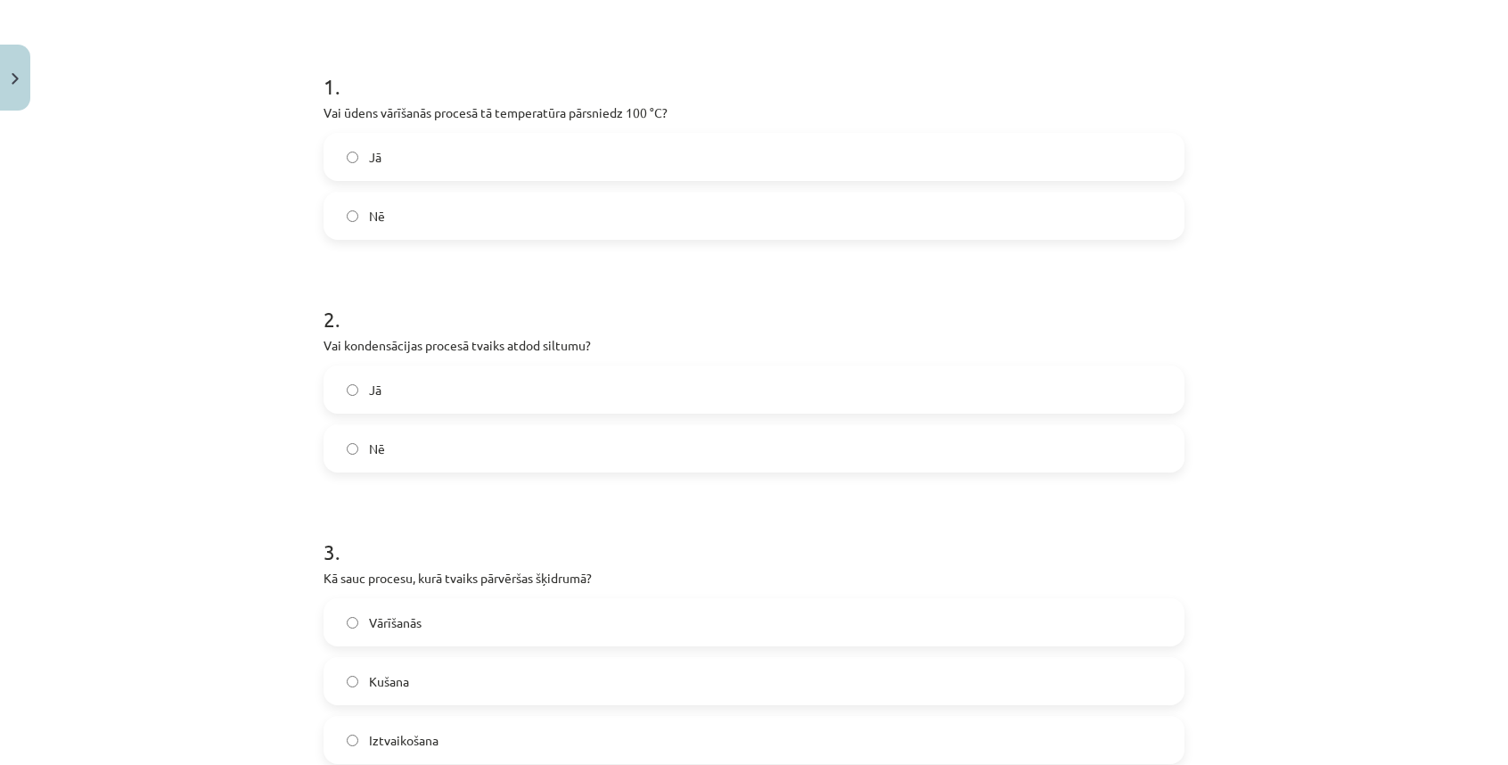
click at [423, 399] on label "Jā" at bounding box center [754, 389] width 858 height 45
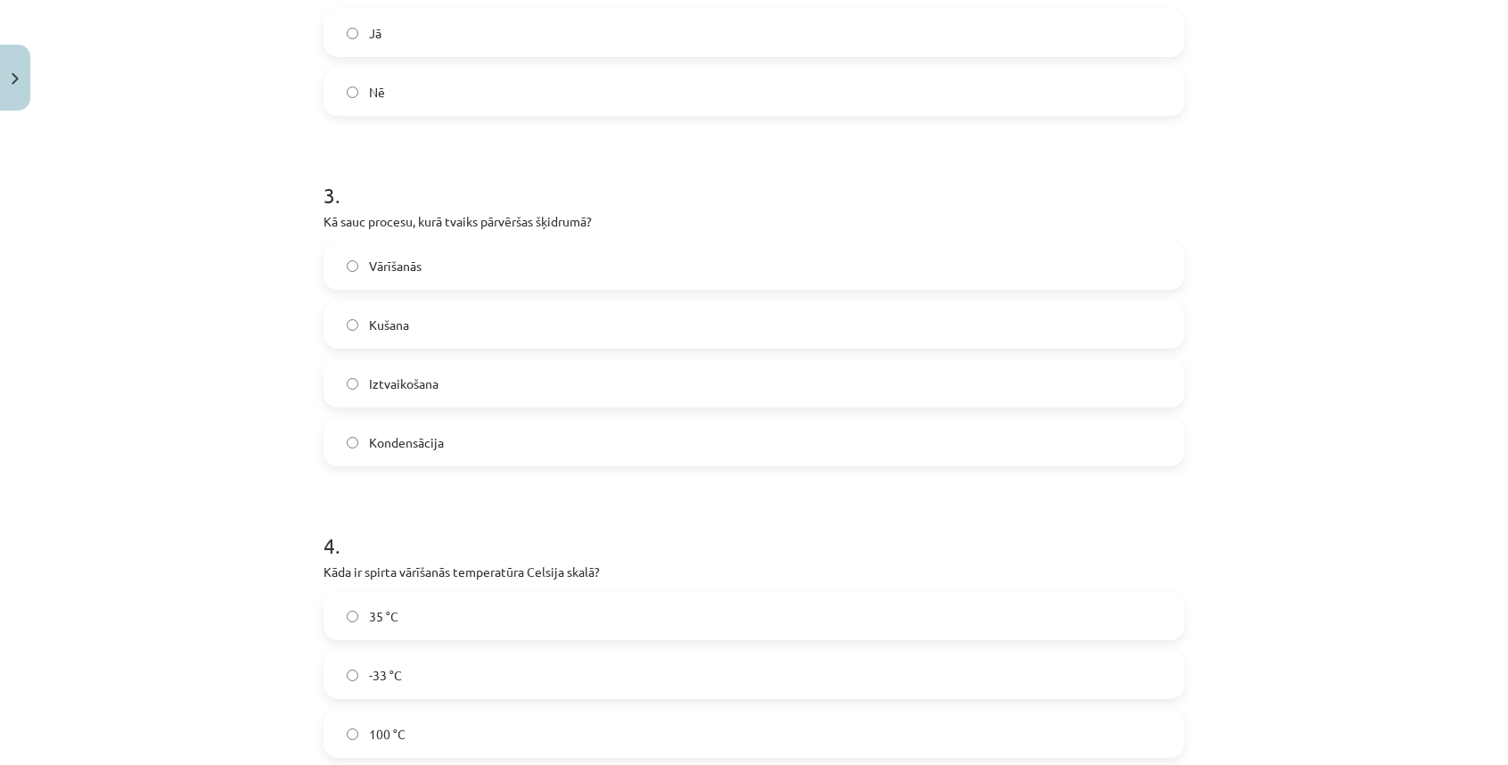
click at [409, 441] on span "Kondensācija" at bounding box center [406, 442] width 75 height 19
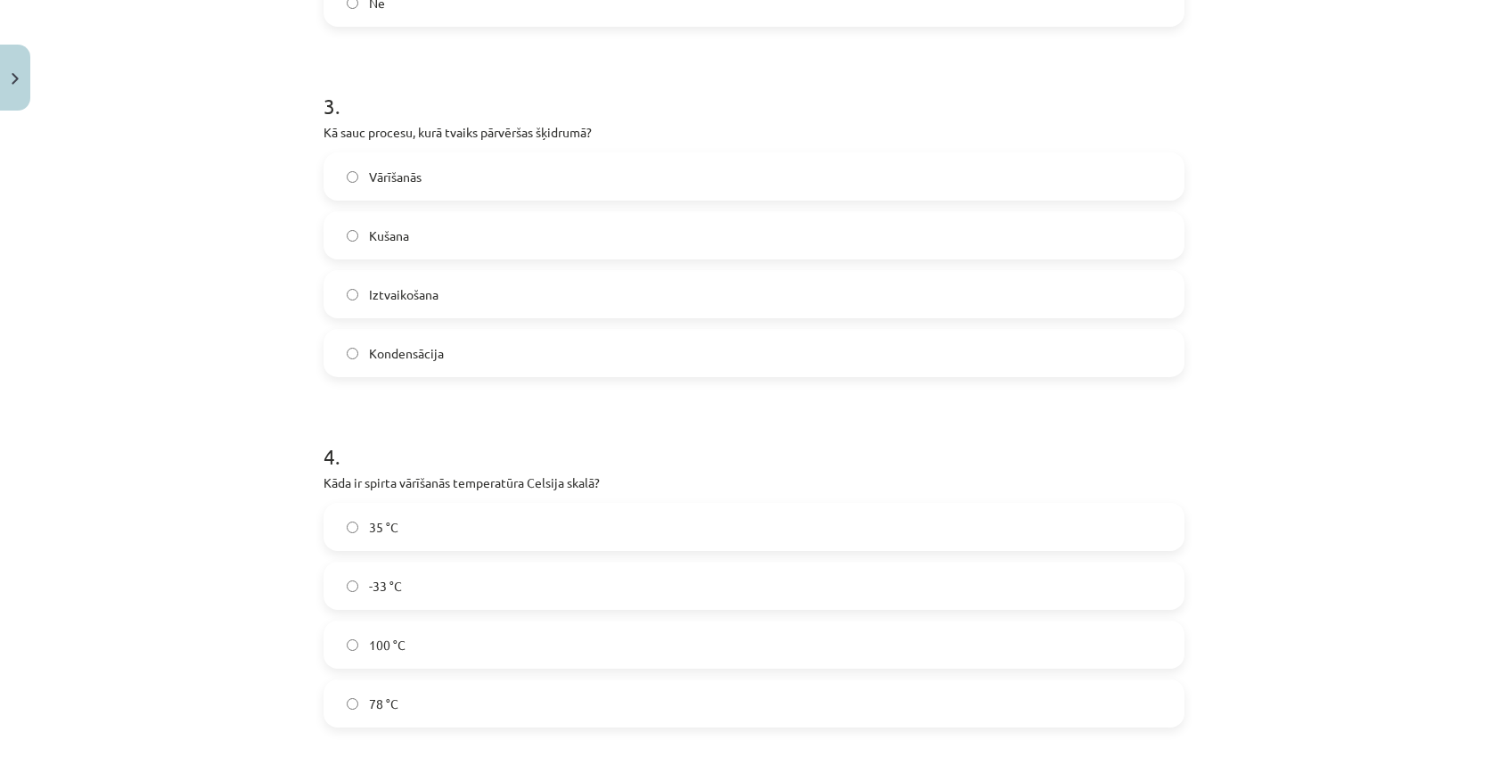
scroll to position [936, 0]
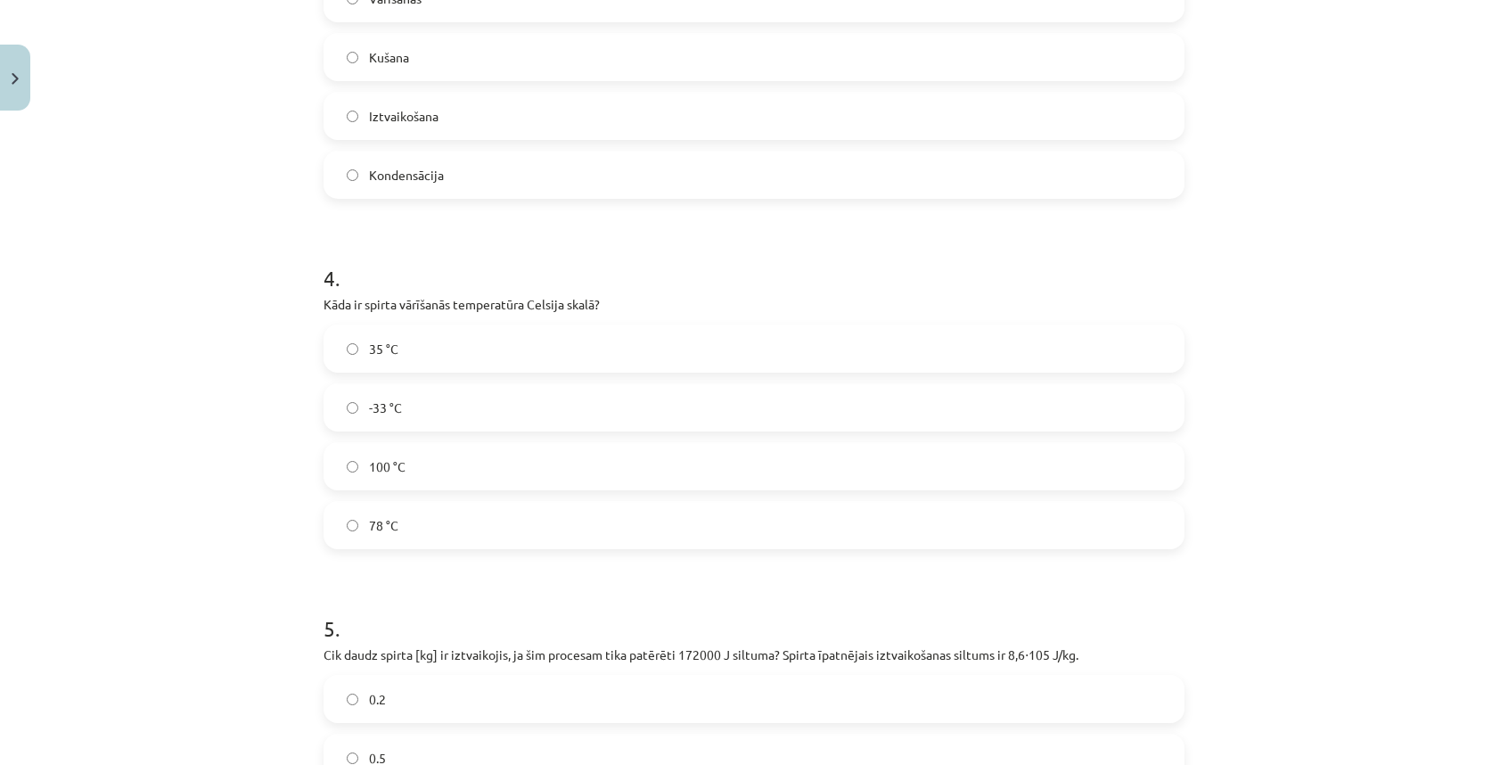
click at [464, 513] on label "78 °C" at bounding box center [754, 525] width 858 height 45
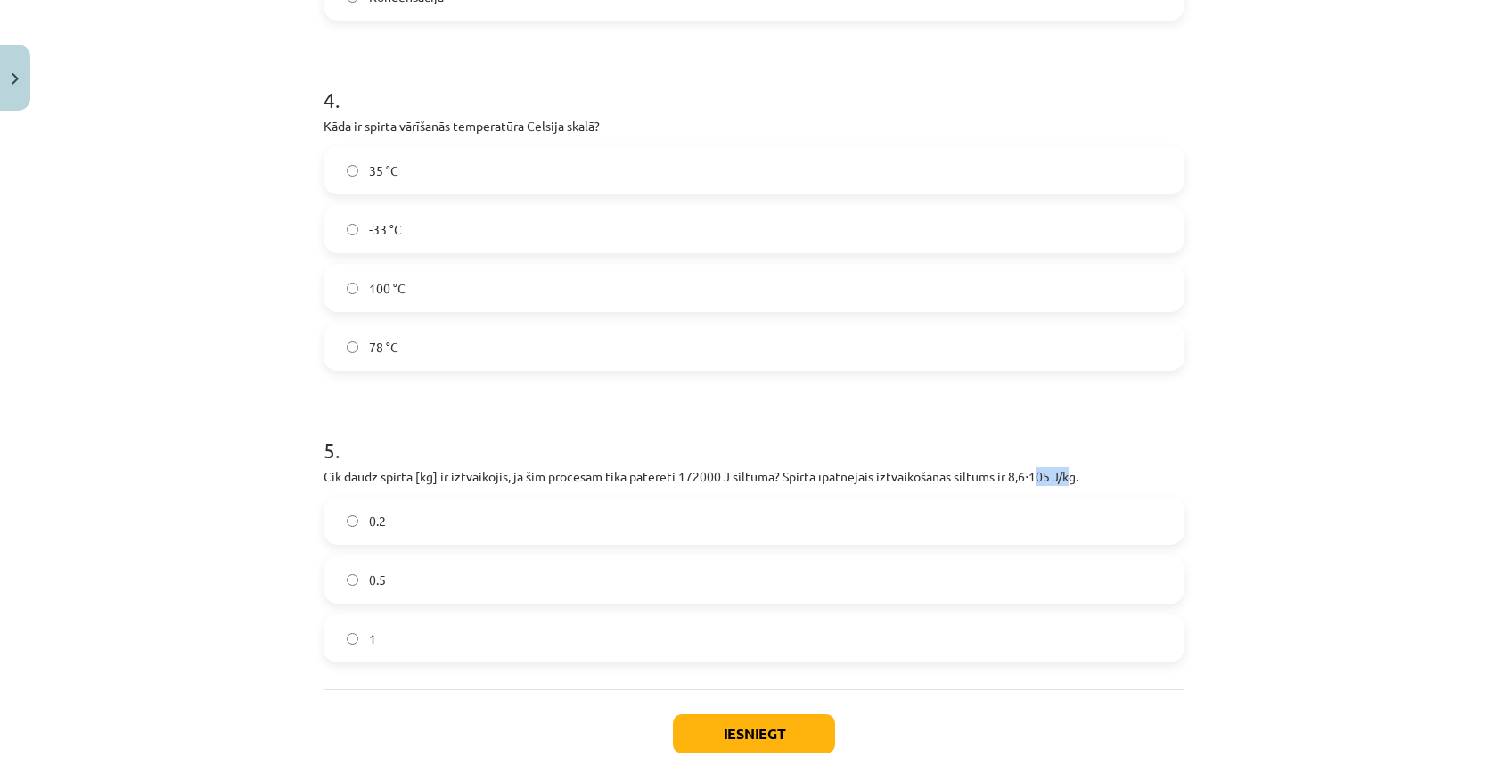
drag, startPoint x: 1027, startPoint y: 475, endPoint x: 1062, endPoint y: 478, distance: 34.9
click at [1062, 478] on p "Cik daudz spirta [kg] ir iztvaikojis, ja šim procesam tika patērēti 172000 J si…" at bounding box center [754, 476] width 861 height 19
click at [1104, 480] on p "Cik daudz spirta [kg] ir iztvaikojis, ja šim procesam tika patērēti 172000 J si…" at bounding box center [754, 476] width 861 height 19
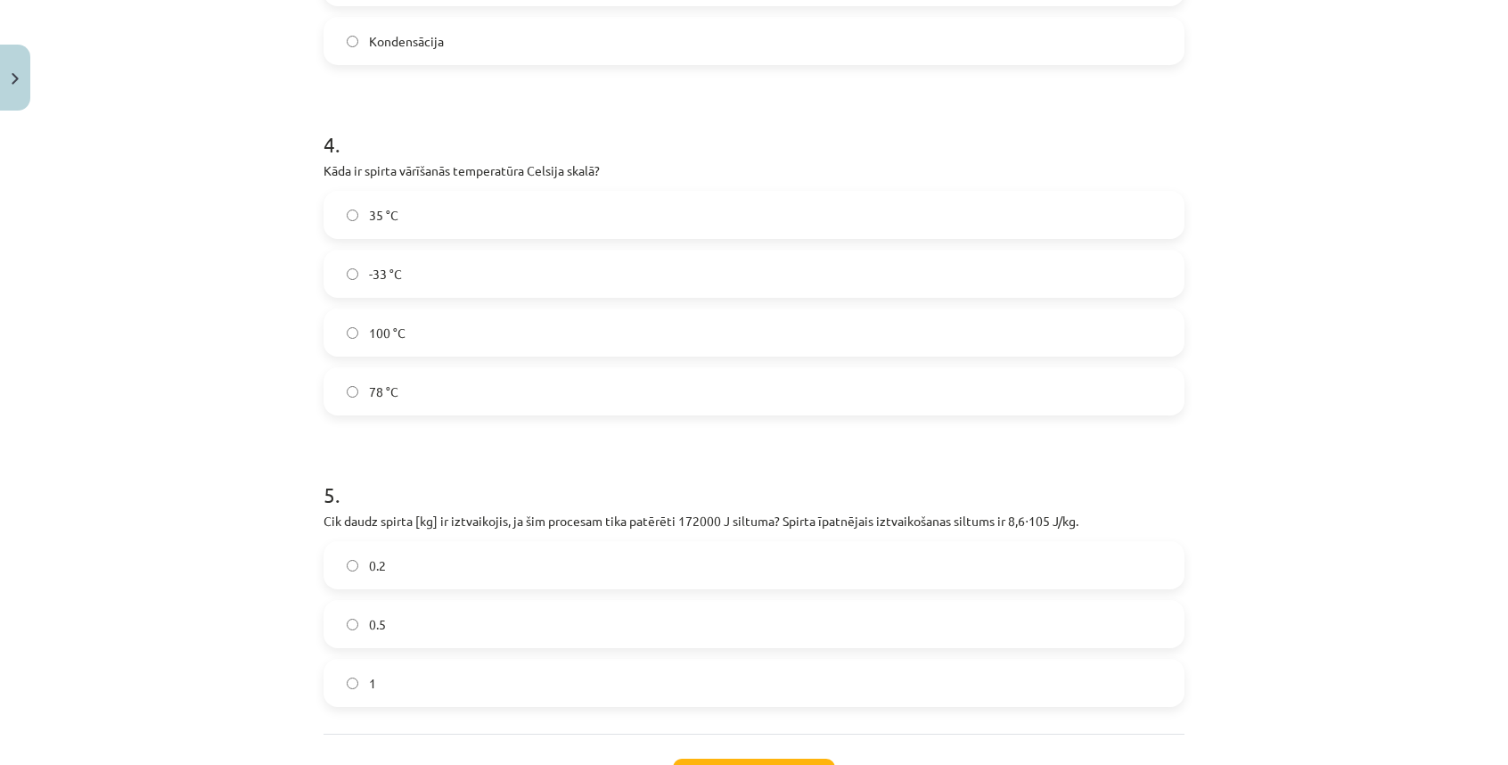
scroll to position [1218, 0]
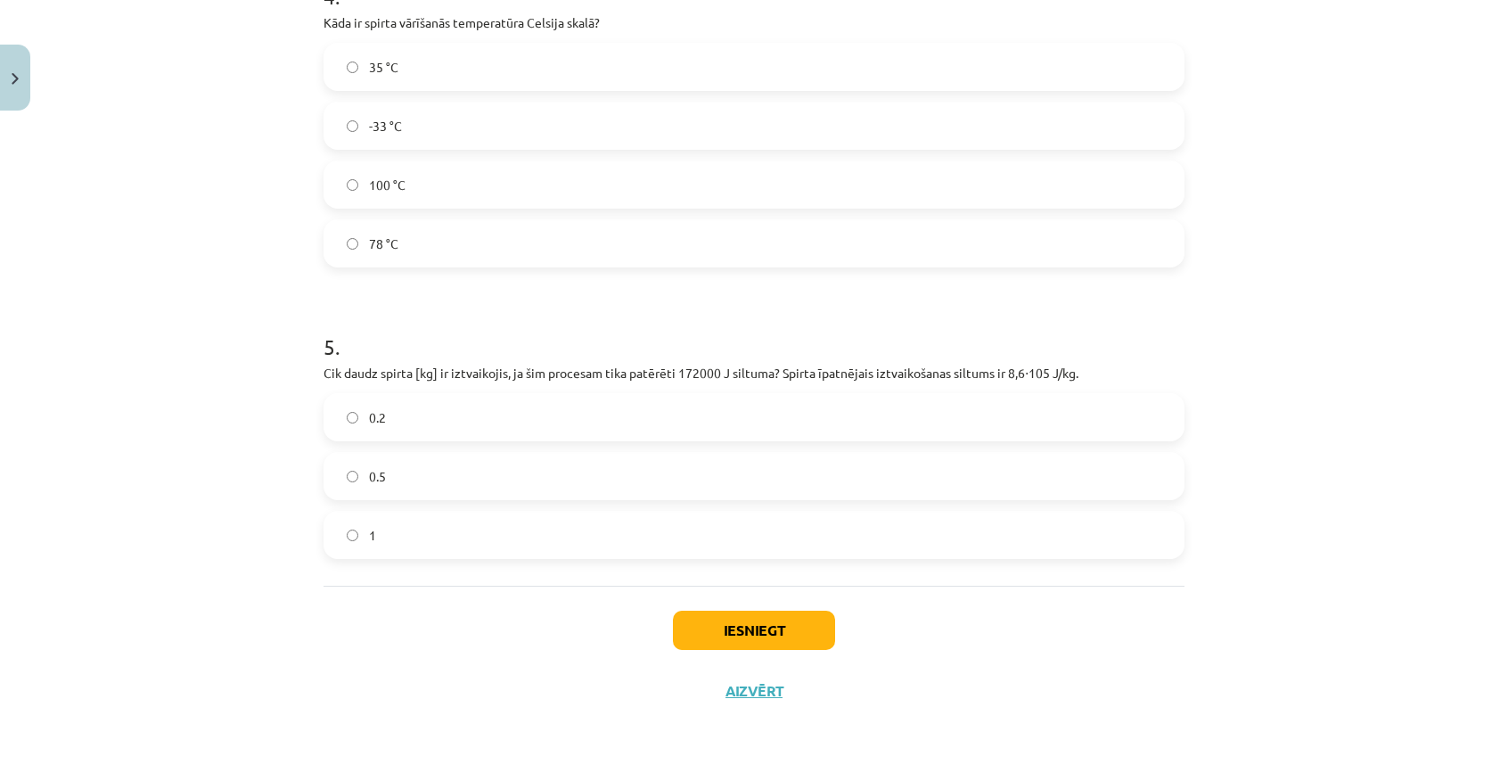
click at [530, 420] on label "0.2" at bounding box center [754, 417] width 858 height 45
click at [702, 636] on button "Iesniegt" at bounding box center [754, 630] width 162 height 39
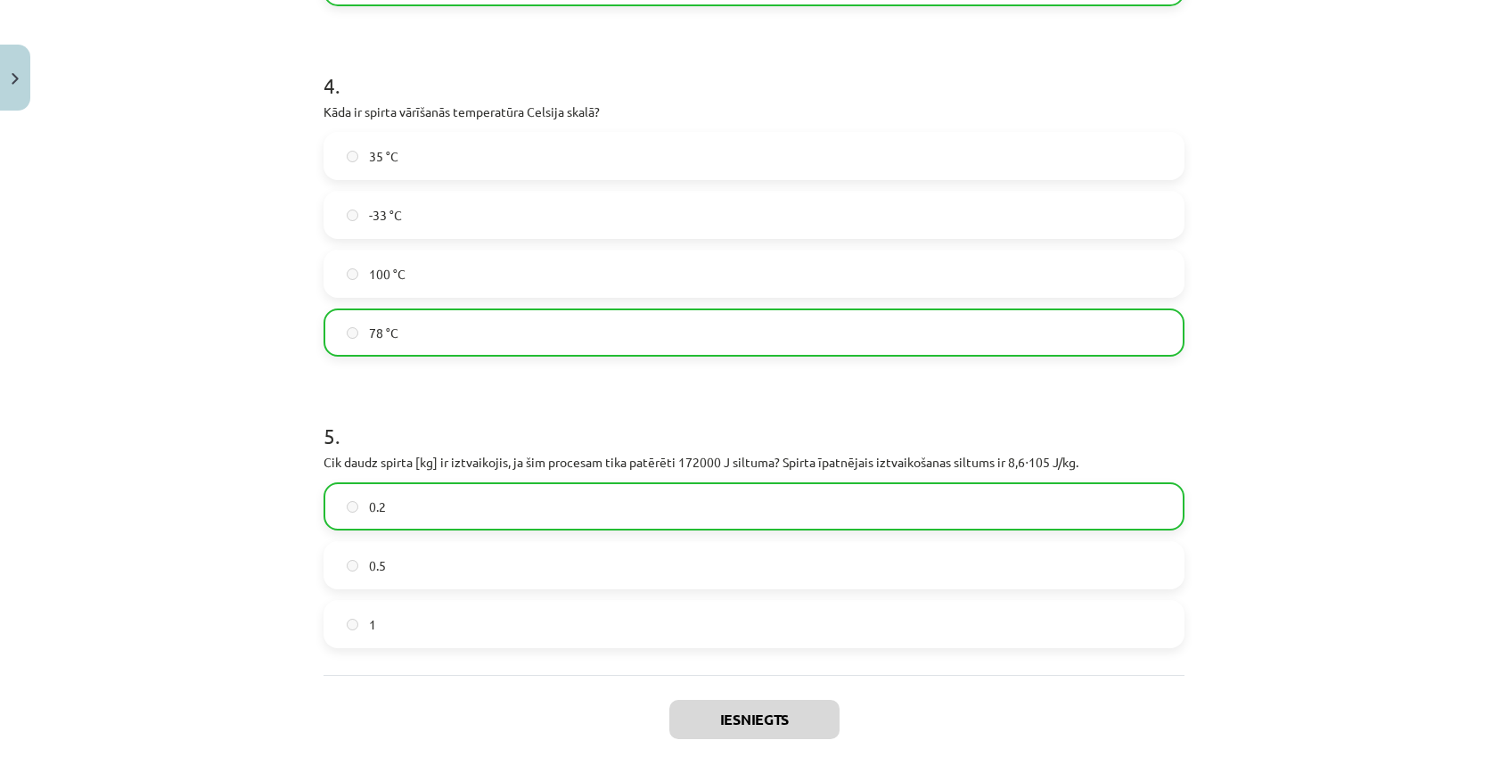
scroll to position [1273, 0]
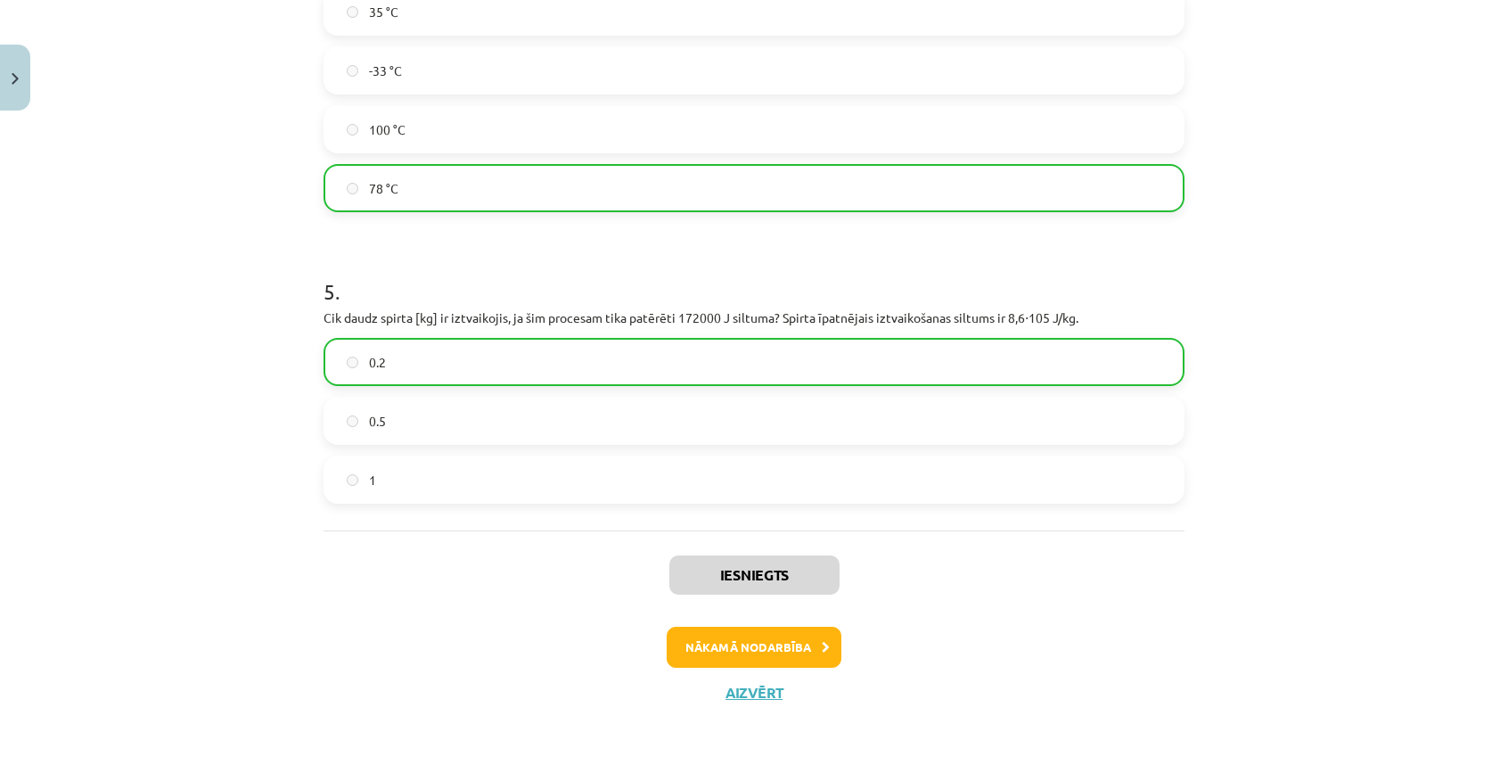
click at [135, 138] on div "Mācību tēma: Fizika 9. klases 1. ieskaites mācību materiāls #7 📝 6. tēma. Iztva…" at bounding box center [754, 382] width 1508 height 765
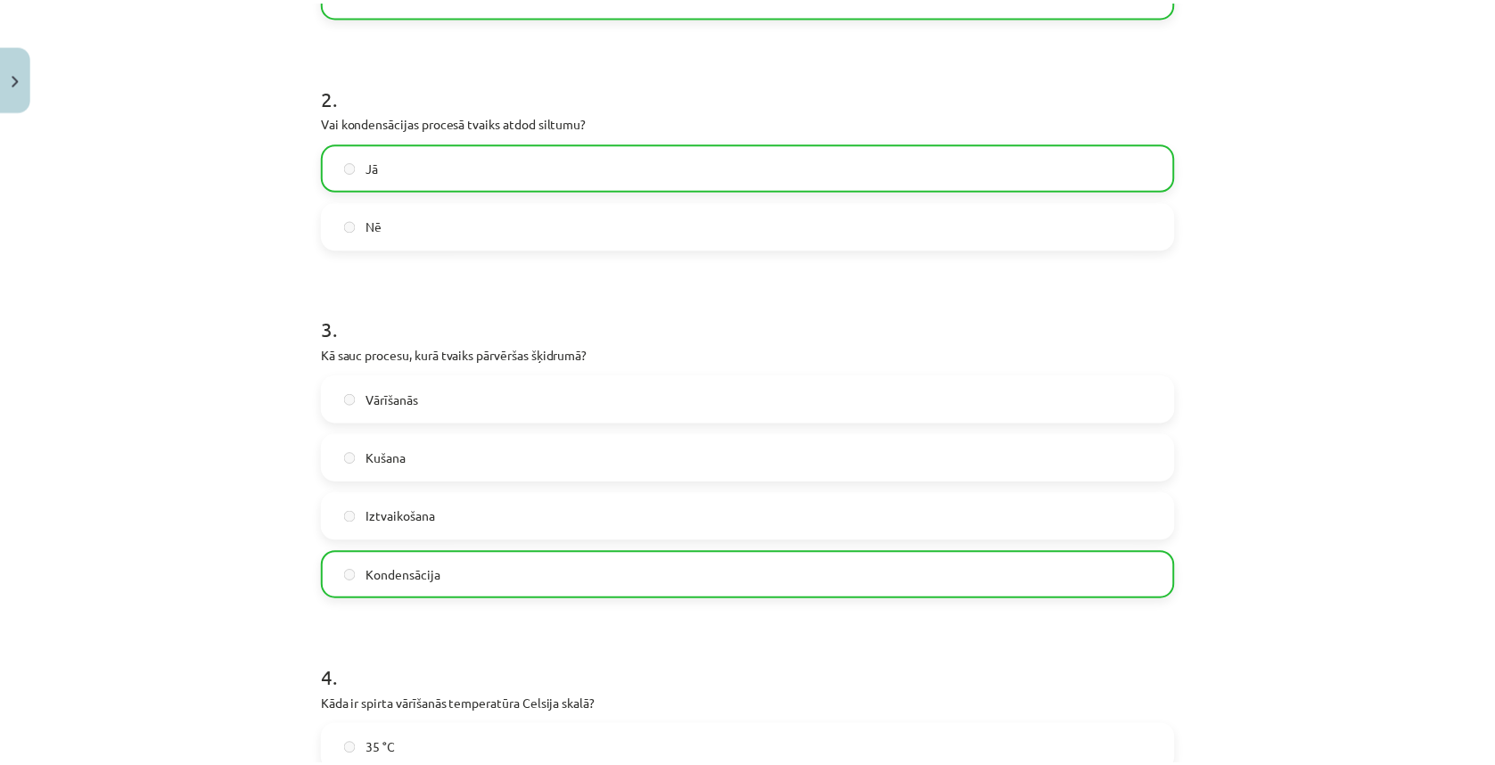
scroll to position [1159, 0]
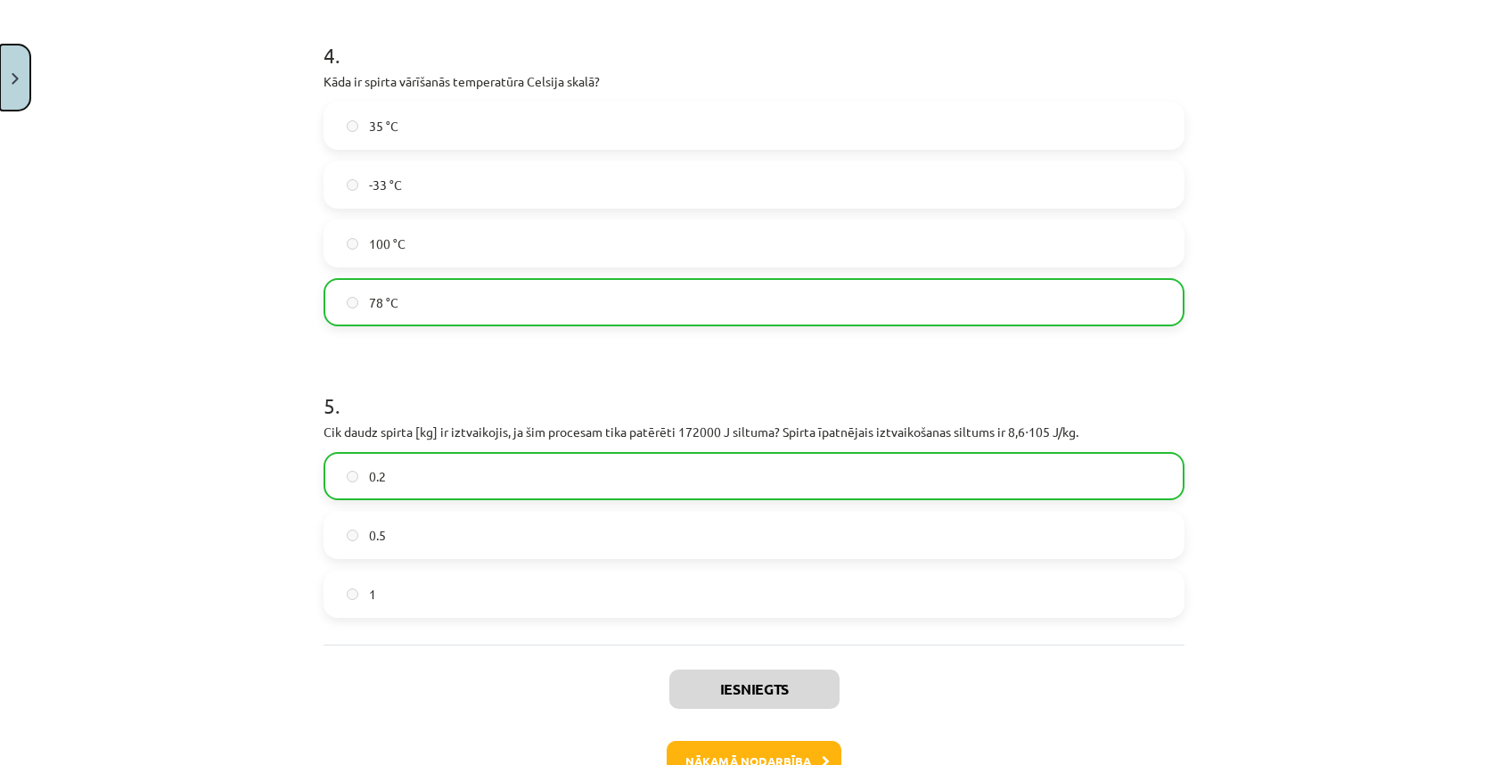
click at [7, 68] on button "Close" at bounding box center [15, 78] width 30 height 66
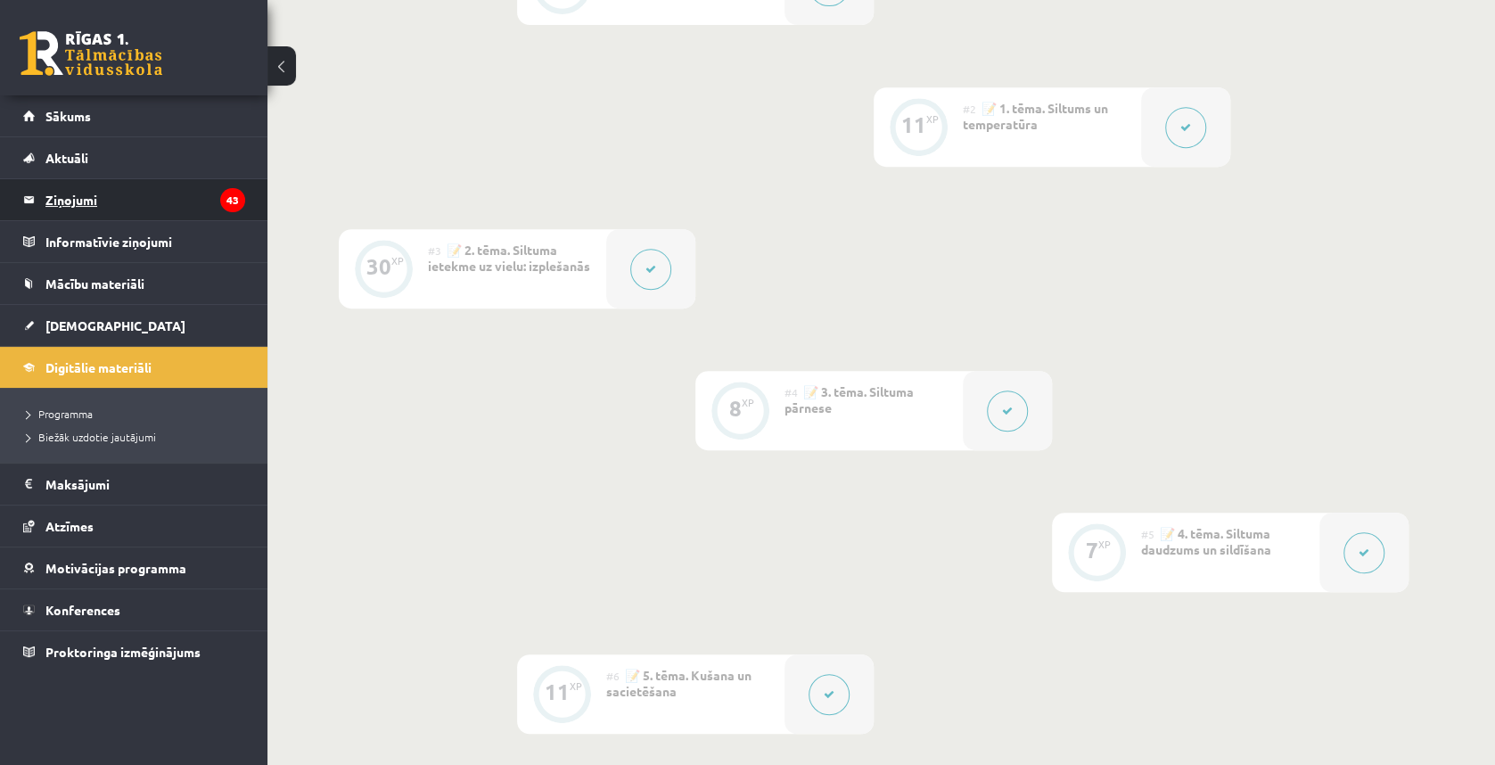
click at [59, 197] on legend "Ziņojumi 43" at bounding box center [145, 199] width 200 height 41
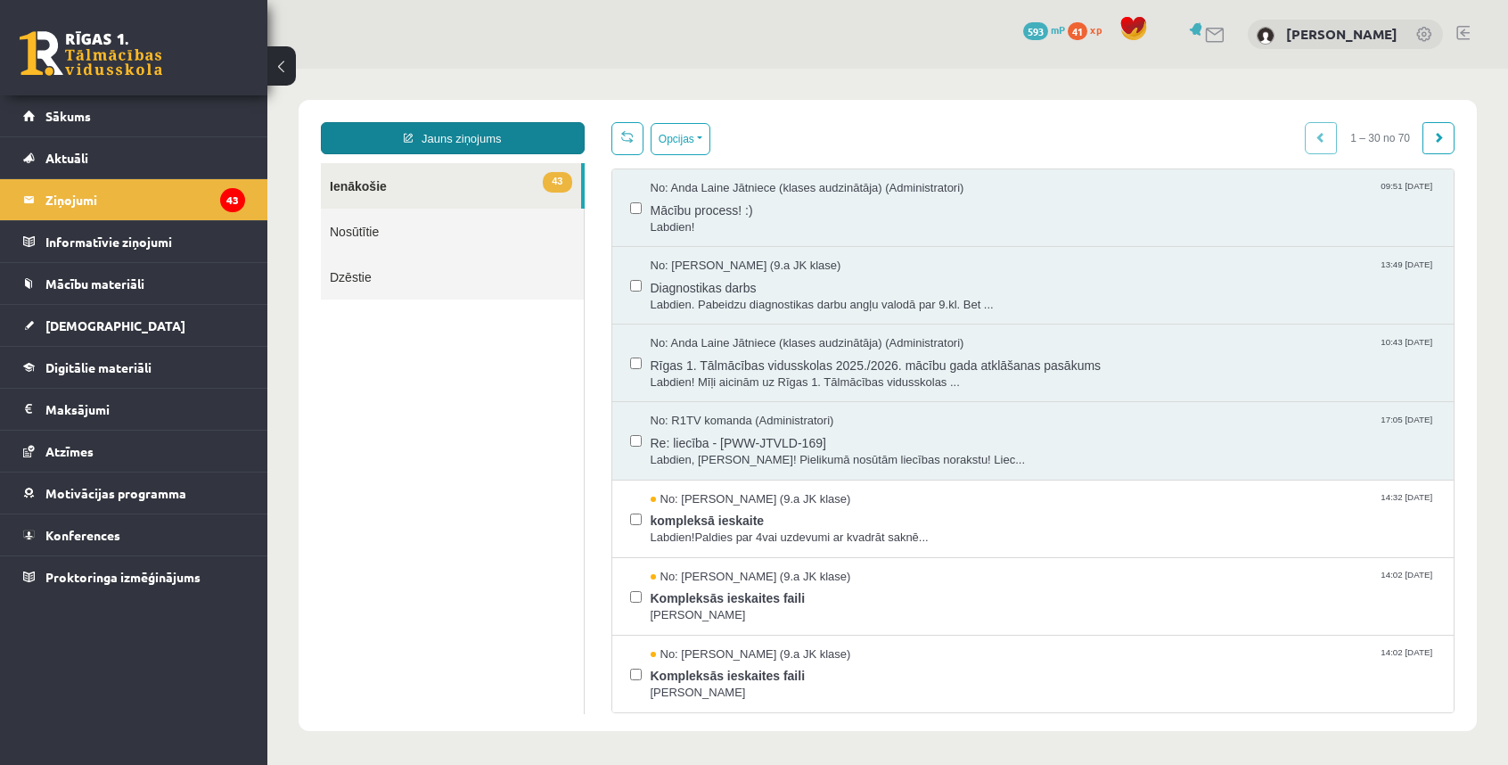
click at [439, 136] on link "Jauns ziņojums" at bounding box center [453, 138] width 264 height 32
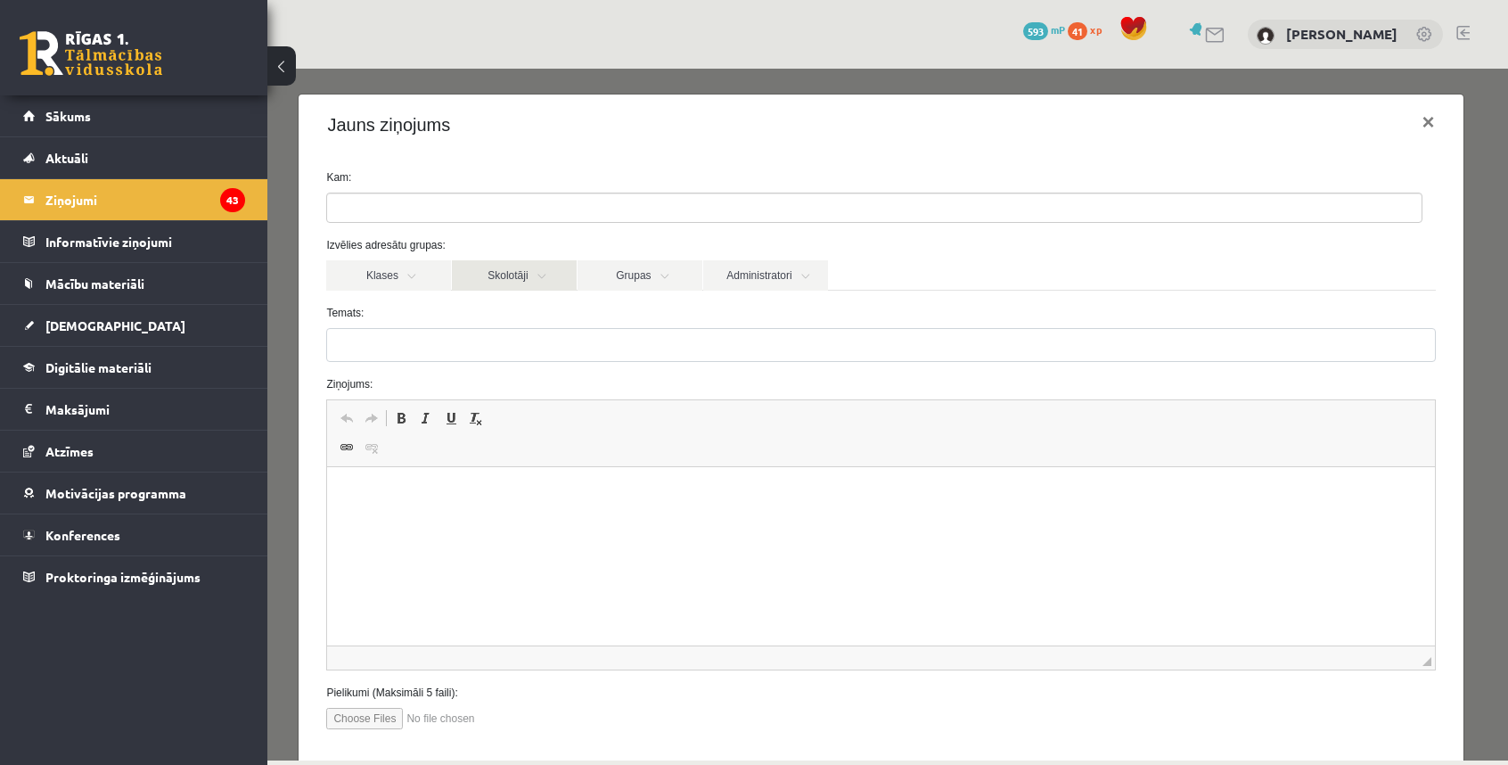
click at [515, 268] on link "Skolotāji" at bounding box center [514, 275] width 125 height 30
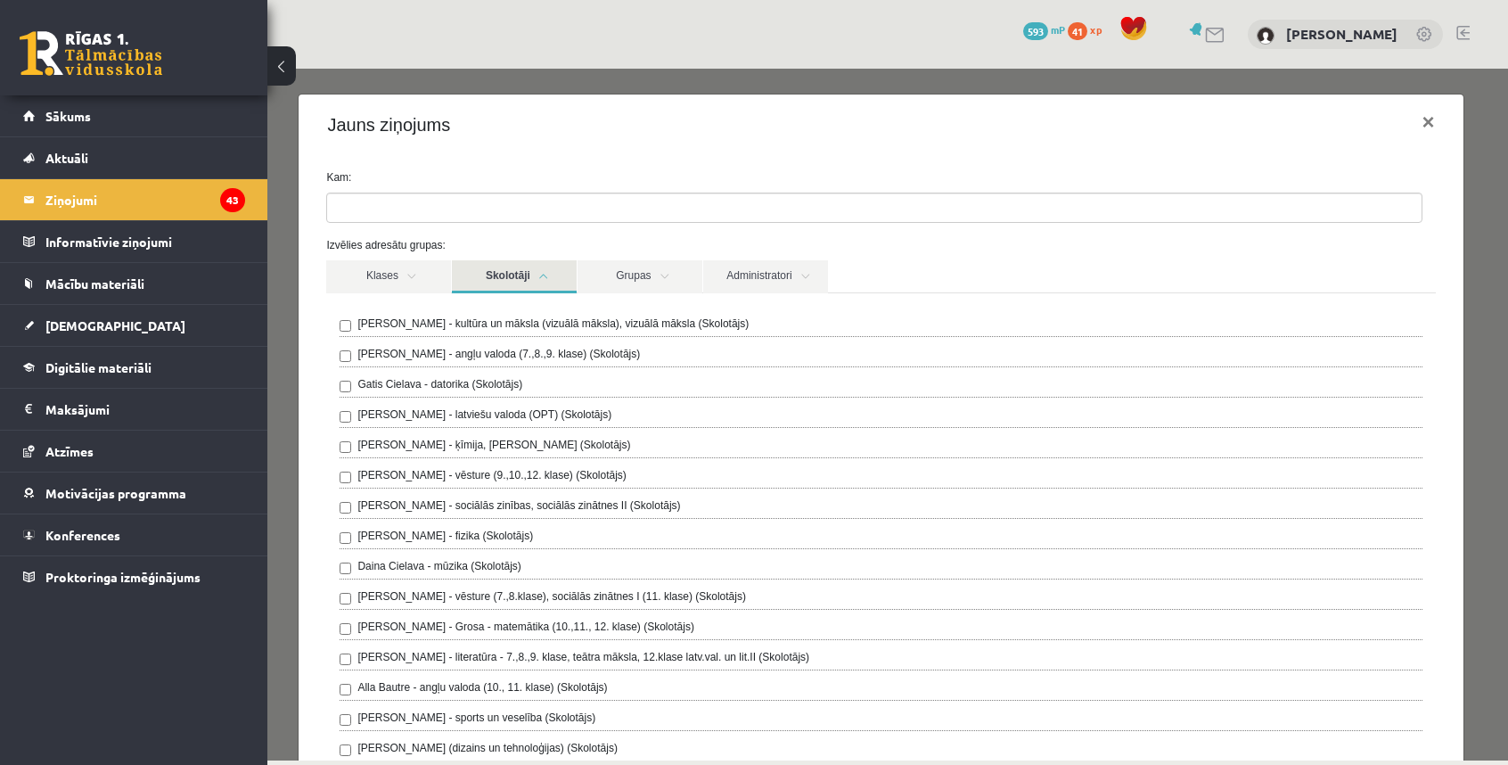
click at [403, 537] on label "[PERSON_NAME] - fizika (Skolotājs)" at bounding box center [445, 536] width 176 height 16
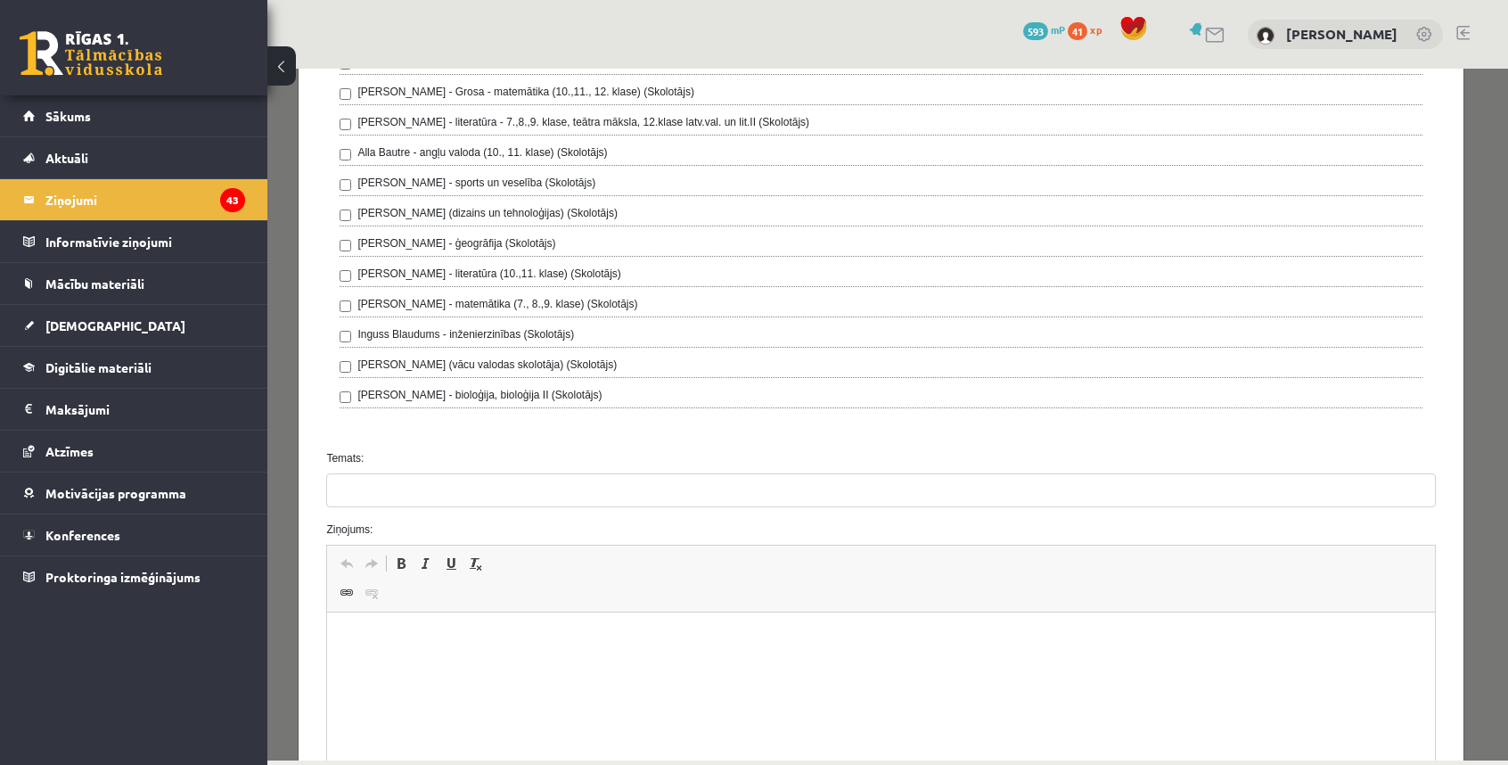
scroll to position [768, 0]
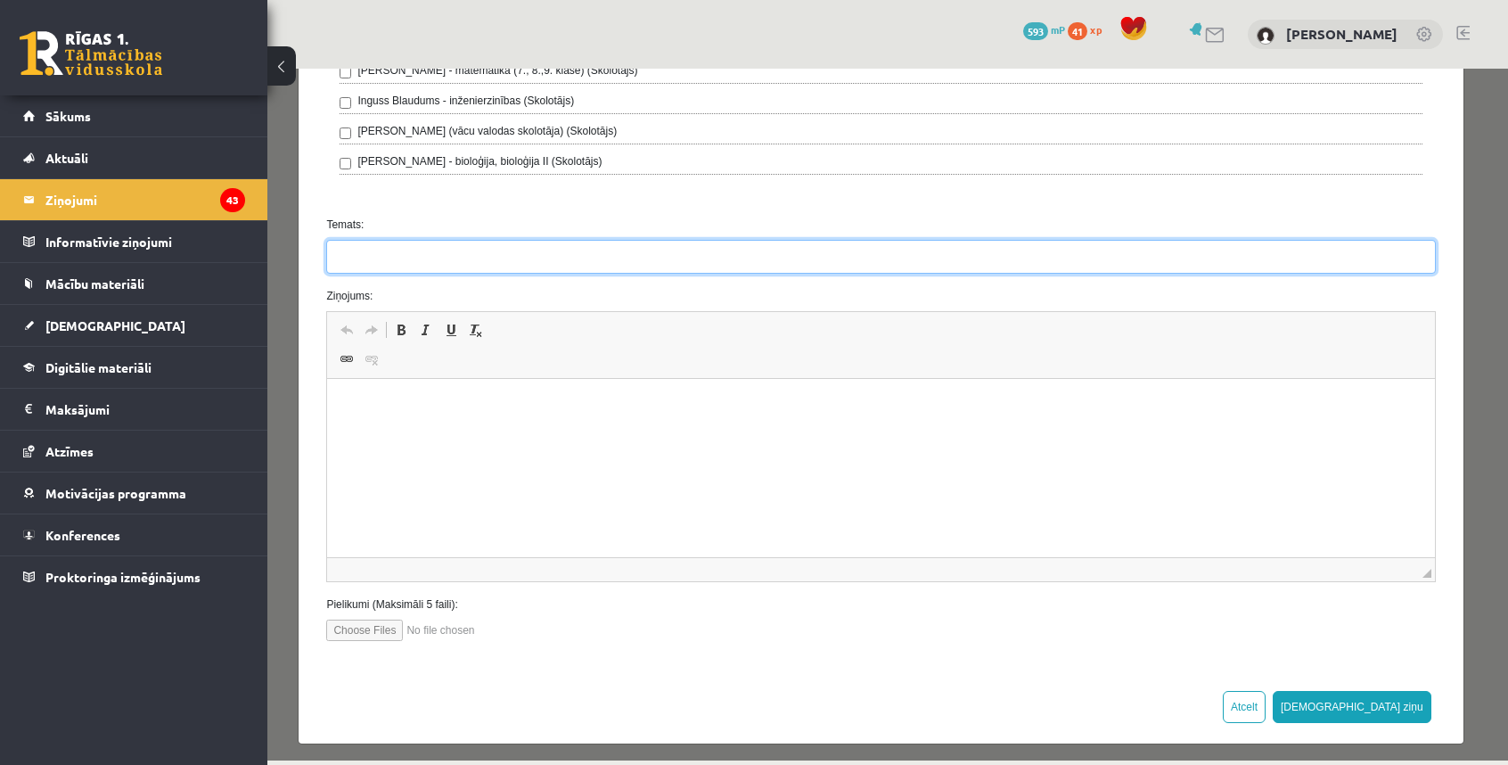
click at [584, 242] on input "Temats:" at bounding box center [880, 257] width 1109 height 34
type input "**********"
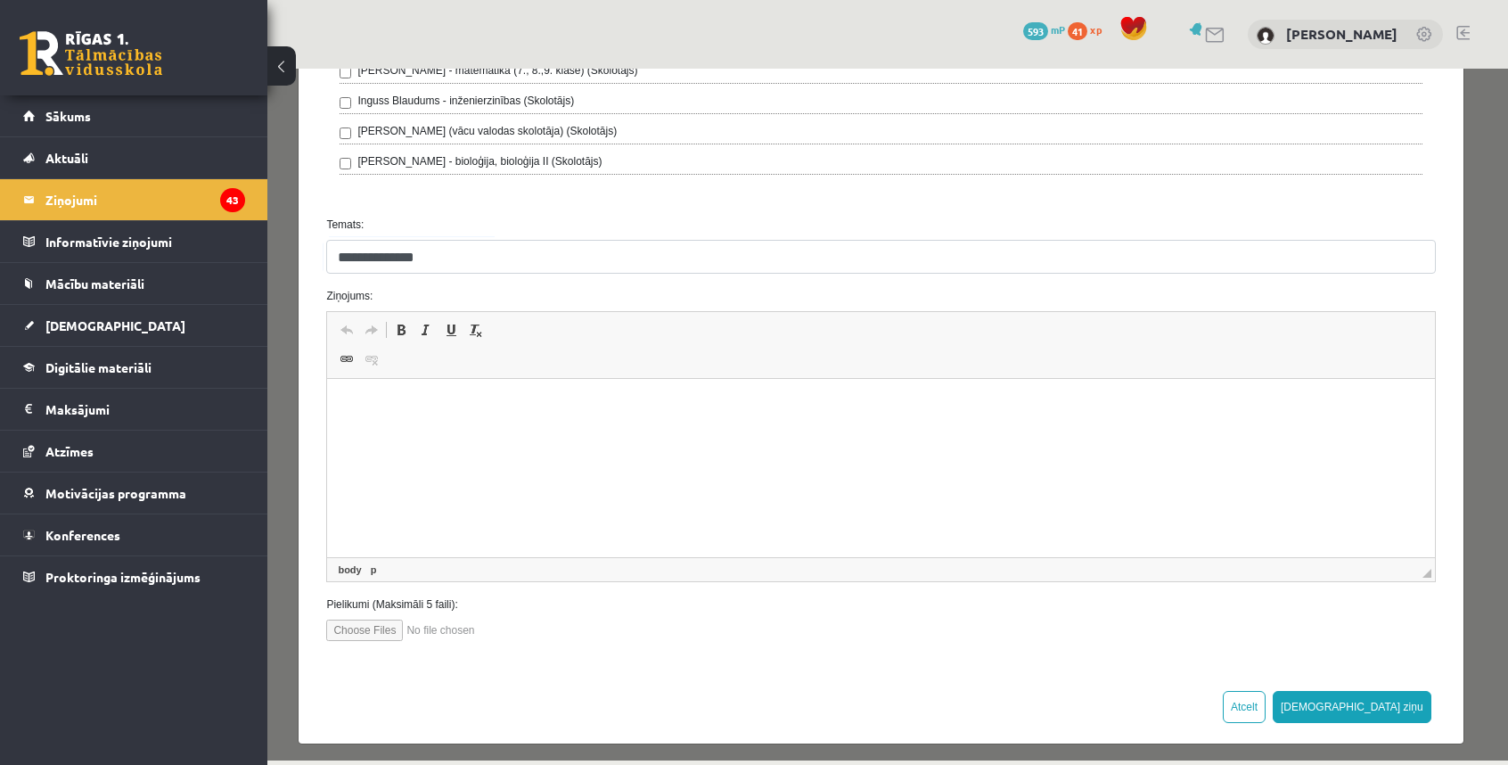
click at [564, 433] on html at bounding box center [880, 406] width 1107 height 54
click at [365, 628] on input "file" at bounding box center [427, 630] width 202 height 21
type input "**********"
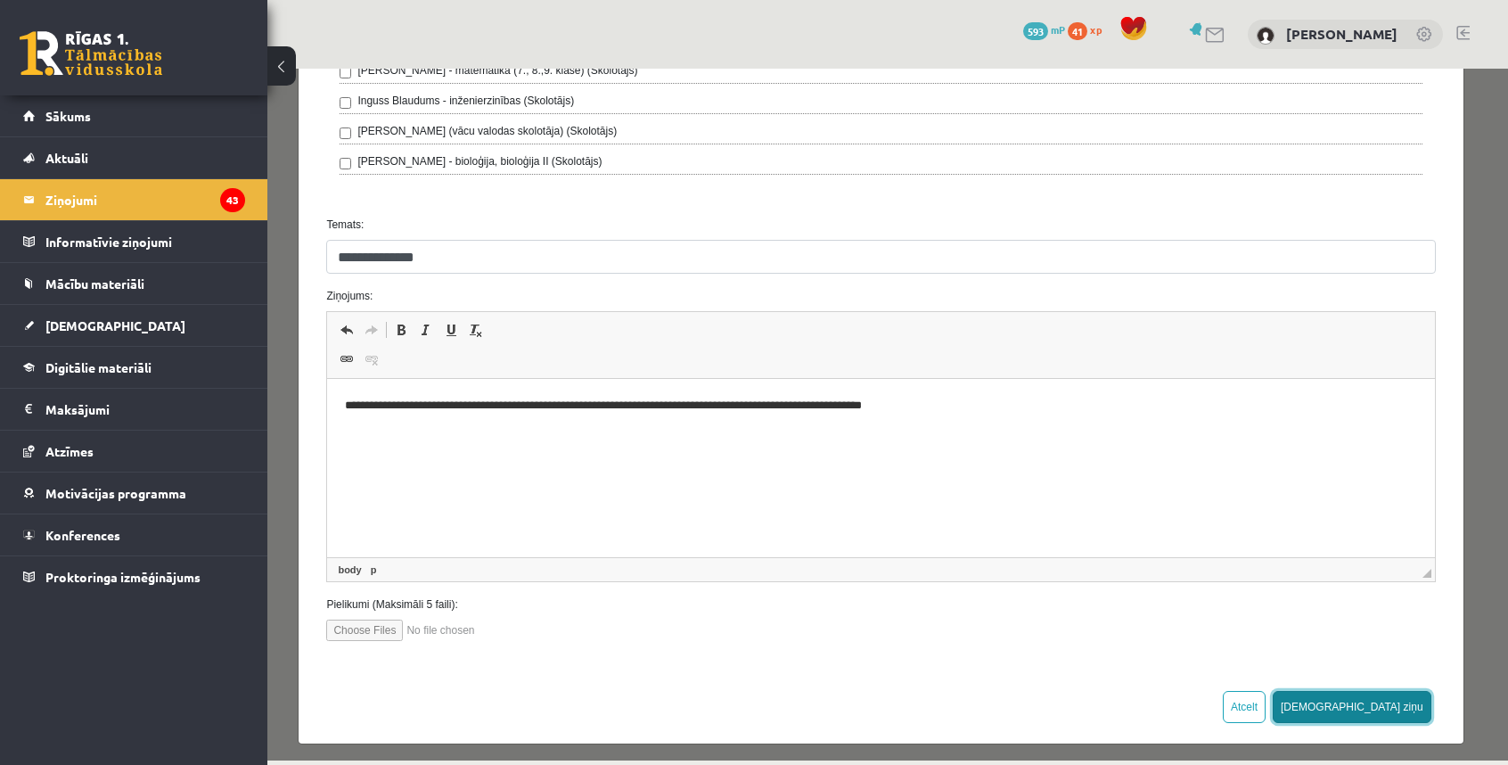
click at [1389, 697] on button "[DEMOGRAPHIC_DATA] ziņu" at bounding box center [1352, 707] width 159 height 32
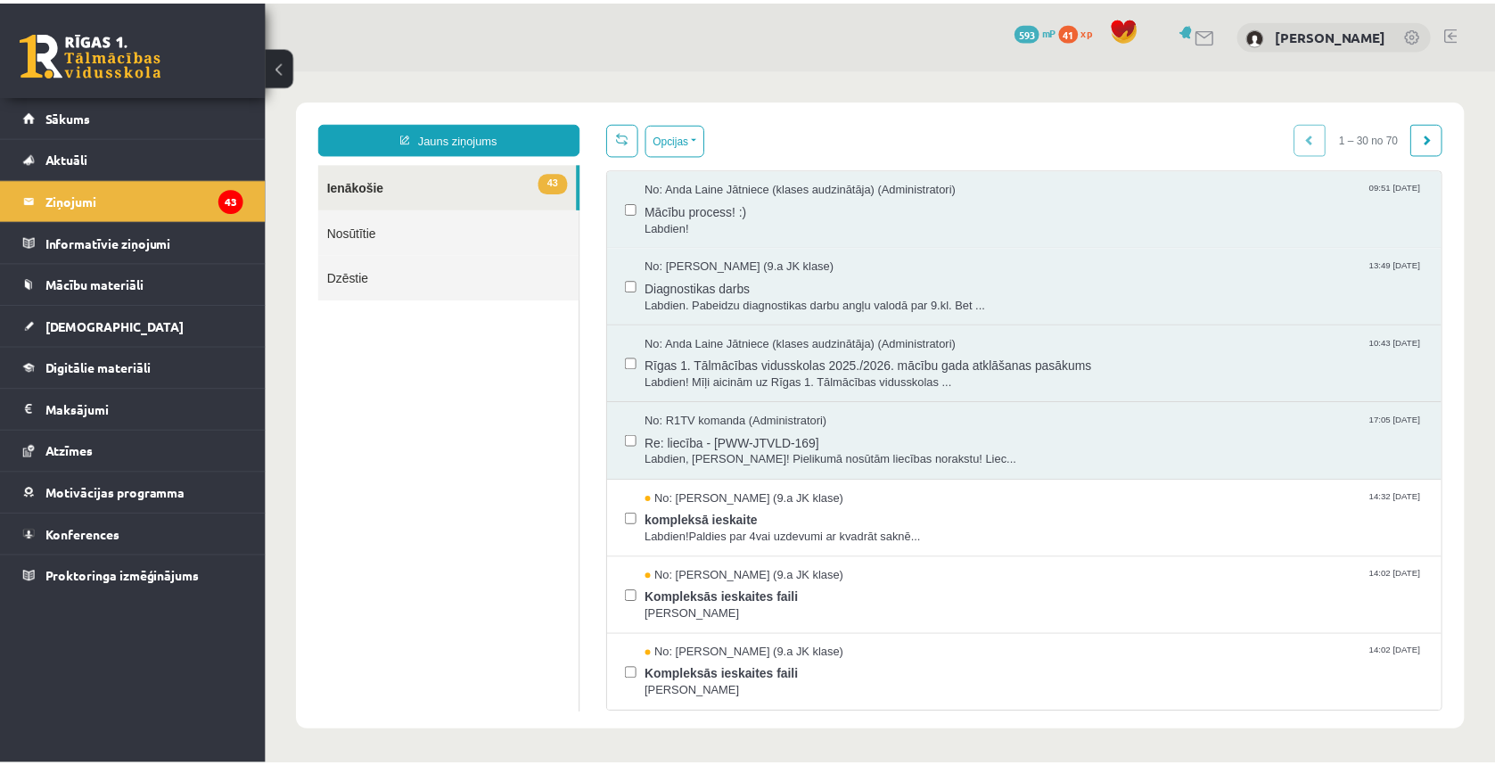
scroll to position [0, 0]
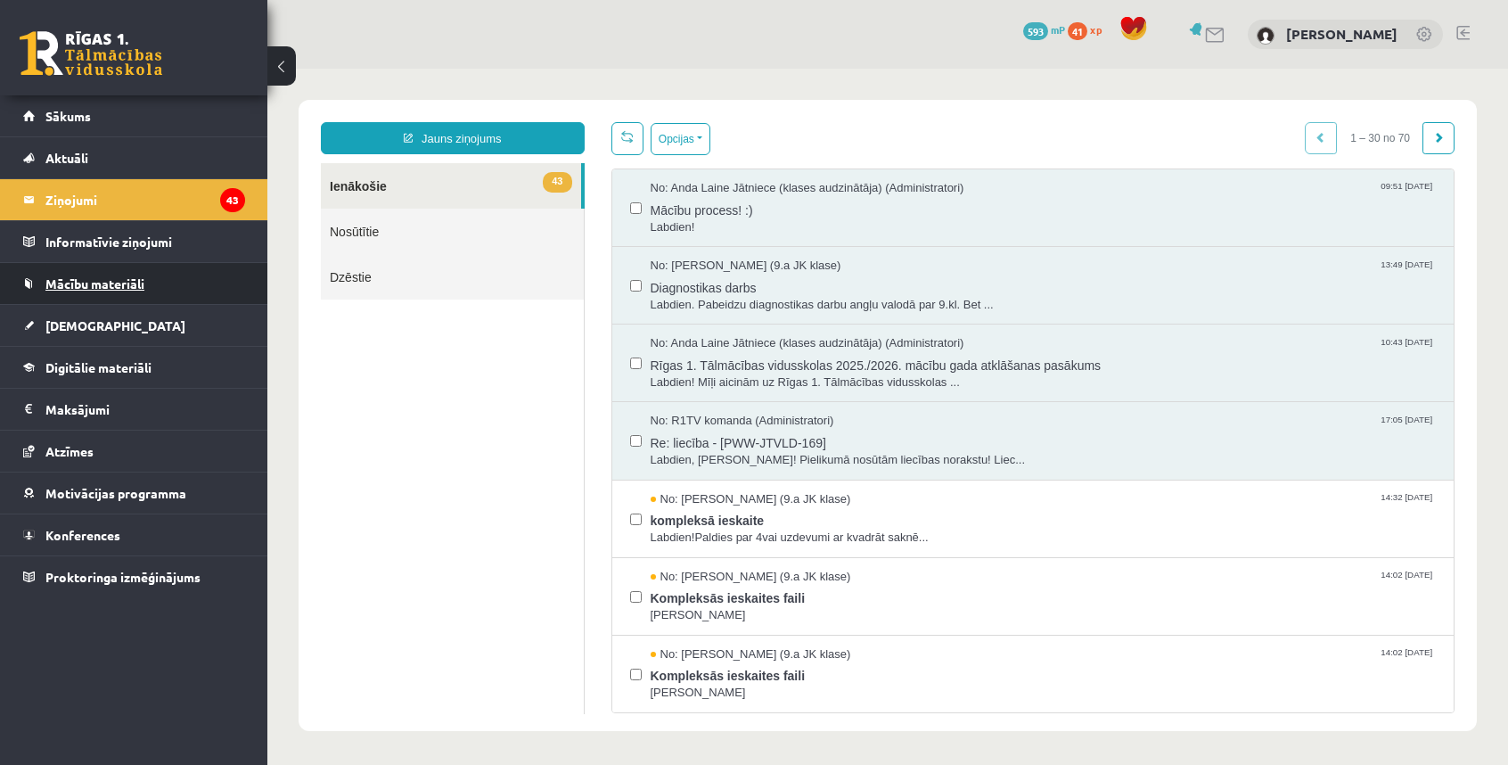
click at [93, 279] on span "Mācību materiāli" at bounding box center [94, 283] width 99 height 16
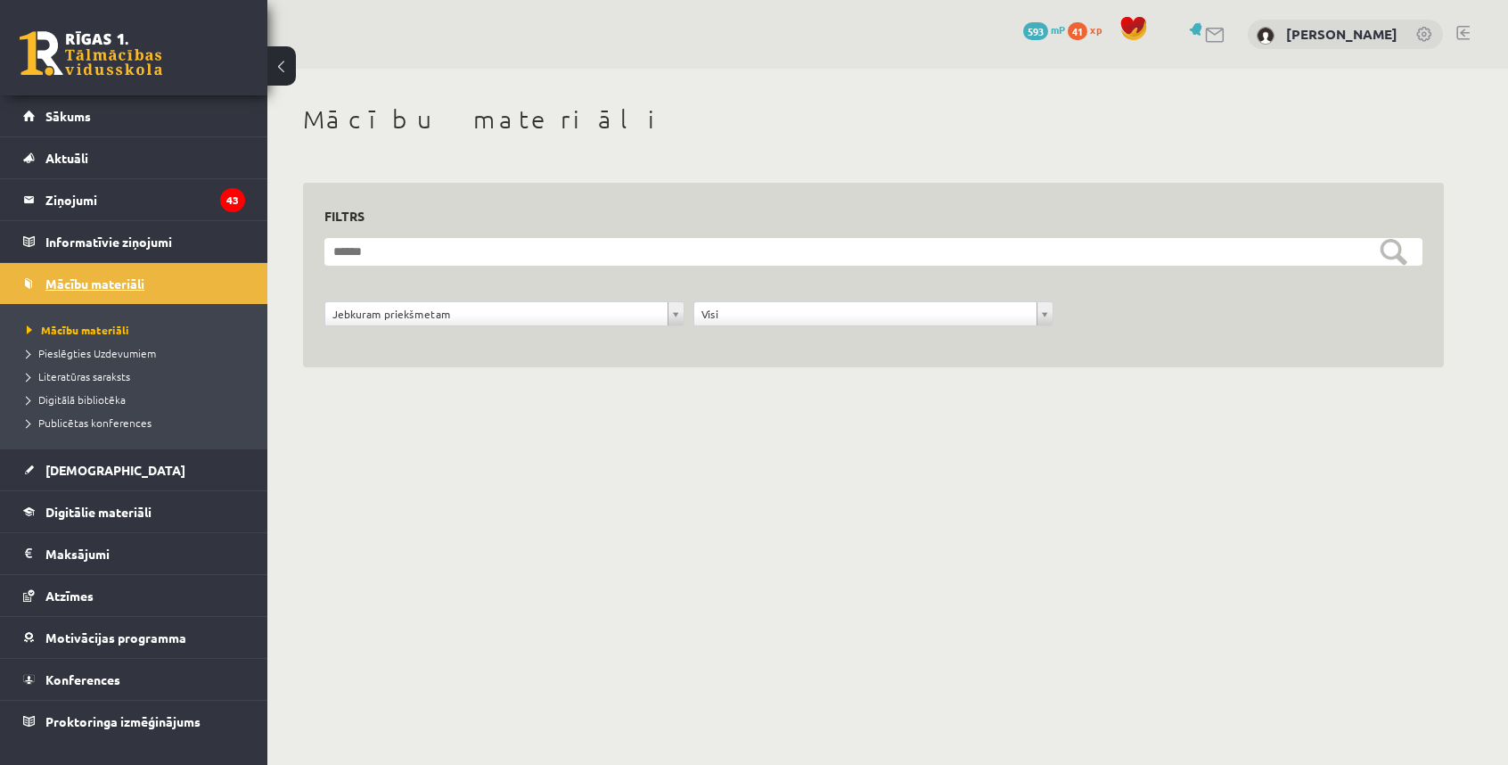
click at [98, 278] on span "Mācību materiāli" at bounding box center [94, 283] width 99 height 16
click at [78, 471] on span "[DEMOGRAPHIC_DATA]" at bounding box center [115, 470] width 140 height 16
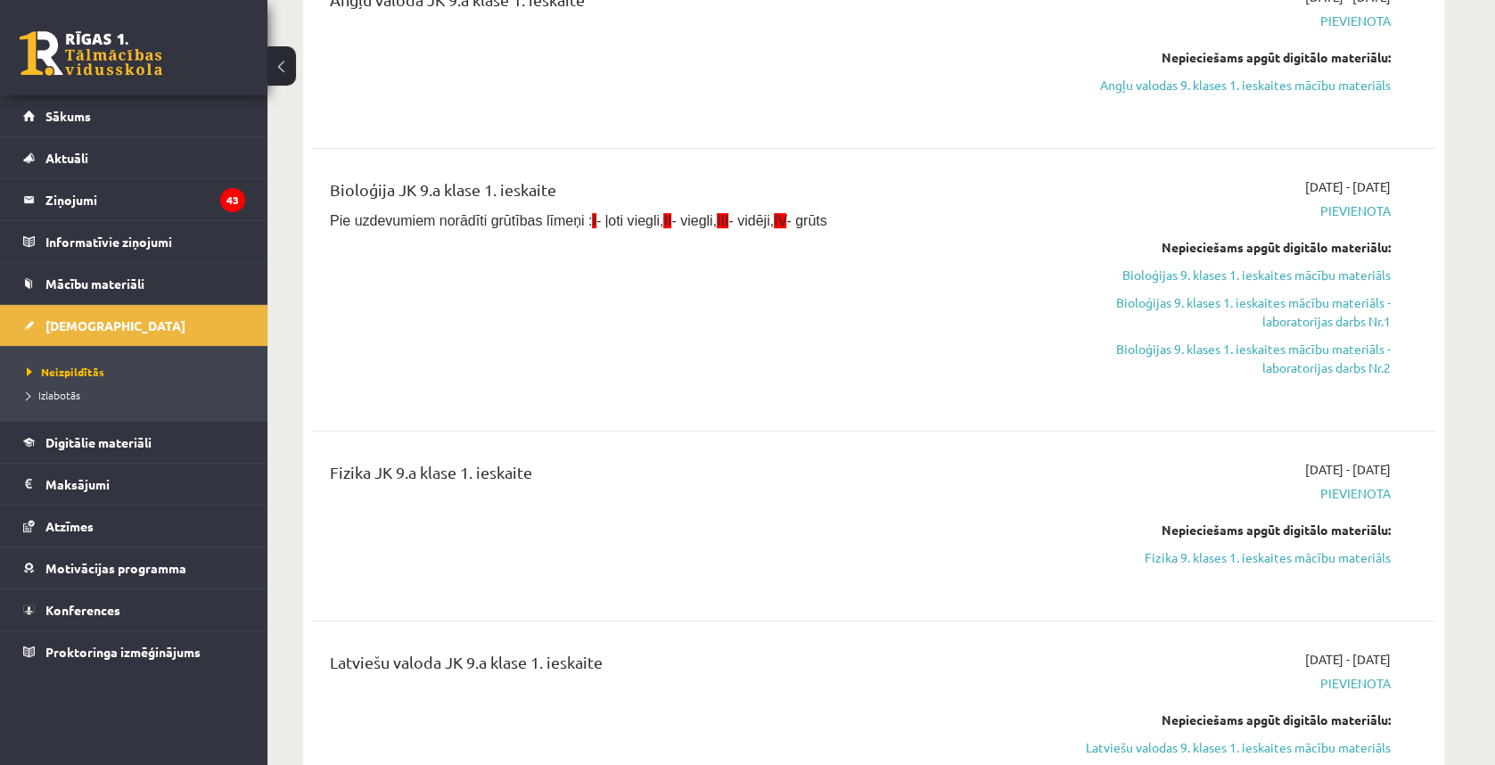
scroll to position [357, 0]
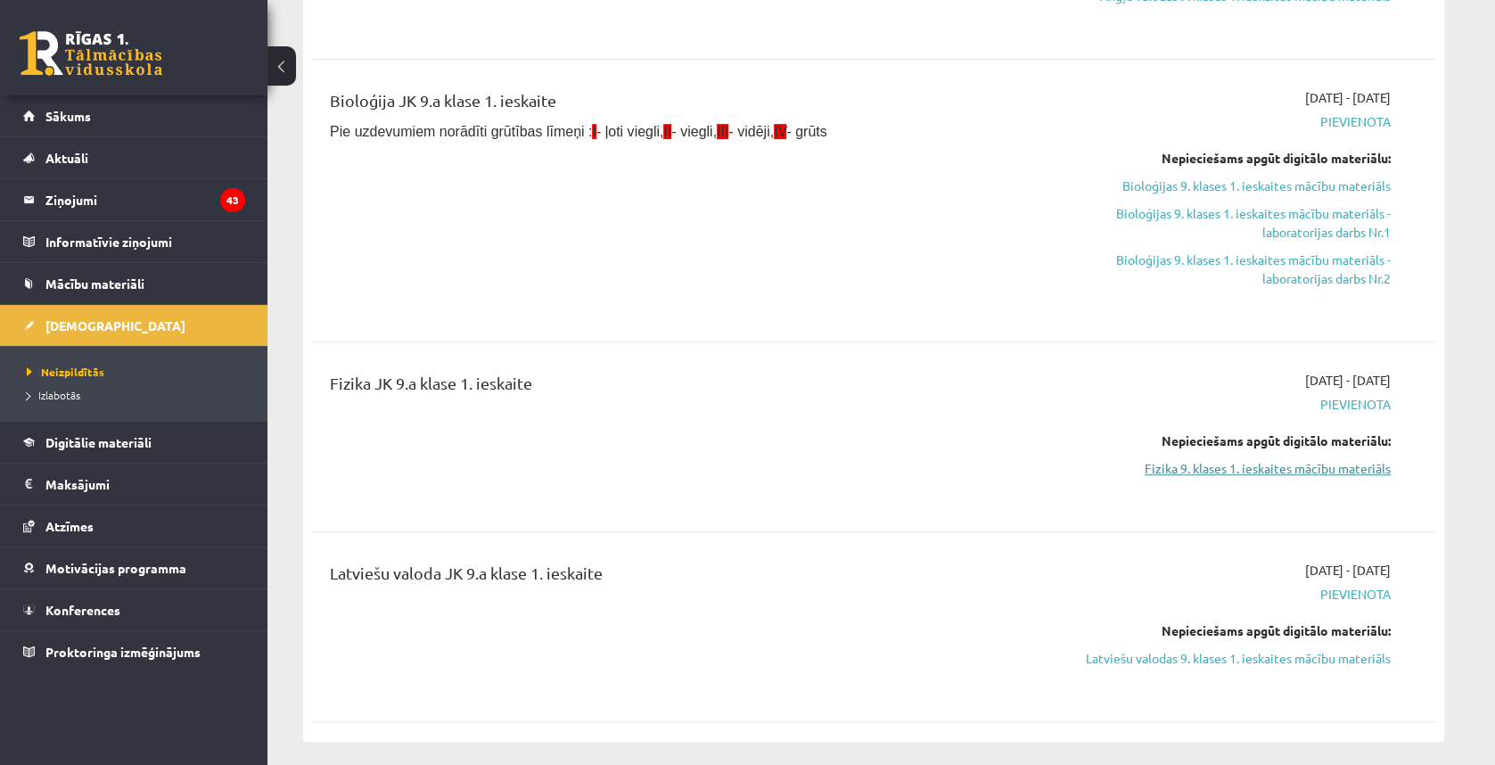
click at [1291, 465] on link "Fizika 9. klases 1. ieskaites mācību materiāls" at bounding box center [1223, 468] width 336 height 19
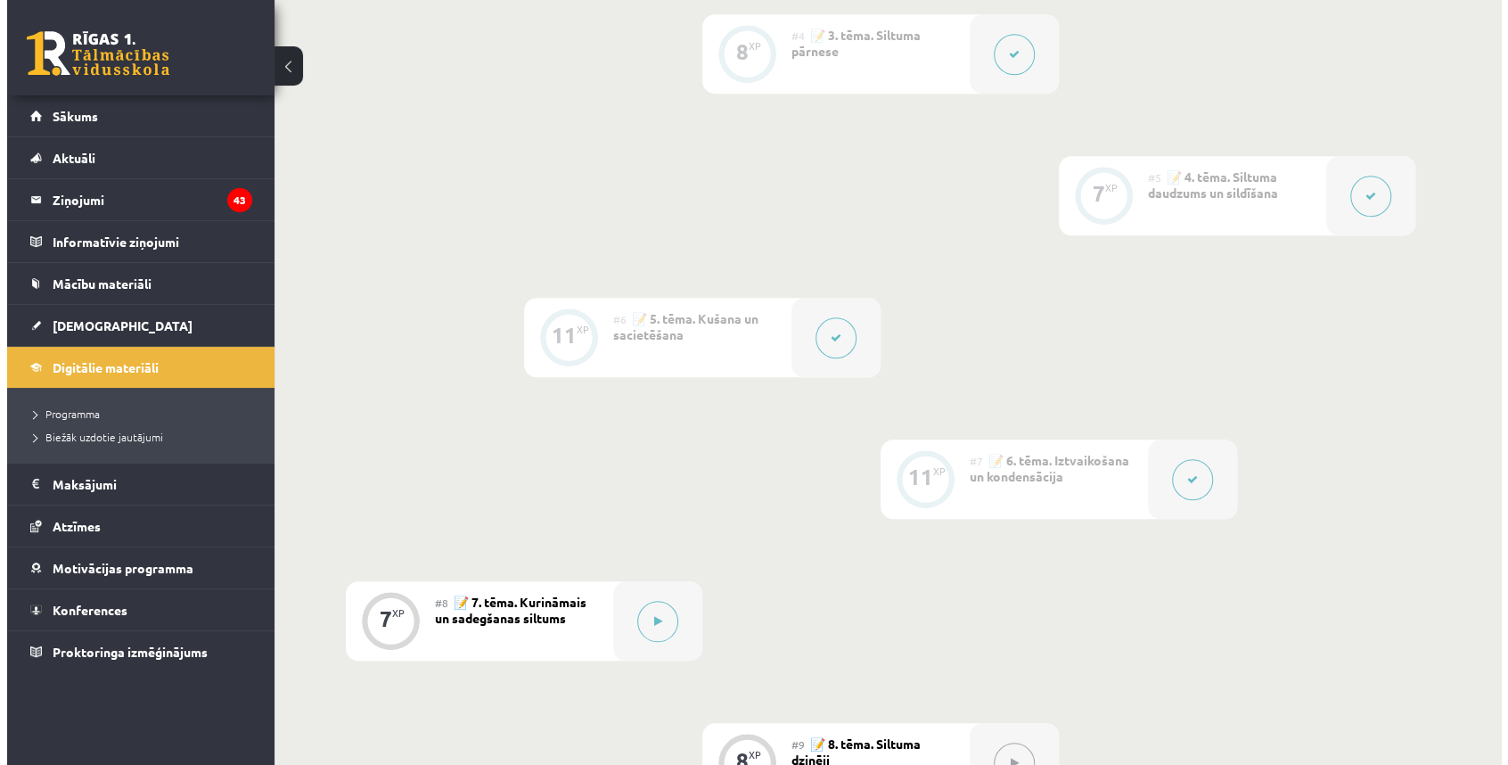
scroll to position [1248, 0]
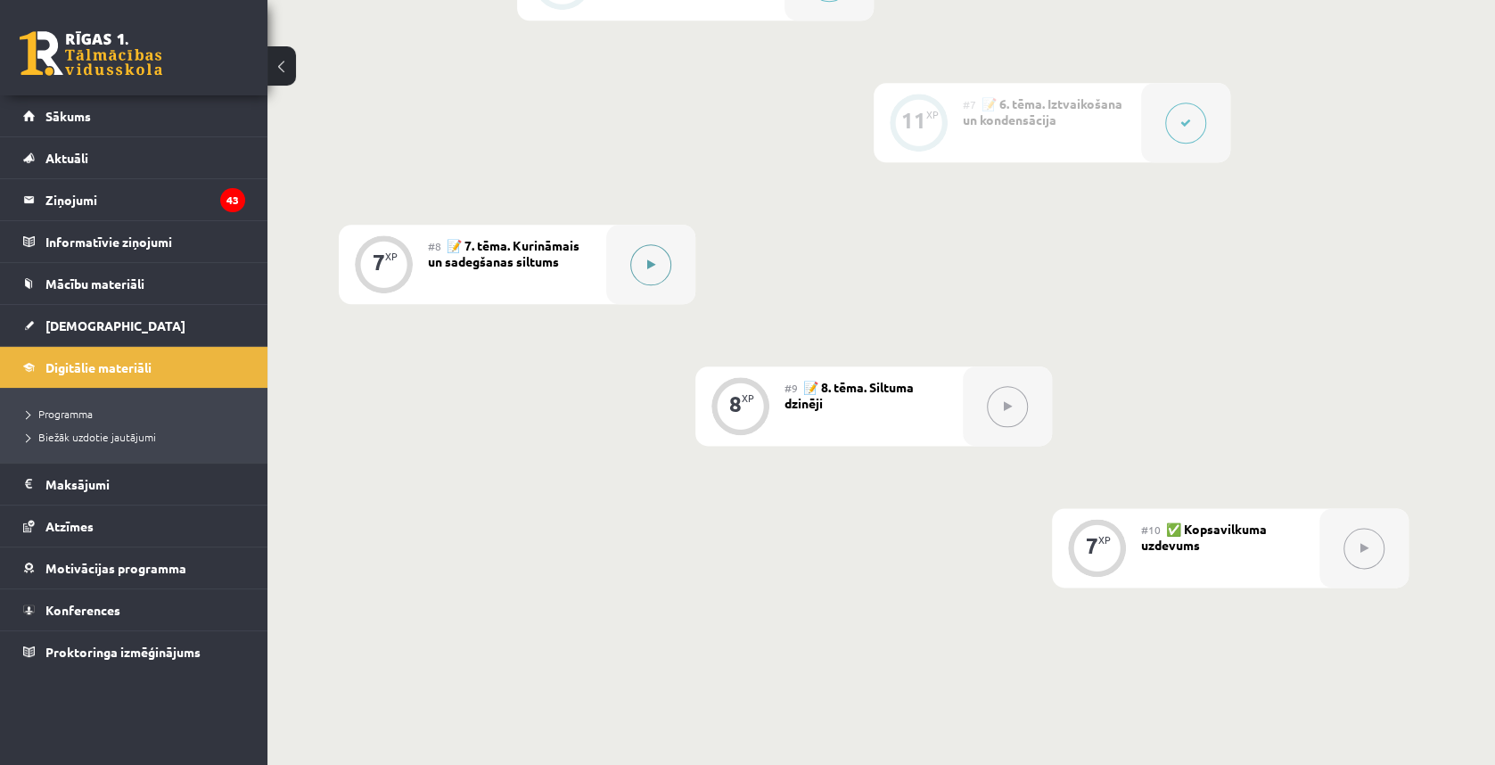
click at [658, 266] on button at bounding box center [650, 264] width 41 height 41
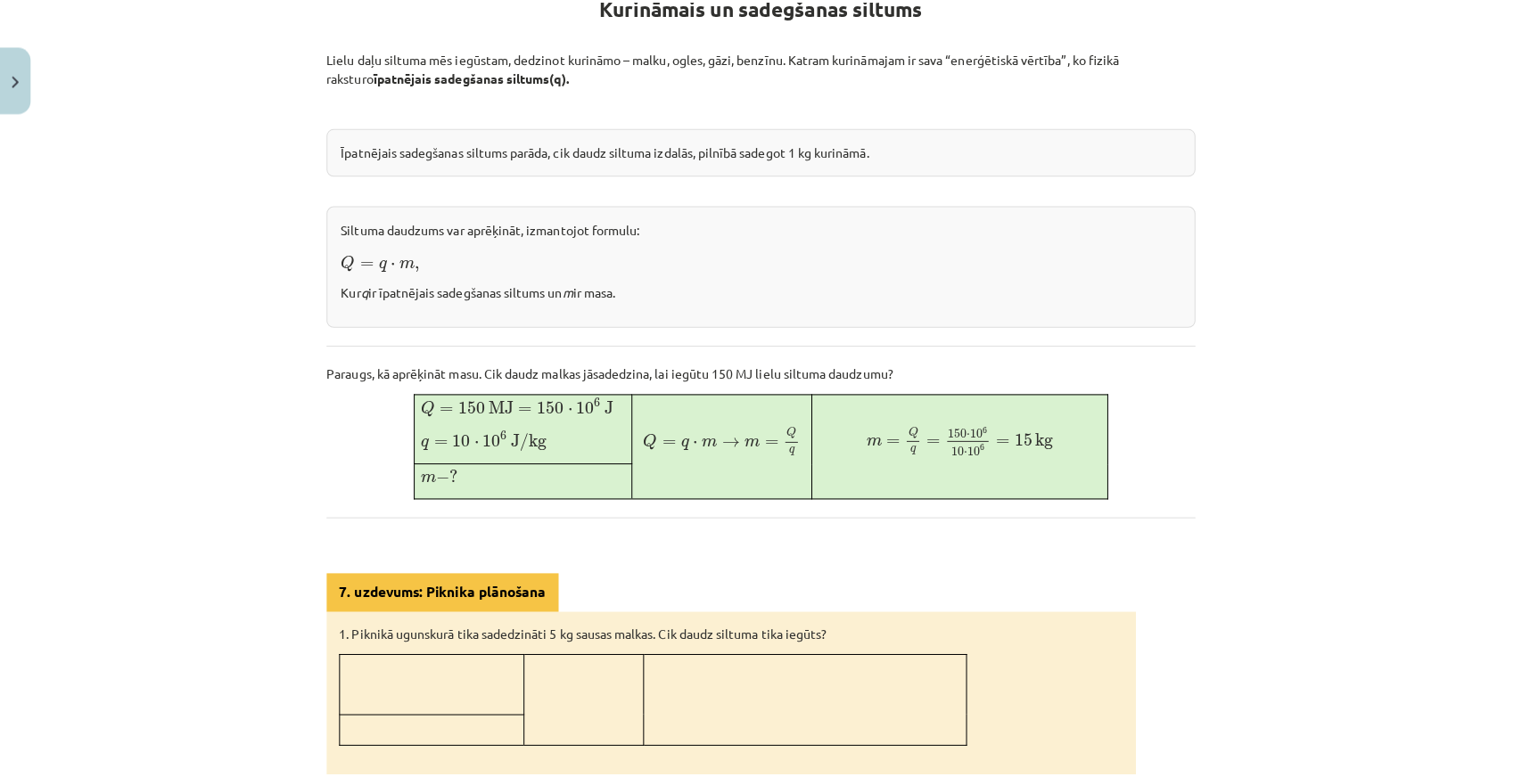
scroll to position [178, 0]
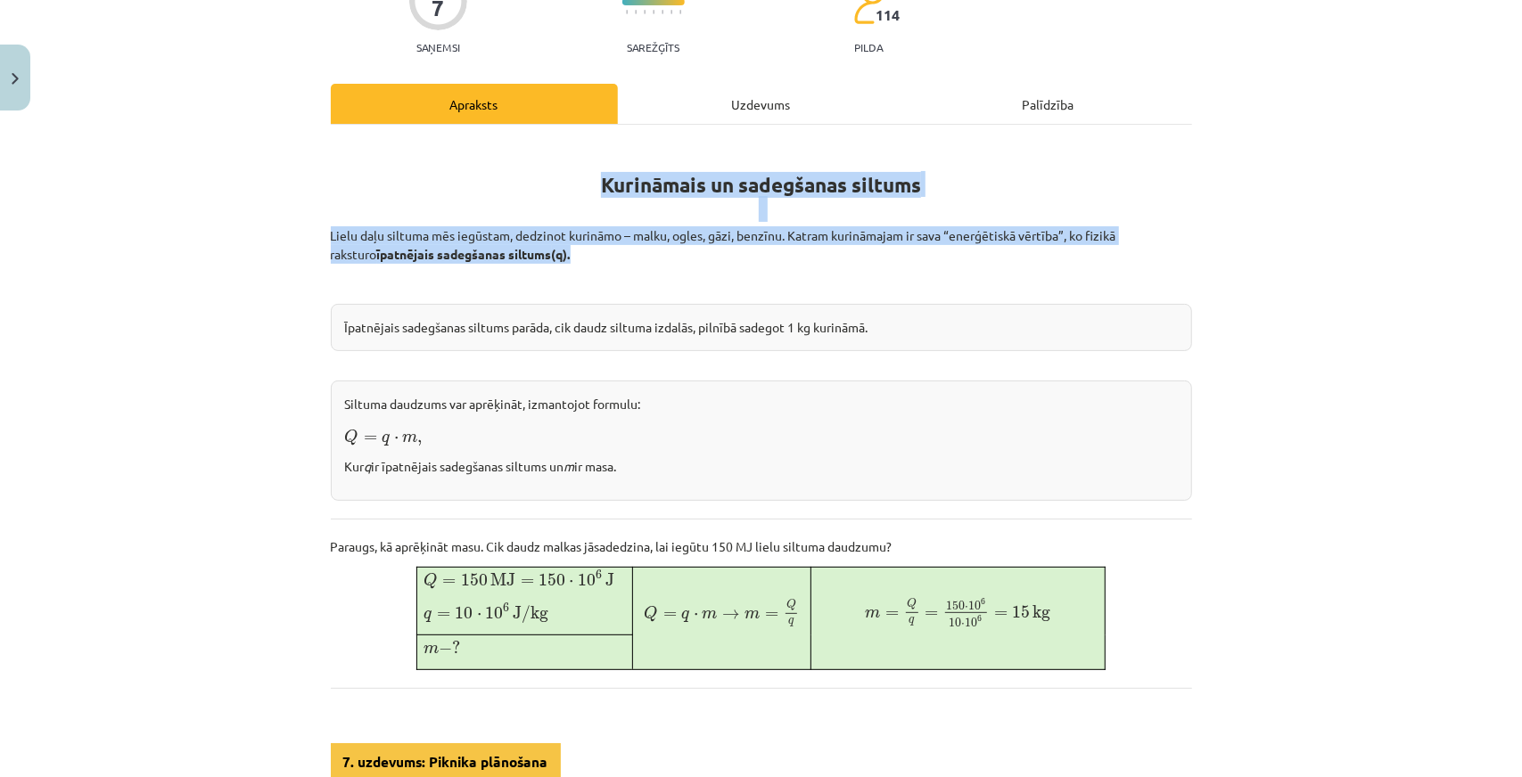
drag, startPoint x: 588, startPoint y: 180, endPoint x: 845, endPoint y: 257, distance: 267.9
click at [845, 257] on div "Kurināmais un sadegšanas siltums Lielu daļu siltuma mēs iegūstam, dedzinot kuri…" at bounding box center [761, 713] width 861 height 1145
copy div "Kurināmais un sadegšanas siltums [GEOGRAPHIC_DATA] daļu siltuma mēs iegūstam, d…"
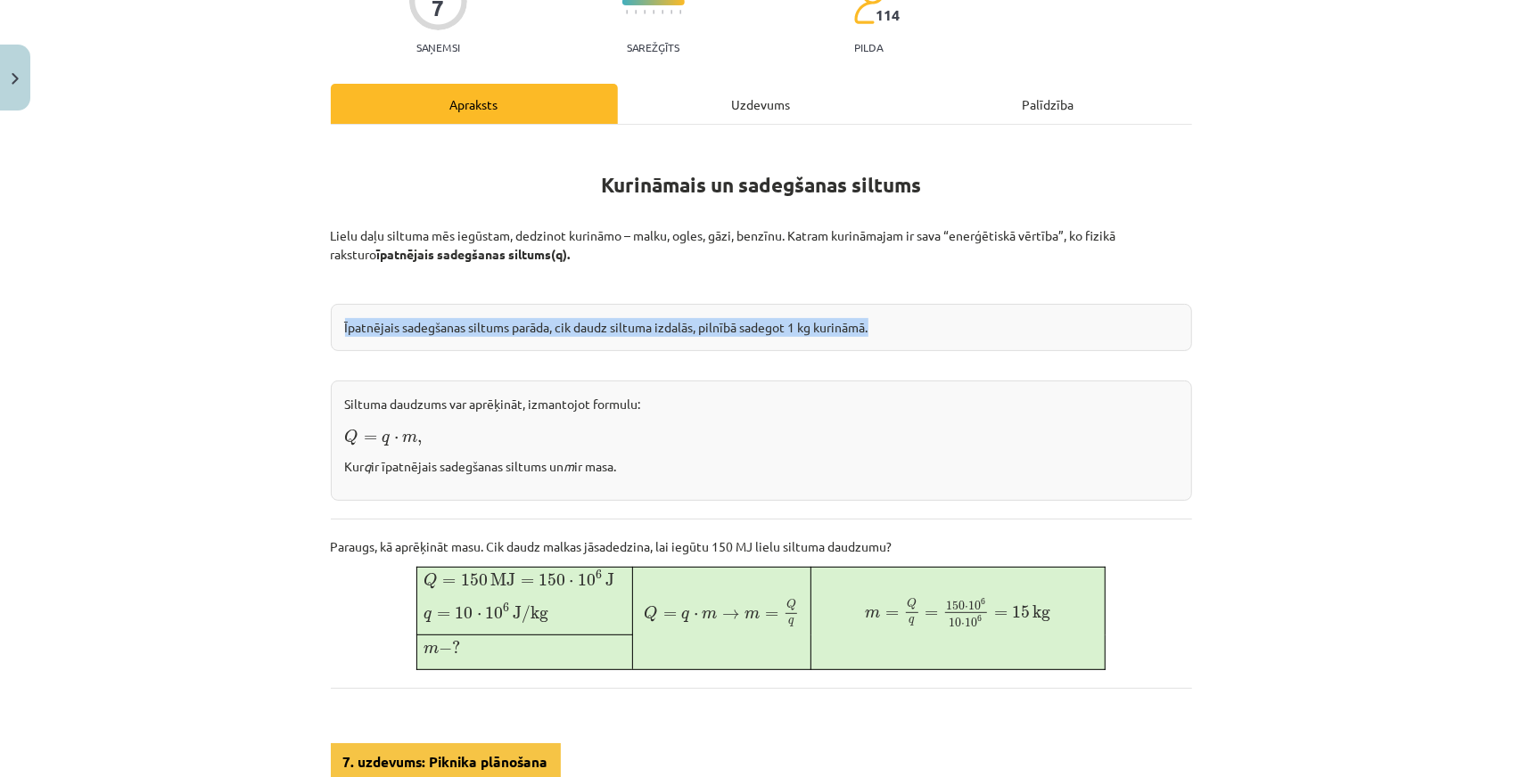
drag, startPoint x: 331, startPoint y: 321, endPoint x: 882, endPoint y: 336, distance: 551.1
click at [882, 336] on div "Īpatnējais sadegšanas siltums parāda, cik daudz siltuma izdalās, pilnībā sadego…" at bounding box center [761, 327] width 861 height 47
copy div "Īpatnējais sadegšanas siltums parāda, cik daudz siltuma izdalās, pilnībā sadego…"
drag, startPoint x: 330, startPoint y: 390, endPoint x: 655, endPoint y: 494, distance: 341.7
click at [655, 494] on div "Siltuma daudzums var aprēķināt, izmantojot formulu: Q = q ⋅ m , Q = q ⋅ m , Kur…" at bounding box center [761, 441] width 861 height 120
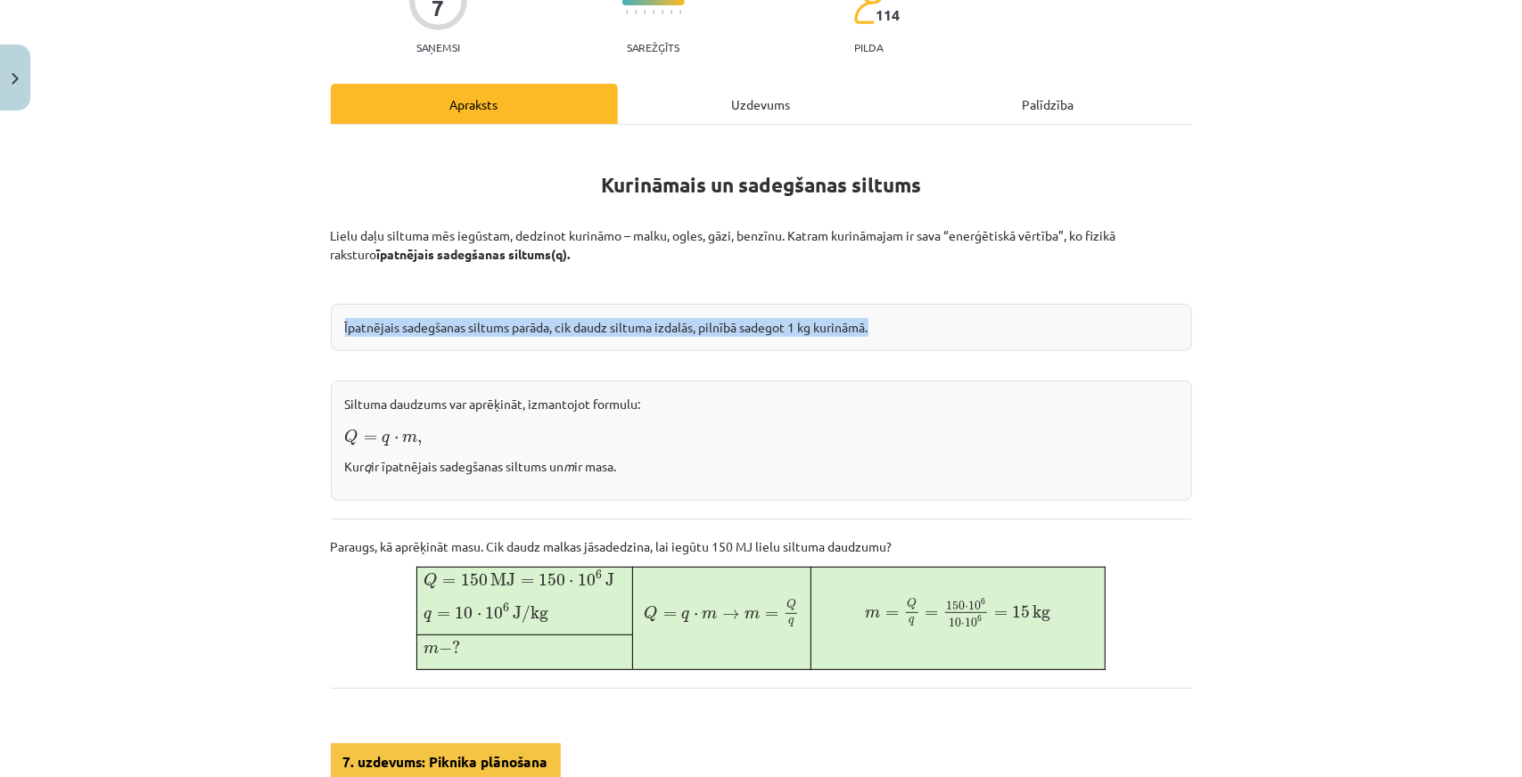
copy div "Siltuma daudzums var aprēķināt, izmantojot formulu: Q = q ⋅ m , Q = q ⋅ m , Kur…"
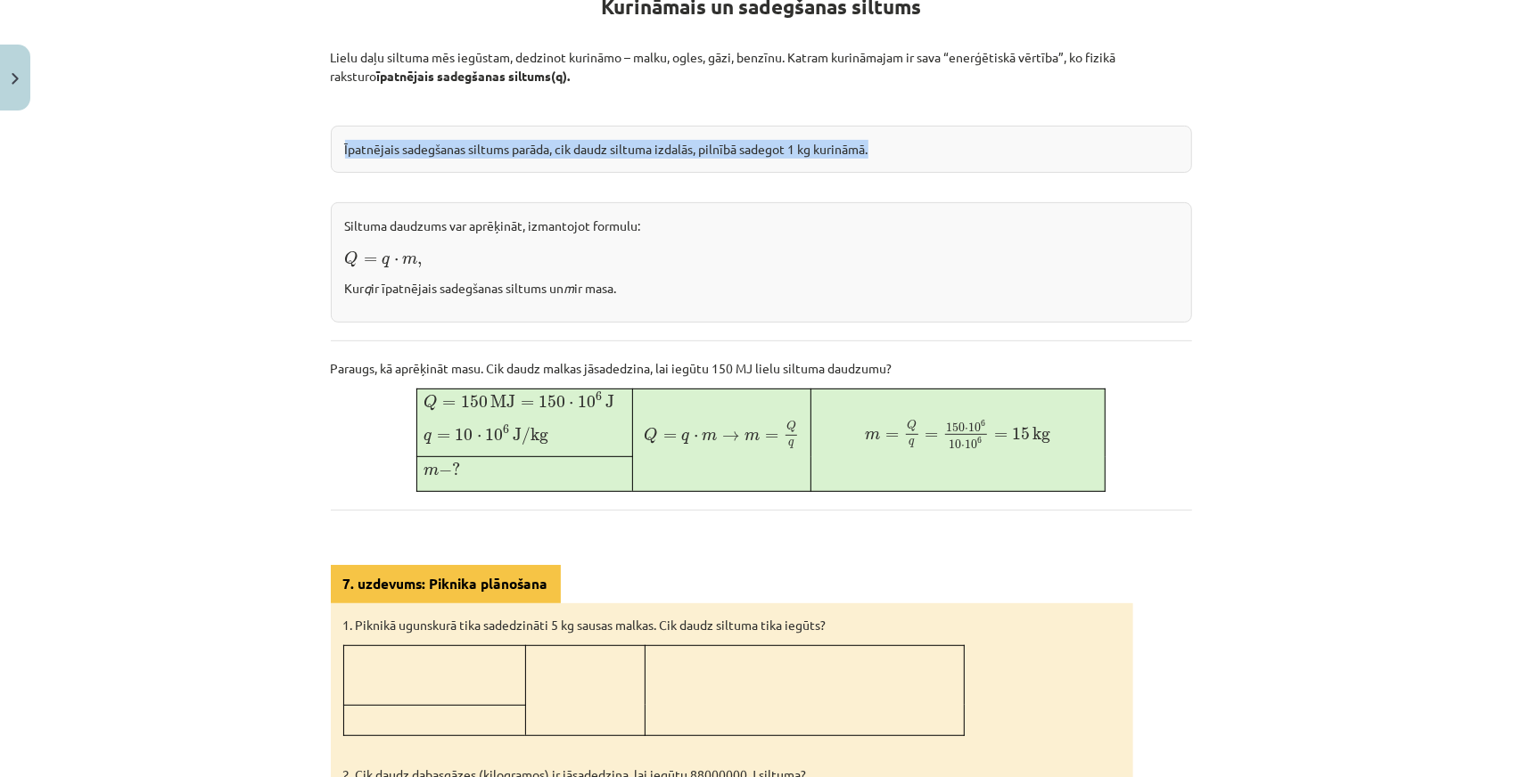
scroll to position [446, 0]
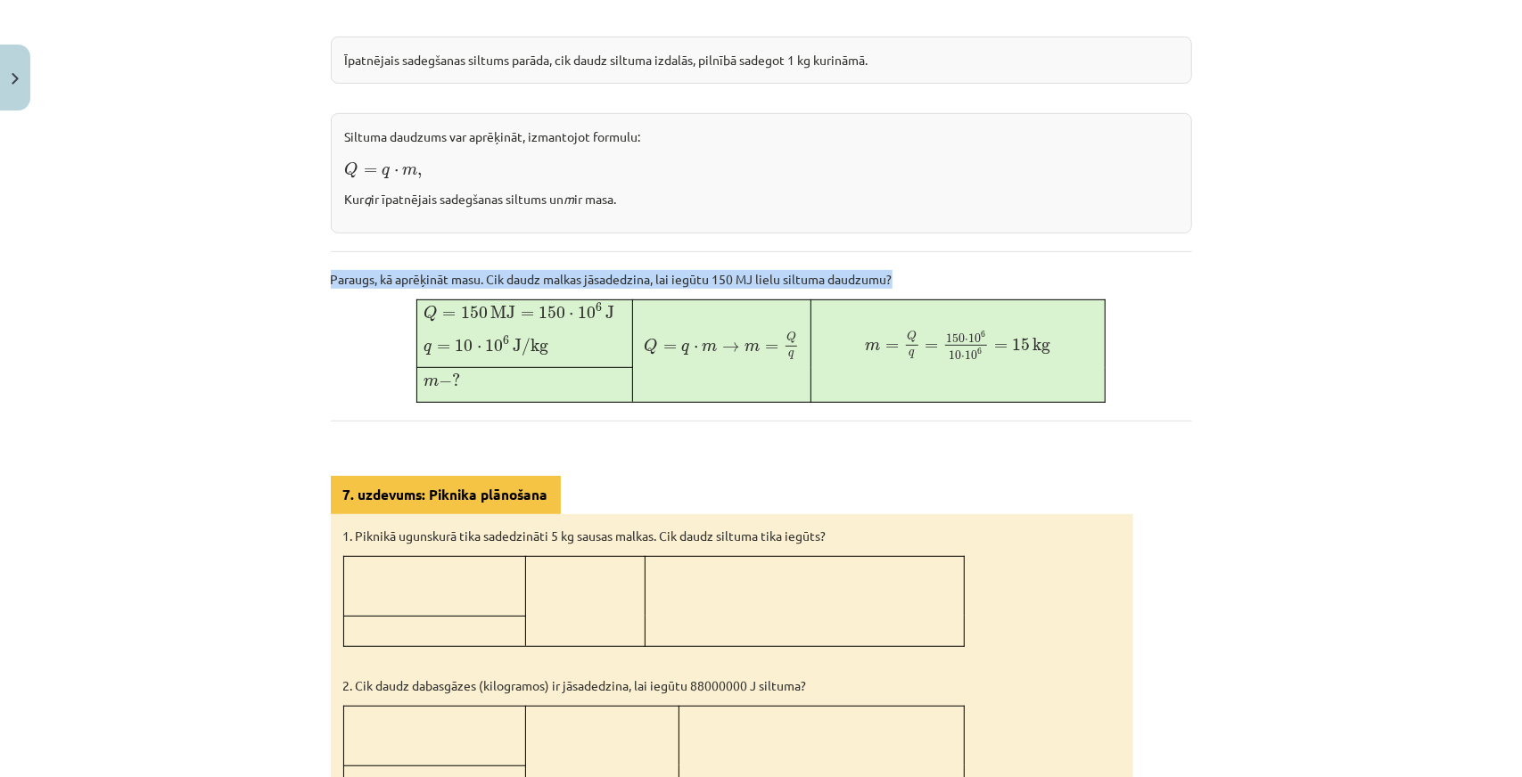
drag, startPoint x: 316, startPoint y: 267, endPoint x: 935, endPoint y: 258, distance: 619.6
click at [935, 258] on div "7 XP Saņemsi Sarežģīts 114 pilda Apraksts Uzdevums Palīdzība Kurināmais un sade…" at bounding box center [761, 430] width 883 height 1515
copy p "Paraugs, kā aprēķināt masu. Cik daudz malkas jāsadedzina, lai iegūtu 150 MJ lie…"
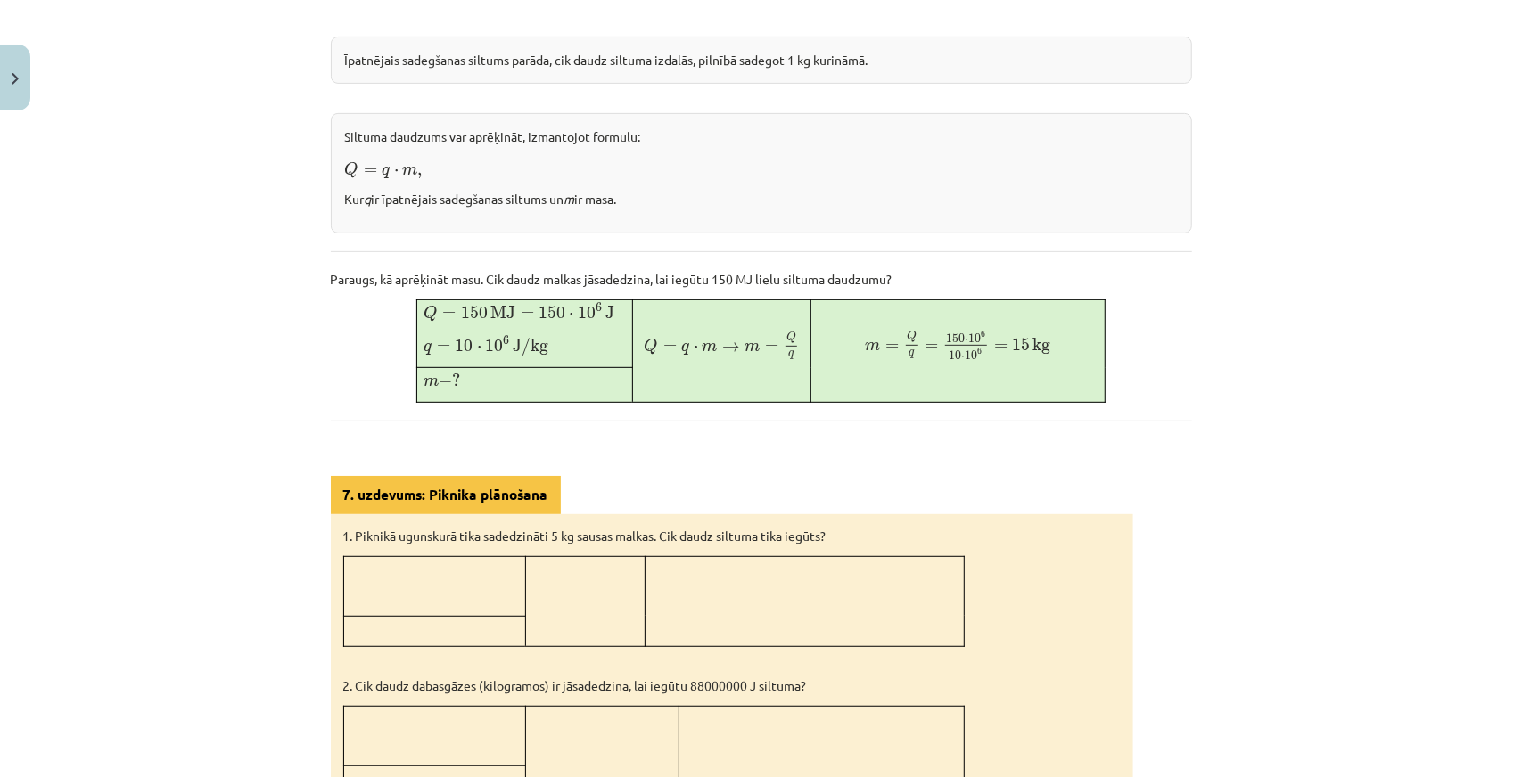
click at [1233, 497] on div "Mācību tēma: Fizika 9. klases 1. ieskaites mācību materiāls #8 📝 7. tēma. Kurin…" at bounding box center [761, 388] width 1522 height 777
click at [1078, 421] on hr at bounding box center [761, 421] width 861 height 1
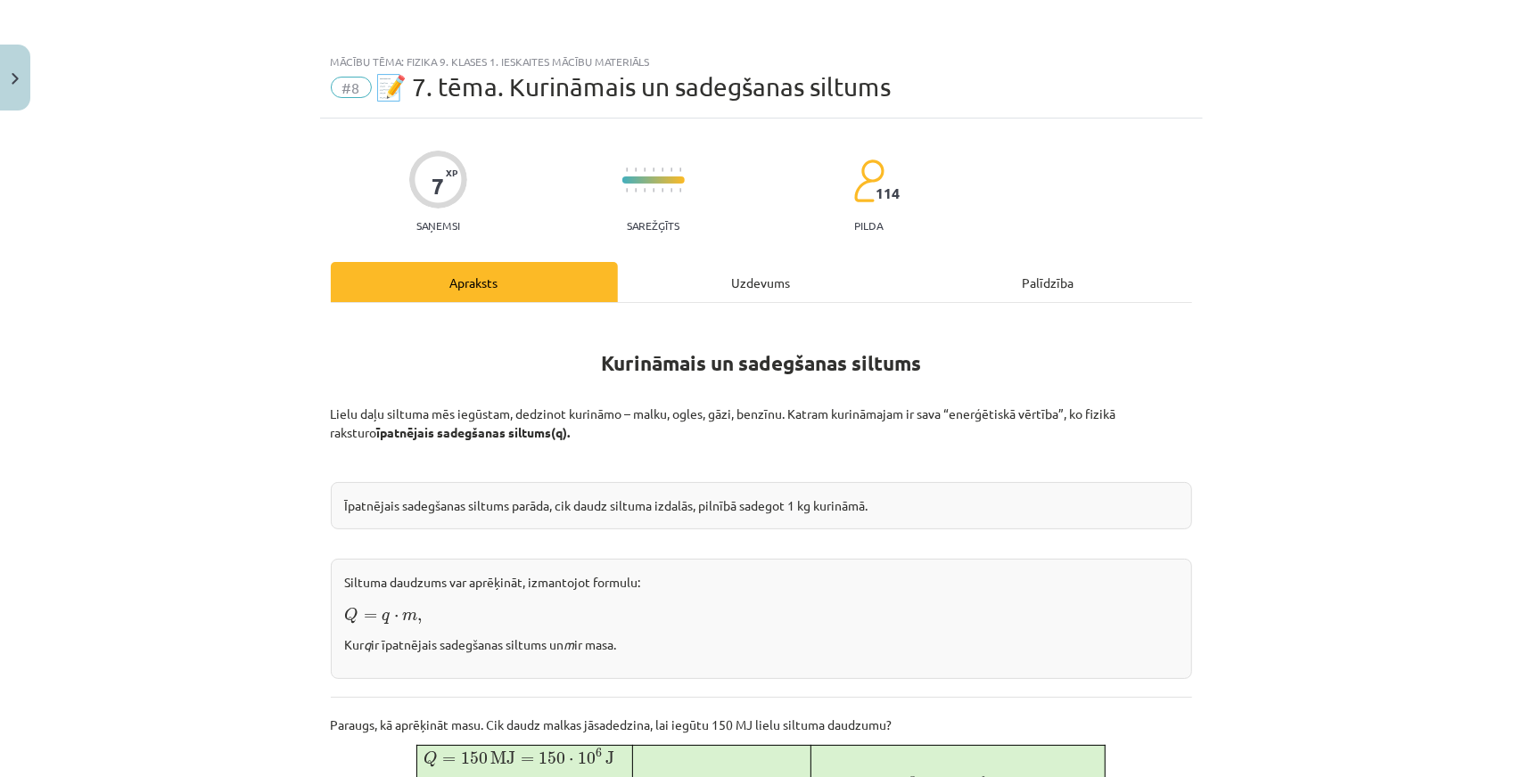
scroll to position [89, 0]
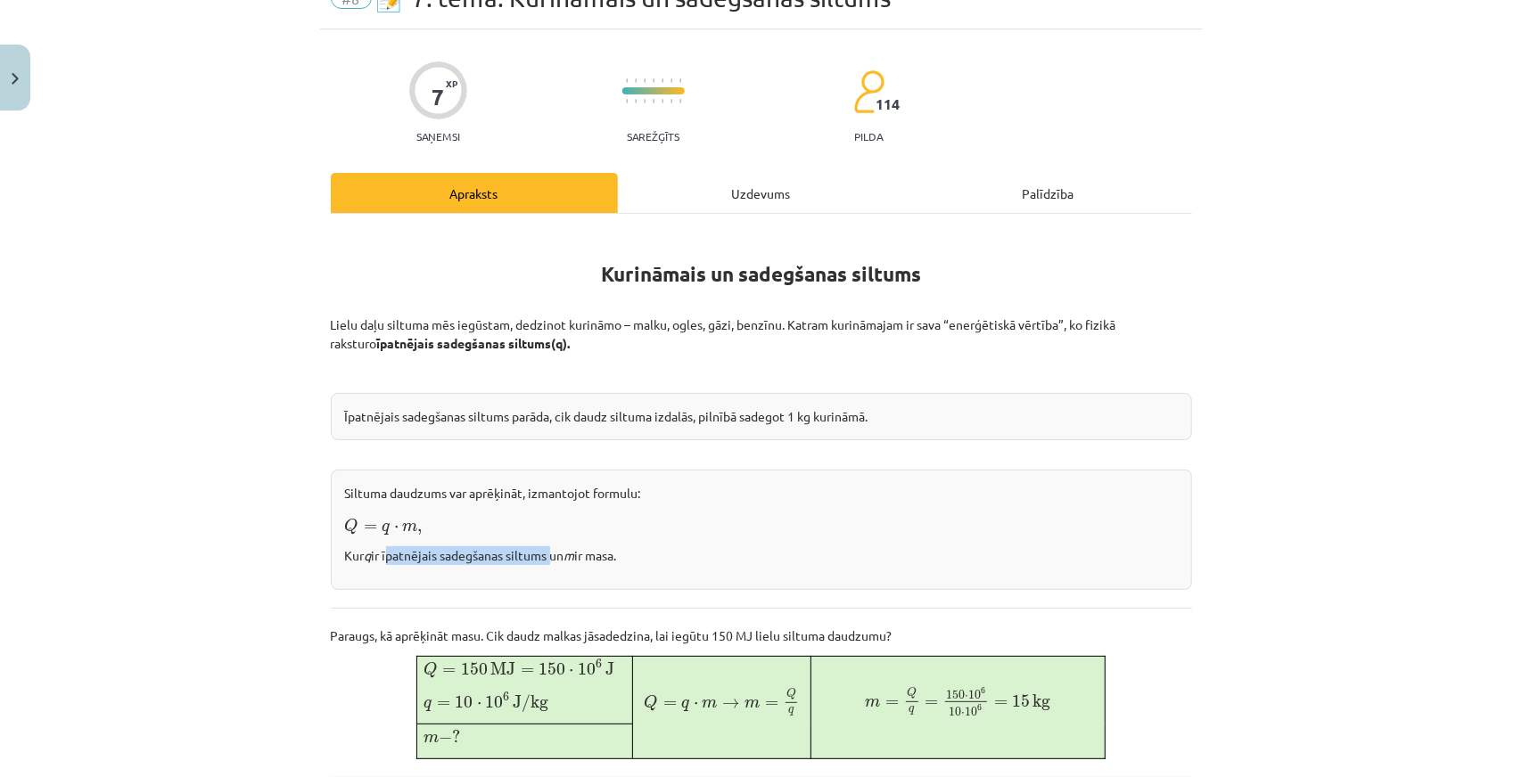
drag, startPoint x: 380, startPoint y: 555, endPoint x: 546, endPoint y: 564, distance: 166.0
click at [546, 564] on div "Siltuma daudzums var aprēķināt, izmantojot formulu: Q = q ⋅ m , Q = q ⋅ m , Kur…" at bounding box center [761, 530] width 861 height 120
copy p "īpatnējais sadegšanas siltums"
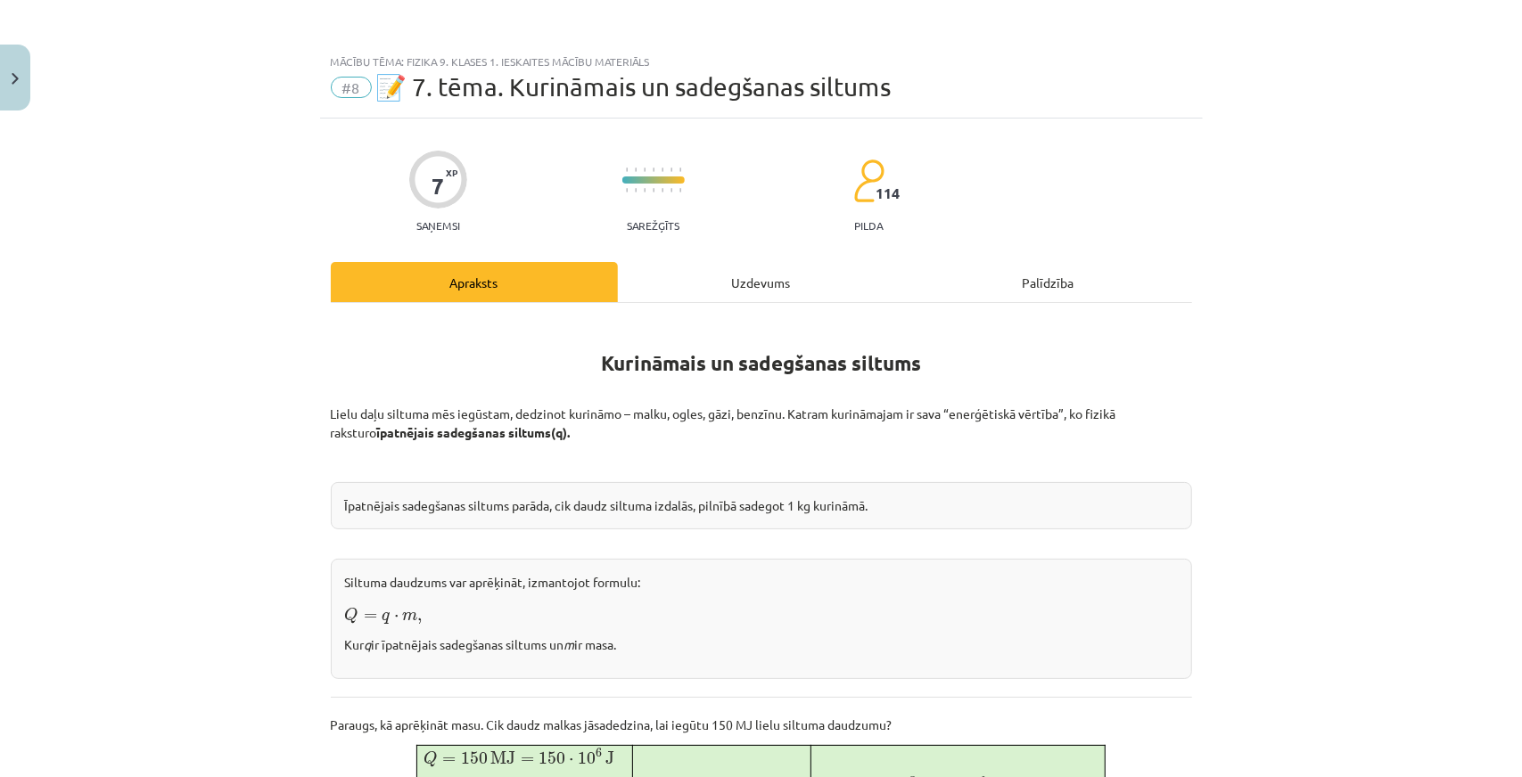
click at [32, 66] on div "Mācību tēma: Fizika 9. klases 1. ieskaites mācību materiāls #8 📝 7. tēma. Kurin…" at bounding box center [761, 388] width 1522 height 777
click at [23, 70] on button "Close" at bounding box center [15, 78] width 30 height 66
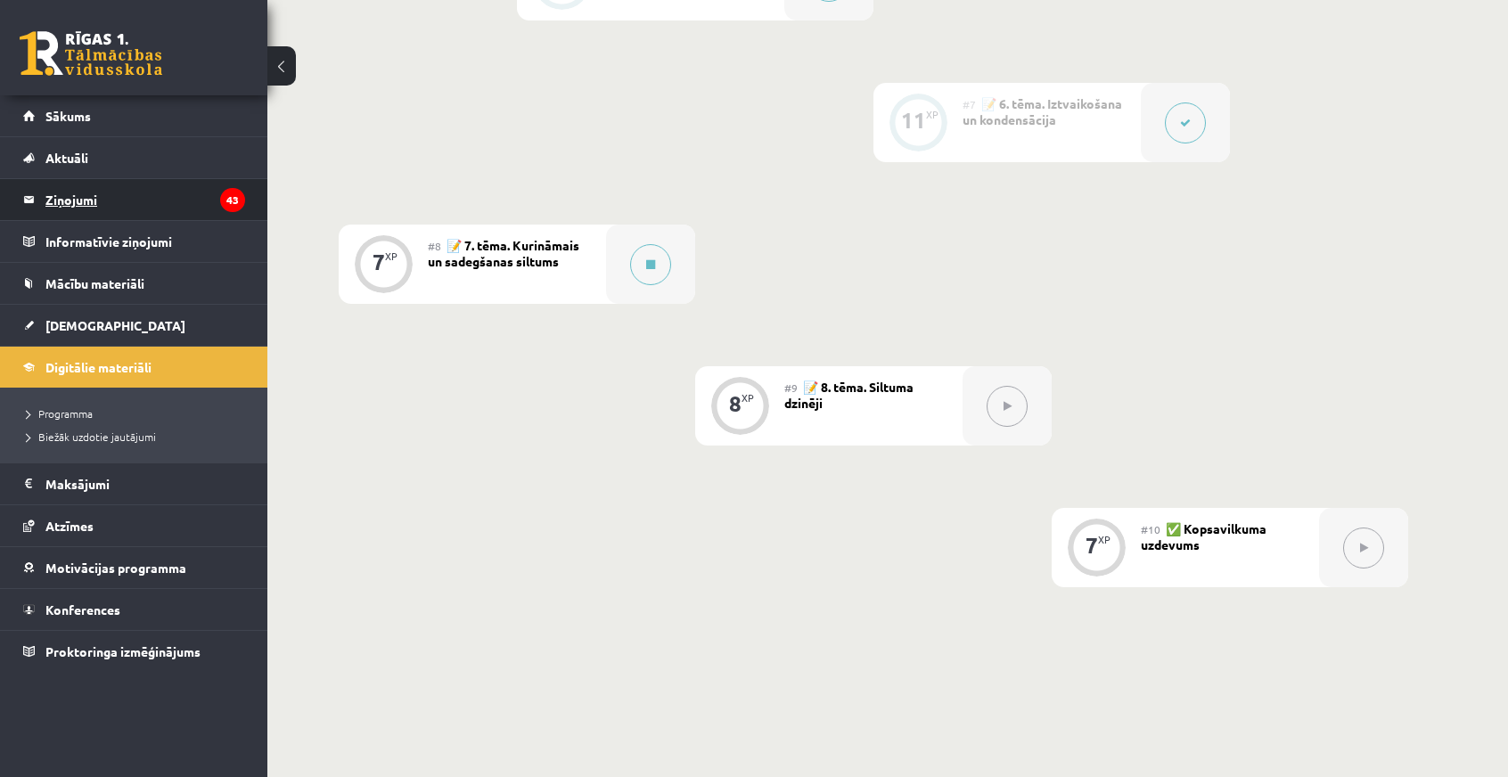
click at [49, 201] on legend "Ziņojumi 43" at bounding box center [145, 199] width 200 height 41
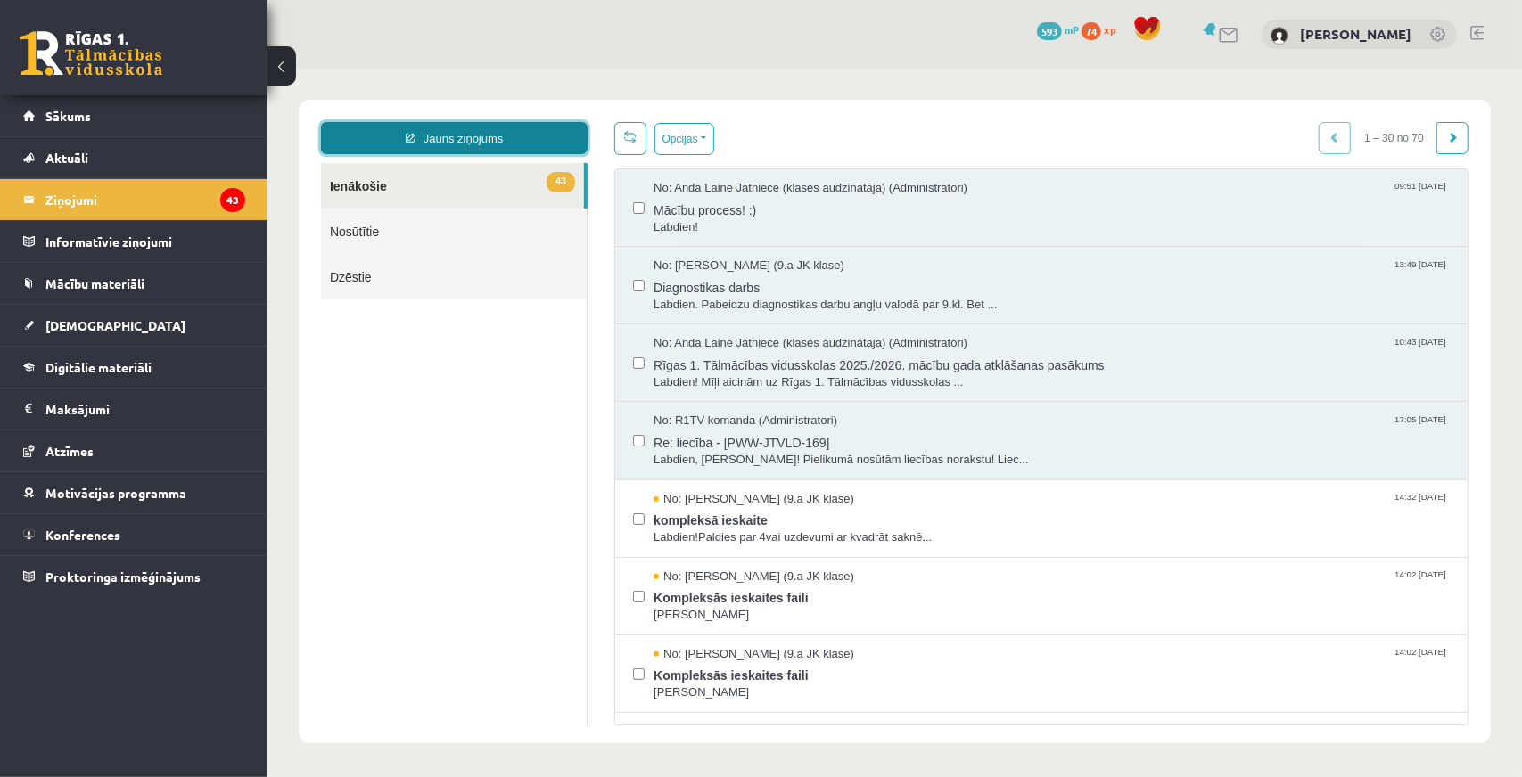
click at [523, 141] on link "Jauns ziņojums" at bounding box center [453, 137] width 267 height 32
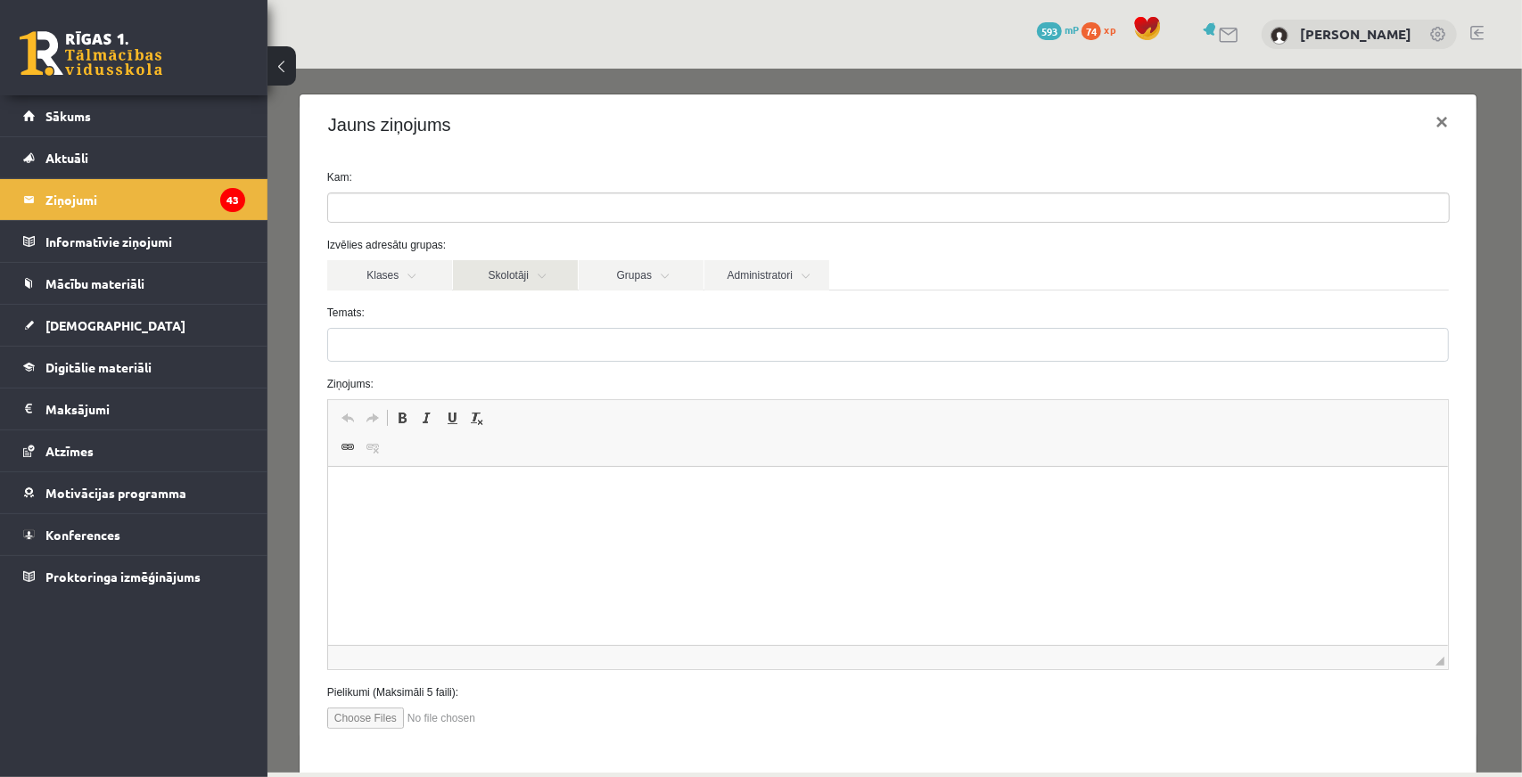
click at [499, 271] on link "Skolotāji" at bounding box center [514, 274] width 125 height 30
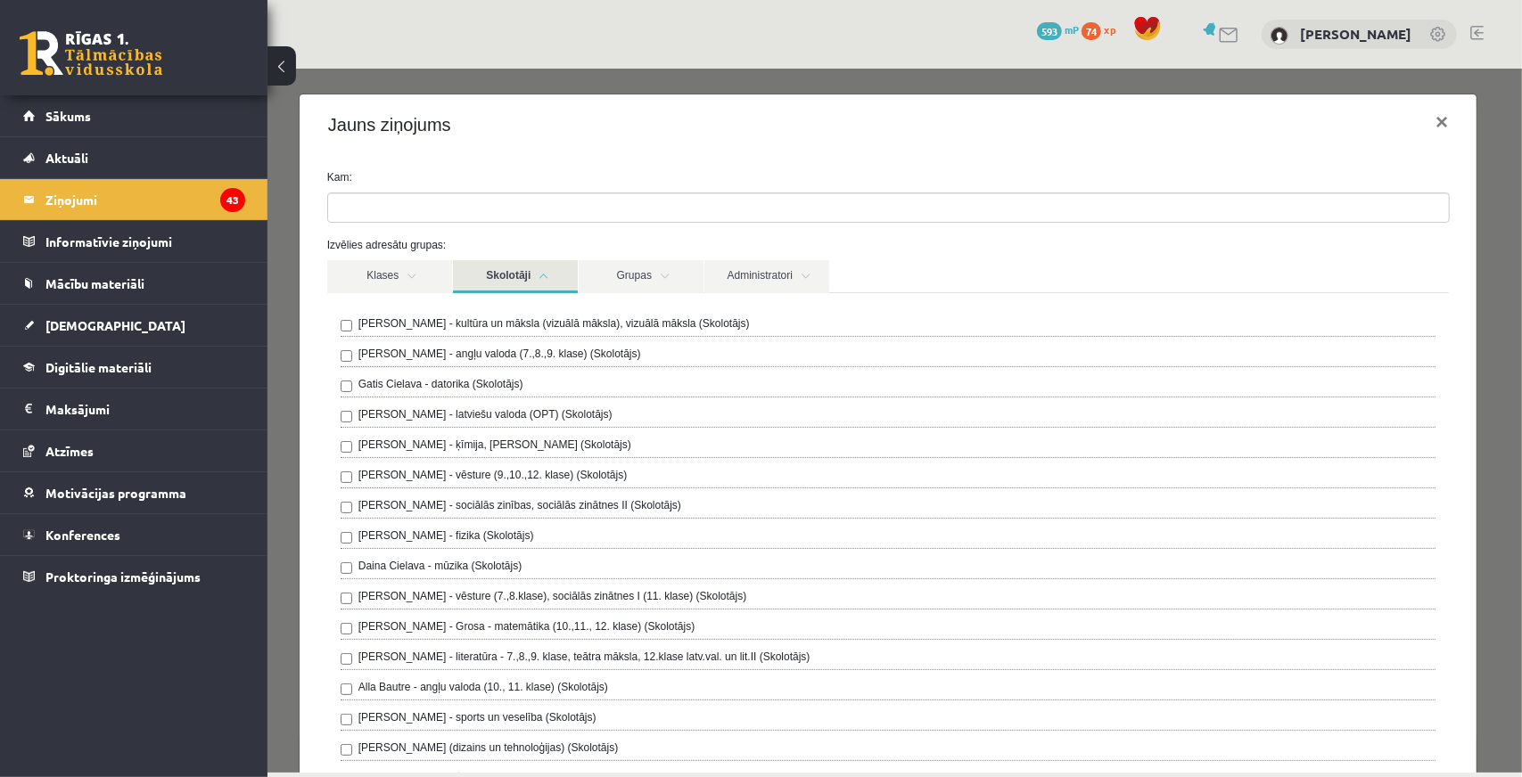
click at [505, 539] on label "[PERSON_NAME] - fizika (Skolotājs)" at bounding box center [445, 535] width 176 height 16
click at [1424, 123] on button "×" at bounding box center [1440, 121] width 41 height 50
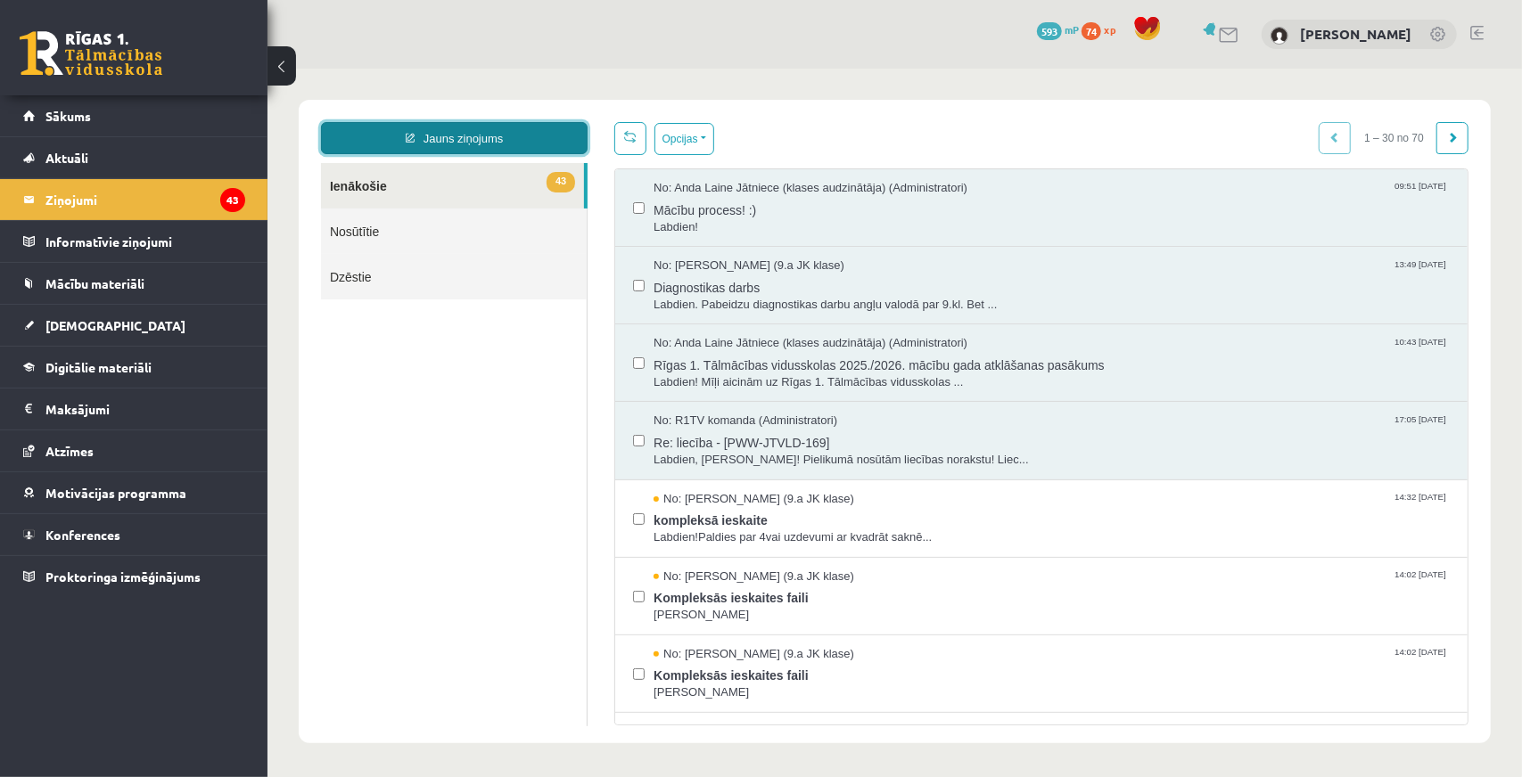
click at [398, 141] on link "Jauns ziņojums" at bounding box center [453, 137] width 267 height 32
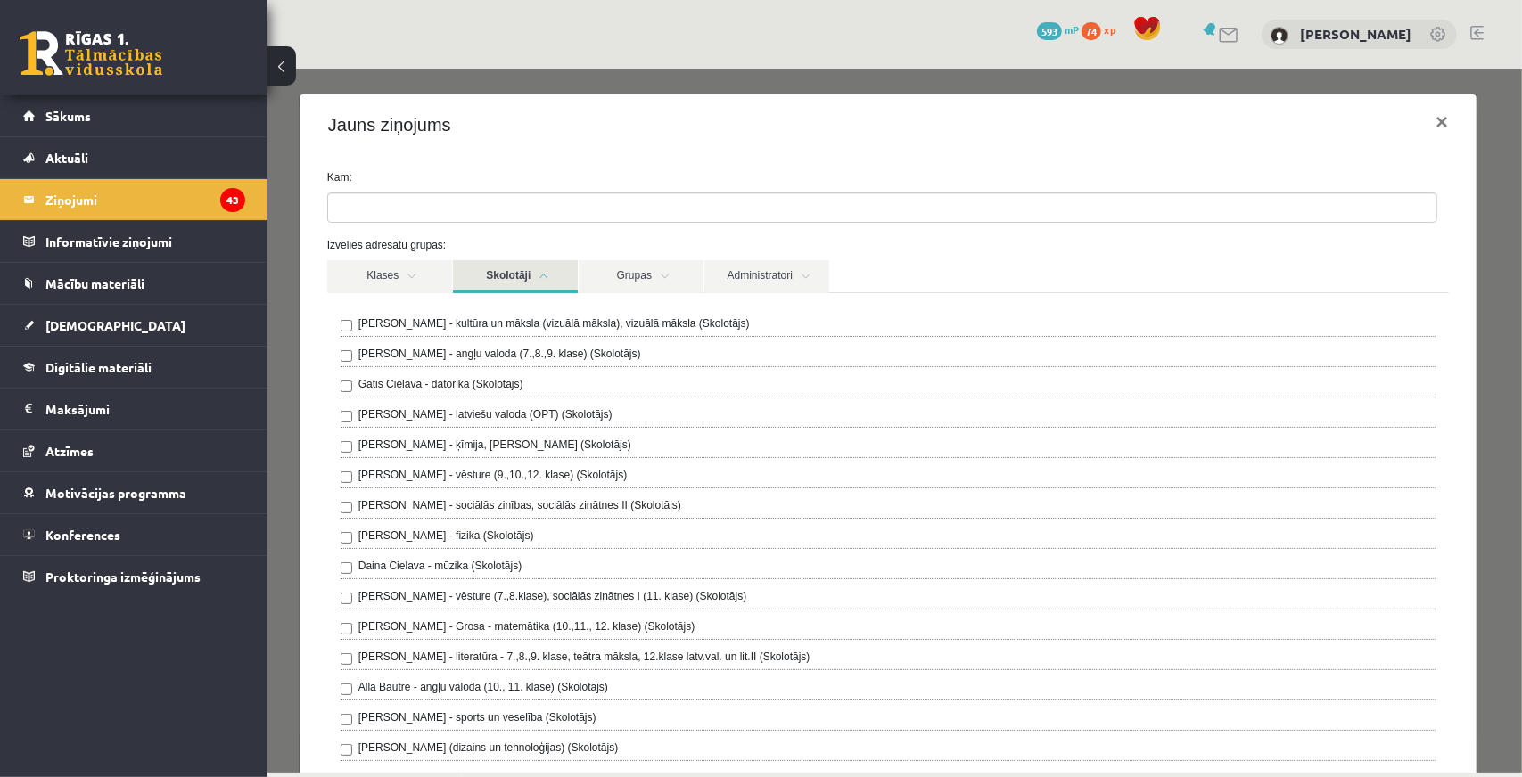
scroll to position [446, 0]
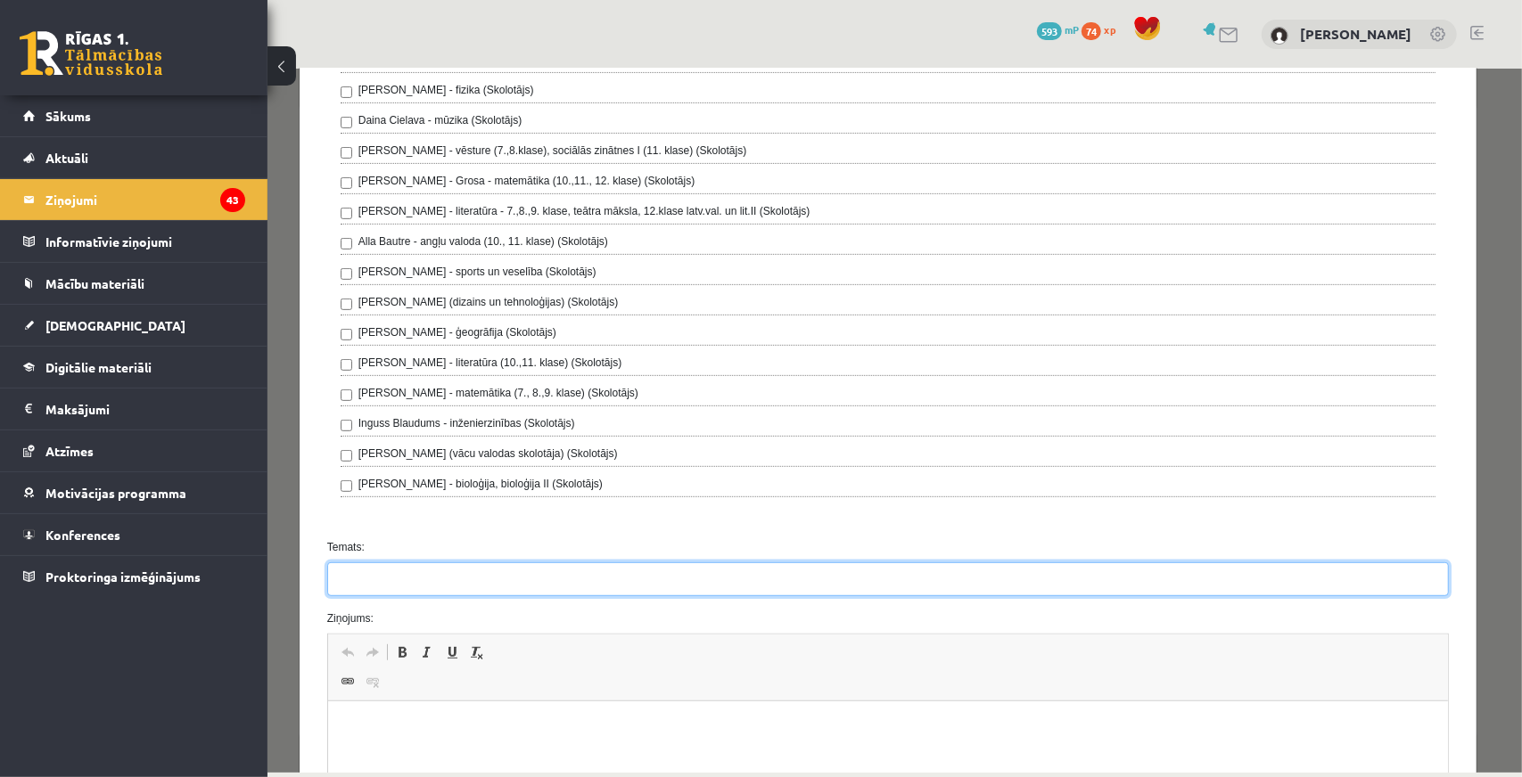
click at [423, 572] on input "Temats:" at bounding box center [886, 579] width 1121 height 34
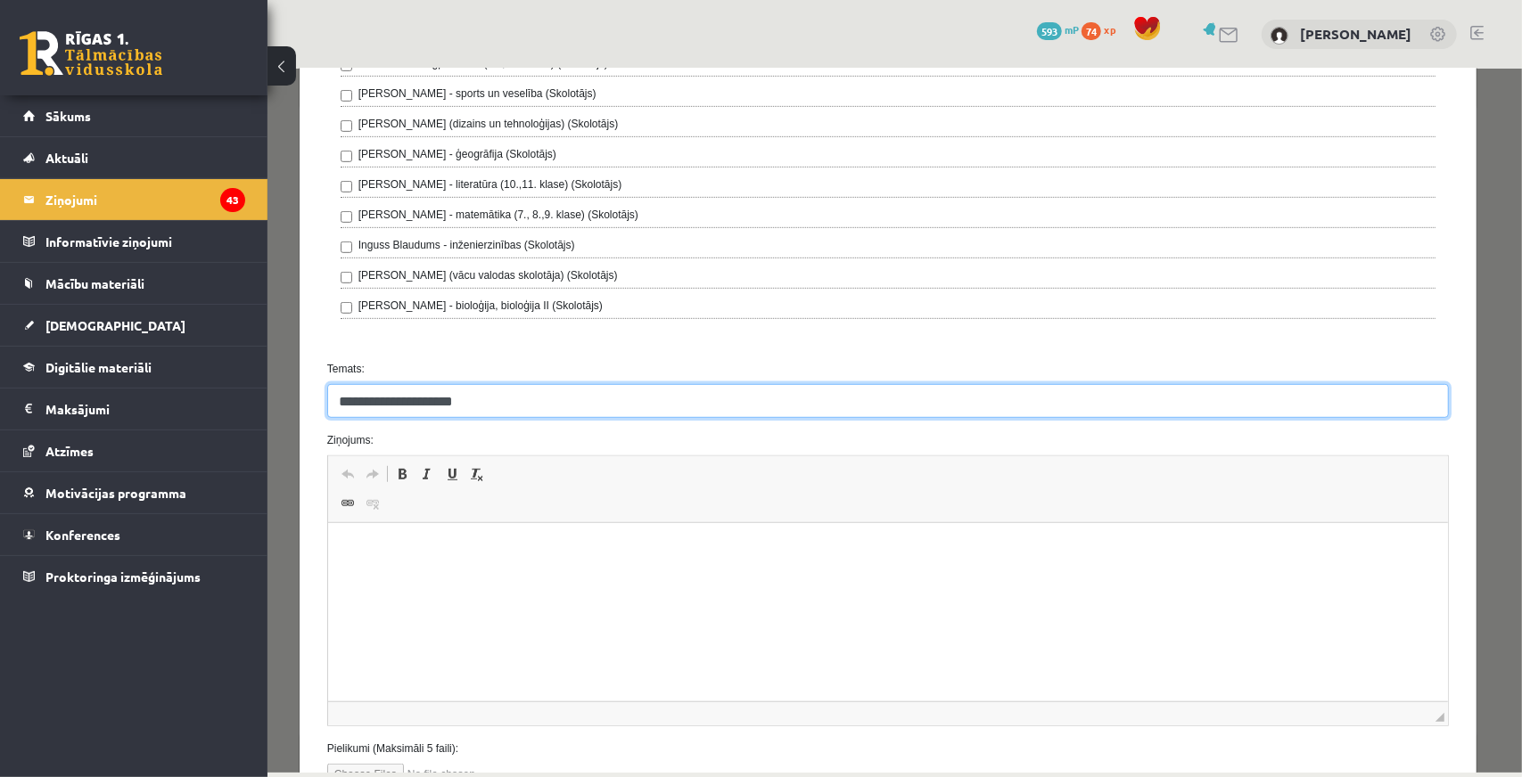
type input "**********"
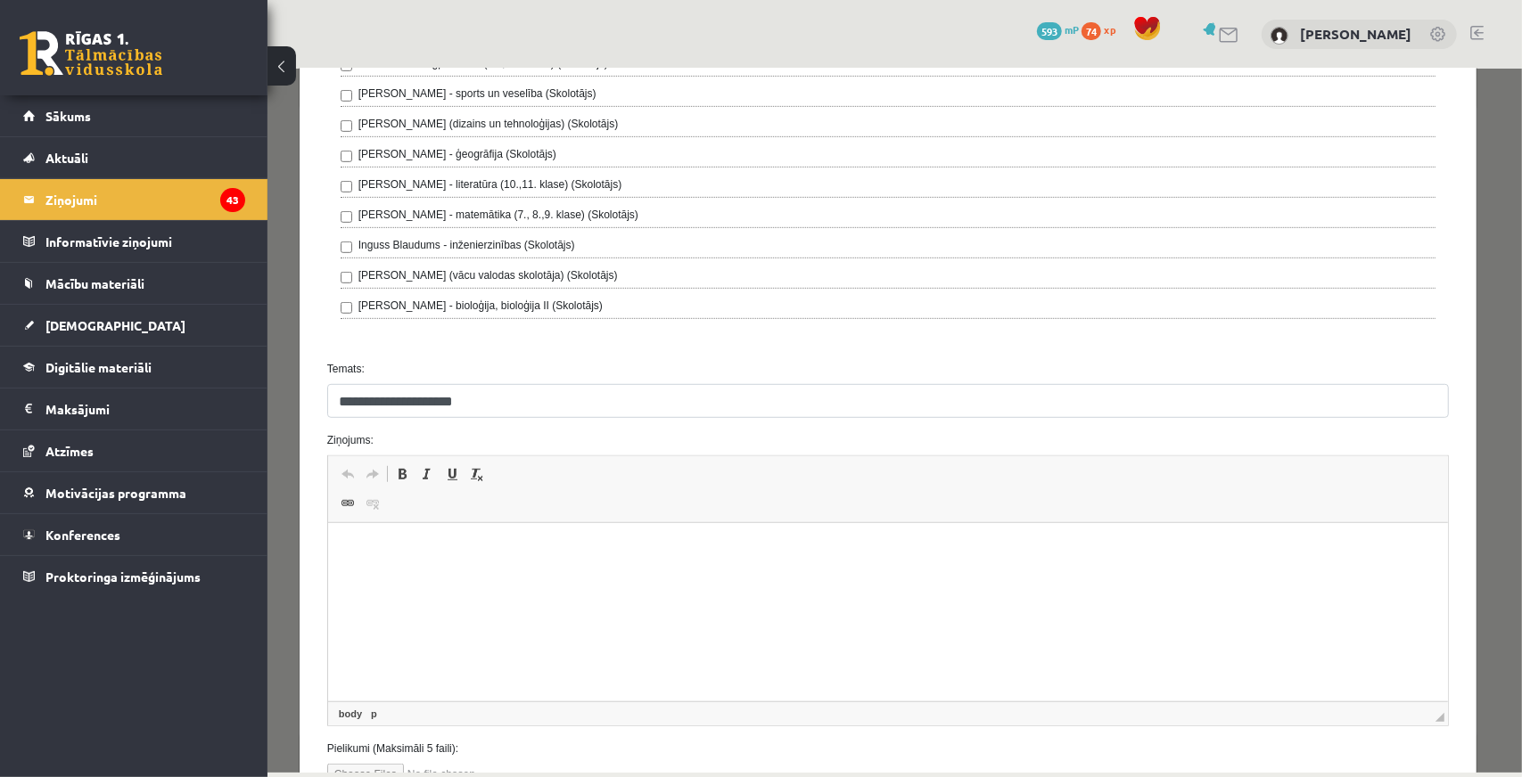
click at [557, 578] on html at bounding box center [887, 550] width 1120 height 54
drag, startPoint x: 480, startPoint y: 550, endPoint x: 458, endPoint y: 562, distance: 24.8
click at [458, 562] on html "**********" at bounding box center [887, 550] width 1120 height 54
click at [607, 552] on p "**********" at bounding box center [881, 550] width 1072 height 19
click at [892, 555] on p "**********" at bounding box center [881, 550] width 1072 height 19
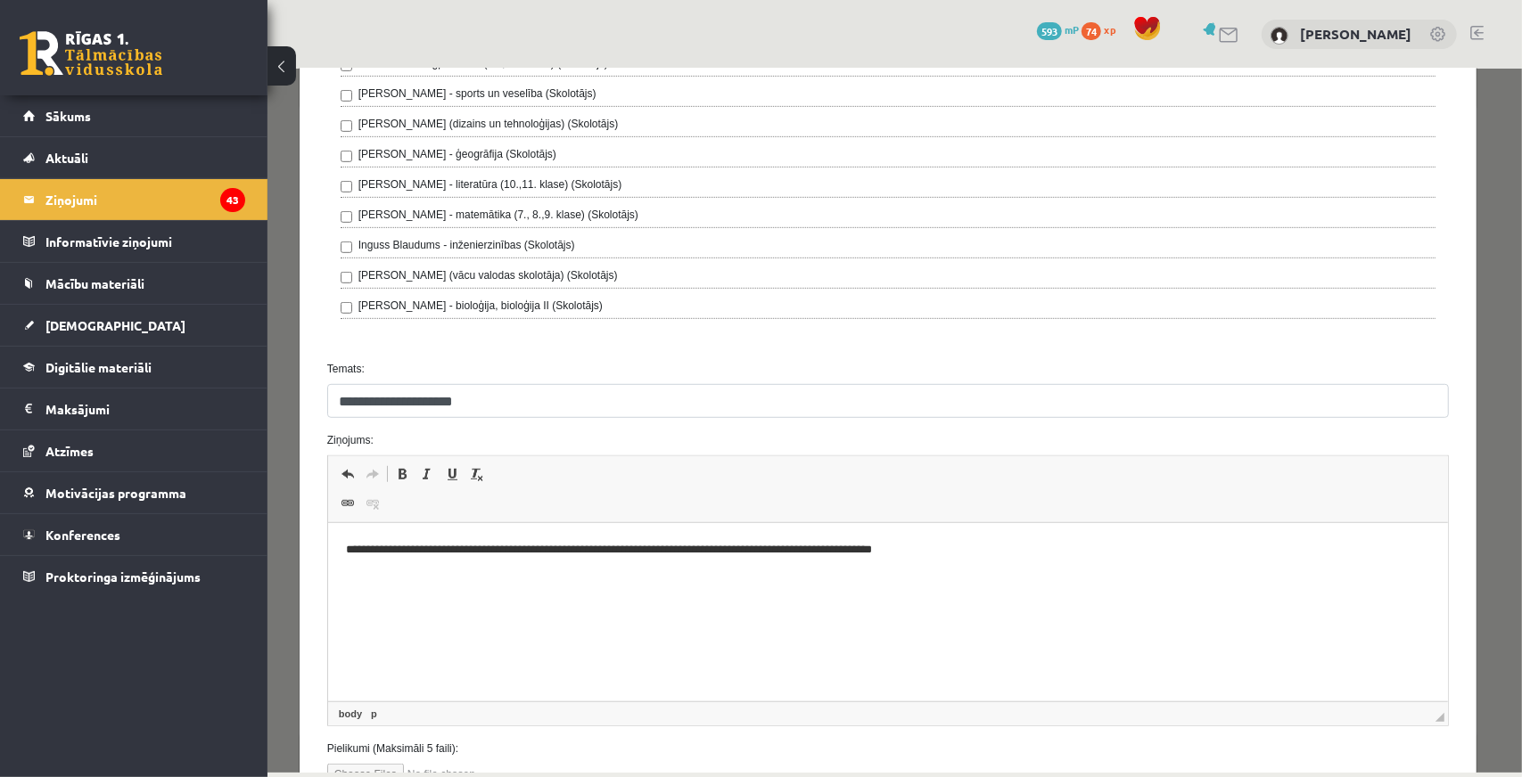
click at [895, 551] on p "**********" at bounding box center [881, 550] width 1072 height 19
click at [965, 549] on p "**********" at bounding box center [881, 550] width 1072 height 19
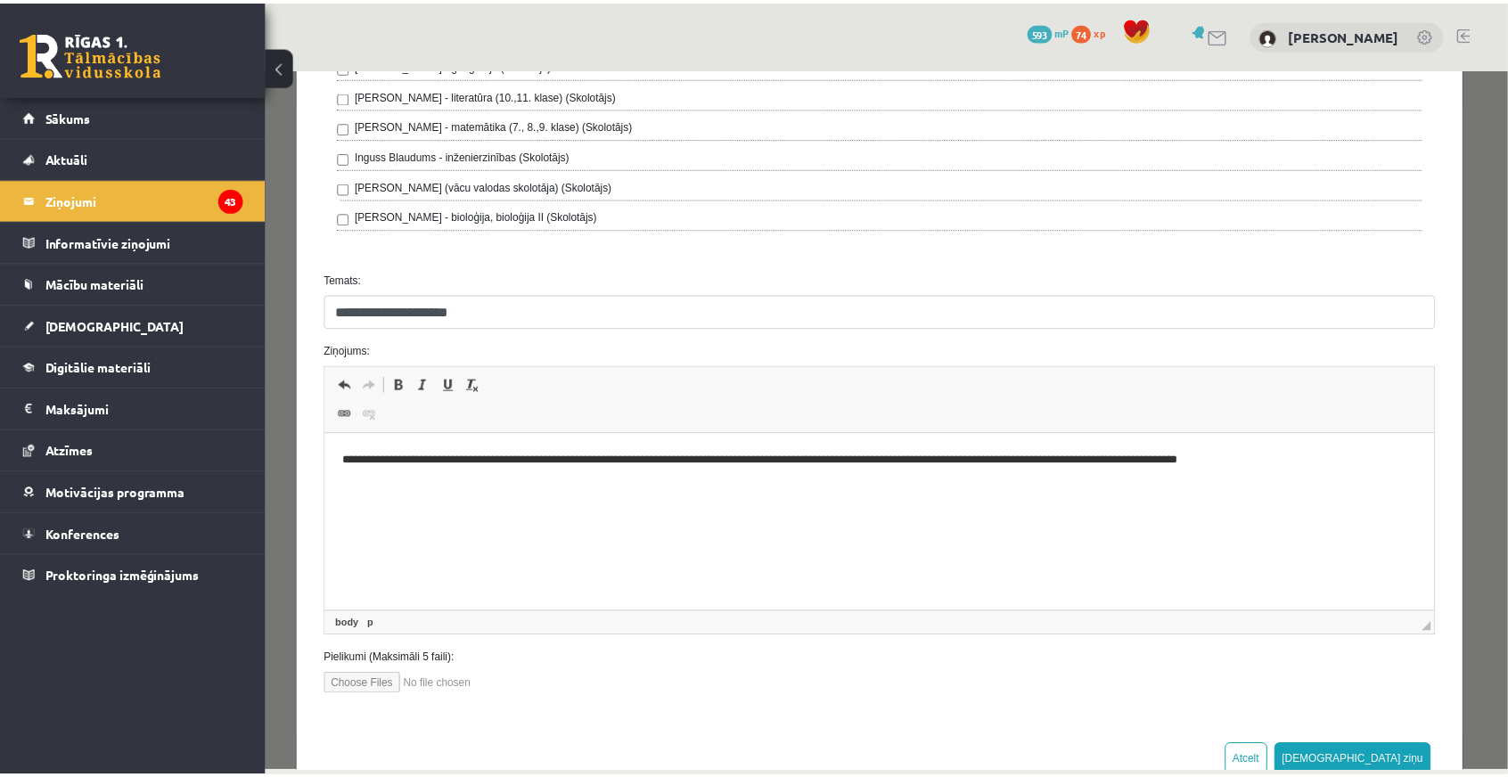
scroll to position [756, 0]
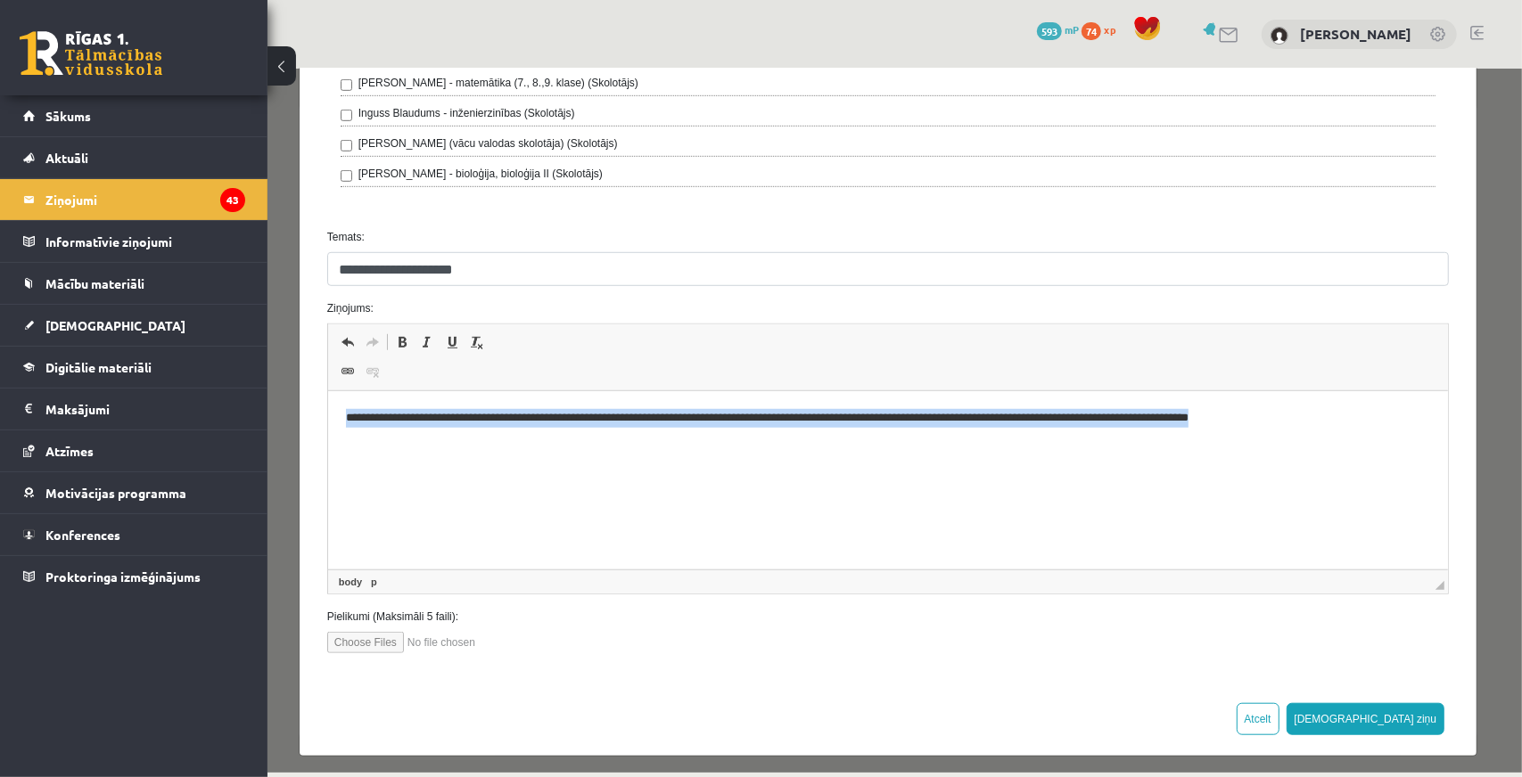
drag, startPoint x: 344, startPoint y: 422, endPoint x: 1374, endPoint y: 468, distance: 1030.6
click at [1374, 446] on html "**********" at bounding box center [887, 418] width 1120 height 54
copy p "**********"
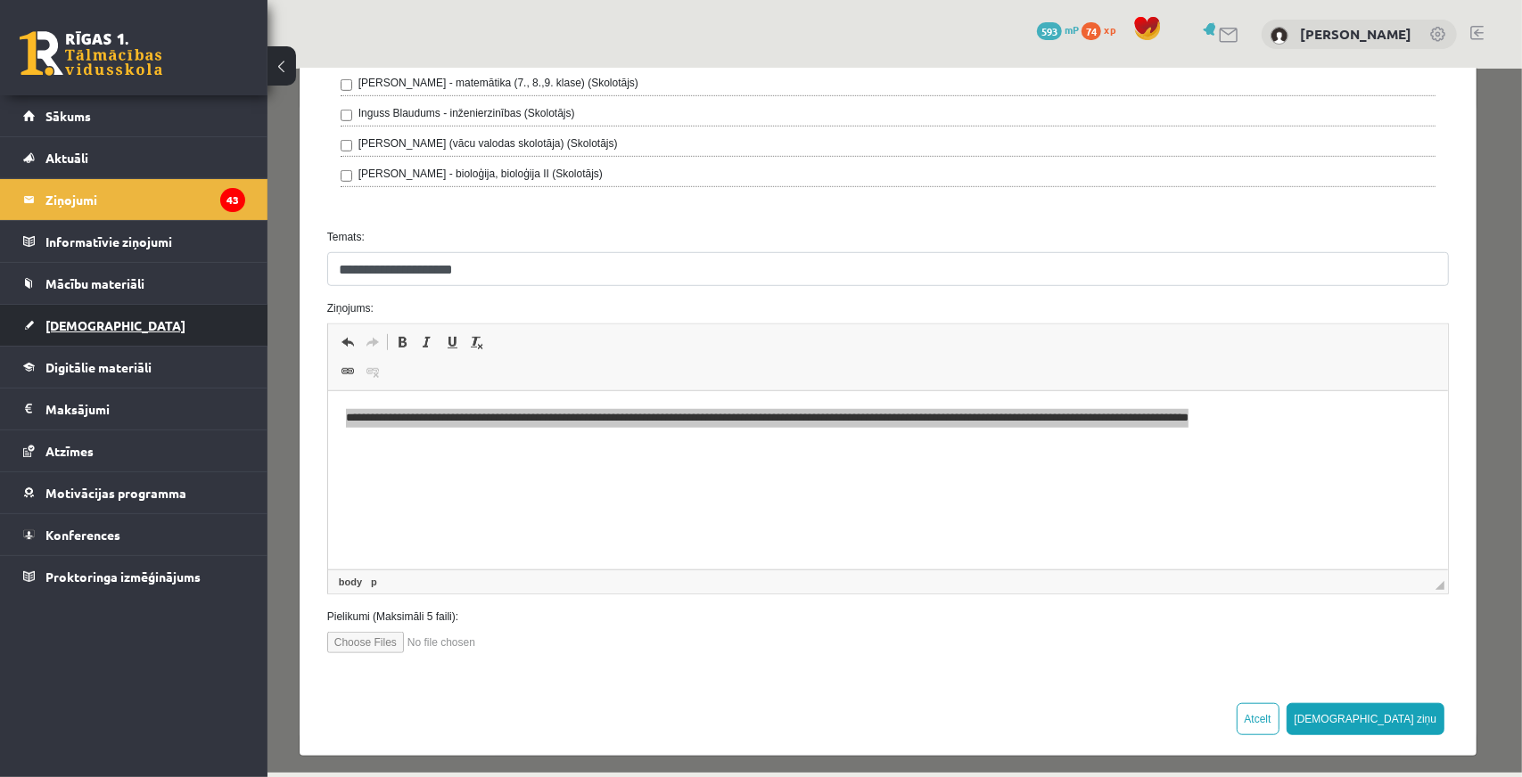
click at [75, 328] on span "[DEMOGRAPHIC_DATA]" at bounding box center [115, 325] width 140 height 16
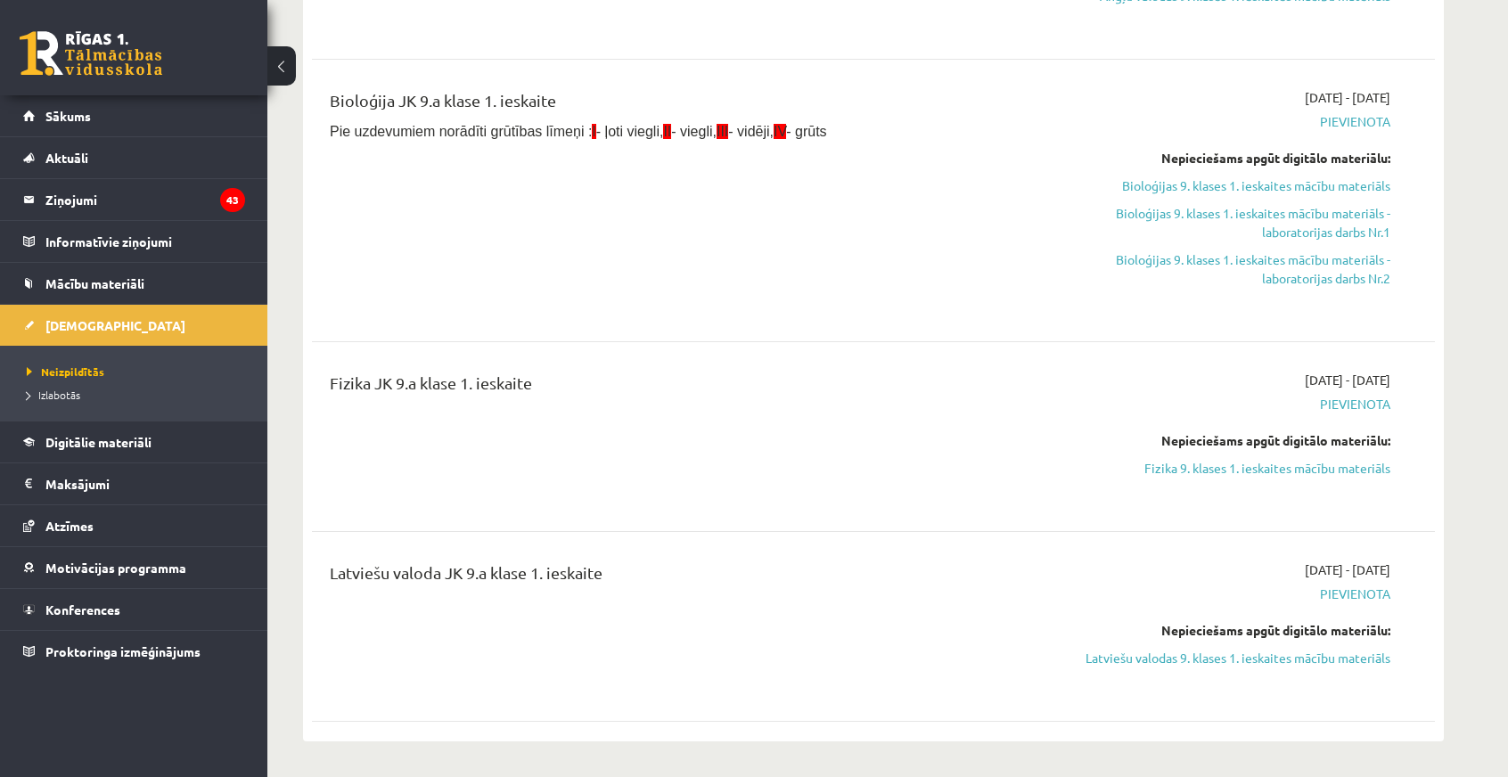
scroll to position [446, 0]
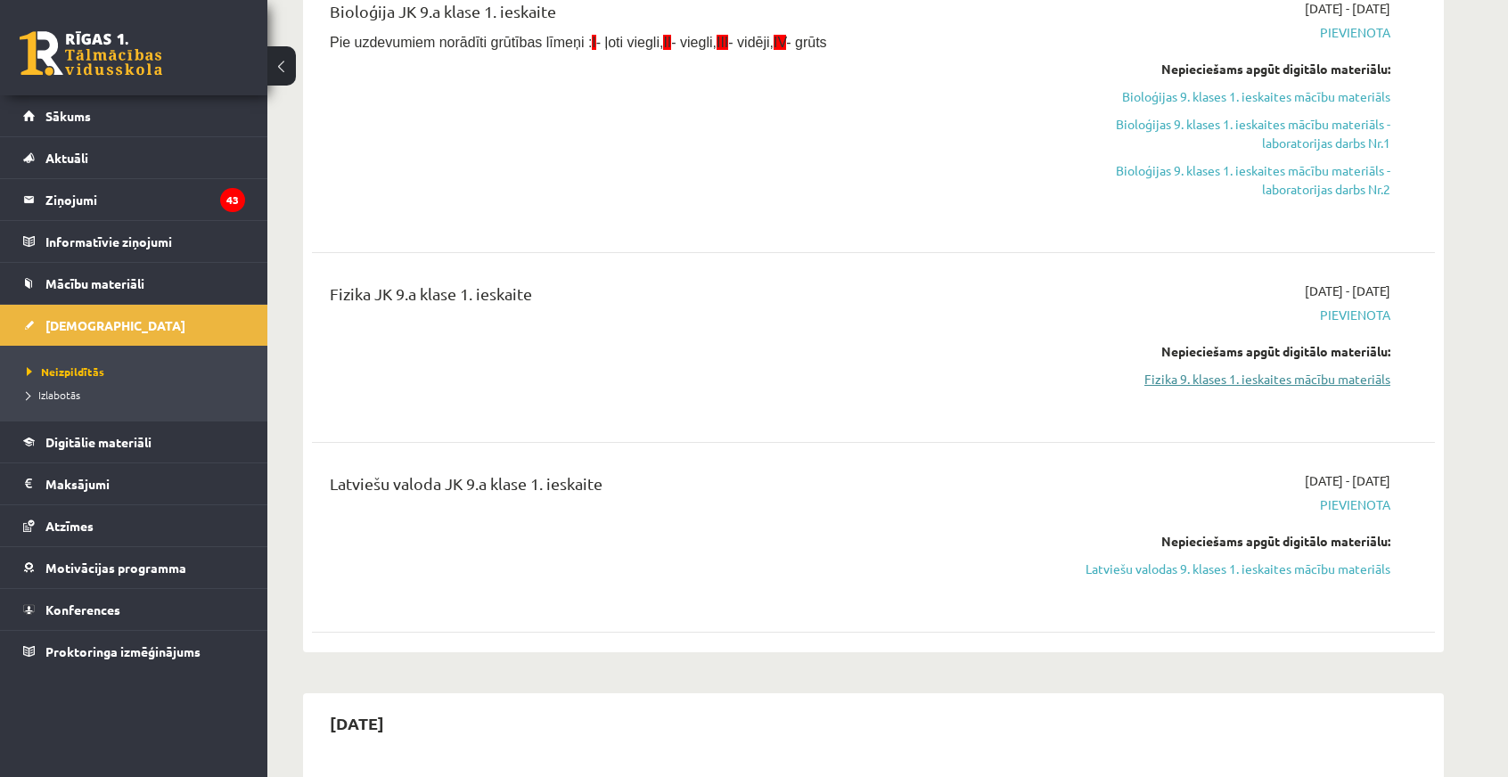
click at [1218, 380] on link "Fizika 9. klases 1. ieskaites mācību materiāls" at bounding box center [1223, 379] width 336 height 19
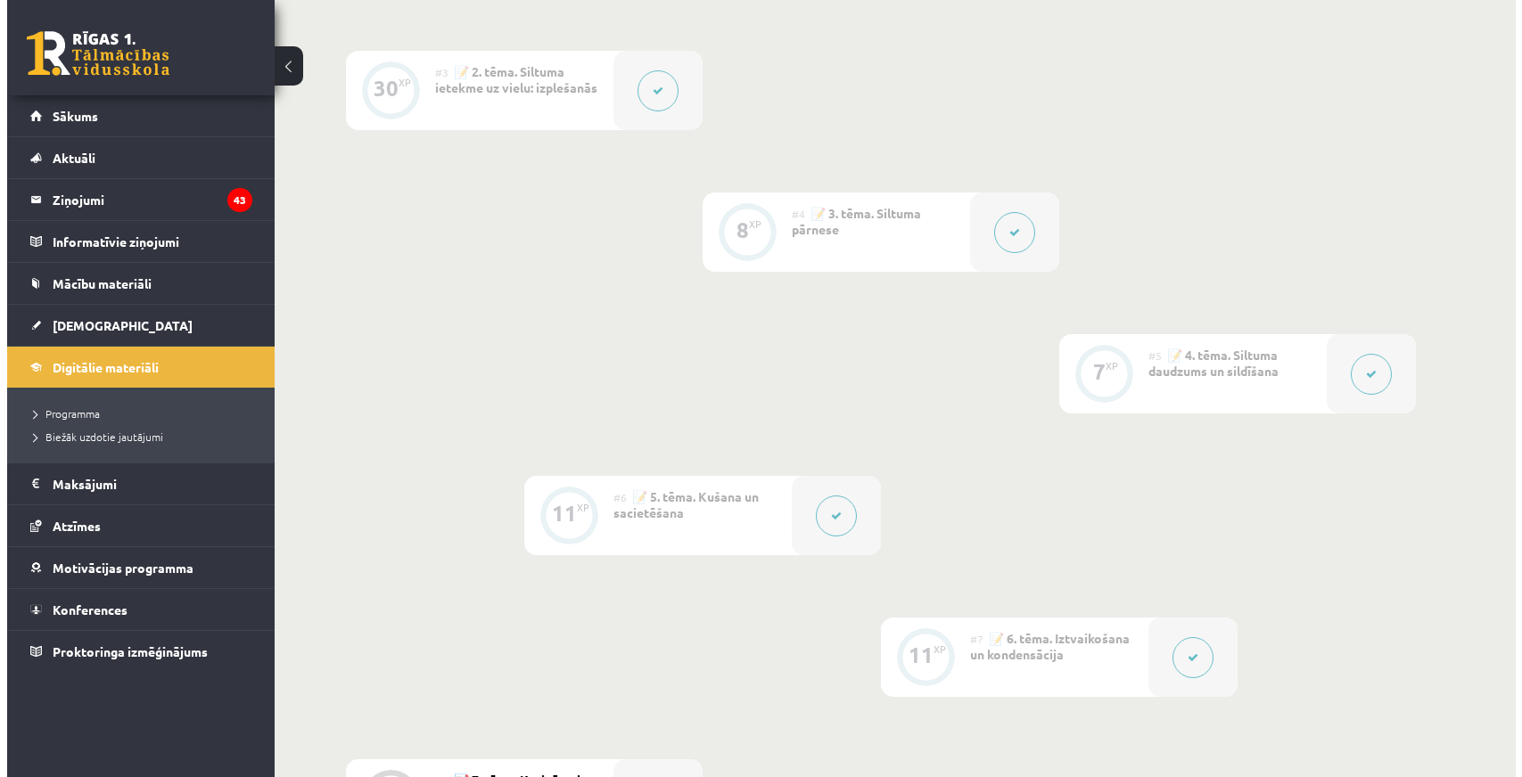
scroll to position [1070, 0]
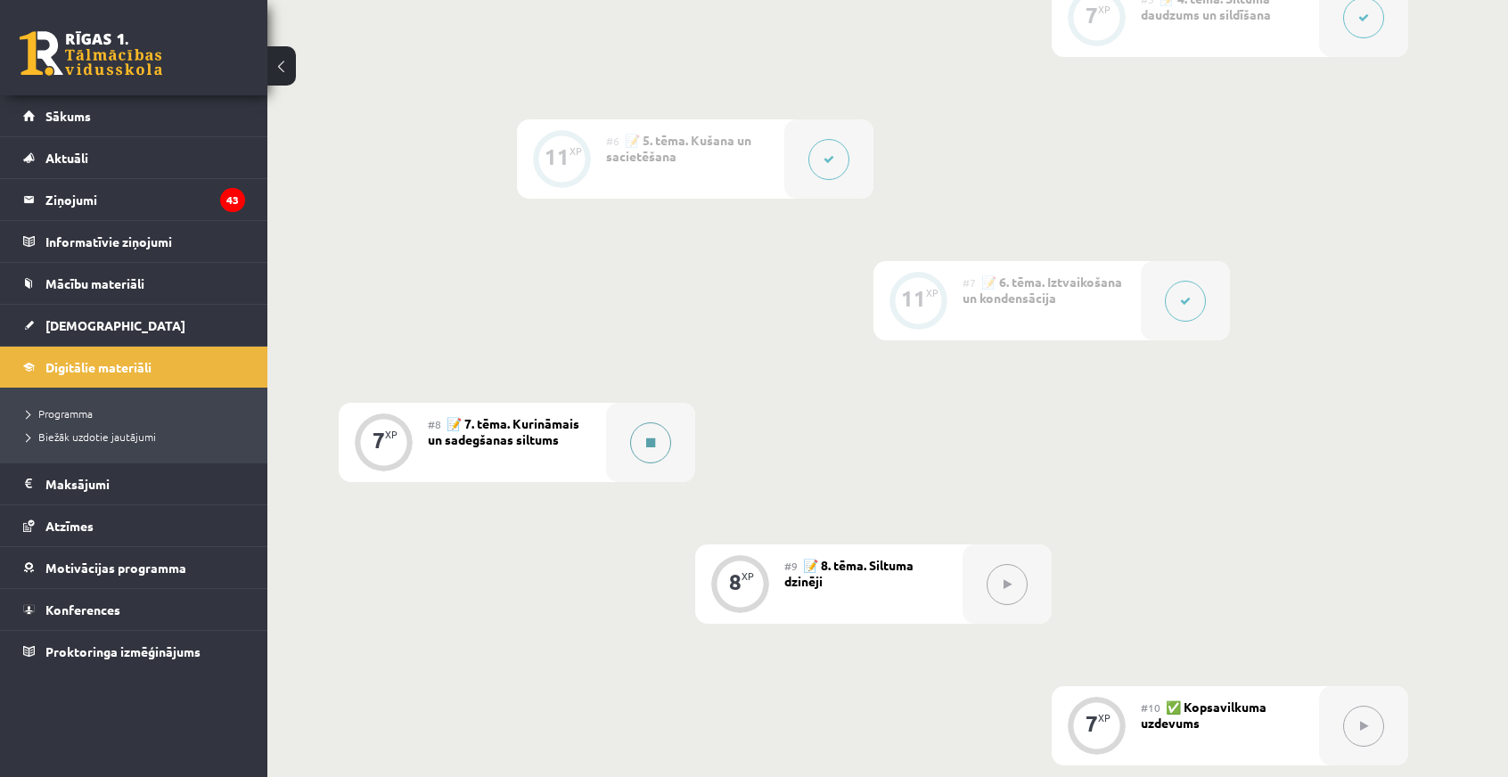
click at [661, 451] on button at bounding box center [650, 443] width 41 height 41
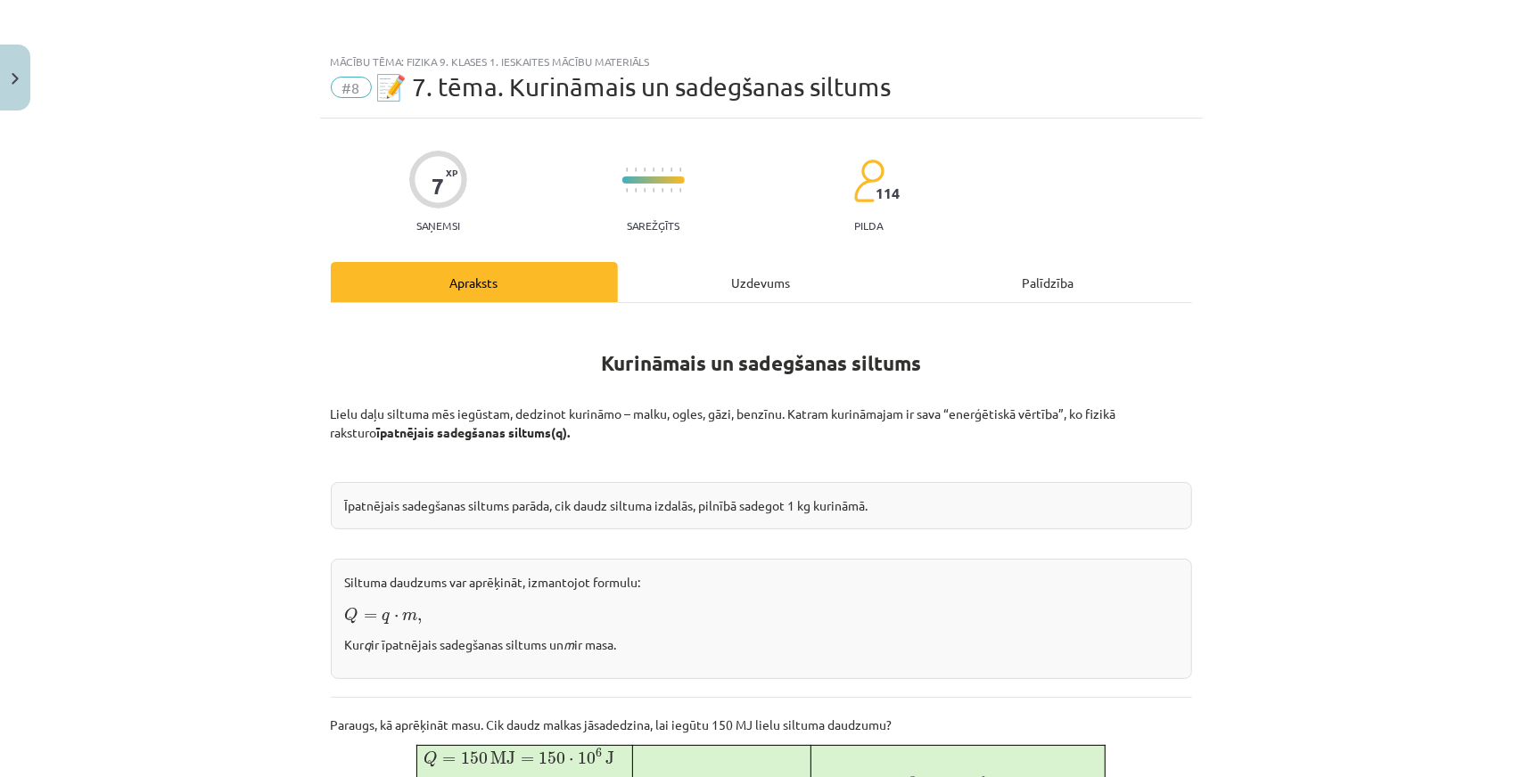
click at [777, 293] on div "Uzdevums" at bounding box center [761, 282] width 287 height 40
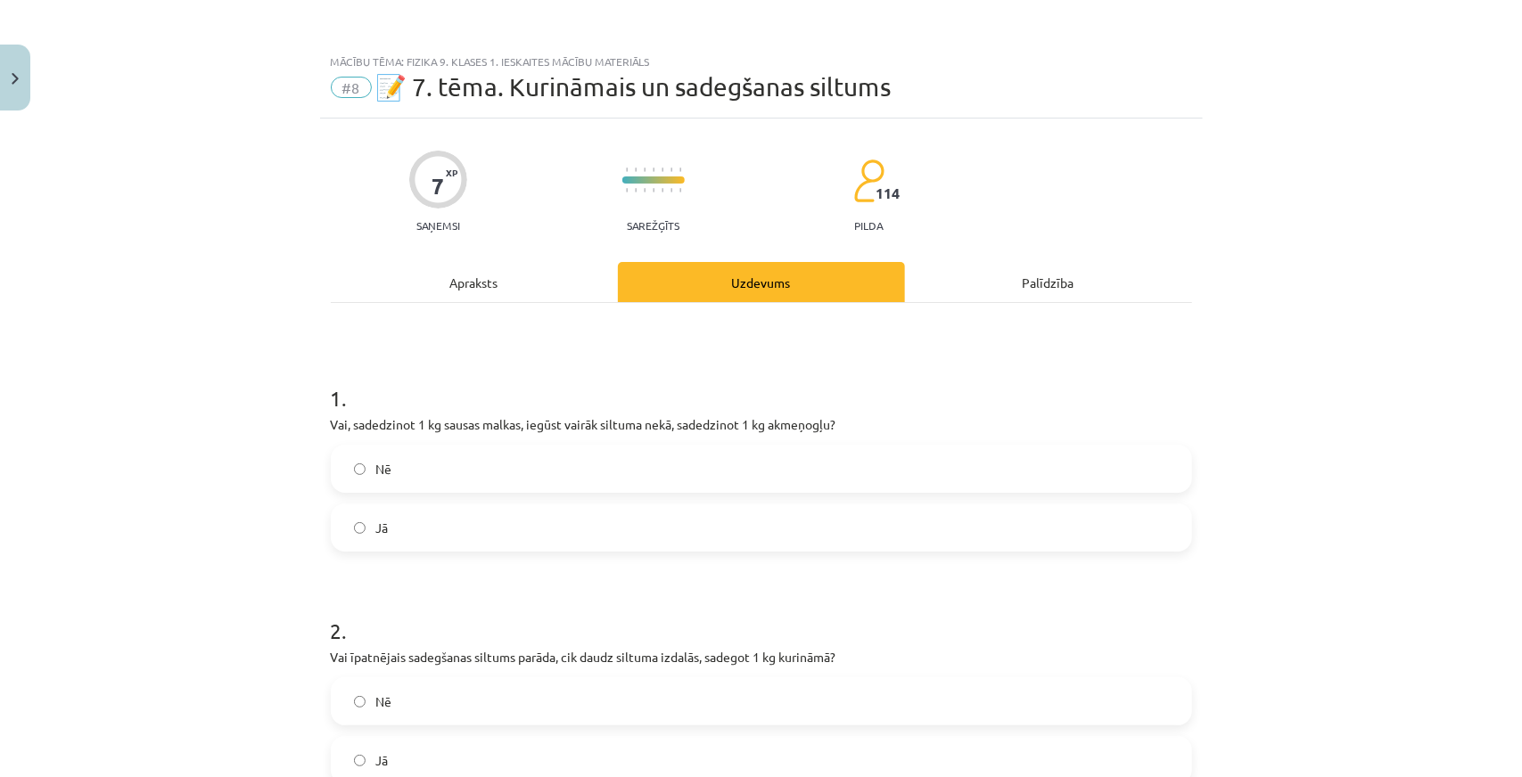
scroll to position [45, 0]
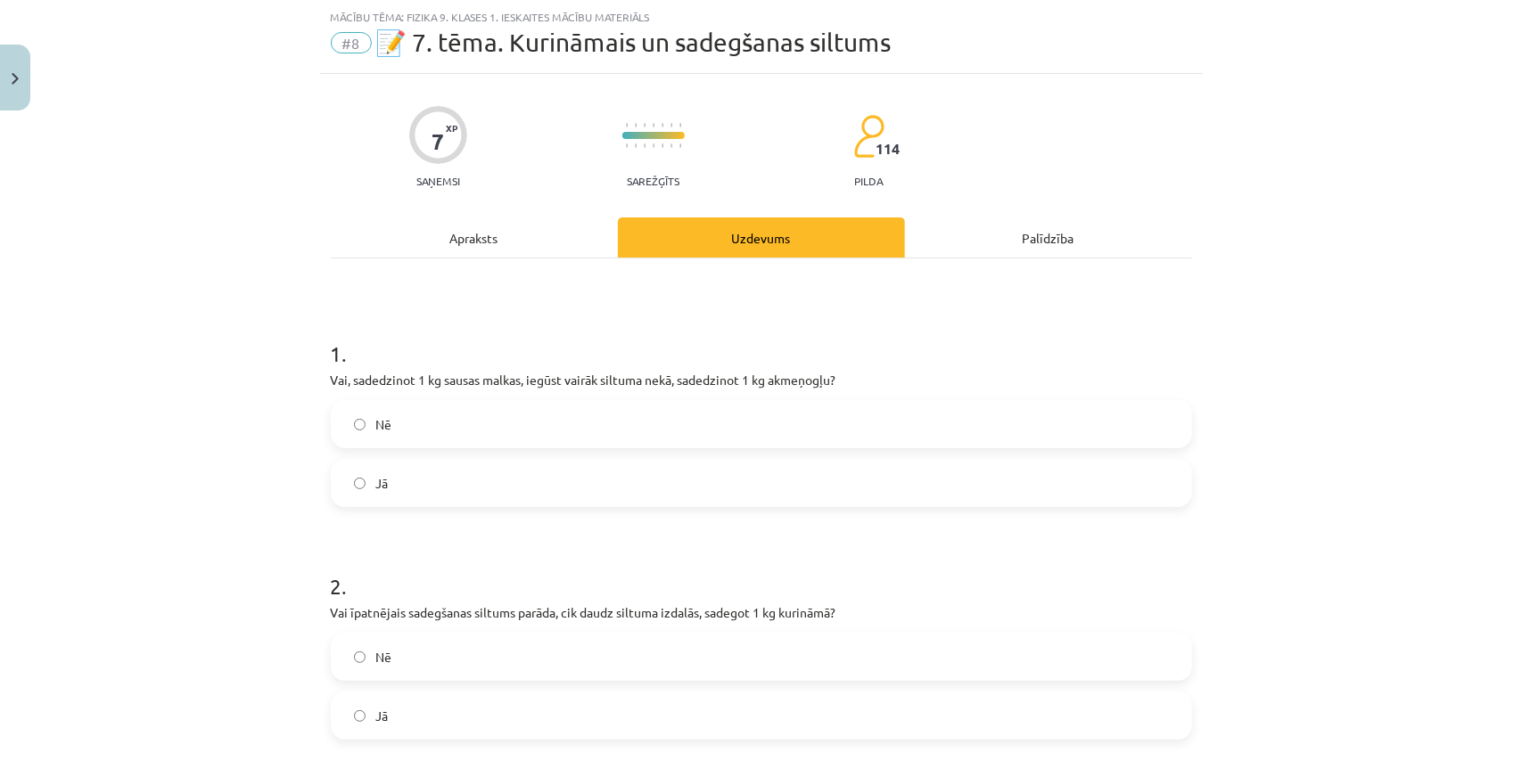
click at [519, 240] on div "Apraksts" at bounding box center [474, 238] width 287 height 40
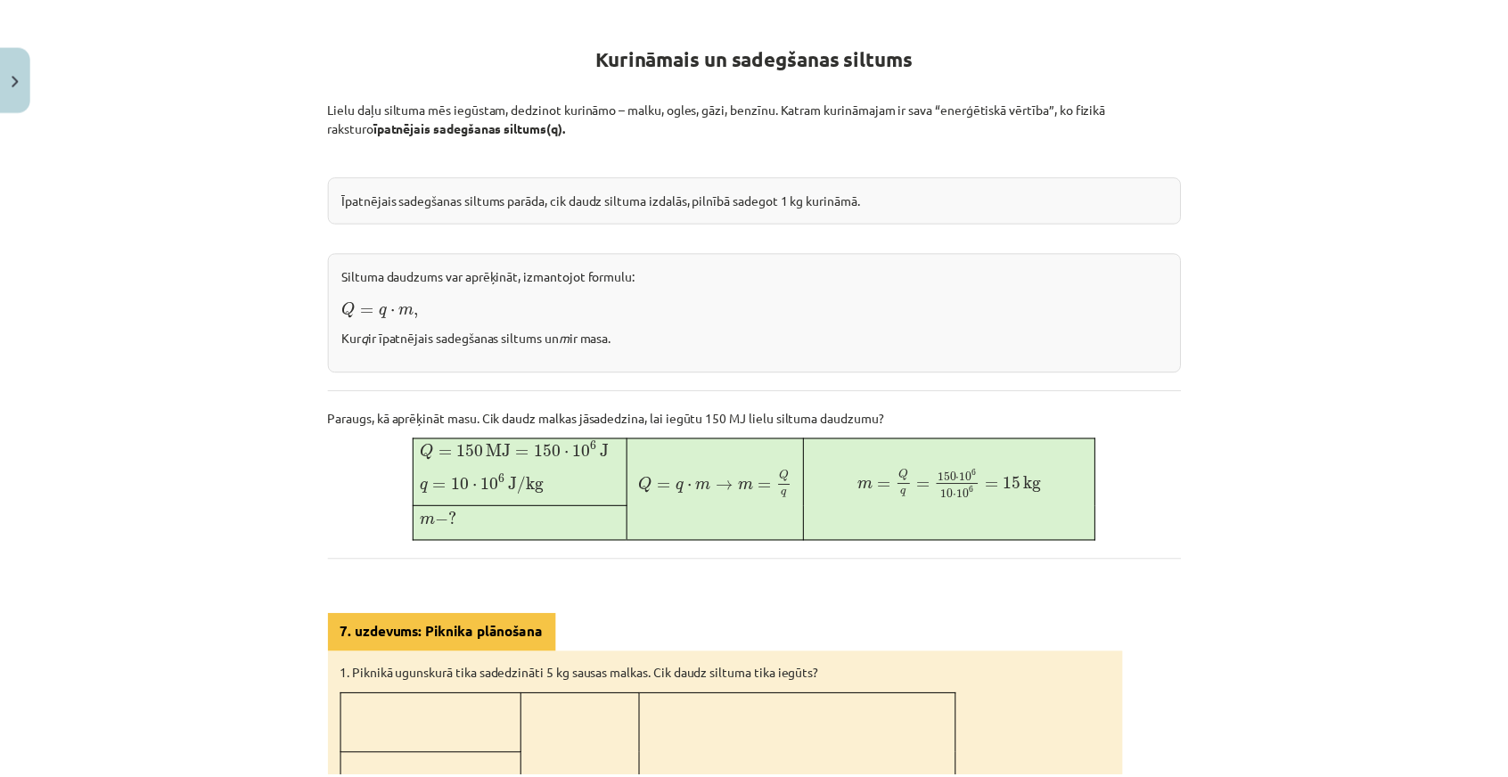
scroll to position [327, 0]
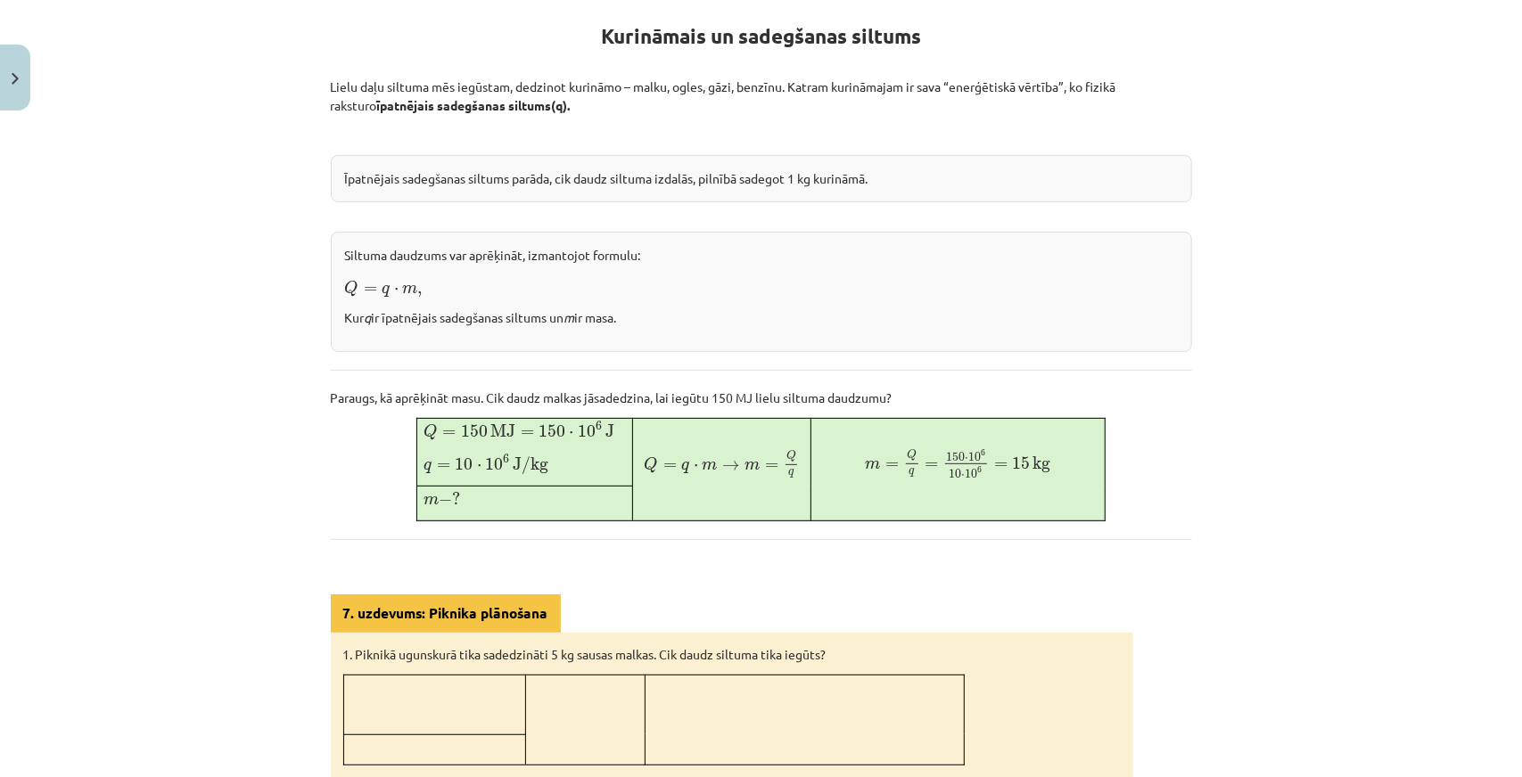
click at [166, 187] on div "Mācību tēma: Fizika 9. klases 1. ieskaites mācību materiāls #8 📝 7. tēma. Kurin…" at bounding box center [761, 388] width 1522 height 777
click at [25, 79] on button "Close" at bounding box center [15, 78] width 30 height 66
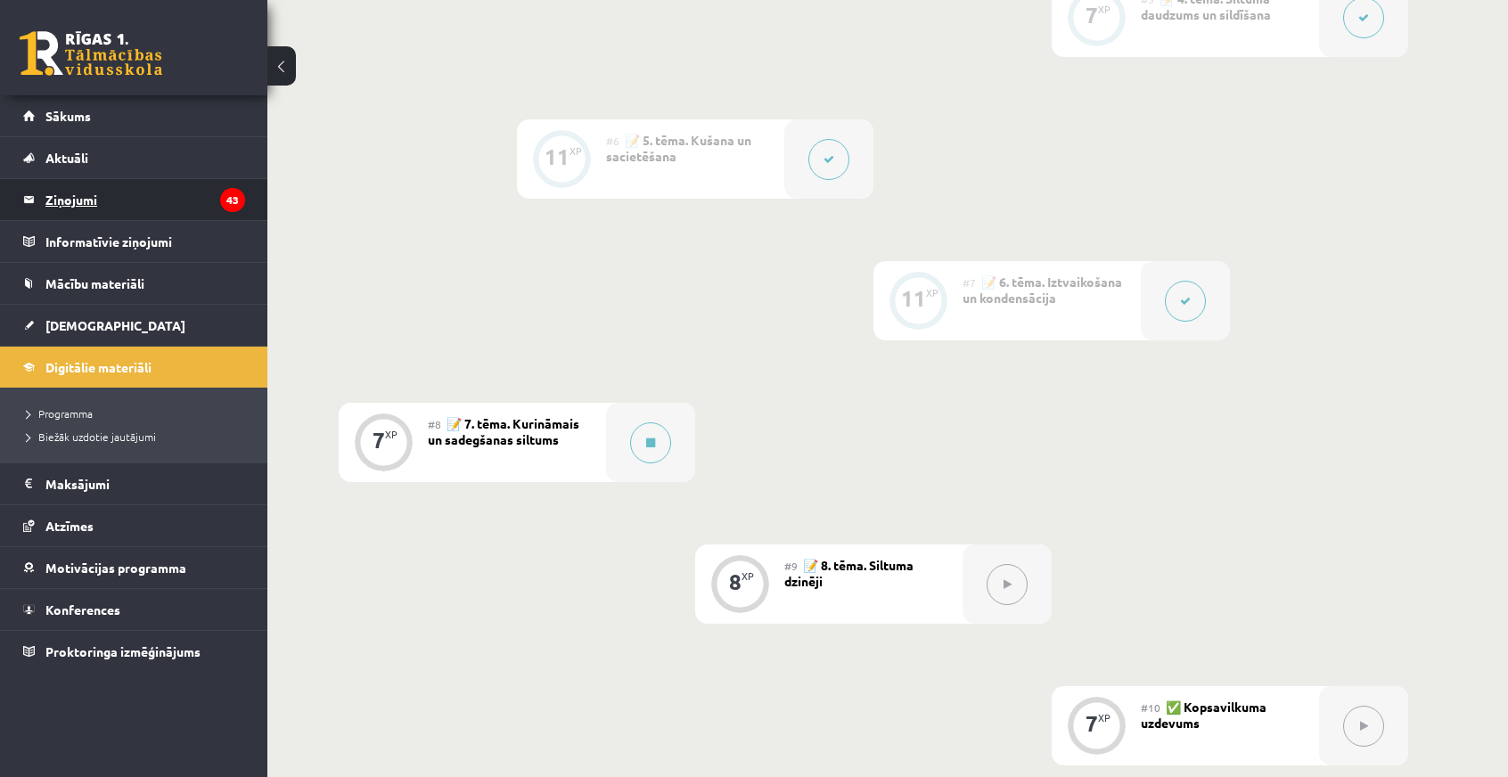
click at [74, 199] on legend "Ziņojumi 43" at bounding box center [145, 199] width 200 height 41
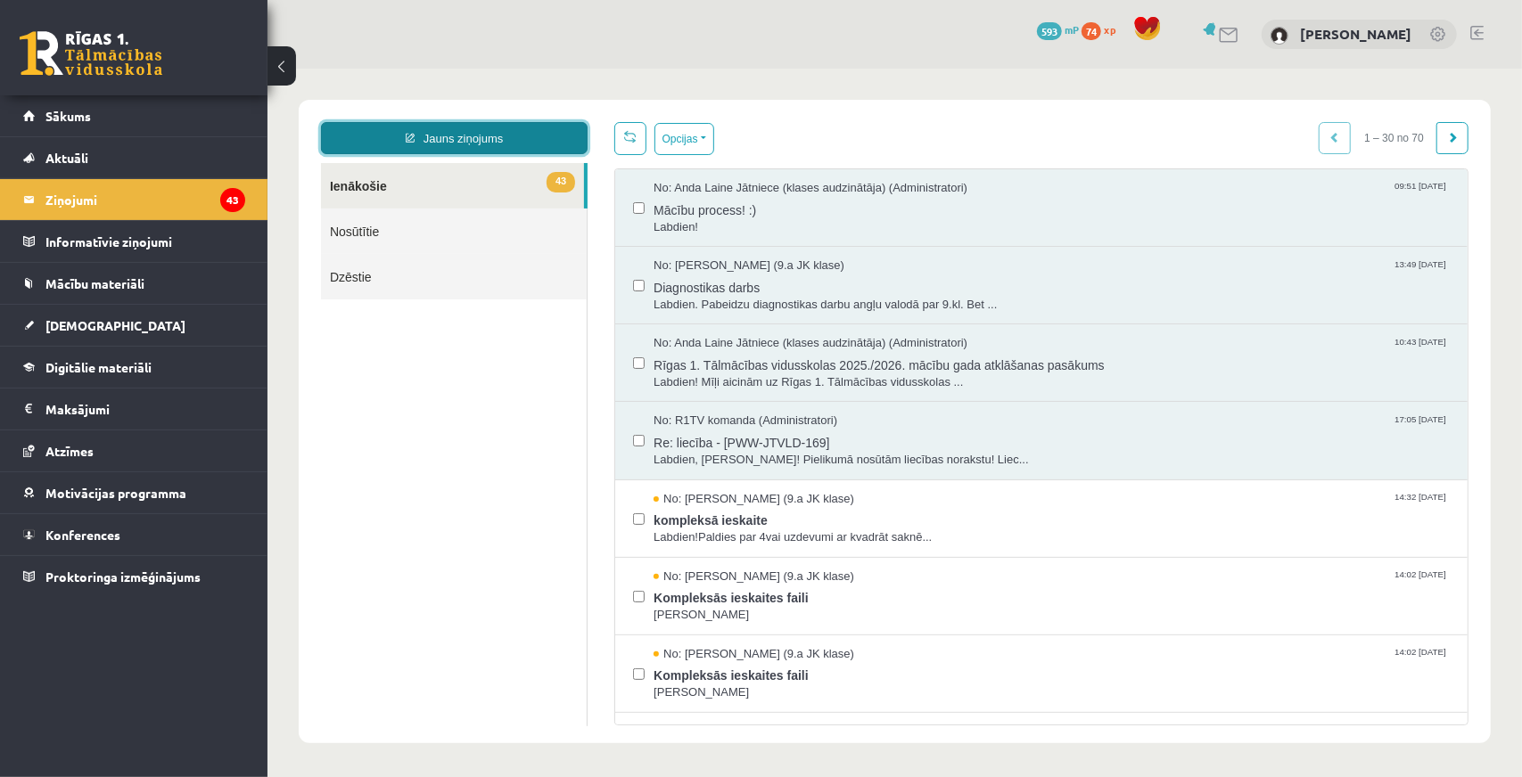
click at [459, 146] on link "Jauns ziņojums" at bounding box center [453, 137] width 267 height 32
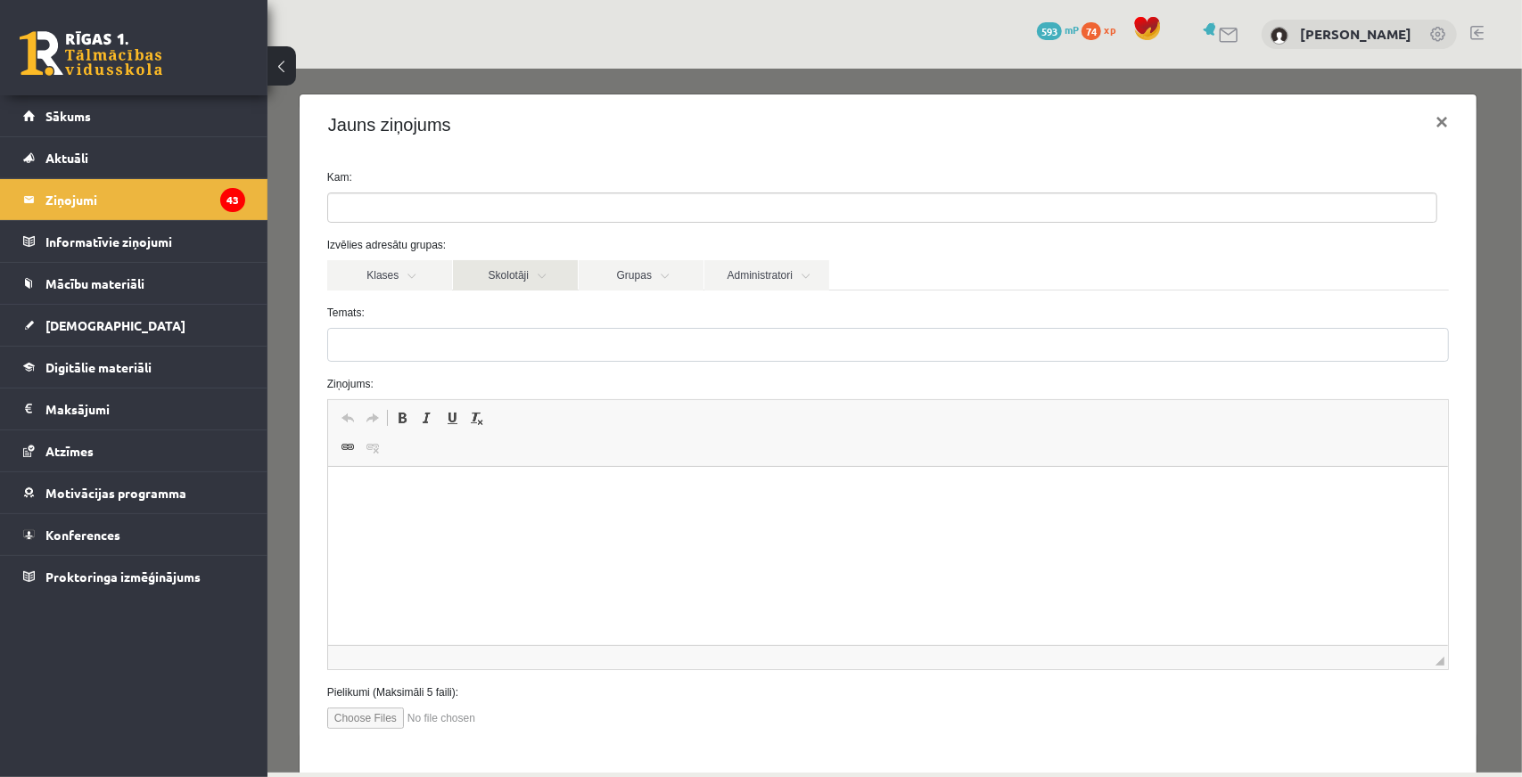
click at [488, 261] on link "Skolotāji" at bounding box center [514, 274] width 125 height 30
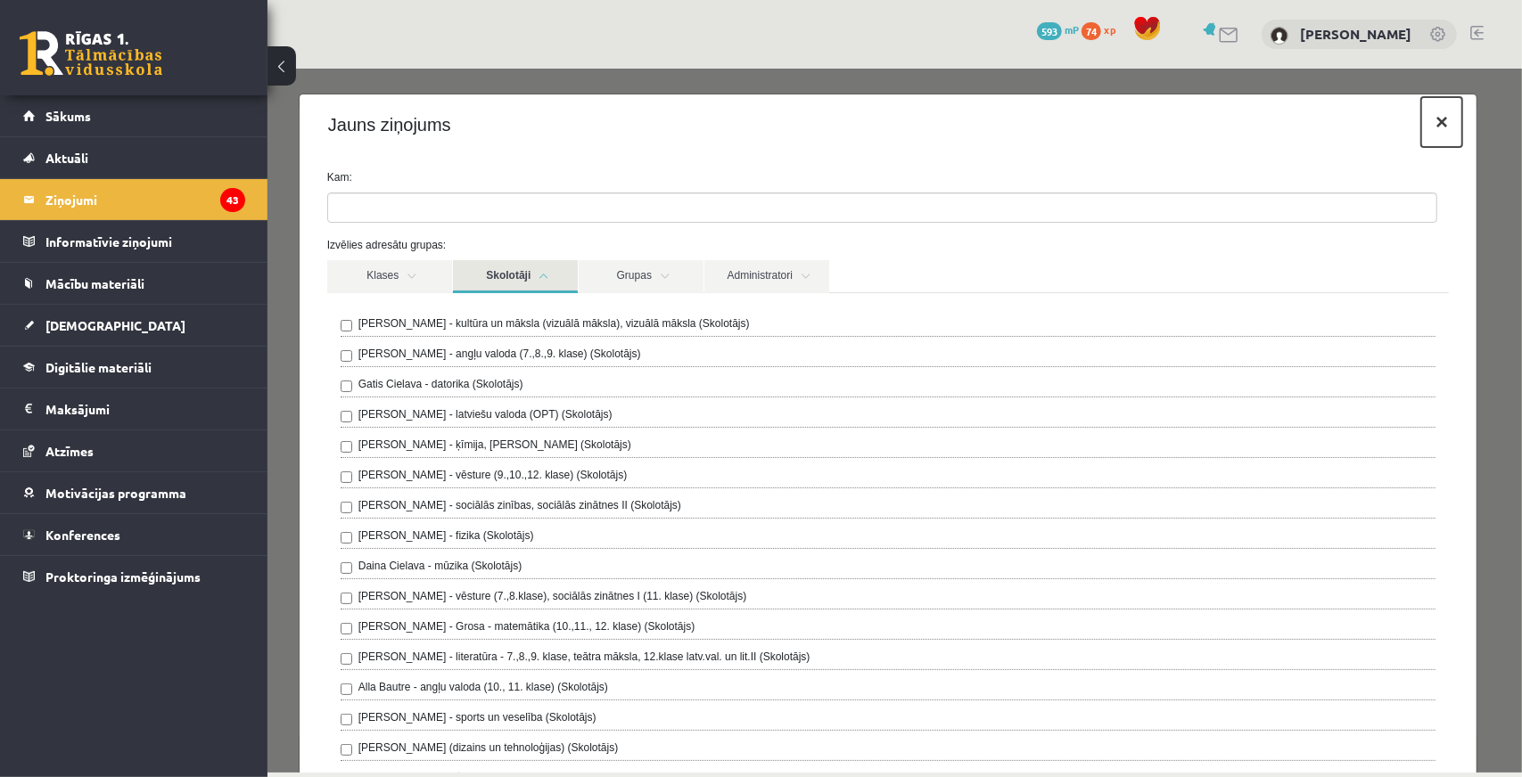
click at [1420, 123] on button "×" at bounding box center [1440, 121] width 41 height 50
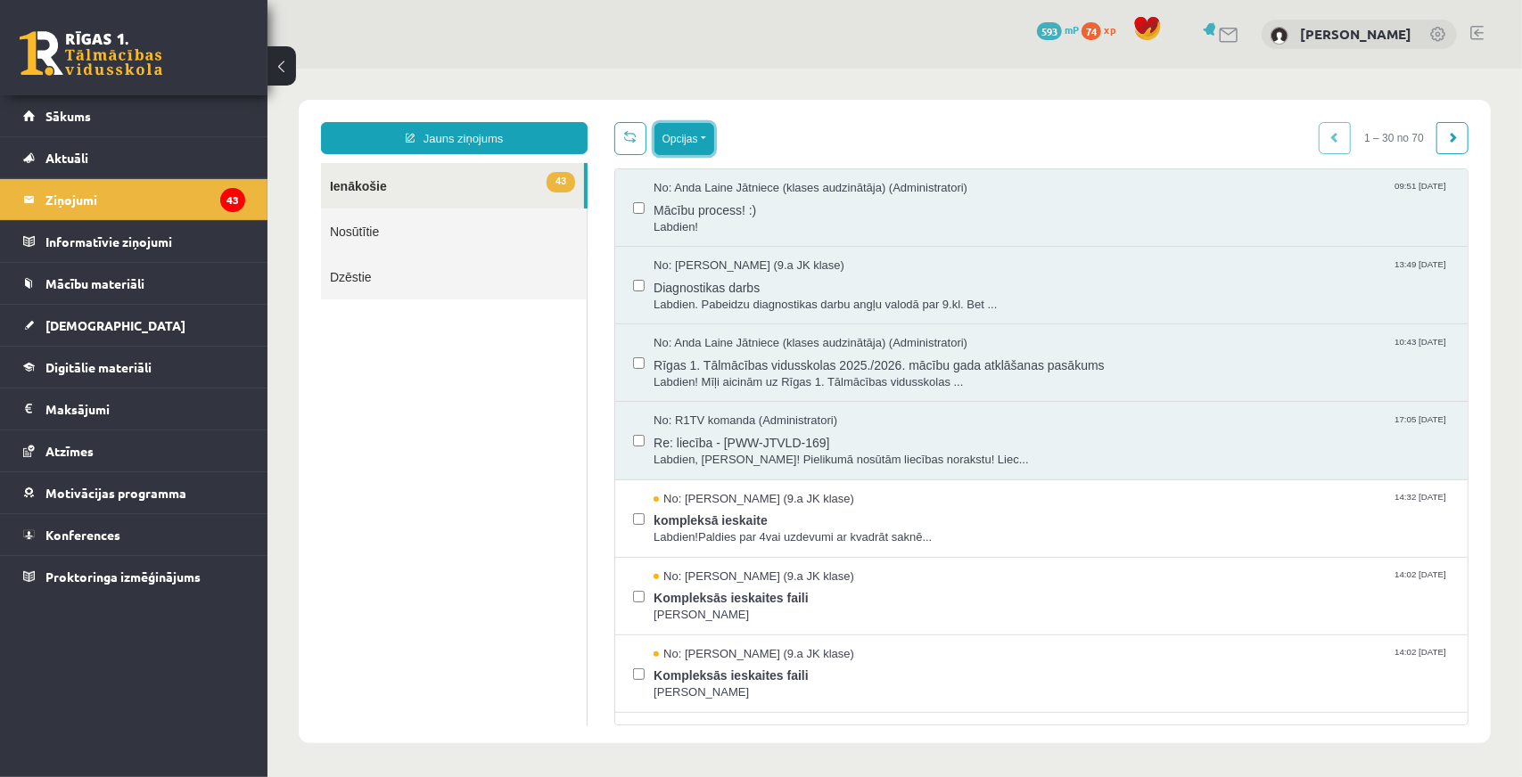
click at [680, 132] on button "Opcijas" at bounding box center [683, 138] width 60 height 32
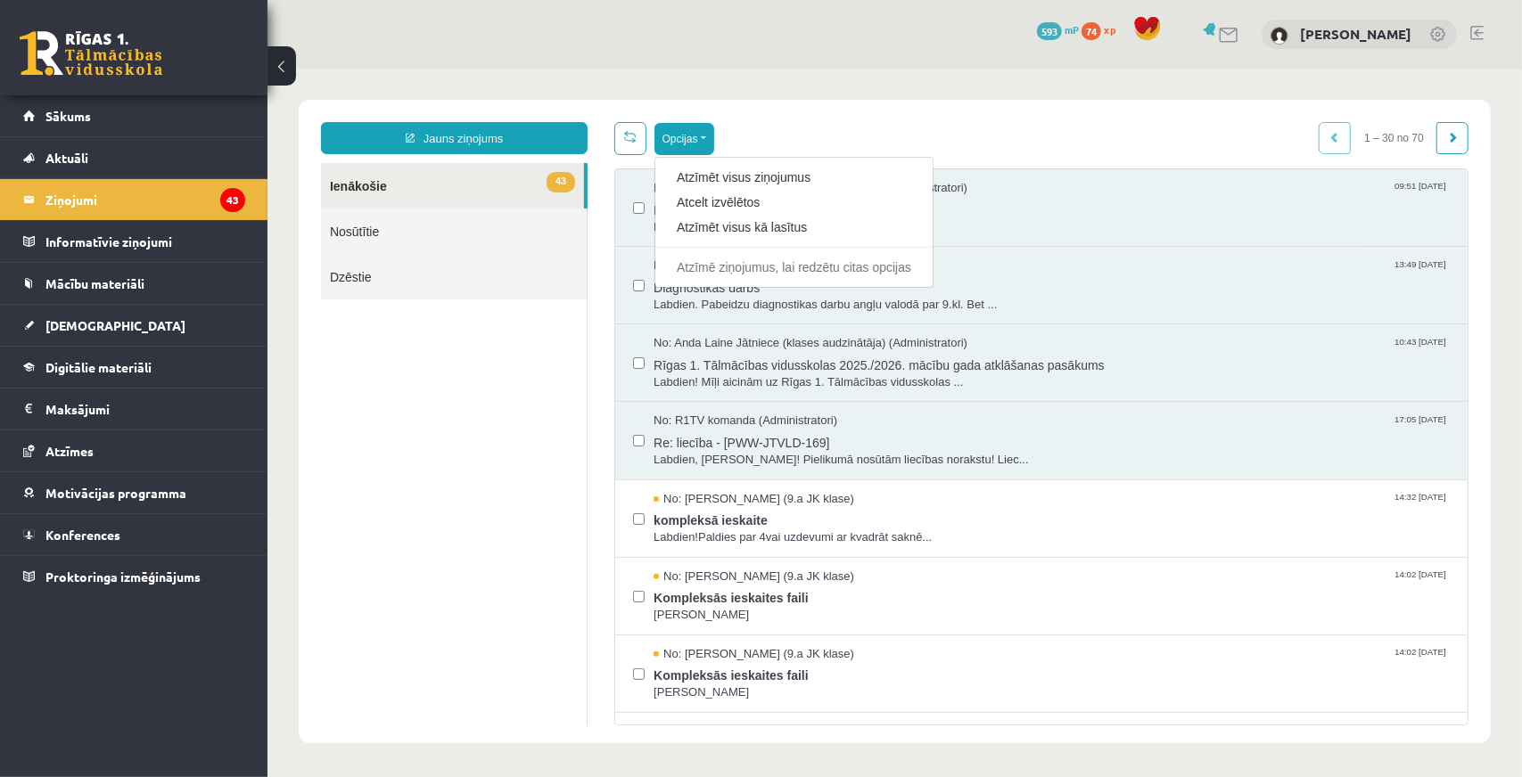
click at [420, 400] on ul "43 Ienākošie Nosūtītie Dzēstie" at bounding box center [453, 443] width 267 height 563
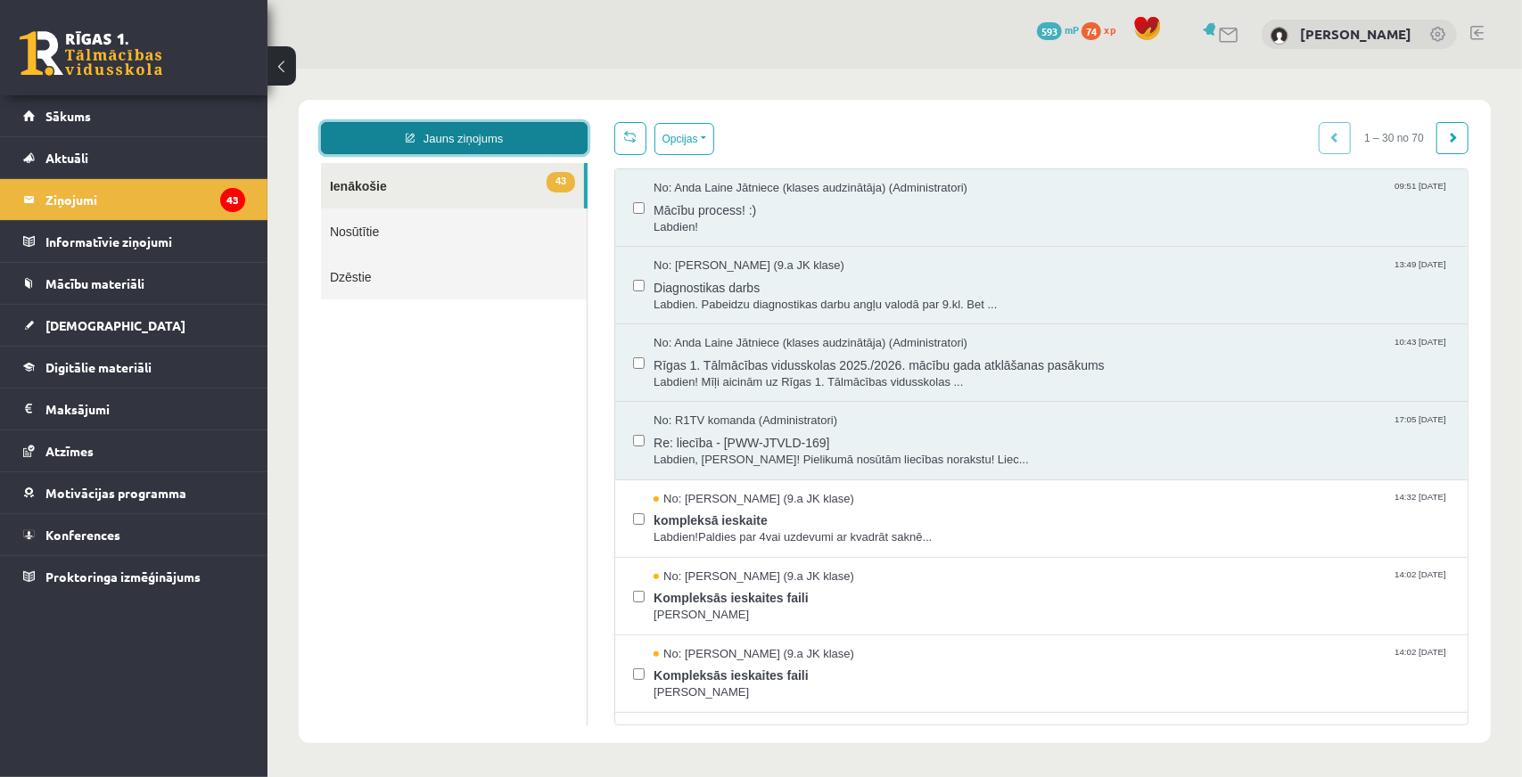
click at [418, 133] on link "Jauns ziņojums" at bounding box center [453, 137] width 267 height 32
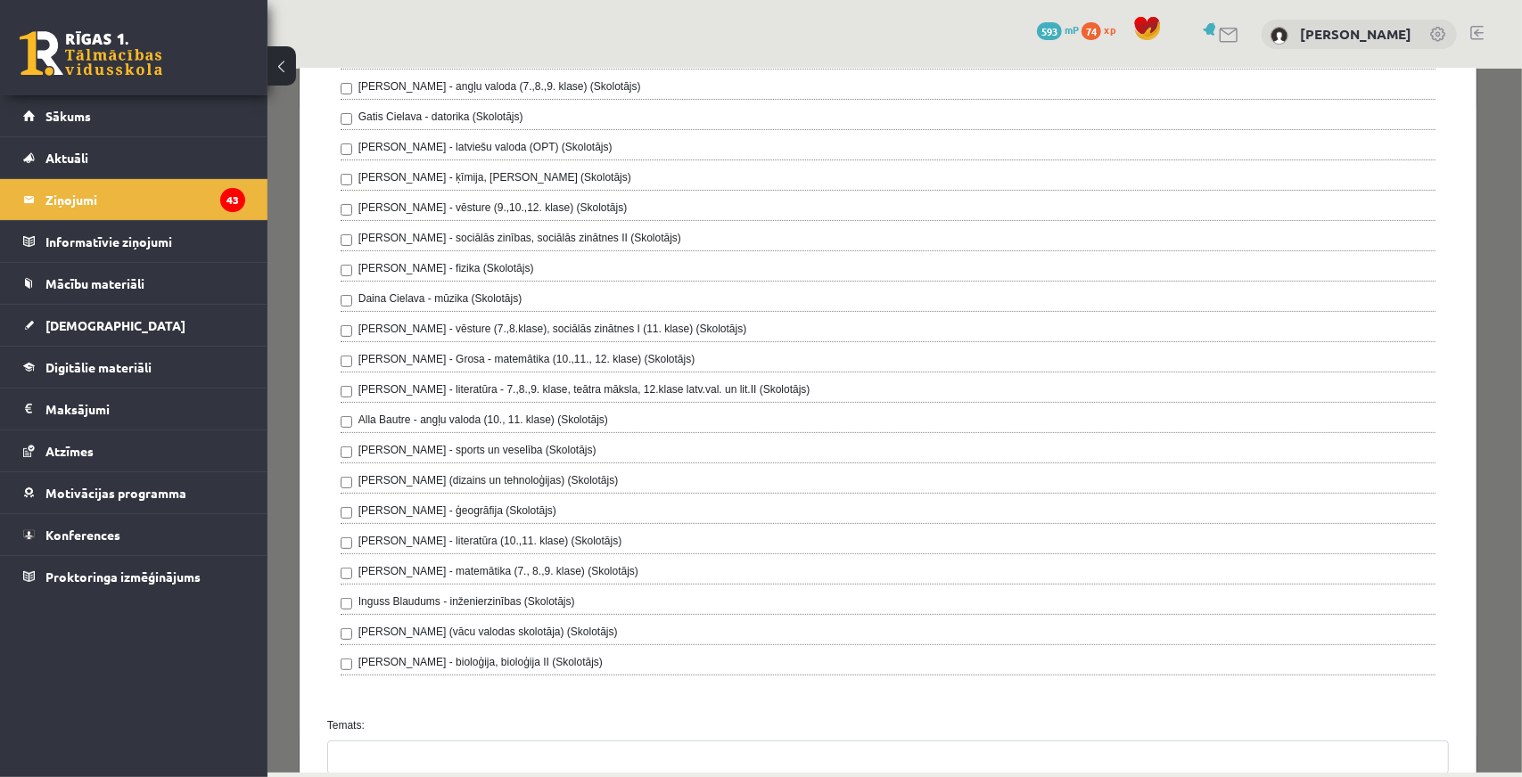
scroll to position [756, 0]
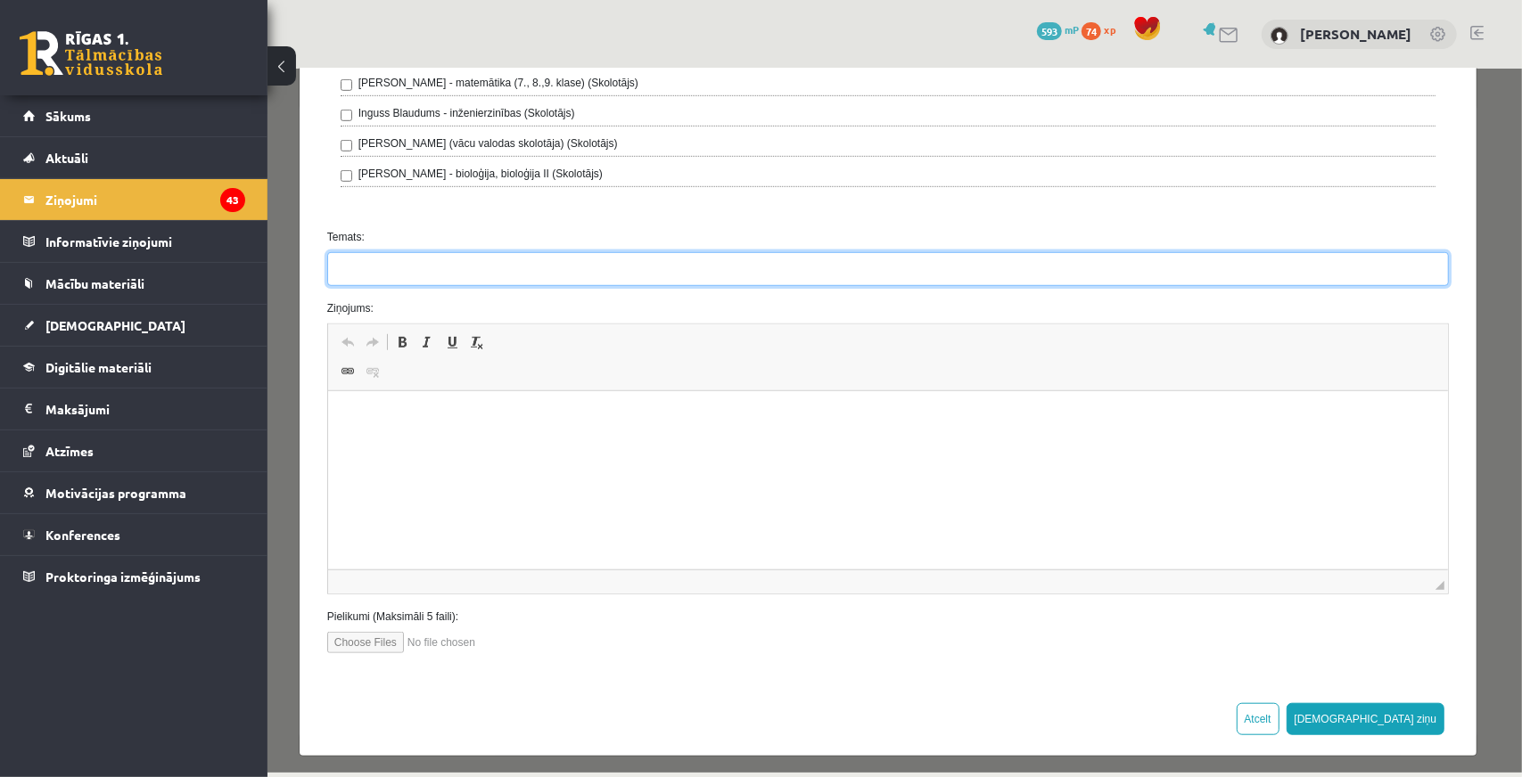
click at [409, 259] on input "Temats:" at bounding box center [886, 268] width 1121 height 34
type input "**********"
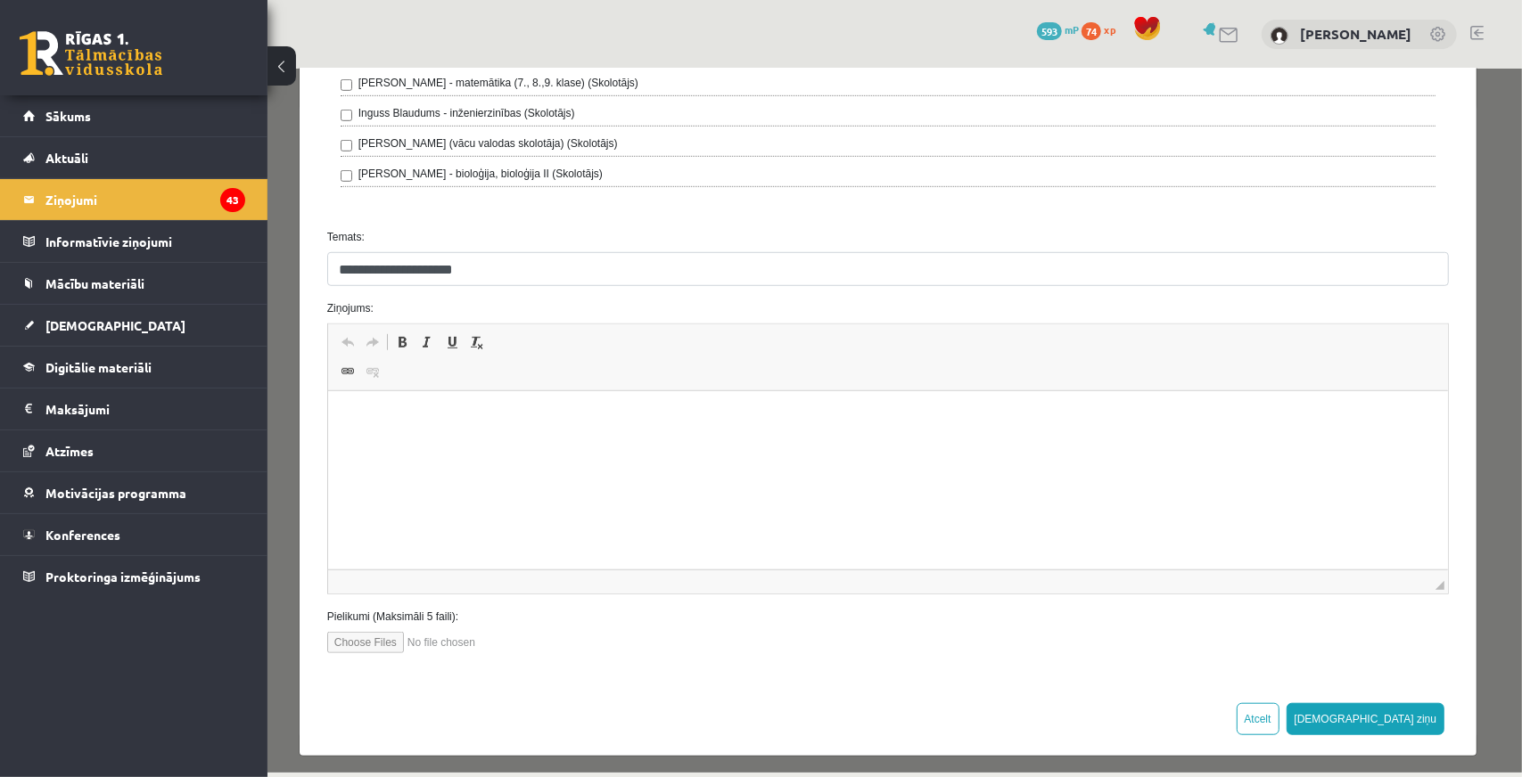
click at [474, 434] on html at bounding box center [887, 418] width 1120 height 54
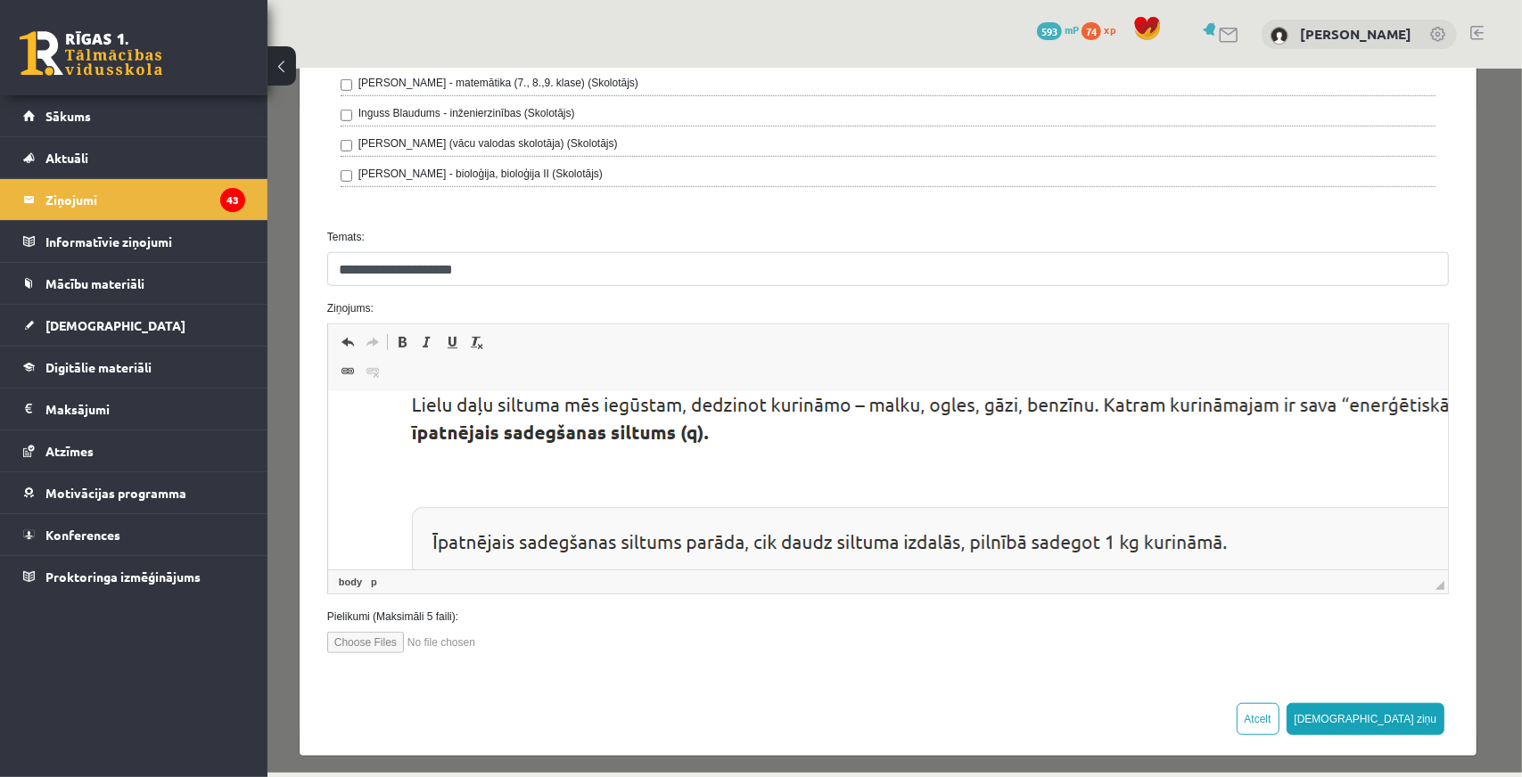
scroll to position [0, 0]
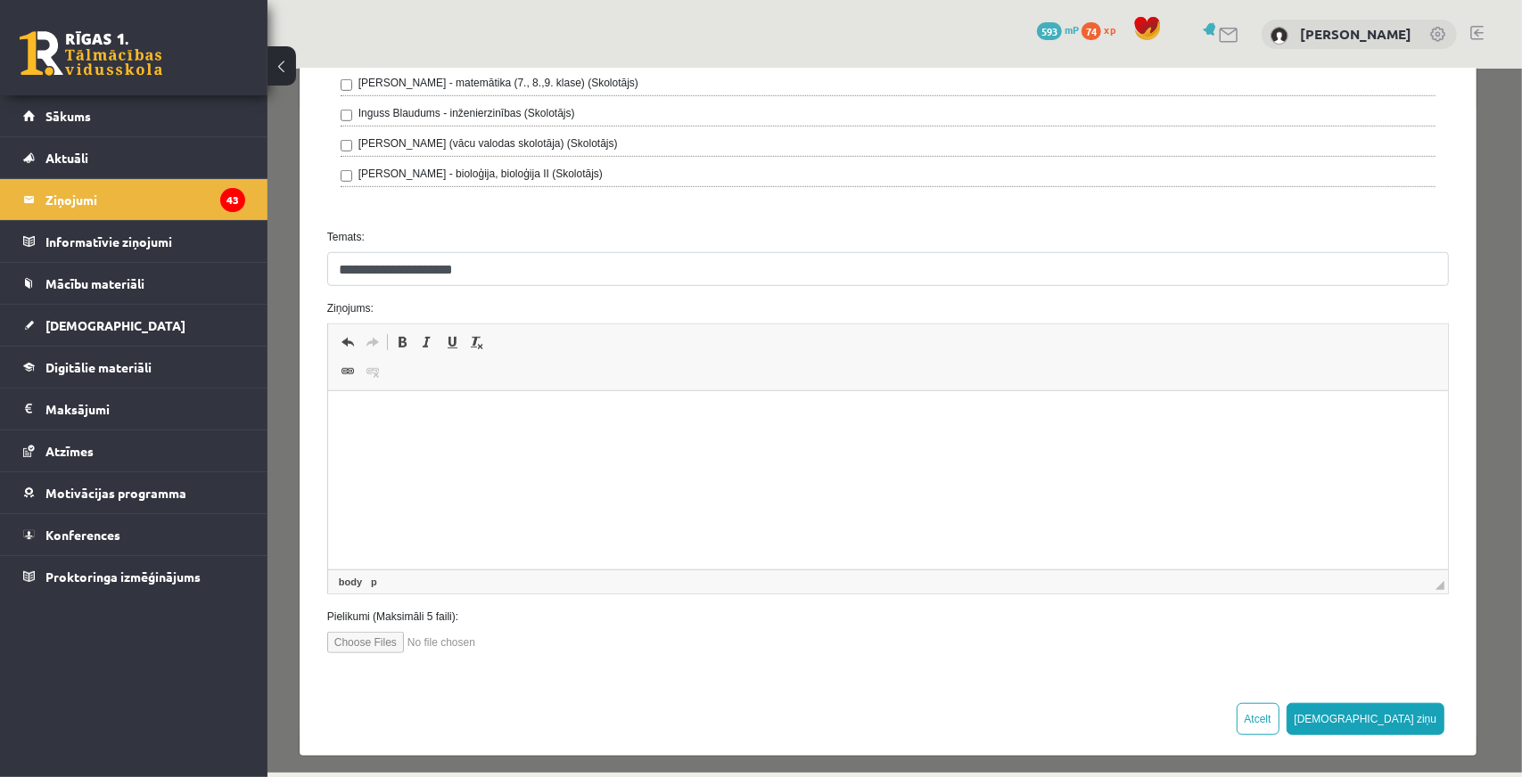
click at [388, 631] on input "file" at bounding box center [427, 641] width 202 height 21
type input "**********"
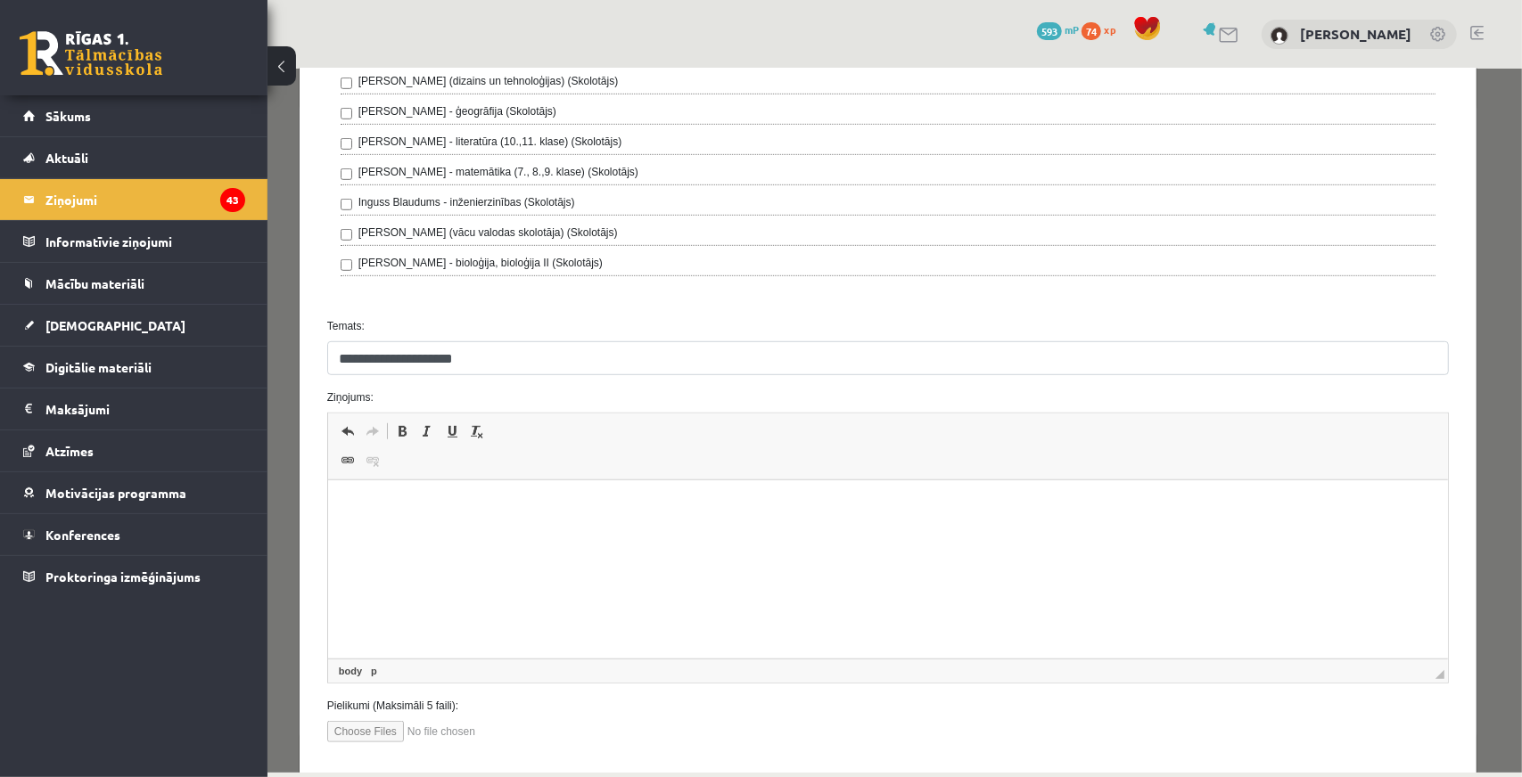
scroll to position [756, 0]
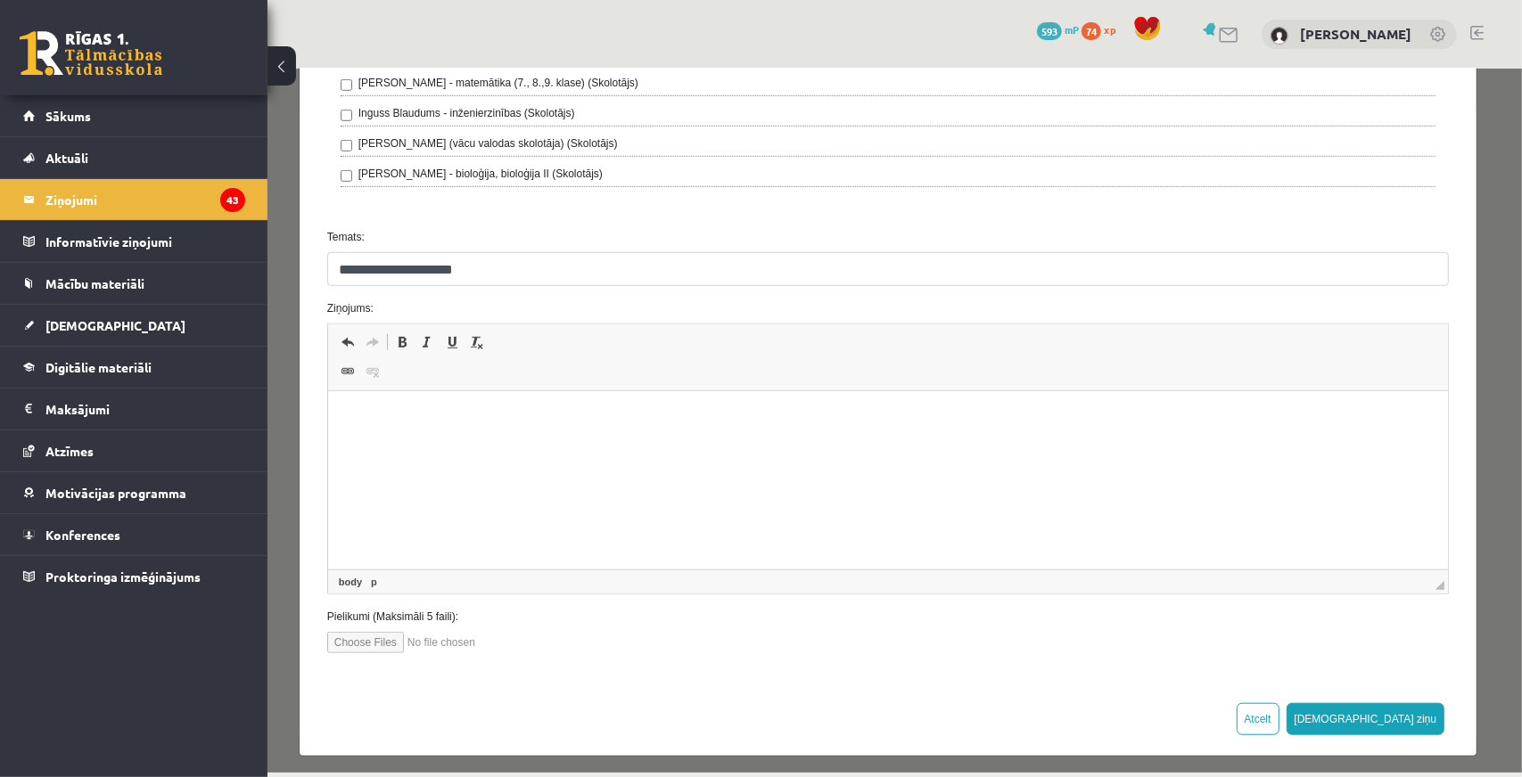
click at [501, 446] on html at bounding box center [887, 418] width 1120 height 54
drag, startPoint x: 482, startPoint y: 412, endPoint x: 341, endPoint y: 718, distance: 337.0
click at [327, 403] on html "**********" at bounding box center [887, 418] width 1120 height 54
copy p "**********"
click at [82, 318] on span "[DEMOGRAPHIC_DATA]" at bounding box center [115, 325] width 140 height 16
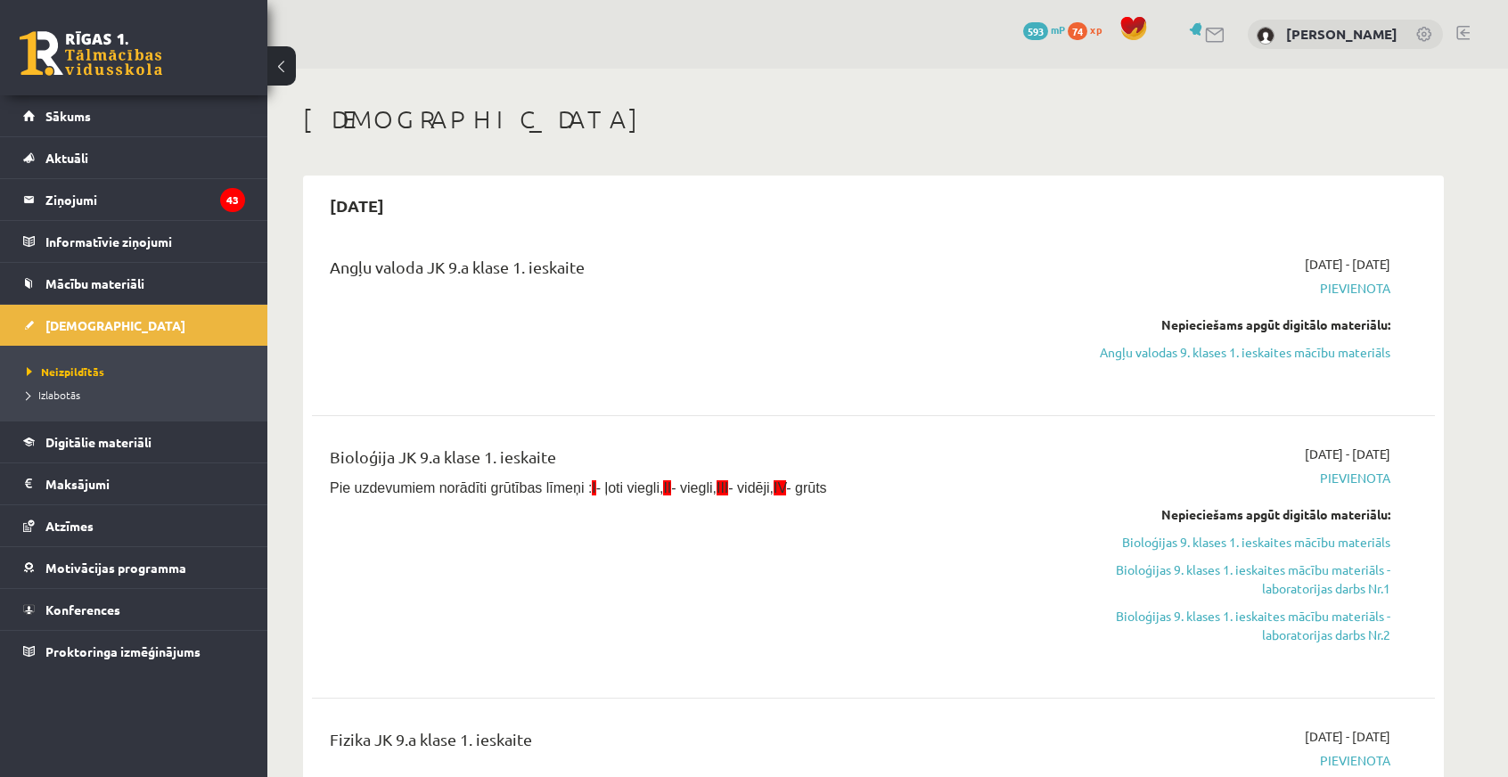
scroll to position [446, 0]
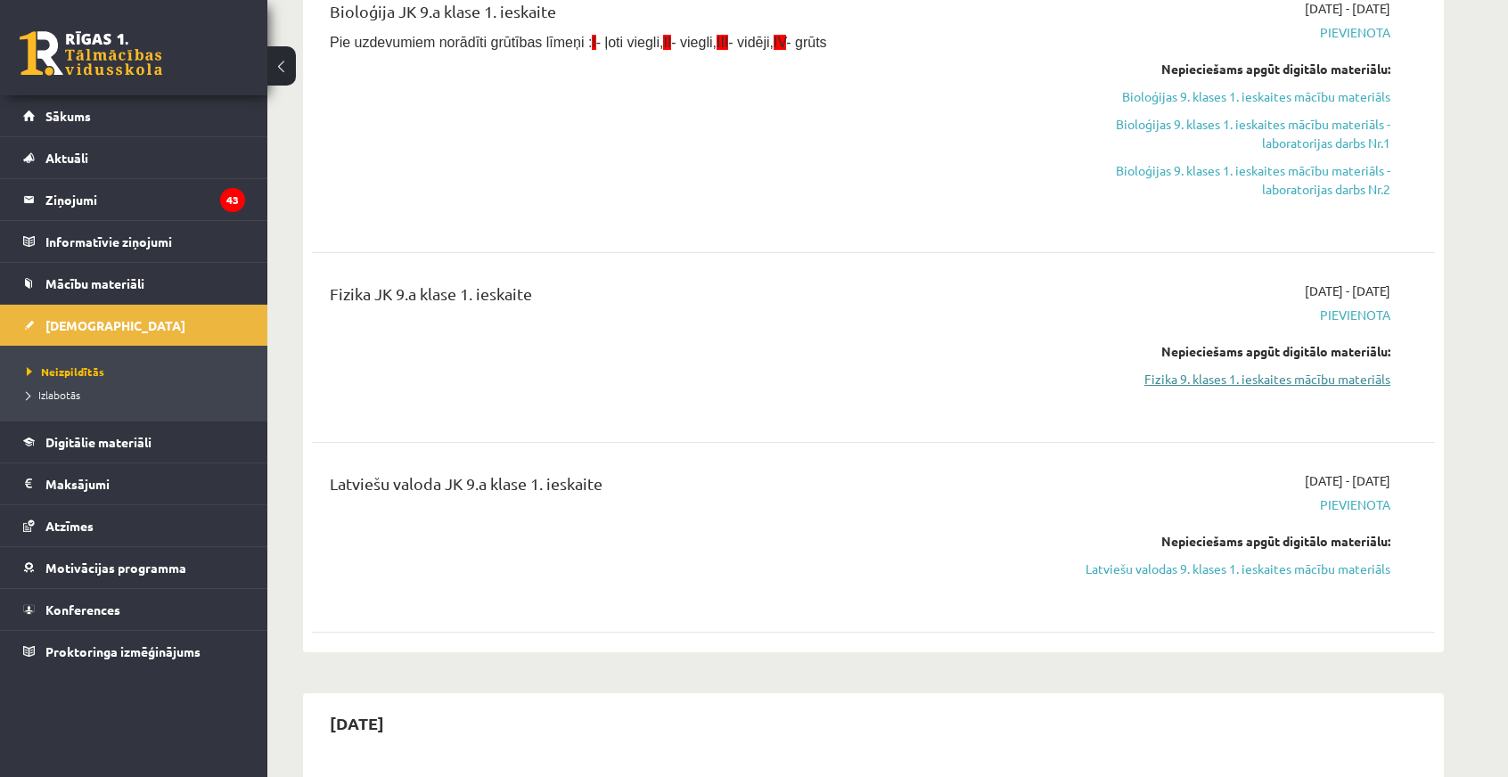
click at [1327, 376] on link "Fizika 9. klases 1. ieskaites mācību materiāls" at bounding box center [1223, 379] width 336 height 19
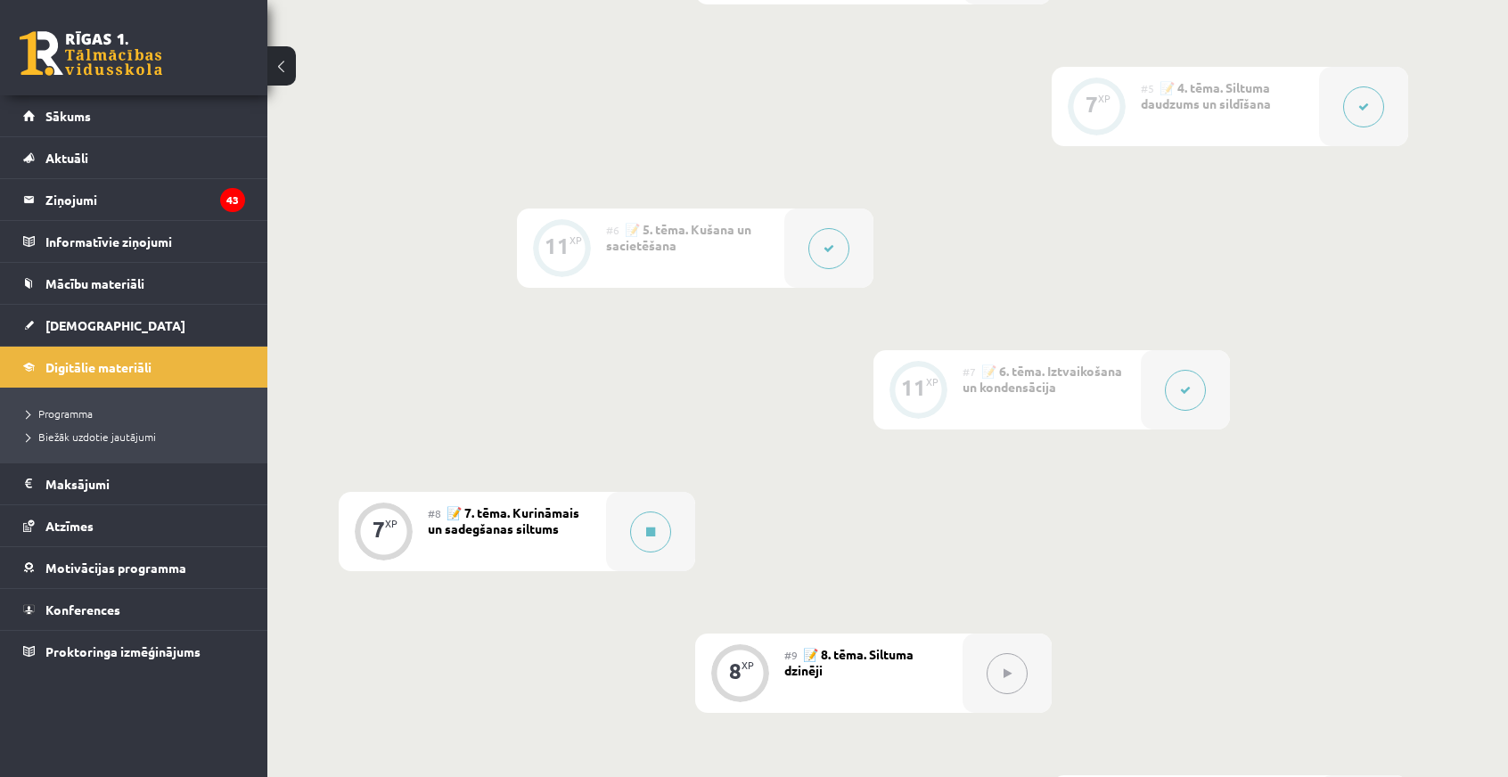
scroll to position [1070, 0]
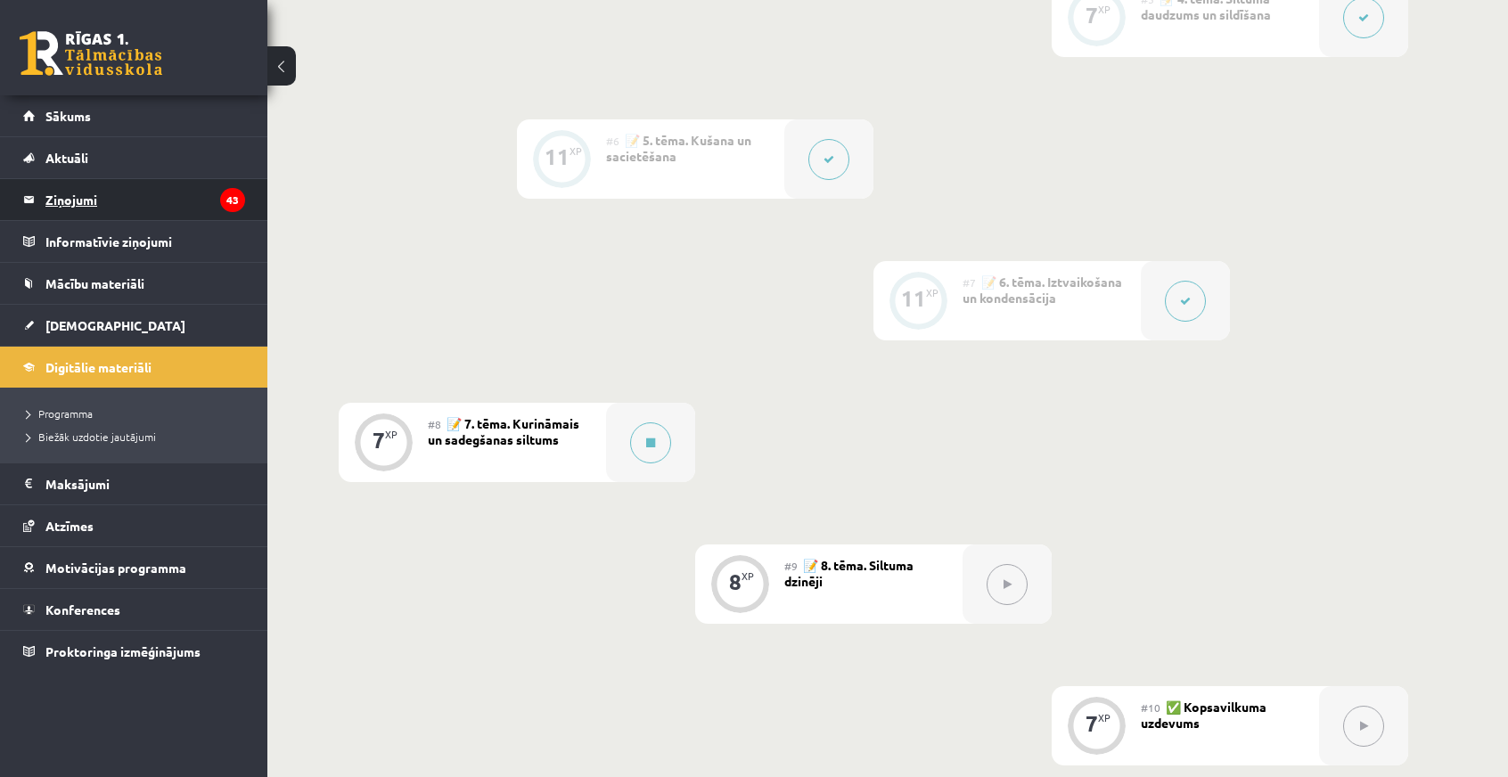
click at [73, 209] on legend "Ziņojumi 43" at bounding box center [145, 199] width 200 height 41
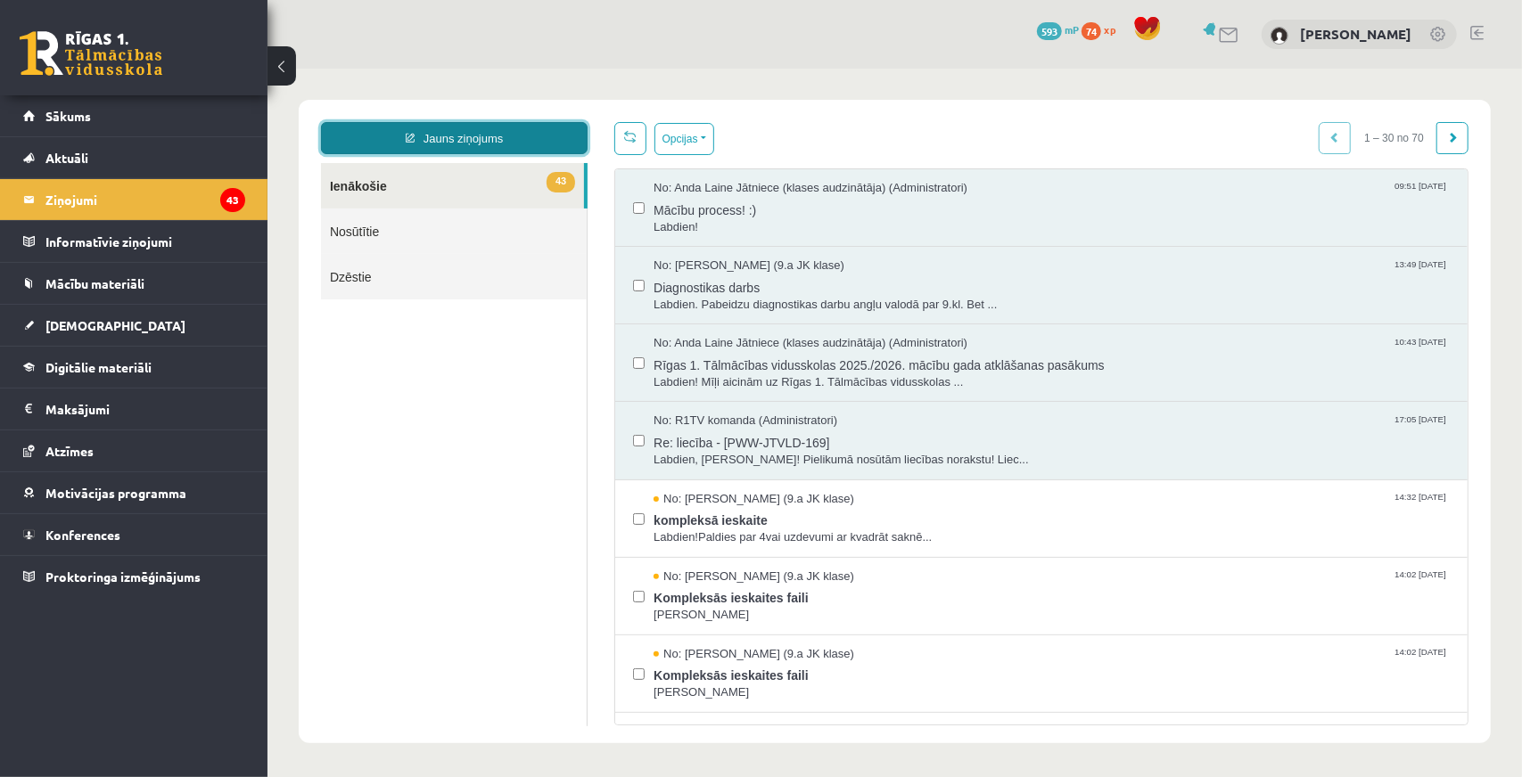
click at [496, 139] on link "Jauns ziņojums" at bounding box center [453, 137] width 267 height 32
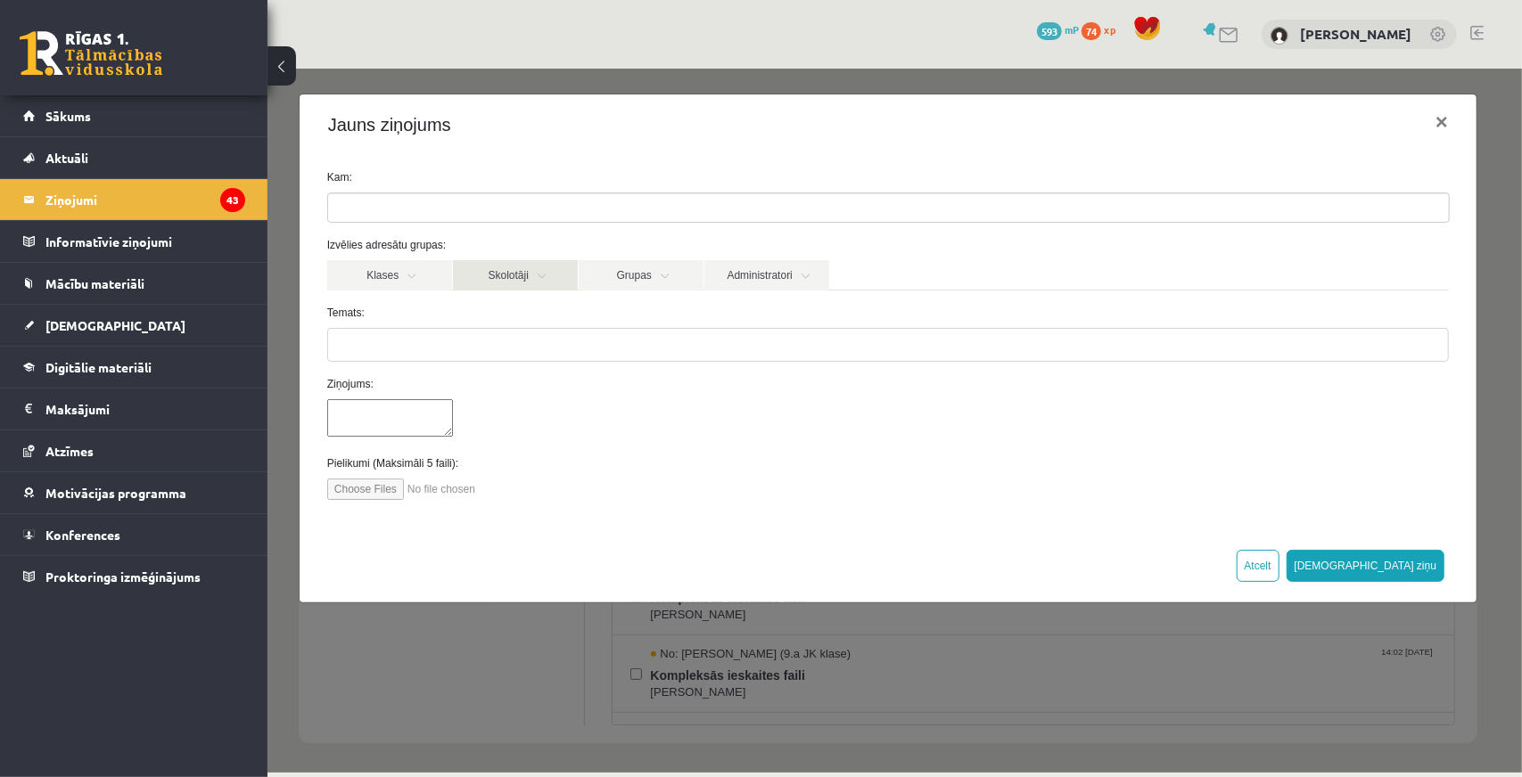
click at [540, 271] on link "Skolotāji" at bounding box center [514, 274] width 125 height 30
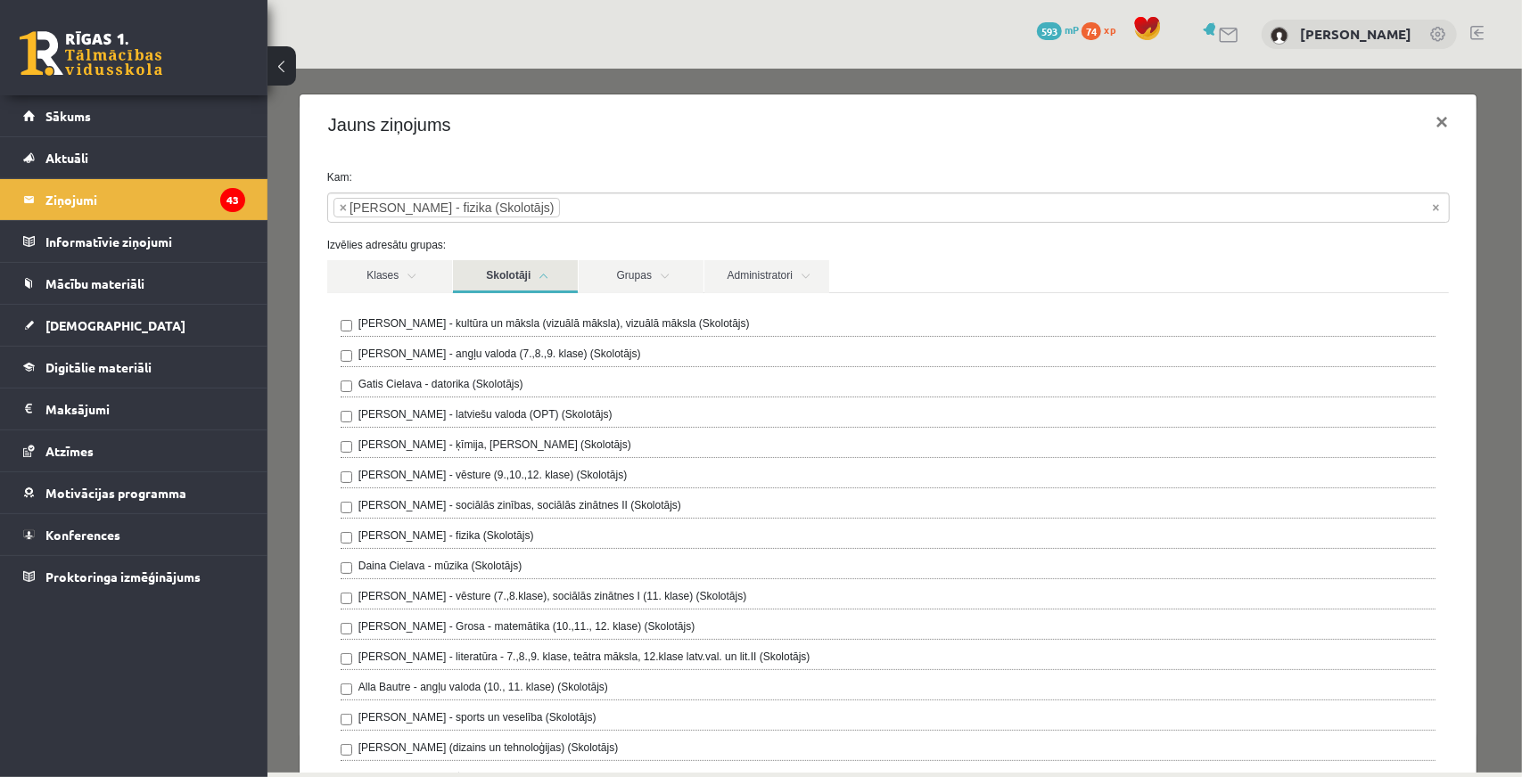
scroll to position [624, 0]
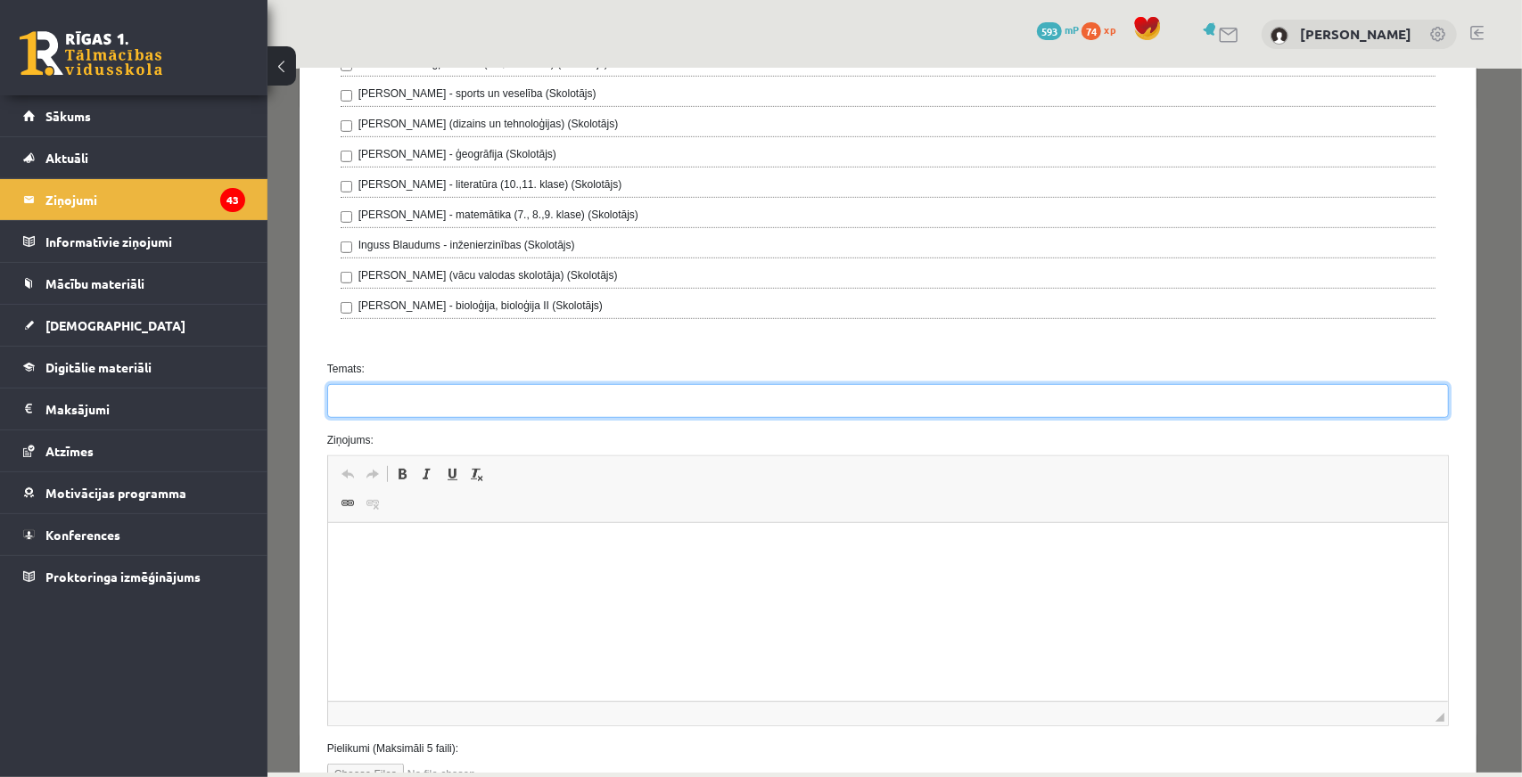
click at [390, 398] on input "Temats:" at bounding box center [886, 400] width 1121 height 34
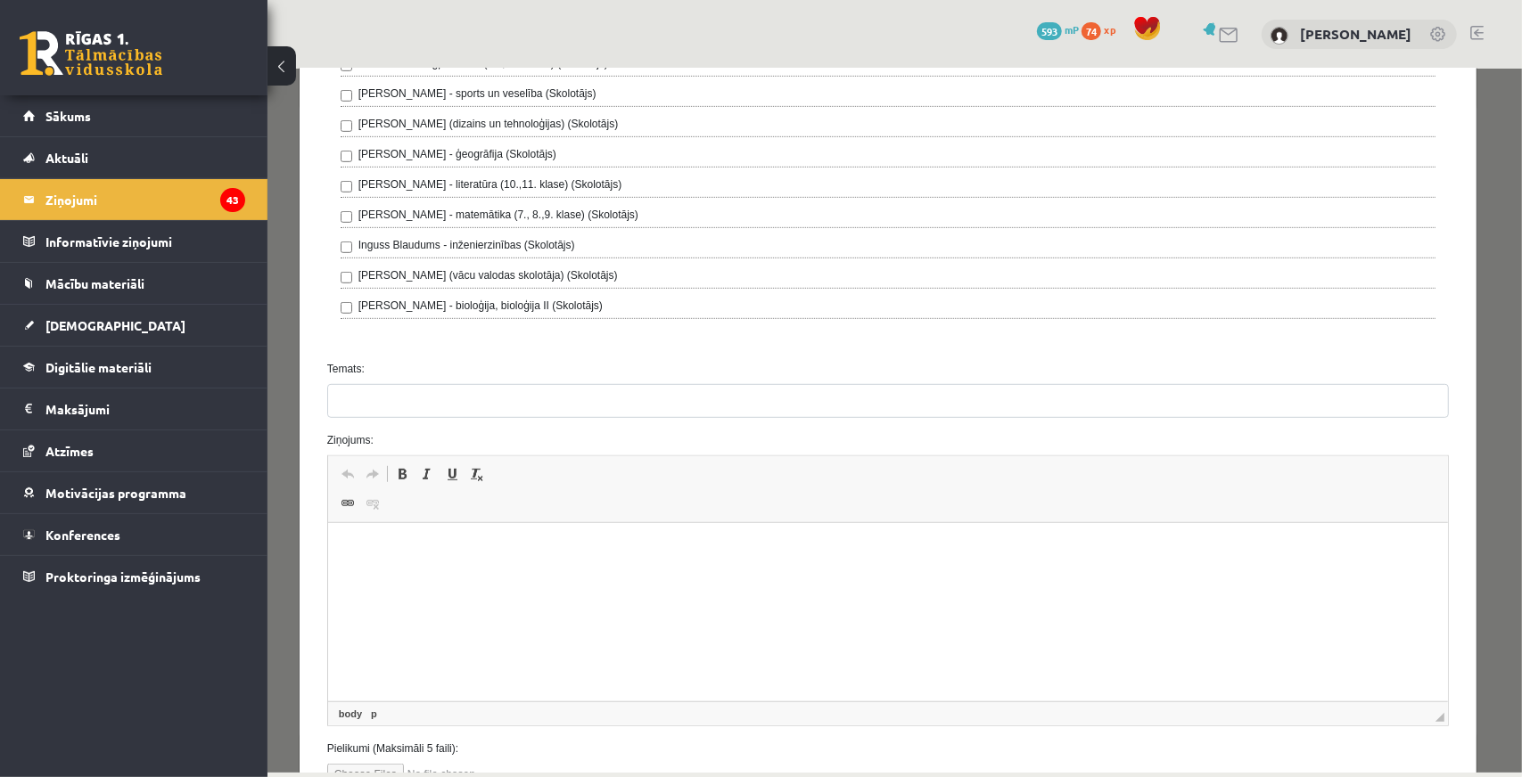
click at [476, 528] on html at bounding box center [887, 550] width 1120 height 54
paste body "Bagātinātā teksta redaktors, wiswyg-editor-47024945603200-1757326559-266"
click at [553, 552] on p "**********" at bounding box center [881, 550] width 1072 height 19
click at [553, 554] on p "**********" at bounding box center [881, 550] width 1072 height 19
click at [615, 552] on p "**********" at bounding box center [881, 550] width 1072 height 19
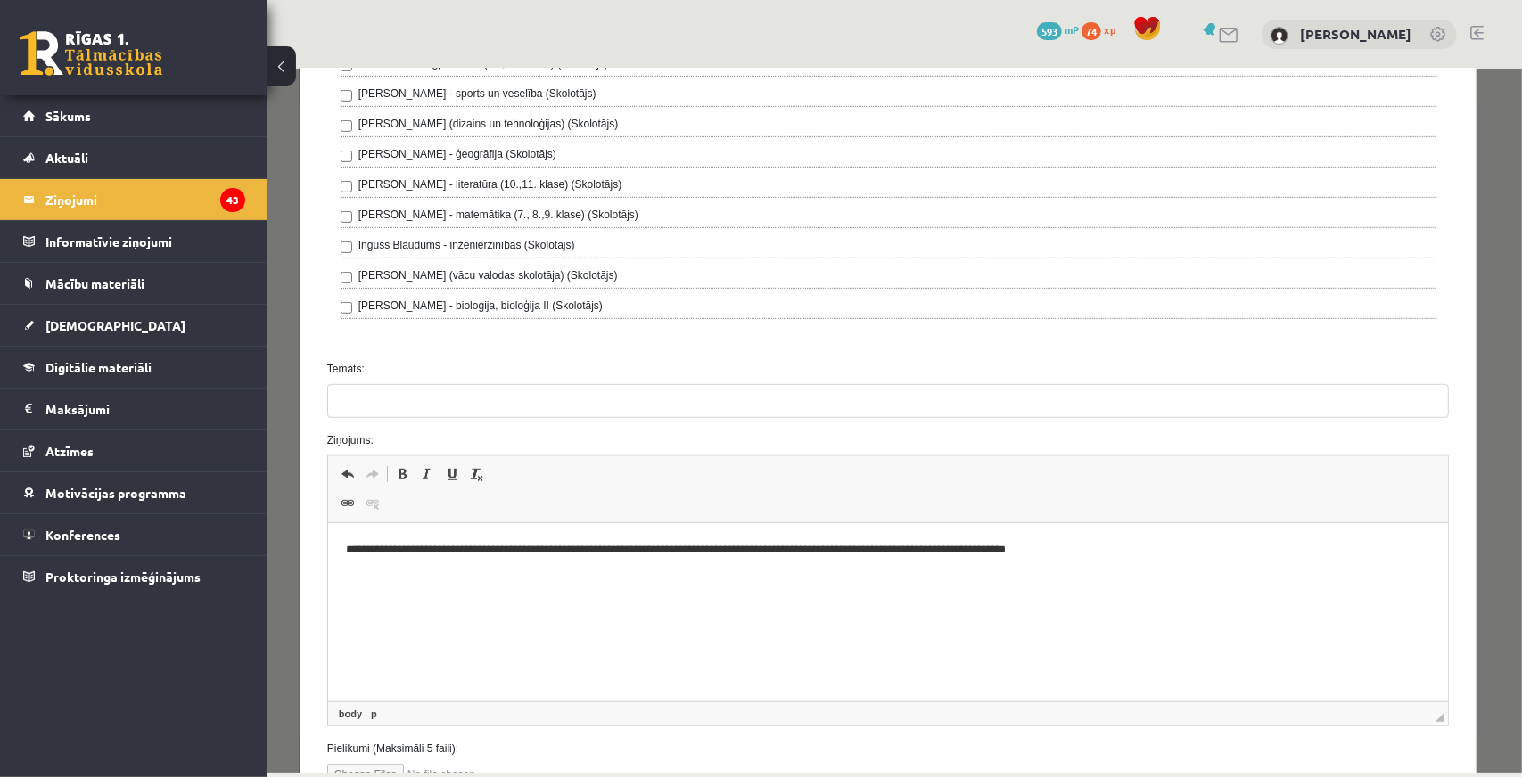
scroll to position [756, 0]
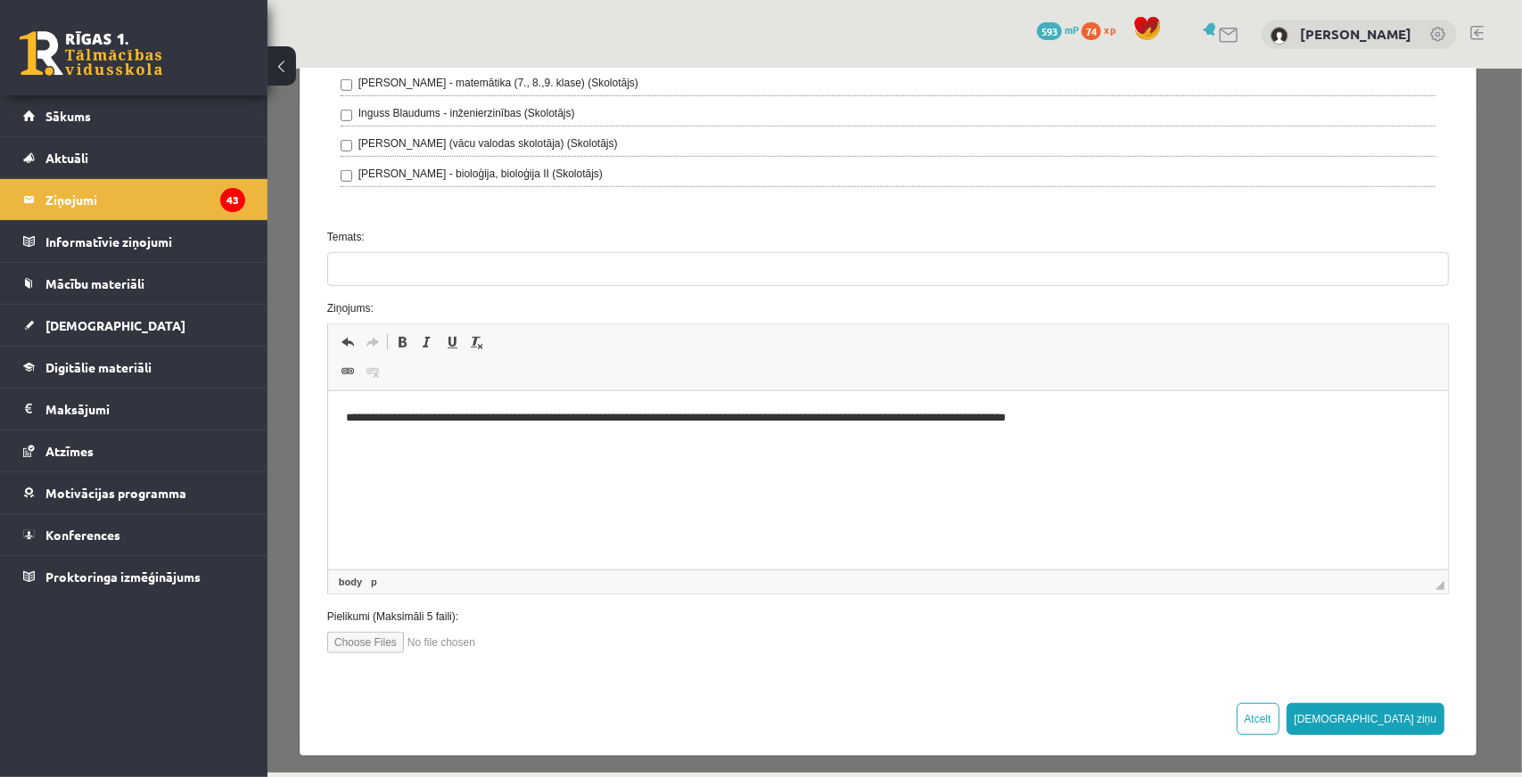
click at [358, 644] on div "**********" at bounding box center [887, 39] width 1177 height 1283
click at [361, 636] on input "file" at bounding box center [427, 641] width 202 height 21
type input "**********"
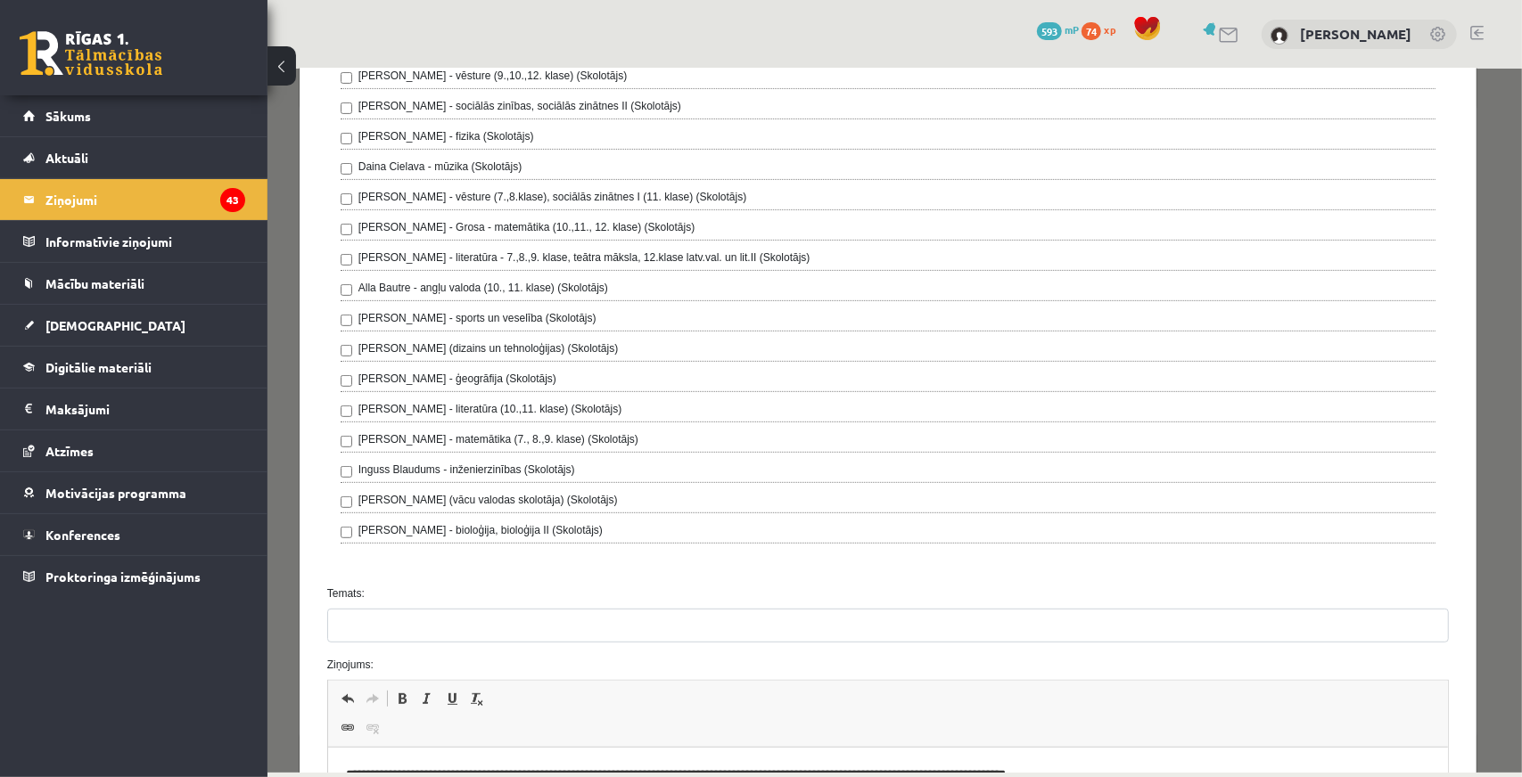
scroll to position [578, 0]
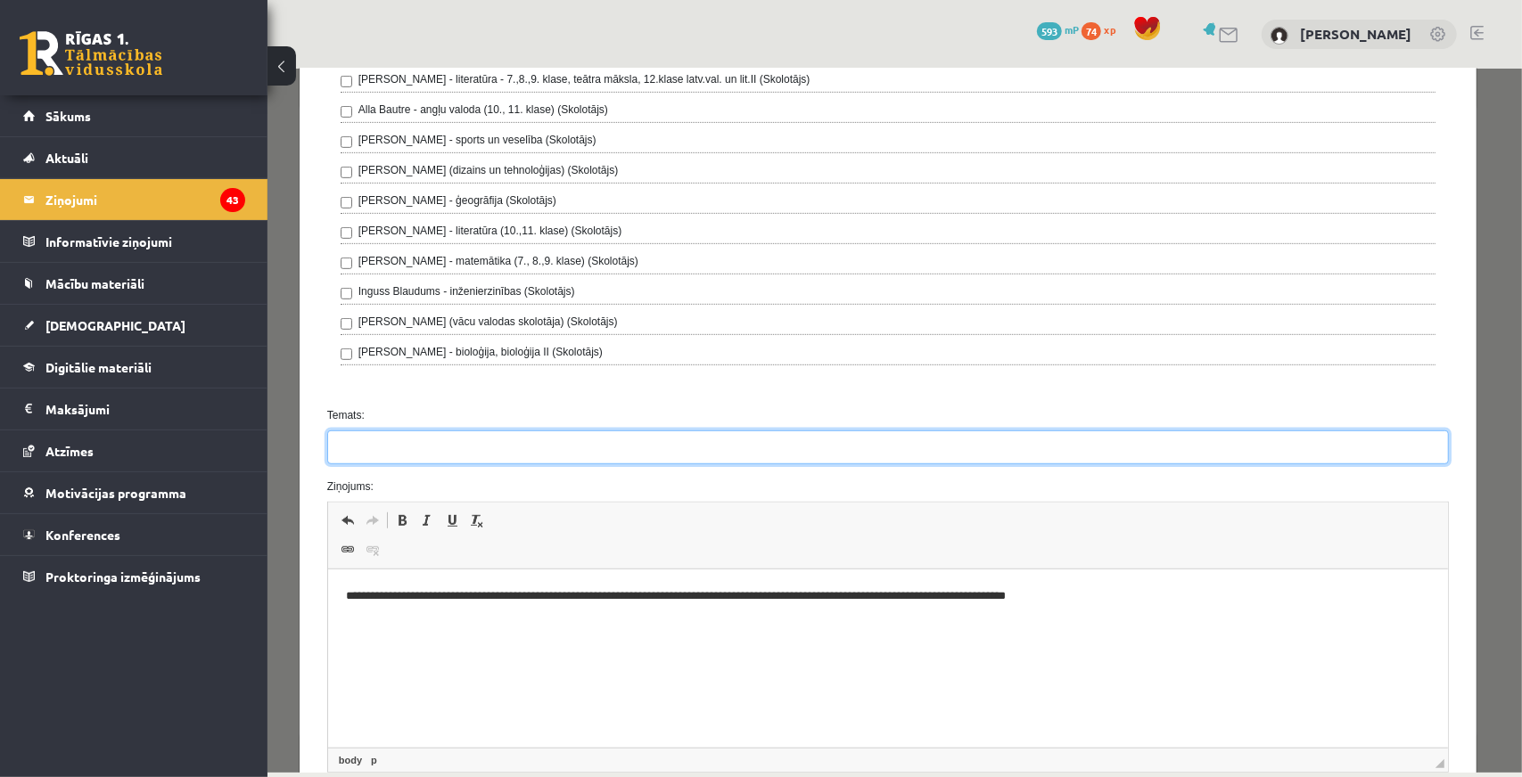
click at [584, 432] on input "Temats:" at bounding box center [886, 447] width 1121 height 34
type input "**********"
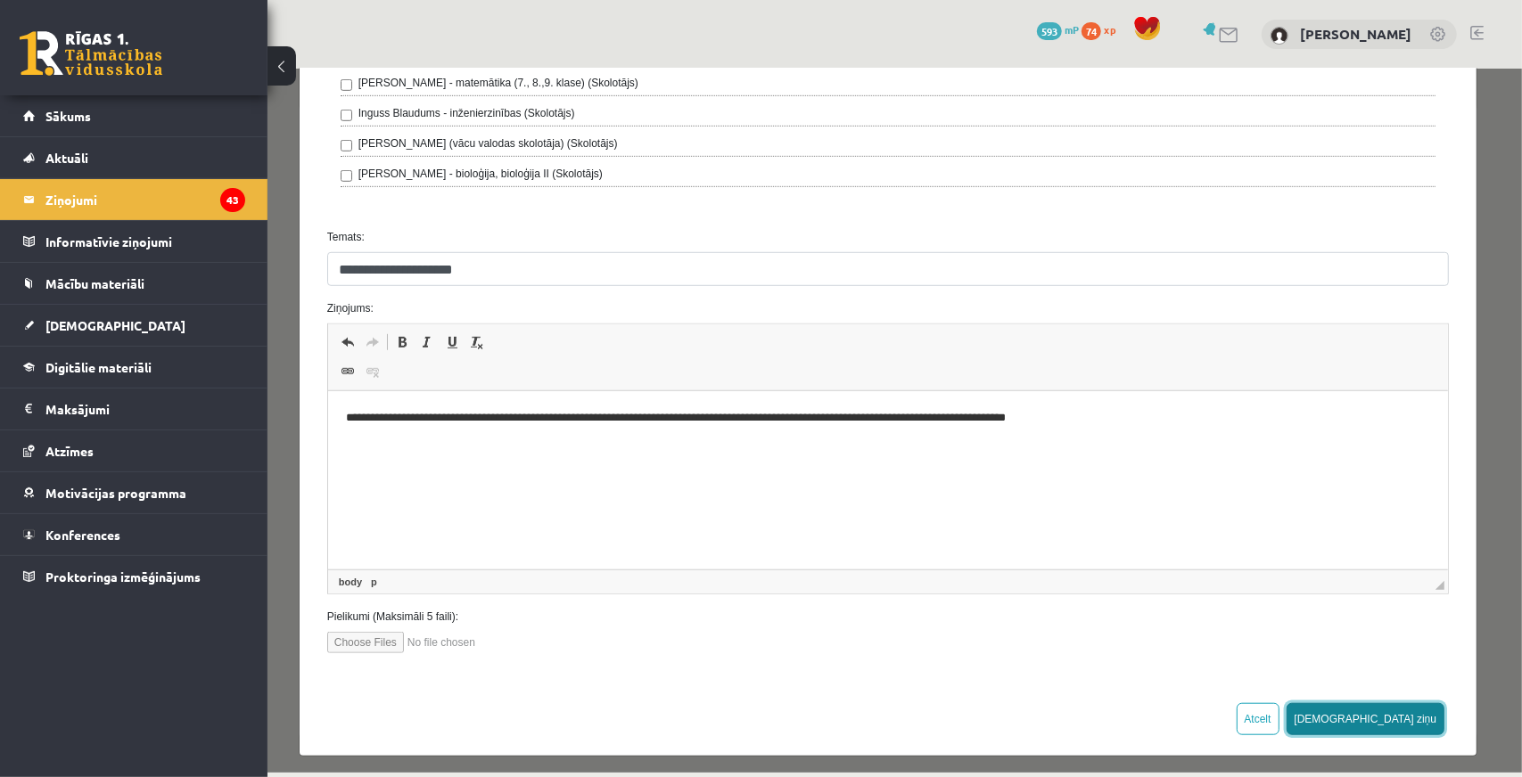
click at [1384, 710] on button "[DEMOGRAPHIC_DATA] ziņu" at bounding box center [1364, 718] width 159 height 32
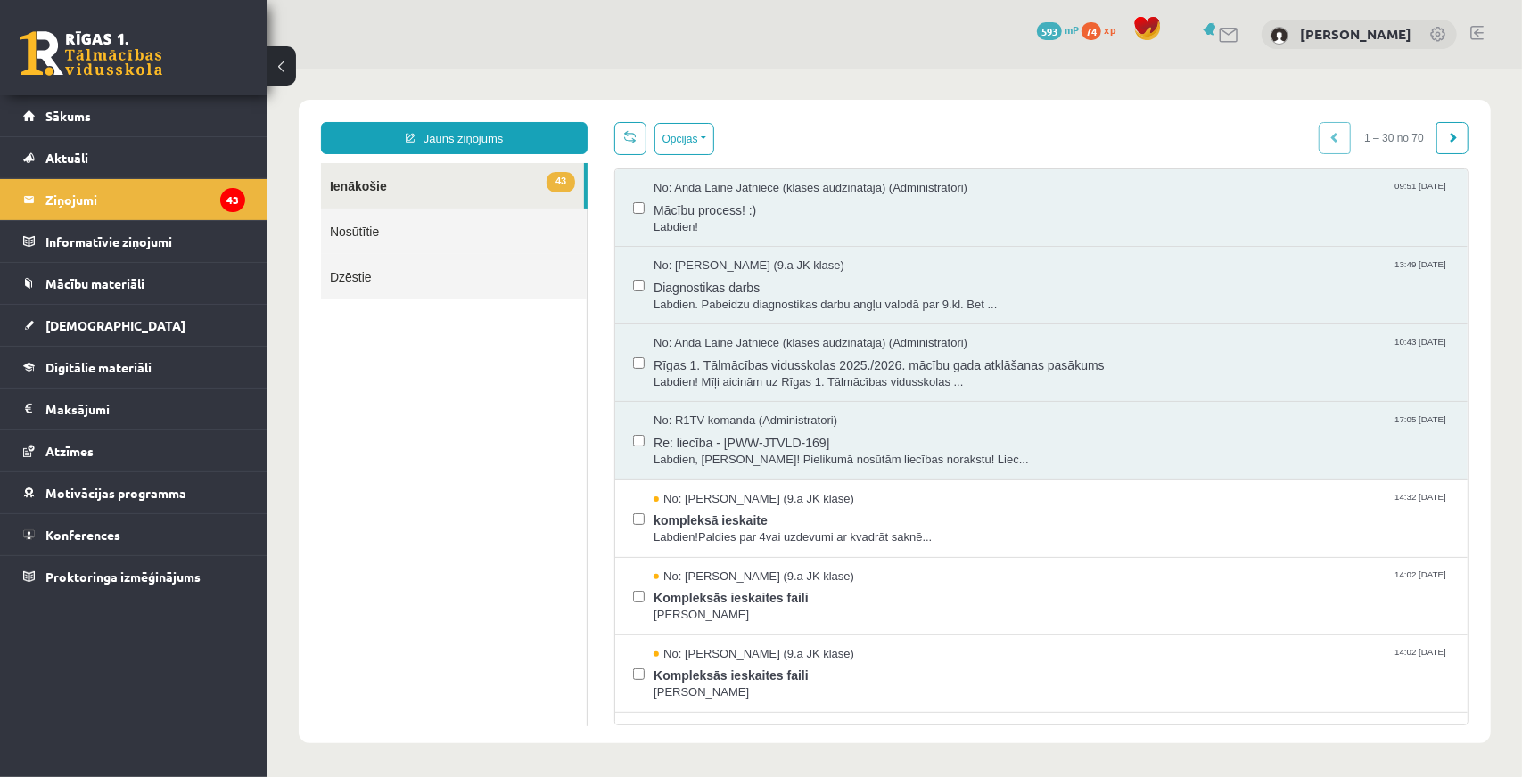
scroll to position [0, 0]
